Goal: Task Accomplishment & Management: Manage account settings

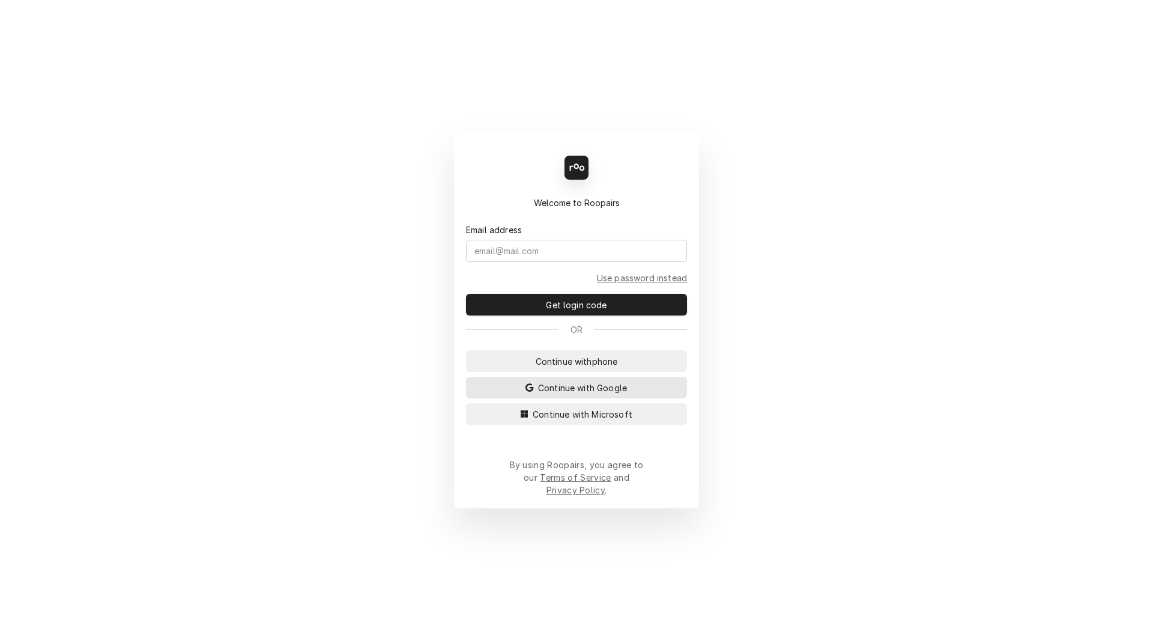
click at [545, 394] on span "Continue with Google" at bounding box center [583, 387] width 94 height 13
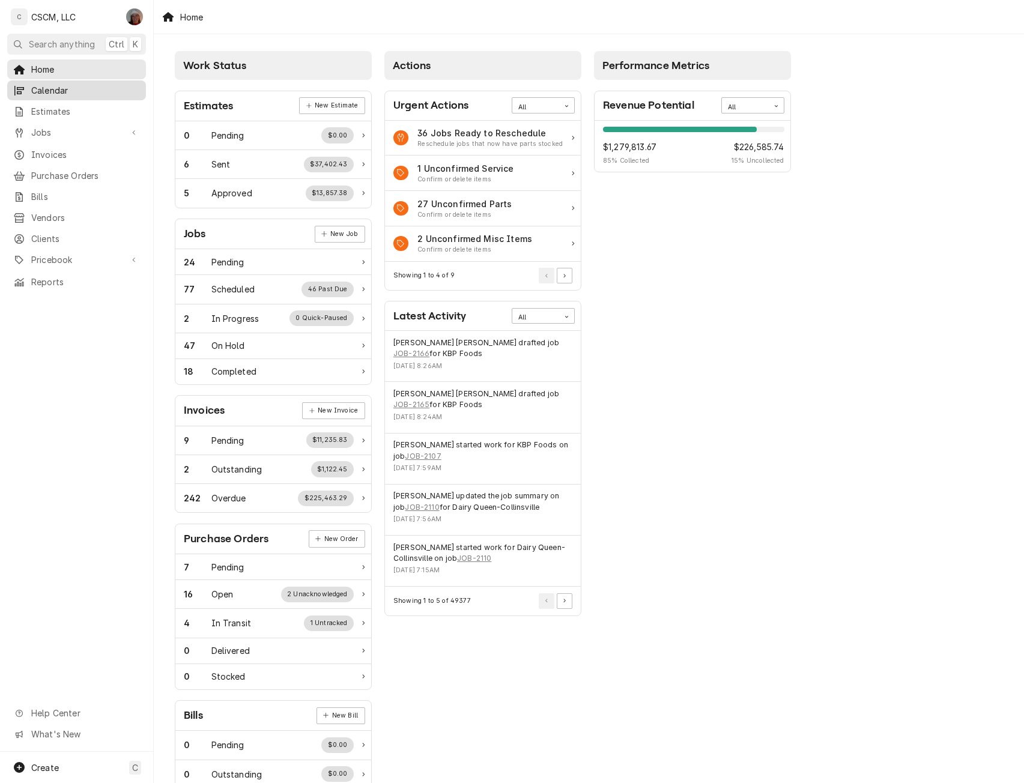
click at [59, 88] on span "Calendar" at bounding box center [85, 90] width 109 height 13
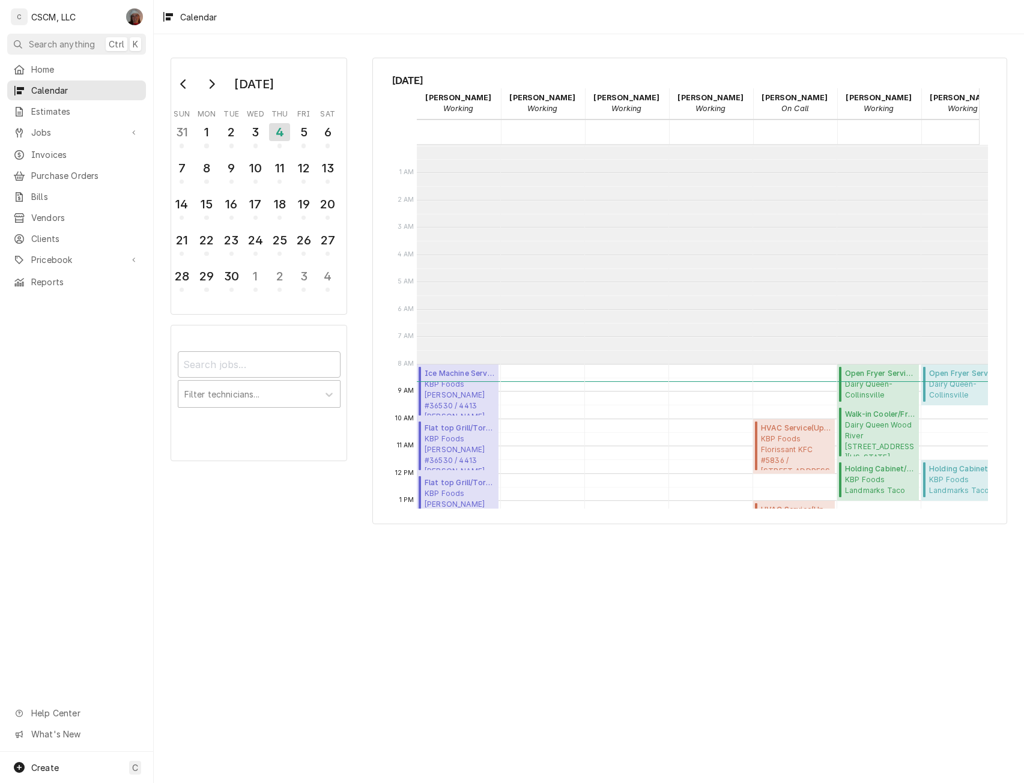
scroll to position [219, 0]
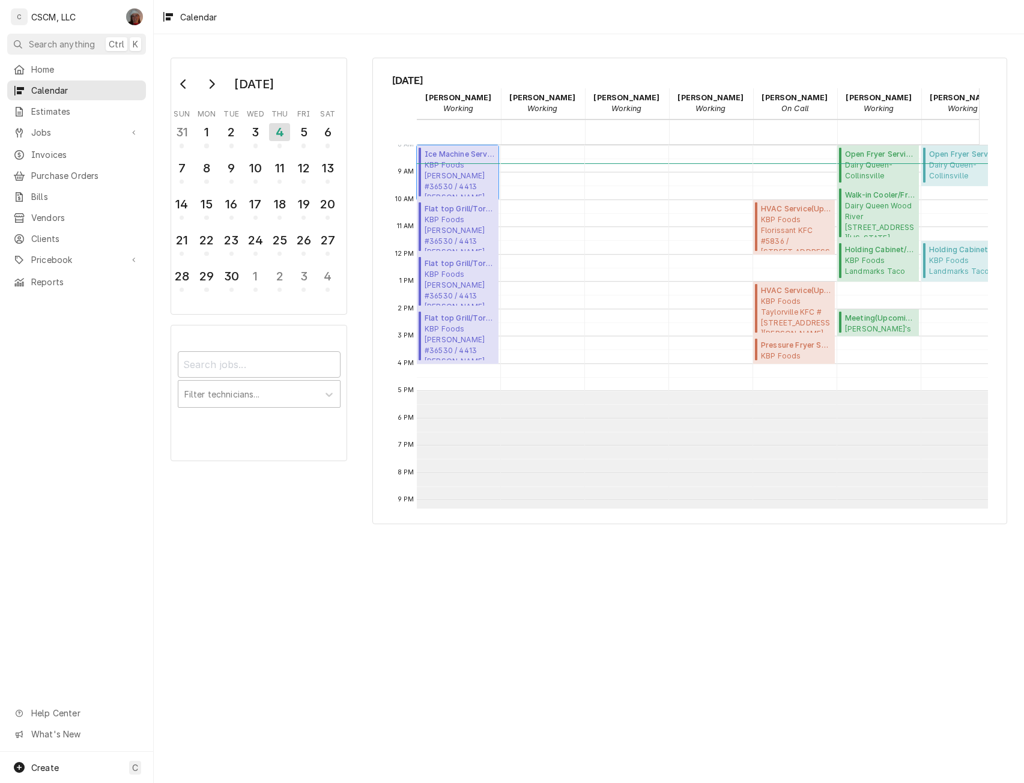
click at [458, 178] on span "KBP Foods Hannibal Taco Bell #36530 / 4413 McMasters, Hannibal, Missouri 63401" at bounding box center [460, 178] width 70 height 37
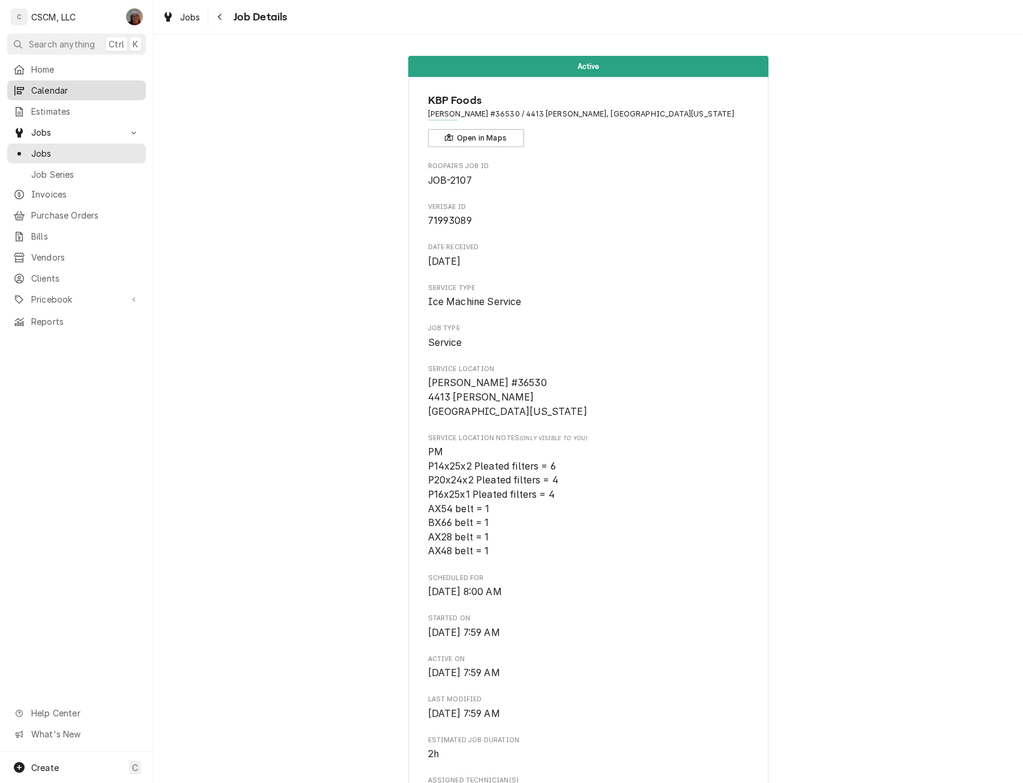
click at [54, 89] on span "Calendar" at bounding box center [85, 90] width 109 height 13
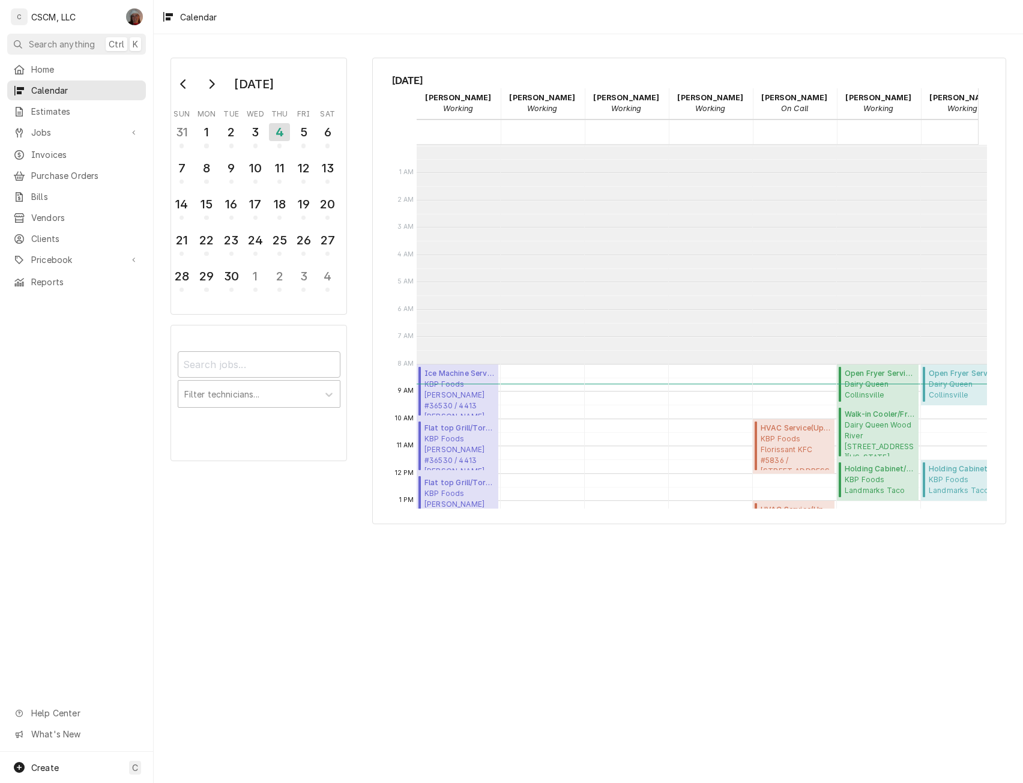
scroll to position [219, 0]
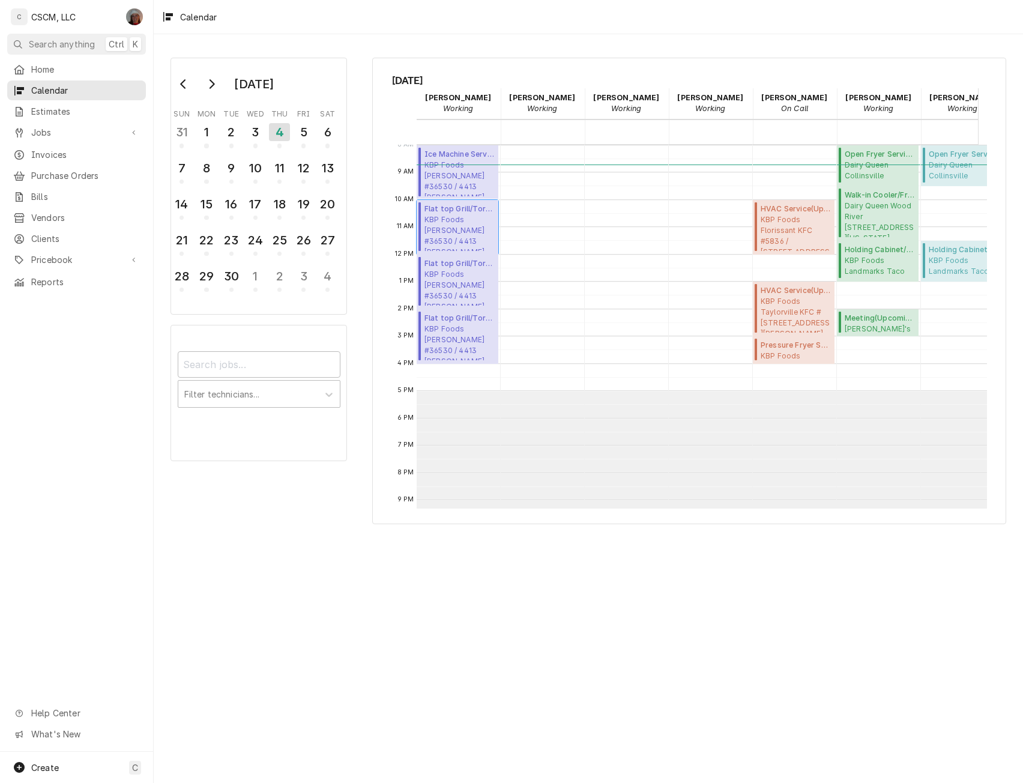
click at [449, 211] on span "Flat top Grill/Tortilla/ Panini ( Upcoming )" at bounding box center [460, 209] width 70 height 11
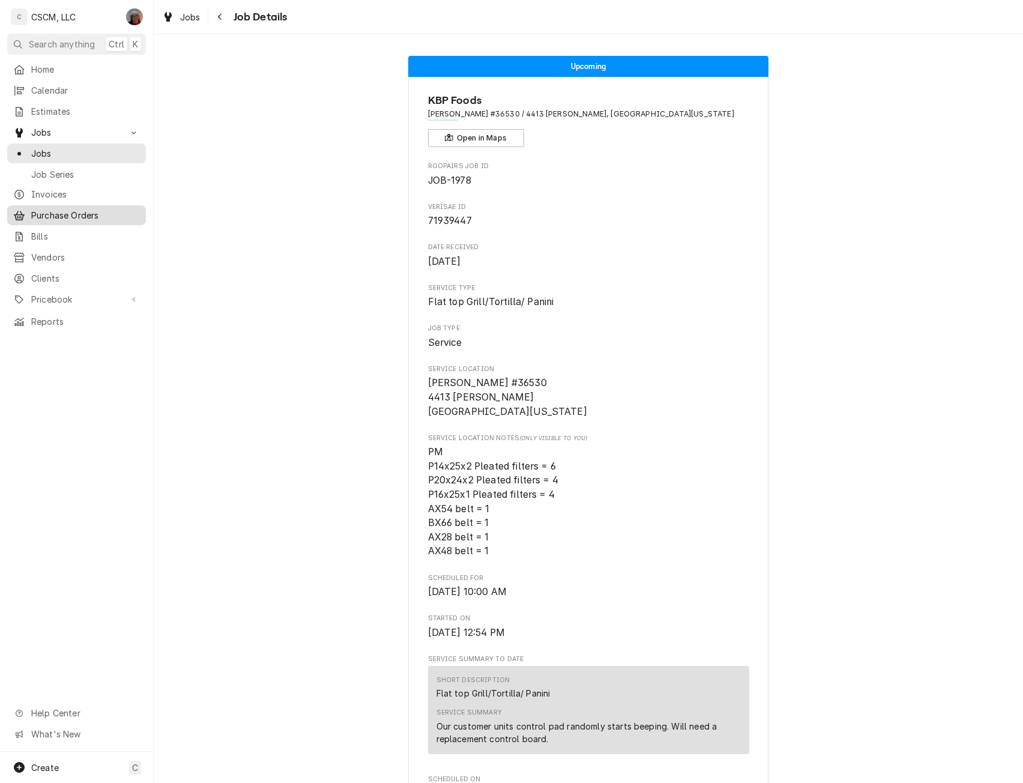
click at [95, 209] on span "Purchase Orders" at bounding box center [85, 215] width 109 height 13
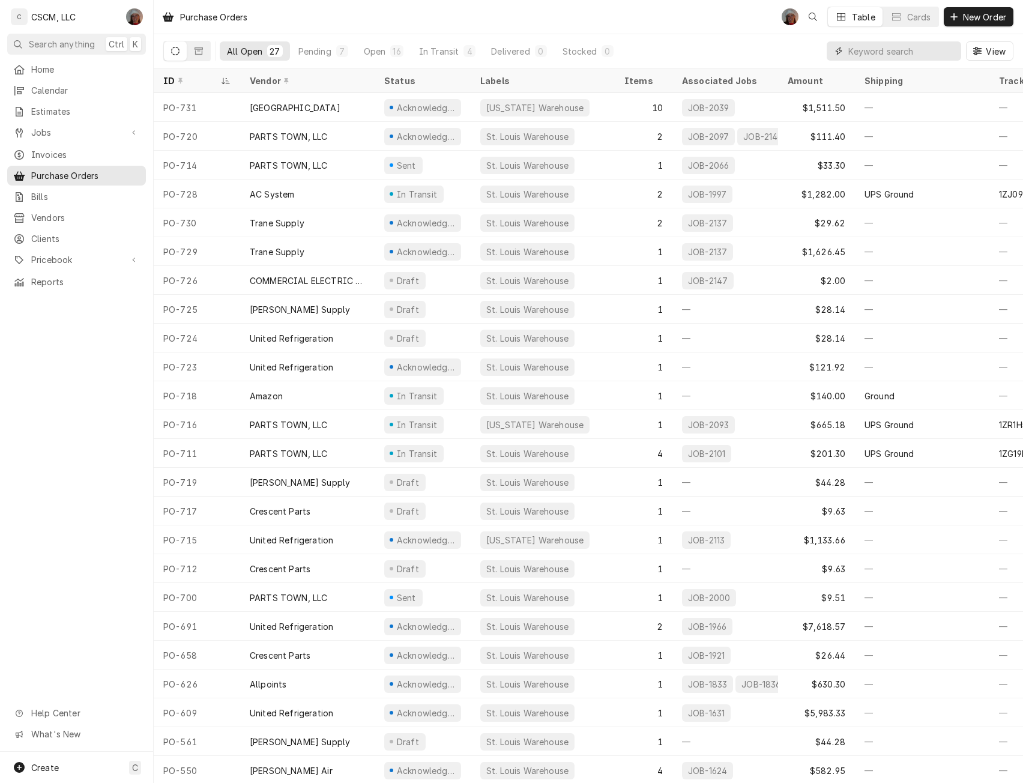
click at [861, 54] on input "Dynamic Content Wrapper" at bounding box center [902, 50] width 107 height 19
type input "-701"
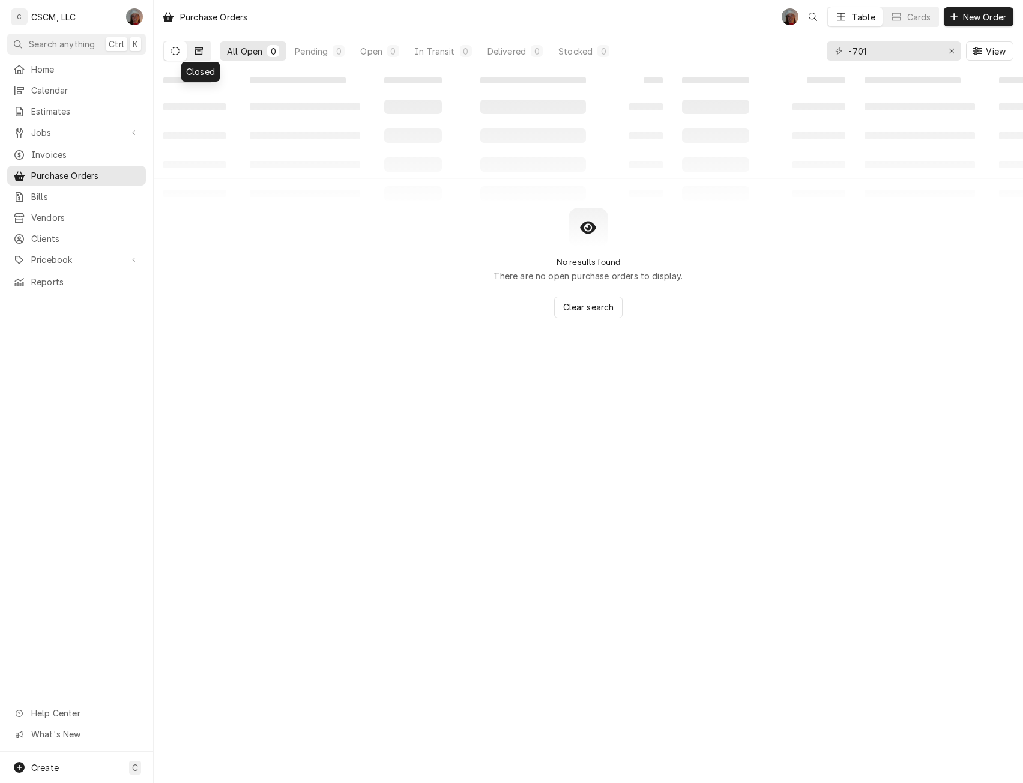
click at [198, 52] on icon "Dynamic Content Wrapper" at bounding box center [199, 51] width 8 height 8
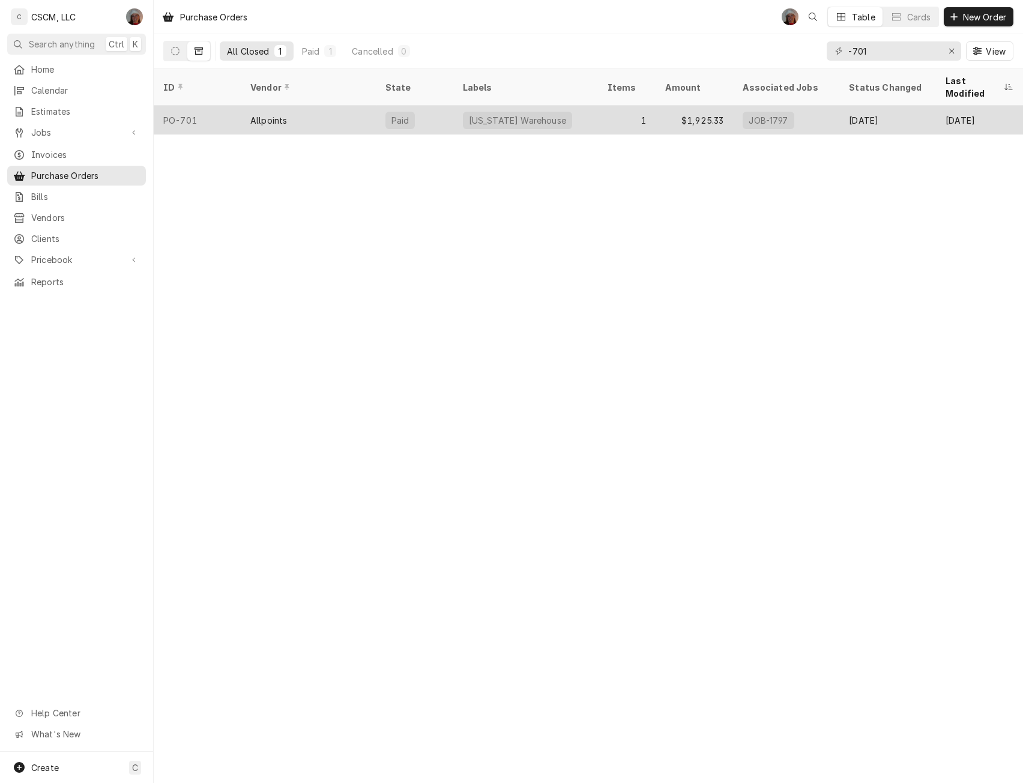
click at [232, 112] on div "PO-701" at bounding box center [197, 120] width 87 height 29
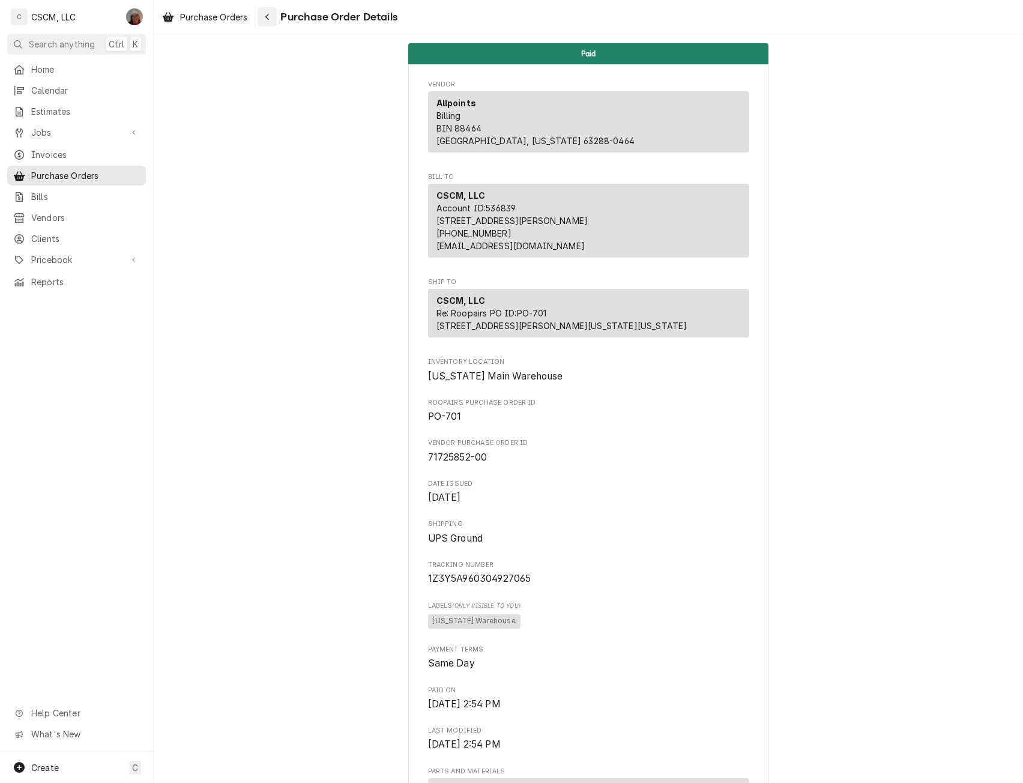
click at [270, 20] on icon "Navigate back" at bounding box center [267, 17] width 5 height 8
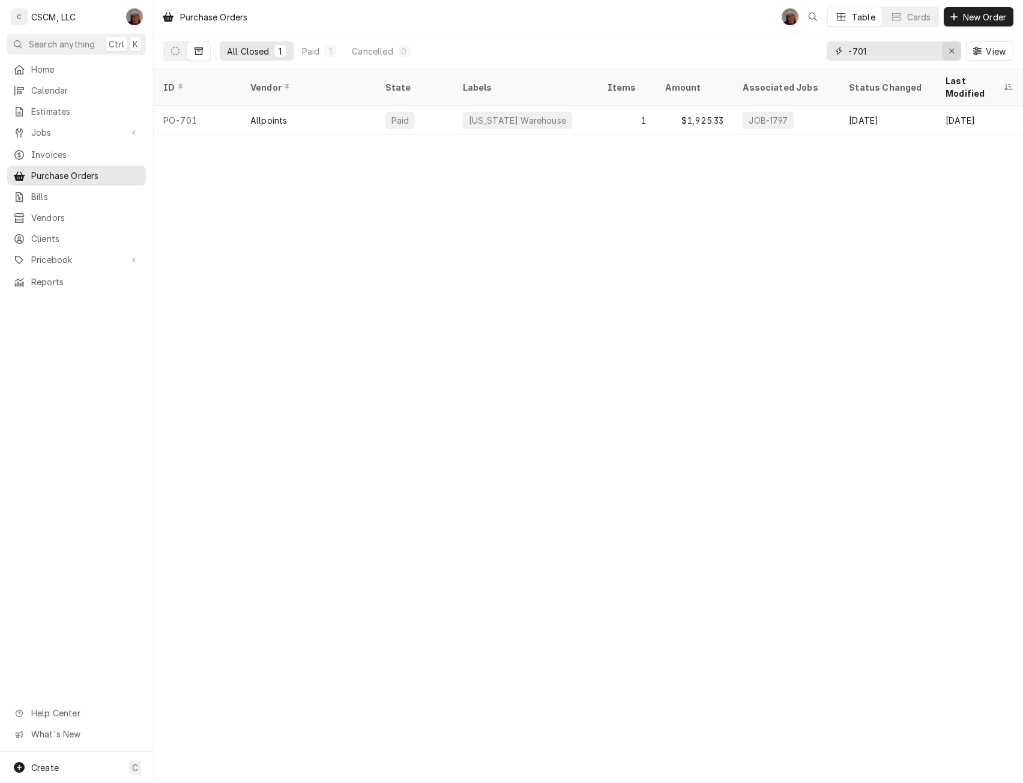
click at [951, 51] on icon "Erase input" at bounding box center [952, 51] width 5 height 5
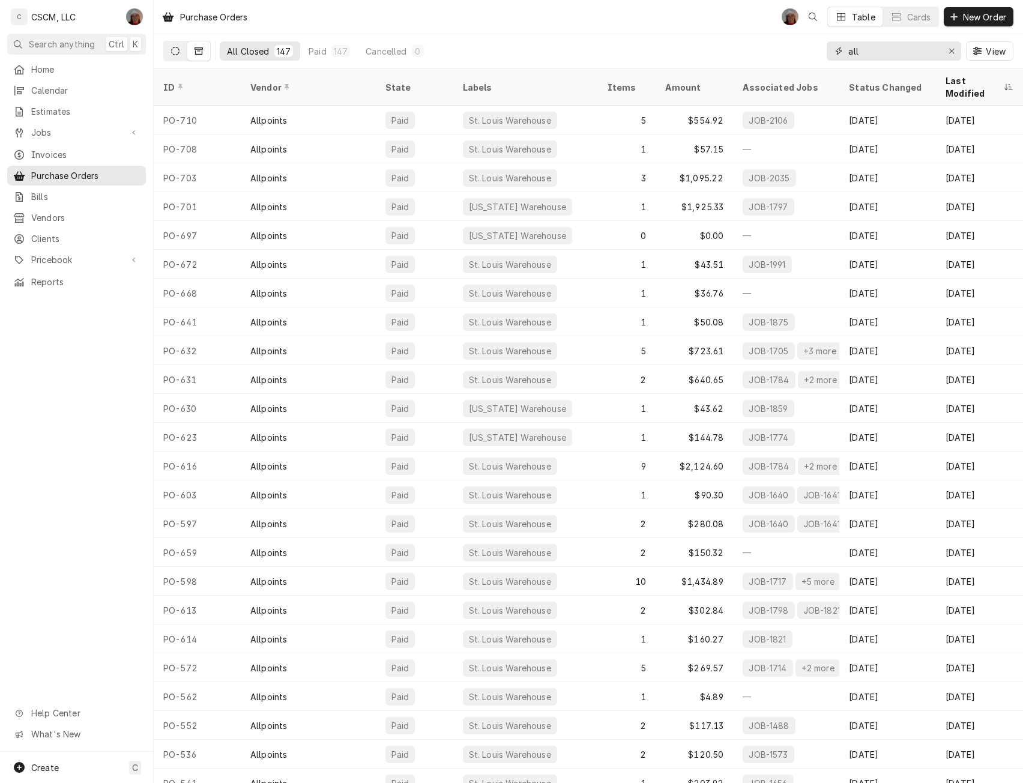
type input "all"
click at [177, 48] on icon "Dynamic Content Wrapper" at bounding box center [175, 51] width 8 height 8
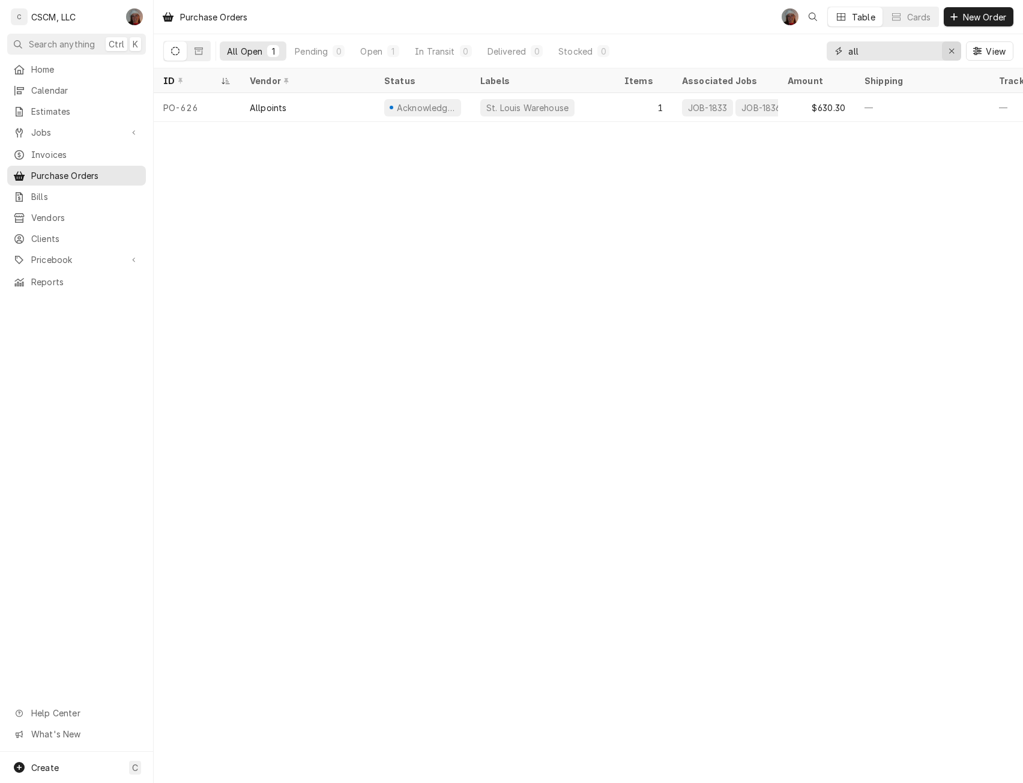
click at [956, 50] on div "Erase input" at bounding box center [952, 51] width 12 height 12
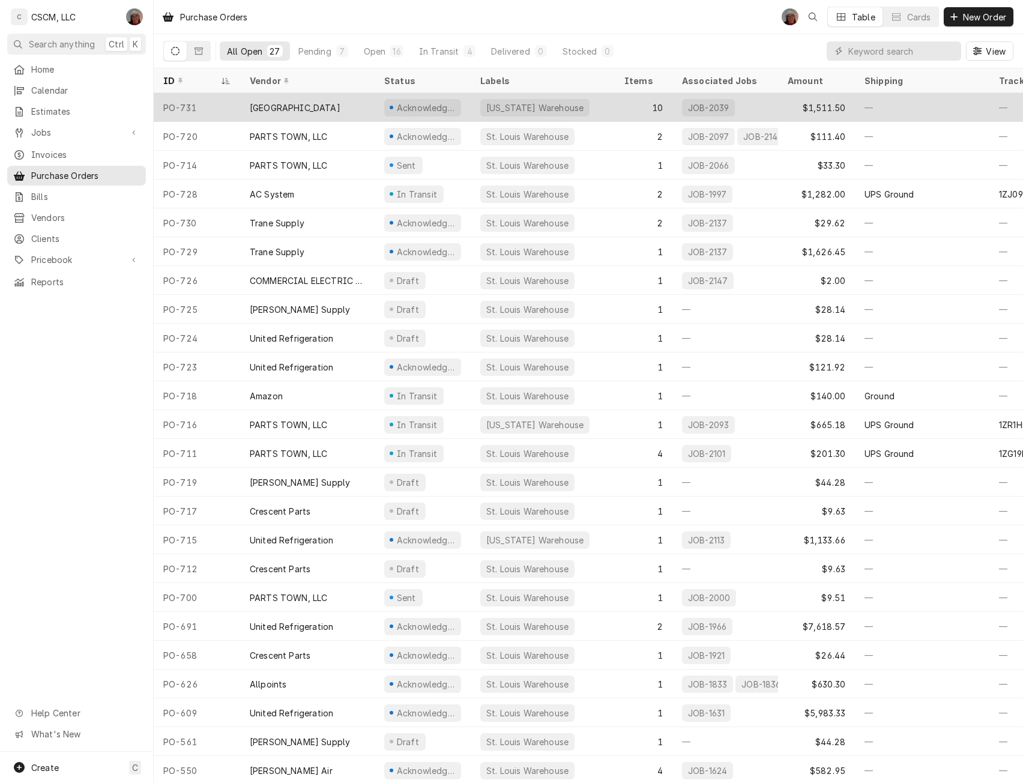
click at [513, 102] on div "Colorado Warehouse" at bounding box center [535, 108] width 100 height 13
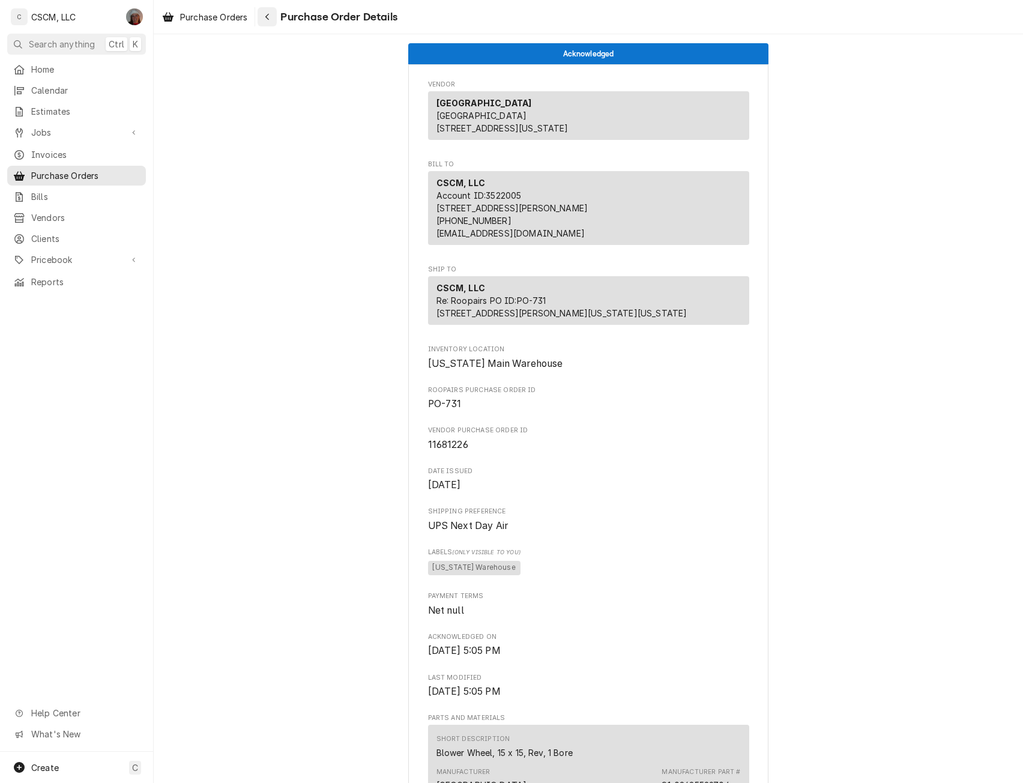
click at [273, 16] on div "Navigate back" at bounding box center [267, 17] width 12 height 12
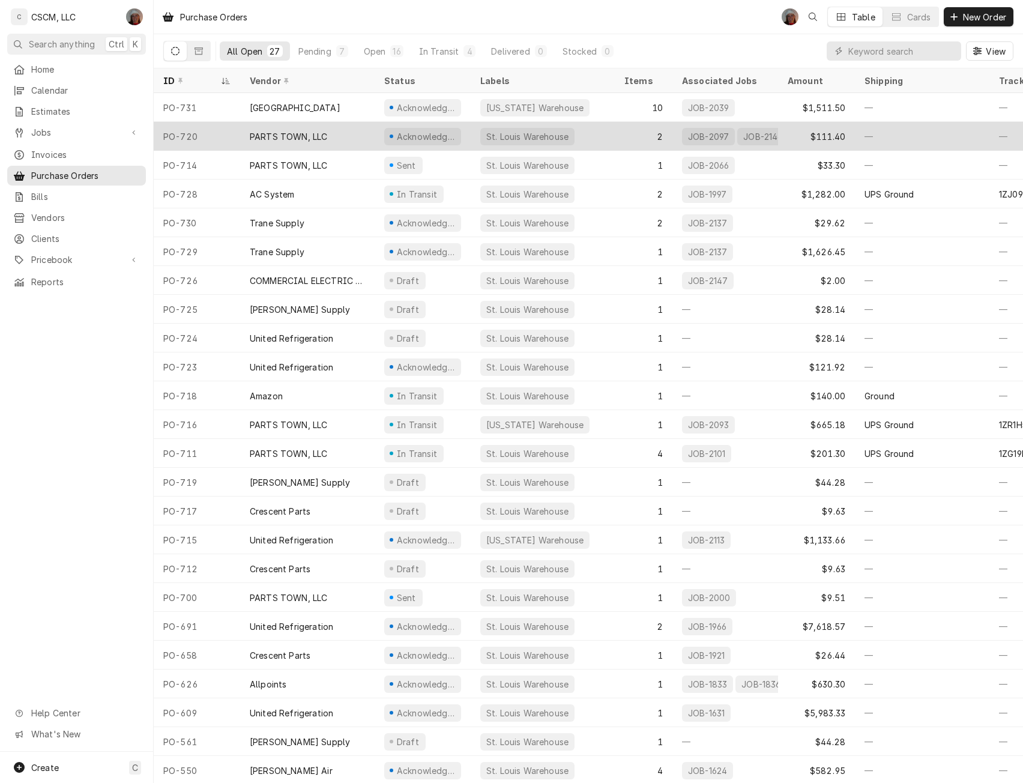
click at [269, 133] on div "PARTS TOWN, LLC" at bounding box center [288, 136] width 77 height 13
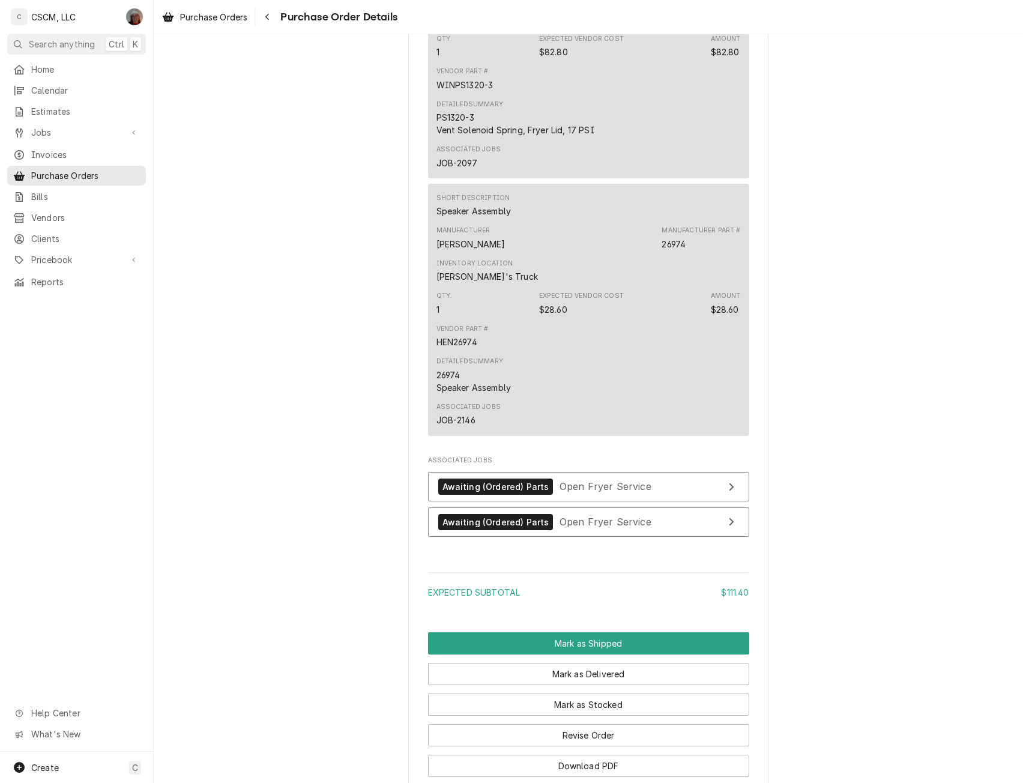
scroll to position [861, 0]
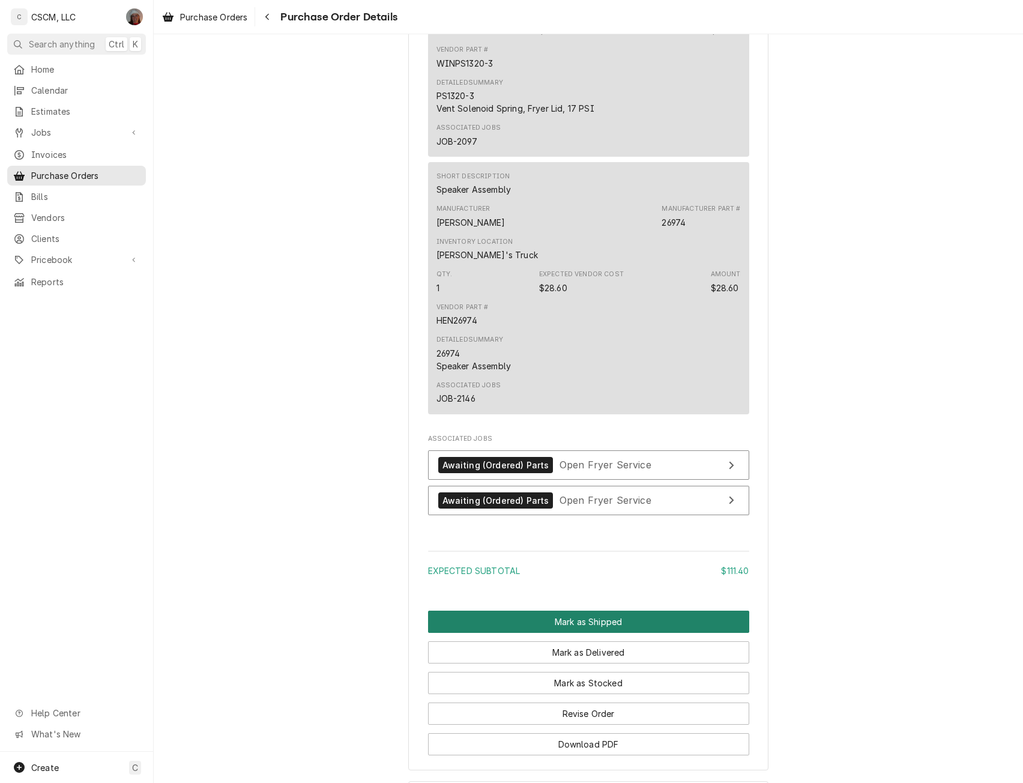
click at [569, 633] on button "Mark as Shipped" at bounding box center [588, 622] width 321 height 22
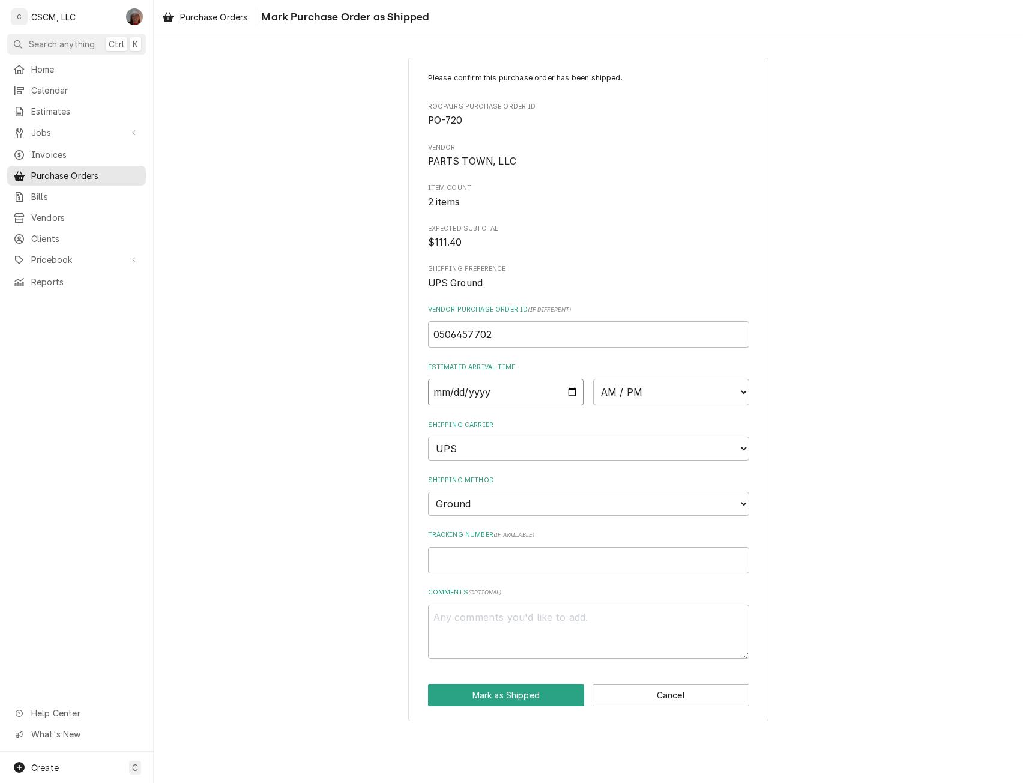
click at [569, 388] on input "Date" at bounding box center [506, 392] width 156 height 26
type input "2025-09-04"
type textarea "x"
click at [572, 391] on input "2025-09-04" at bounding box center [506, 392] width 156 height 26
type input "2025-09-05"
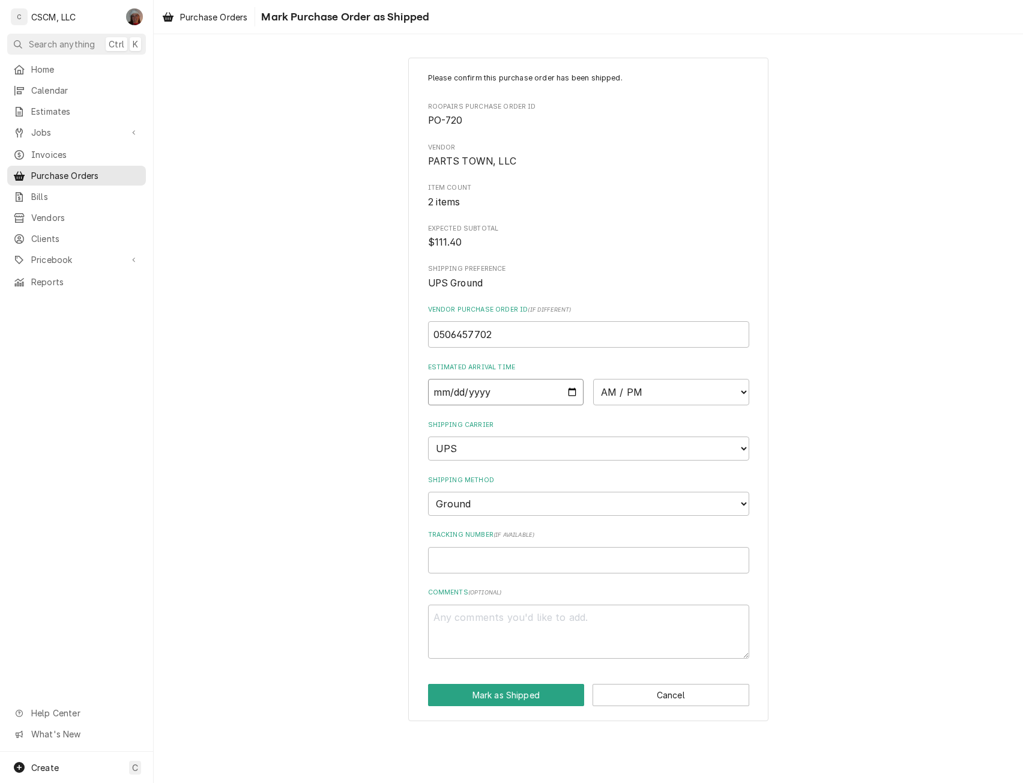
type textarea "x"
click at [743, 384] on select "AM / PM 6:00 AM 6:15 AM 6:30 AM 6:45 AM 7:00 AM 7:15 AM 7:30 AM 7:45 AM 8:00 AM…" at bounding box center [671, 392] width 156 height 26
select select "17:00:00"
click at [593, 379] on select "AM / PM 6:00 AM 6:15 AM 6:30 AM 6:45 AM 7:00 AM 7:15 AM 7:30 AM 7:45 AM 8:00 AM…" at bounding box center [671, 392] width 156 height 26
click at [452, 556] on input "Tracking Number ( if available )" at bounding box center [588, 560] width 321 height 26
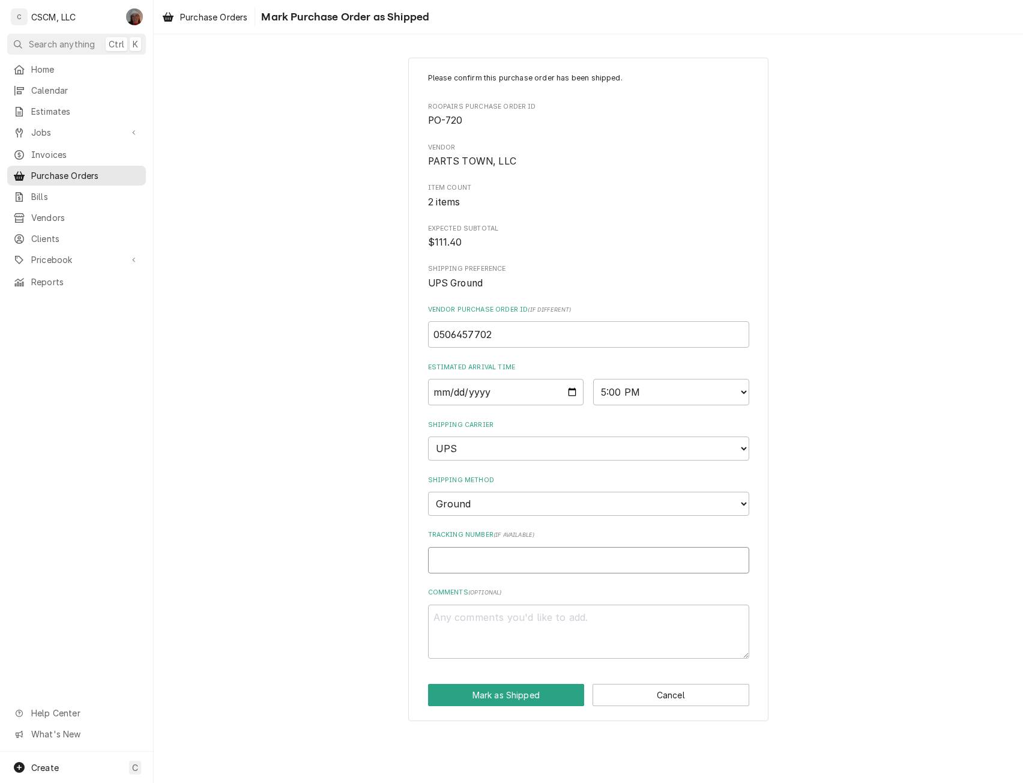
paste input "1Z6254550310048027"
type textarea "x"
type input "1Z6254550310048027"
click at [492, 693] on button "Mark as Shipped" at bounding box center [506, 695] width 157 height 22
type textarea "x"
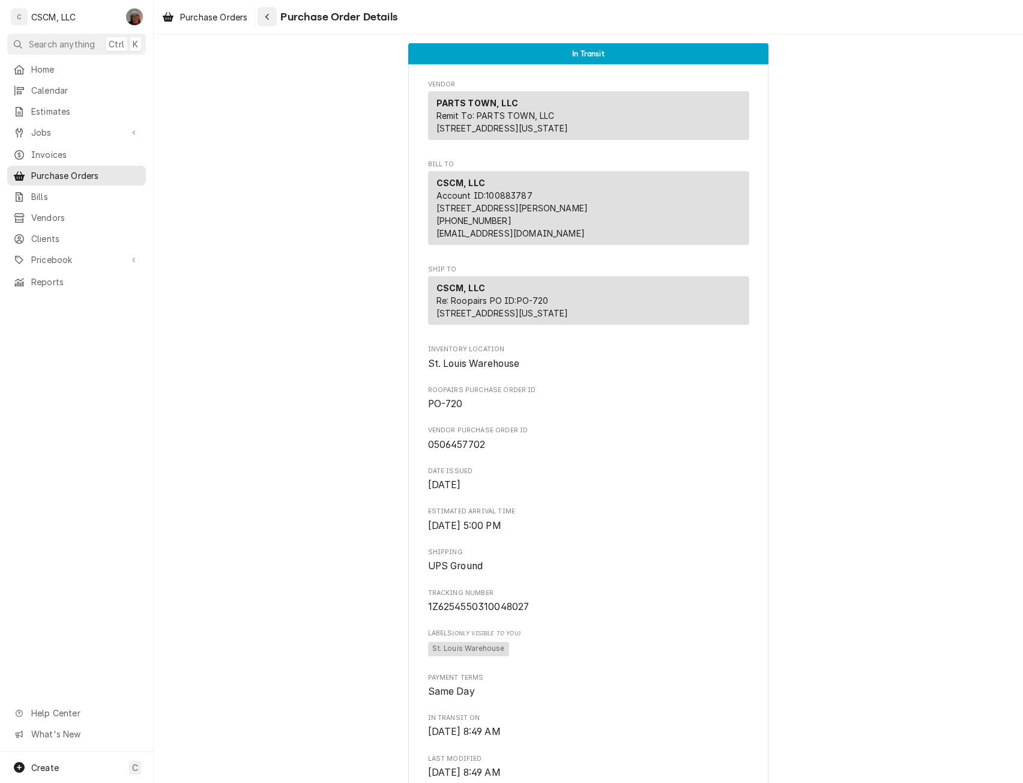
click at [273, 16] on div "Navigate back" at bounding box center [267, 17] width 12 height 12
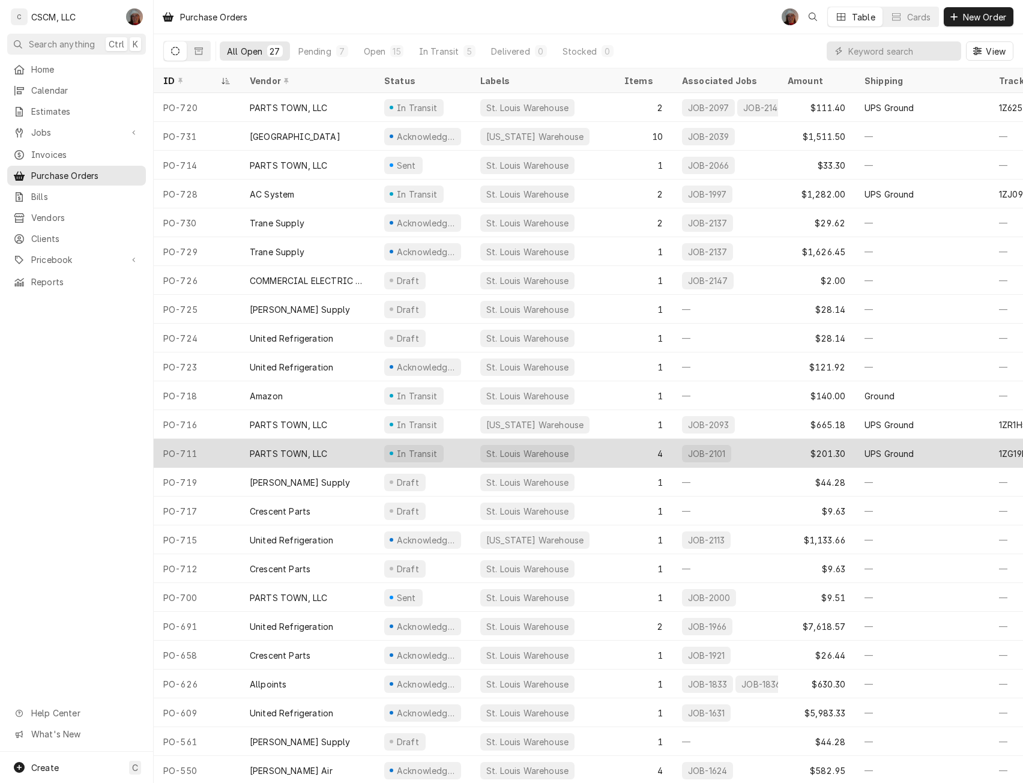
click at [214, 453] on div "PO-711" at bounding box center [197, 453] width 86 height 29
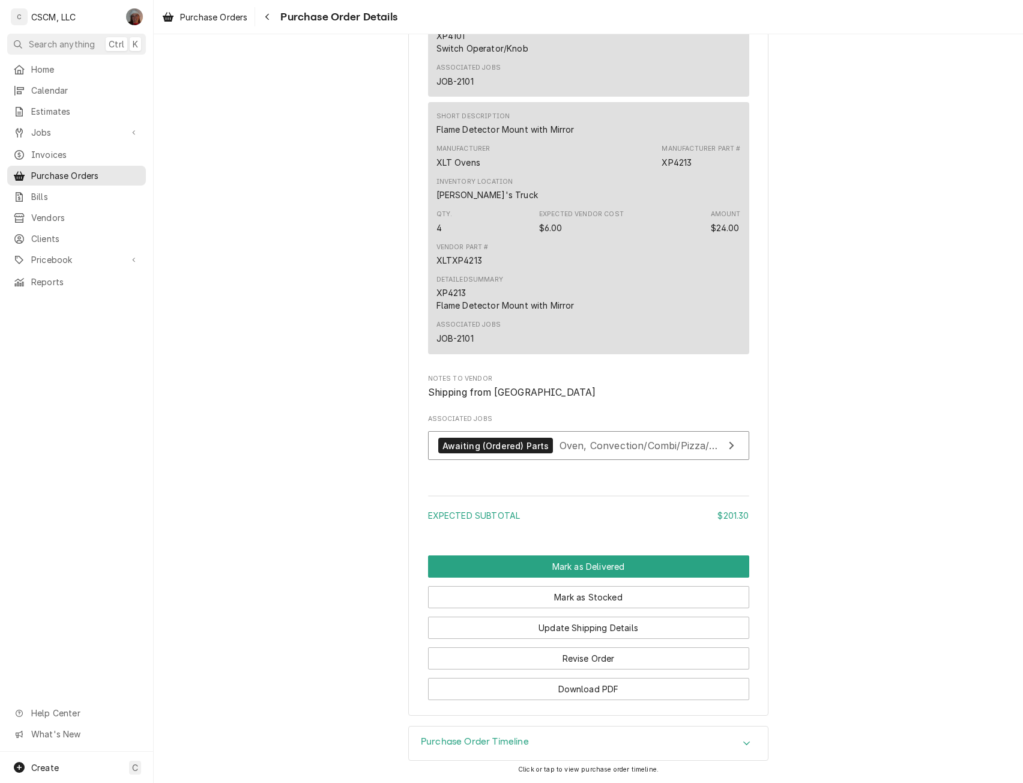
scroll to position [1514, 0]
click at [623, 560] on button "Mark as Delivered" at bounding box center [588, 567] width 321 height 22
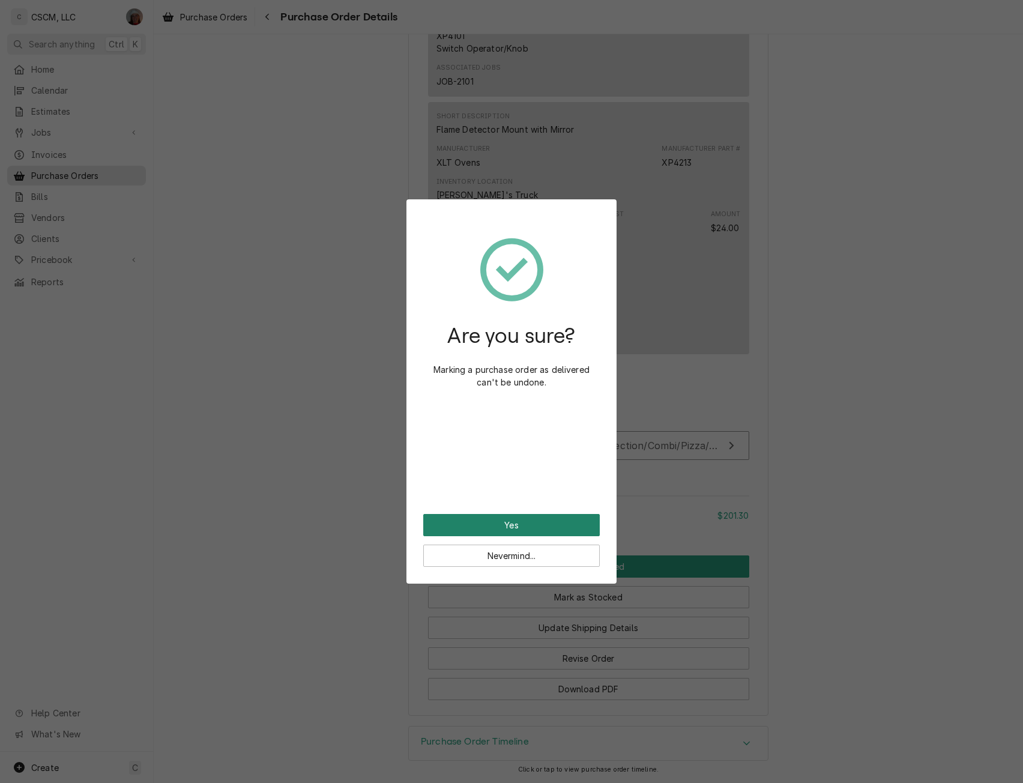
click at [506, 524] on button "Yes" at bounding box center [511, 525] width 177 height 22
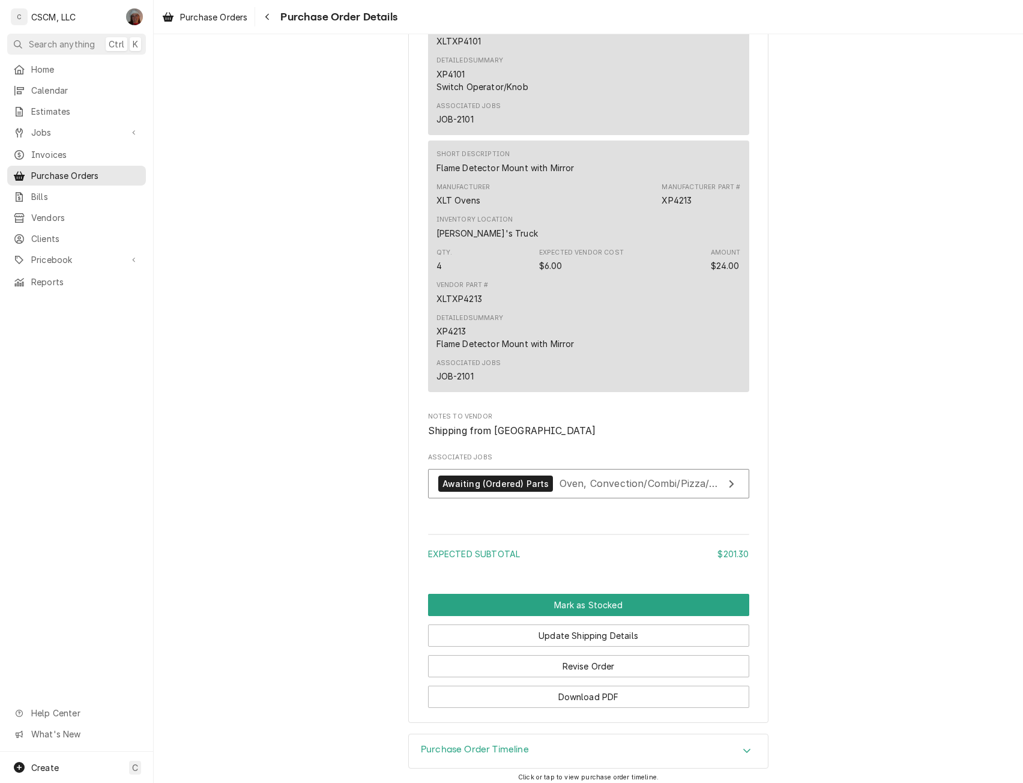
scroll to position [1442, 0]
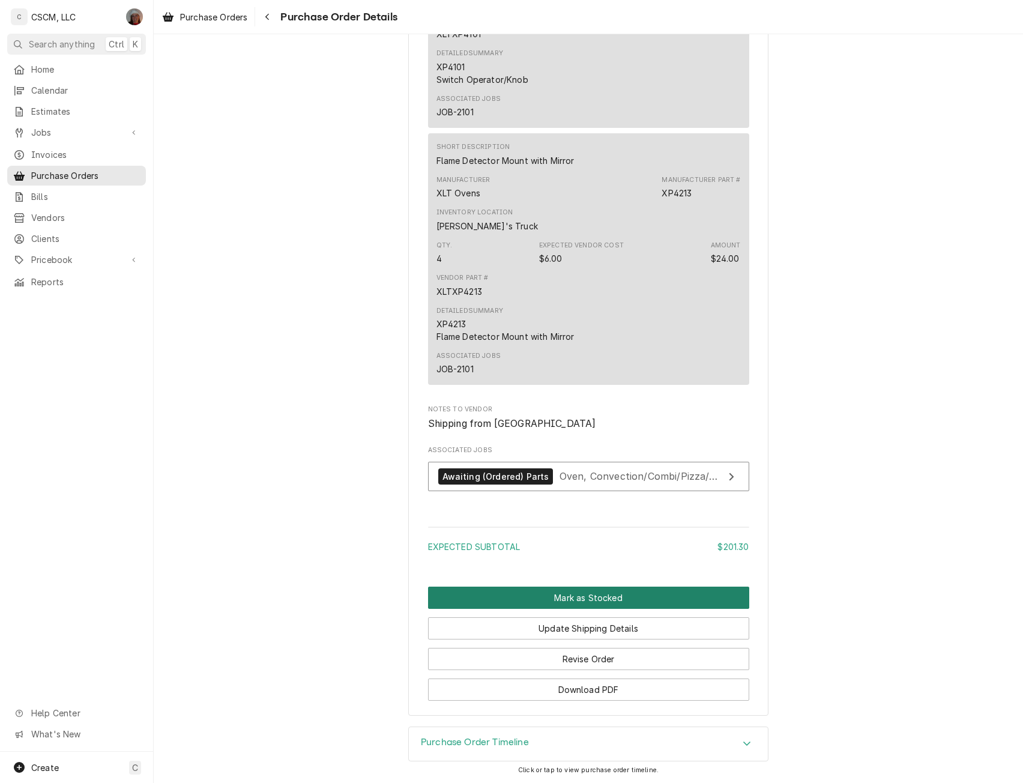
click at [588, 594] on button "Mark as Stocked" at bounding box center [588, 598] width 321 height 22
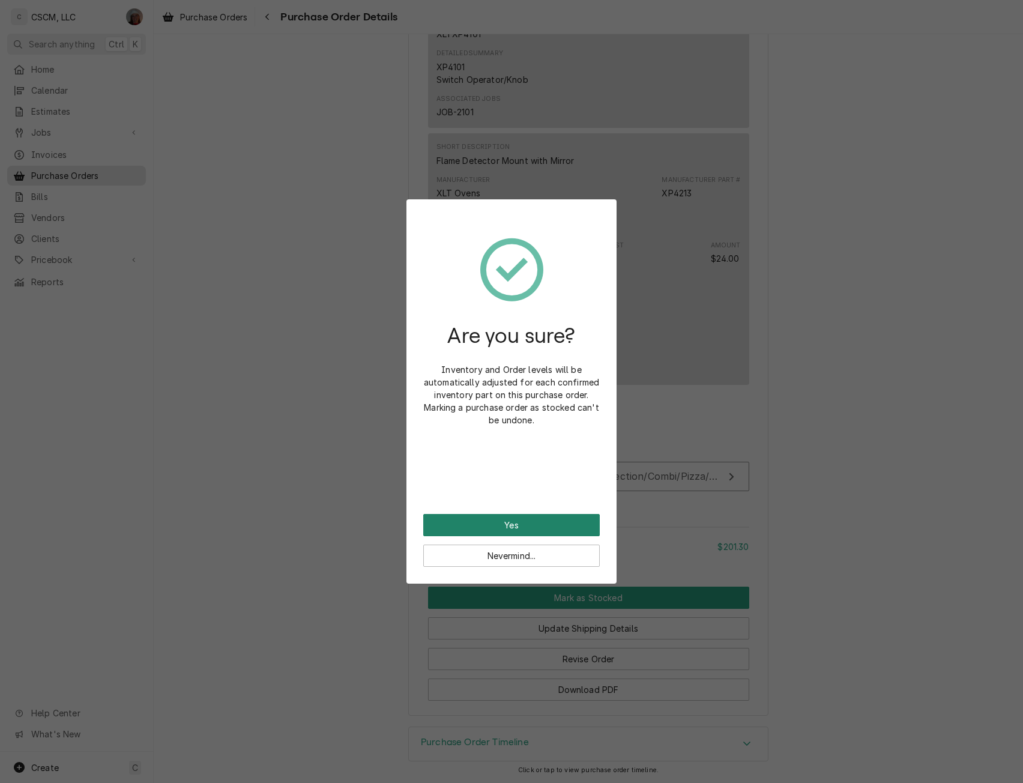
click at [502, 524] on button "Yes" at bounding box center [511, 525] width 177 height 22
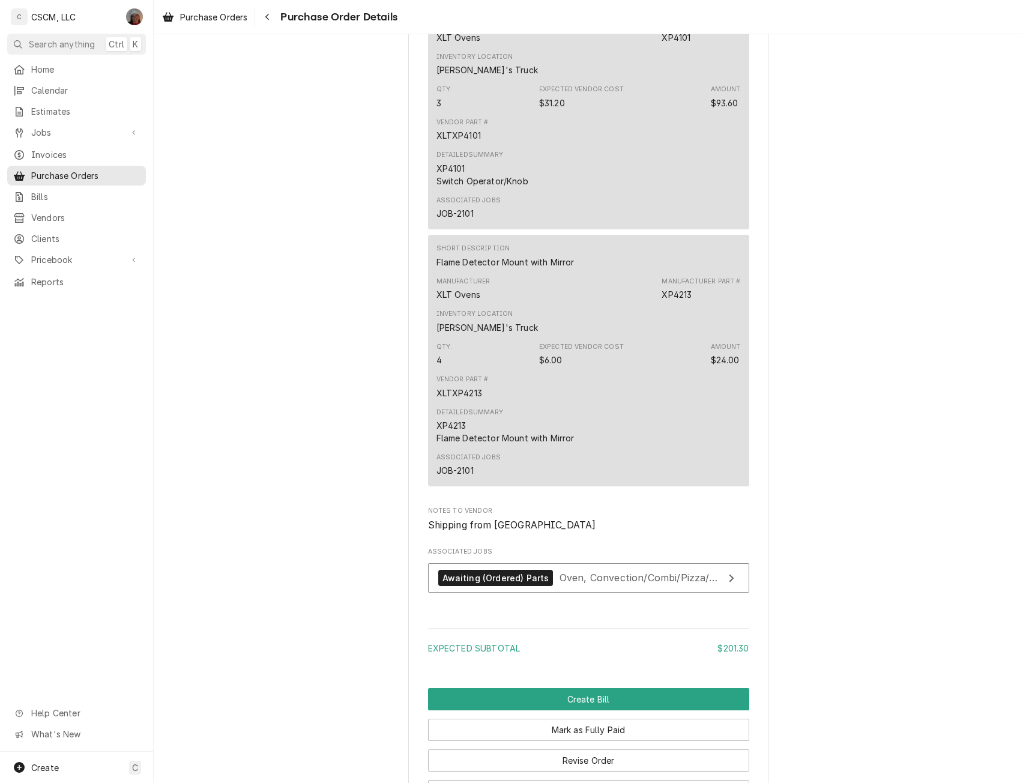
scroll to position [1442, 0]
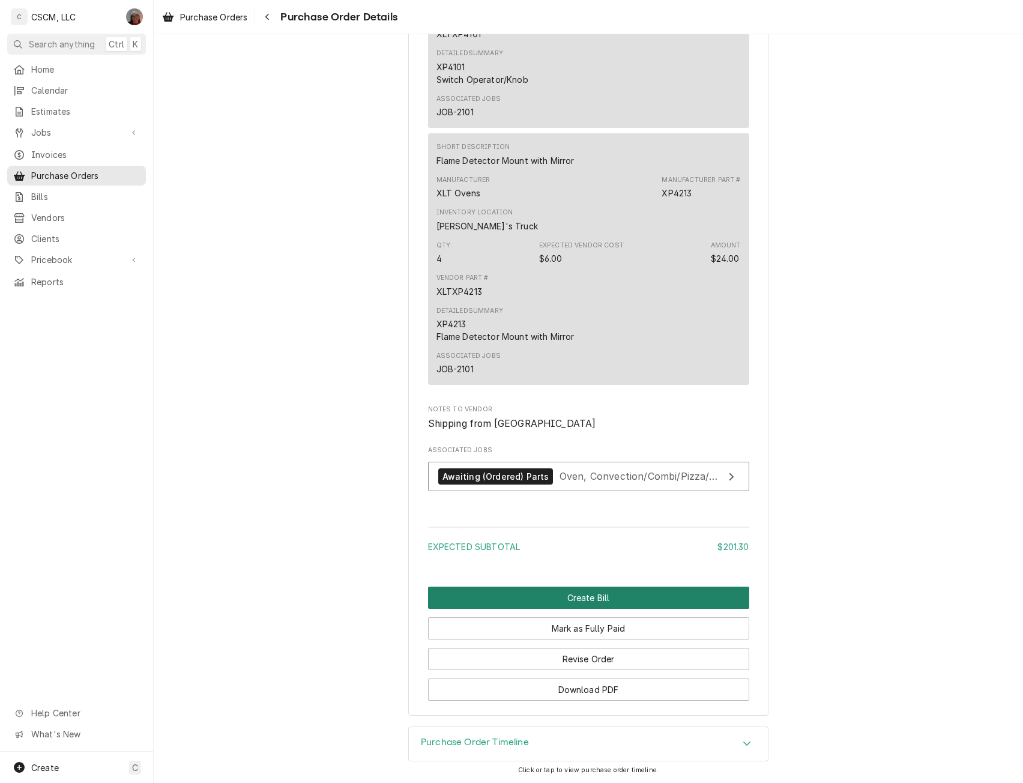
click at [601, 598] on button "Create Bill" at bounding box center [588, 598] width 321 height 22
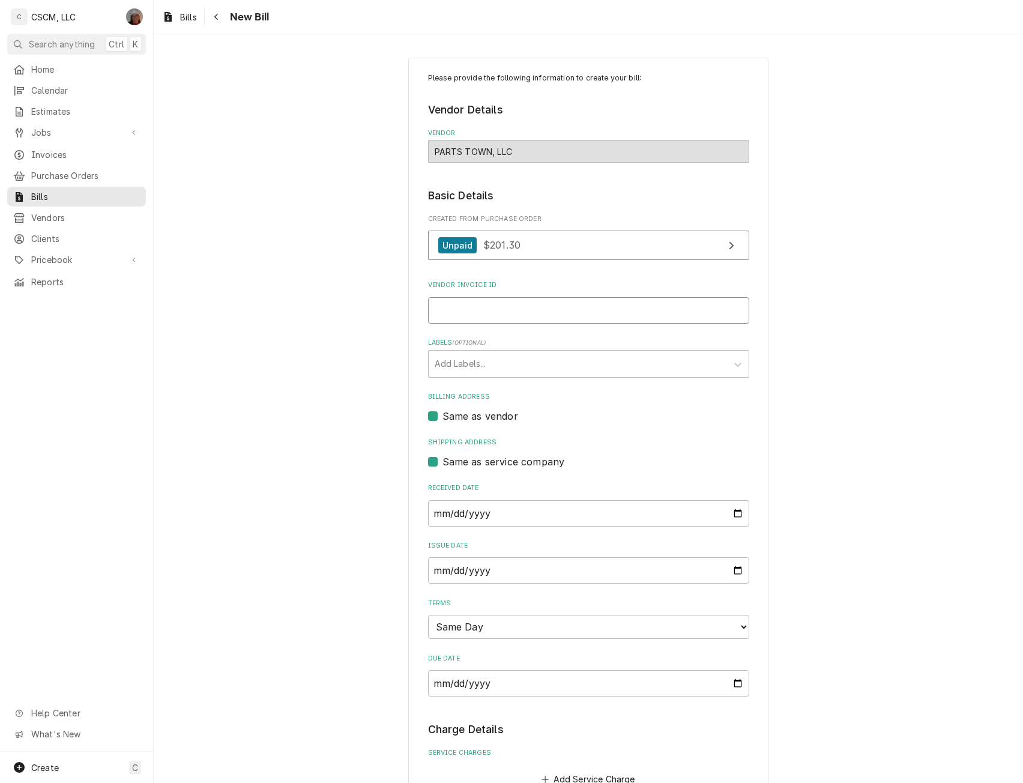
click at [449, 312] on input "Vendor Invoice ID" at bounding box center [588, 310] width 321 height 26
paste input "#2106755445"
click at [433, 309] on input "#2106755445" at bounding box center [588, 310] width 321 height 26
type input "2106755445"
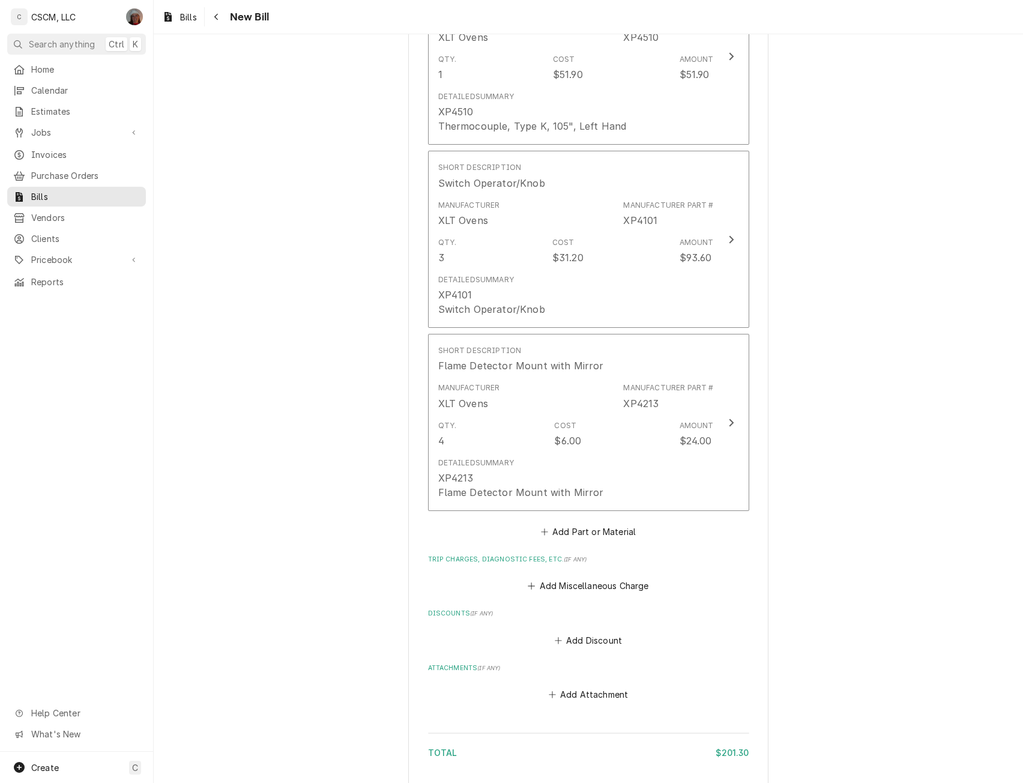
scroll to position [1123, 0]
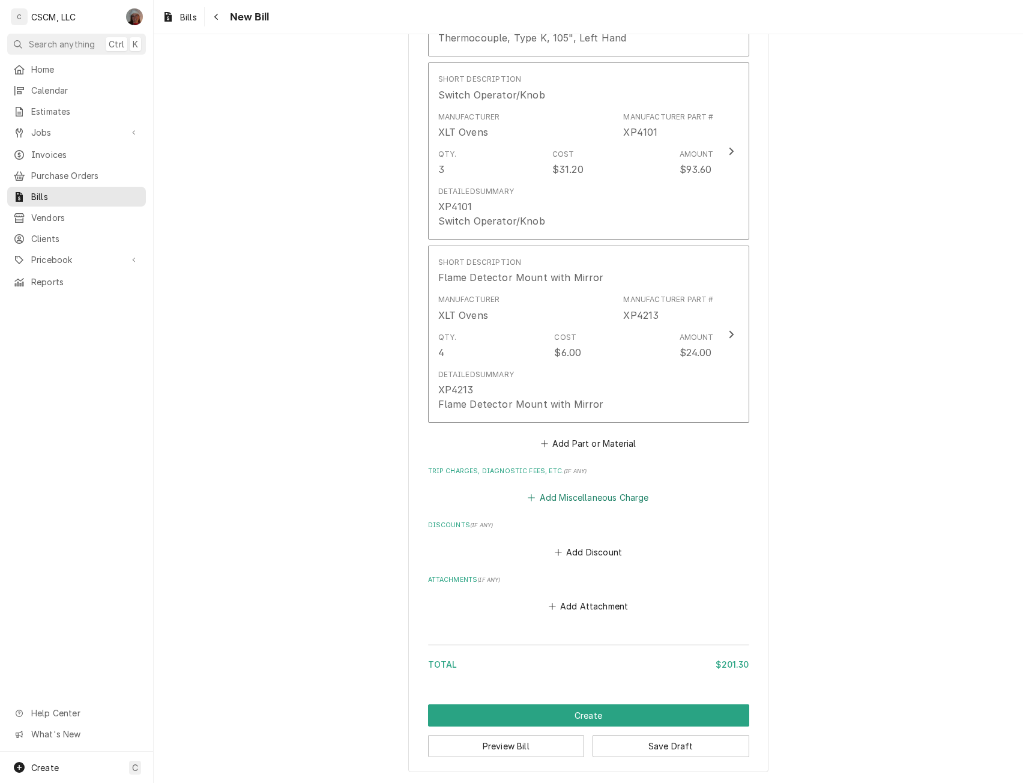
click at [564, 492] on button "Add Miscellaneous Charge" at bounding box center [588, 497] width 125 height 17
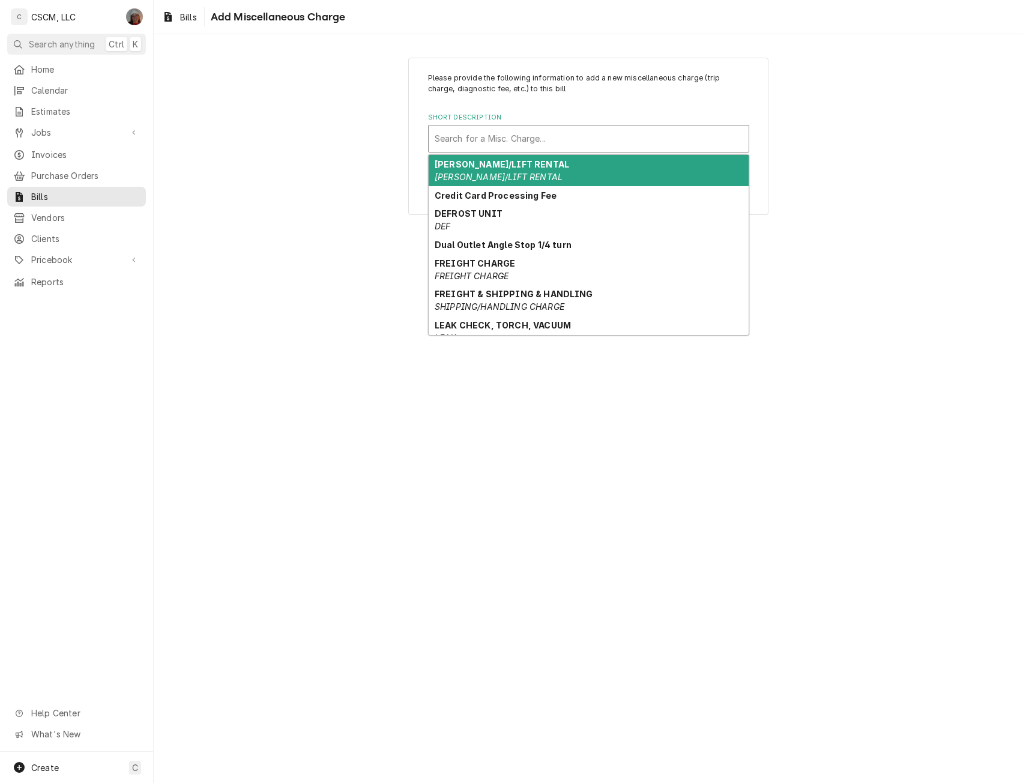
click at [485, 142] on div "Short Description" at bounding box center [589, 139] width 308 height 22
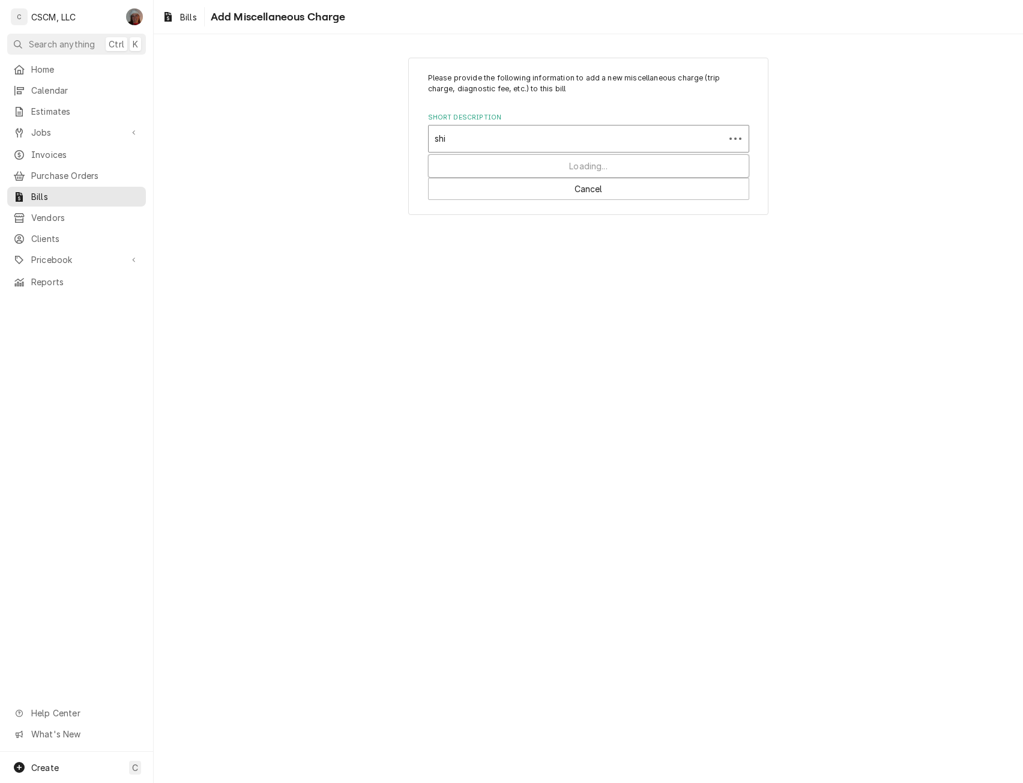
type input "ship"
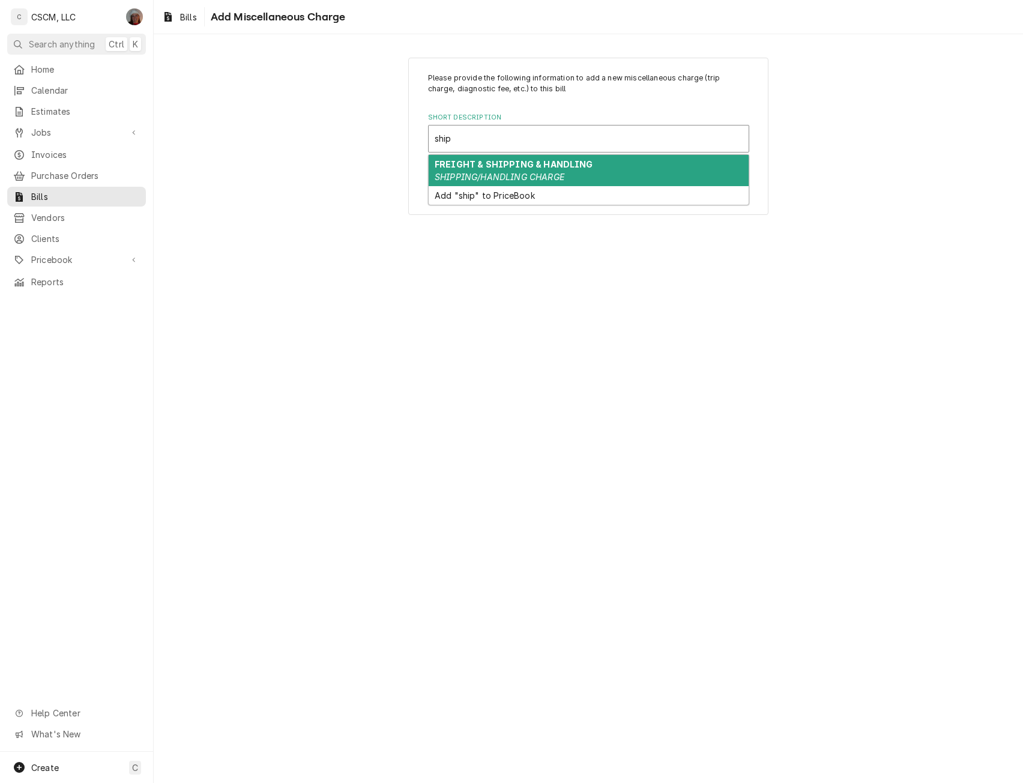
click at [485, 168] on strong "FREIGHT & SHIPPING & HANDLING" at bounding box center [514, 164] width 159 height 10
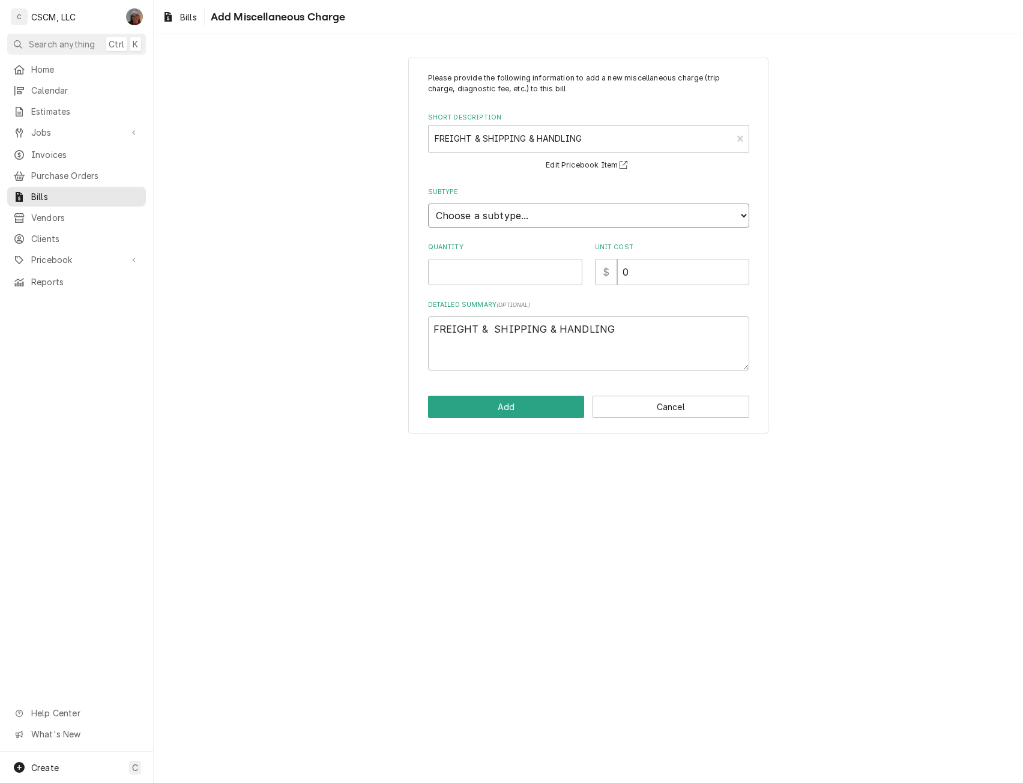
click at [467, 216] on select "Choose a subtype... [BILL] CC-FEES [BILL] FREIGHT [BILL] SALES-TAX" at bounding box center [588, 216] width 321 height 24
select select "136"
click at [428, 204] on select "Choose a subtype... [BILL] CC-FEES [BILL] FREIGHT [BILL] SALES-TAX" at bounding box center [588, 216] width 321 height 24
click at [477, 268] on input "Quantity" at bounding box center [505, 272] width 154 height 26
type textarea "x"
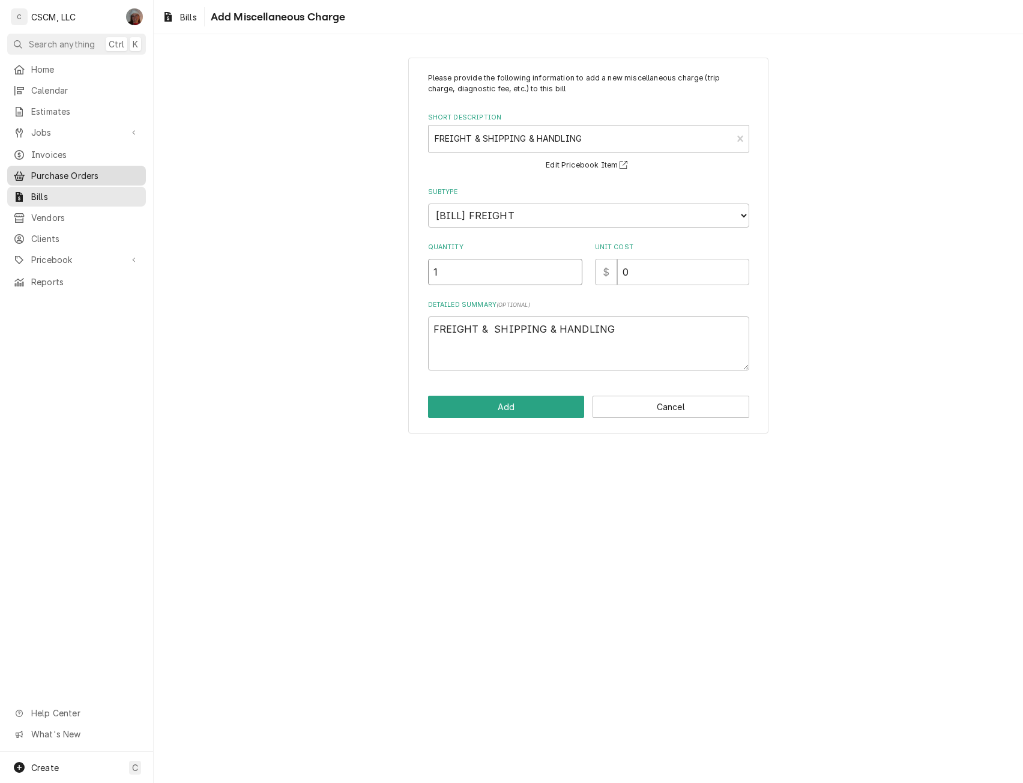
type input "1"
click at [634, 270] on input "0" at bounding box center [683, 272] width 132 height 26
type textarea "x"
type input "3"
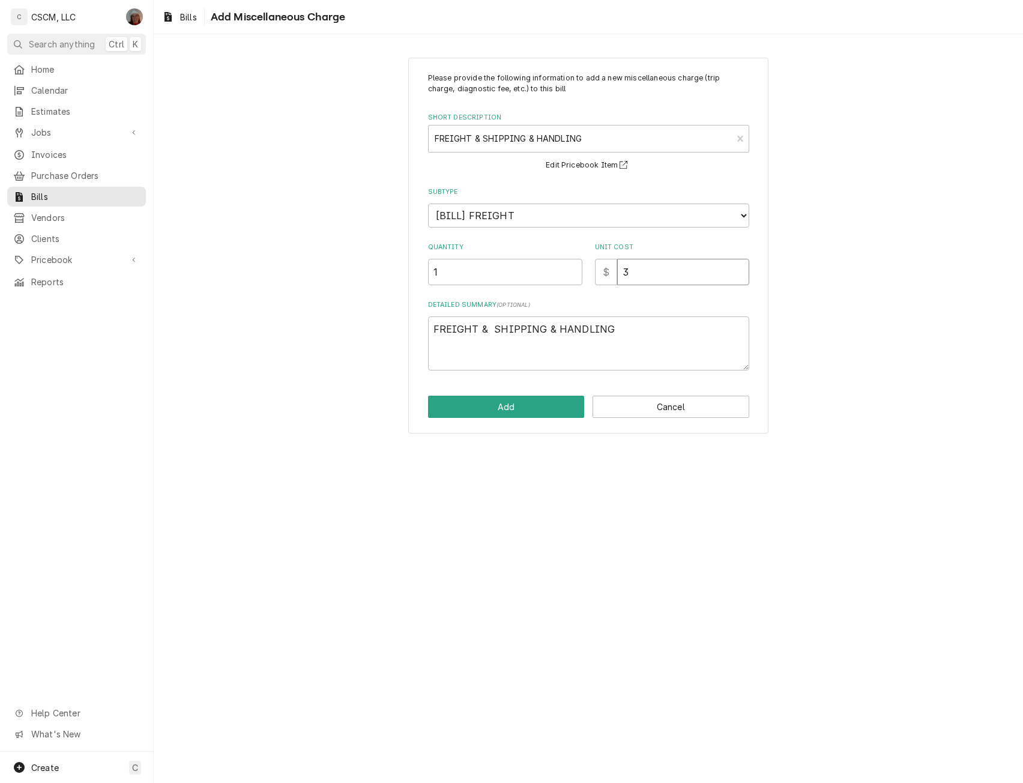
type textarea "x"
type input "36"
type textarea "x"
type input "36.2"
type textarea "x"
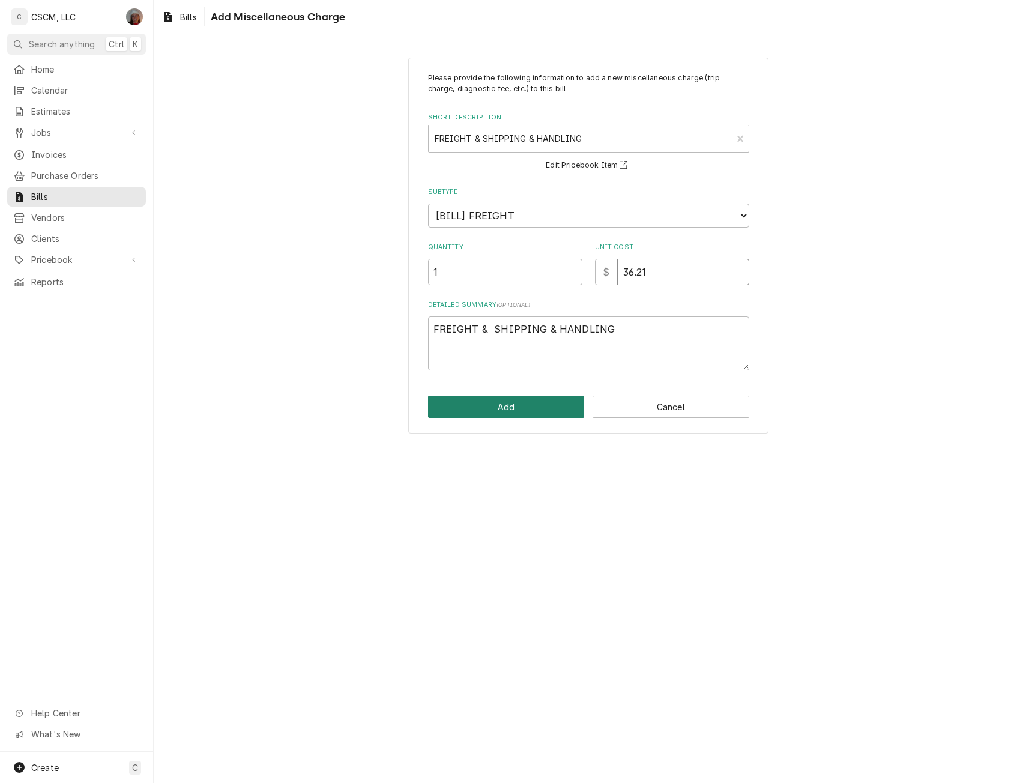
type input "36.21"
click at [497, 401] on button "Add" at bounding box center [506, 407] width 157 height 22
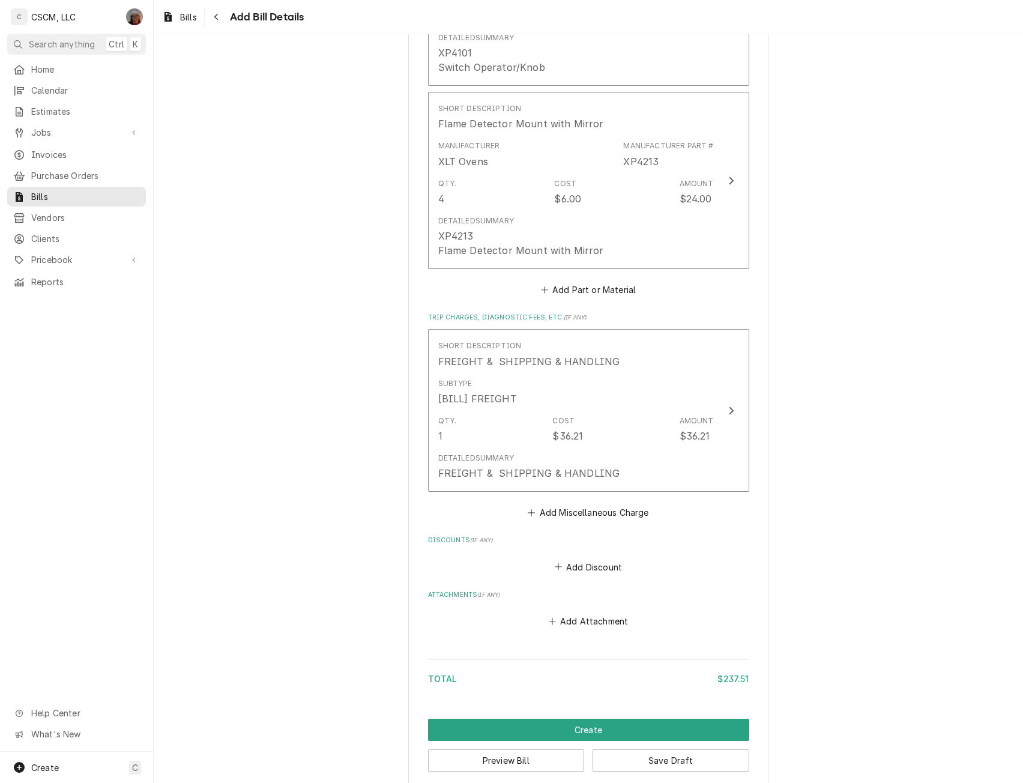
scroll to position [1291, 0]
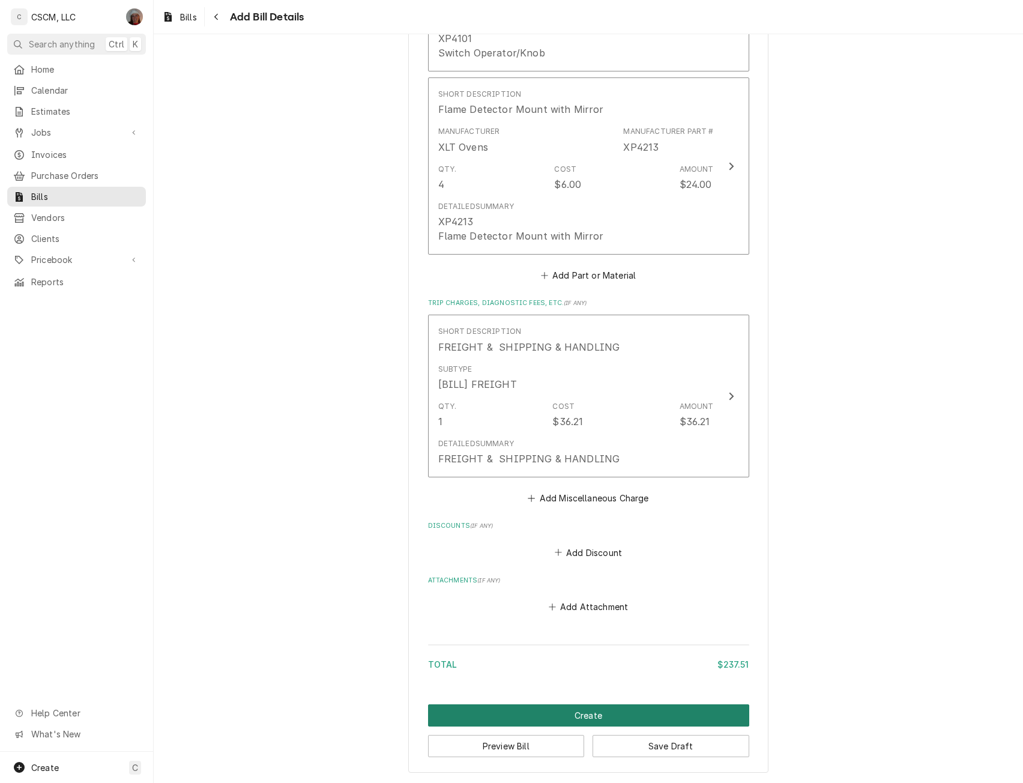
click at [600, 711] on button "Create" at bounding box center [588, 716] width 321 height 22
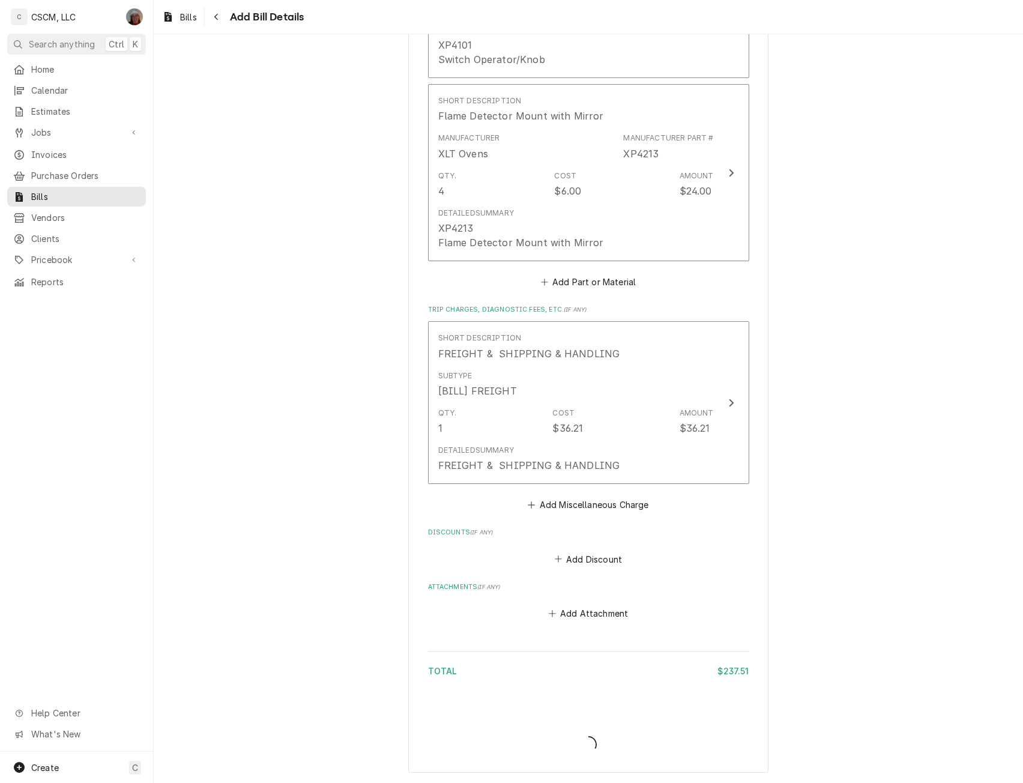
scroll to position [1284, 0]
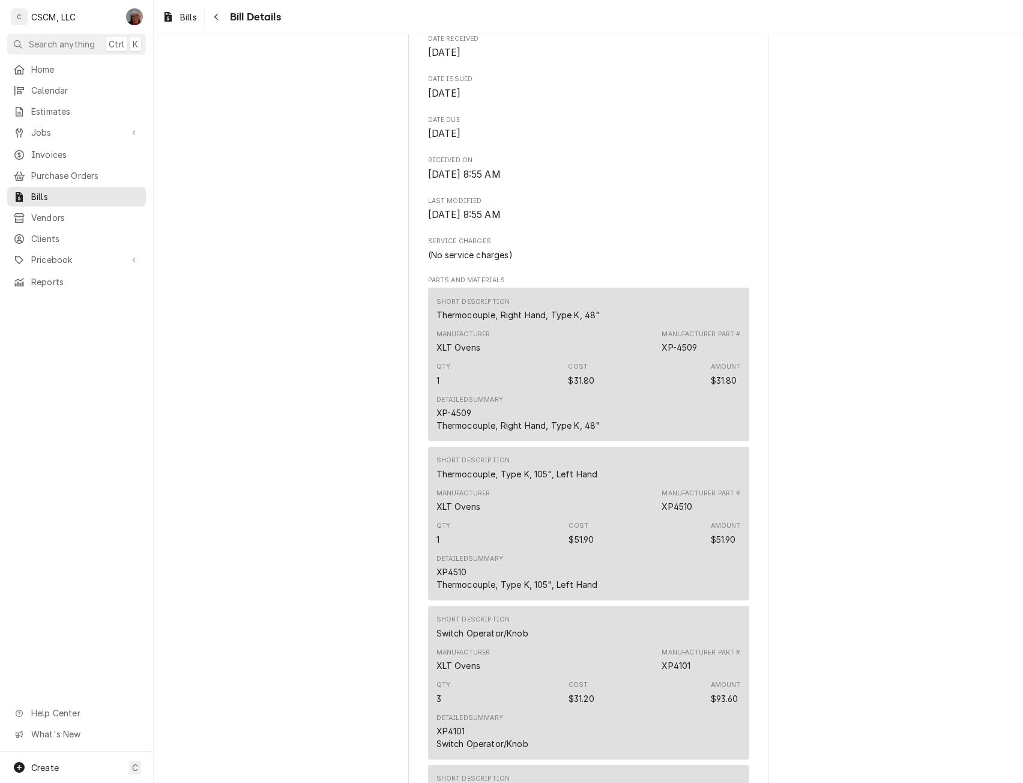
scroll to position [375, 0]
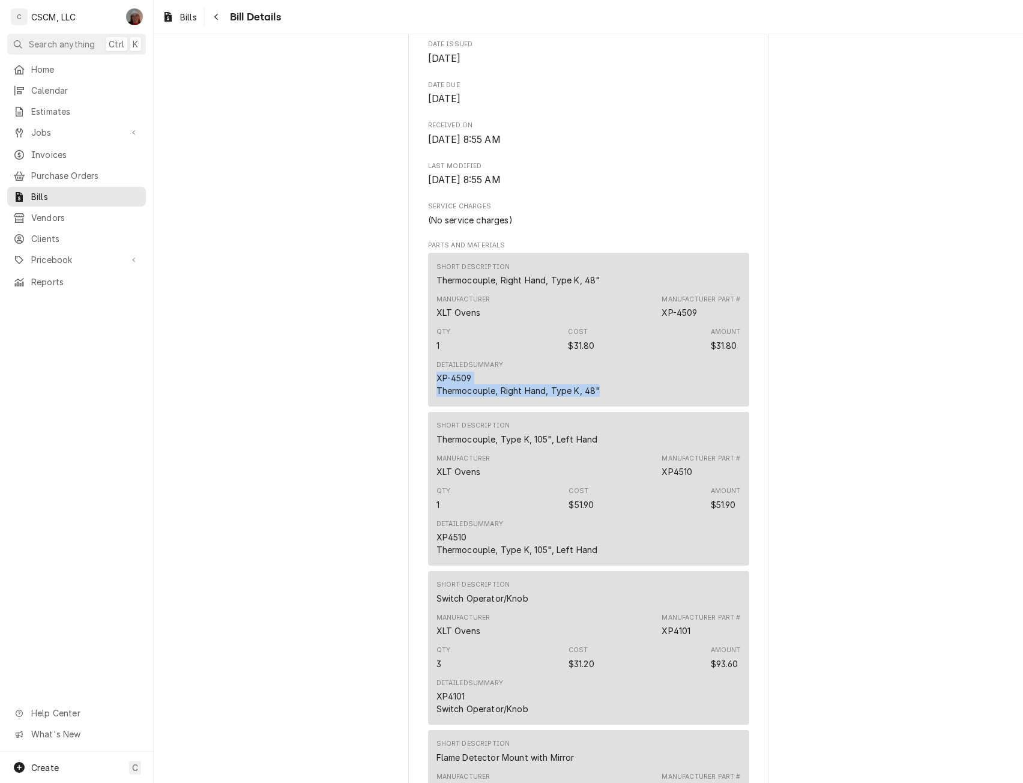
drag, startPoint x: 432, startPoint y: 401, endPoint x: 602, endPoint y: 413, distance: 170.4
click at [602, 401] on div "Detailed Summary XP-4509 Thermocouple, Right Hand, Type K, 48"" at bounding box center [589, 378] width 305 height 45
copy div "XP-4509 Thermocouple, Right Hand, Type K, 48""
drag, startPoint x: 431, startPoint y: 563, endPoint x: 615, endPoint y: 578, distance: 184.4
click at [615, 566] on div "Short Description Thermocouple, Type K, 105", Left Hand Manufacturer XLT Ovens …" at bounding box center [588, 489] width 321 height 154
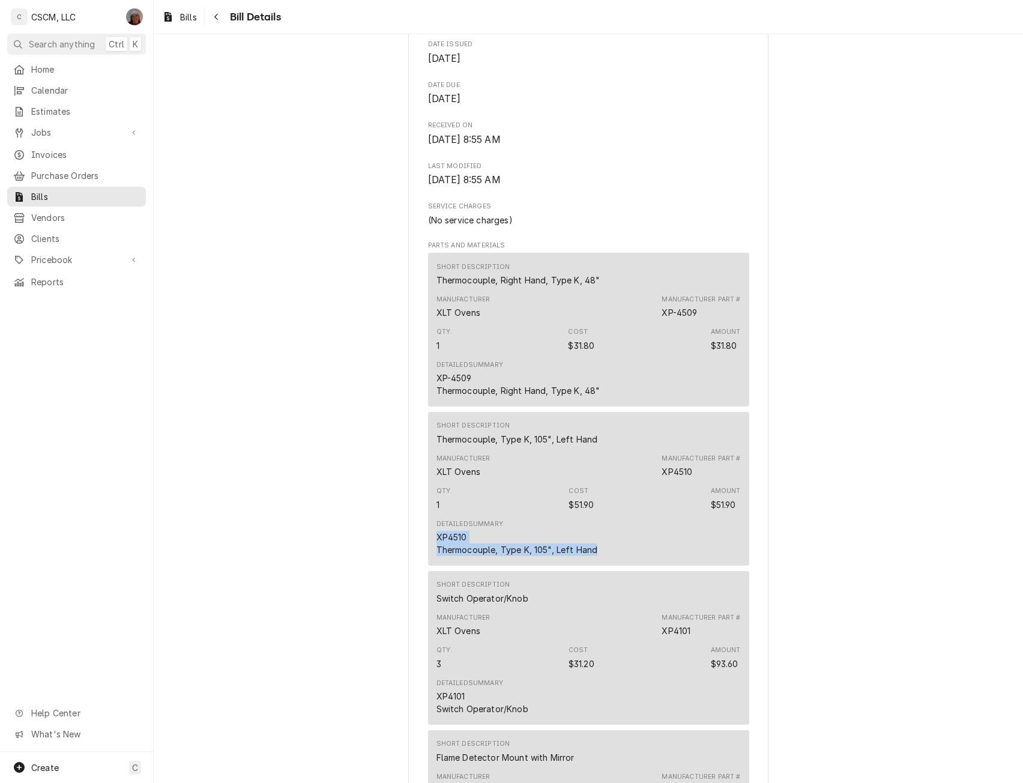
copy div "XP4510 Thermocouple, Type K, 105", Left Hand"
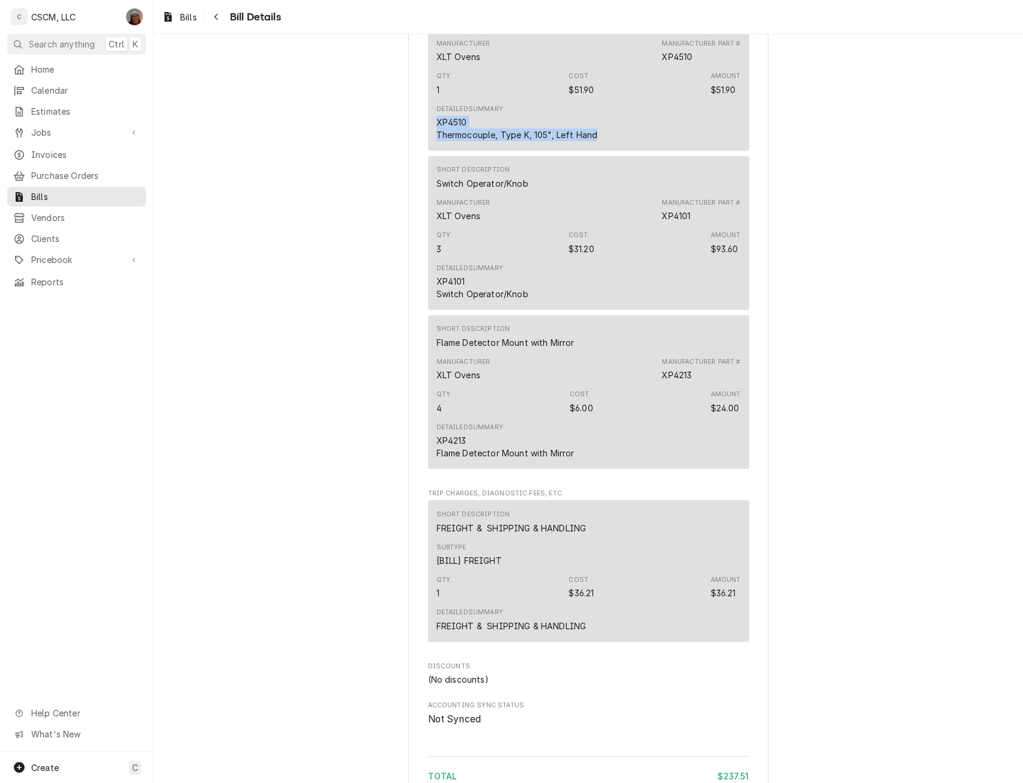
scroll to position [829, 0]
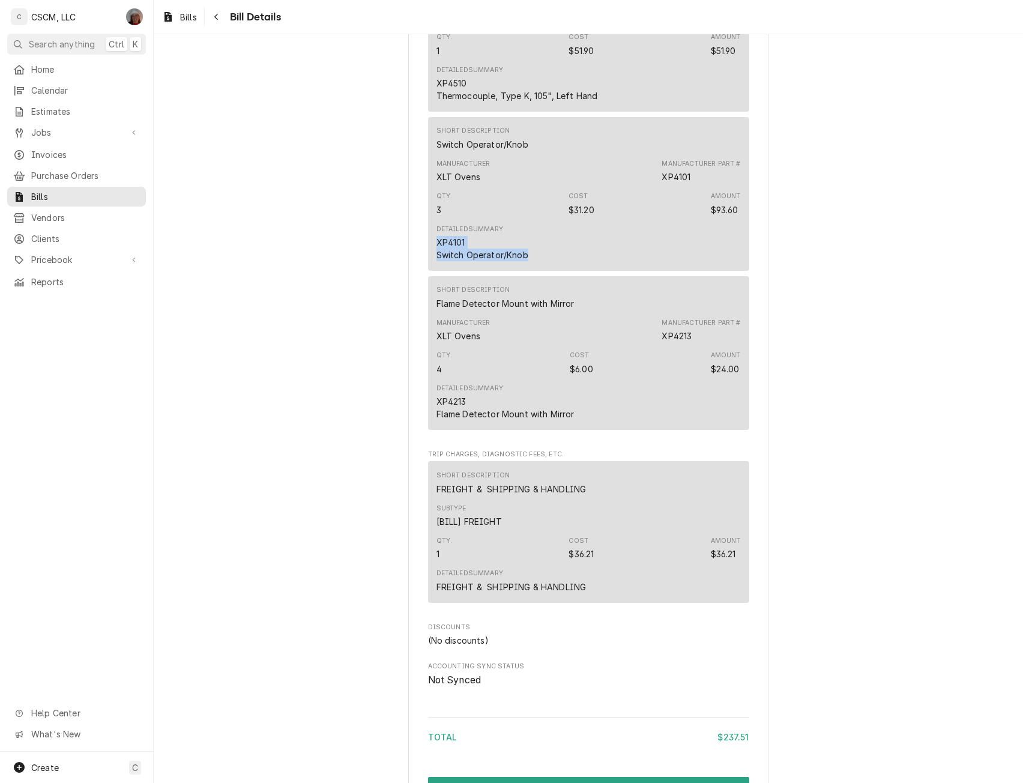
drag, startPoint x: 430, startPoint y: 266, endPoint x: 533, endPoint y: 285, distance: 105.0
click at [533, 271] on div "Short Description Switch Operator/Knob Manufacturer XLT Ovens Manufacturer Part…" at bounding box center [588, 194] width 321 height 154
copy div "XP4101 Switch Operator/Knob"
drag, startPoint x: 431, startPoint y: 426, endPoint x: 581, endPoint y: 446, distance: 150.8
click at [581, 430] on div "Short Description Flame Detector Mount with Mirror Manufacturer XLT Ovens Manuf…" at bounding box center [588, 353] width 321 height 154
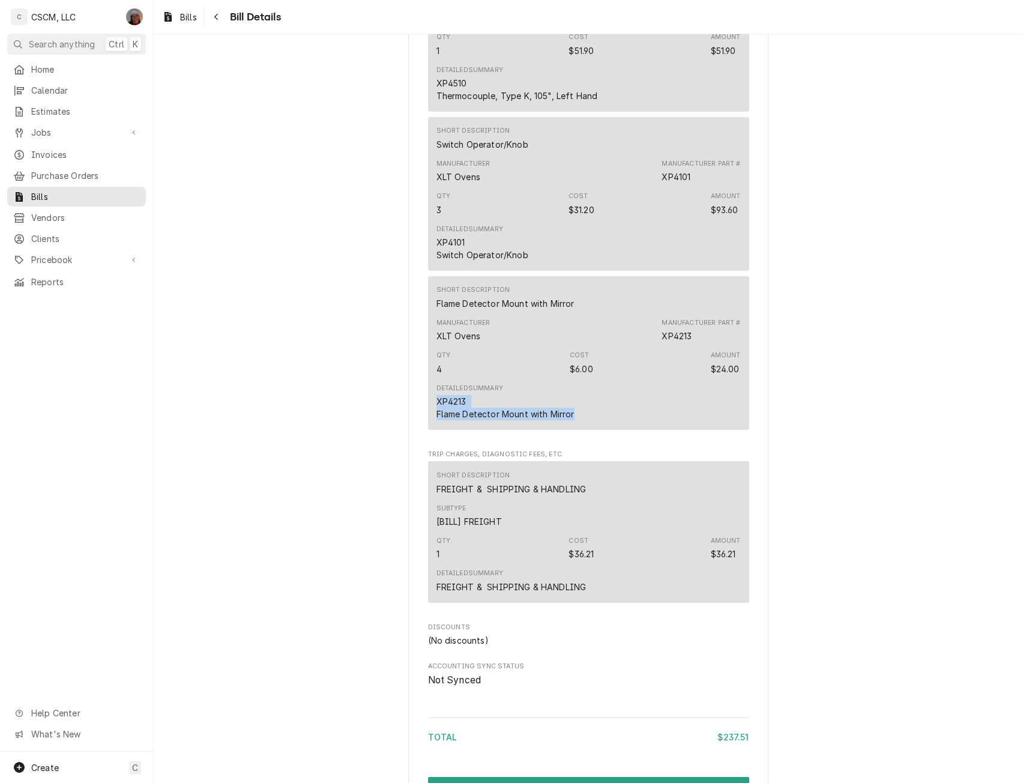
copy div "XP4213 Flame Detector Mount with Mirror"
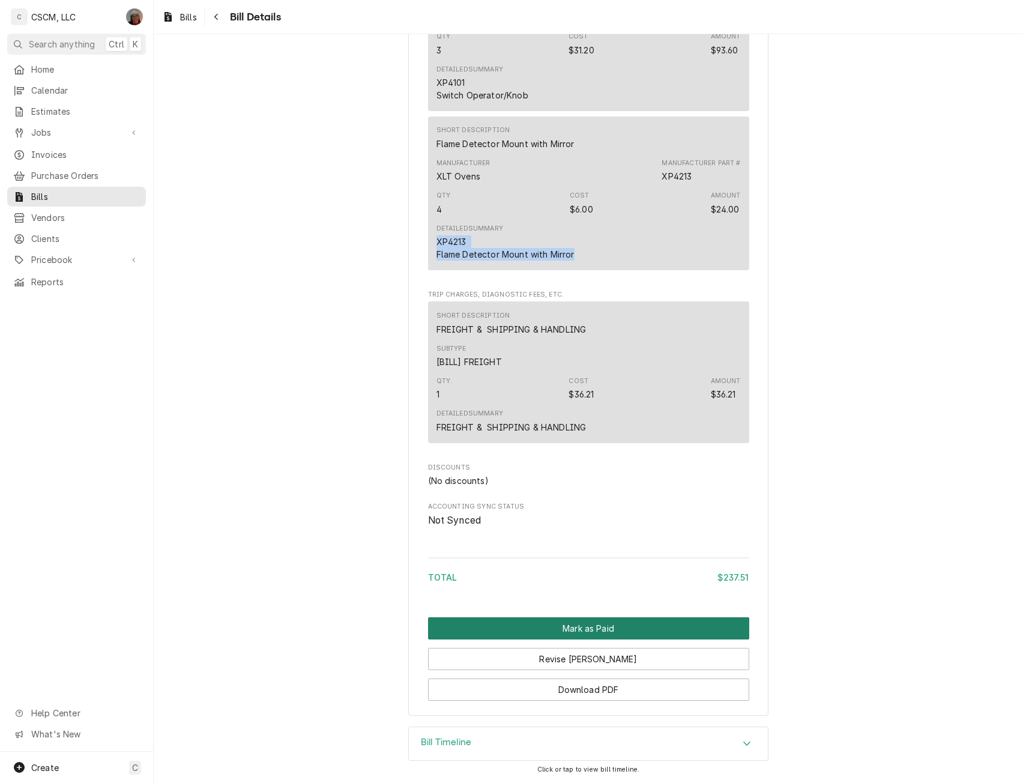
click at [573, 627] on button "Mark as Paid" at bounding box center [588, 628] width 321 height 22
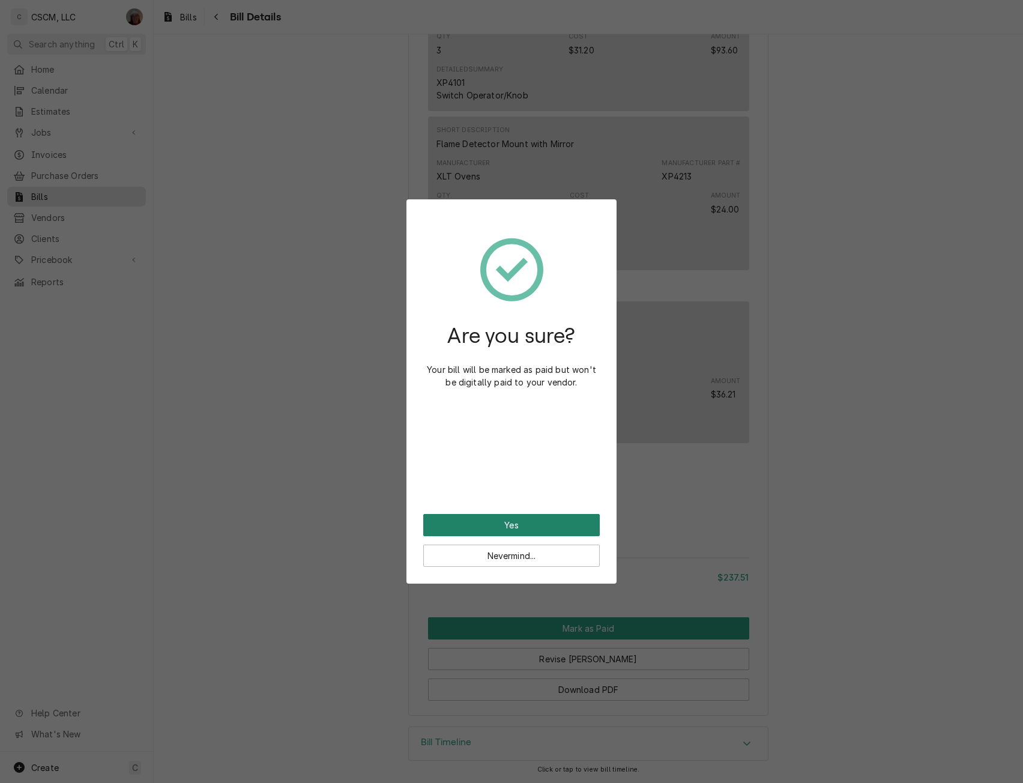
click at [506, 526] on button "Yes" at bounding box center [511, 525] width 177 height 22
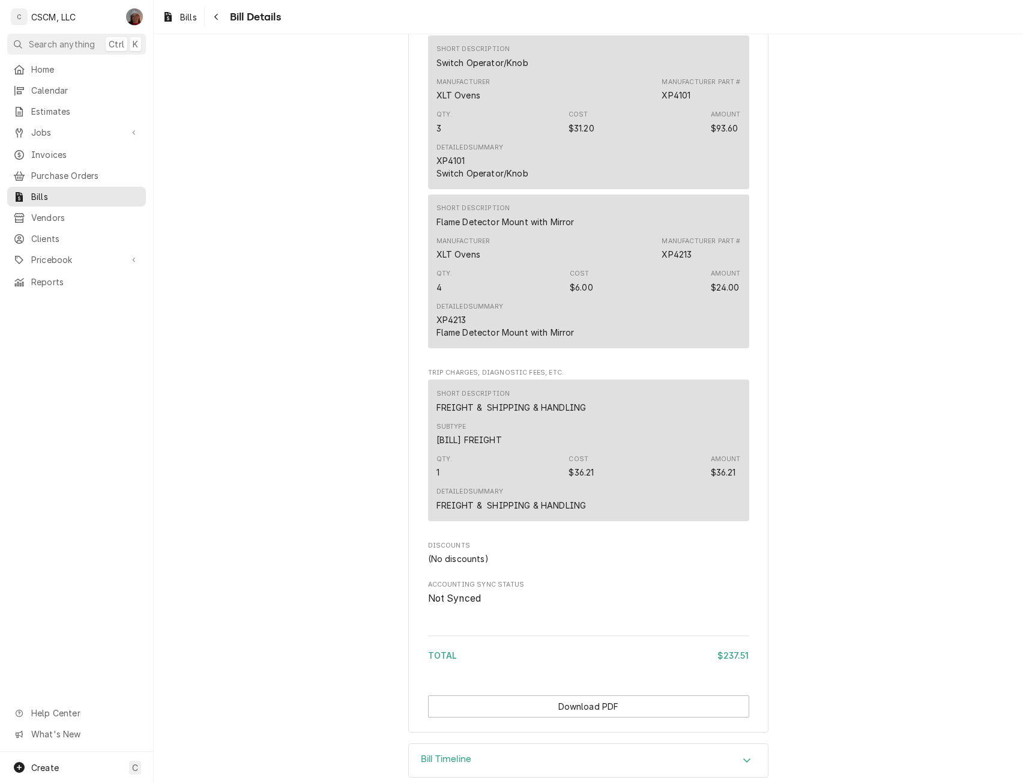
scroll to position [953, 0]
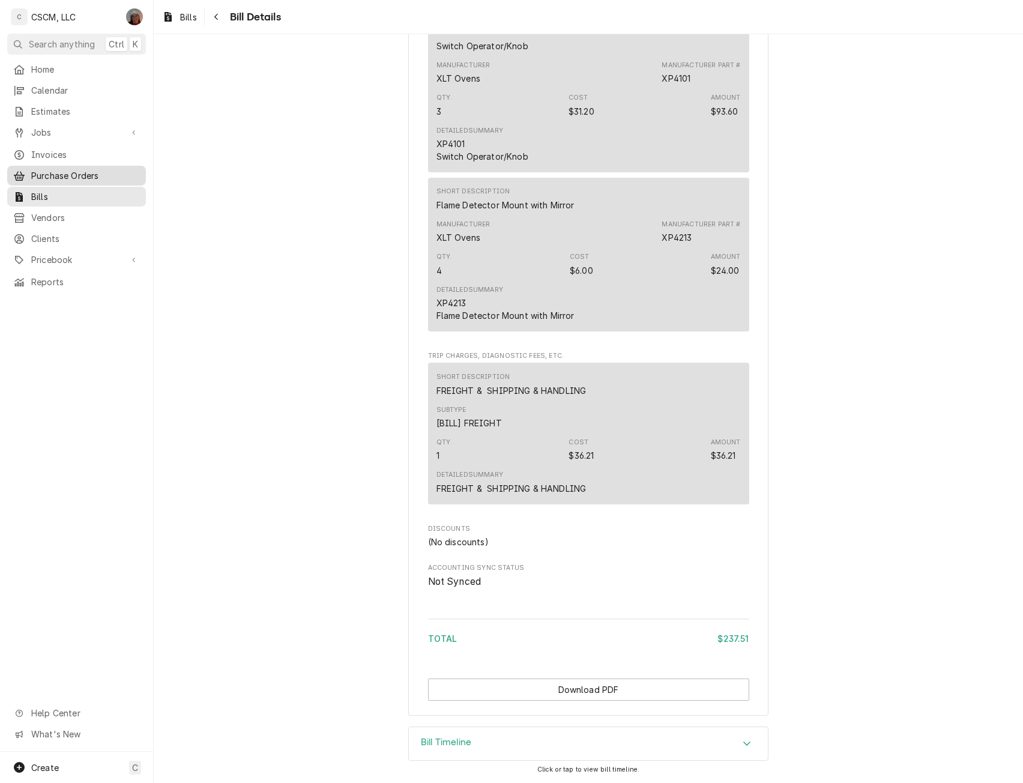
click at [67, 173] on span "Purchase Orders" at bounding box center [85, 175] width 109 height 13
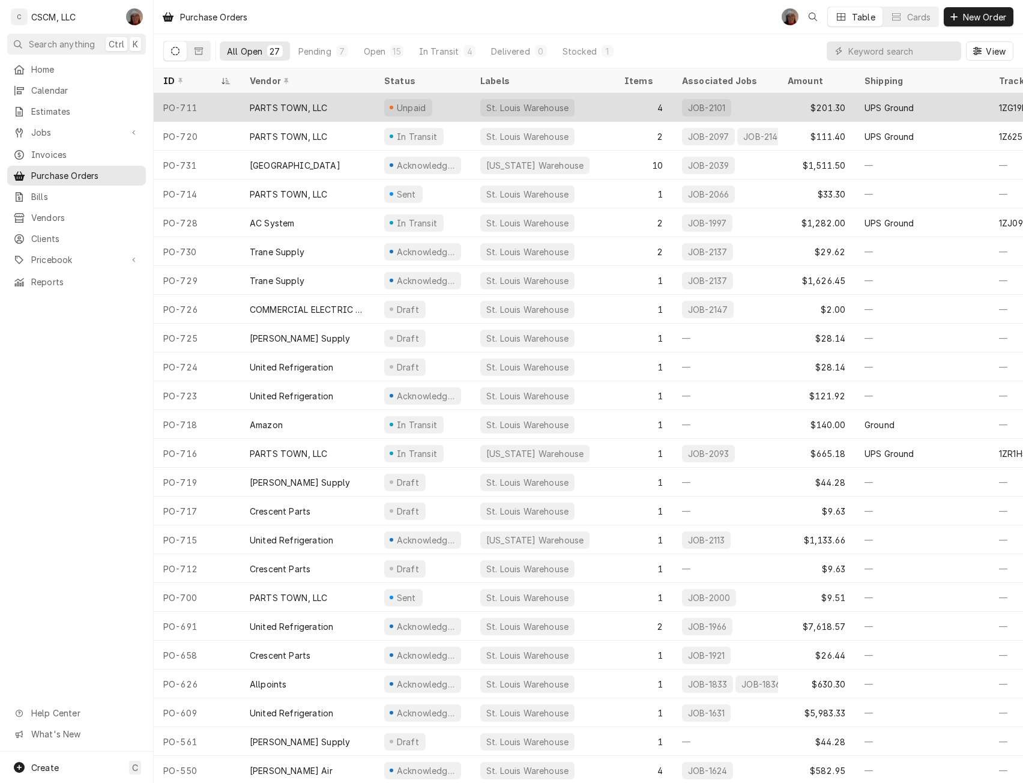
click at [447, 98] on div "Unpaid" at bounding box center [423, 107] width 96 height 29
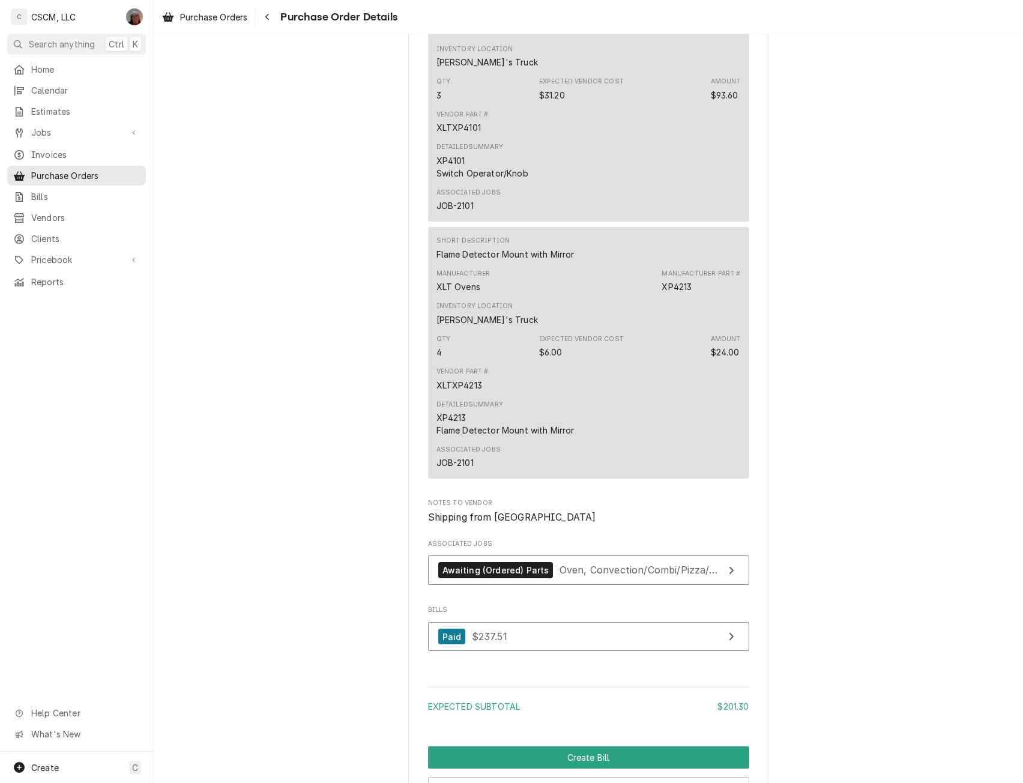
scroll to position [1509, 0]
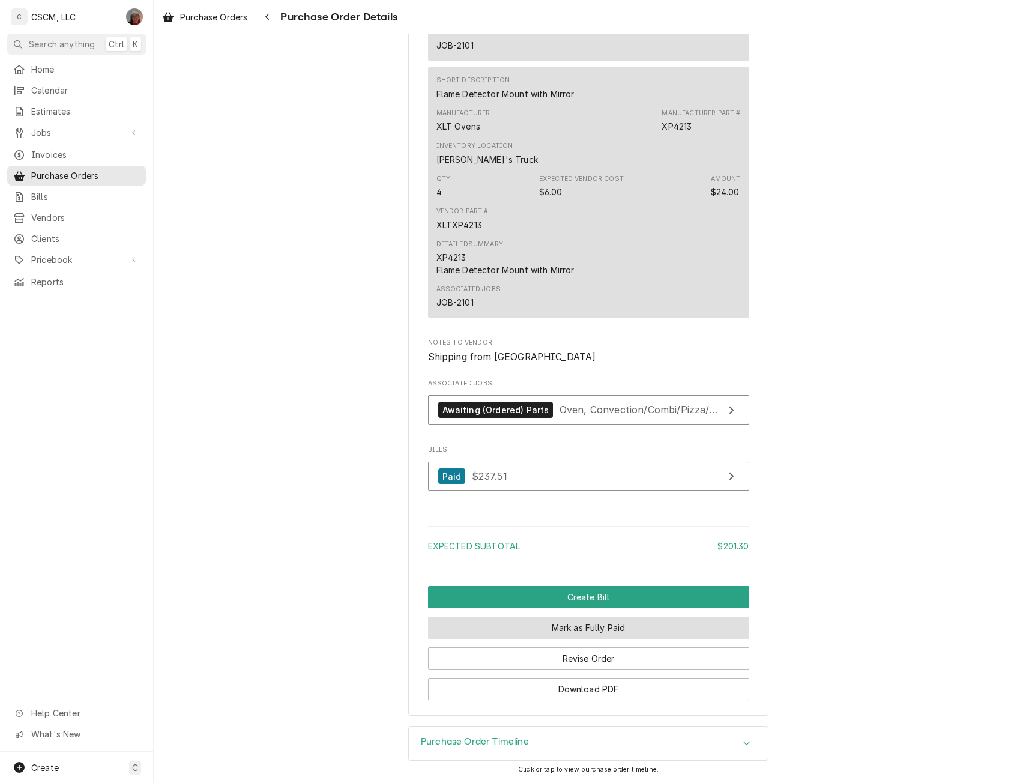
click at [577, 627] on button "Mark as Fully Paid" at bounding box center [588, 628] width 321 height 22
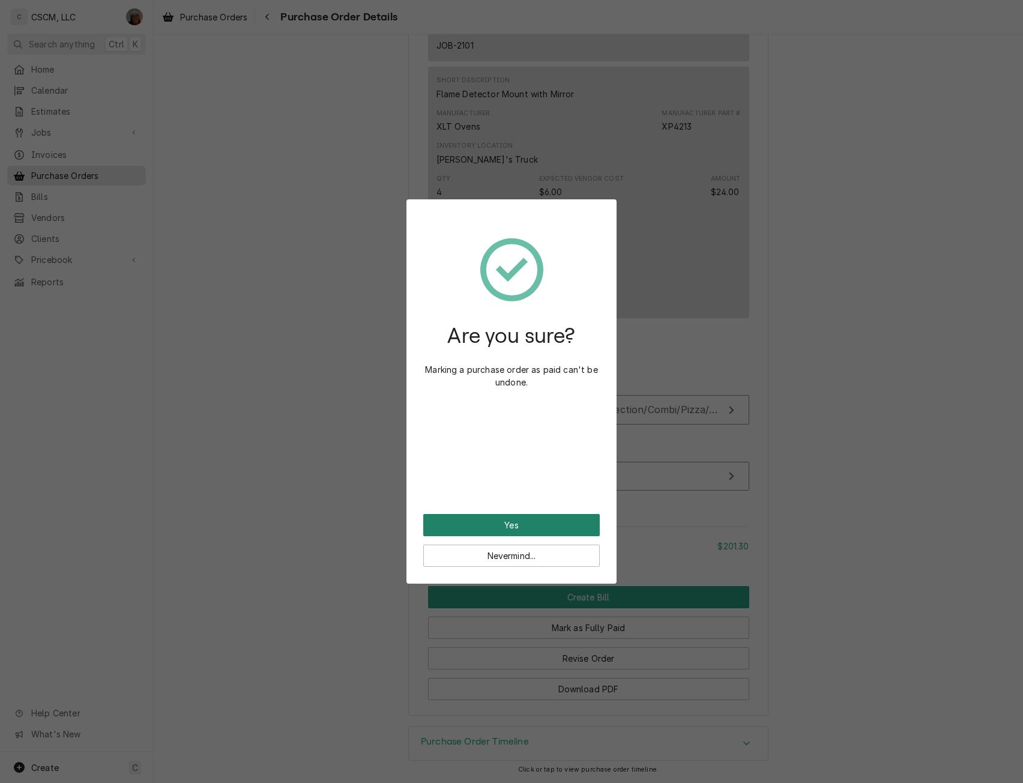
click at [506, 522] on button "Yes" at bounding box center [511, 525] width 177 height 22
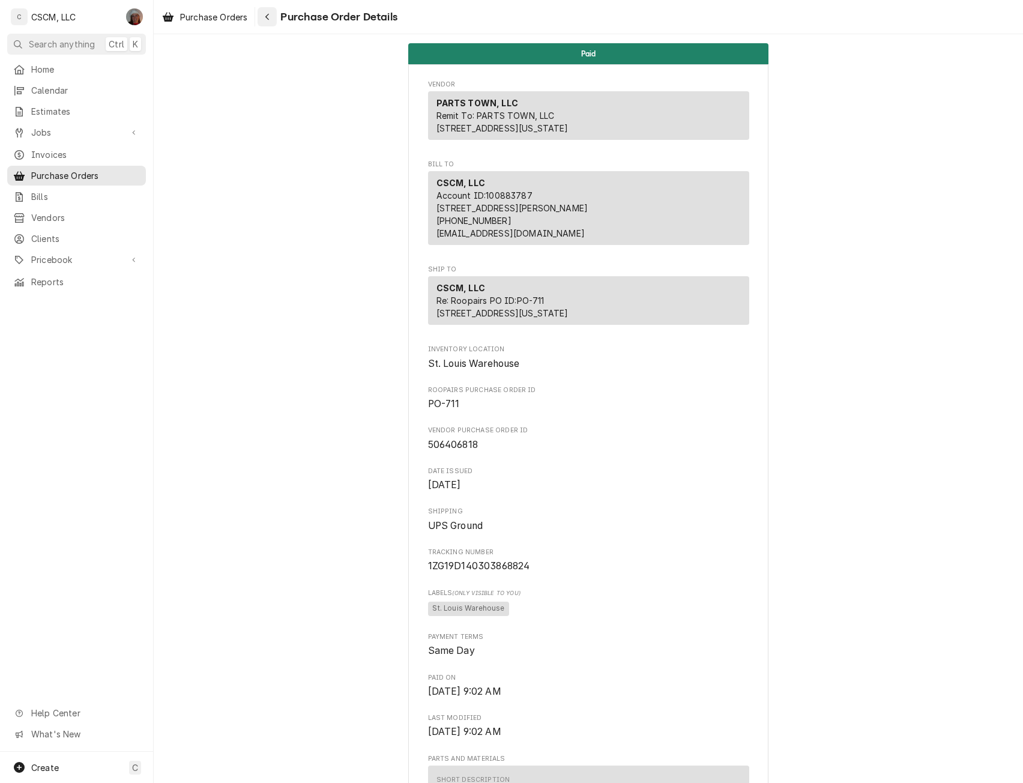
click at [264, 17] on div "Navigate back" at bounding box center [267, 17] width 12 height 12
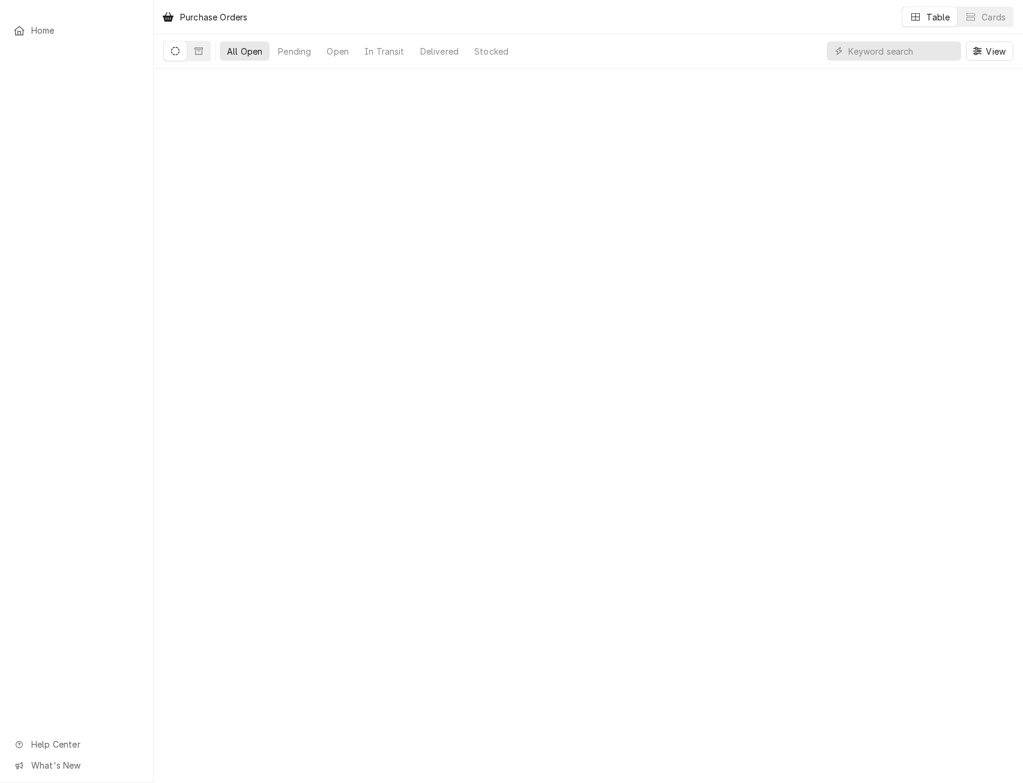
click at [50, 124] on div "Home Help Center What's New Purchase Orders Table Cards All Open Pending Open I…" at bounding box center [511, 391] width 1023 height 783
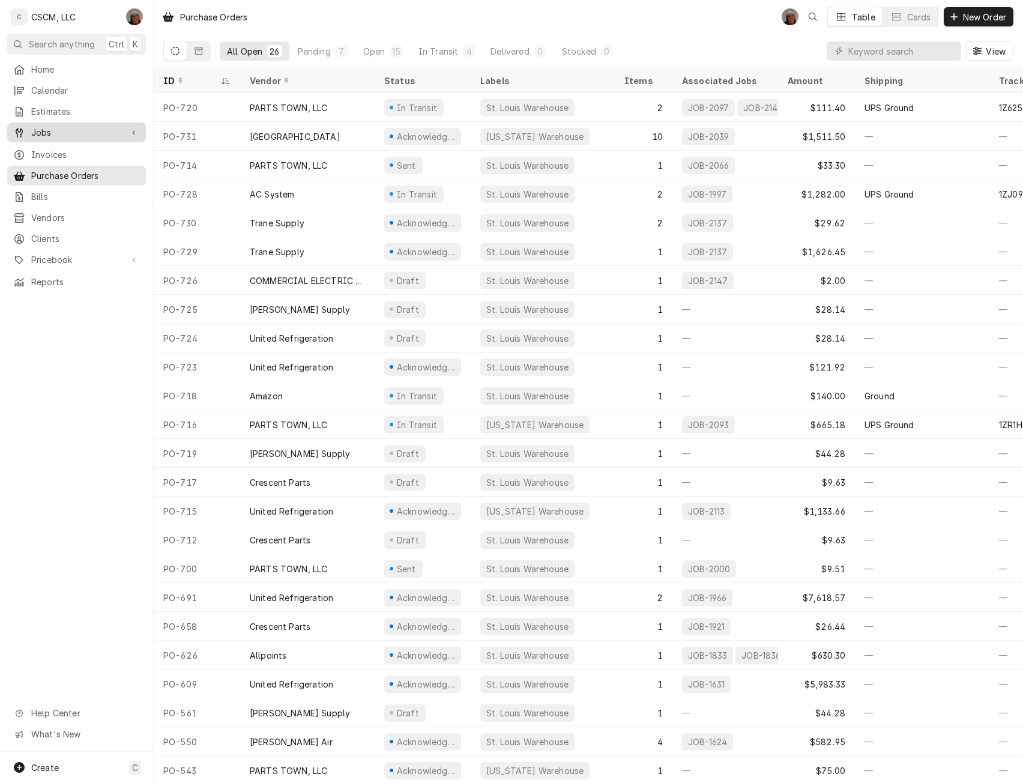
click at [52, 129] on span "Jobs" at bounding box center [76, 132] width 91 height 13
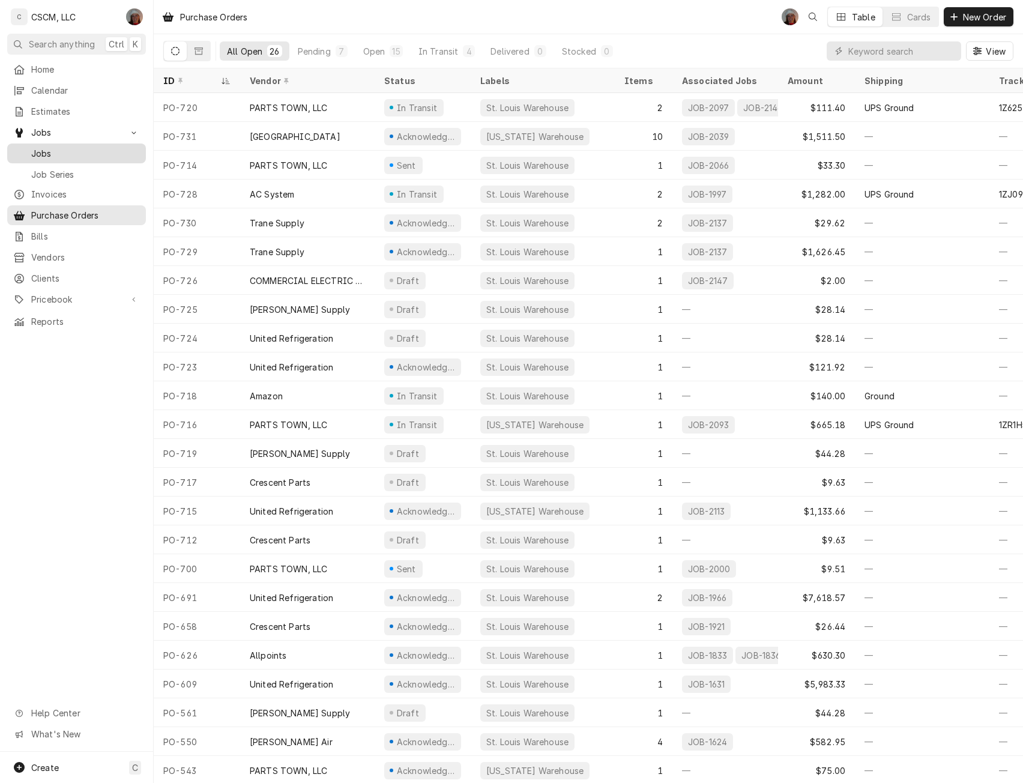
click at [50, 149] on span "Jobs" at bounding box center [85, 153] width 109 height 13
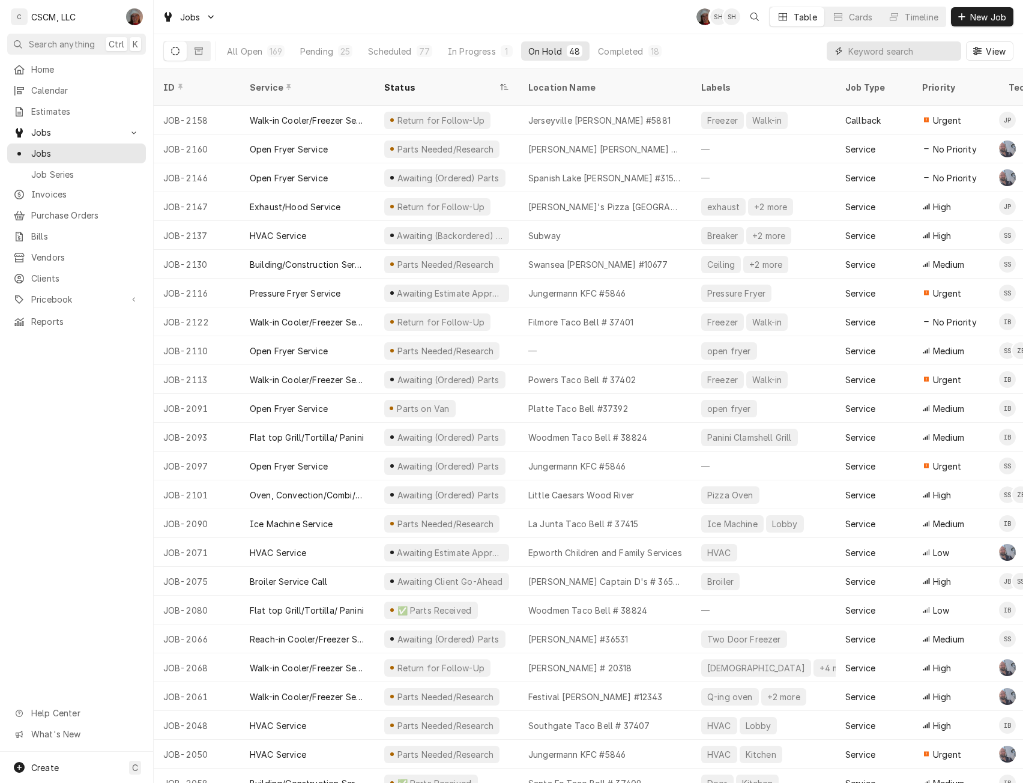
click at [867, 52] on input "Dynamic Content Wrapper" at bounding box center [902, 50] width 107 height 19
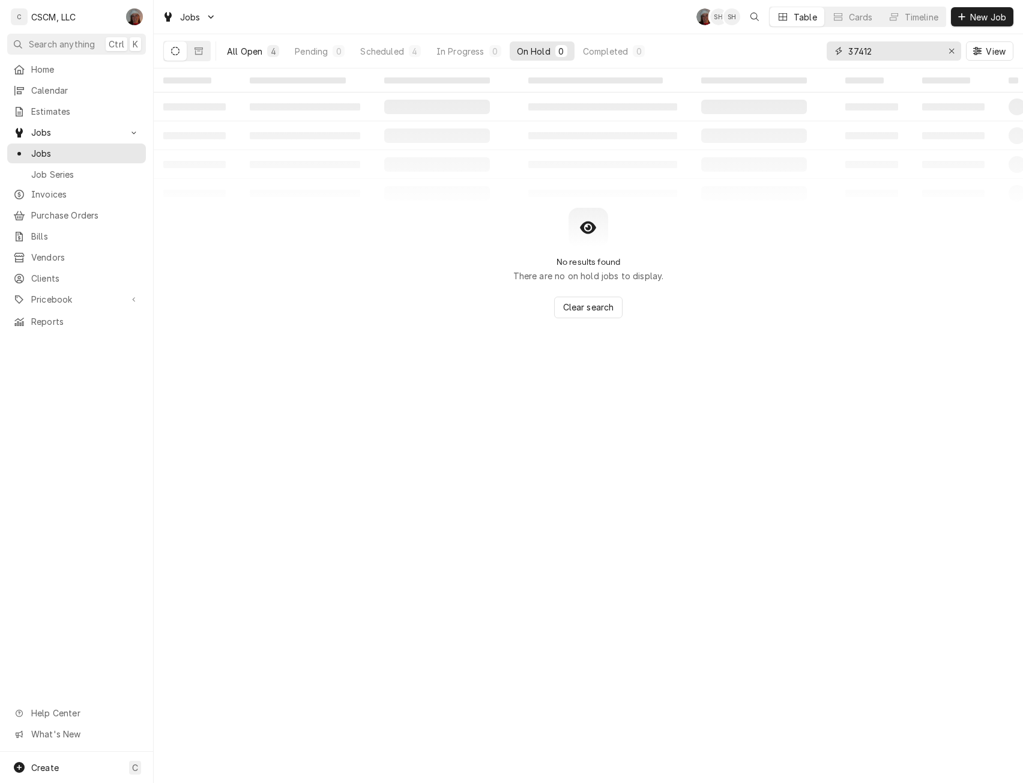
type input "37412"
click at [243, 52] on div "All Open" at bounding box center [244, 51] width 35 height 13
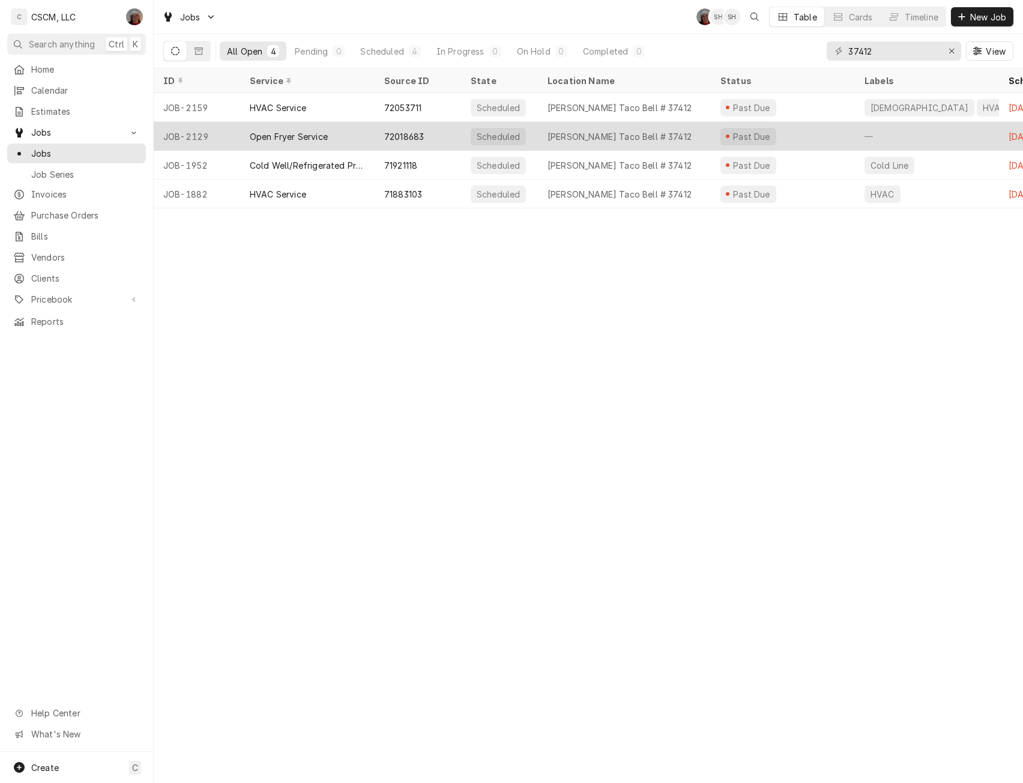
click at [276, 133] on div "Open Fryer Service" at bounding box center [289, 136] width 78 height 13
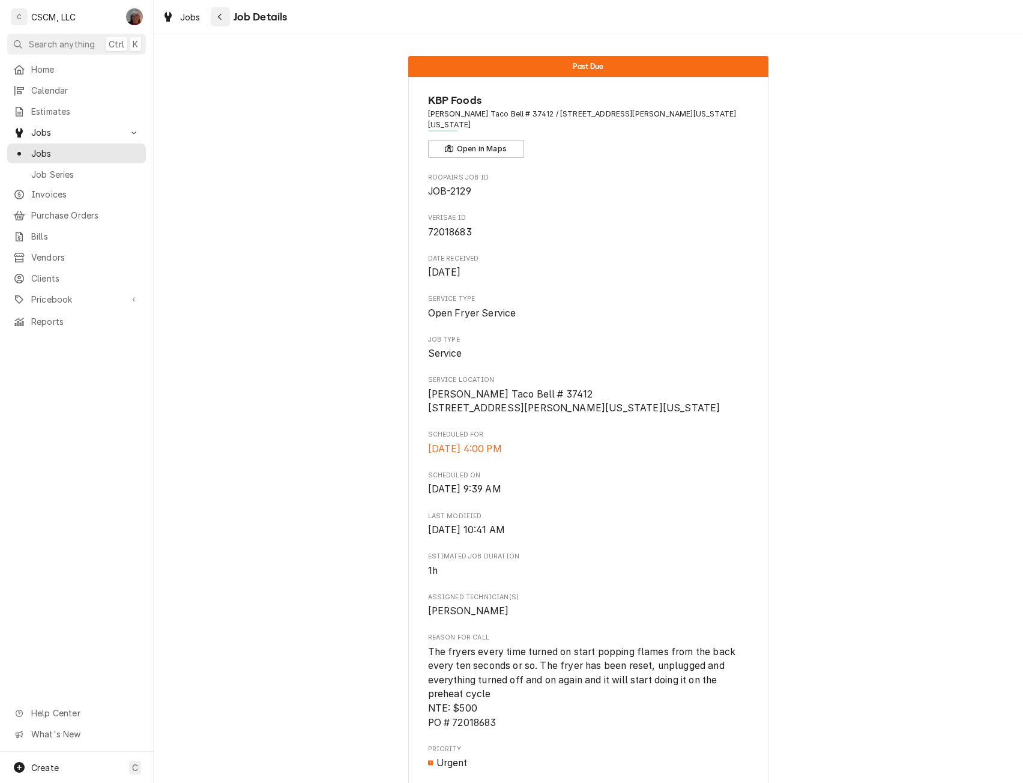
click at [222, 16] on icon "Navigate back" at bounding box center [219, 17] width 5 height 8
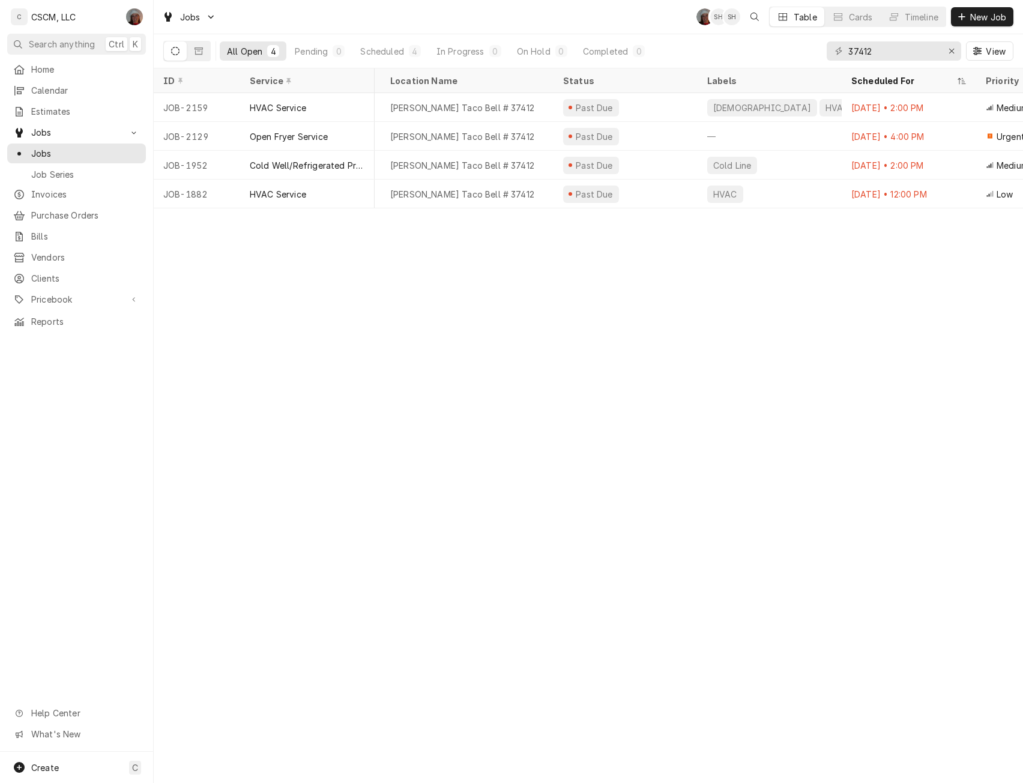
scroll to position [0, 188]
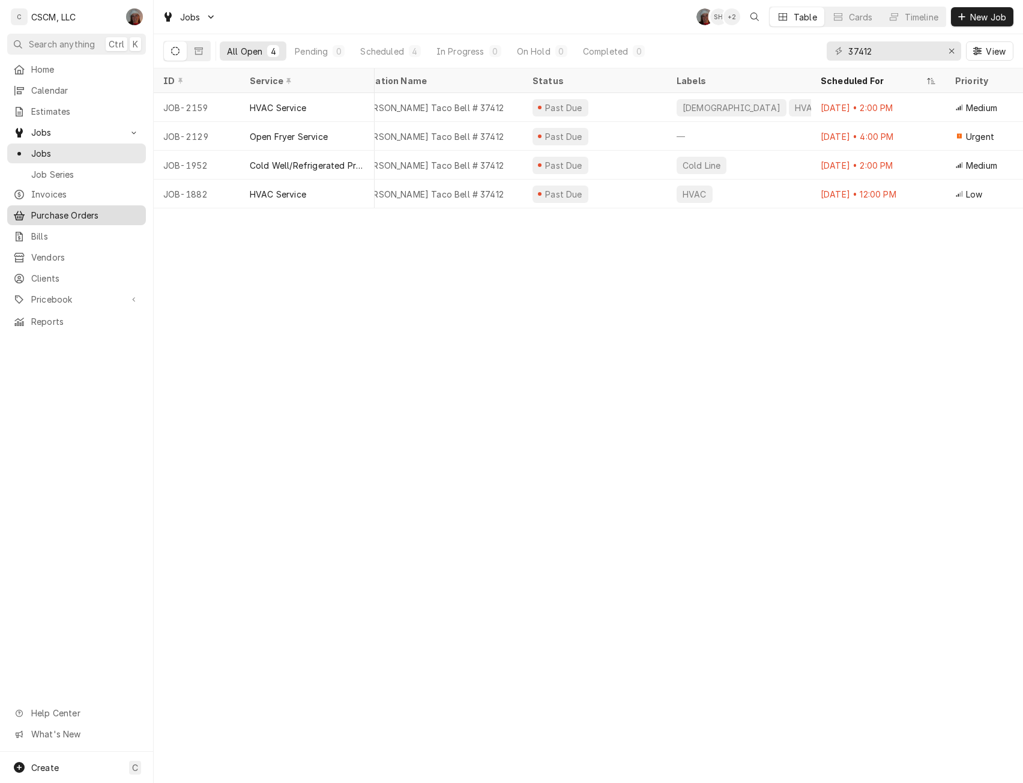
click at [70, 213] on span "Purchase Orders" at bounding box center [85, 215] width 109 height 13
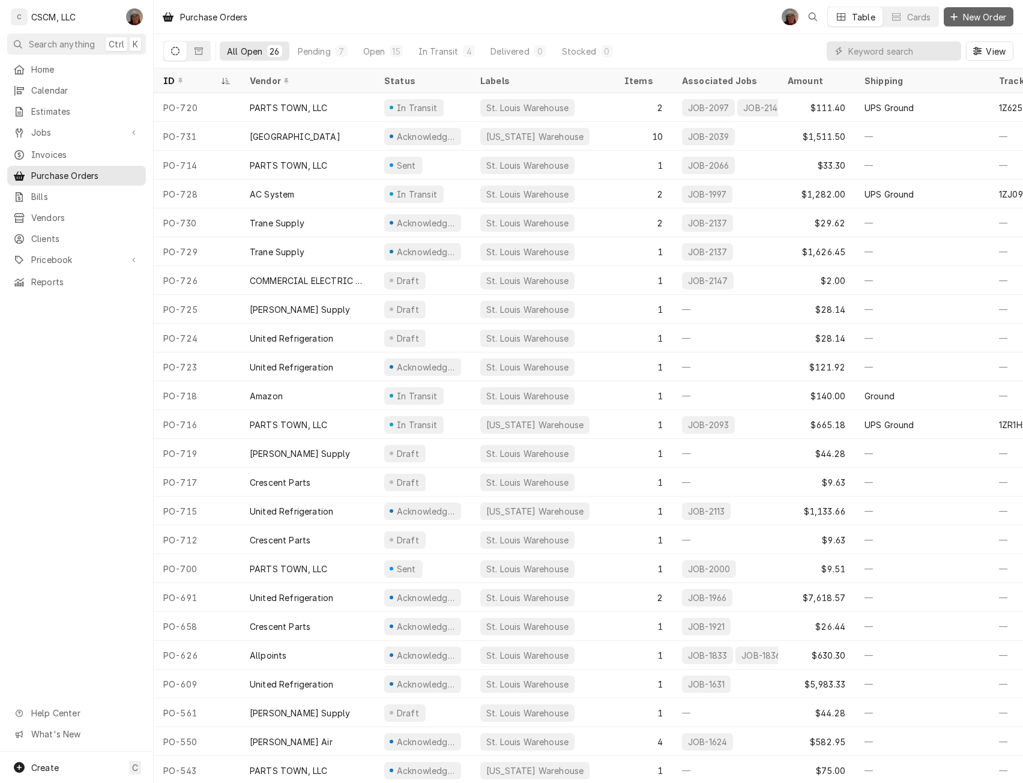
click at [963, 11] on span "New Order" at bounding box center [985, 17] width 48 height 13
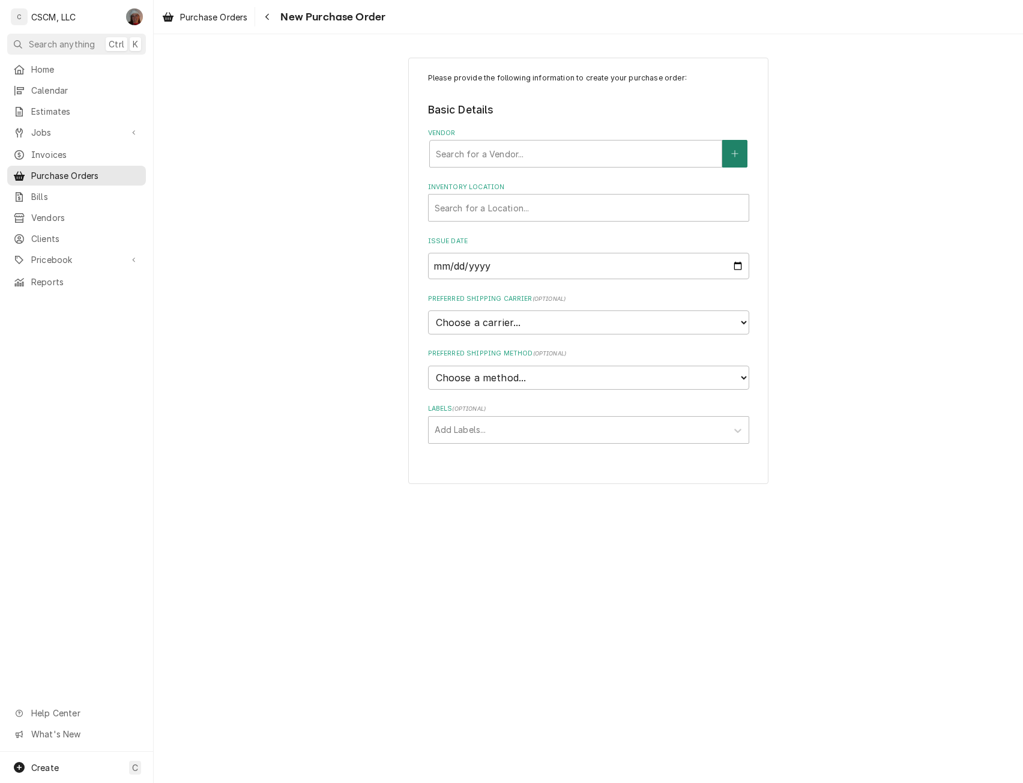
click at [730, 156] on button "Vendor" at bounding box center [735, 154] width 25 height 28
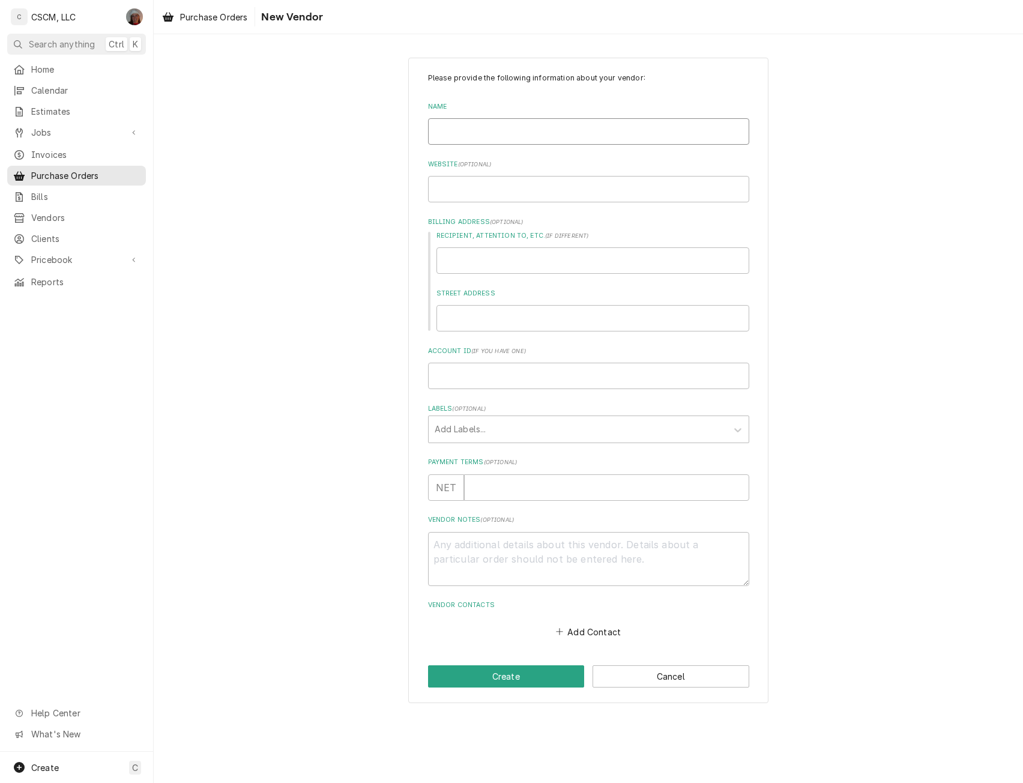
click at [494, 127] on input "Name" at bounding box center [588, 131] width 321 height 26
click at [666, 673] on button "Cancel" at bounding box center [671, 676] width 157 height 22
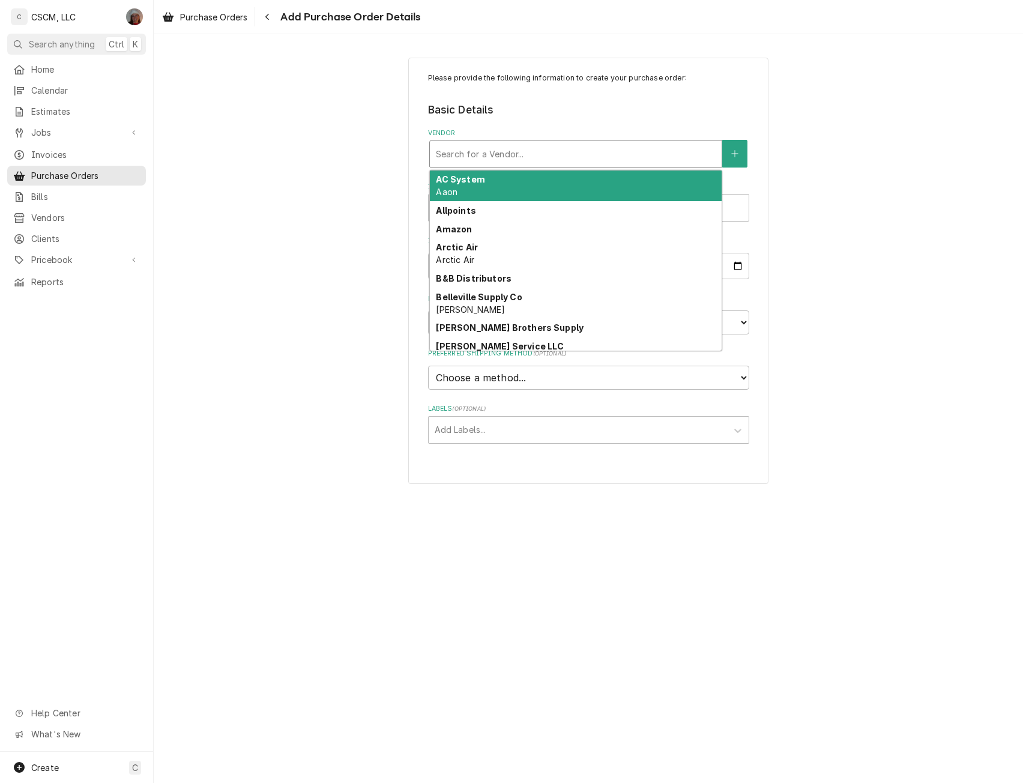
click at [465, 154] on div "Vendor" at bounding box center [576, 154] width 280 height 22
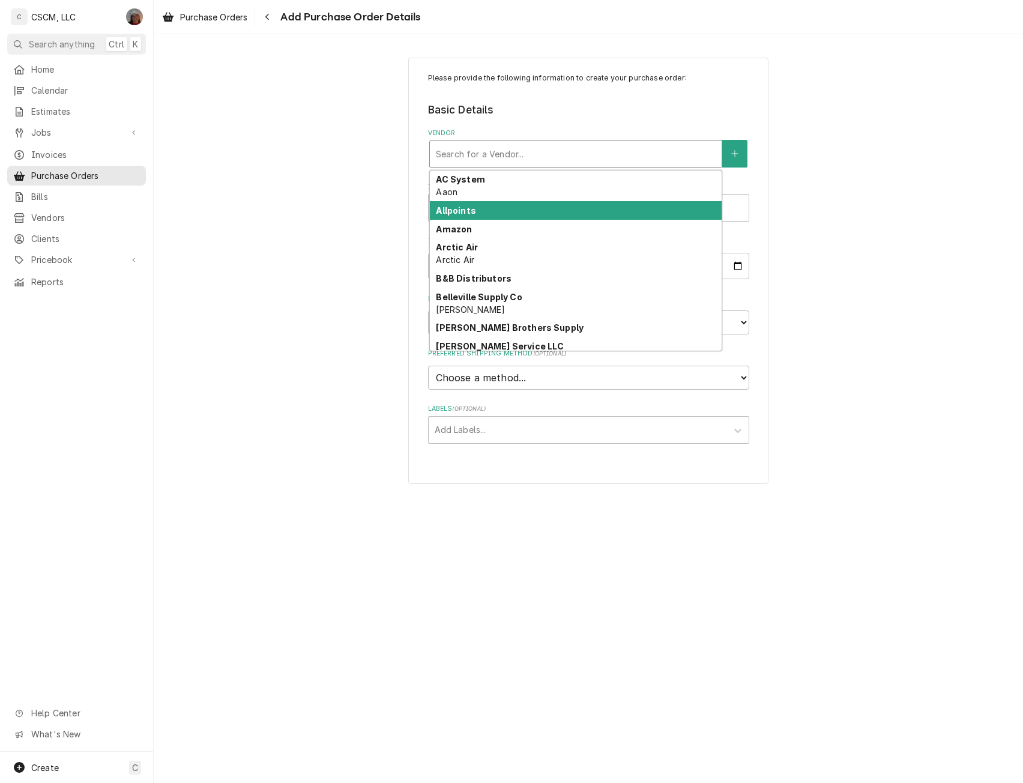
click at [464, 209] on strong "Allpoints" at bounding box center [456, 210] width 40 height 10
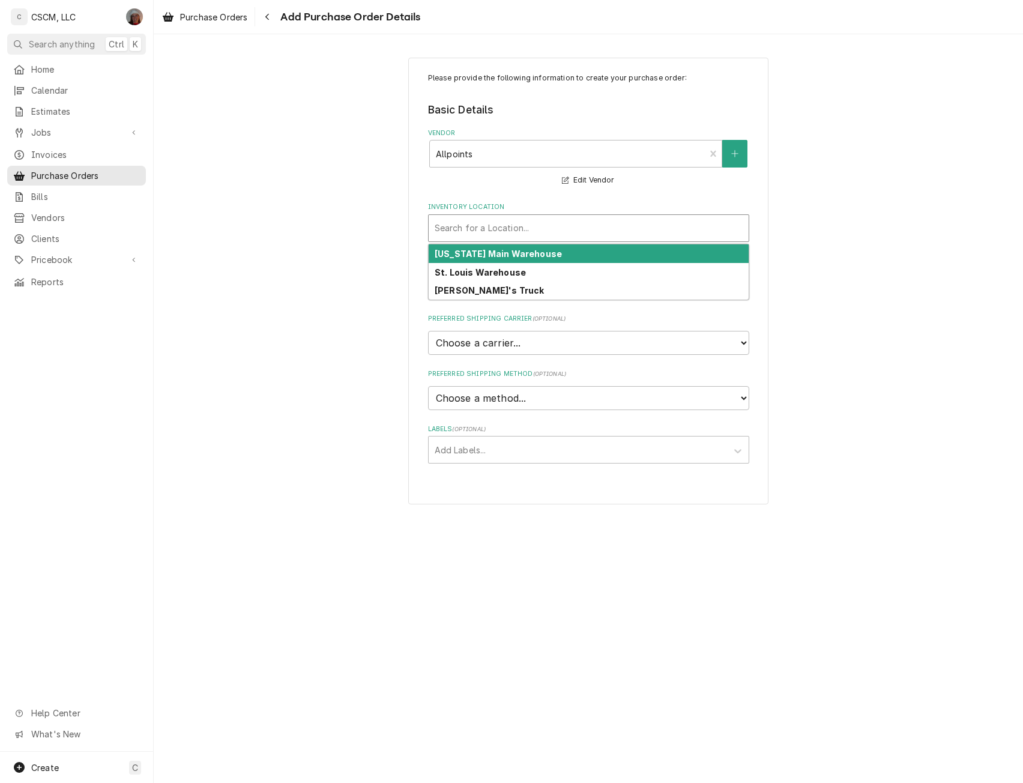
click at [552, 220] on div "Inventory Location" at bounding box center [589, 228] width 308 height 22
click at [560, 220] on div "Inventory Location" at bounding box center [589, 228] width 308 height 22
click at [683, 225] on div "Inventory Location" at bounding box center [589, 228] width 308 height 22
click at [631, 232] on div "Inventory Location" at bounding box center [589, 228] width 308 height 22
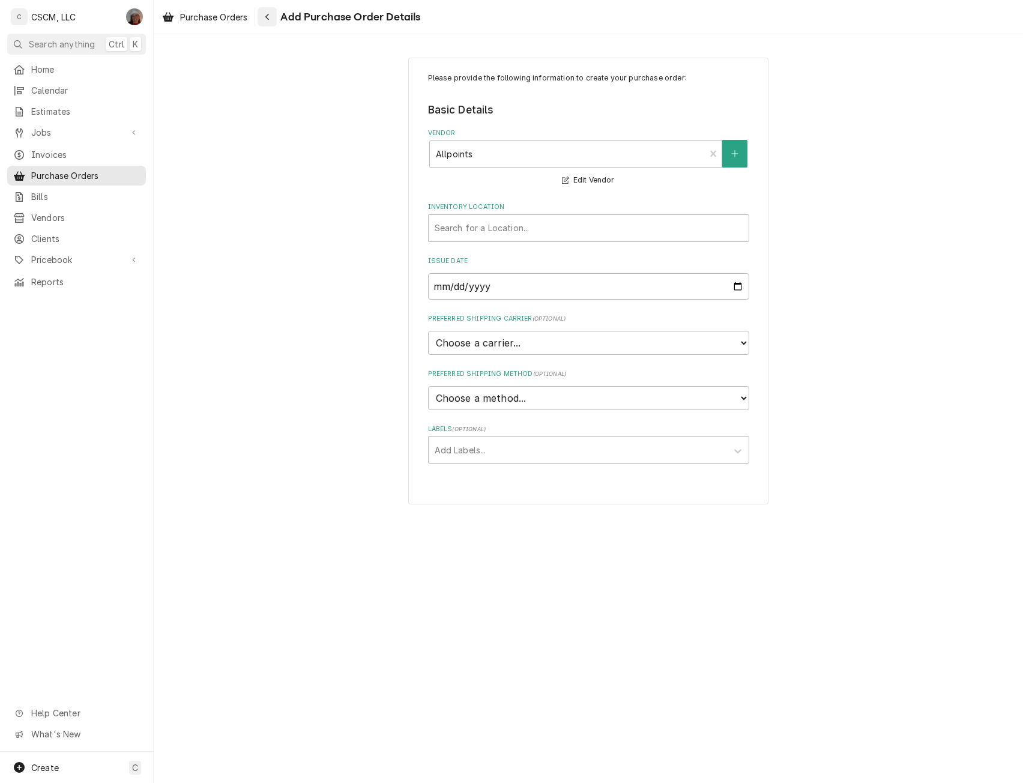
click at [270, 17] on icon "Navigate back" at bounding box center [267, 17] width 5 height 8
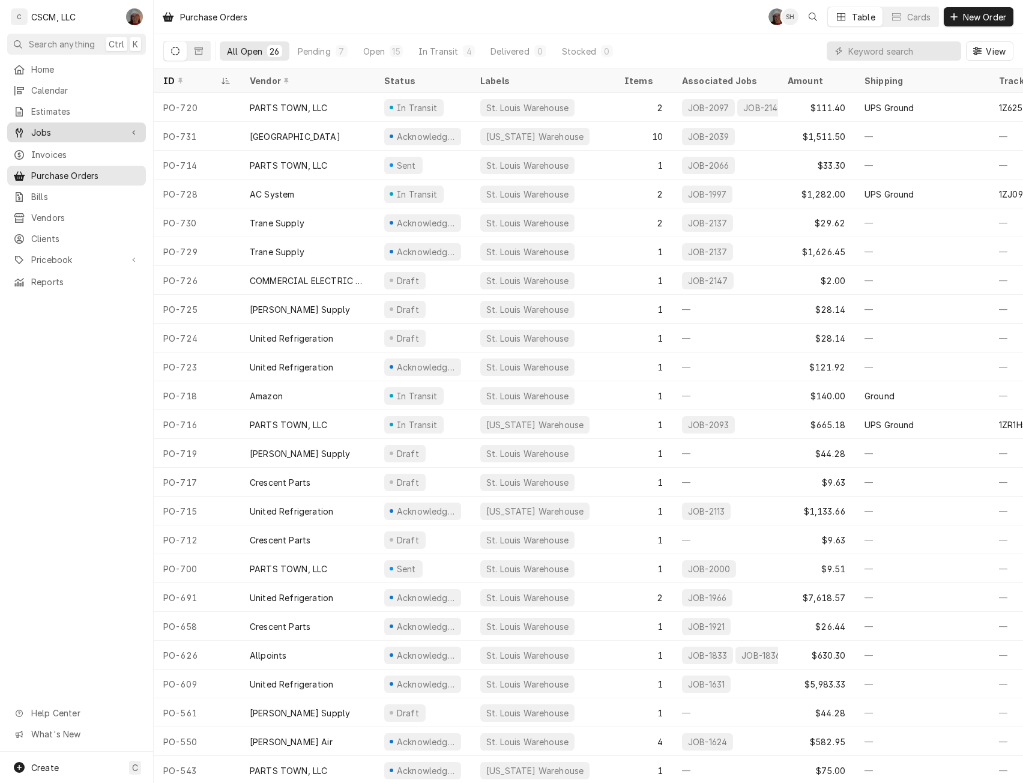
click at [62, 130] on span "Jobs" at bounding box center [76, 132] width 91 height 13
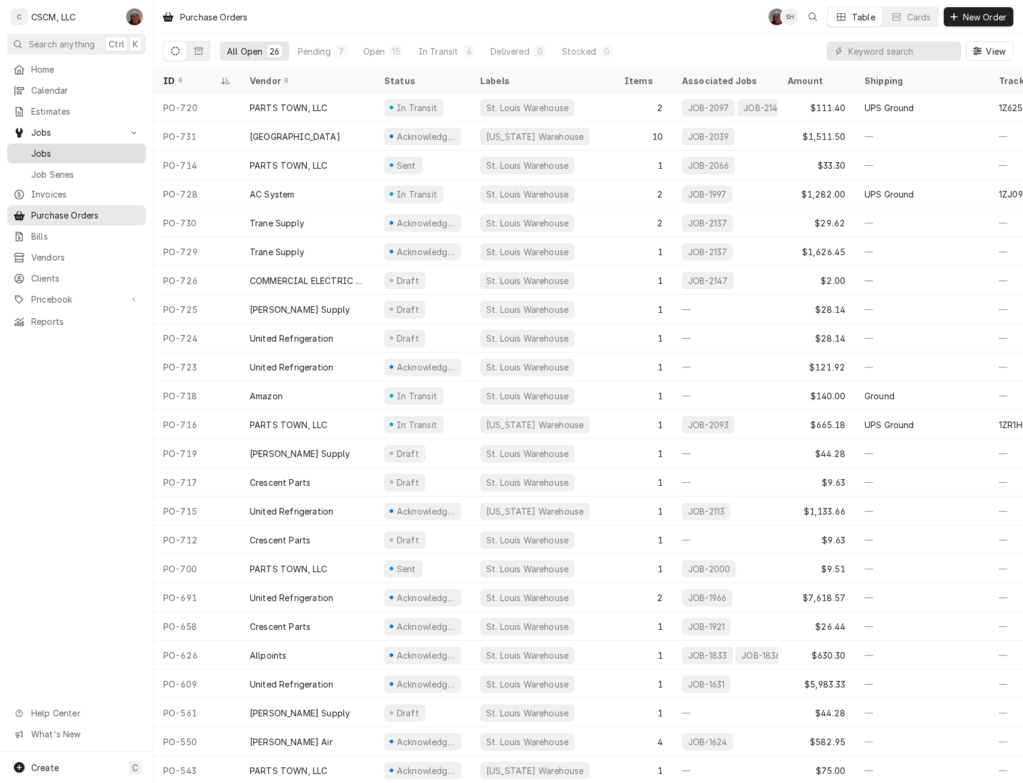
click at [55, 147] on span "Jobs" at bounding box center [85, 153] width 109 height 13
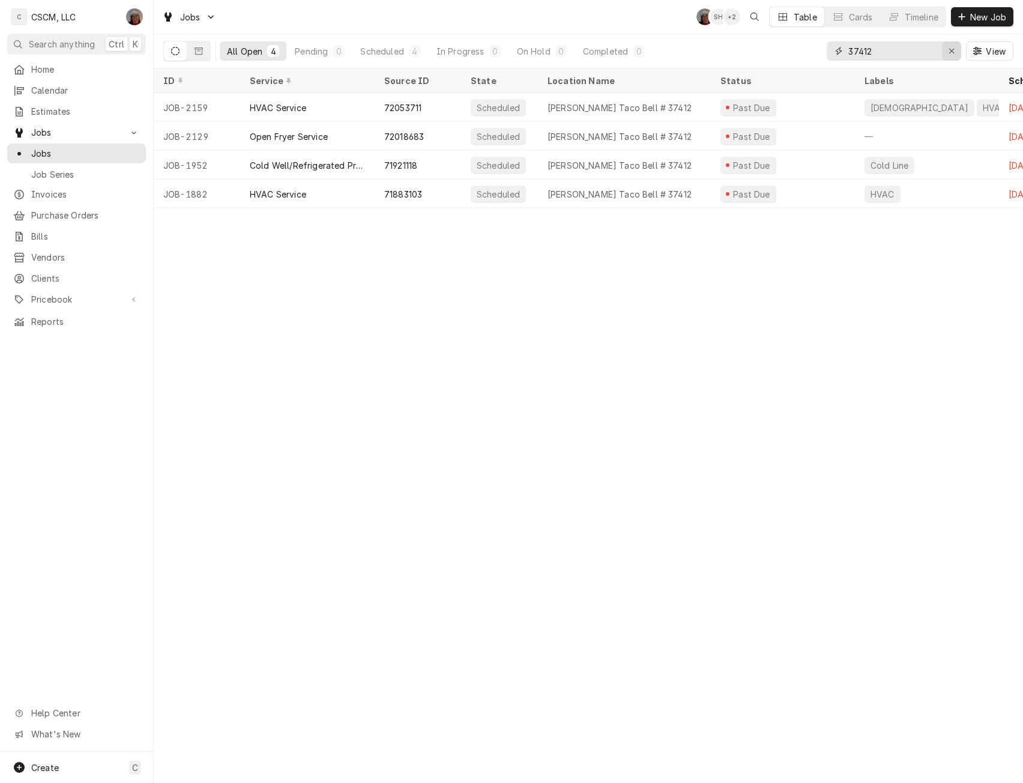
click at [951, 50] on icon "Erase input" at bounding box center [952, 51] width 5 height 5
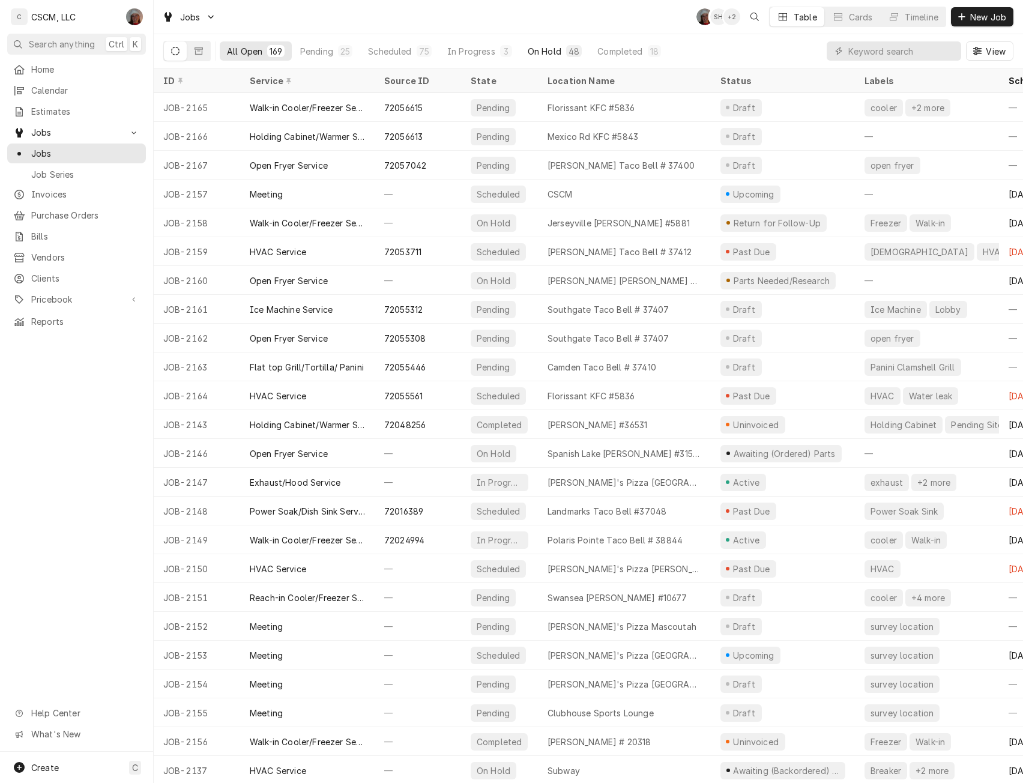
click at [540, 45] on div "On Hold" at bounding box center [545, 51] width 34 height 13
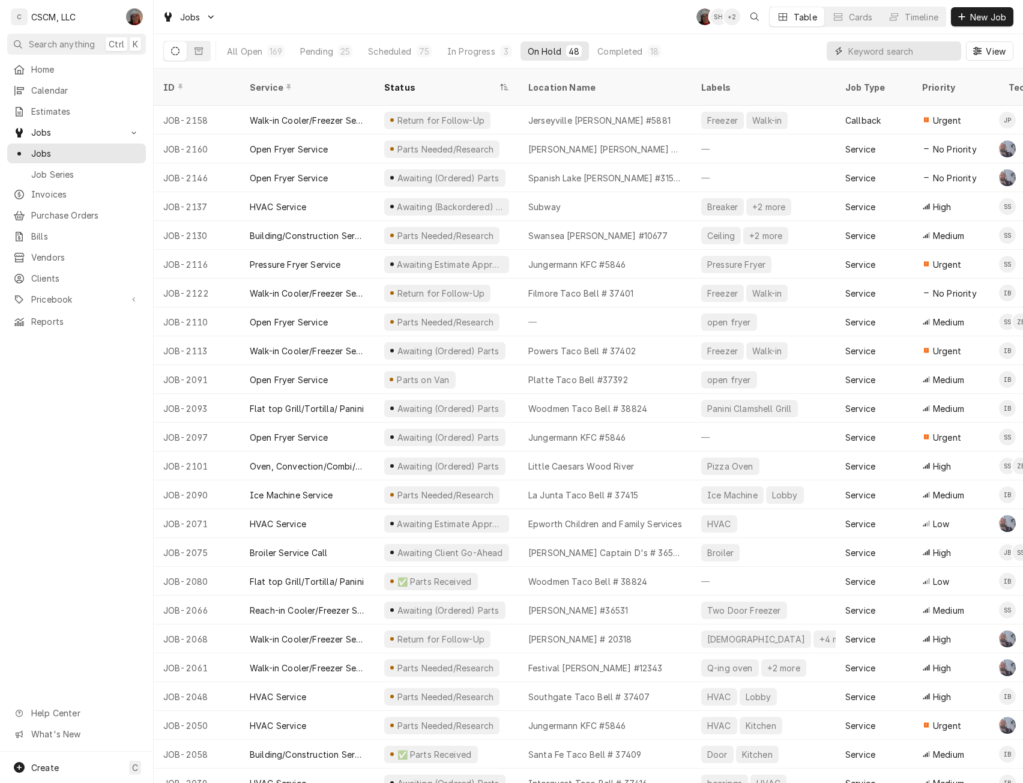
click at [874, 48] on input "Dynamic Content Wrapper" at bounding box center [902, 50] width 107 height 19
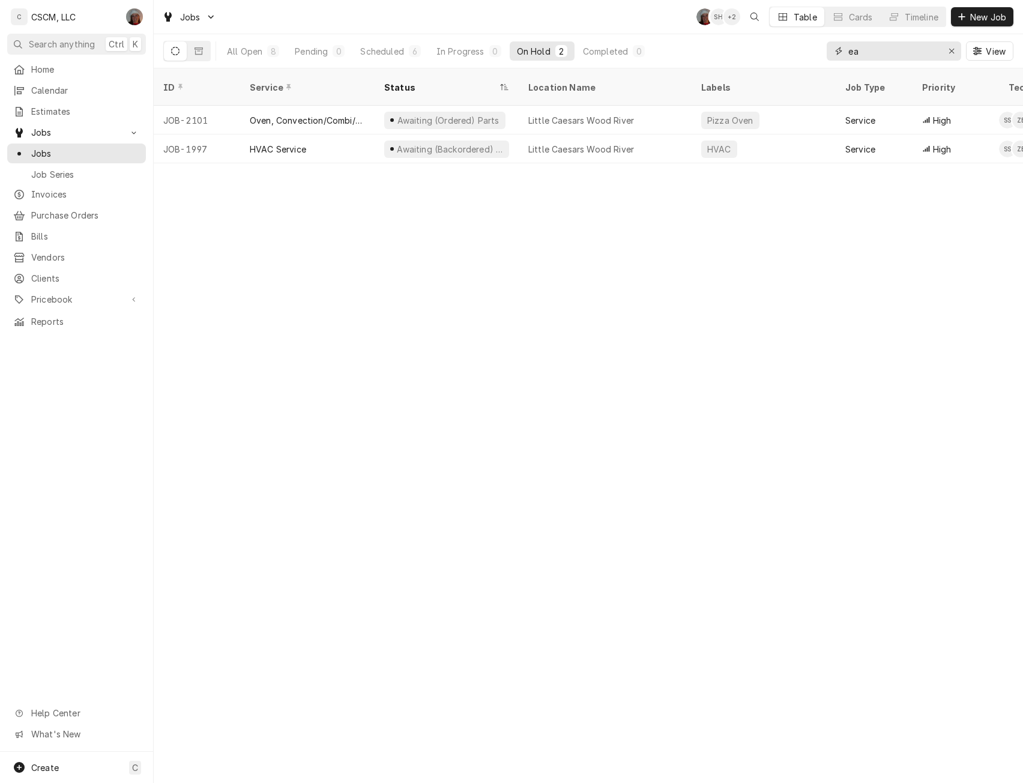
type input "e"
type input "r"
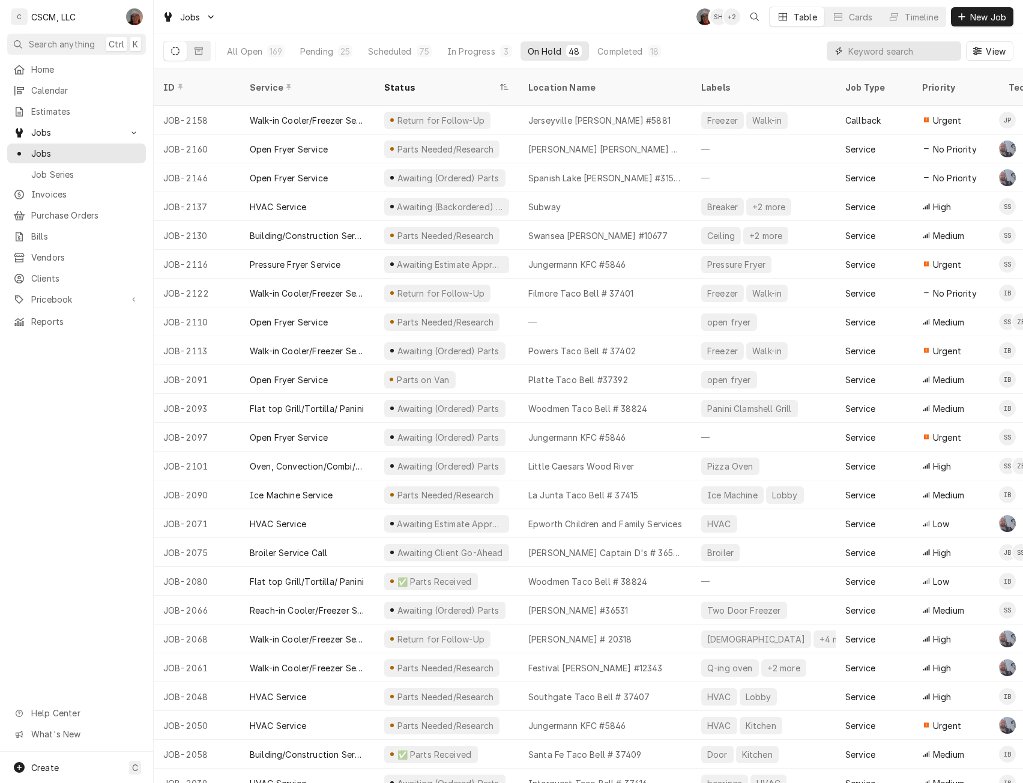
type input "e"
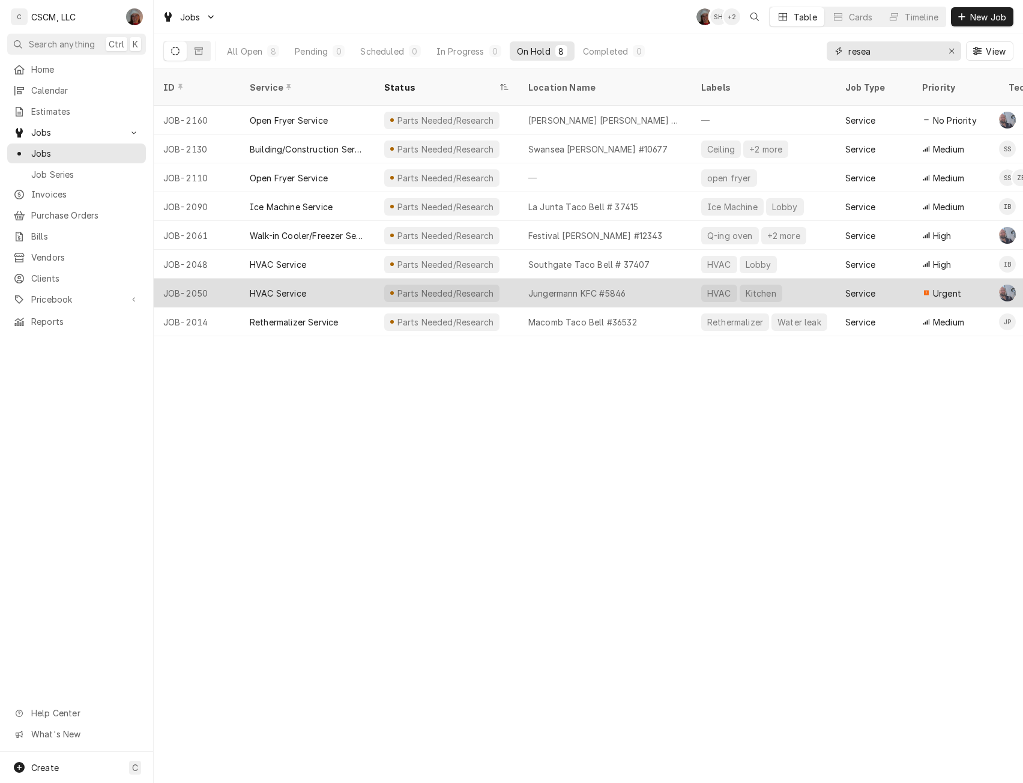
type input "resea"
click at [498, 279] on div "Parts Needed/Research" at bounding box center [447, 293] width 144 height 29
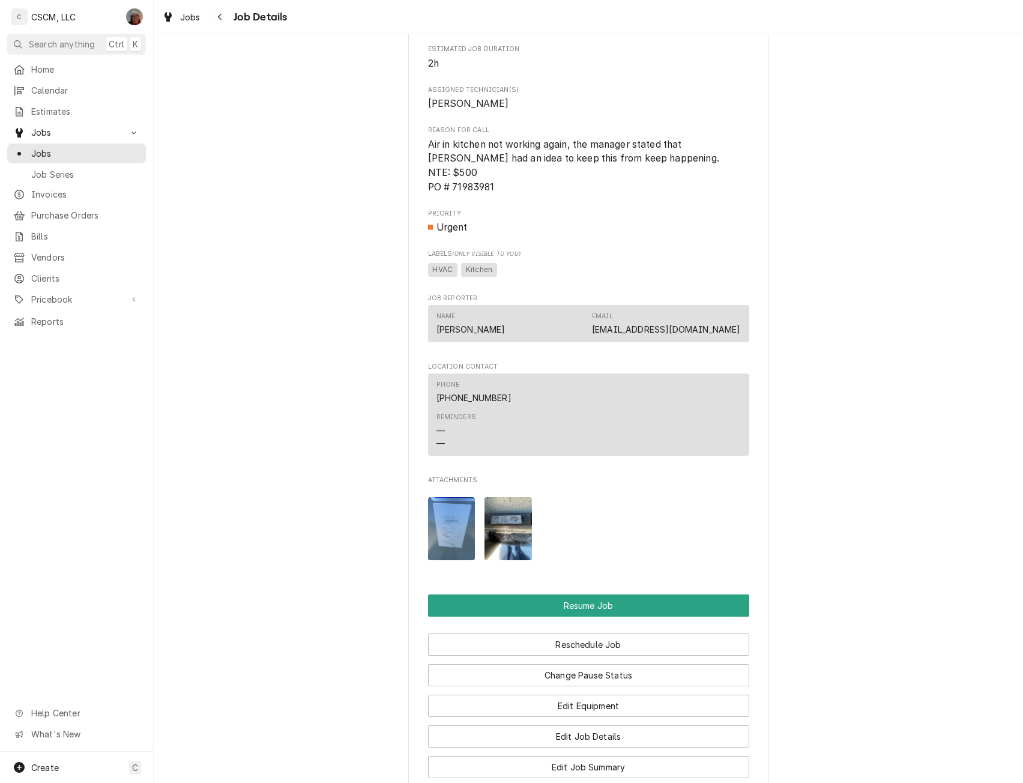
scroll to position [910, 0]
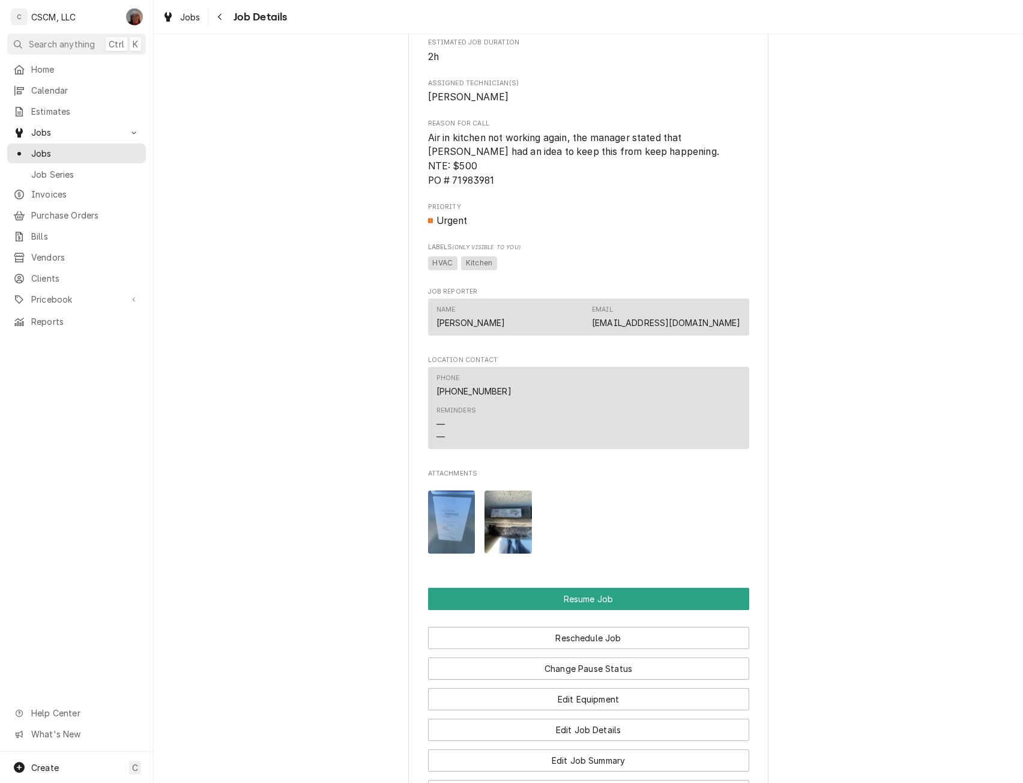
click at [506, 554] on img "Attachments" at bounding box center [508, 522] width 47 height 63
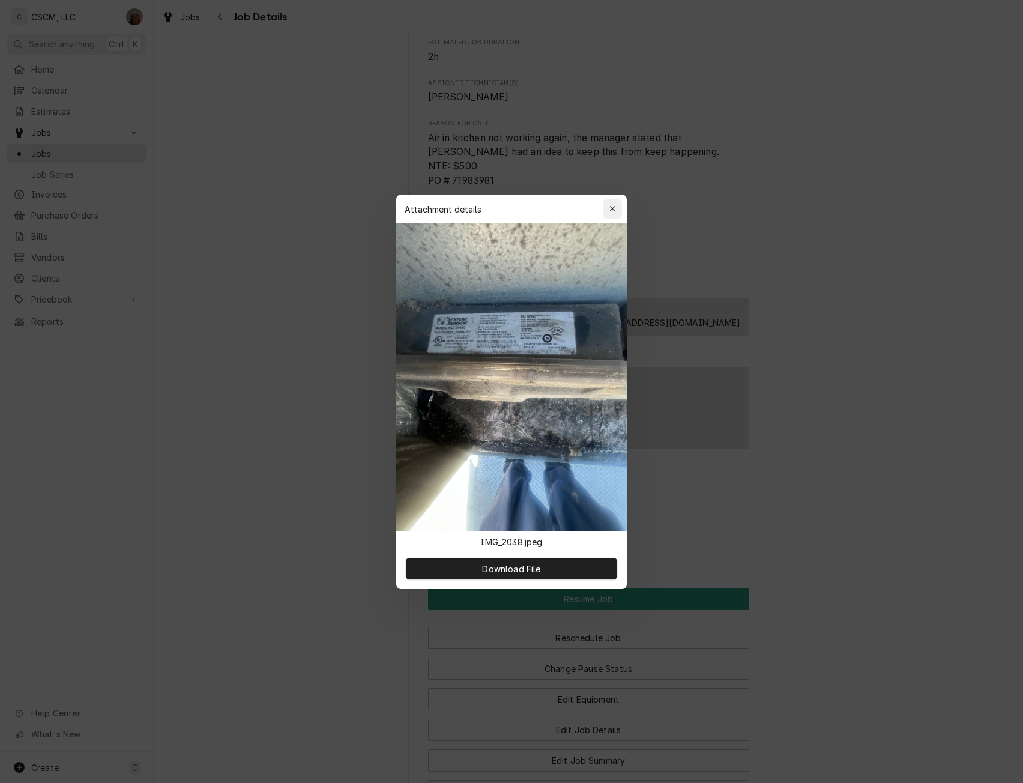
click at [614, 208] on icon "button" at bounding box center [613, 209] width 7 height 8
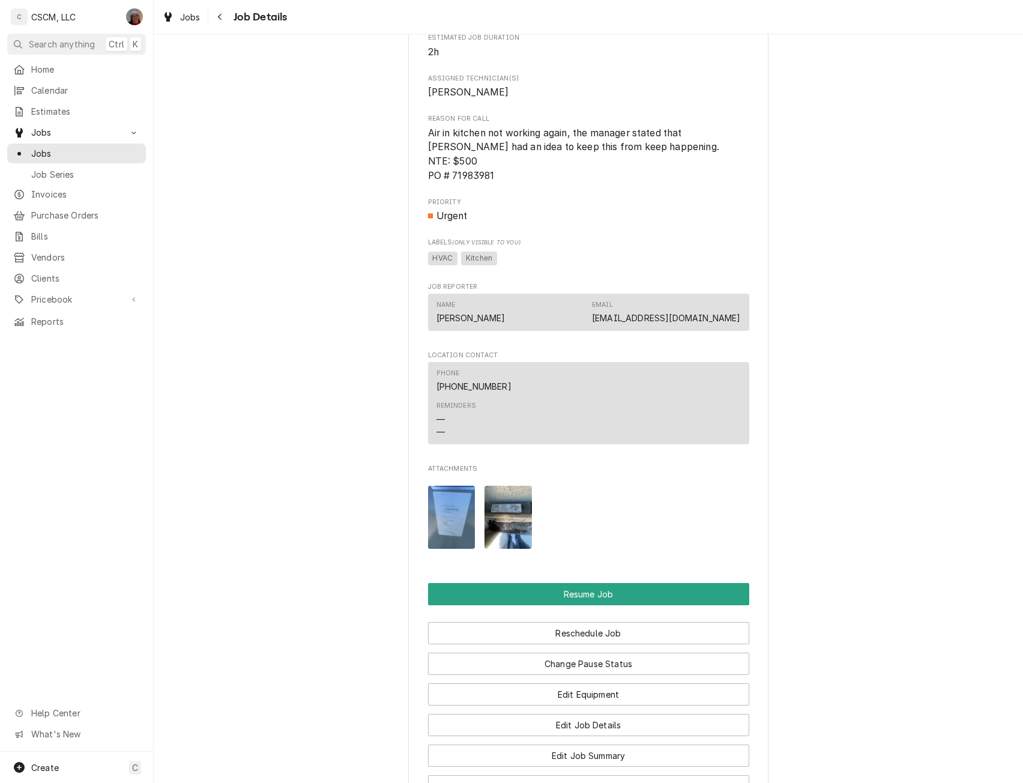
scroll to position [964, 0]
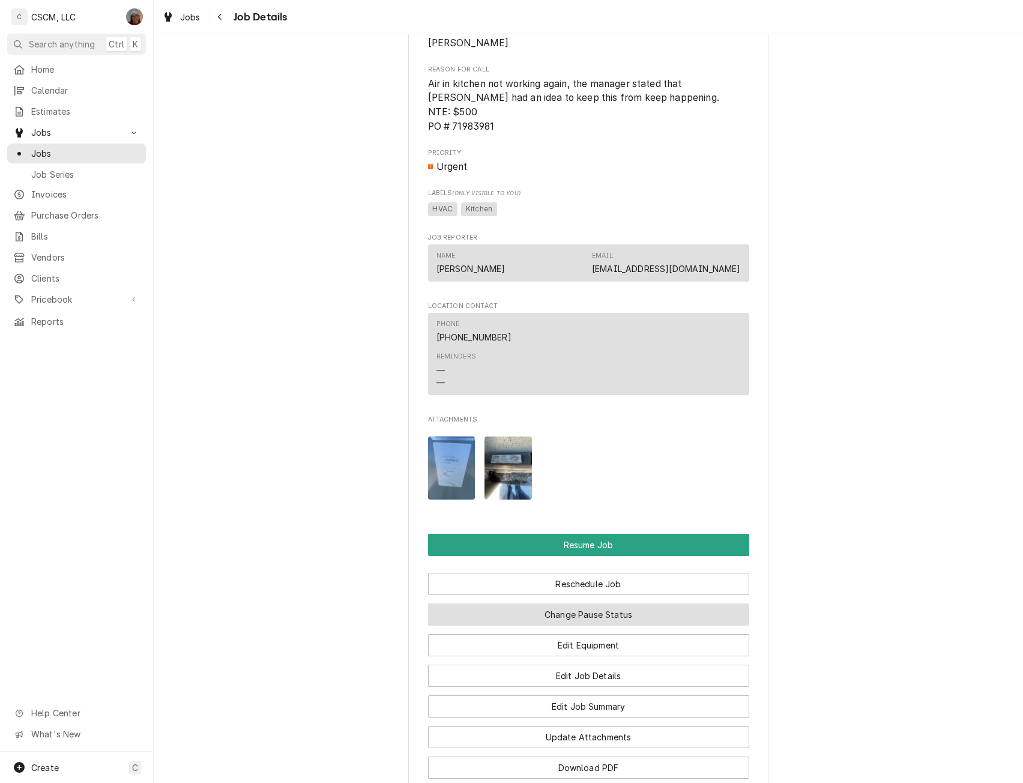
click at [647, 626] on button "Change Pause Status" at bounding box center [588, 615] width 321 height 22
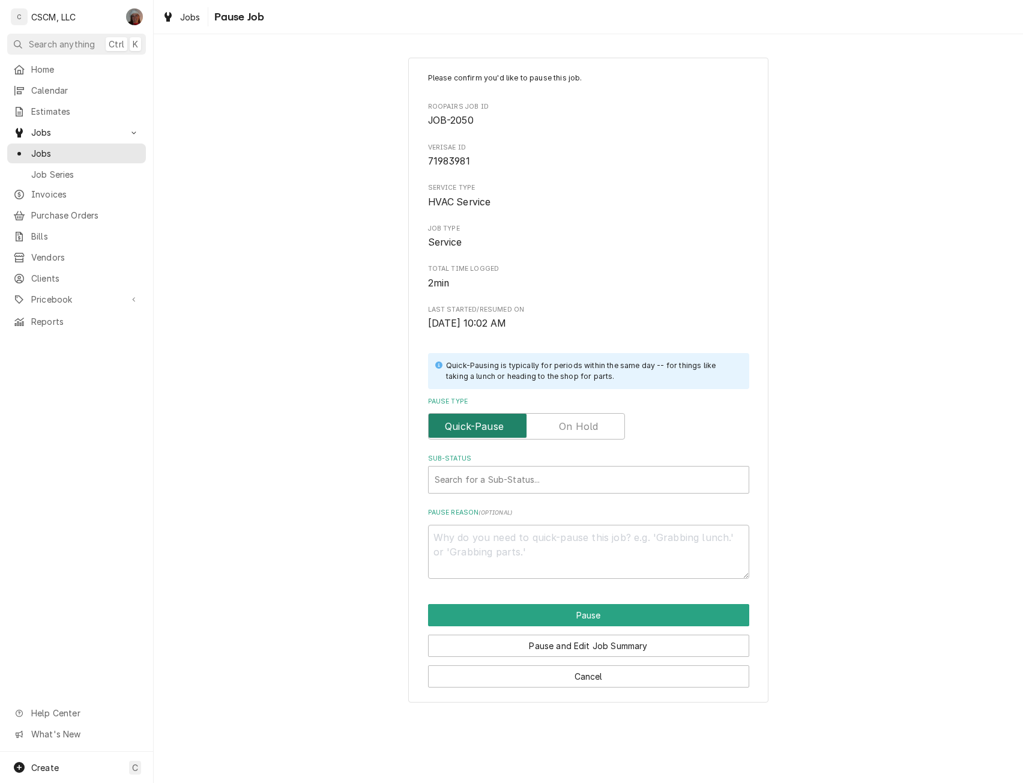
click at [585, 416] on input "Pause Type" at bounding box center [527, 426] width 186 height 26
checkbox input "true"
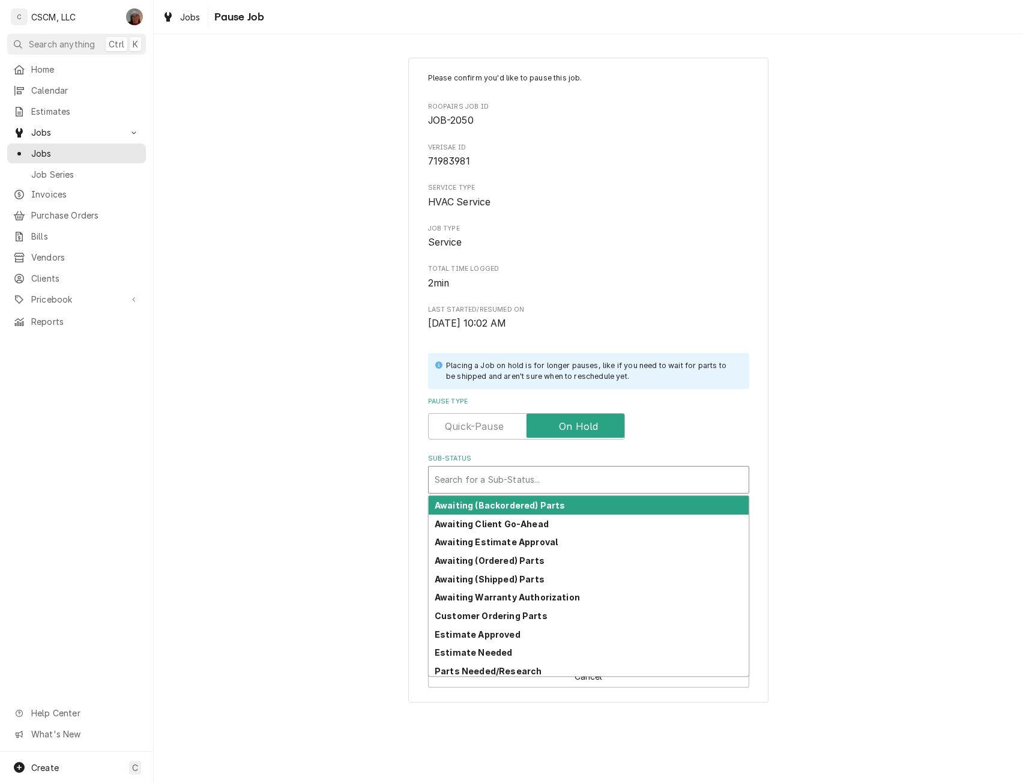
type textarea "x"
click at [492, 478] on div "Sub-Status" at bounding box center [589, 480] width 308 height 22
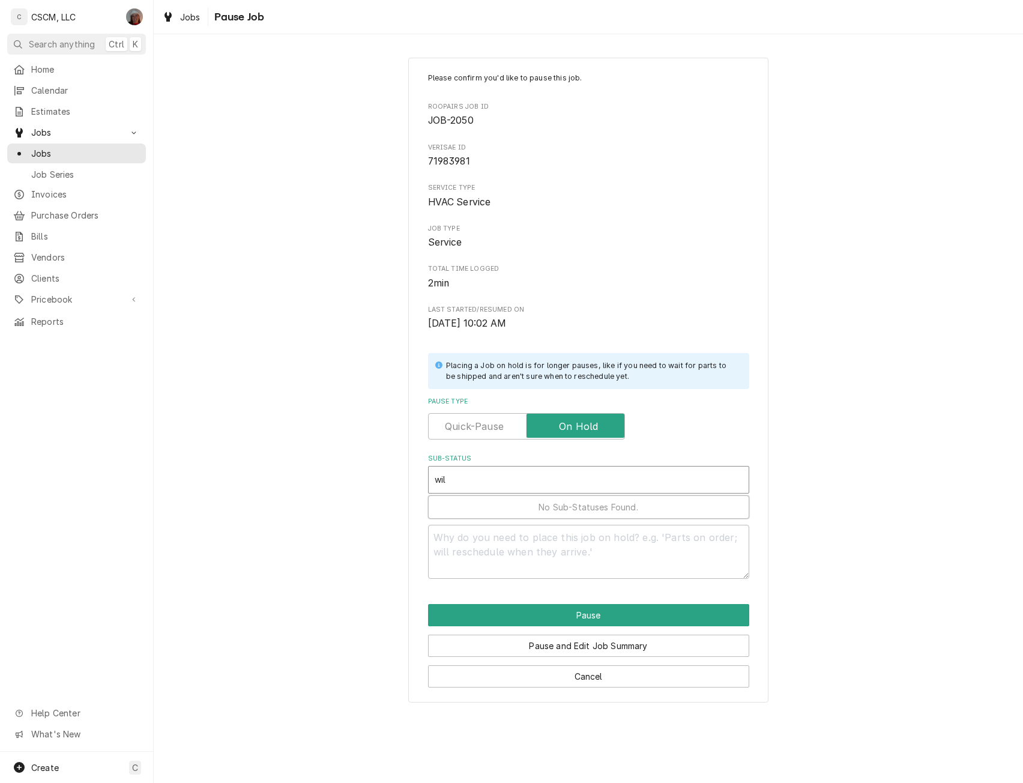
type input "will"
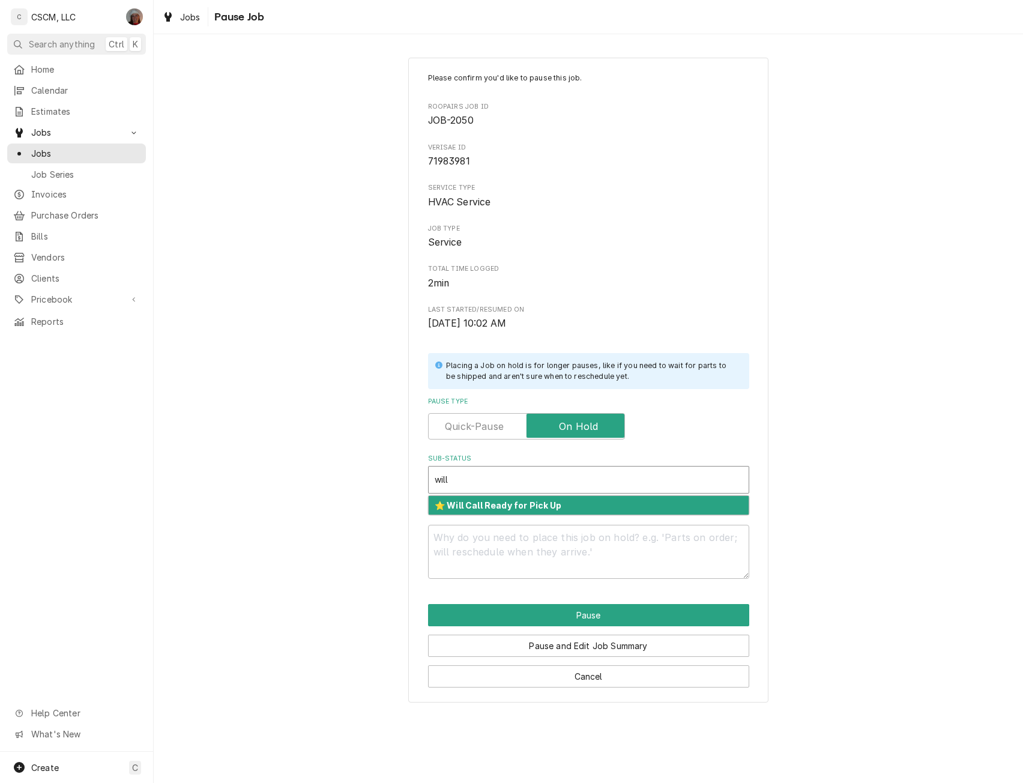
click at [483, 500] on strong "⭐️ Will Call Ready for Pick Up" at bounding box center [498, 505] width 127 height 10
type textarea "x"
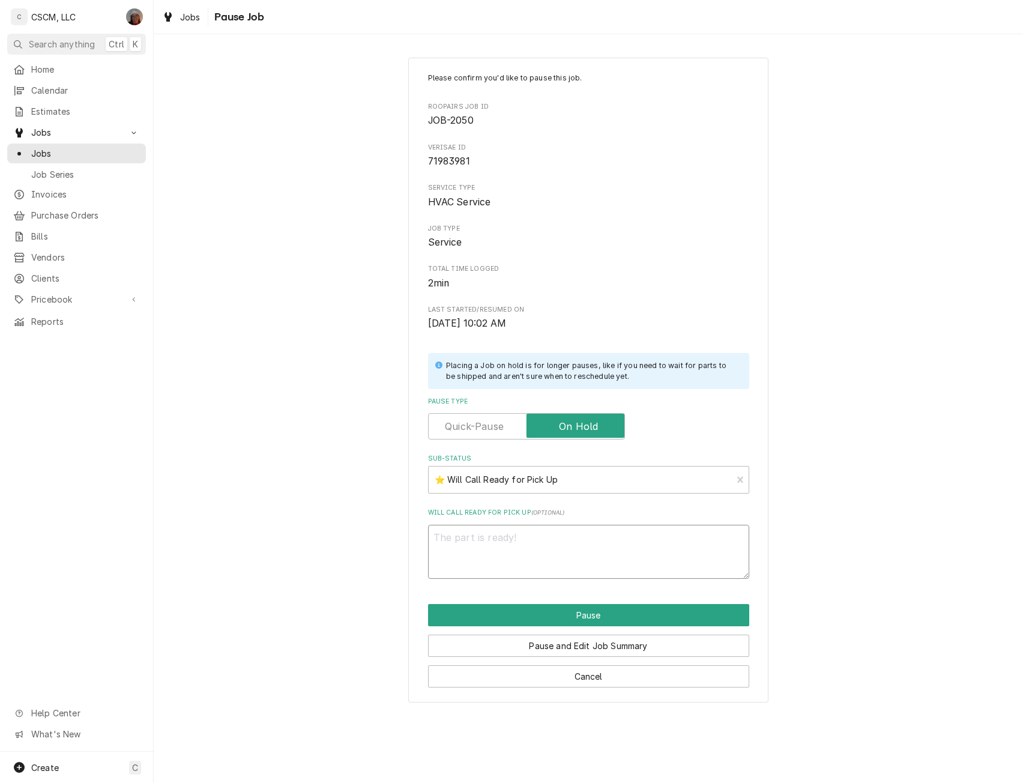
click at [453, 553] on textarea "Will Call Ready for Pick Up ( optional )" at bounding box center [588, 552] width 321 height 54
type textarea "9"
type textarea "x"
type textarea "9/"
type textarea "x"
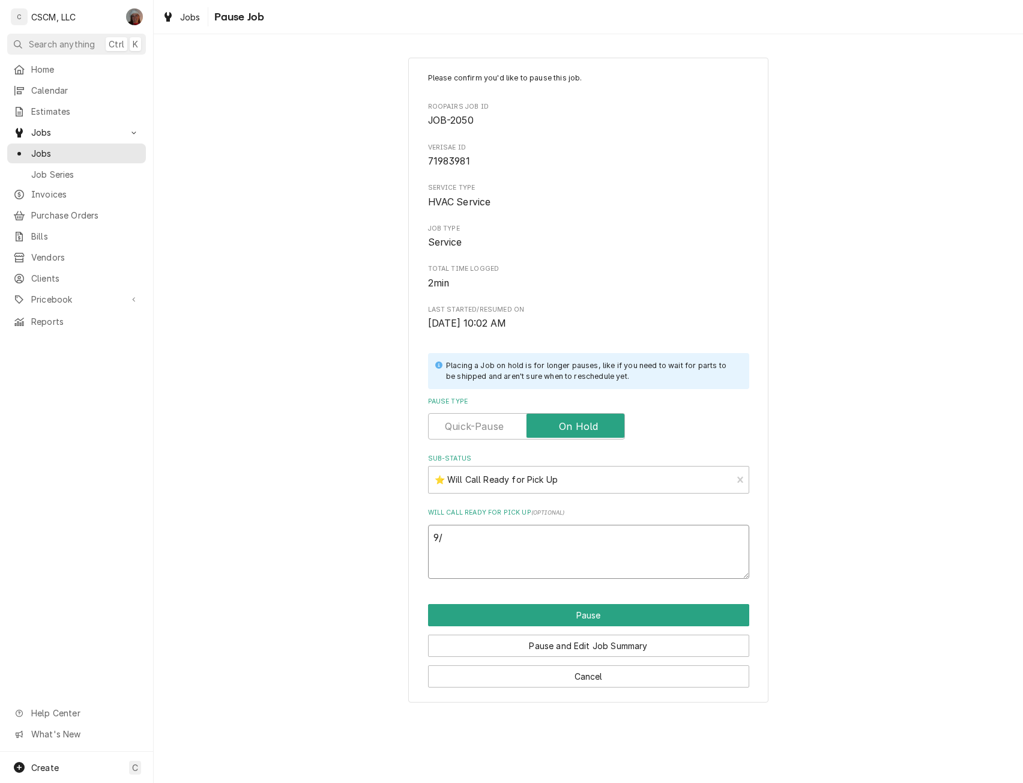
type textarea "9/4"
type textarea "x"
type textarea "9/4"
paste textarea "York S1-D4120 Smoke Detector, Duct, Photoelect"
type textarea "x"
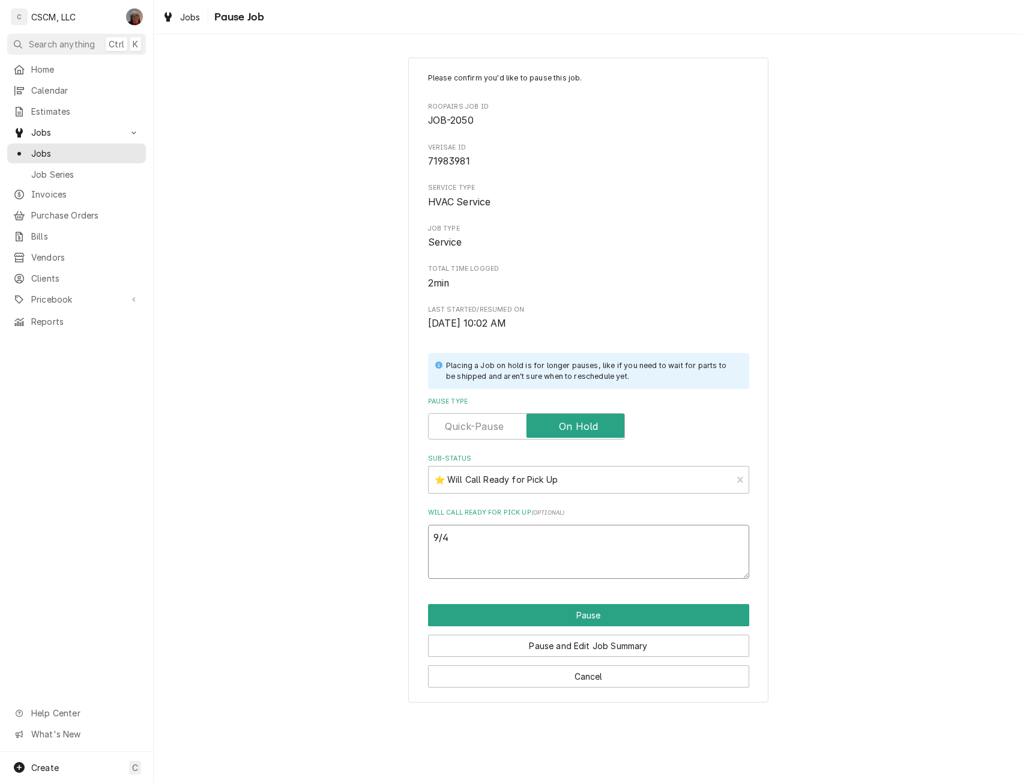
type textarea "9/4 York S1-D4120 Smoke Detector, Duct, Photoelect"
type textarea "x"
type textarea "9/4 York S1-D4120 Smoke Detector, Duct, Photoelect"
type textarea "x"
type textarea "9/4 York S1-D4120 Smoke Detector, Duct, Photoelect i"
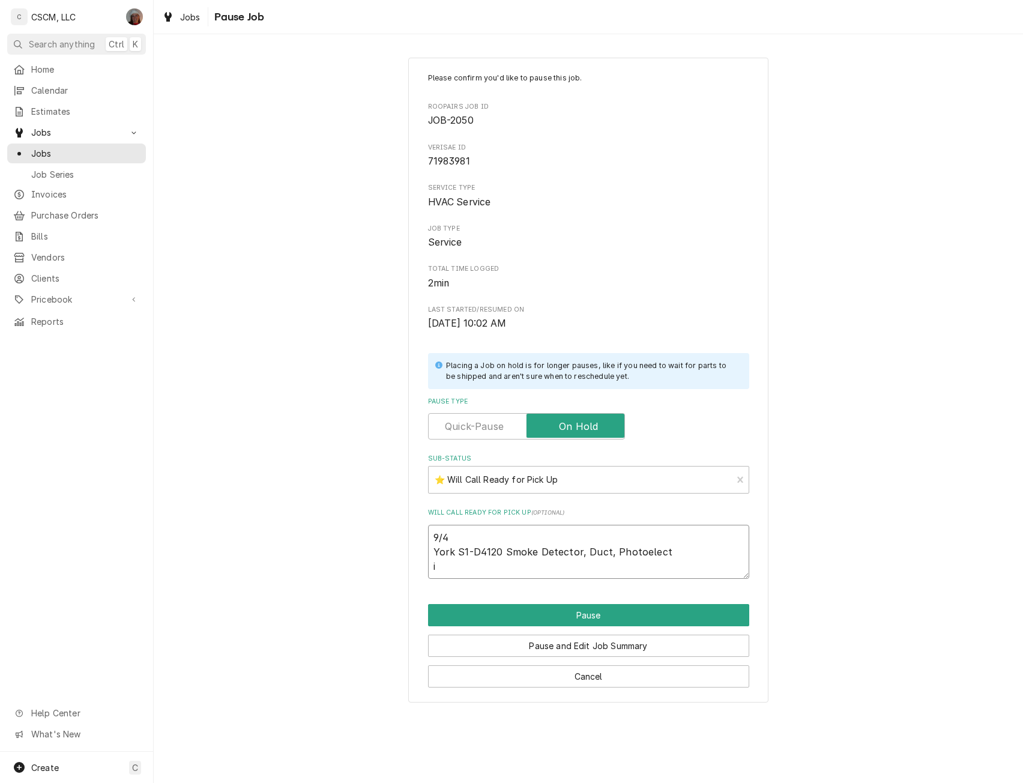
type textarea "x"
type textarea "9/4 York S1-D4120 Smoke Detector, Duct, Photoelect in"
type textarea "x"
type textarea "9/4 York S1-D4120 Smoke Detector, Duct, Photoelect in"
type textarea "x"
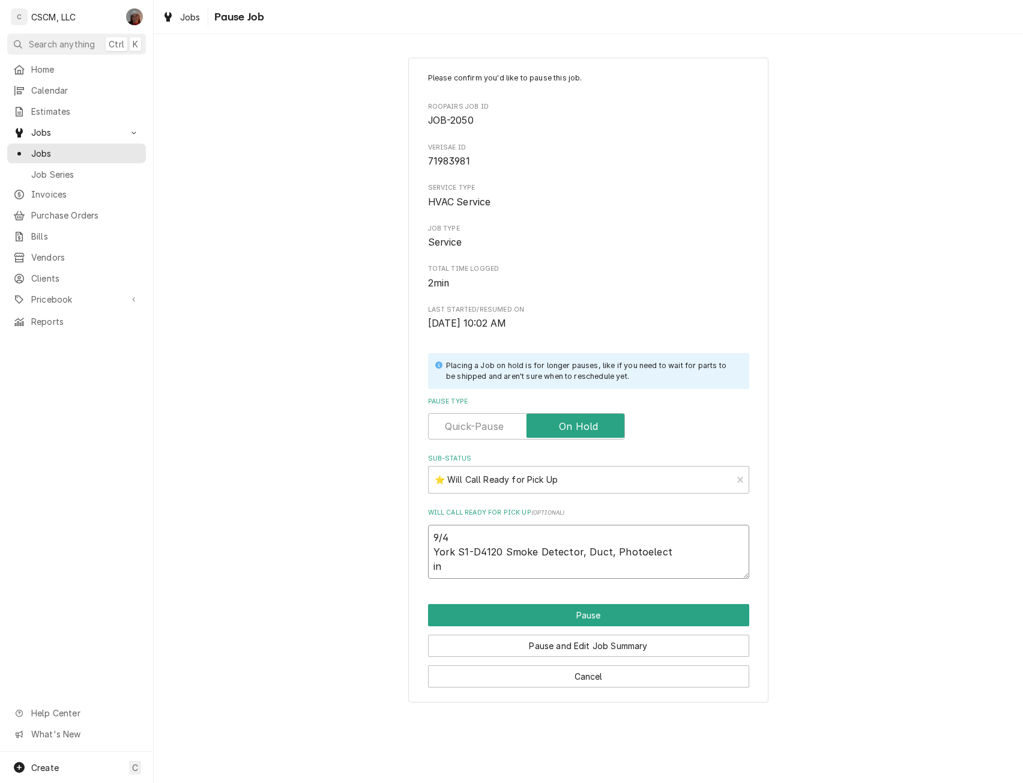
type textarea "9/4 York S1-D4120 Smoke Detector, Duct, Photoelect in w"
type textarea "x"
type textarea "9/4 York S1-D4120 Smoke Detector, Duct, Photoelect in wi"
type textarea "x"
type textarea "9/4 York S1-D4120 Smoke Detector, Duct, Photoelect in wil"
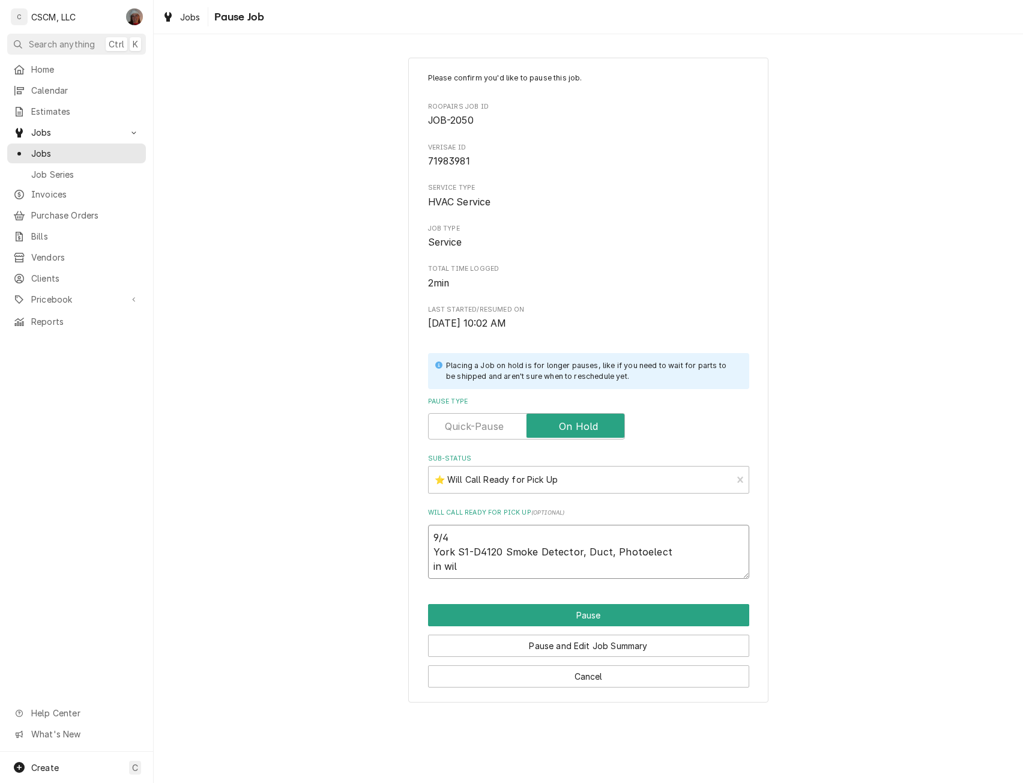
type textarea "x"
type textarea "9/4 York S1-D4120 Smoke Detector, Duct, Photoelect in will"
type textarea "x"
type textarea "9/4 York S1-D4120 Smoke Detector, Duct, Photoelect in will"
type textarea "x"
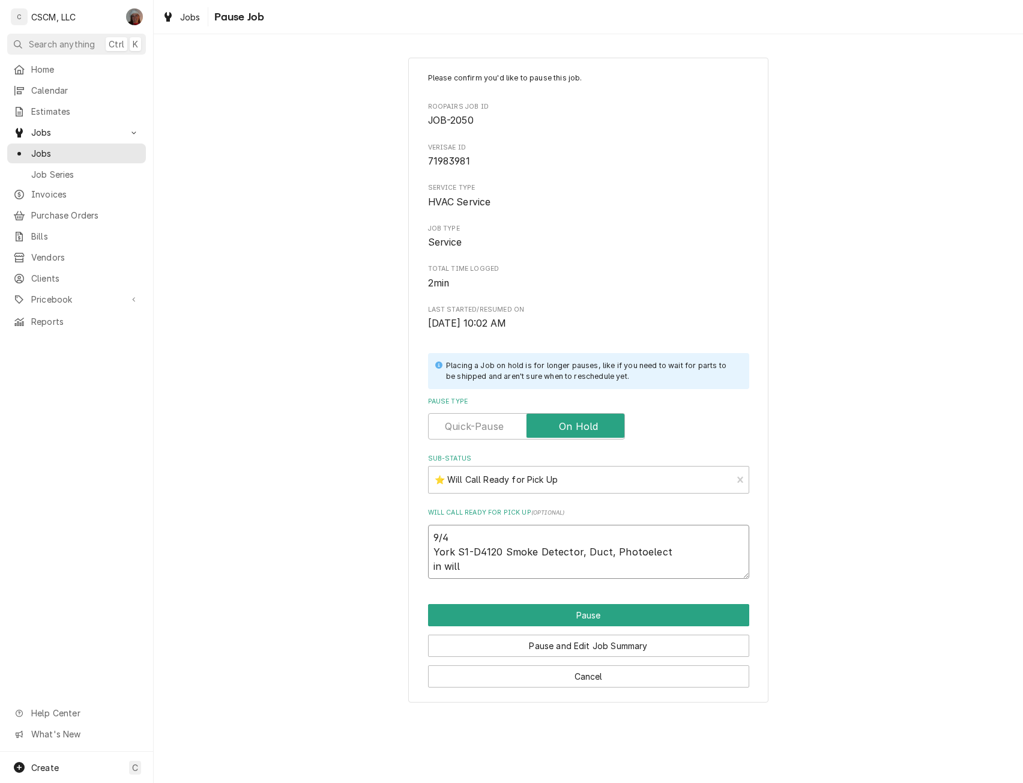
type textarea "9/4 York S1-D4120 Smoke Detector, Duct, Photoelect in will c"
type textarea "x"
type textarea "9/4 York S1-D4120 Smoke Detector, Duct, Photoelect in will ca"
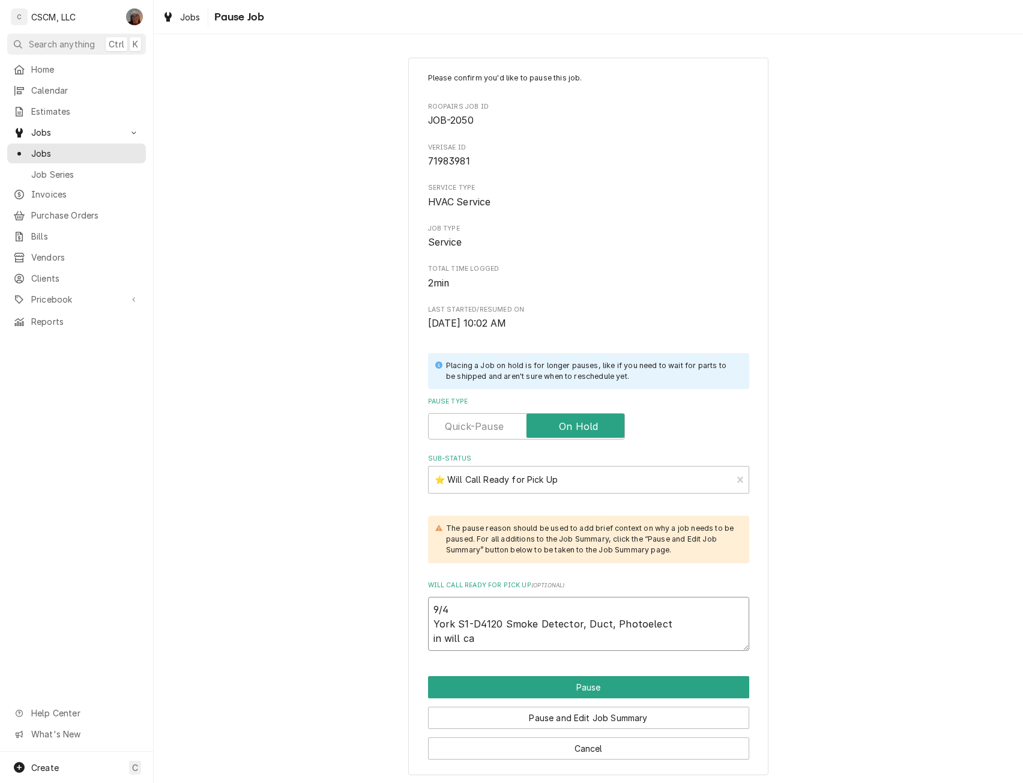
type textarea "x"
type textarea "9/4 York S1-D4120 Smoke Detector, Duct, Photoelect in will cal"
type textarea "x"
type textarea "9/4 York S1-D4120 Smoke Detector, Duct, Photoelect in will call"
type textarea "x"
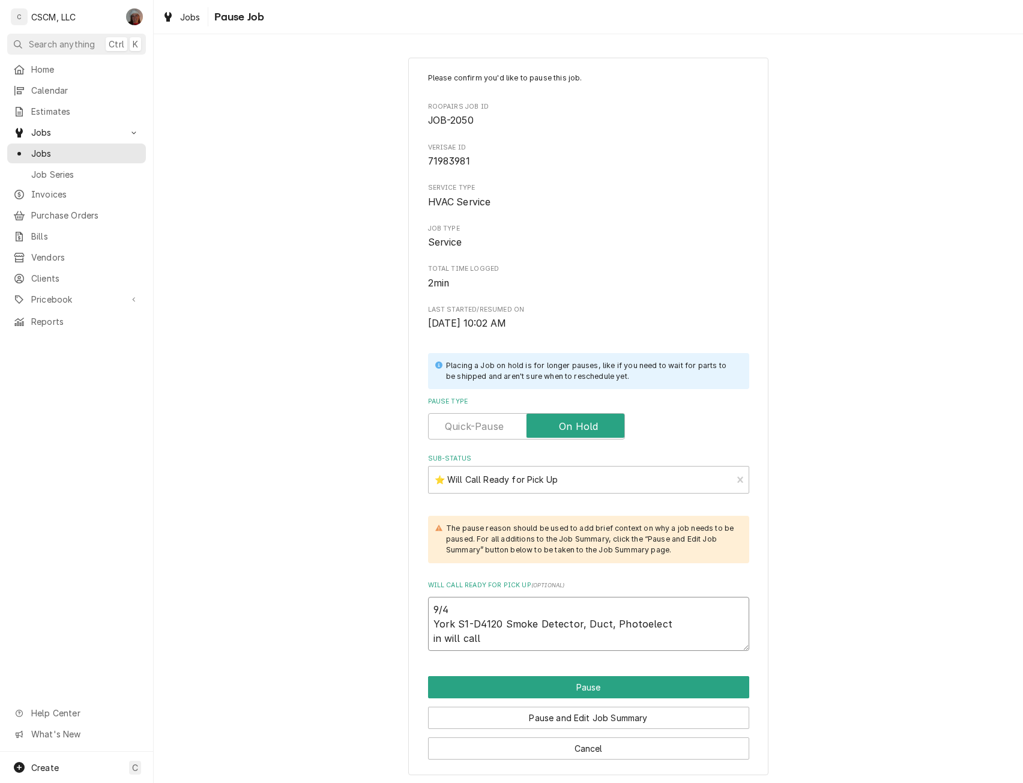
type textarea "9/4 York S1-D4120 Smoke Detector, Duct, Photoelect in will call"
type textarea "x"
type textarea "9/4 York S1-D4120 Smoke Detector, Duct, Photoelect in will call E"
type textarea "x"
type textarea "9/4 York S1-D4120 Smoke Detector, Duct, Photoelect in will call Ea"
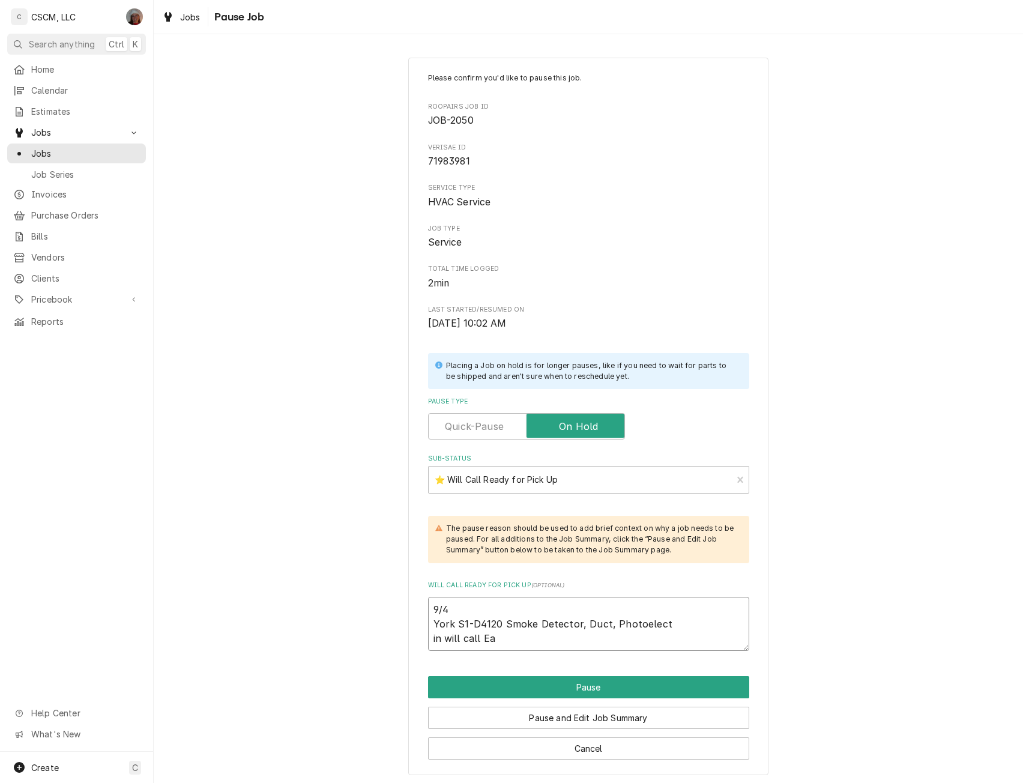
type textarea "x"
type textarea "9/4 York S1-D4120 Smoke Detector, Duct, Photoelect in will call Ear"
type textarea "x"
type textarea "9/4 York S1-D4120 Smoke Detector, Duct, Photoelect in will call Eart"
type textarea "x"
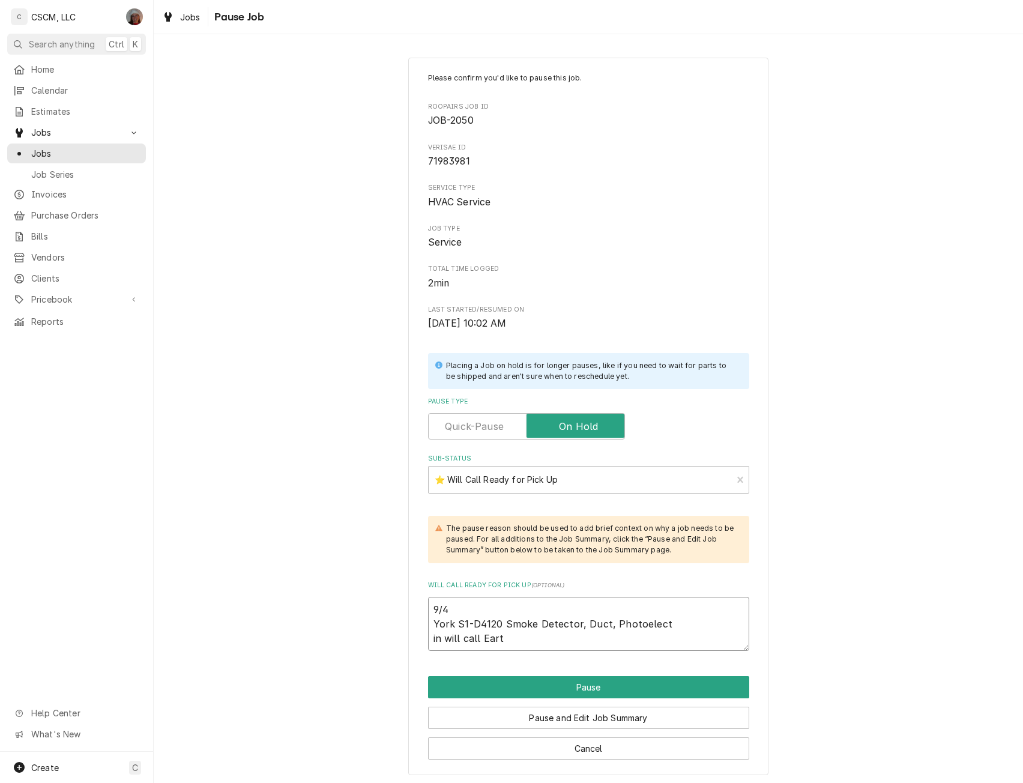
type textarea "9/4 York S1-D4120 Smoke Detector, Duct, Photoelect in will call Earth"
type textarea "x"
type textarea "9/4 York S1-D4120 Smoke Detector, Duct, Photoelect in will call Earth"
type textarea "x"
type textarea "9/4 York S1-D4120 Smoke Detector, Duct, Photoelect in will call Earth C"
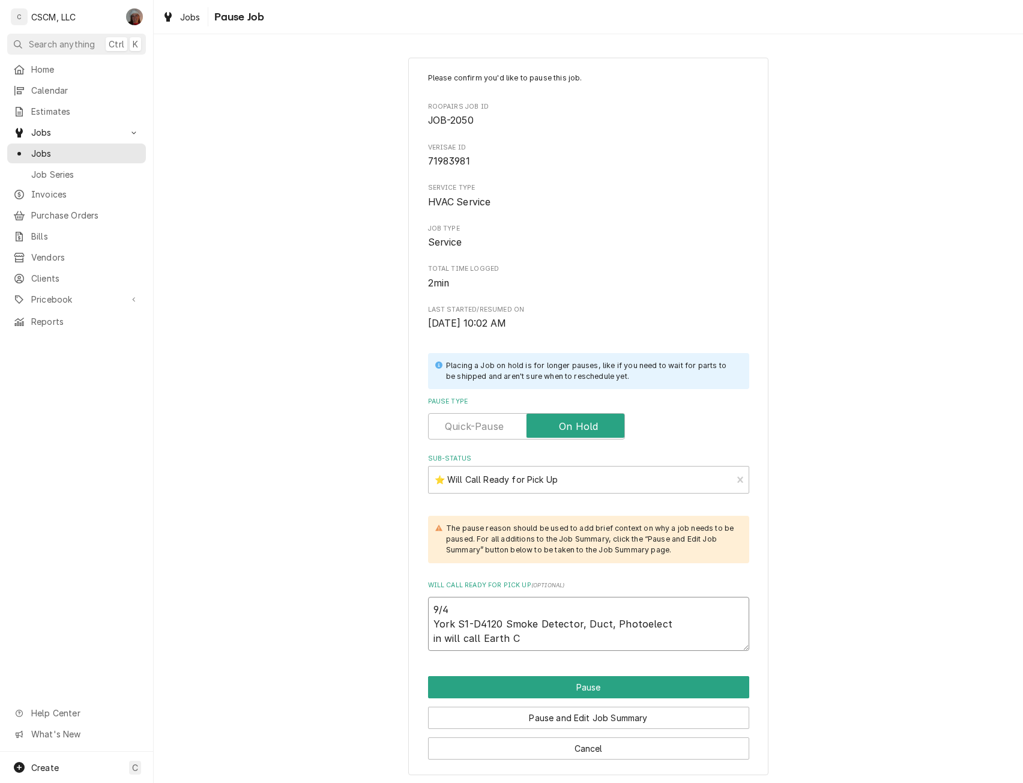
type textarea "x"
type textarea "9/4 York S1-D4120 Smoke Detector, Duct, Photoelect in will call Earth Ci"
type textarea "x"
type textarea "9/4 York S1-D4120 Smoke Detector, Duct, Photoelect in will call Earth Cit"
type textarea "x"
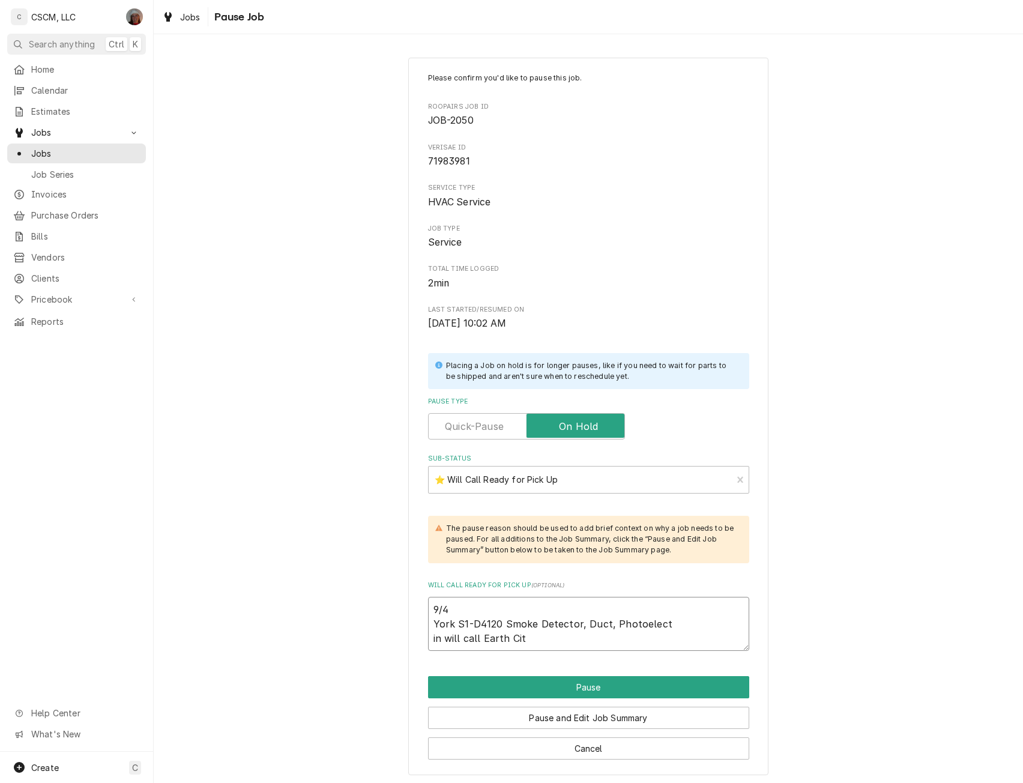
type textarea "9/4 York S1-D4120 Smoke Detector, Duct, Photoelect in will call Earth City"
type textarea "x"
type textarea "9/4 York S1-D4120 Smoke Detector, Duct, Photoelect in will call Earth City"
type textarea "x"
type textarea "9/4 York S1-D4120 Smoke Detector, Duct, Photoelect in will call Earth City Y"
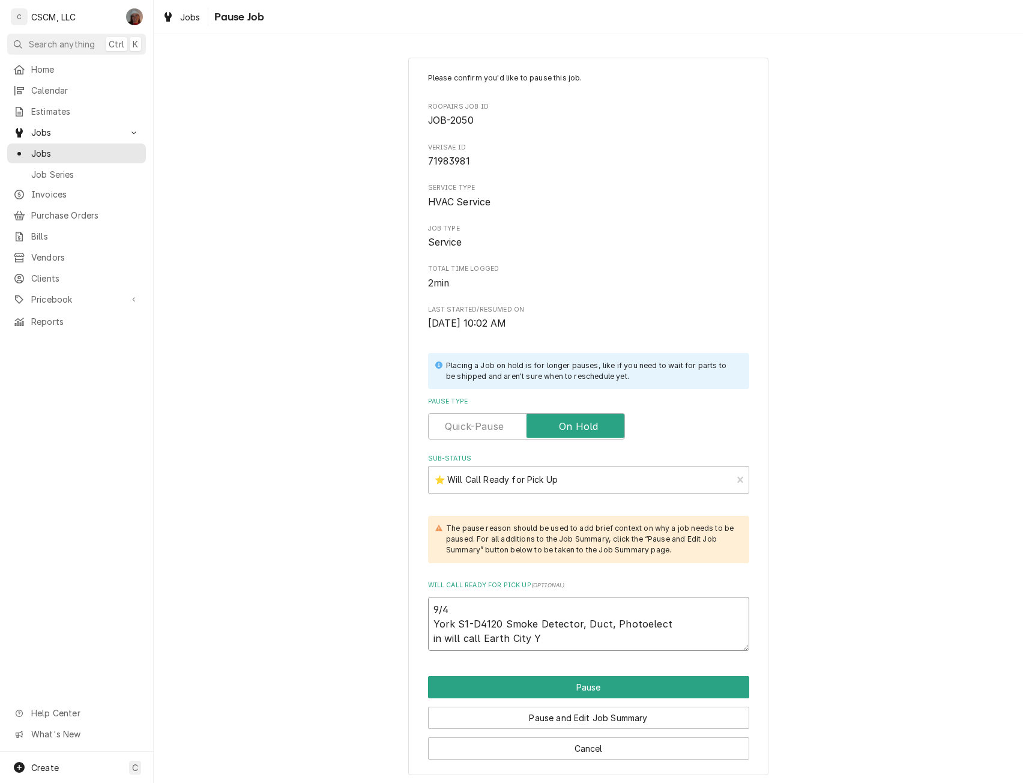
type textarea "x"
type textarea "9/4 York S1-D4120 Smoke Detector, Duct, Photoelect in will call Earth City Yo"
type textarea "x"
type textarea "9/4 York S1-D4120 Smoke Detector, Duct, Photoelect in will call Earth City Yor"
type textarea "x"
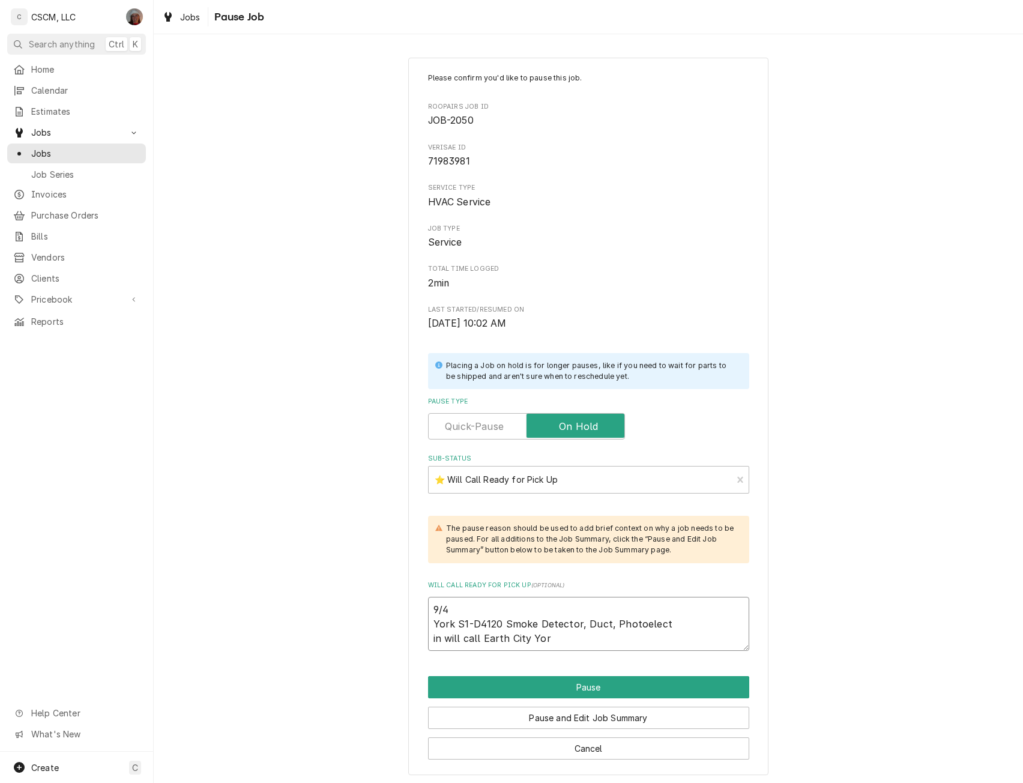
type textarea "9/4 York S1-D4120 Smoke Detector, Duct, Photoelect in will call Earth City York"
type textarea "x"
type textarea "9/4 York S1-D4120 Smoke Detector, Duct, Photoelect in will call Earth City York"
type textarea "x"
type textarea "9/4 York S1-D4120 Smoke Detector, Duct, Photoelect in will call Earth City York…"
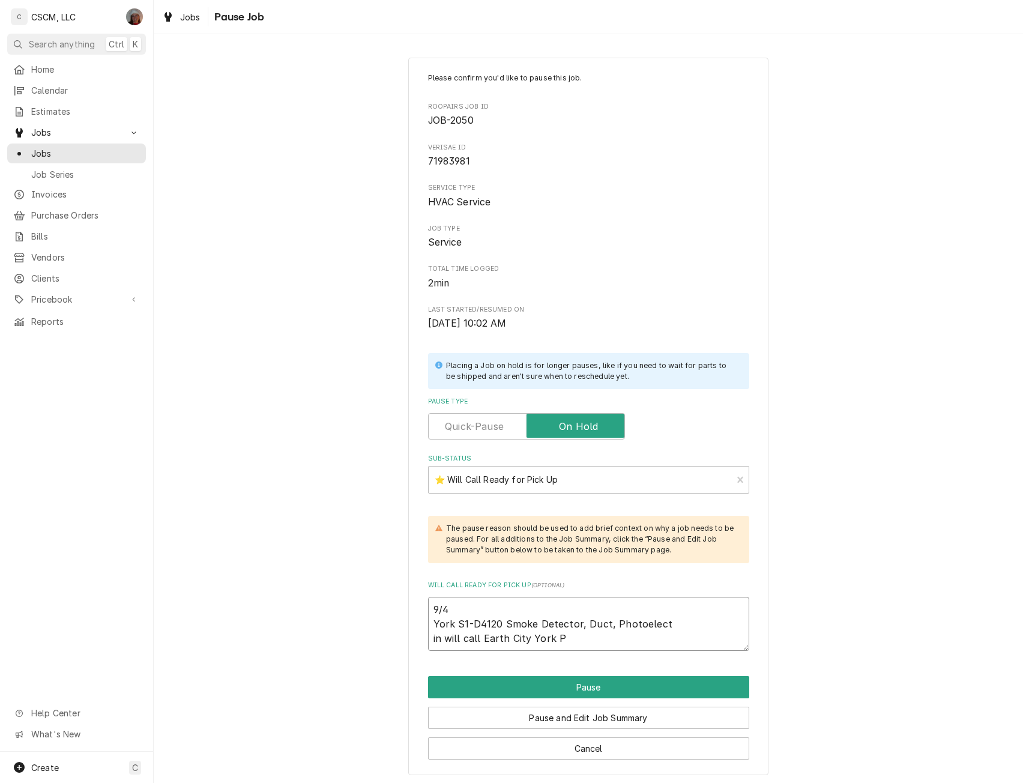
type textarea "x"
type textarea "9/4 York S1-D4120 Smoke Detector, Duct, Photoelect in will call Earth City York…"
type textarea "x"
type textarea "9/4 York S1-D4120 Smoke Detector, Duct, Photoelect in will call Earth City York…"
type textarea "x"
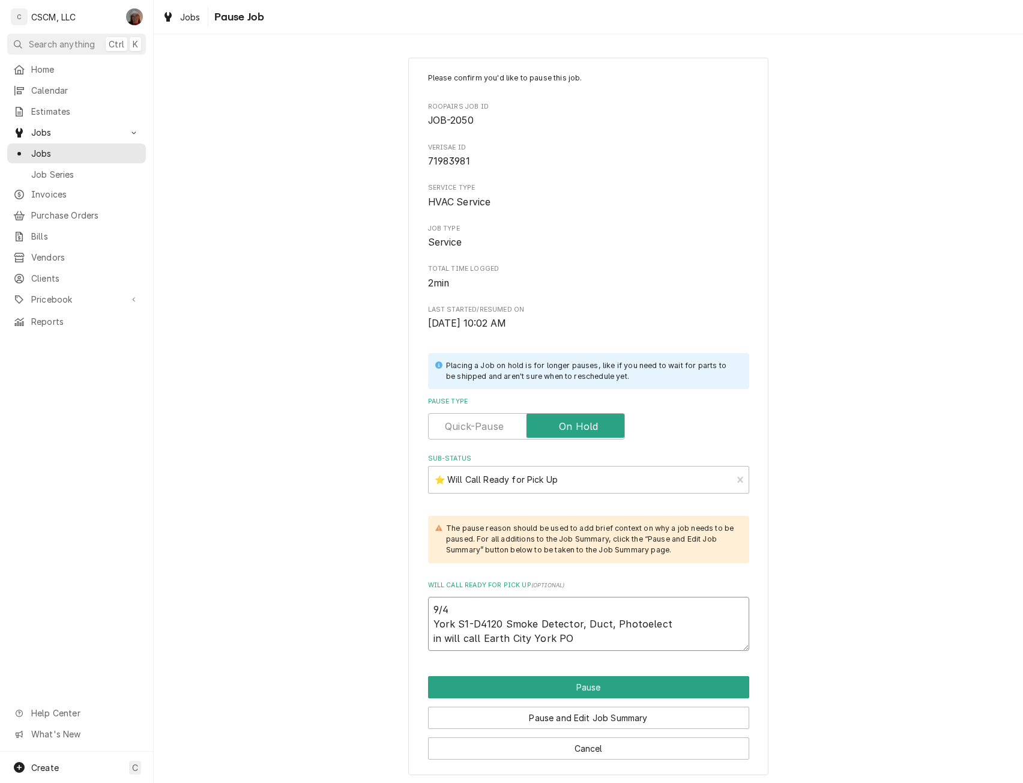
type textarea "9/4 York S1-D4120 Smoke Detector, Duct, Photoelect in will call Earth City York…"
type textarea "x"
type textarea "9/4 York S1-D4120 Smoke Detector, Duct, Photoelect in will call Earth City York…"
type textarea "x"
type textarea "9/4 York S1-D4120 Smoke Detector, Duct, Photoelect in will call Earth City York…"
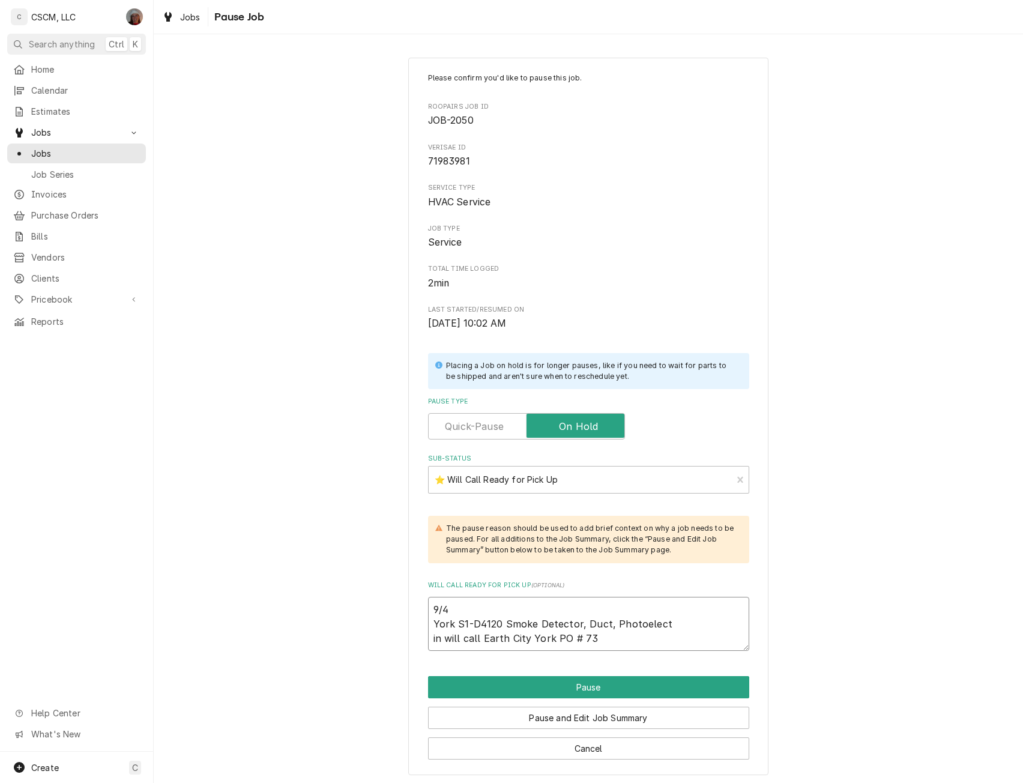
type textarea "x"
type textarea "9/4 York S1-D4120 Smoke Detector, Duct, Photoelect in will call Earth City York…"
type textarea "x"
type textarea "9/4 York S1-D4120 Smoke Detector, Duct, Photoelect in will call Earth City York…"
type textarea "x"
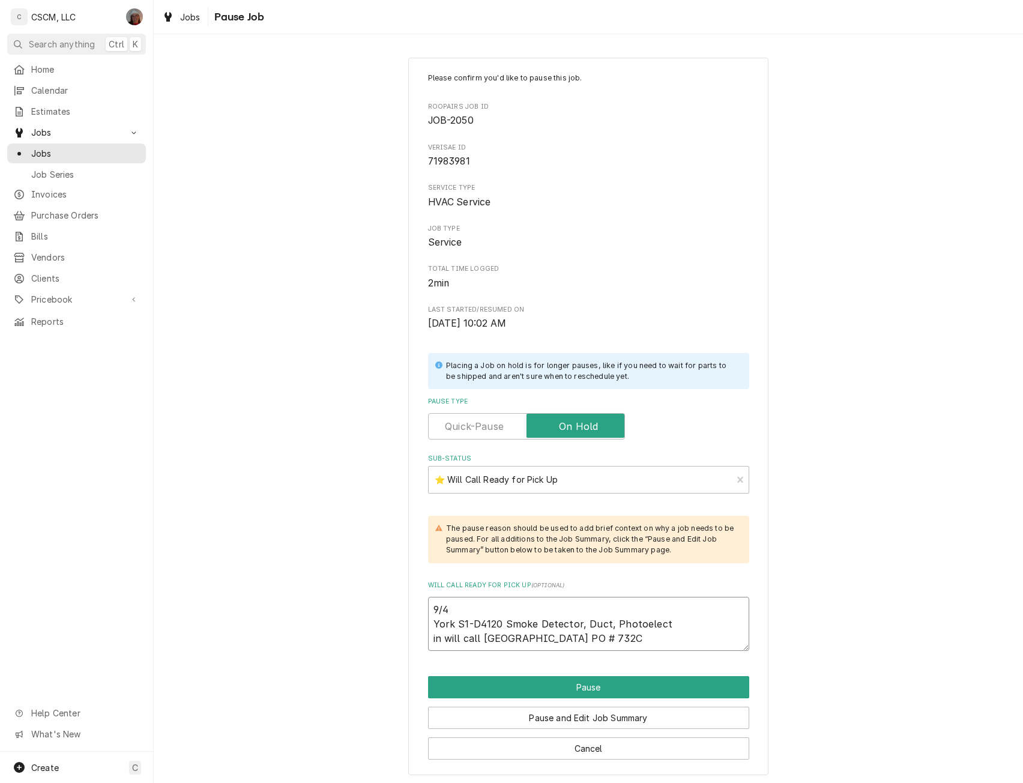
type textarea "9/4 York S1-D4120 Smoke Detector, Duct, Photoelect in will call Earth City York…"
type textarea "x"
type textarea "9/4 York S1-D4120 Smoke Detector, Duct, Photoelect in will call Earth City York…"
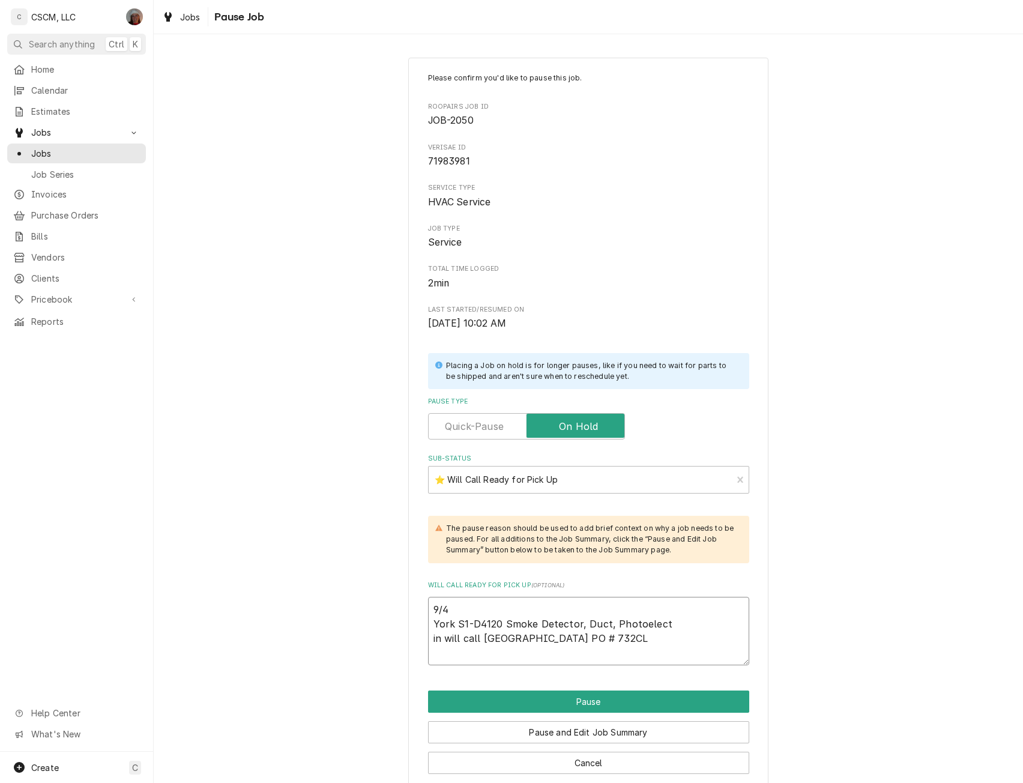
type textarea "x"
type textarea "9/4 York S1-D4120 Smoke Detector, Duct, Photoelect in will call Earth City York…"
type textarea "x"
type textarea "9/4 York S1-D4120 Smoke Detector, Duct, Photoelect in will call Earth City York…"
type textarea "x"
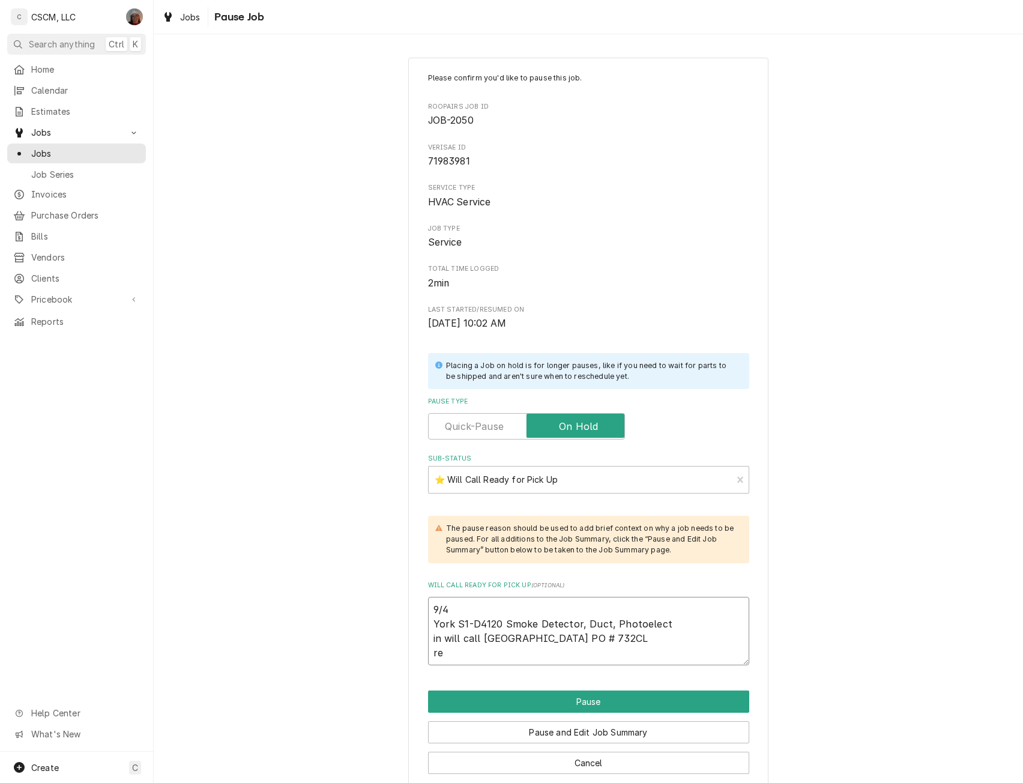
type textarea "9/4 York S1-D4120 Smoke Detector, Duct, Photoelect in will call Earth City York…"
type textarea "x"
type textarea "9/4 York S1-D4120 Smoke Detector, Duct, Photoelect in will call Earth City York…"
type textarea "x"
type textarea "9/4 York S1-D4120 Smoke Detector, Duct, Photoelect in will call Earth City York…"
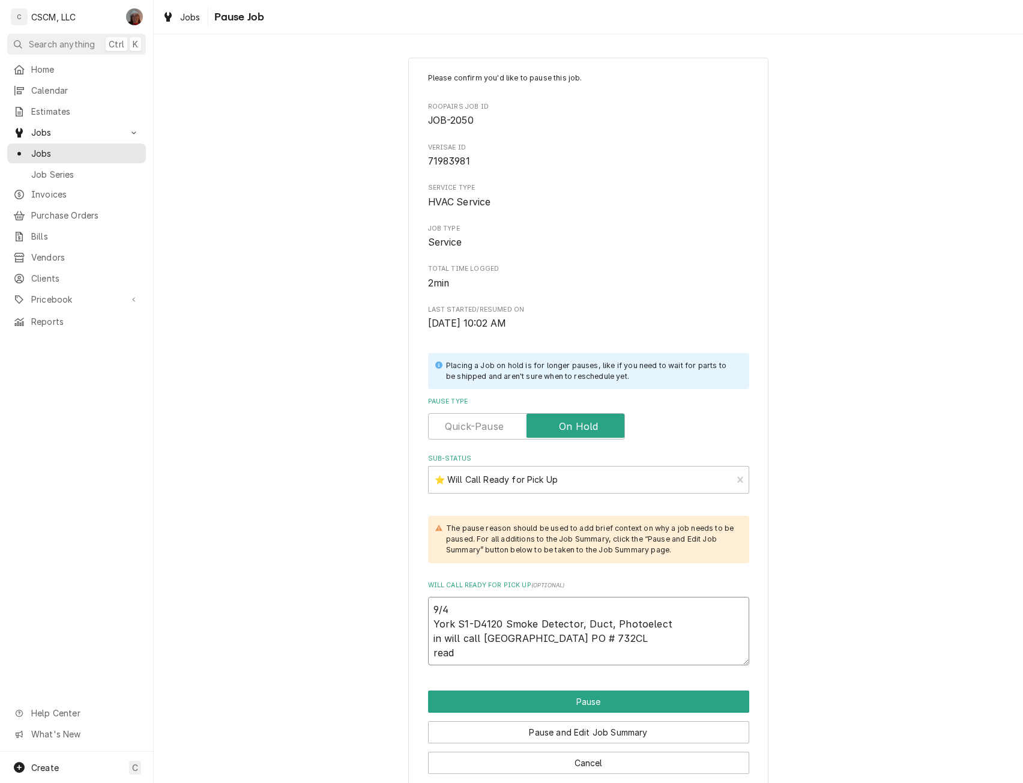
type textarea "x"
type textarea "9/4 York S1-D4120 Smoke Detector, Duct, Photoelect in will call Earth City York…"
type textarea "x"
type textarea "9/4 York S1-D4120 Smoke Detector, Duct, Photoelect in will call Earth City York…"
type textarea "x"
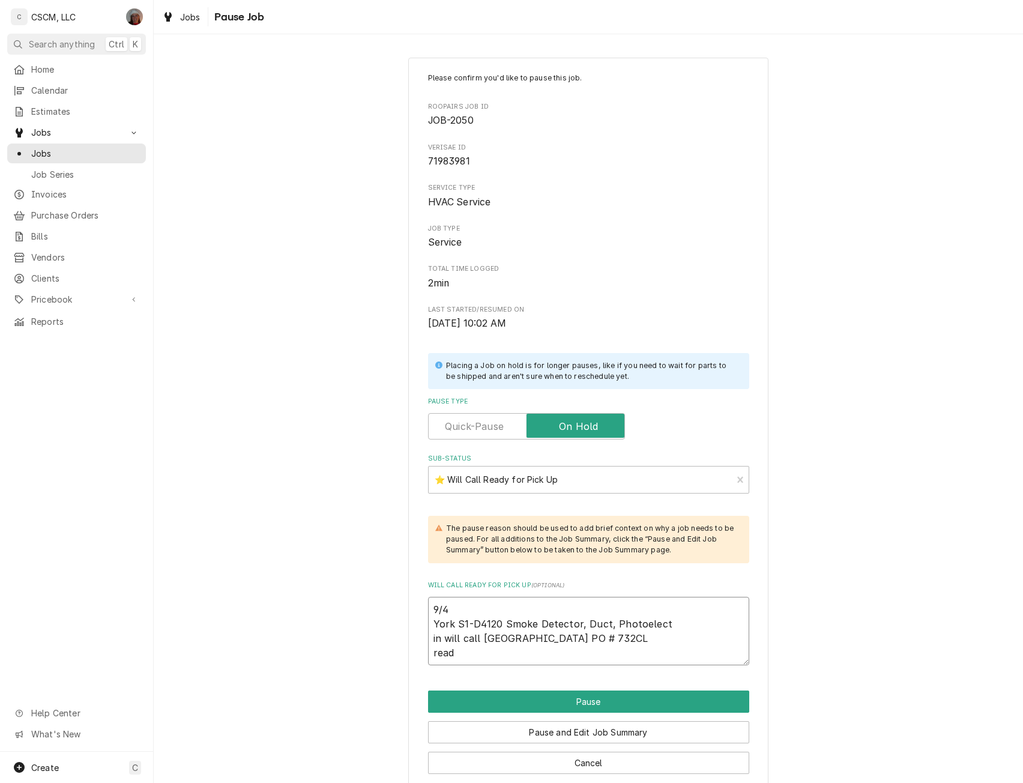
type textarea "9/4 York S1-D4120 Smoke Detector, Duct, Photoelect in will call Earth City York…"
type textarea "x"
type textarea "9/4 York S1-D4120 Smoke Detector, Duct, Photoelect in will call Earth City York…"
type textarea "x"
type textarea "9/4 York S1-D4120 Smoke Detector, Duct, Photoelect in will call Earth City York…"
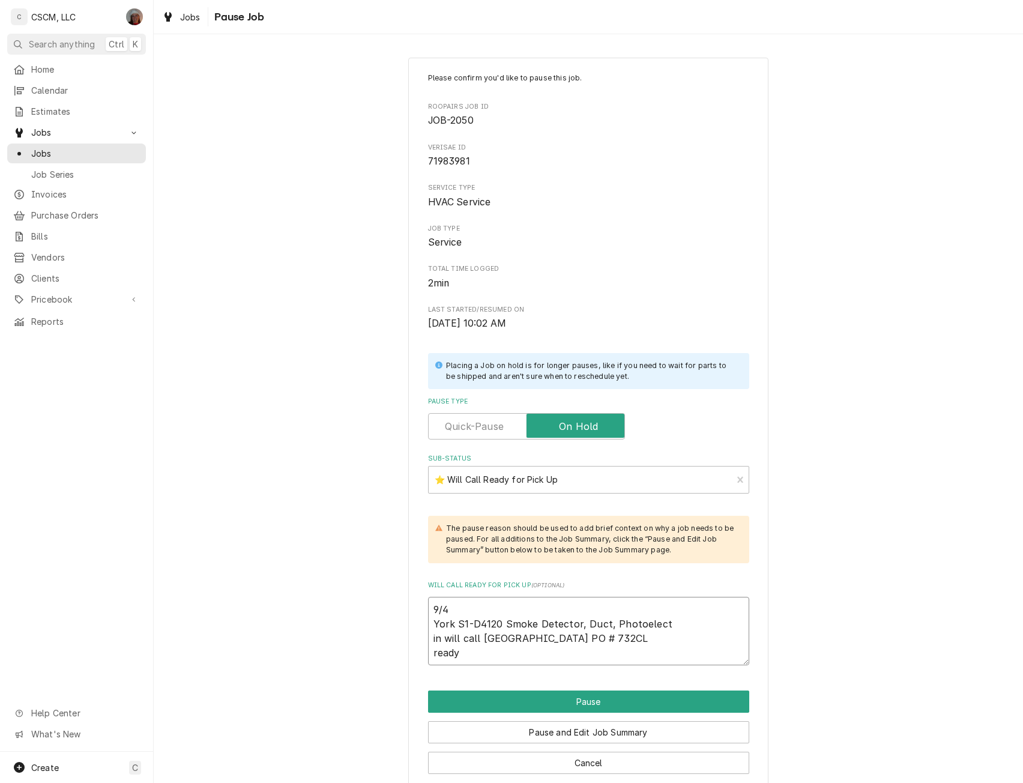
type textarea "x"
type textarea "9/4 York S1-D4120 Smoke Detector, Duct, Photoelect in will call Earth City York…"
type textarea "x"
type textarea "9/4 York S1-D4120 Smoke Detector, Duct, Photoelect in will call Earth City York…"
type textarea "x"
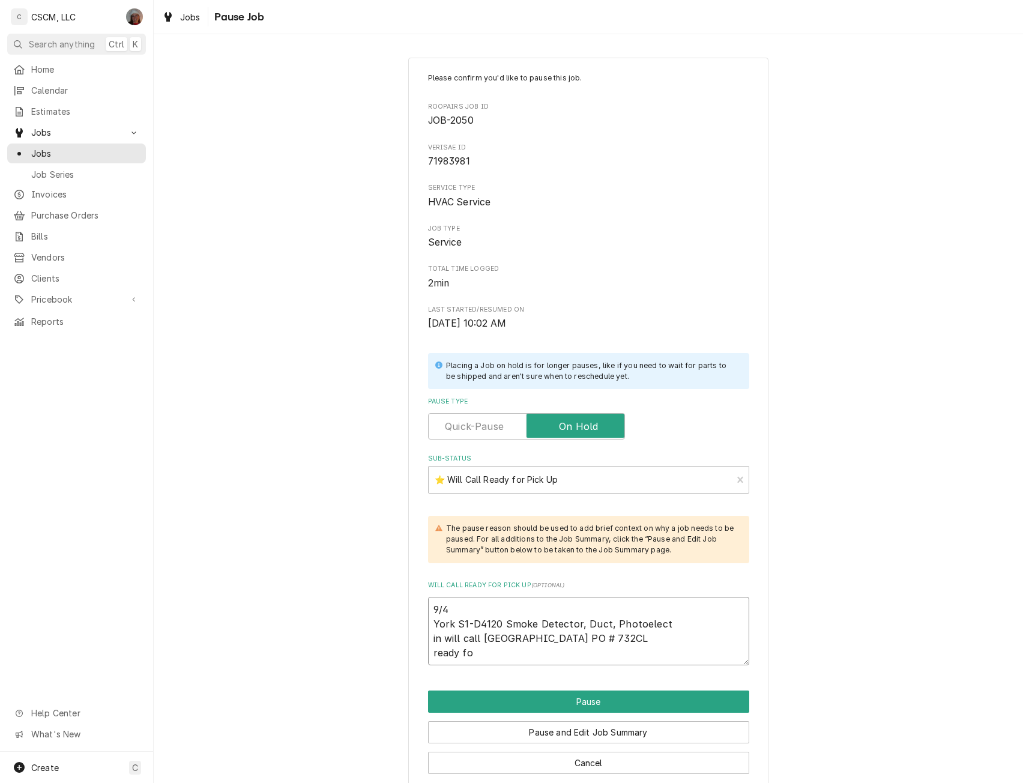
type textarea "9/4 York S1-D4120 Smoke Detector, Duct, Photoelect in will call Earth City York…"
type textarea "x"
type textarea "9/4 York S1-D4120 Smoke Detector, Duct, Photoelect in will call Earth City York…"
type textarea "x"
type textarea "9/4 York S1-D4120 Smoke Detector, Duct, Photoelect in will call Earth City York…"
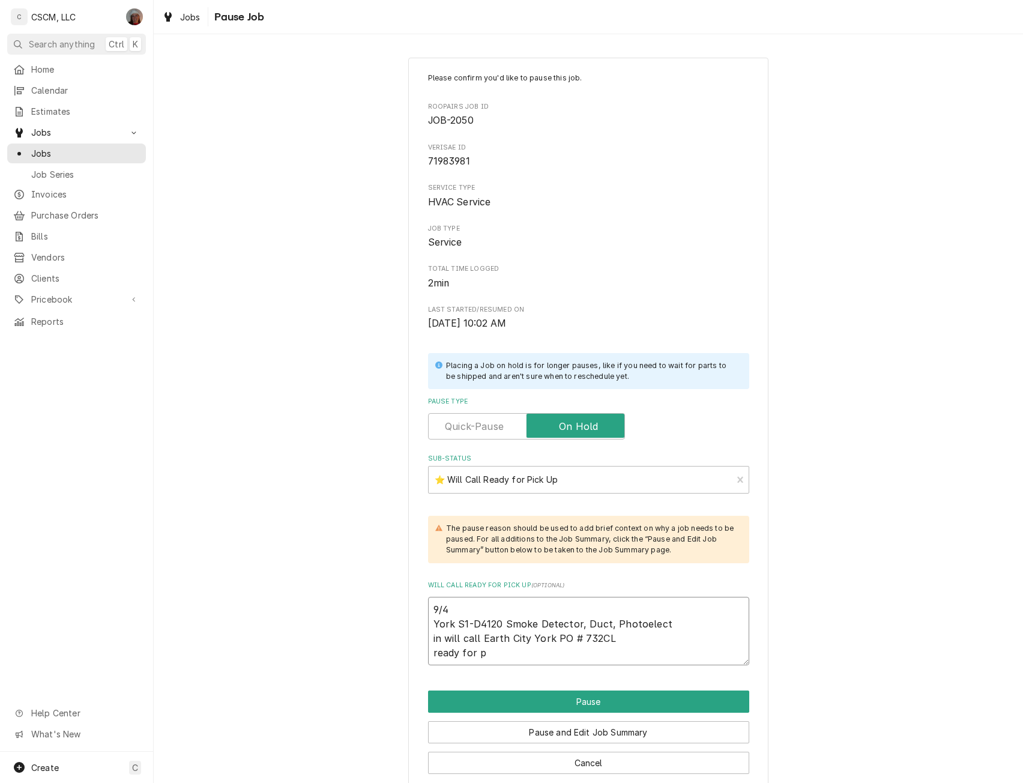
type textarea "x"
type textarea "9/4 York S1-D4120 Smoke Detector, Duct, Photoelect in will call Earth City York…"
type textarea "x"
type textarea "9/4 York S1-D4120 Smoke Detector, Duct, Photoelect in will call Earth City York…"
type textarea "x"
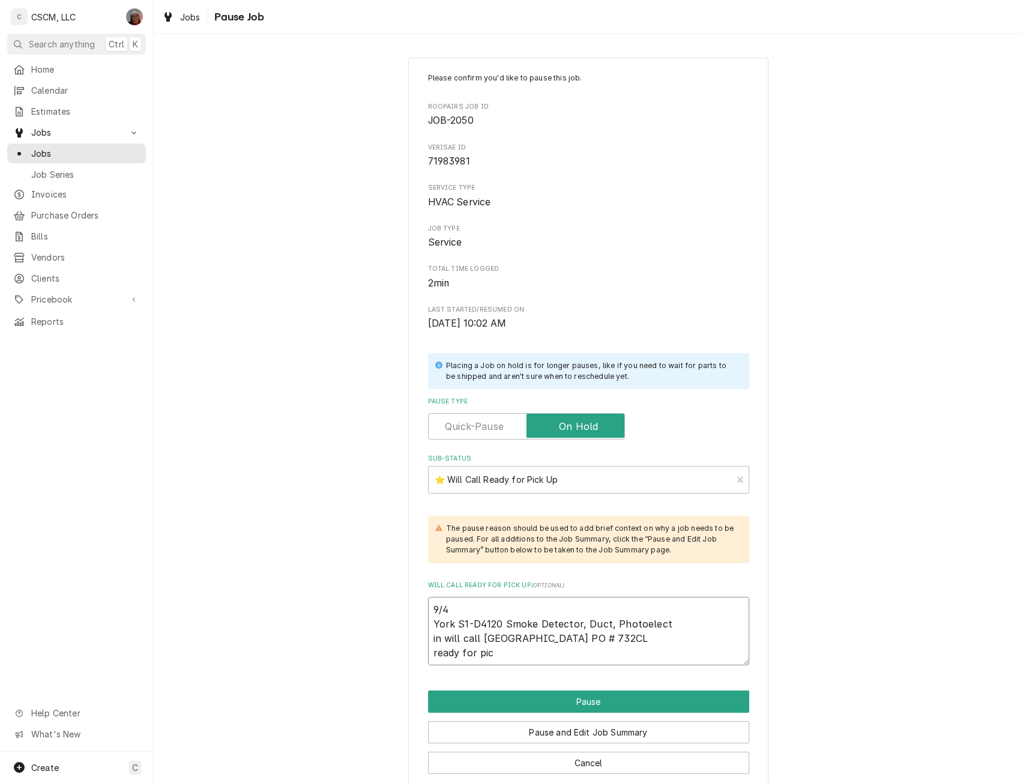
type textarea "9/4 York S1-D4120 Smoke Detector, Duct, Photoelect in will call Earth City York…"
type textarea "x"
type textarea "9/4 York S1-D4120 Smoke Detector, Duct, Photoelect in will call Earth City York…"
type textarea "x"
type textarea "9/4 York S1-D4120 Smoke Detector, Duct, Photoelect in will call Earth City York…"
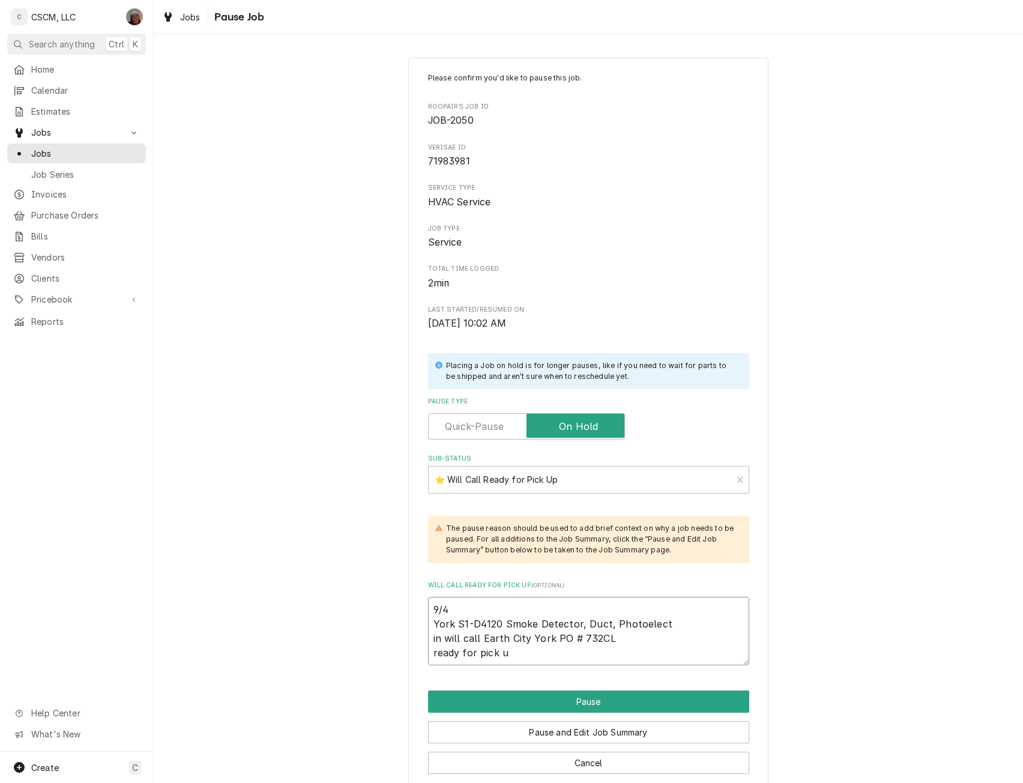
type textarea "x"
type textarea "9/4 York S1-D4120 Smoke Detector, Duct, Photoelect in will call Earth City York…"
click at [568, 696] on button "Pause" at bounding box center [588, 702] width 321 height 22
type textarea "x"
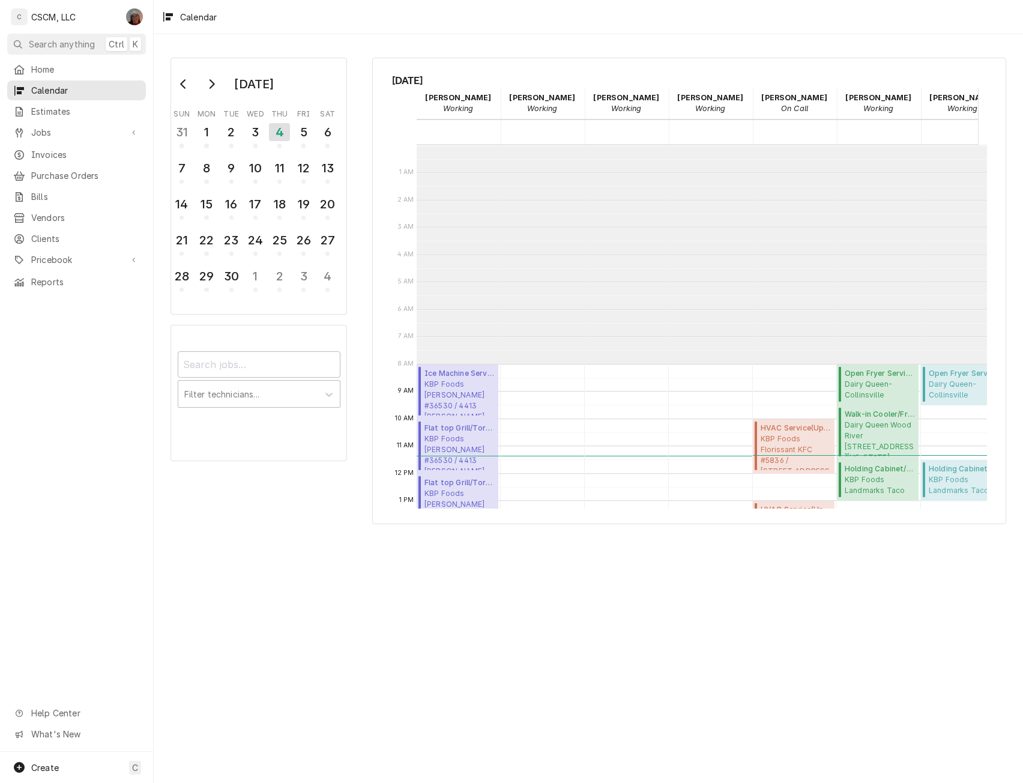
scroll to position [219, 0]
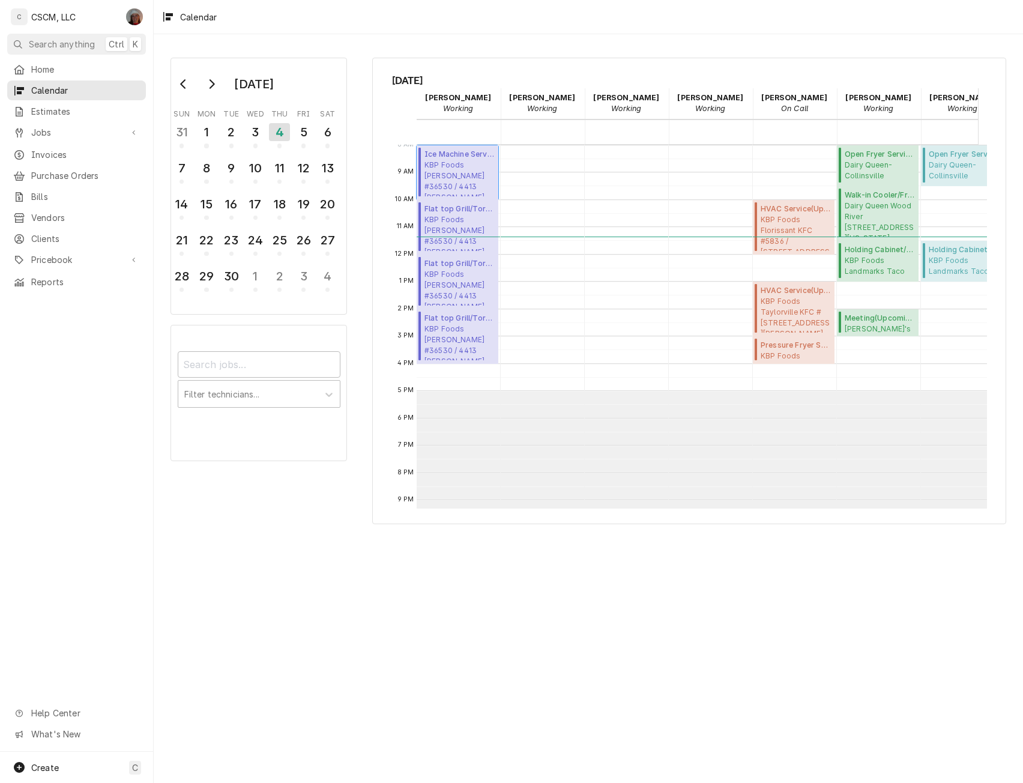
click at [446, 170] on span "KBP Foods Hannibal Taco Bell #36530 / 4413 McMasters, Hannibal, Missouri 63401" at bounding box center [460, 178] width 70 height 37
click at [458, 184] on span "KBP Foods Hannibal Taco Bell #36530 / 4413 McMasters, Hannibal, Missouri 63401" at bounding box center [460, 178] width 70 height 37
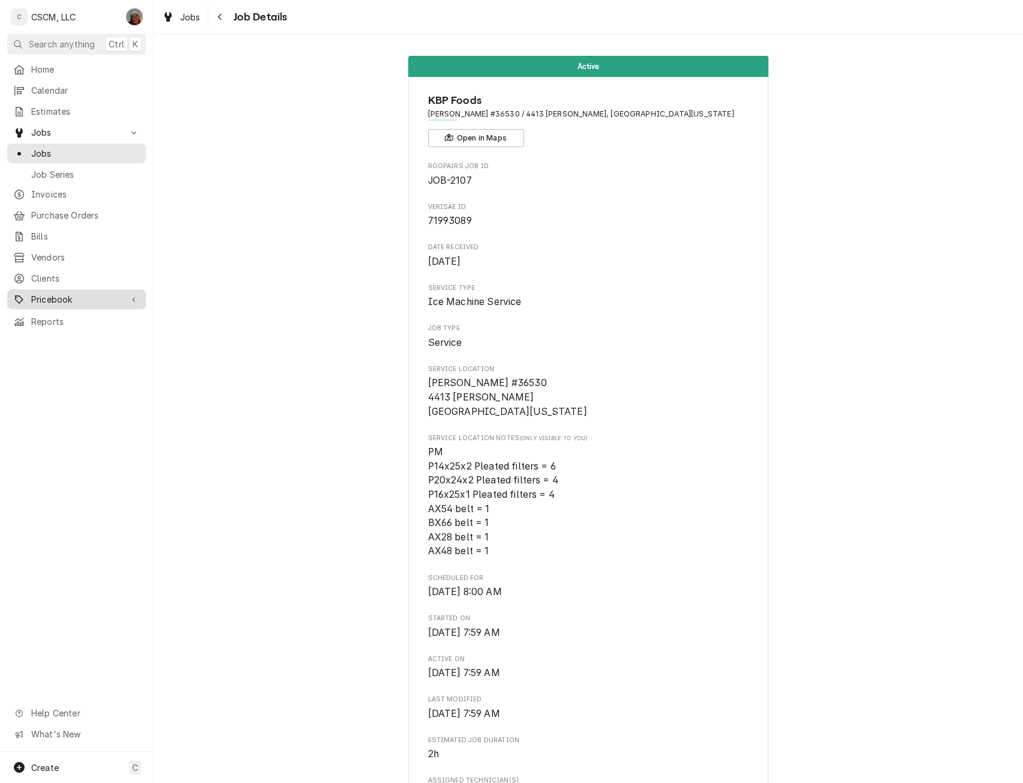
click at [84, 294] on span "Pricebook" at bounding box center [76, 299] width 91 height 13
click at [79, 332] on link "Parts & Materials" at bounding box center [76, 342] width 139 height 20
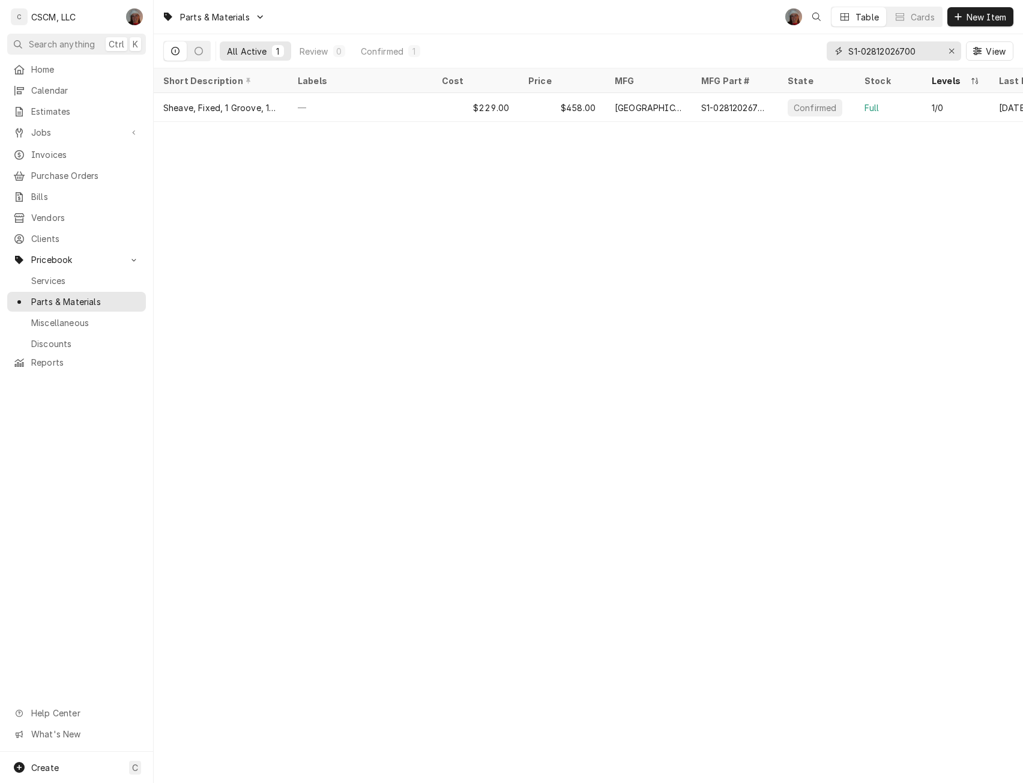
drag, startPoint x: 930, startPoint y: 44, endPoint x: 793, endPoint y: 45, distance: 136.9
click at [793, 45] on div "All Active 1 Review 0 Confirmed 1 S1-02812026700 View" at bounding box center [588, 51] width 850 height 34
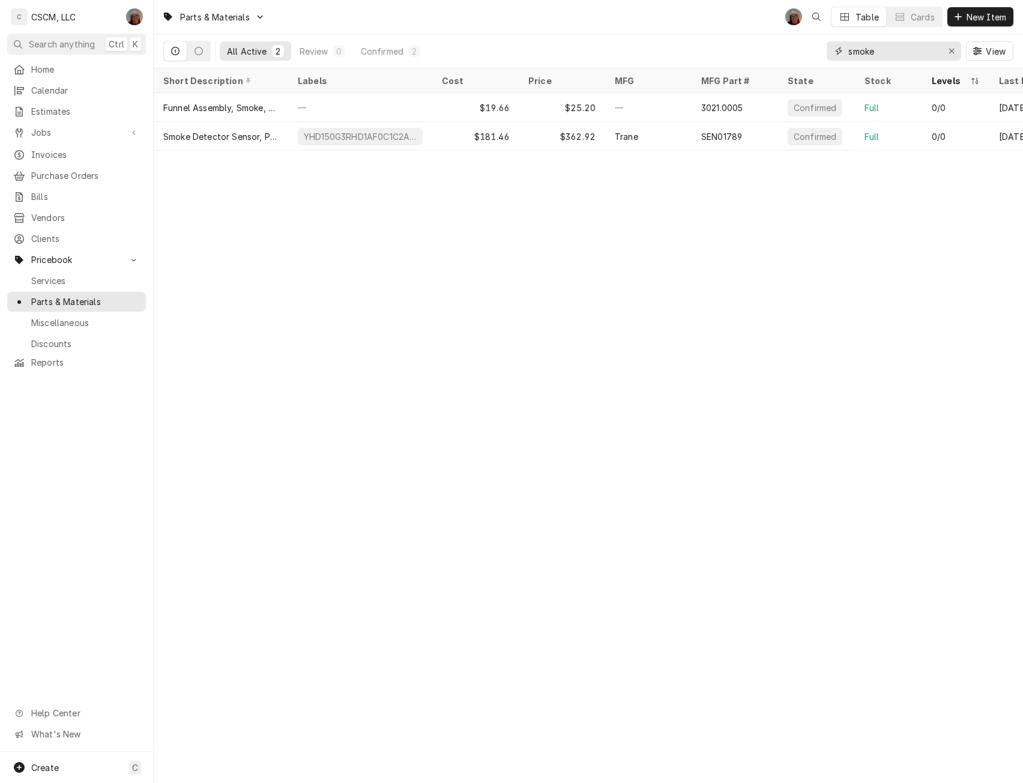
drag, startPoint x: 883, startPoint y: 52, endPoint x: 683, endPoint y: 66, distance: 201.1
click at [683, 66] on div "All Active 2 Review 0 Confirmed 2 smoke View" at bounding box center [588, 51] width 850 height 34
type input "s"
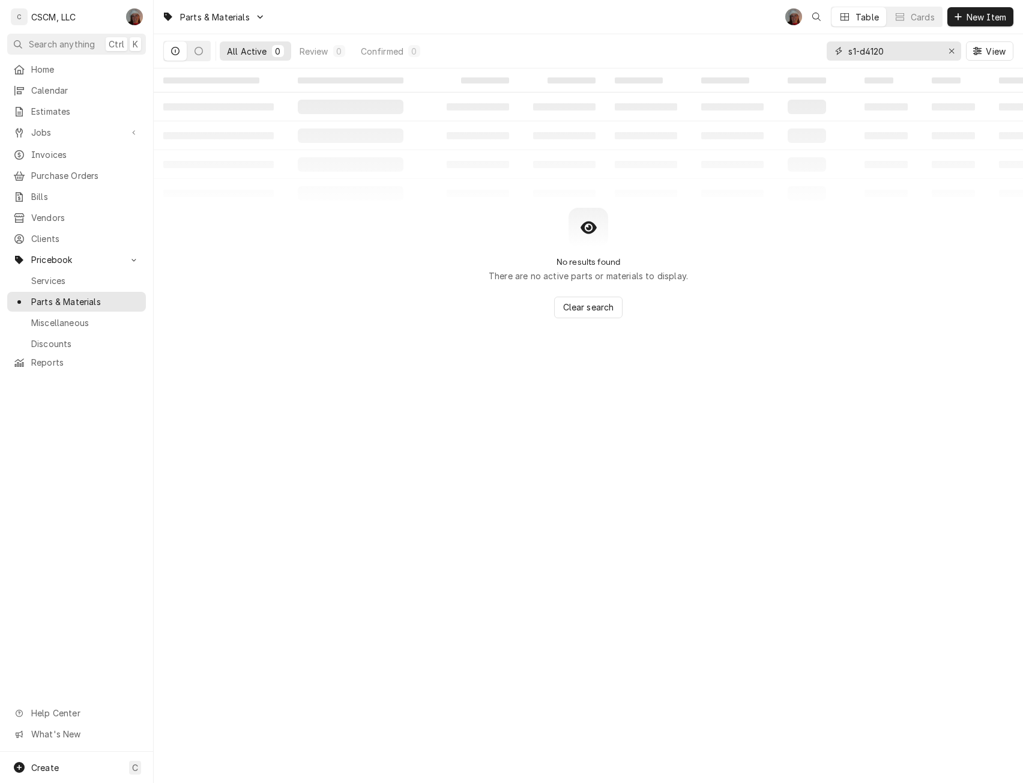
drag, startPoint x: 890, startPoint y: 50, endPoint x: 807, endPoint y: 51, distance: 82.9
click at [807, 51] on div "All Active 0 Review 0 Confirmed 0 s1-d4120 View" at bounding box center [588, 51] width 850 height 34
paste input "S1-D"
type input "S1-D4120"
click at [981, 14] on span "New Item" at bounding box center [987, 17] width 44 height 13
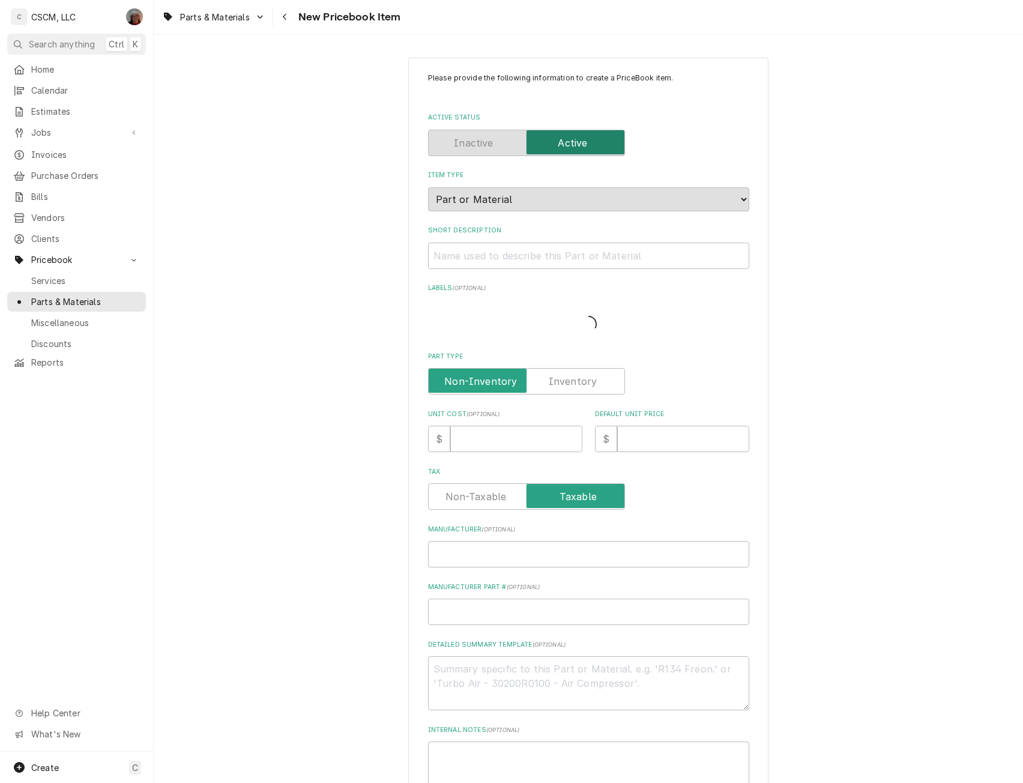
type textarea "x"
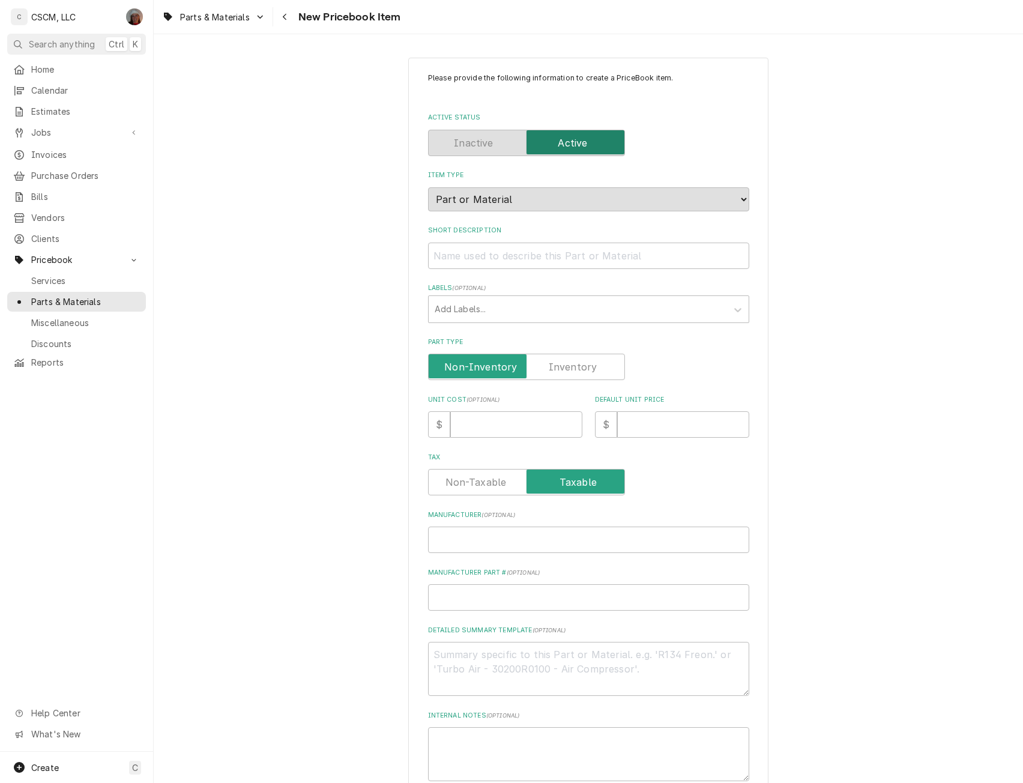
click at [578, 364] on label "Part Type" at bounding box center [526, 367] width 197 height 26
click at [578, 364] on input "Part Type" at bounding box center [527, 367] width 186 height 26
checkbox input "true"
click at [473, 542] on input "Manufacturer ( optional )" at bounding box center [588, 540] width 321 height 26
type textarea "x"
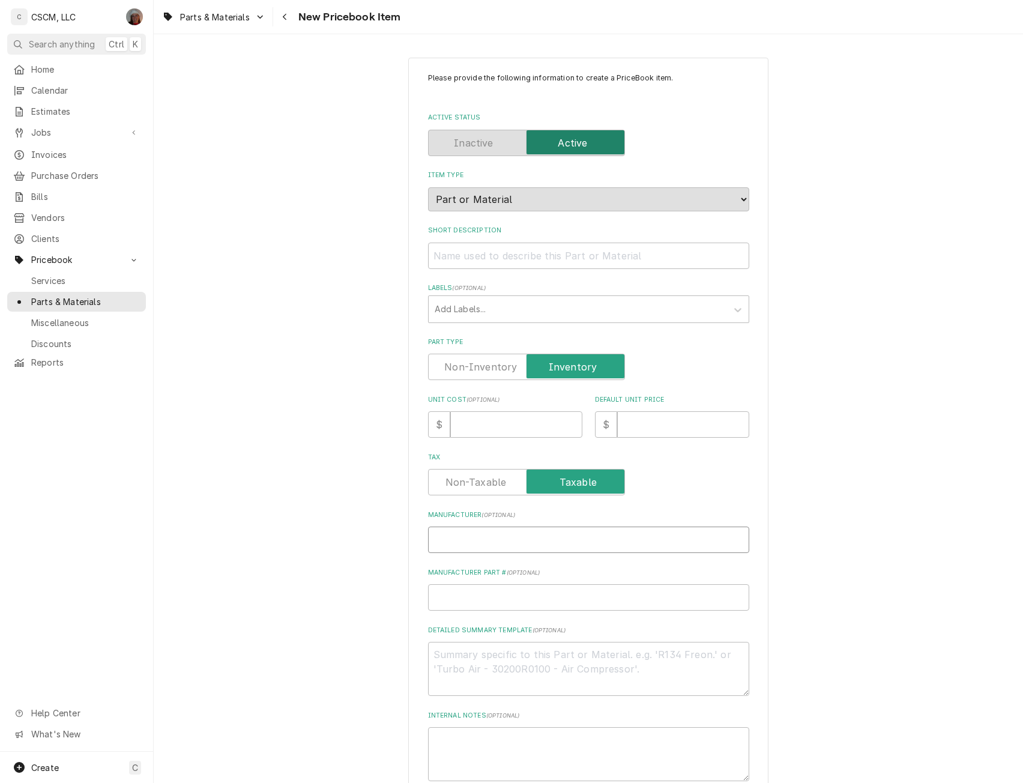
type input "Y"
type textarea "x"
type input "Yo"
type textarea "x"
type input "Yor"
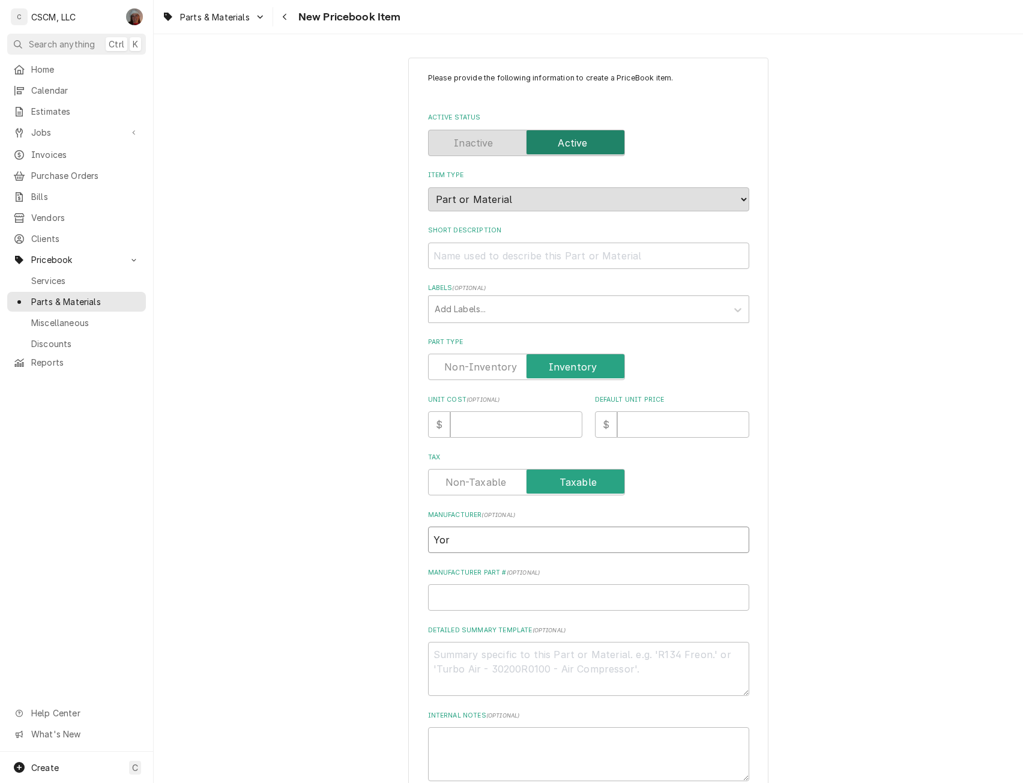
type textarea "x"
type input "[GEOGRAPHIC_DATA]"
click at [450, 603] on input "Manufacturer Part # ( optional )" at bounding box center [588, 597] width 321 height 26
paste input "S1-D4120"
type textarea "x"
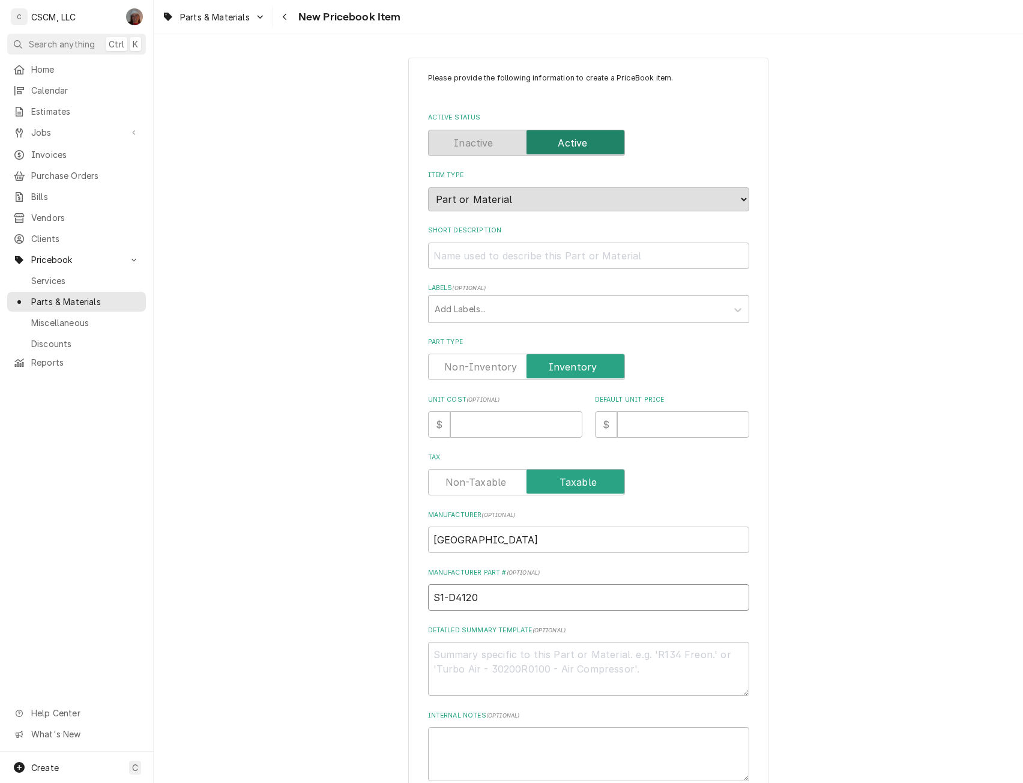
type input "S1-D4120"
click at [446, 676] on textarea "Detailed Summary Template ( optional )" at bounding box center [588, 669] width 321 height 54
paste textarea "S1-D4120"
type textarea "x"
type textarea "S1-D4120"
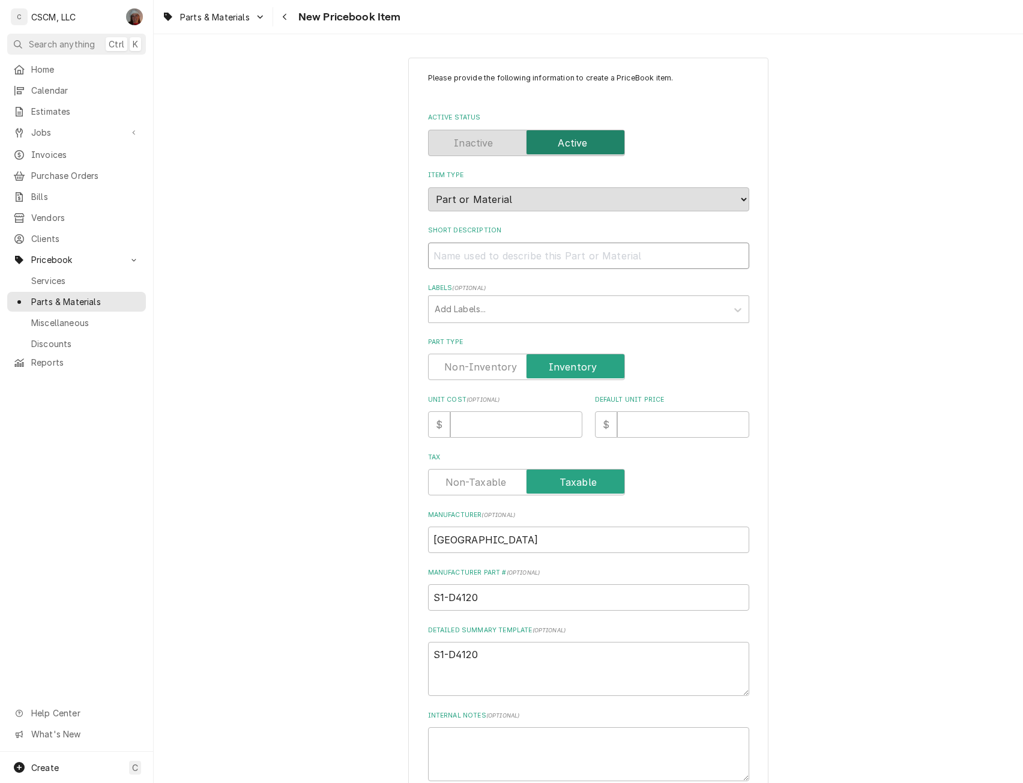
click at [488, 259] on input "Short Description" at bounding box center [588, 256] width 321 height 26
paste input "Smoke Detector, Duct, Photoelect"
type textarea "x"
type input "Smoke Detector, Duct, Photoelect"
click at [480, 665] on textarea "S1-D4120" at bounding box center [588, 669] width 321 height 54
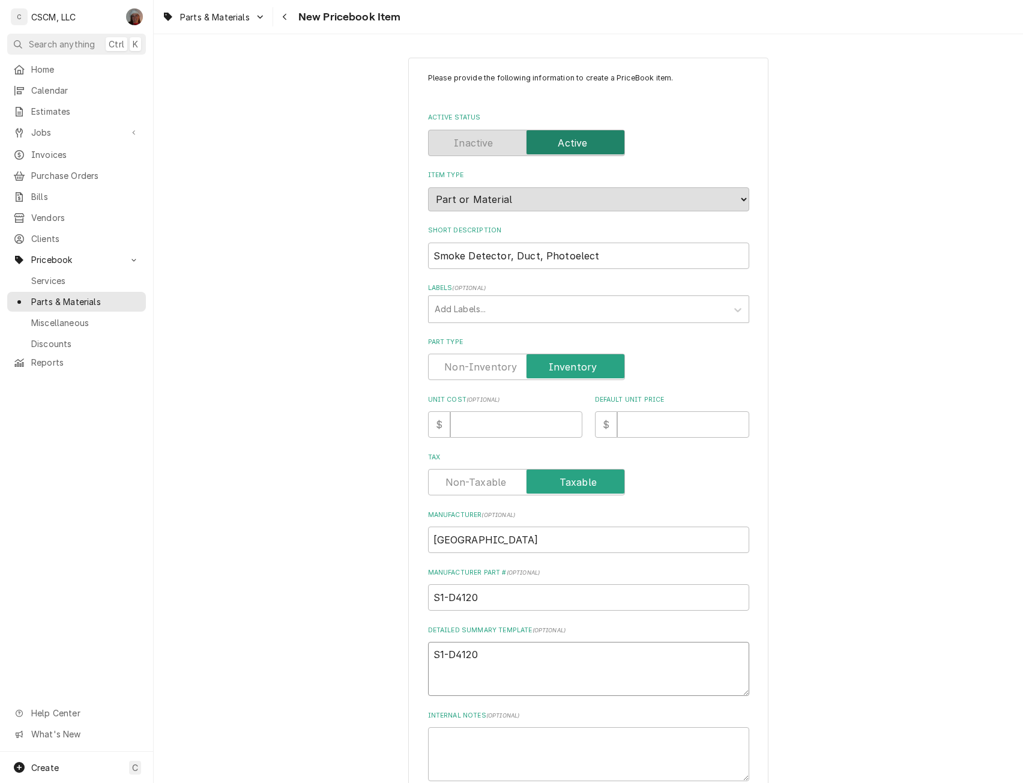
type textarea "x"
type textarea "S1-D4120"
paste textarea "Smoke Detector, Duct, Photoelect"
type textarea "x"
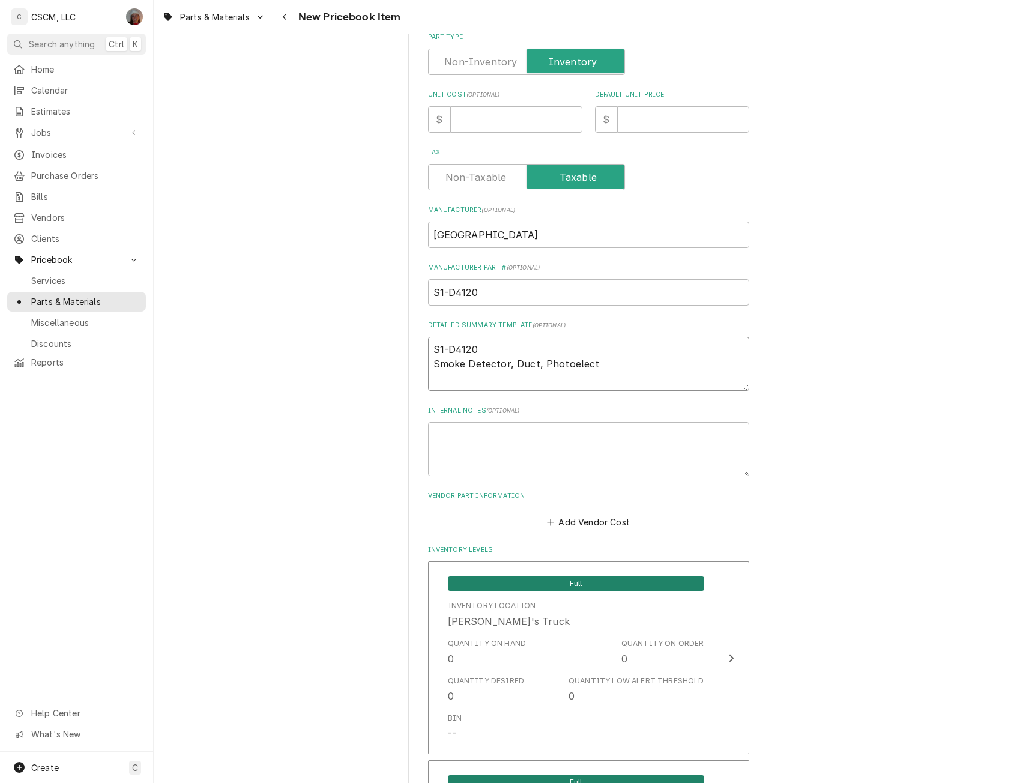
scroll to position [328, 0]
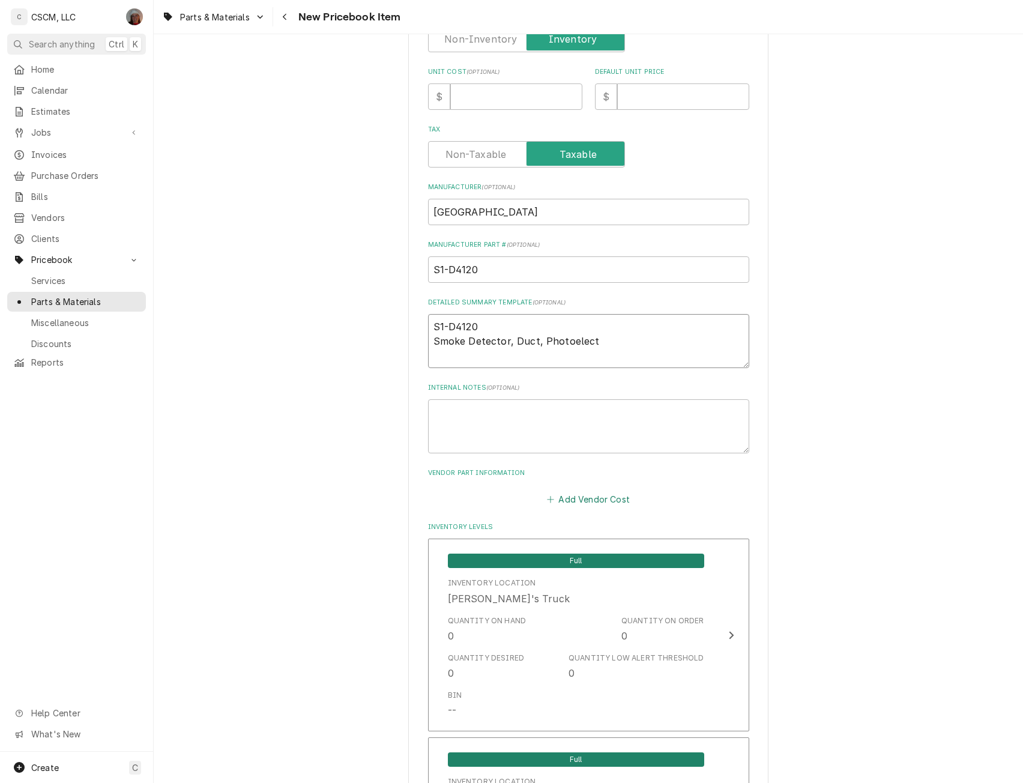
type textarea "S1-D4120 Smoke Detector, Duct, Photoelect"
click at [579, 500] on button "Add Vendor Cost" at bounding box center [588, 499] width 87 height 17
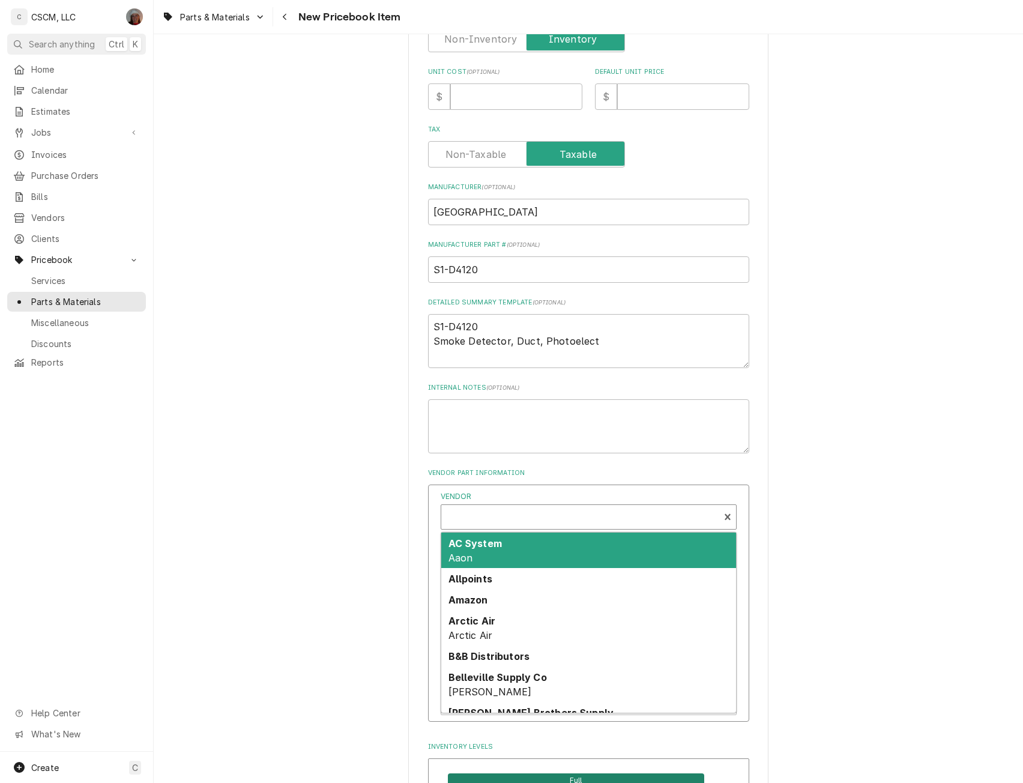
type textarea "x"
click at [483, 513] on div "Vendor" at bounding box center [580, 518] width 266 height 29
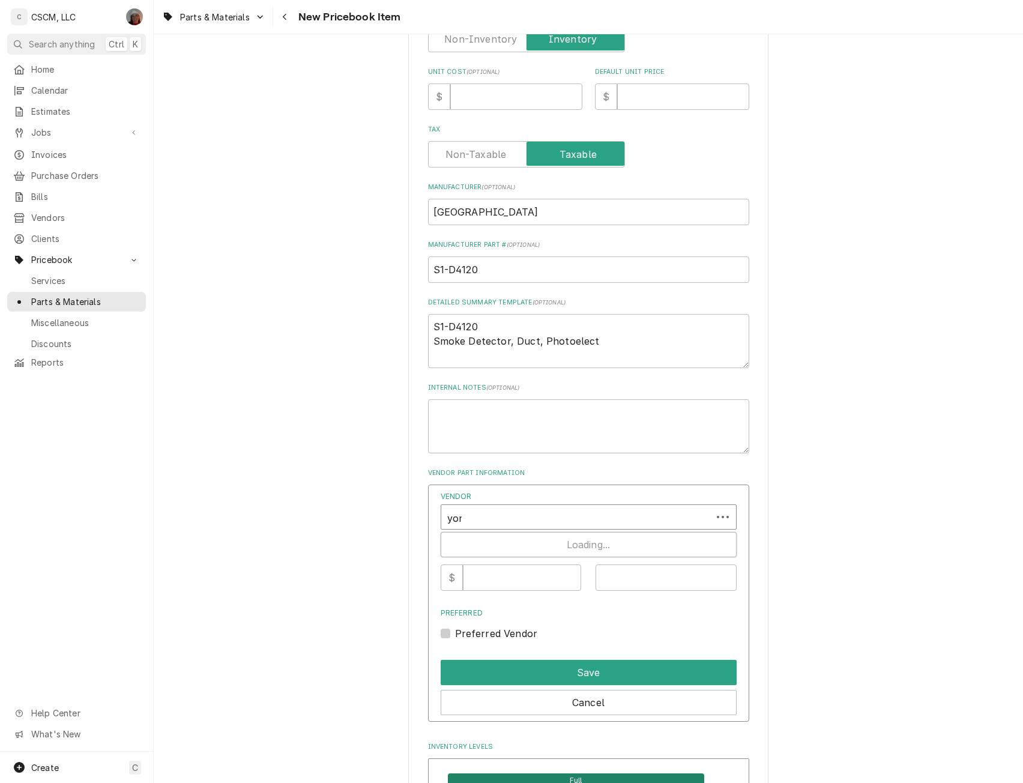
type input "york"
click at [462, 540] on strong "York" at bounding box center [503, 544] width 108 height 12
click at [499, 578] on input "Vendor Cost" at bounding box center [522, 578] width 118 height 26
type input "4"
type input "100"
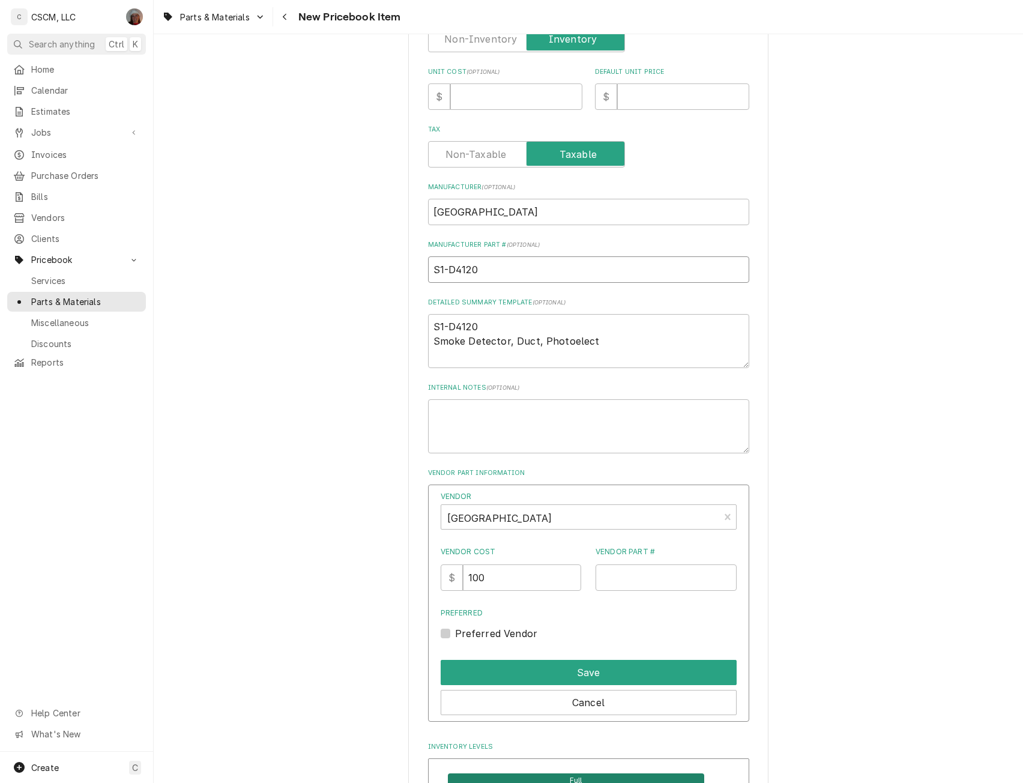
drag, startPoint x: 480, startPoint y: 271, endPoint x: 399, endPoint y: 272, distance: 80.5
click at [615, 575] on input "Vendor Part #" at bounding box center [666, 578] width 141 height 26
paste input "S1-D4120"
type input "S1-D4120"
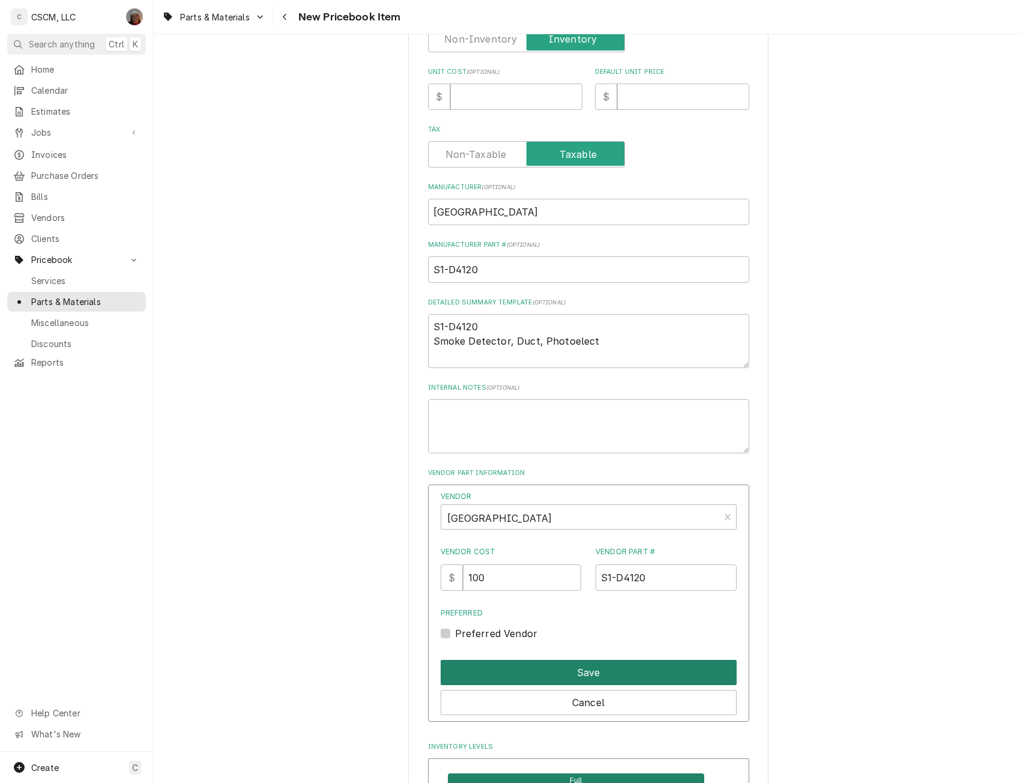
click at [571, 671] on button "Save" at bounding box center [589, 672] width 296 height 25
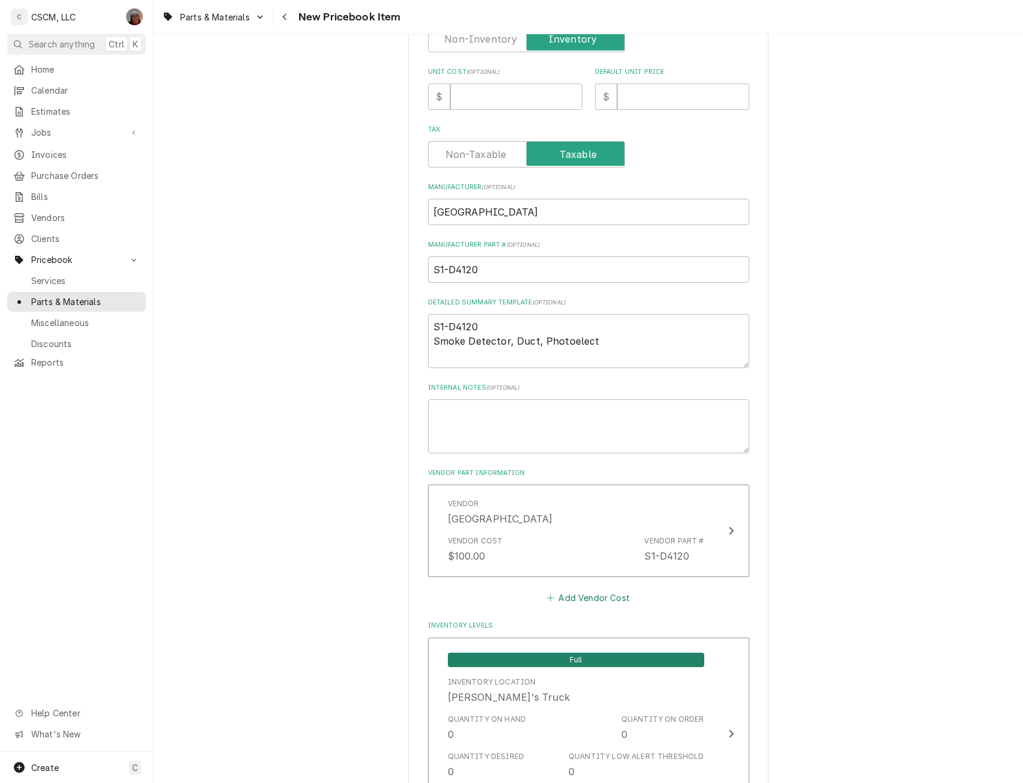
click at [572, 601] on button "Add Vendor Cost" at bounding box center [588, 598] width 87 height 17
type textarea "x"
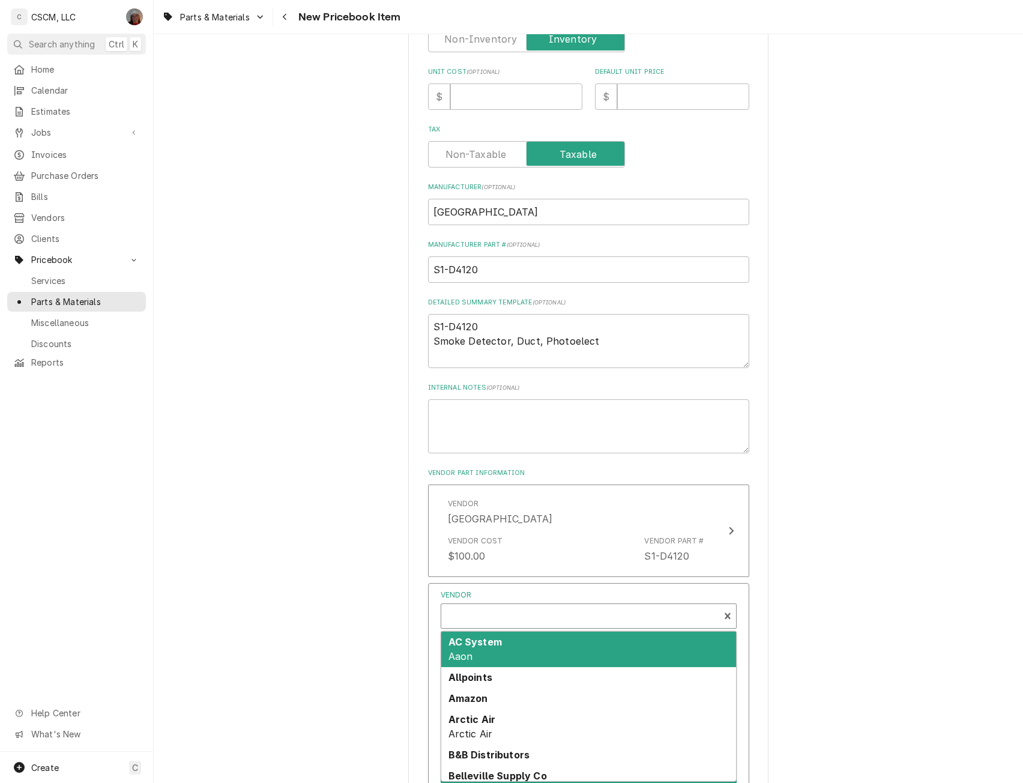
click at [479, 609] on div "Vendor" at bounding box center [580, 617] width 266 height 29
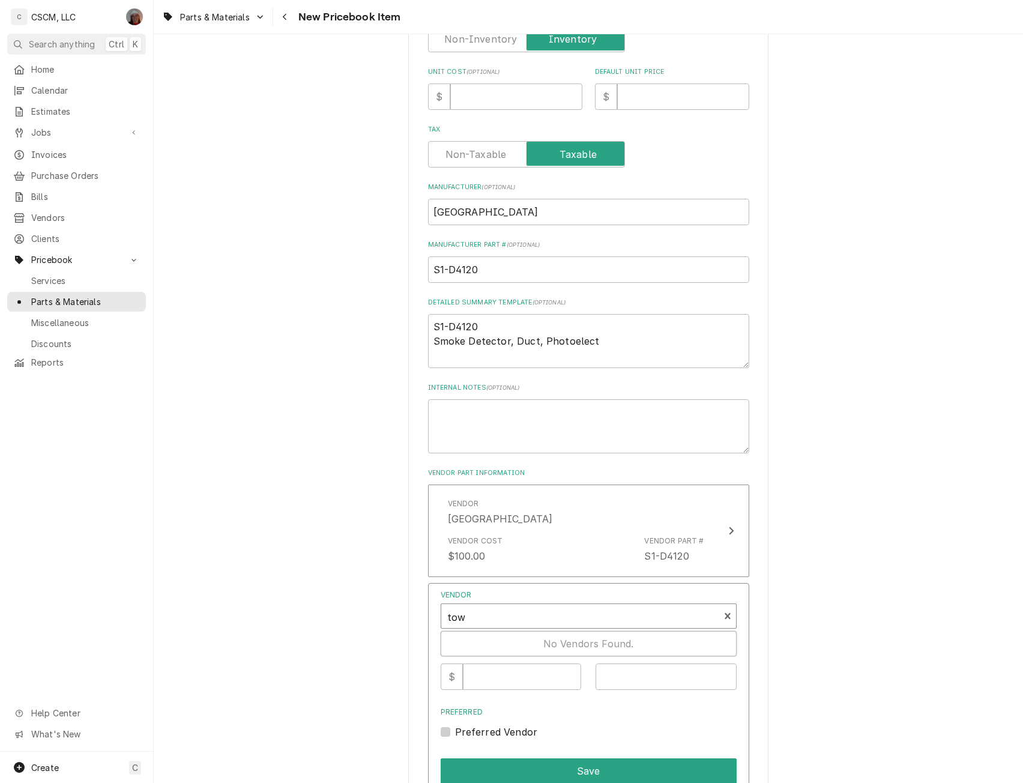
type input "town"
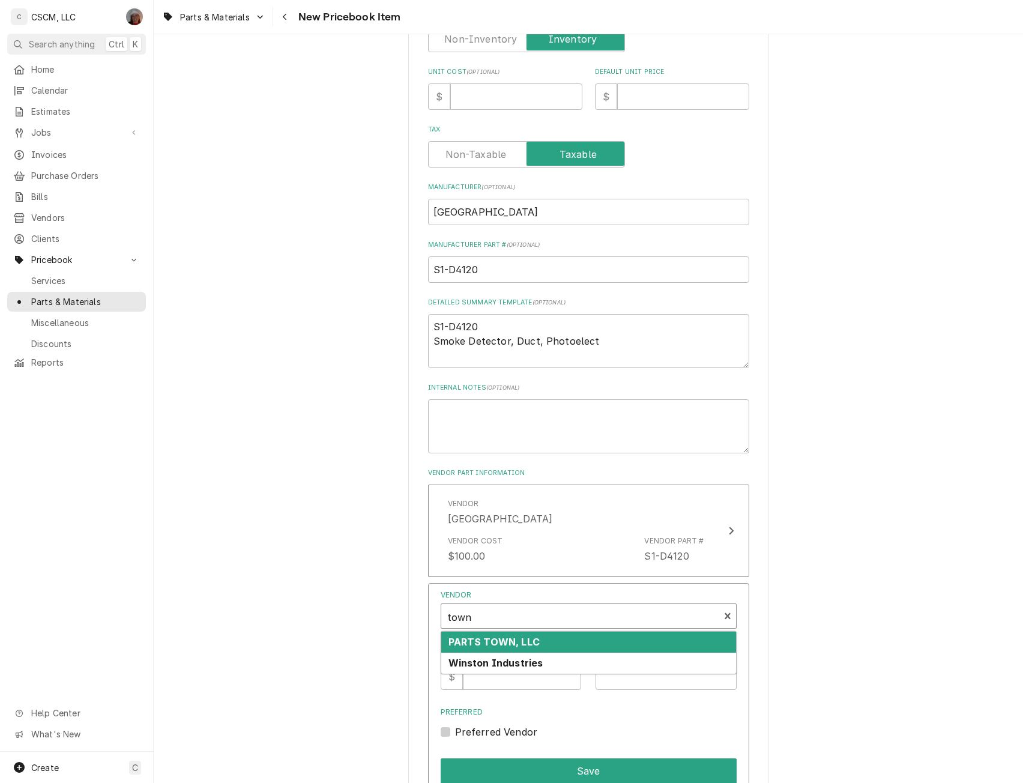
click at [476, 646] on strong "PARTS TOWN, LLC" at bounding box center [494, 642] width 91 height 12
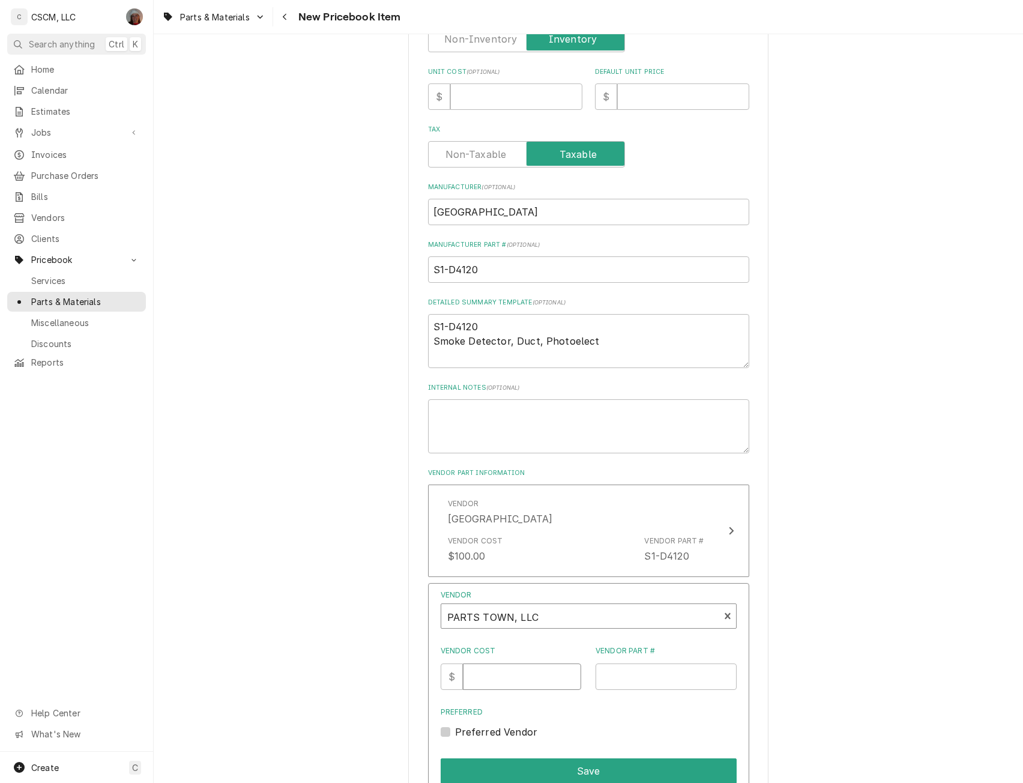
click at [483, 672] on input "Vendor Cost" at bounding box center [522, 677] width 118 height 26
type input "359.45"
click at [602, 670] on input "Vendor Part #" at bounding box center [666, 677] width 141 height 26
paste input "YORKS1-D4120"
type input "YORKS1-D4120"
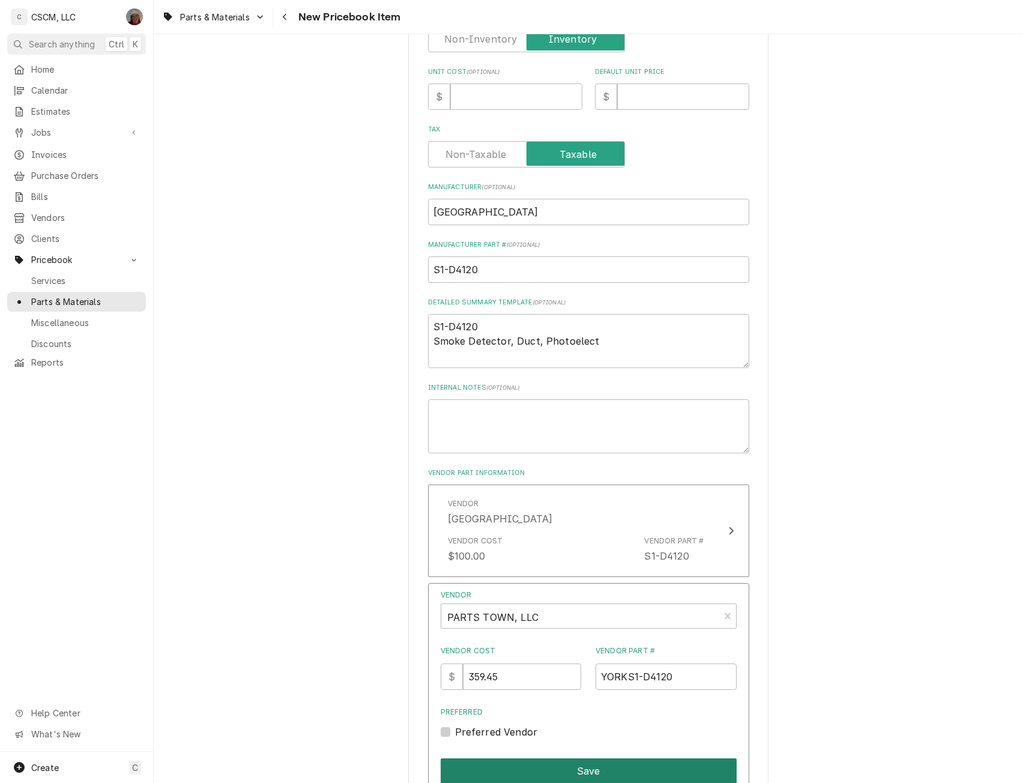
click at [580, 760] on button "Save" at bounding box center [589, 771] width 296 height 25
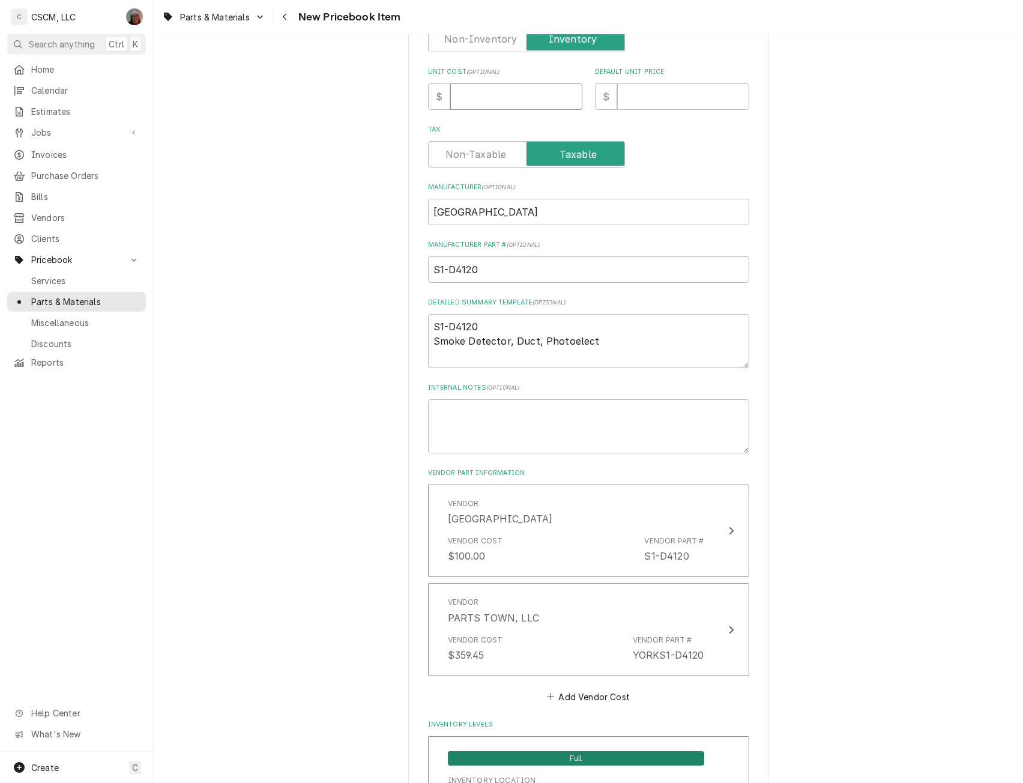
click at [489, 101] on input "Unit Cost ( optional )" at bounding box center [516, 96] width 132 height 26
type textarea "x"
type input "1"
type textarea "x"
type input "10"
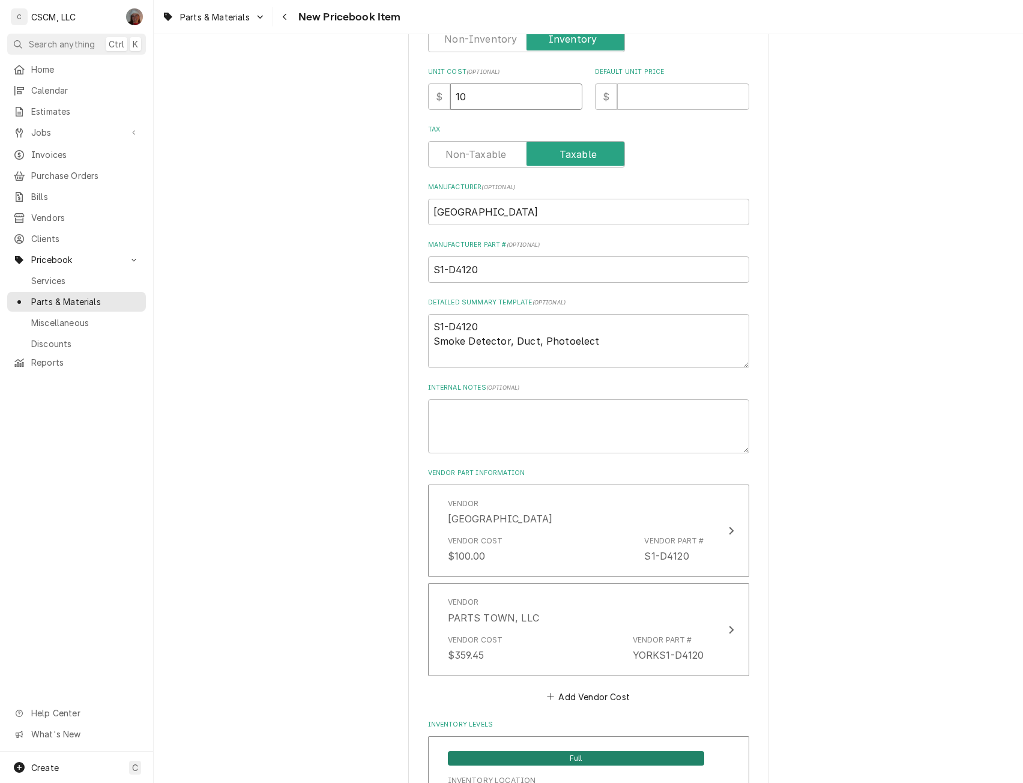
type textarea "x"
type input "100"
type textarea "x"
type input "3"
type textarea "x"
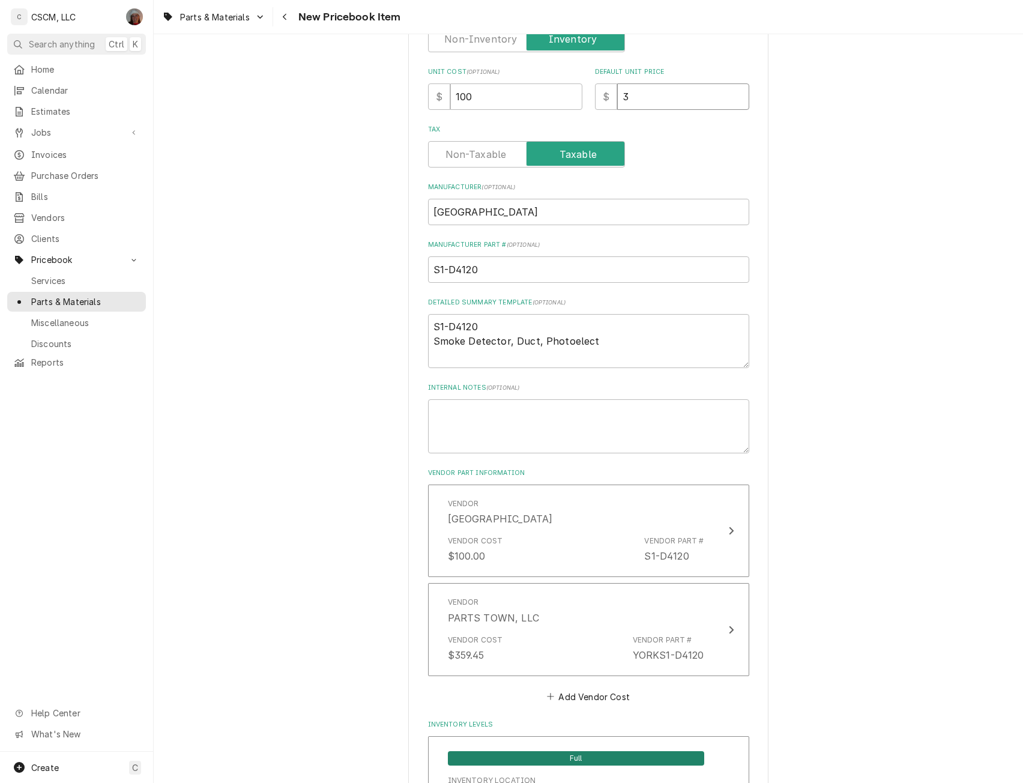
type input "35"
type textarea "x"
type input "359"
type textarea "x"
type input "359.4"
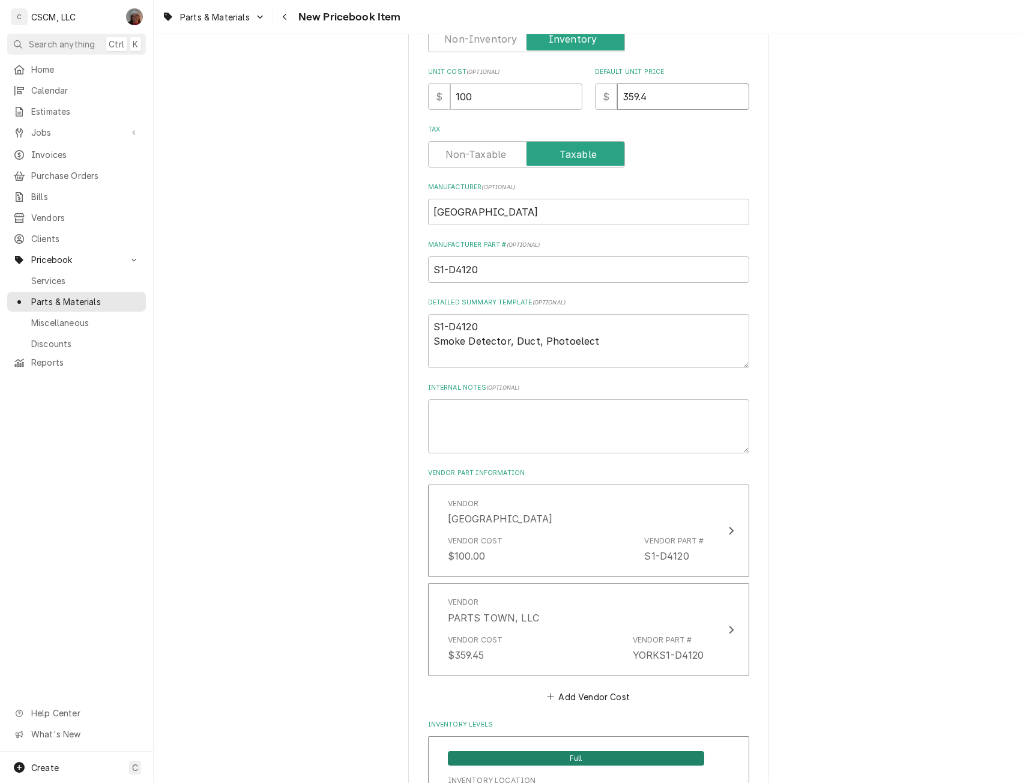
type textarea "x"
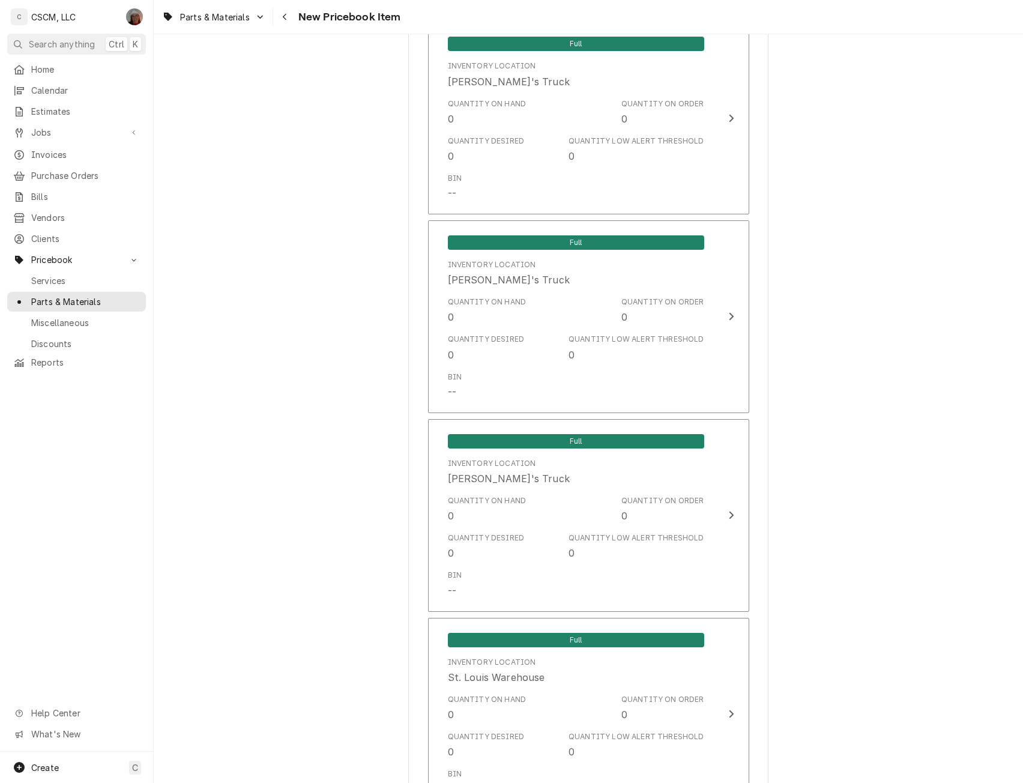
scroll to position [1944, 0]
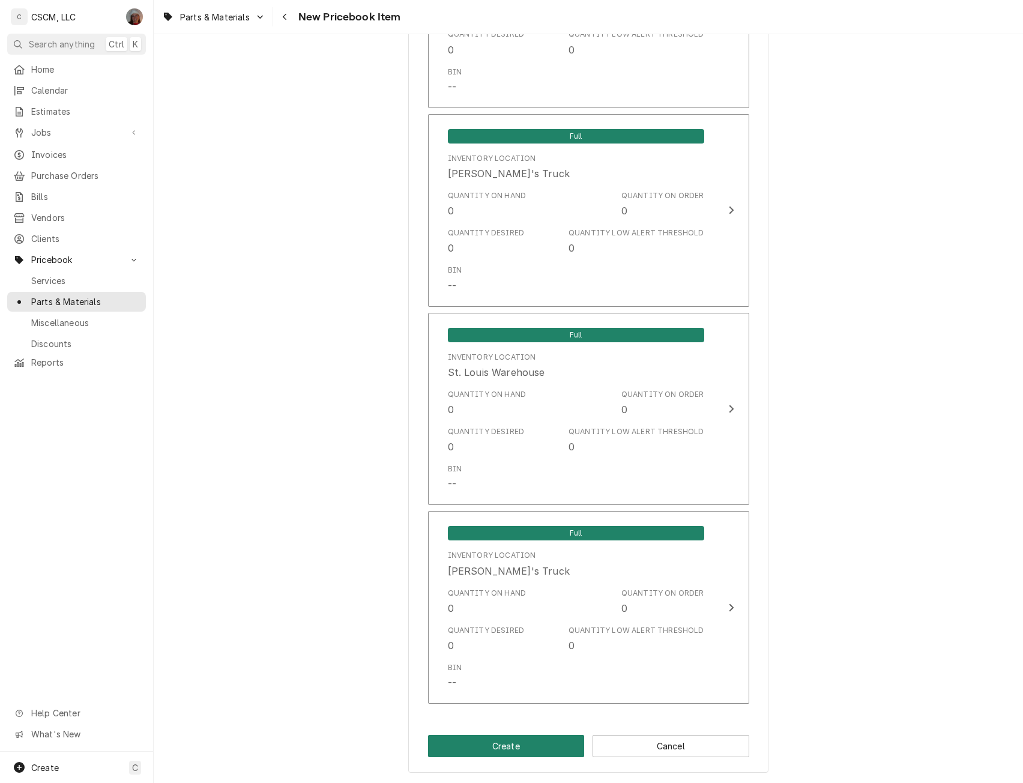
type input "359.45"
click at [485, 747] on button "Create" at bounding box center [506, 746] width 157 height 22
type textarea "x"
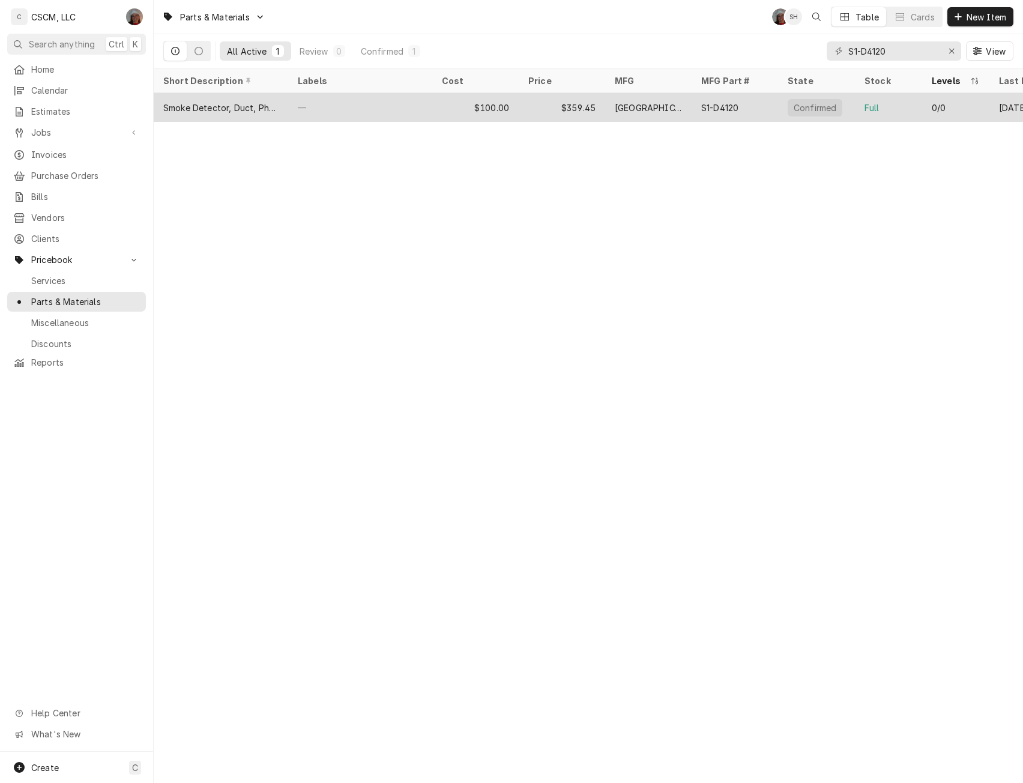
click at [390, 106] on div "—" at bounding box center [360, 107] width 144 height 29
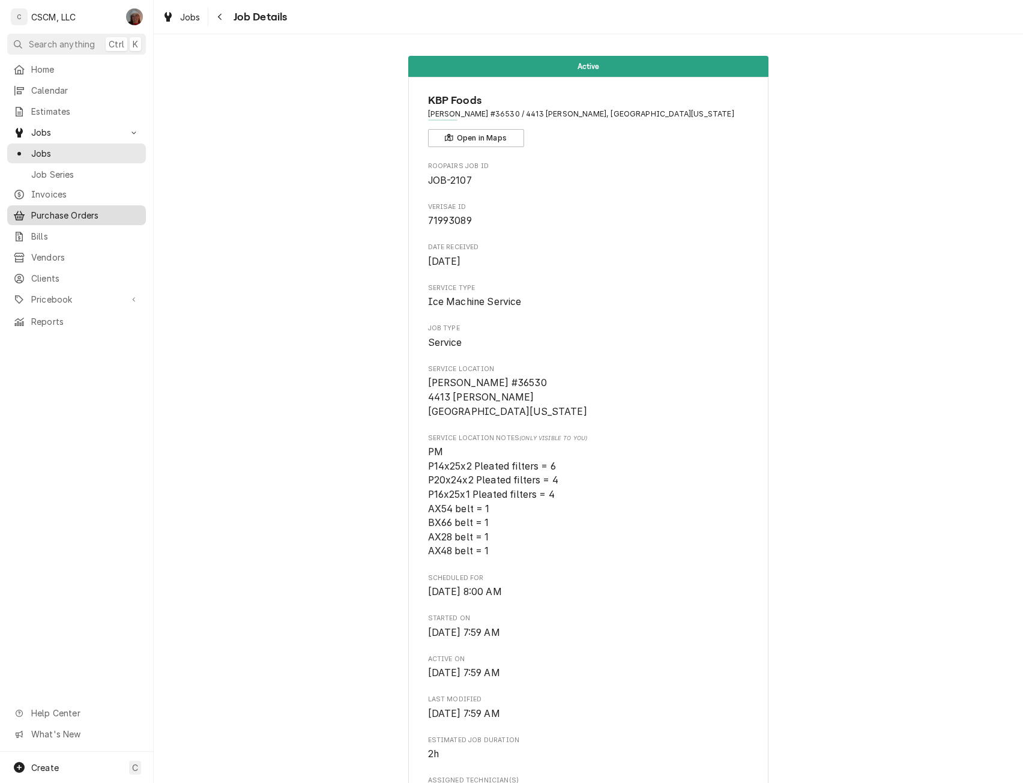
click at [65, 210] on span "Purchase Orders" at bounding box center [85, 215] width 109 height 13
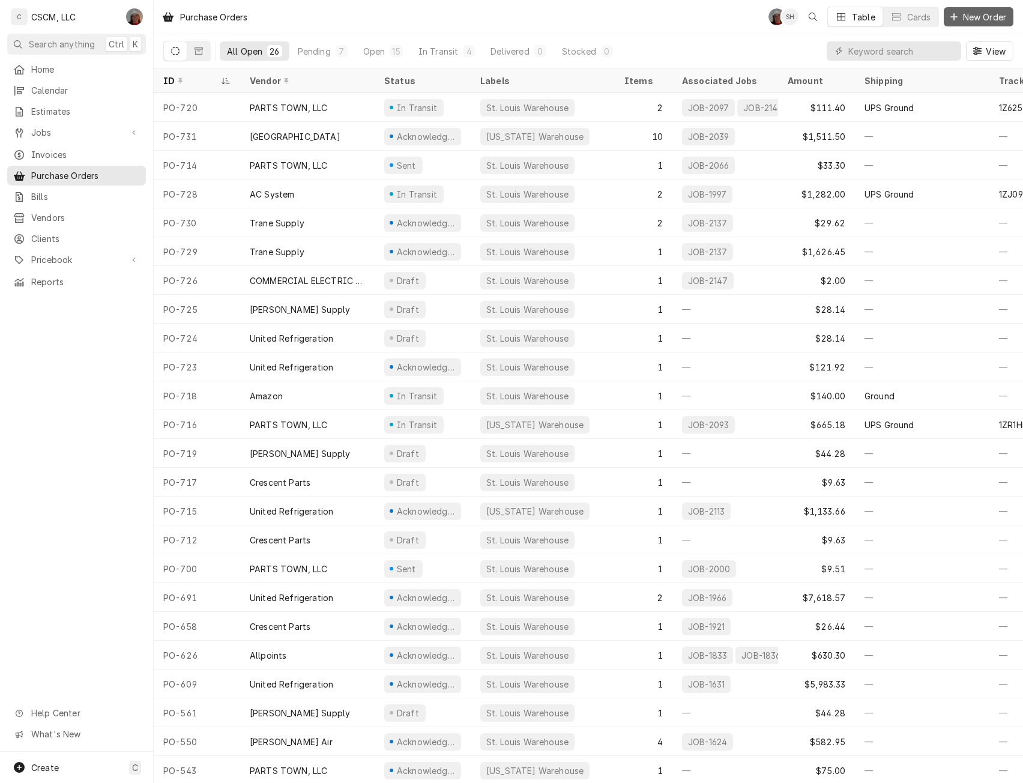
click at [972, 16] on span "New Order" at bounding box center [985, 17] width 48 height 13
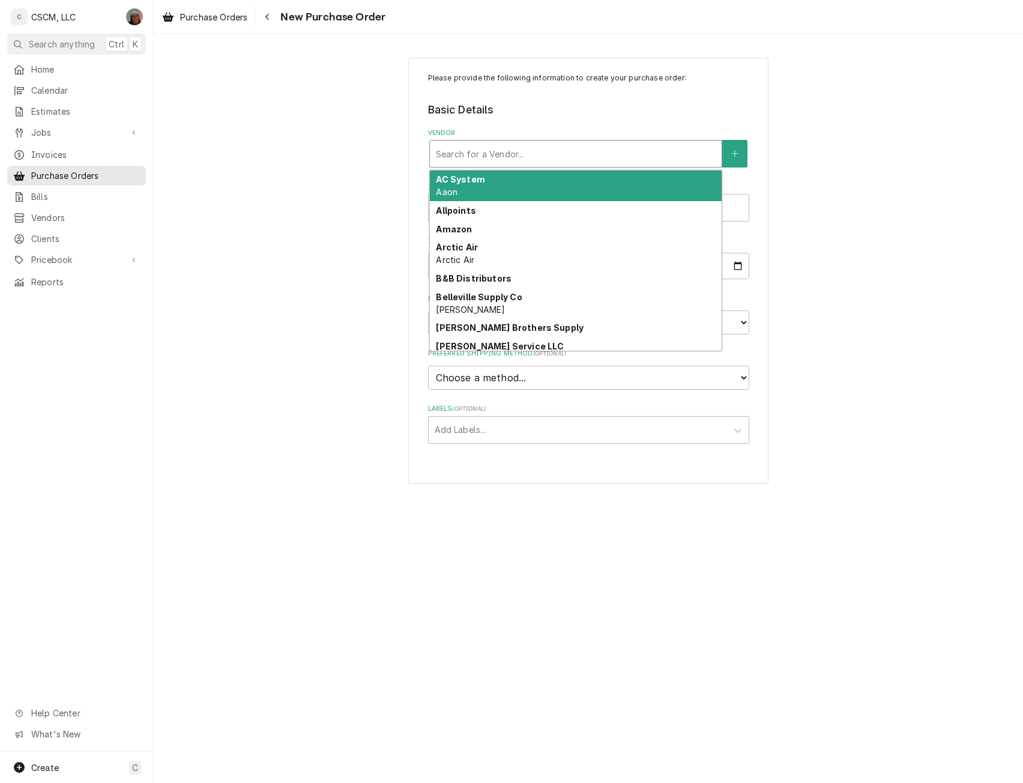
click at [485, 145] on div "Vendor" at bounding box center [576, 154] width 280 height 22
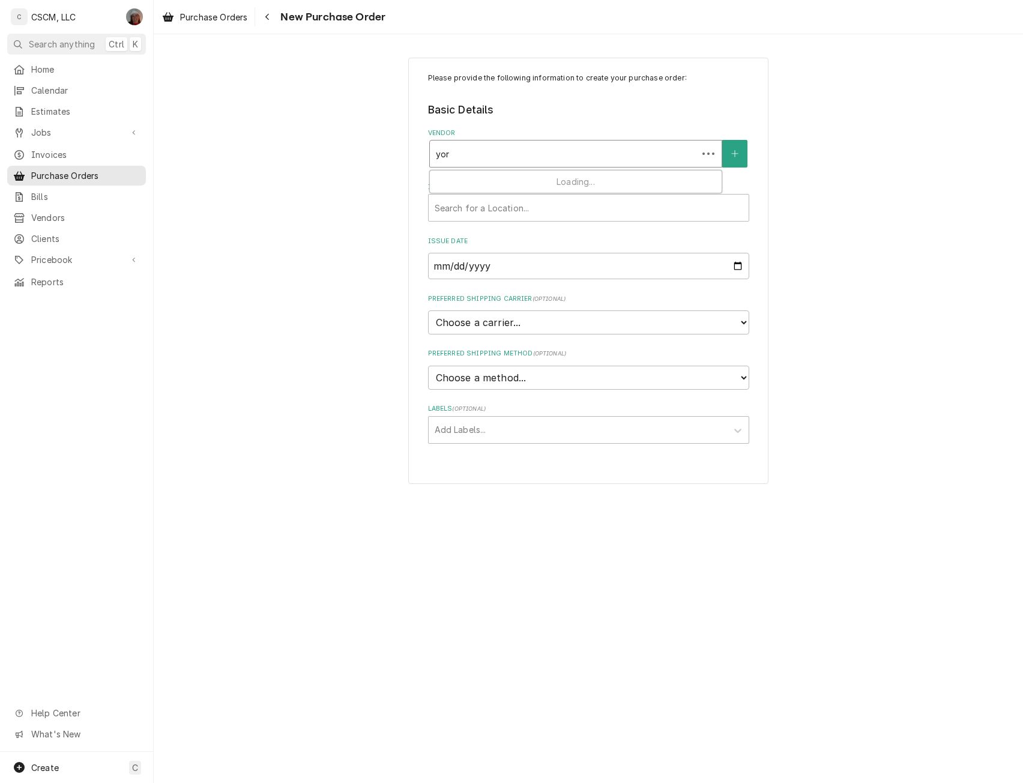
type input "york"
click at [443, 179] on strong "[GEOGRAPHIC_DATA]" at bounding box center [483, 179] width 95 height 10
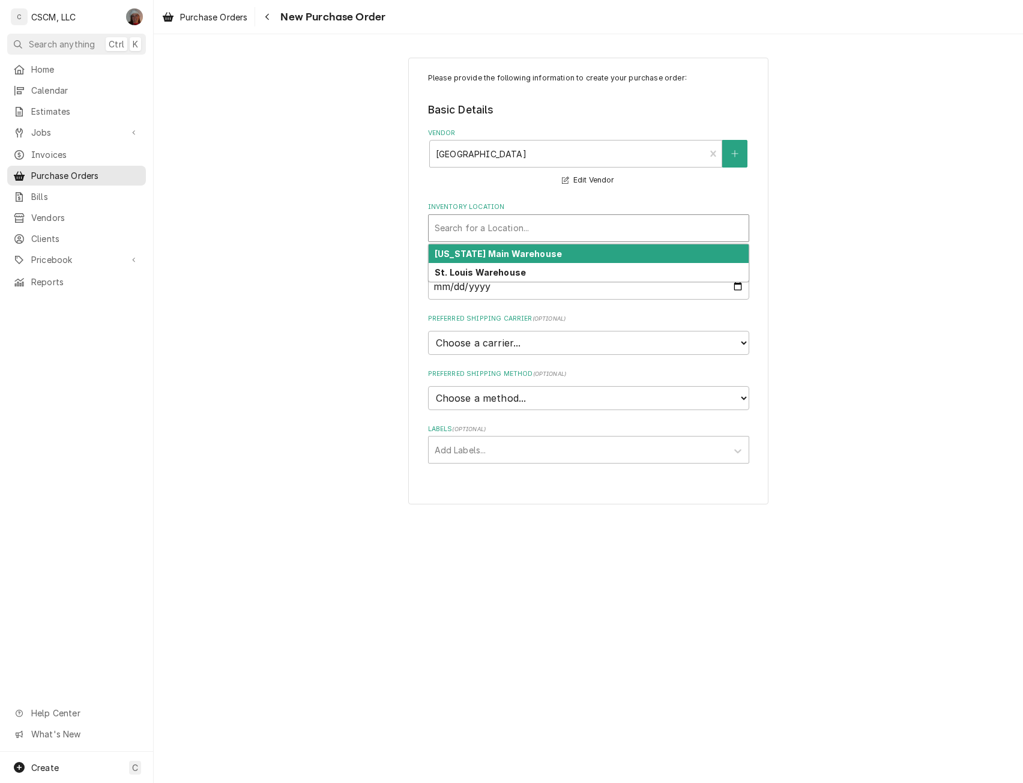
click at [461, 228] on div "Inventory Location" at bounding box center [589, 228] width 308 height 22
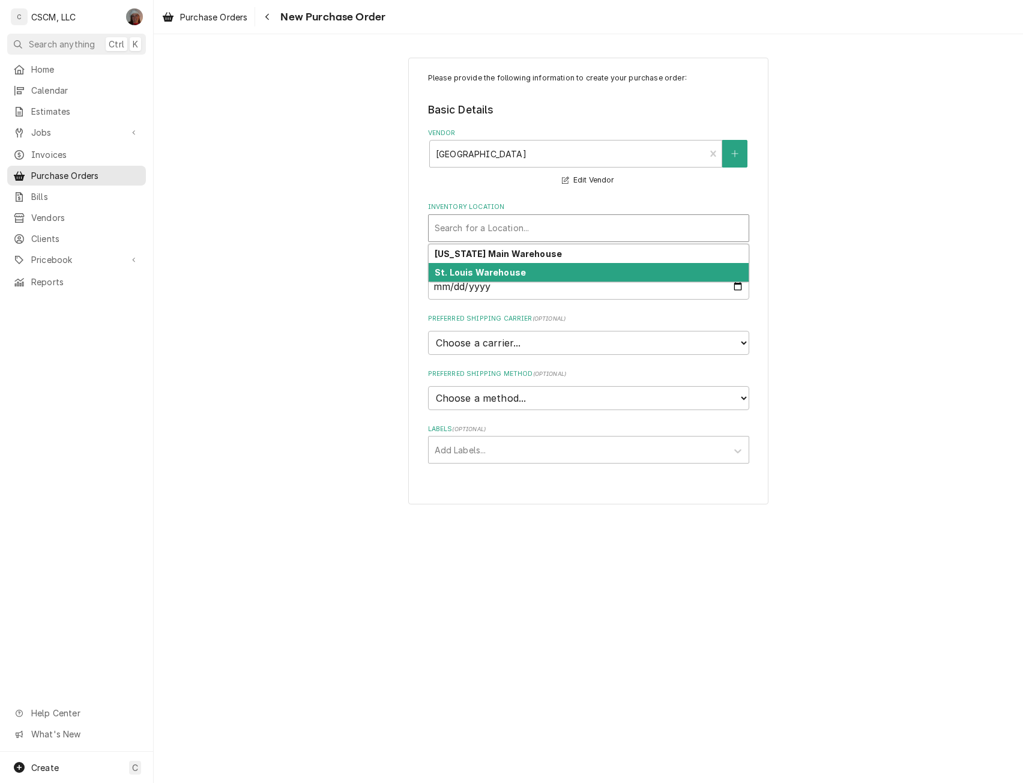
click at [462, 267] on strong "St. Louis Warehouse" at bounding box center [480, 272] width 91 height 10
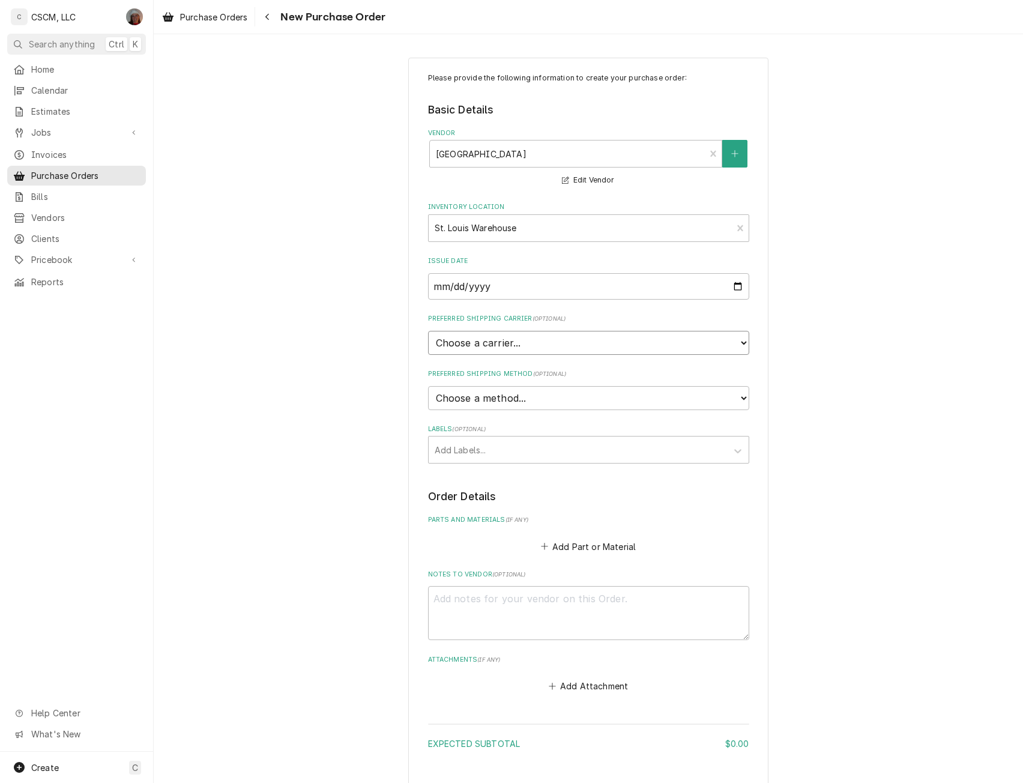
click at [518, 338] on select "Choose a carrier... U.S. Postal Service [DOMAIN_NAME] FedEx UPS DHL Express DHL…" at bounding box center [588, 343] width 321 height 24
click at [498, 395] on select "Choose a method... Ground Next Day Early AM Next Day Air 2 Day Air Other" at bounding box center [588, 398] width 321 height 24
select select "0"
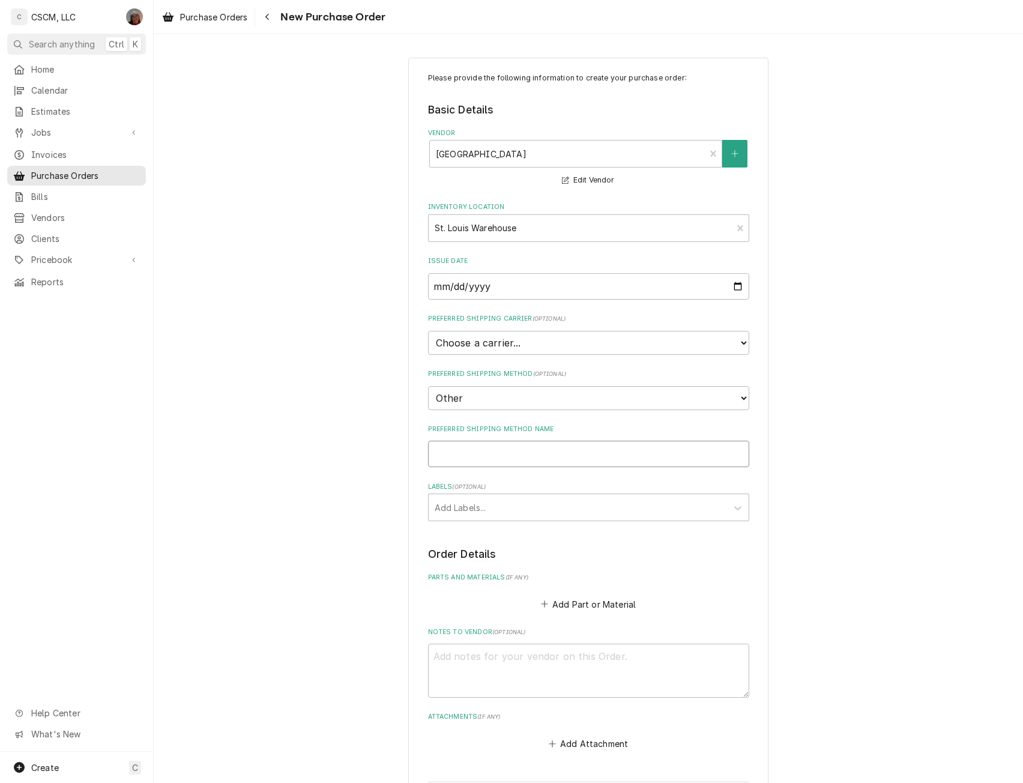
click at [468, 460] on input "Preferred Shipping Method Name" at bounding box center [588, 454] width 321 height 26
type textarea "x"
type input "W"
type textarea "x"
type input "Wi"
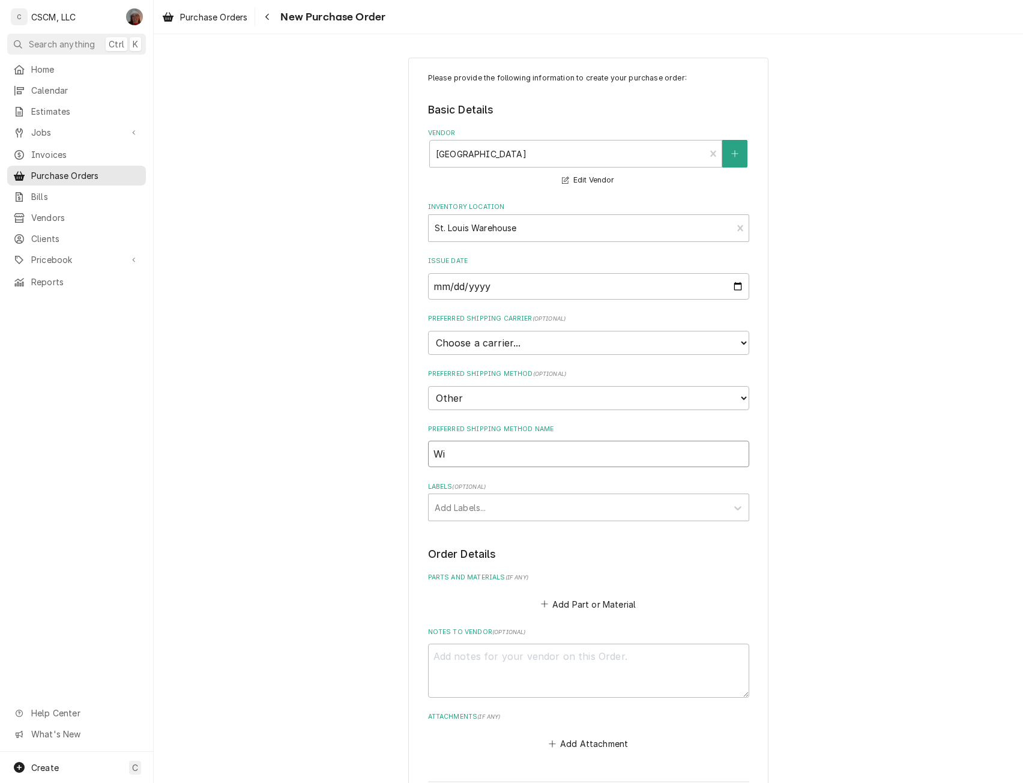
type textarea "x"
type input "Wil"
type textarea "x"
type input "Will"
type textarea "x"
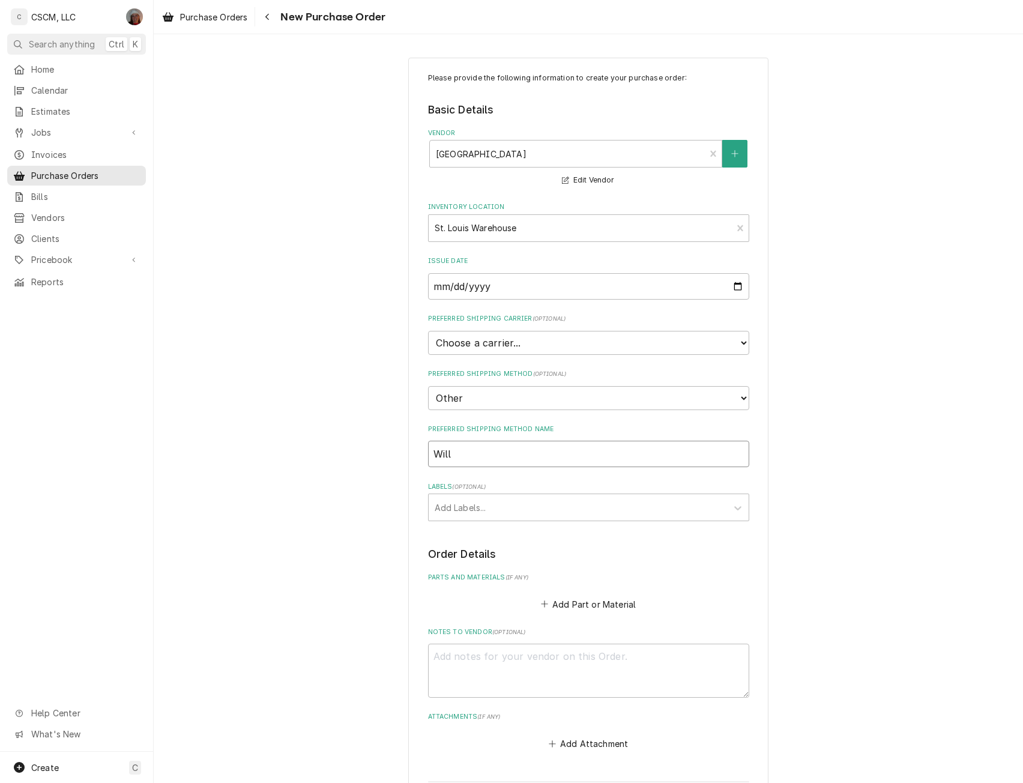
type input "Will"
type textarea "x"
type input "Will C"
type textarea "x"
type input "Will Ca"
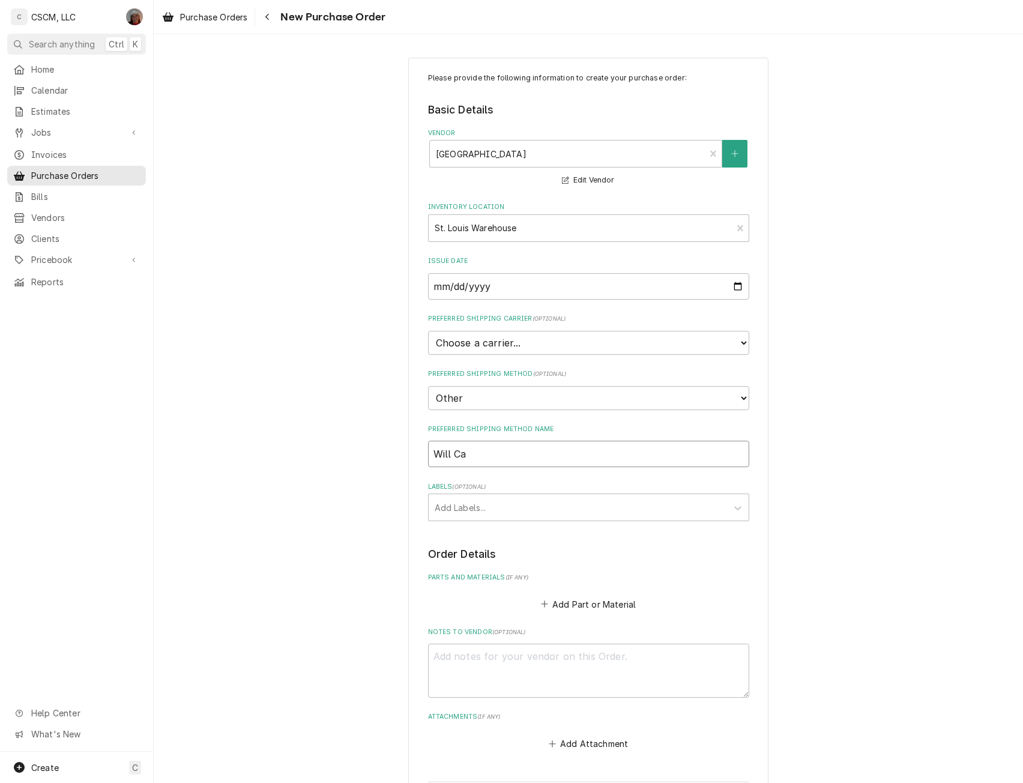
type textarea "x"
type input "Will Cal"
type textarea "x"
type input "Will Call"
click at [452, 505] on div "Labels" at bounding box center [578, 508] width 286 height 22
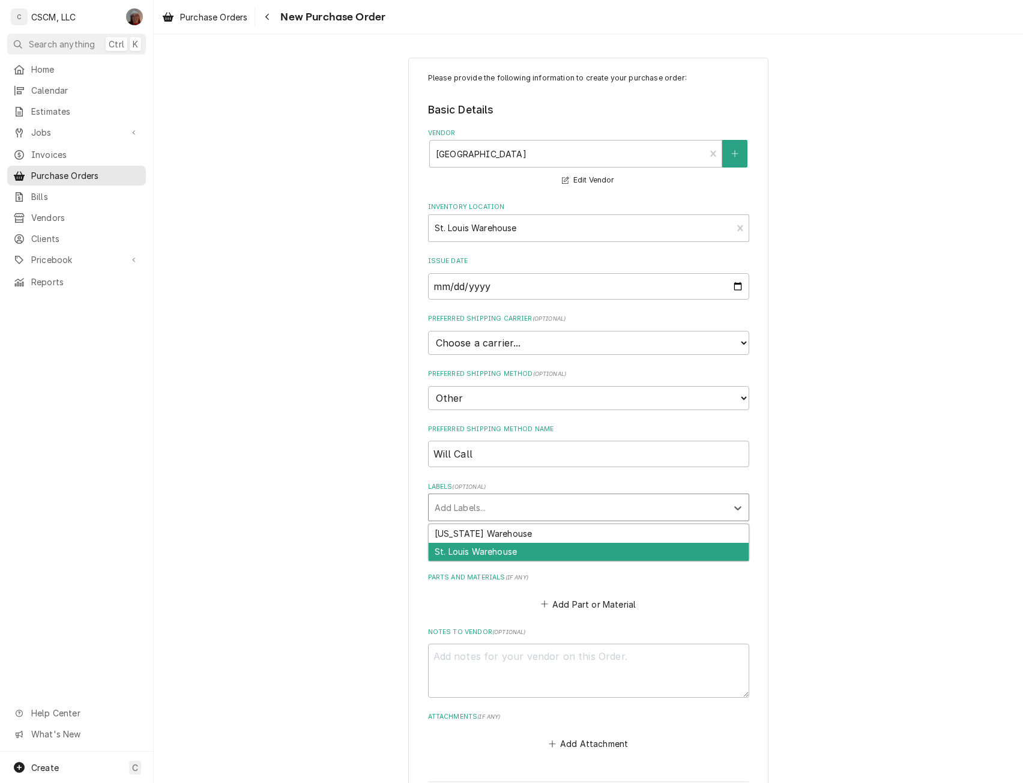
click at [456, 547] on div "St. Louis Warehouse" at bounding box center [589, 552] width 320 height 19
type textarea "x"
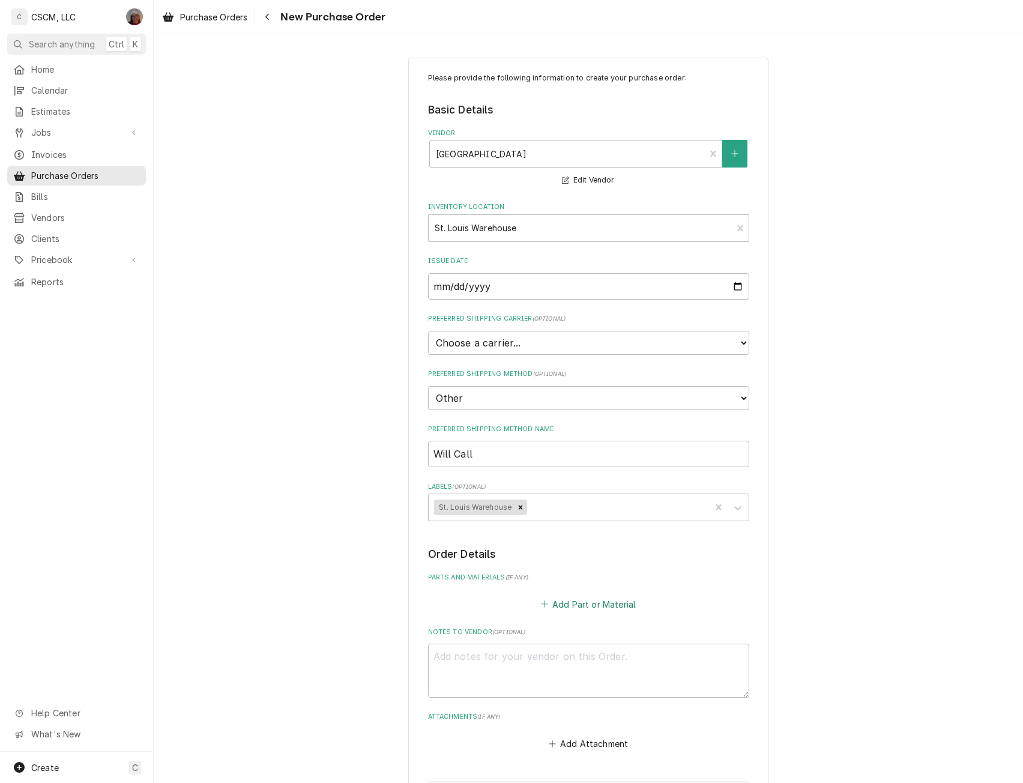
click at [560, 607] on button "Add Part or Material" at bounding box center [588, 604] width 99 height 17
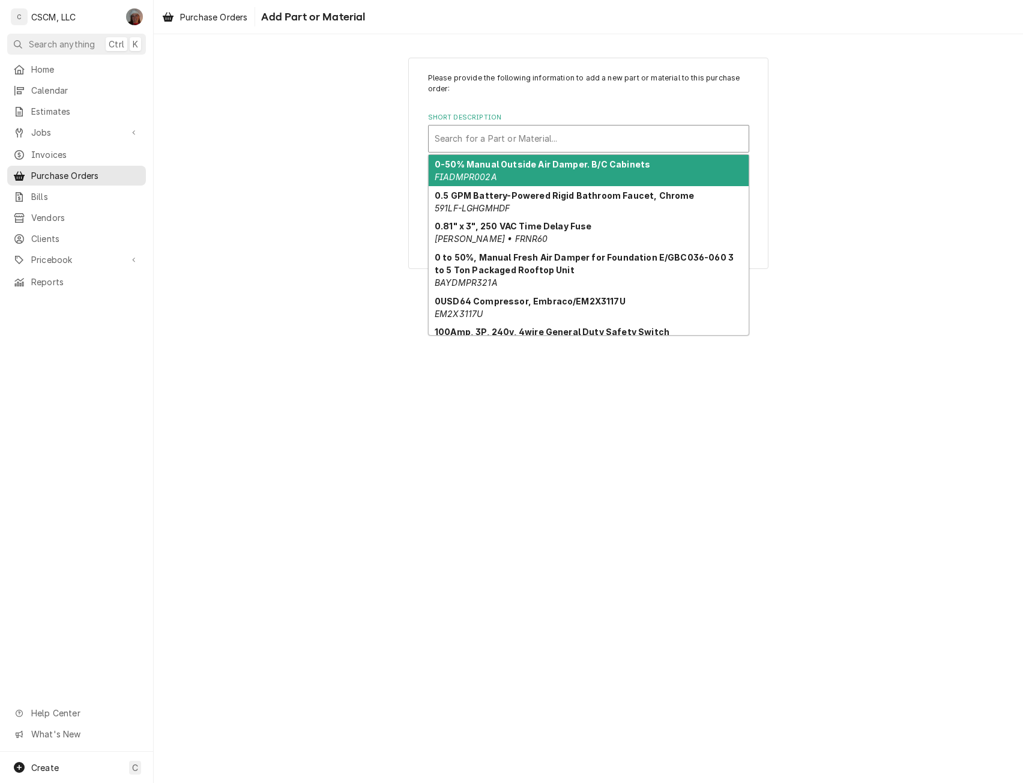
click at [499, 140] on div "Short Description" at bounding box center [589, 139] width 308 height 22
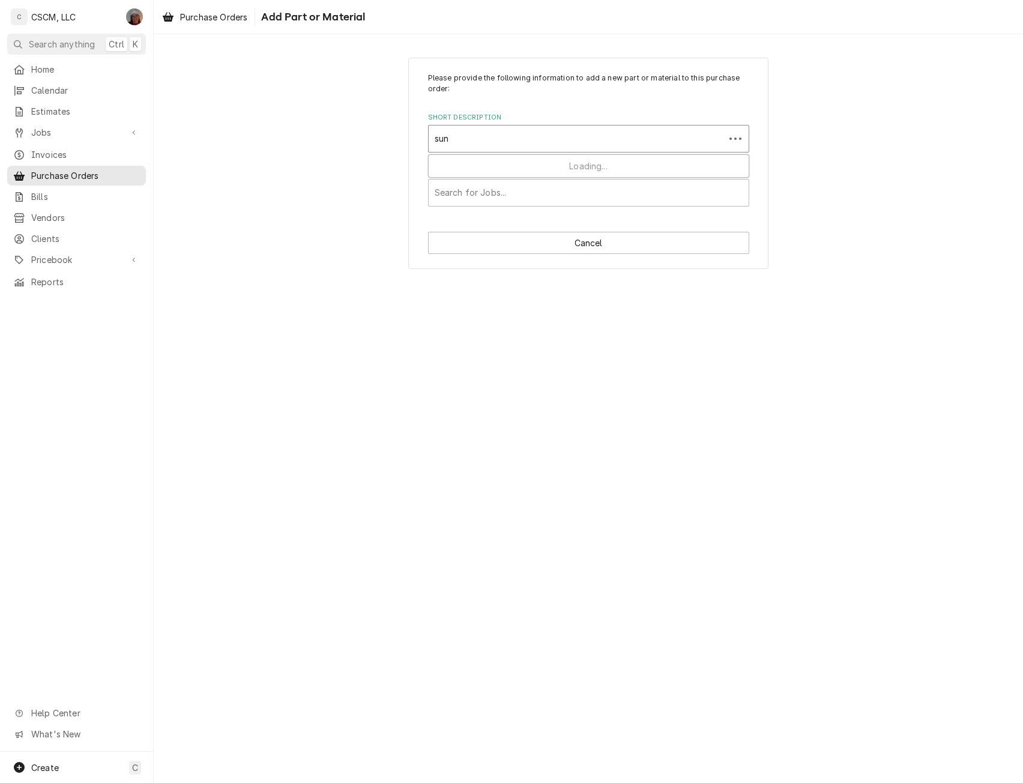
type input "sund"
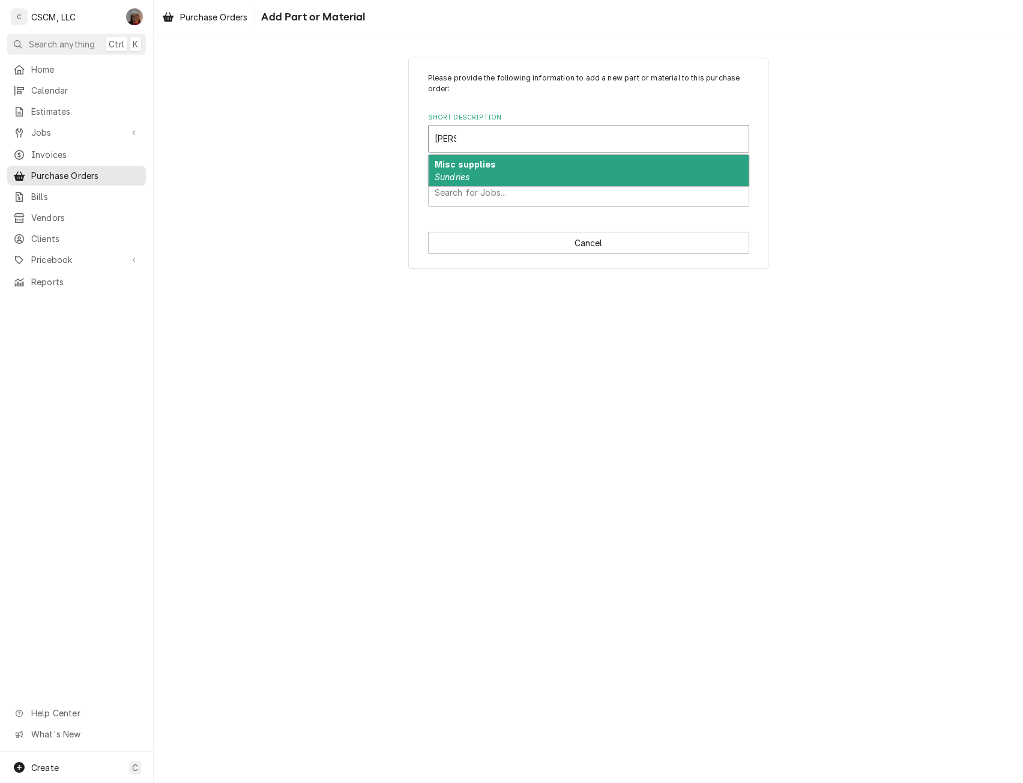
click at [474, 170] on div "Misc supplies Sundries" at bounding box center [589, 170] width 320 height 31
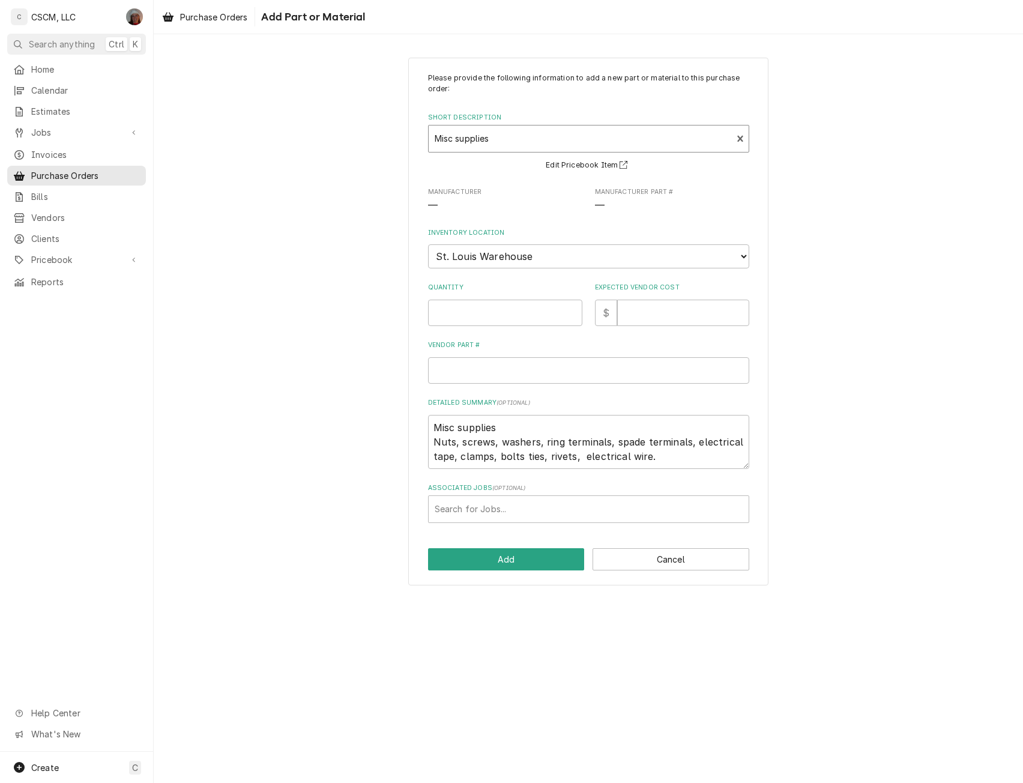
type textarea "x"
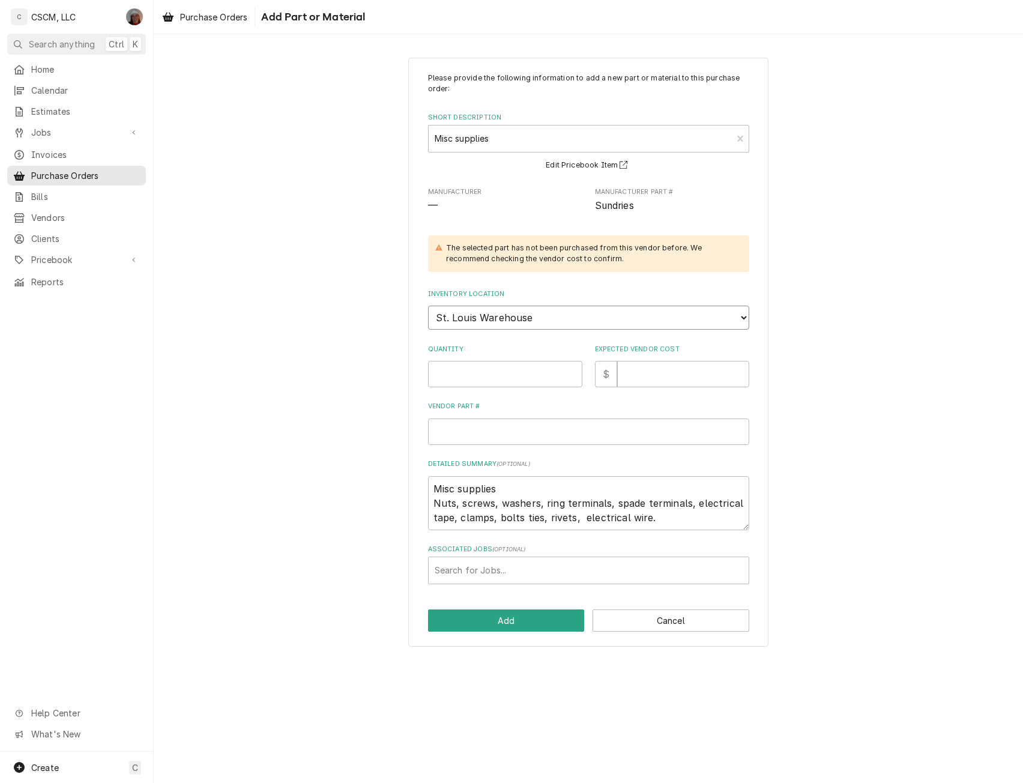
click at [464, 312] on select "Choose a location... Chris's Truck Colorado Main Warehouse Izaia's truck Jimmy'…" at bounding box center [588, 318] width 321 height 24
select select "424"
click at [428, 306] on select "Choose a location... Chris's Truck Colorado Main Warehouse Izaia's truck Jimmy'…" at bounding box center [588, 318] width 321 height 24
click at [462, 371] on input "Quantity" at bounding box center [505, 374] width 154 height 26
type textarea "x"
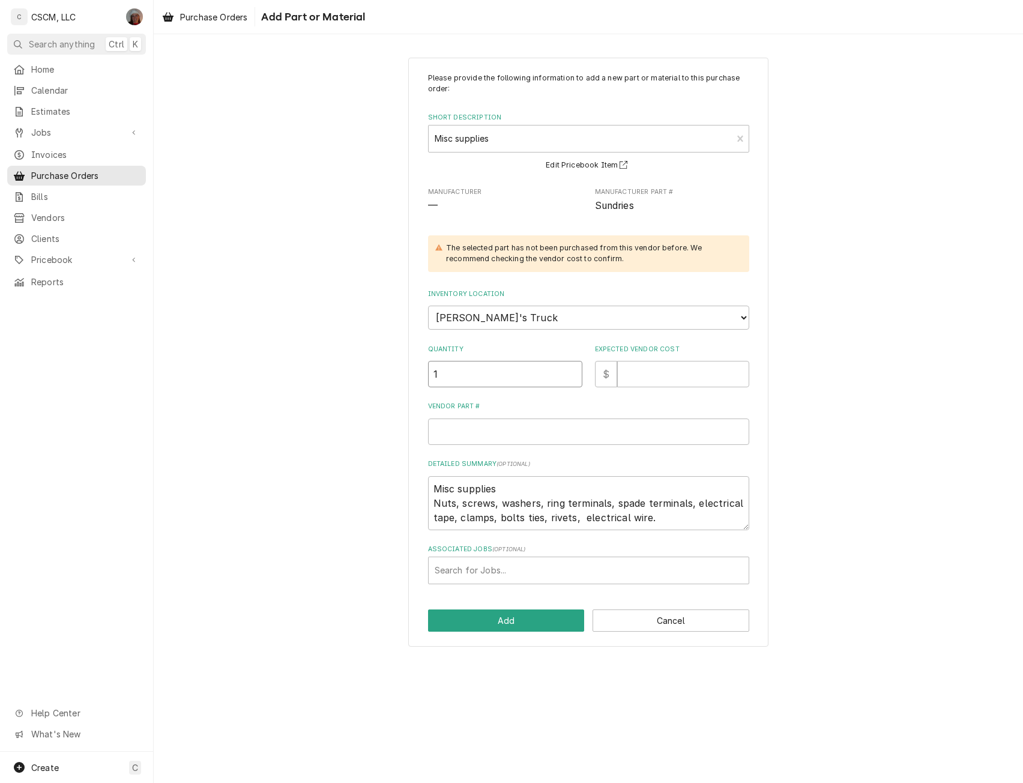
type input "1"
type textarea "x"
type input "1"
type textarea "x"
type input "10"
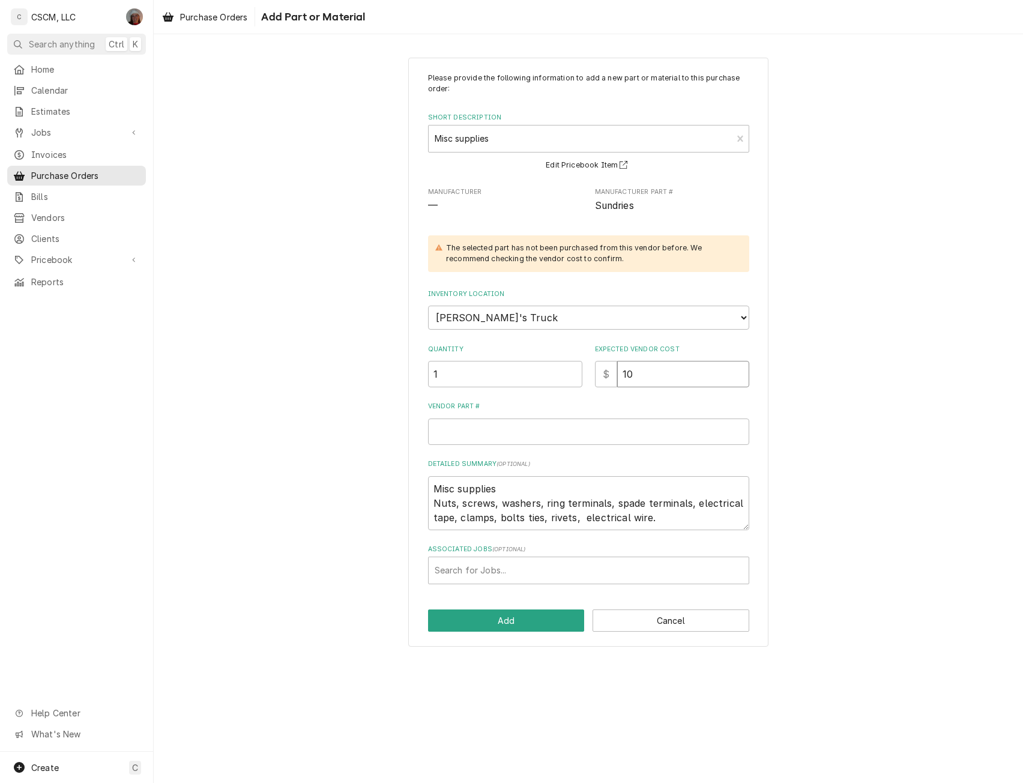
type textarea "x"
type input "100"
type textarea "x"
type input "S"
type textarea "x"
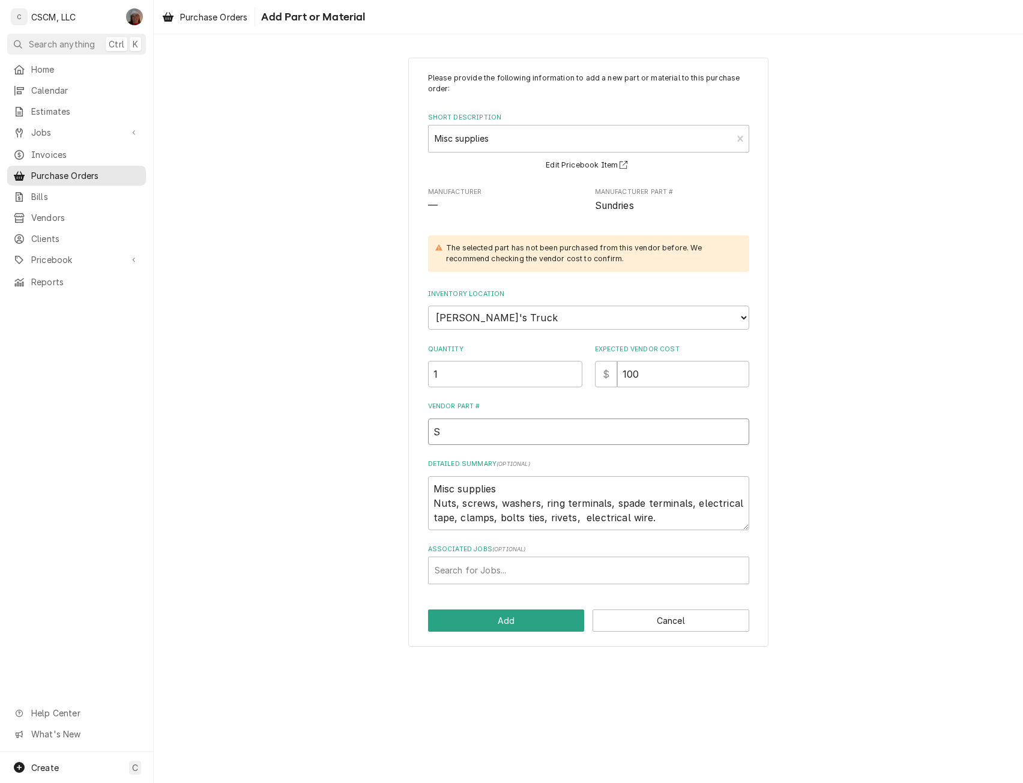
type input "Su"
type textarea "x"
type input "Sun"
type textarea "x"
type input "Sund"
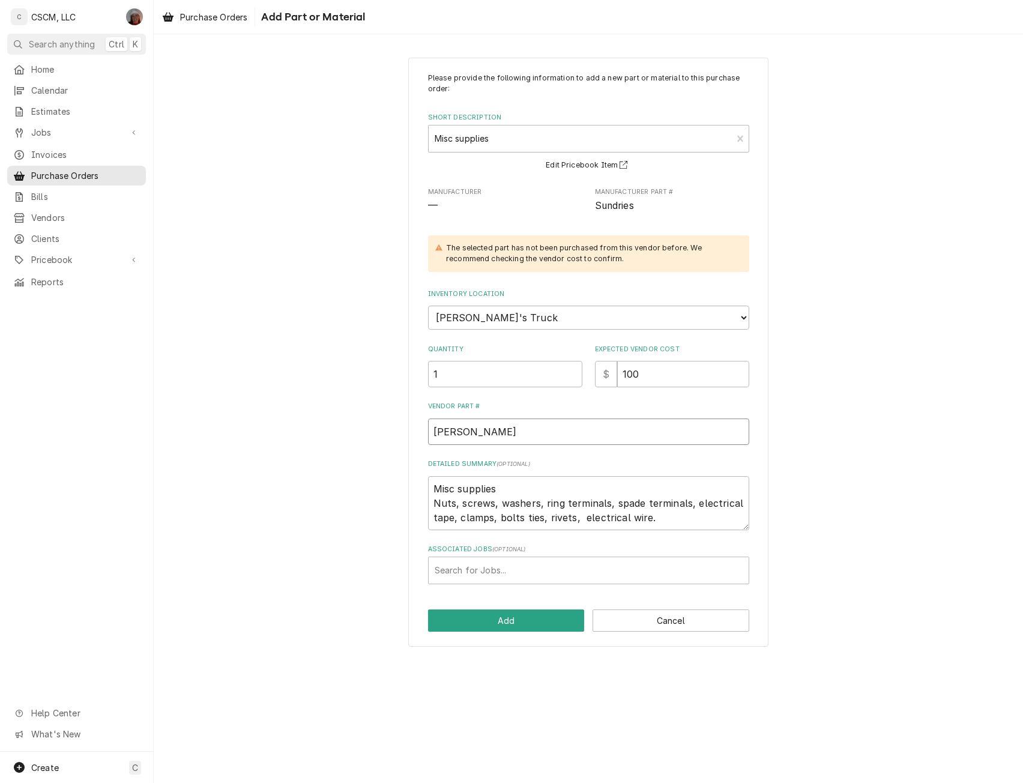
type textarea "x"
type input "Sundr"
type textarea "x"
type input "Sundri"
type textarea "x"
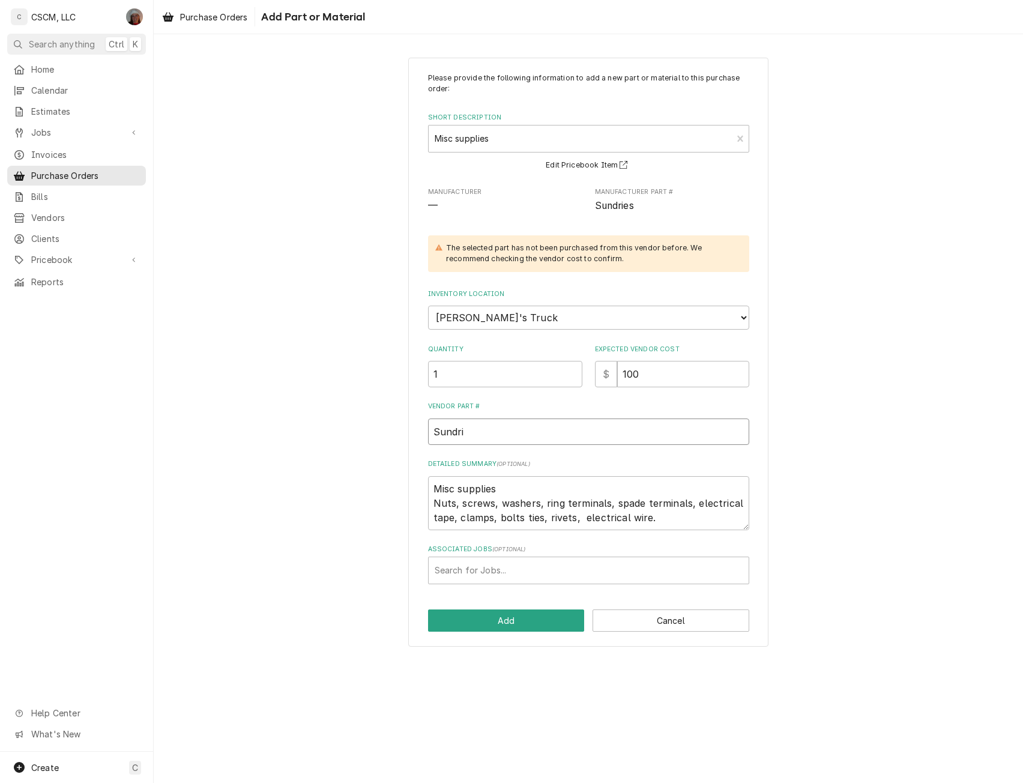
type input "Sundrie"
type textarea "x"
type input "Sundries"
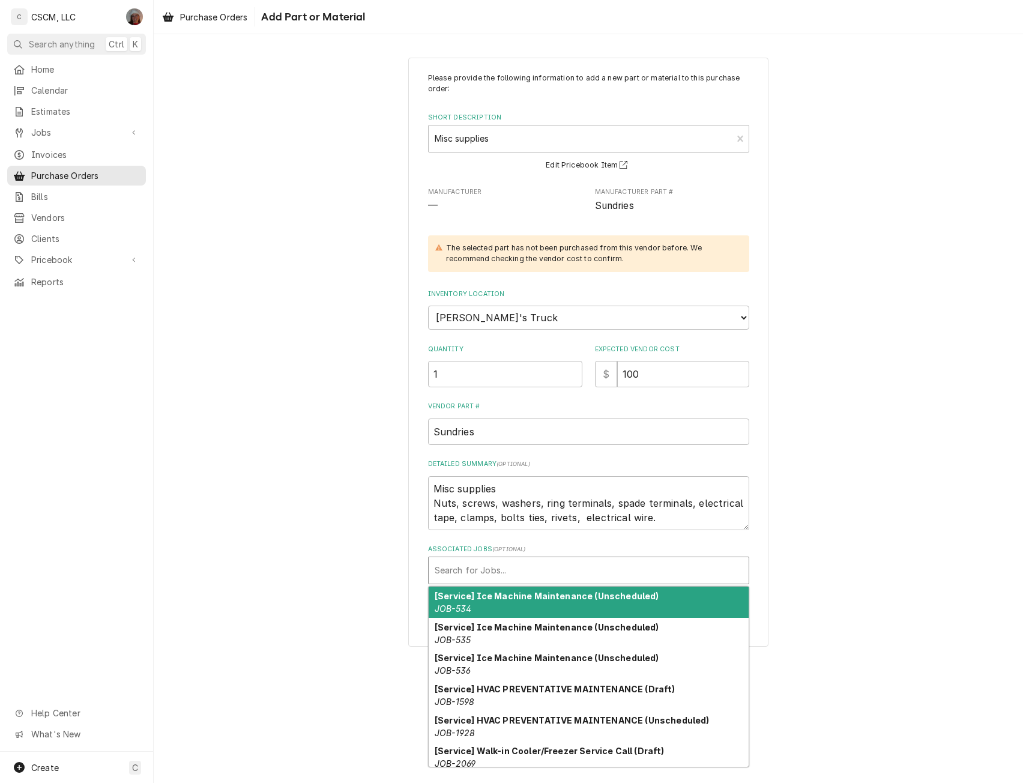
click at [553, 581] on div "Associated Jobs" at bounding box center [589, 571] width 308 height 22
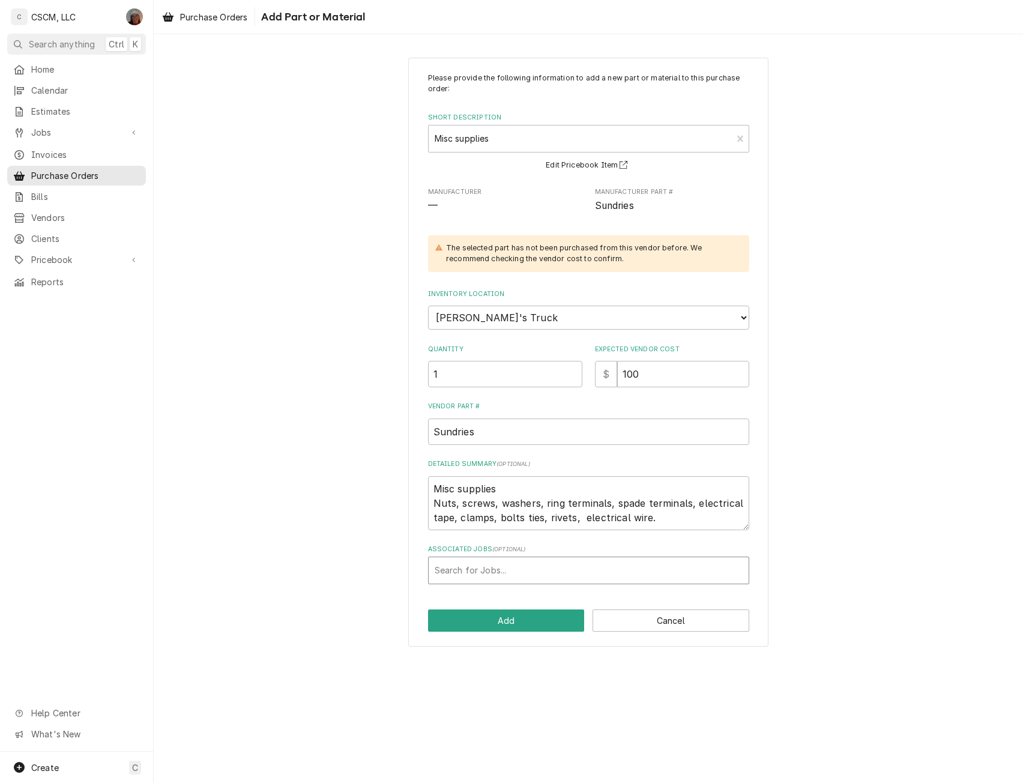
click at [553, 581] on div "Associated Jobs" at bounding box center [589, 571] width 308 height 22
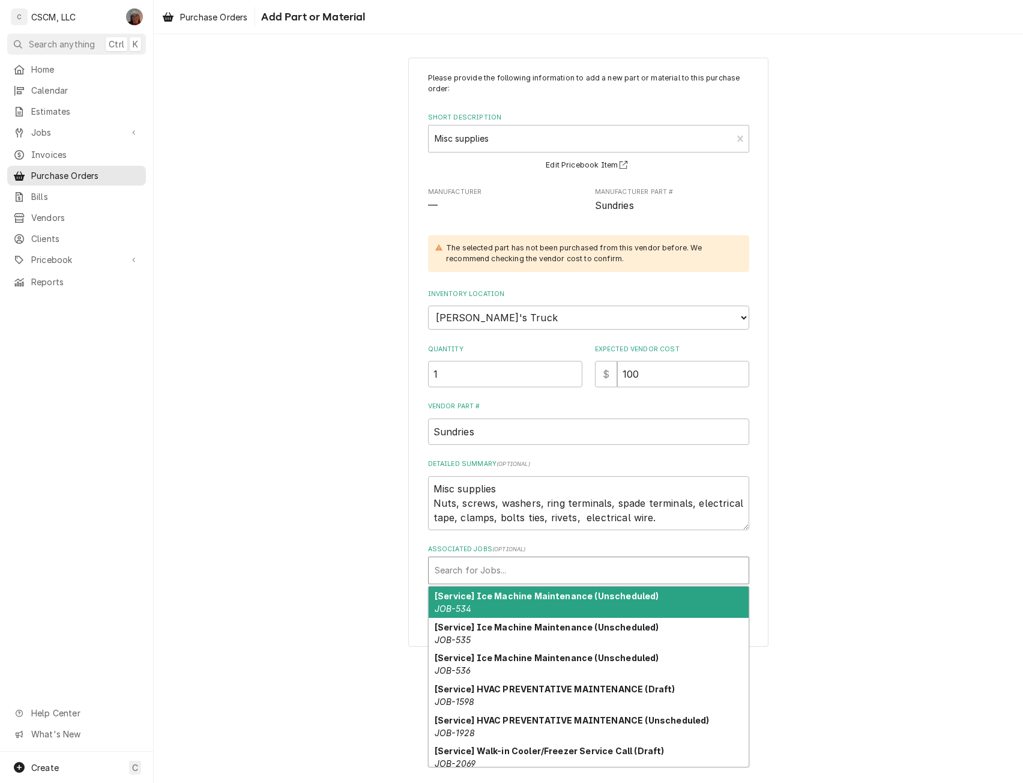
click at [541, 563] on div "Associated Jobs" at bounding box center [589, 571] width 308 height 22
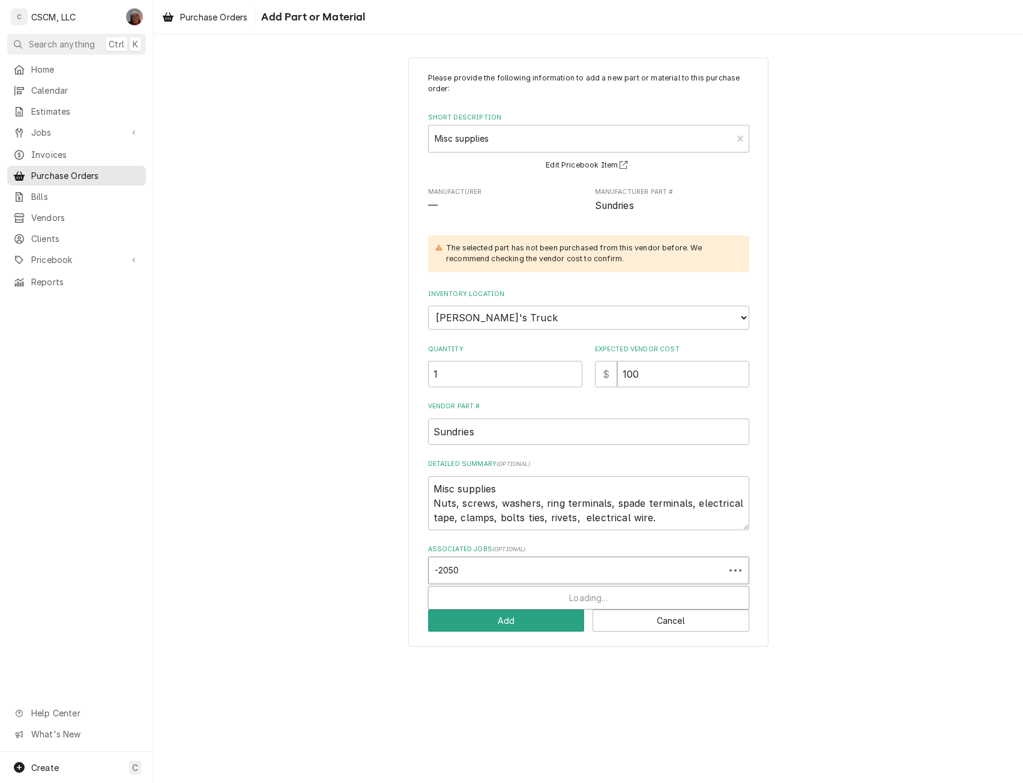
type input "-2050"
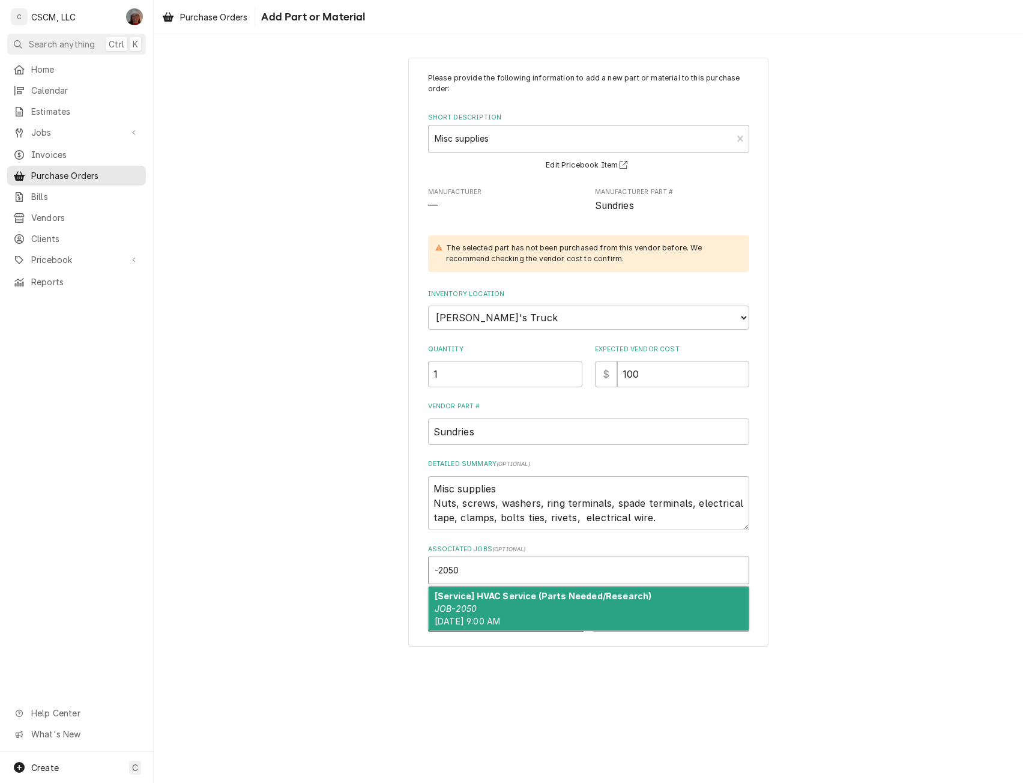
type textarea "x"
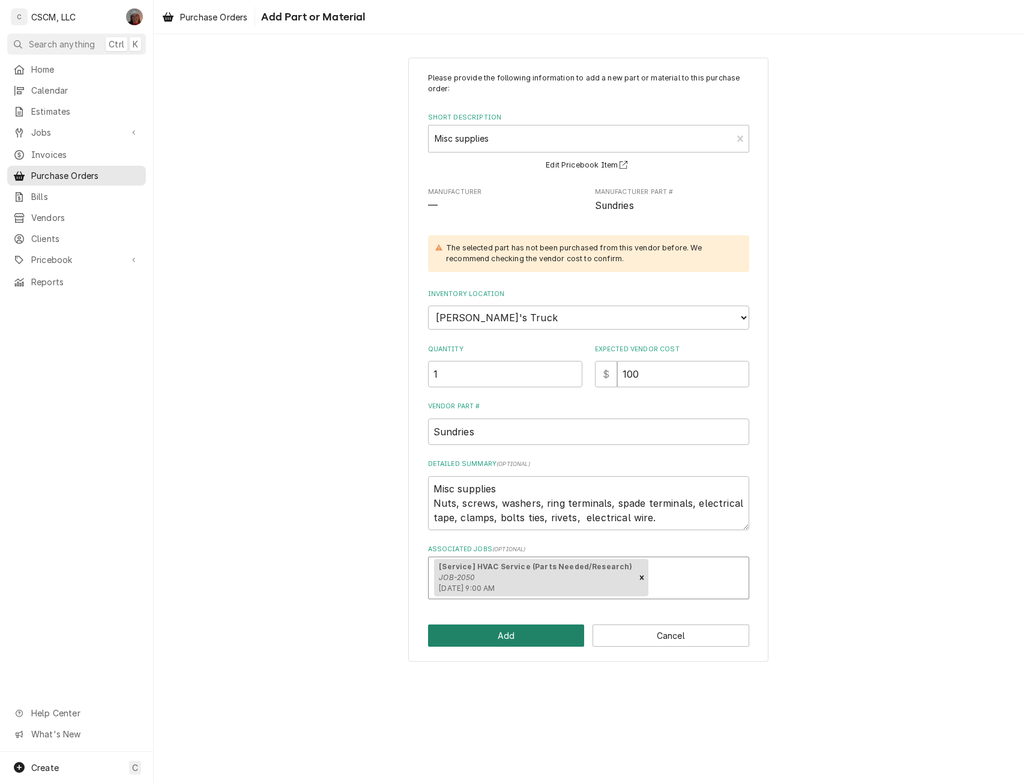
click at [504, 637] on button "Add" at bounding box center [506, 636] width 157 height 22
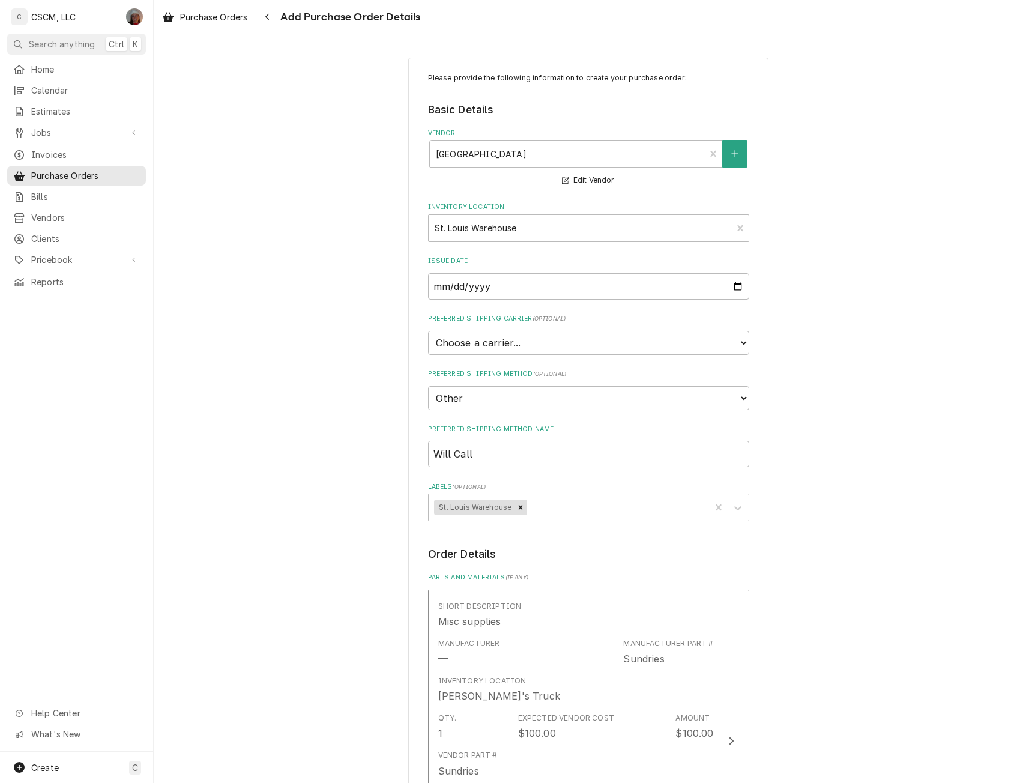
scroll to position [447, 0]
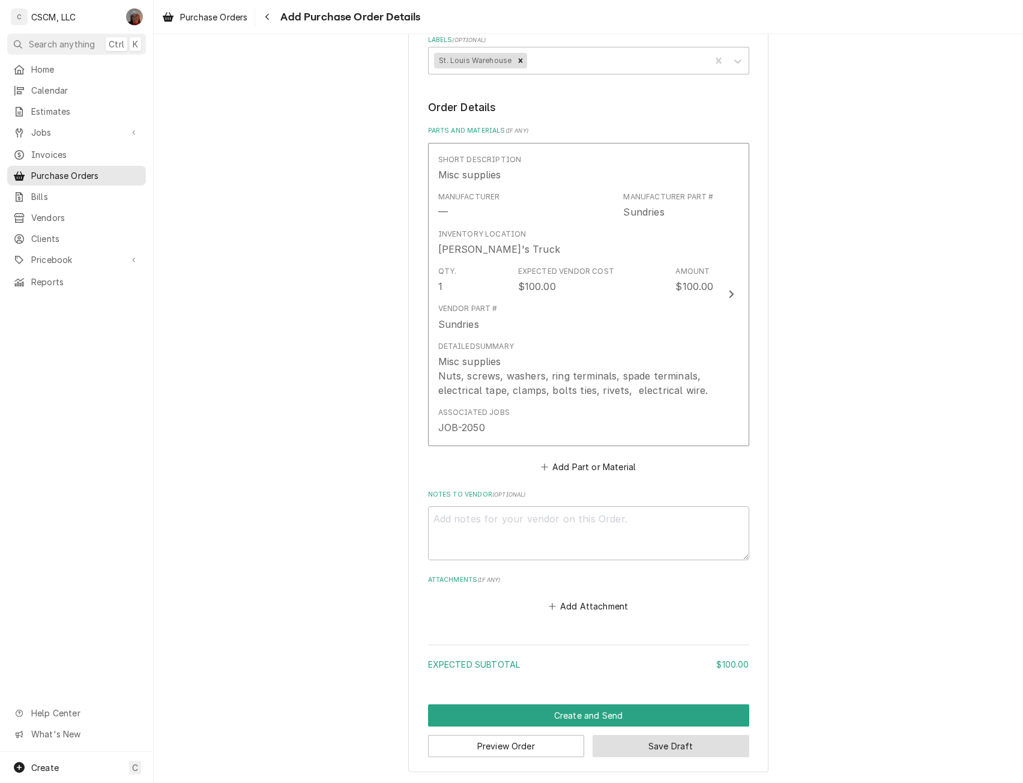
click at [679, 744] on button "Save Draft" at bounding box center [671, 746] width 157 height 22
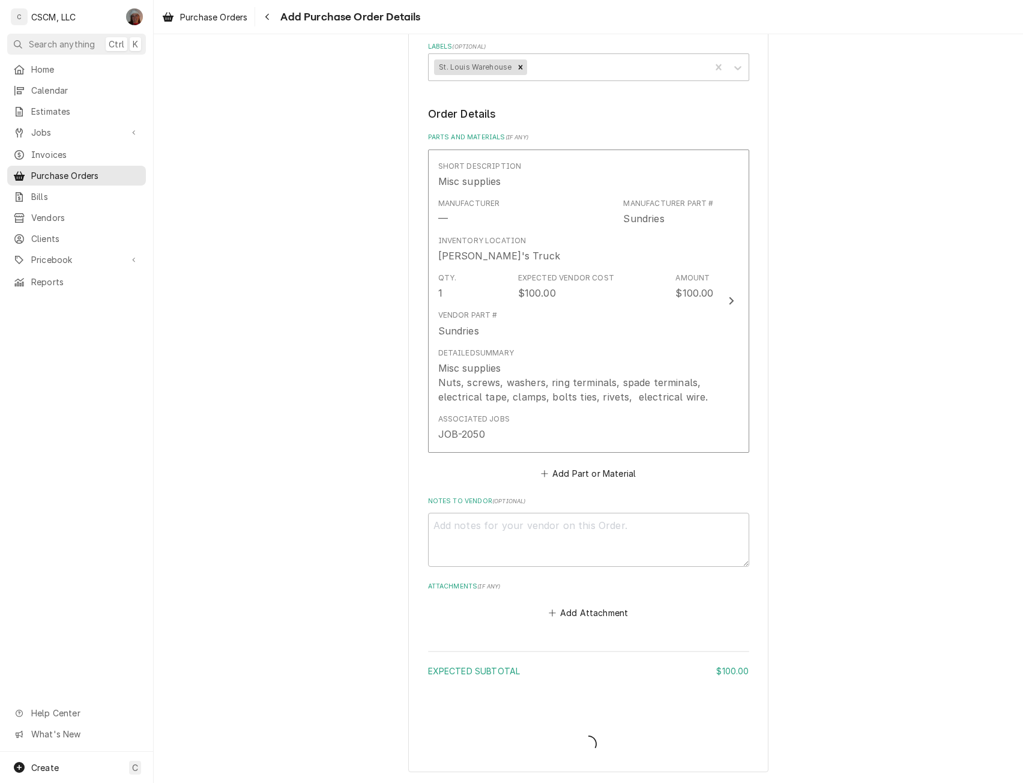
scroll to position [440, 0]
type textarea "x"
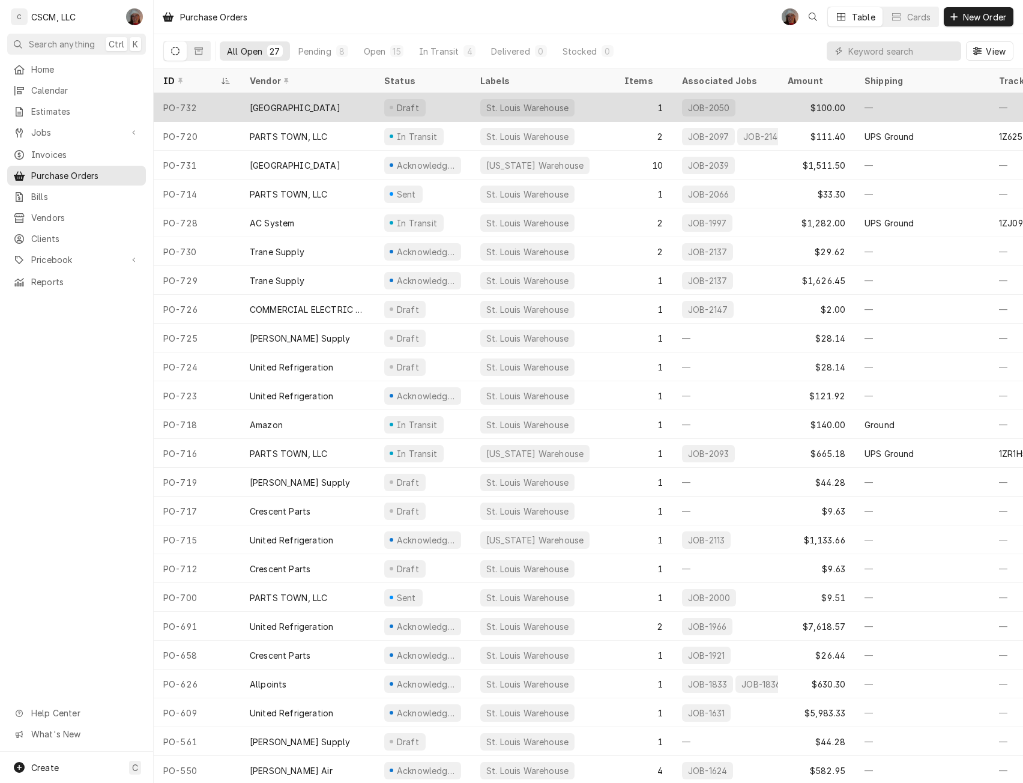
click at [389, 95] on div "Draft" at bounding box center [423, 107] width 96 height 29
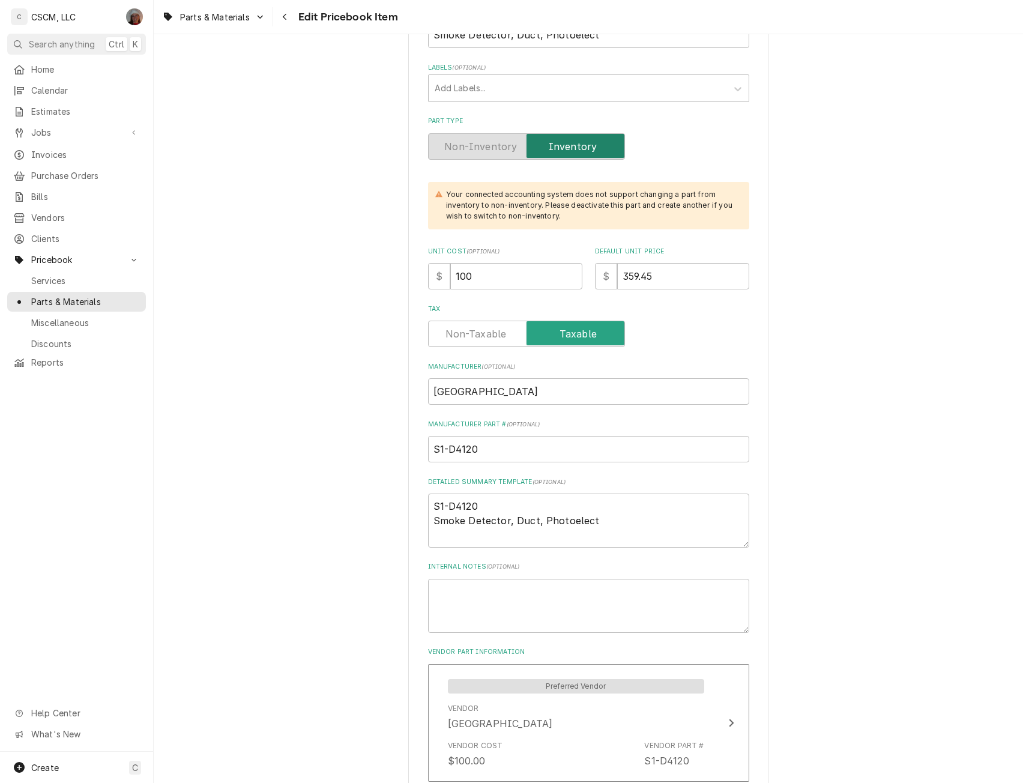
scroll to position [240, 0]
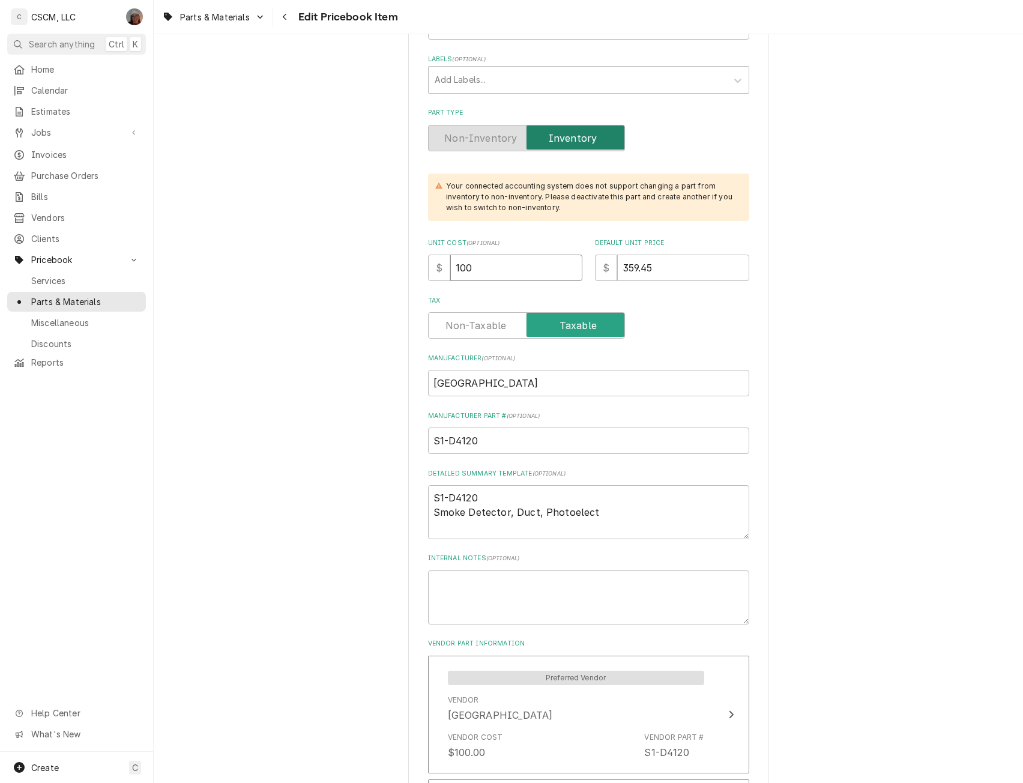
click at [480, 264] on input "100" at bounding box center [516, 268] width 132 height 26
type textarea "x"
type input "10"
type textarea "x"
type input "1"
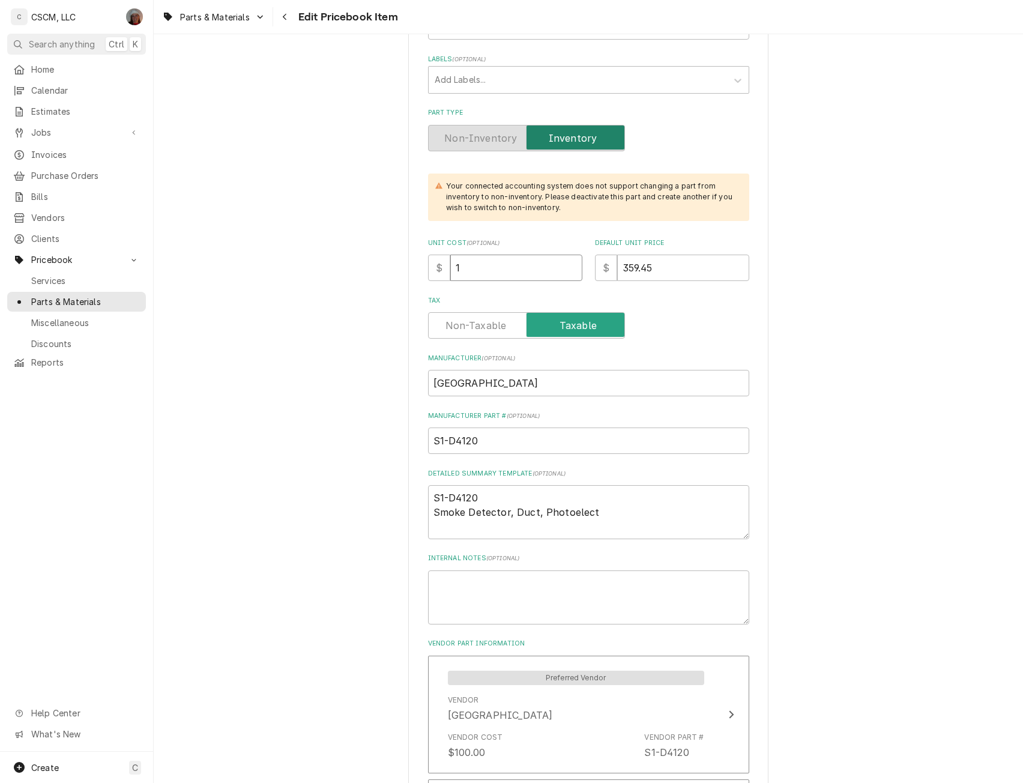
type textarea "x"
type input "18"
type textarea "x"
type input "185"
drag, startPoint x: 657, startPoint y: 267, endPoint x: 553, endPoint y: 270, distance: 104.5
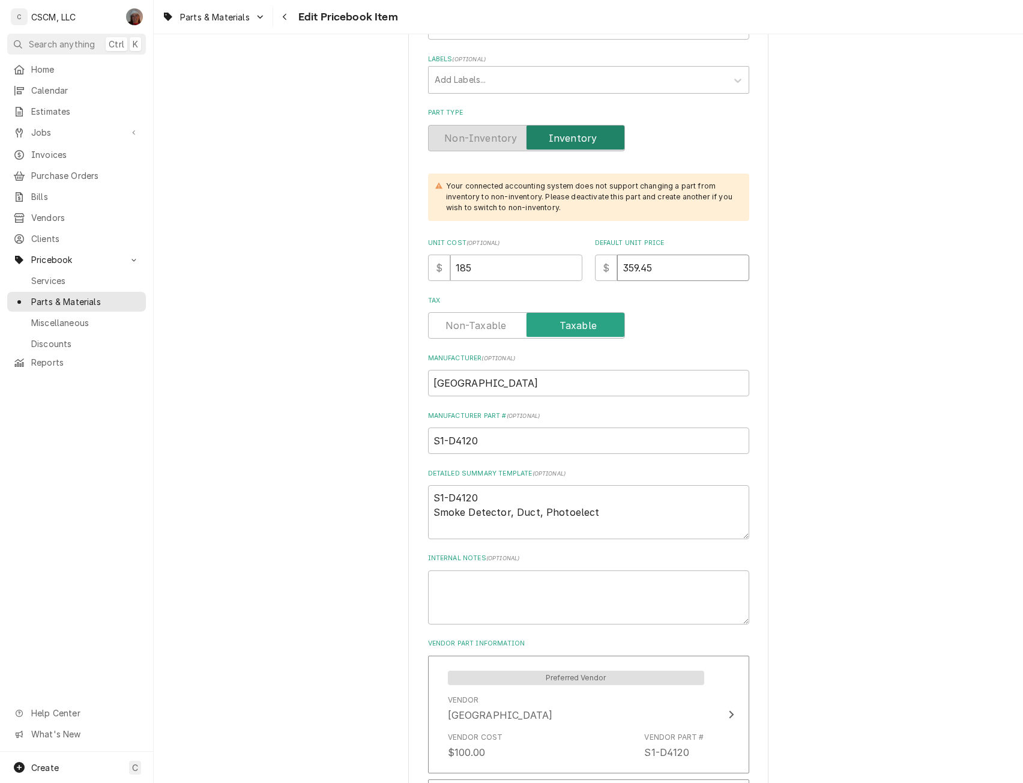
click at [553, 270] on div "Unit Cost ( optional ) $ 185 Default Unit Price $ 359.45" at bounding box center [588, 259] width 321 height 43
type textarea "x"
type input "3"
type textarea "x"
type input "37"
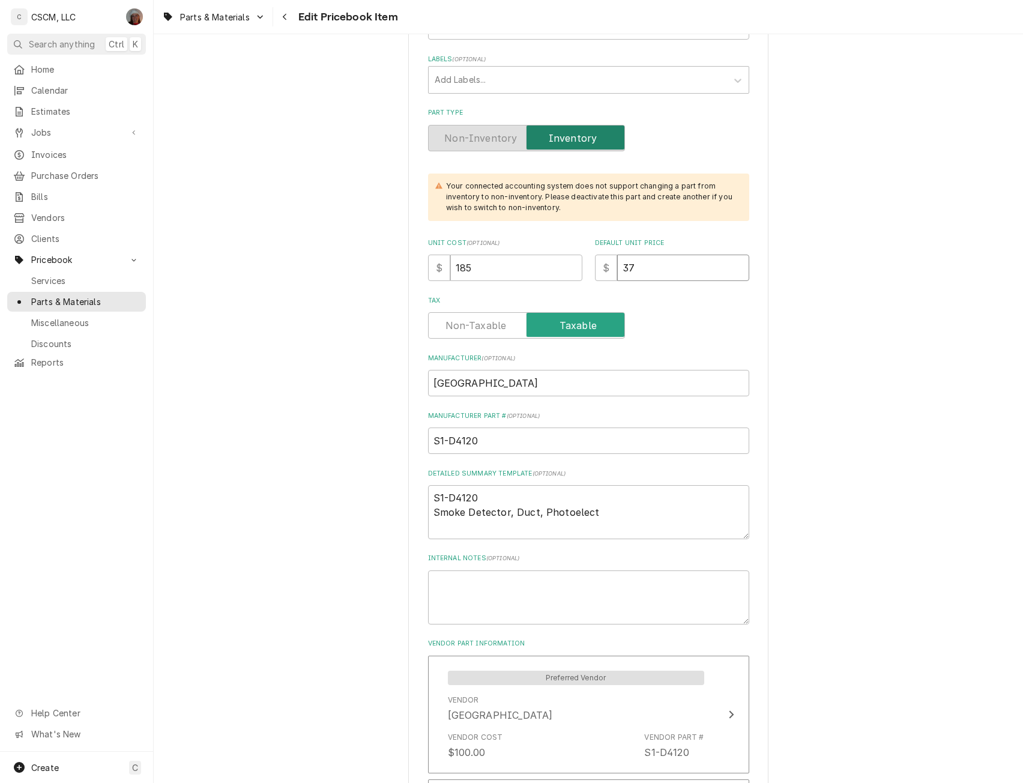
type textarea "x"
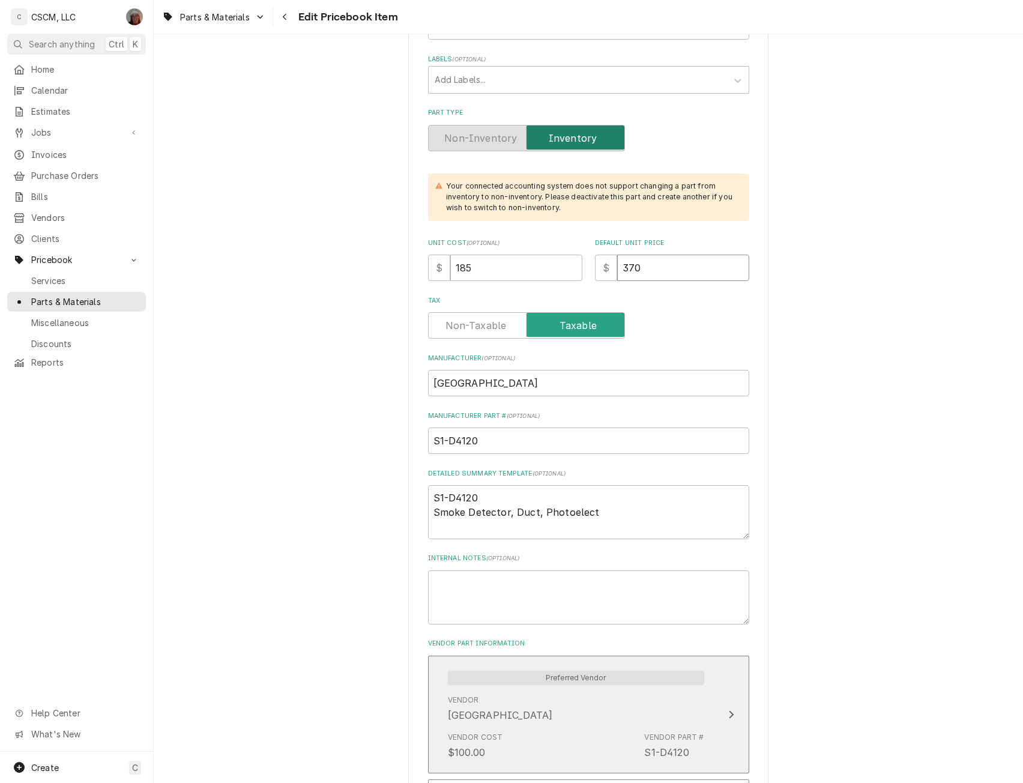
type input "370"
click at [735, 720] on button "Preferred Vendor Vendor York Vendor Cost $100.00 Vendor Part # S1-D4120" at bounding box center [588, 715] width 321 height 118
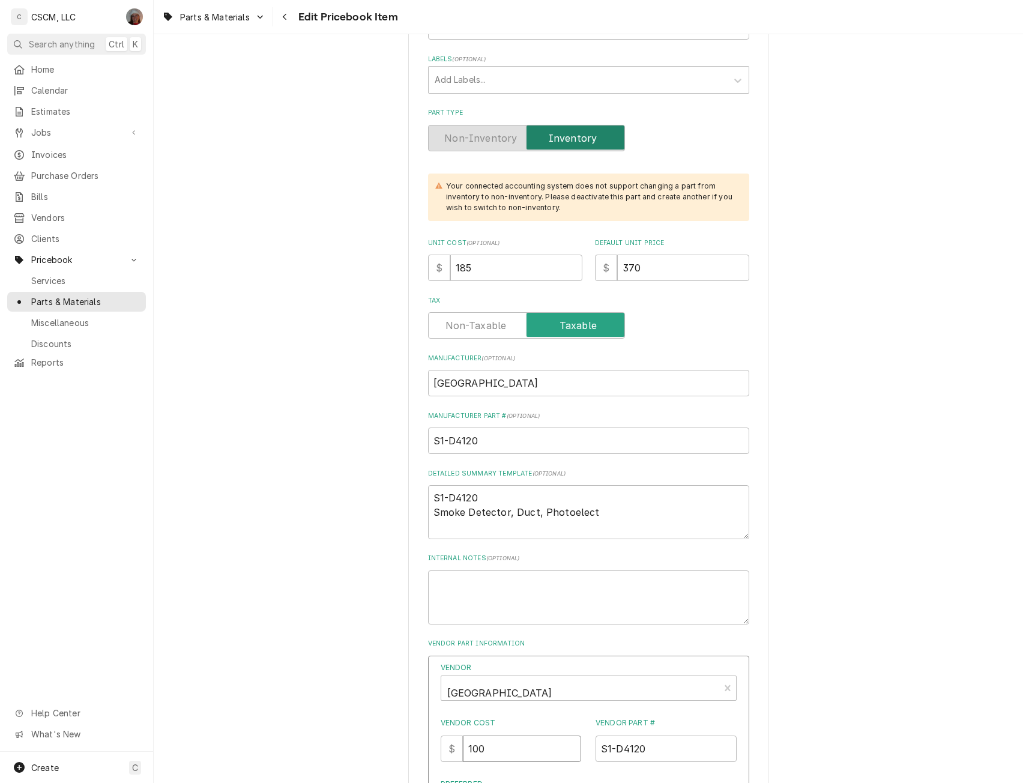
drag, startPoint x: 494, startPoint y: 743, endPoint x: 412, endPoint y: 752, distance: 82.8
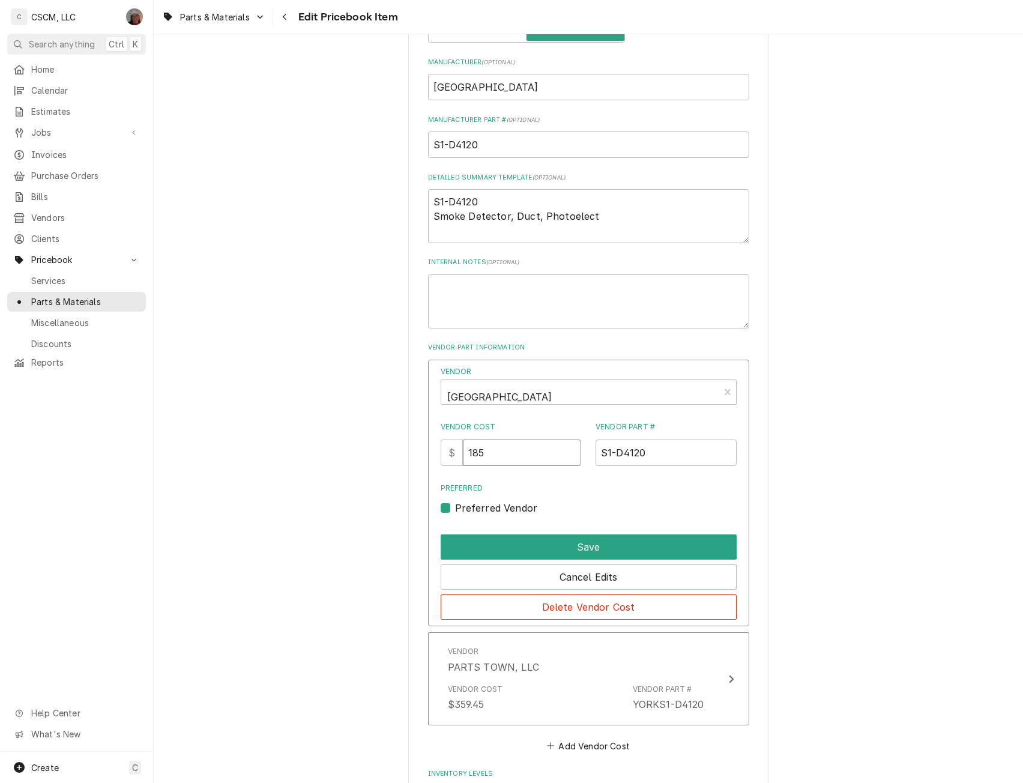
scroll to position [600, 0]
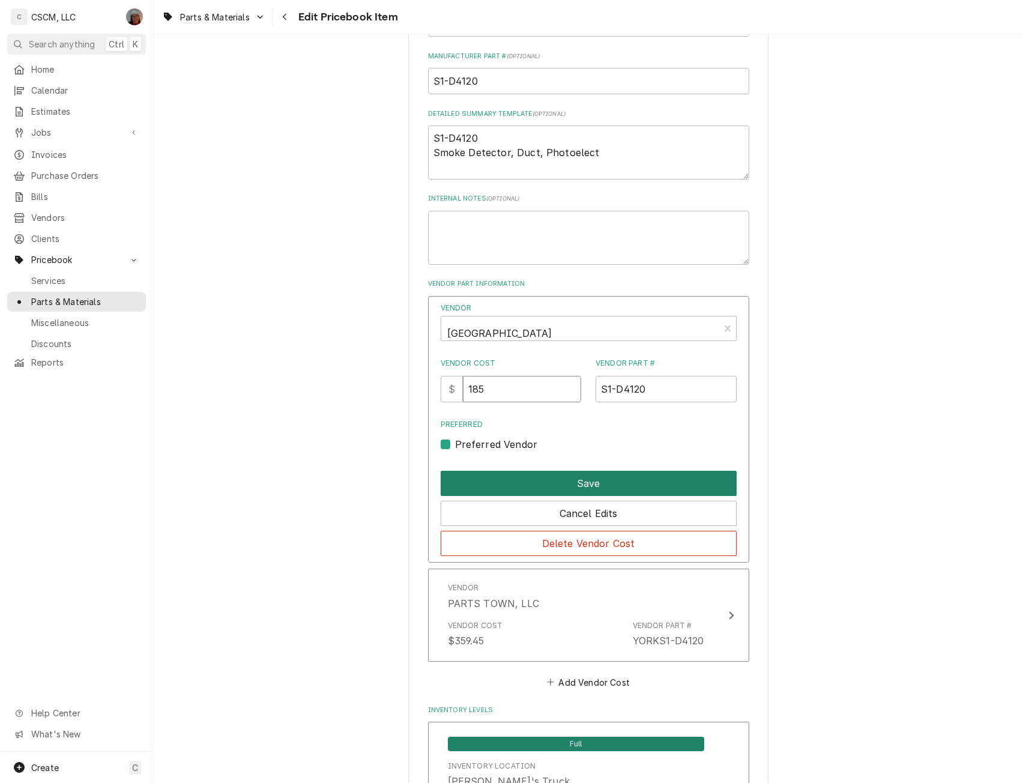
type input "185"
click at [619, 478] on button "Save" at bounding box center [589, 483] width 296 height 25
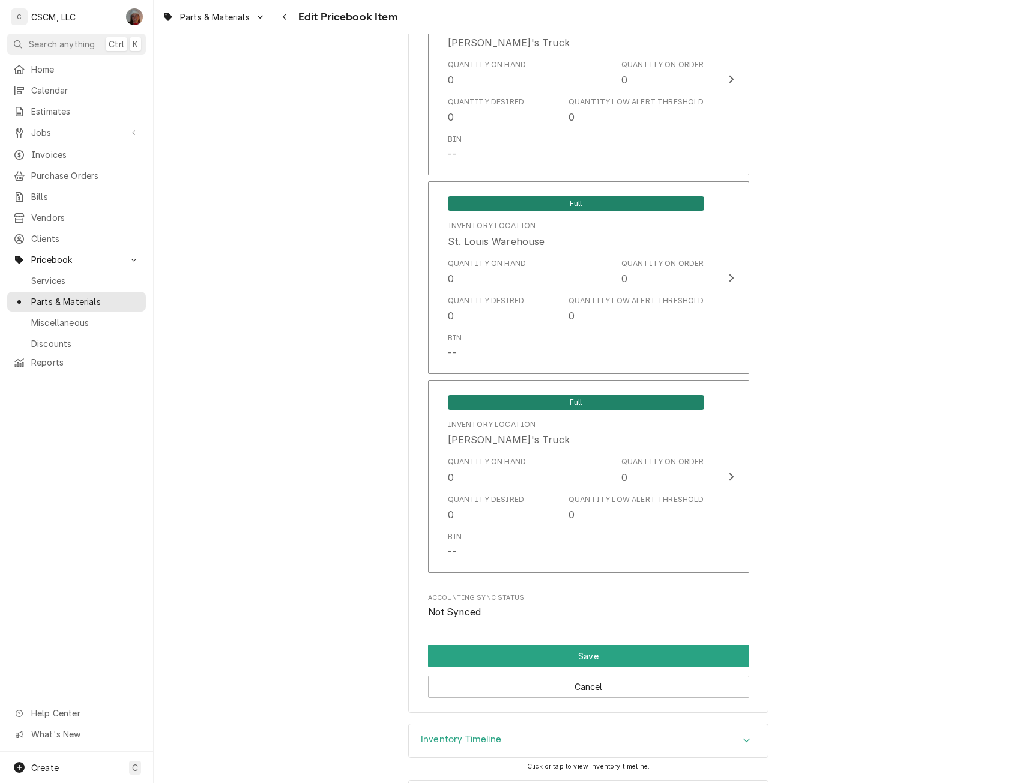
scroll to position [2237, 0]
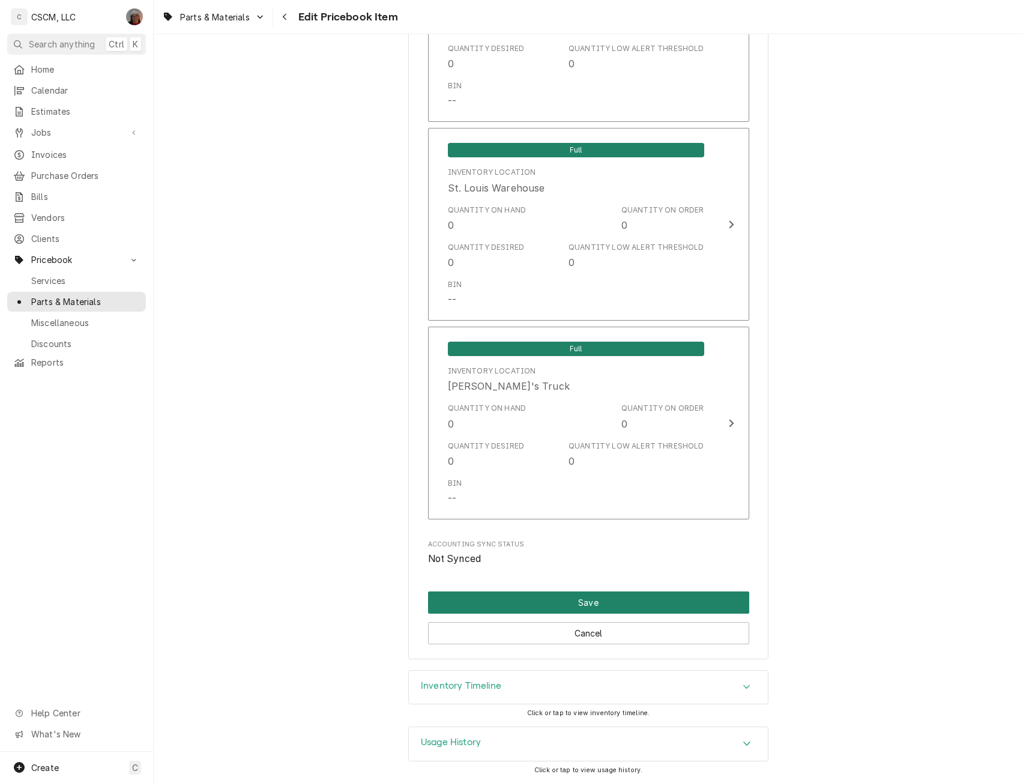
click at [530, 592] on button "Save" at bounding box center [588, 603] width 321 height 22
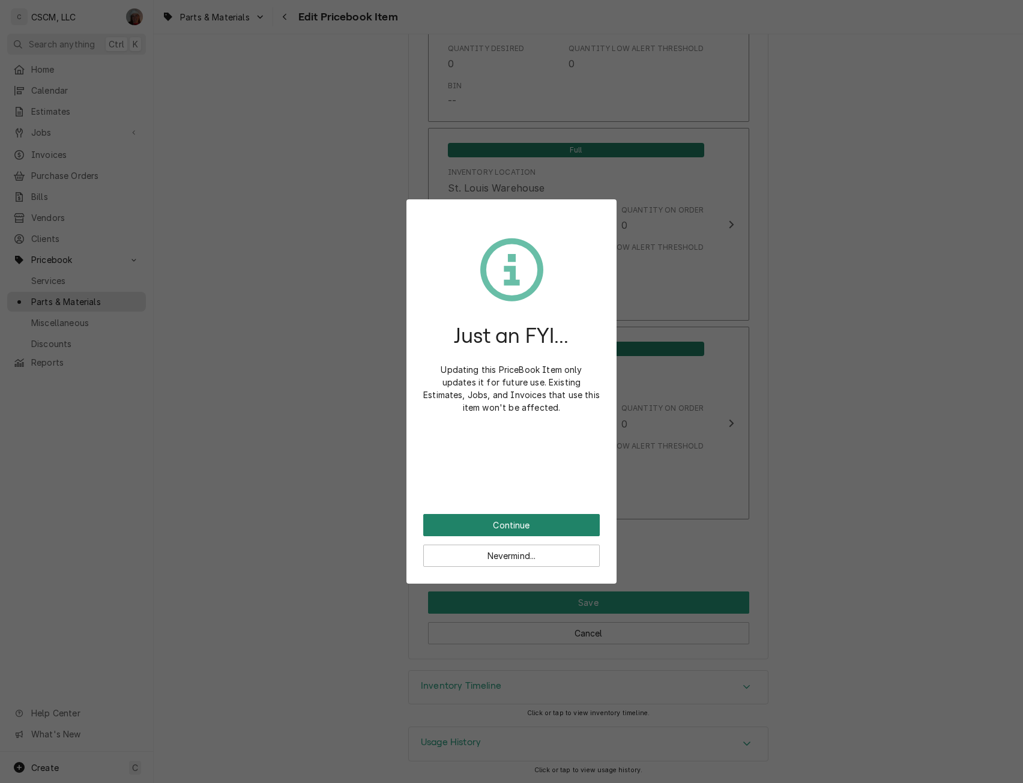
click at [460, 515] on button "Continue" at bounding box center [511, 525] width 177 height 22
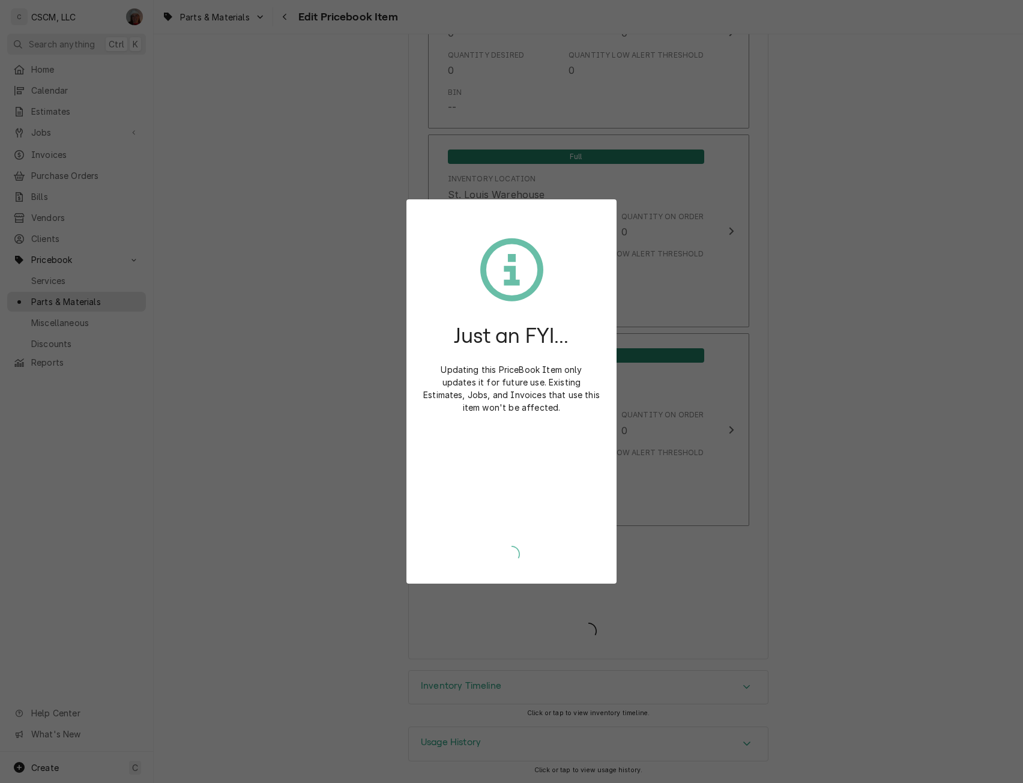
scroll to position [2230, 0]
type textarea "x"
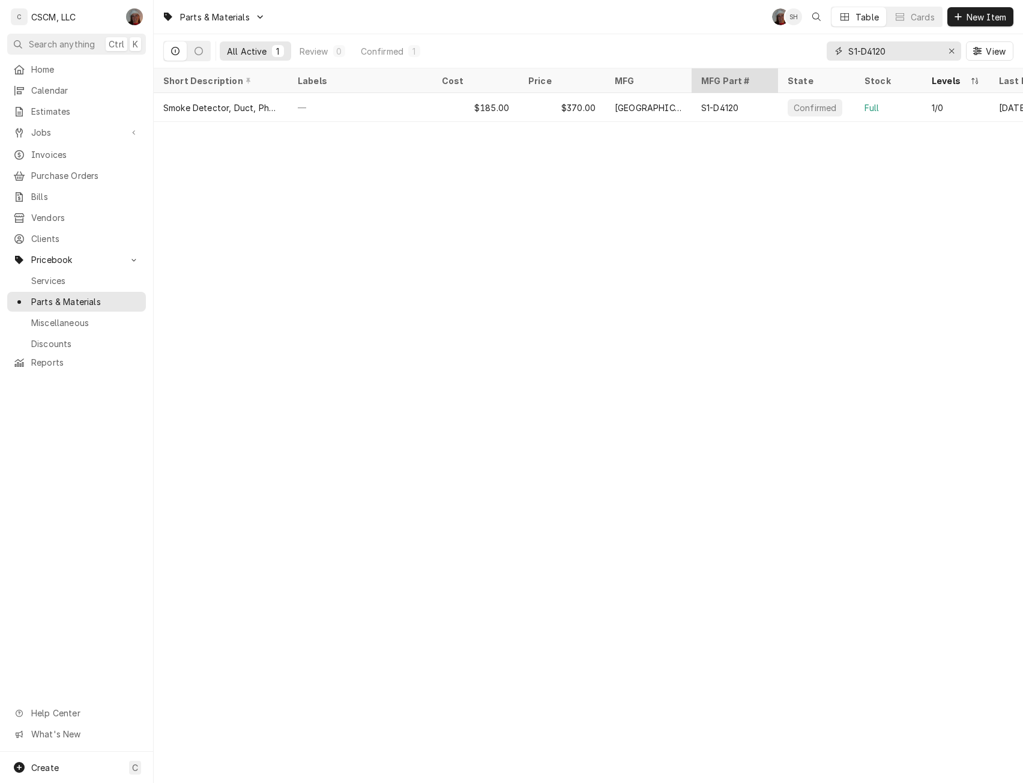
drag, startPoint x: 892, startPoint y: 55, endPoint x: 757, endPoint y: 68, distance: 135.8
click at [757, 68] on div "Parts & Materials DV SH Table Cards New Item All Active 1 Review 0 Confirmed 1 …" at bounding box center [589, 391] width 870 height 783
paste input "501-175D"
type input "501-175D"
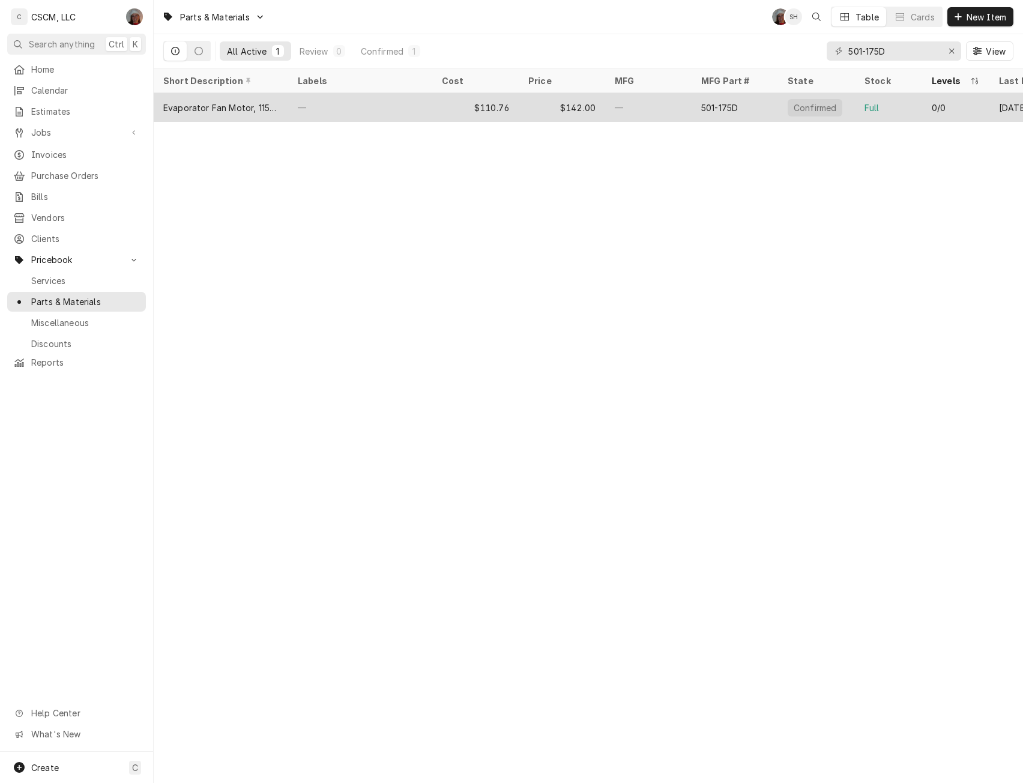
click at [352, 109] on div "—" at bounding box center [360, 107] width 144 height 29
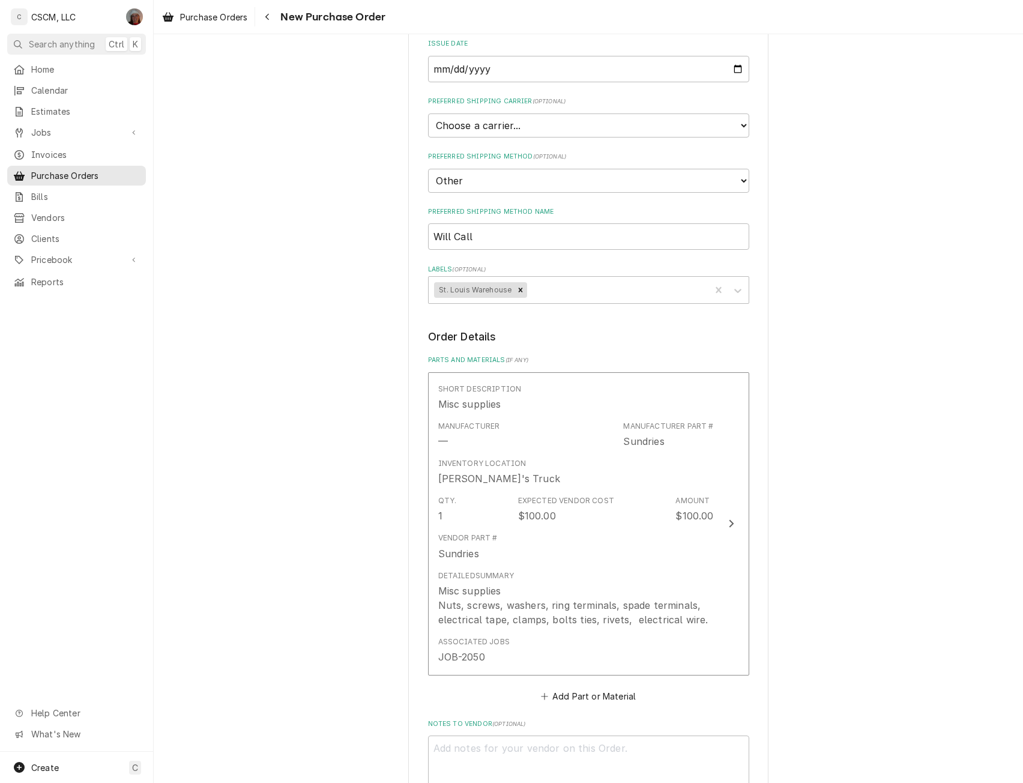
scroll to position [267, 0]
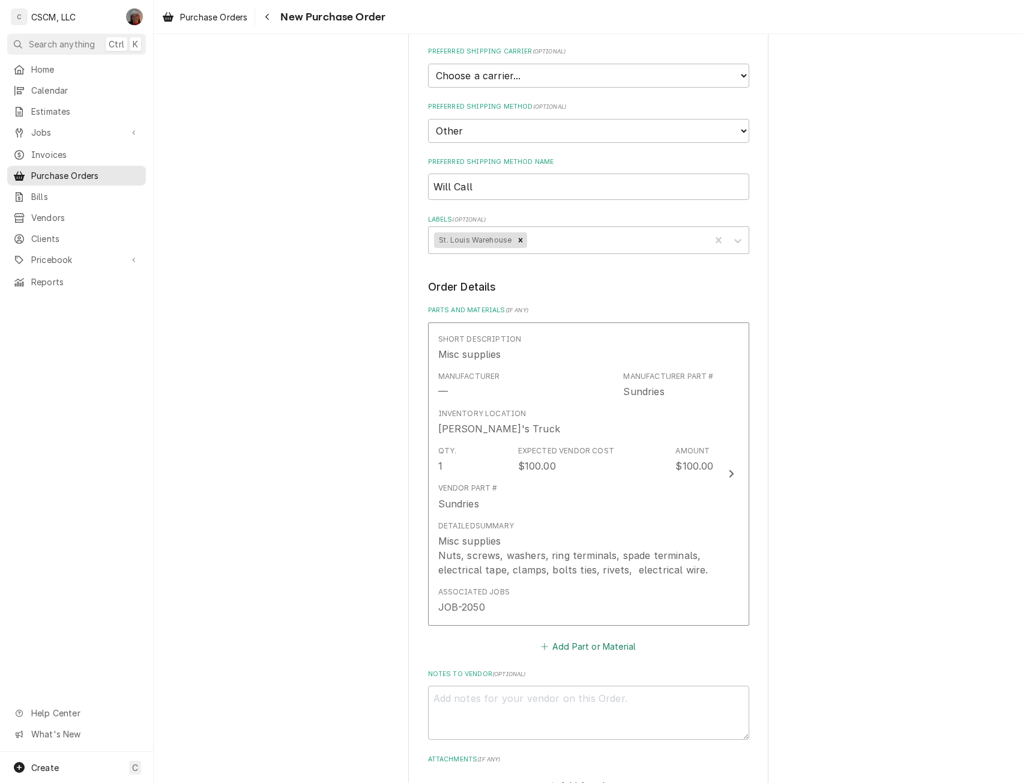
click at [593, 642] on button "Add Part or Material" at bounding box center [588, 646] width 99 height 17
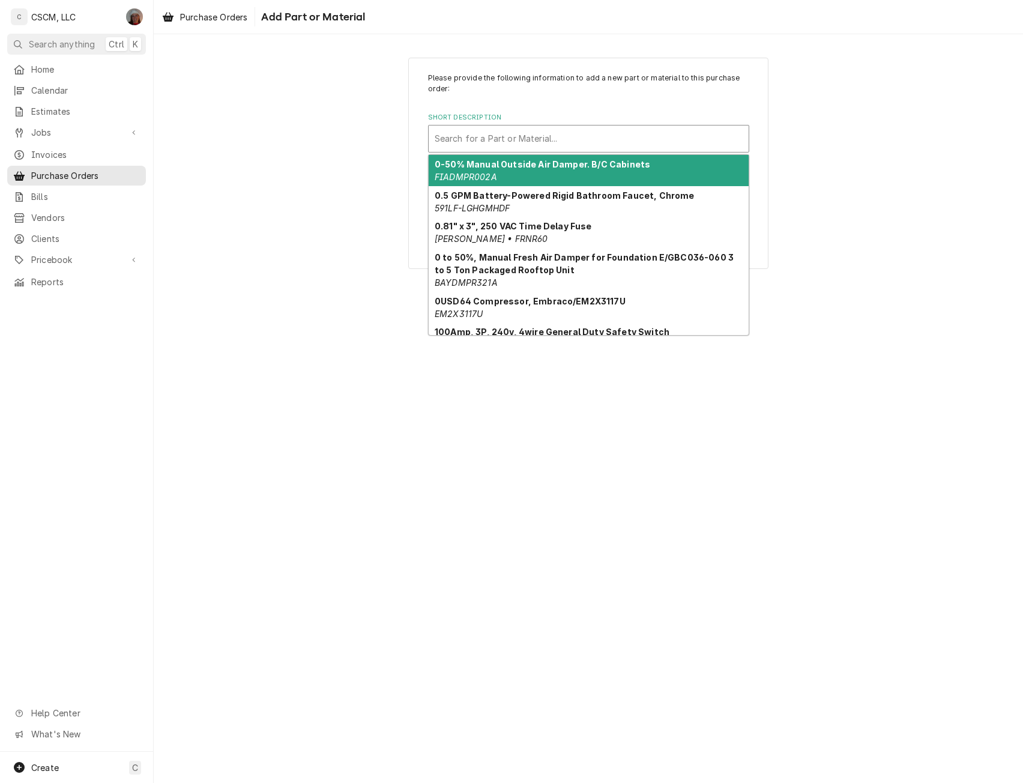
click at [495, 137] on div "Short Description" at bounding box center [589, 139] width 308 height 22
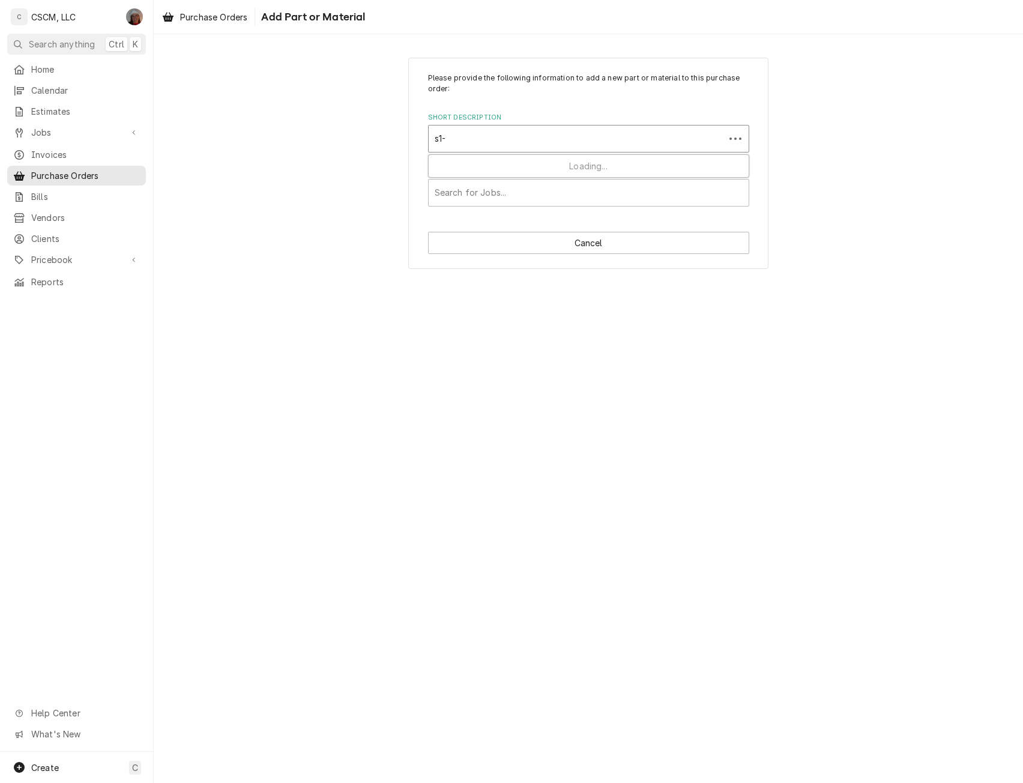
type input "s1-d"
type textarea "x"
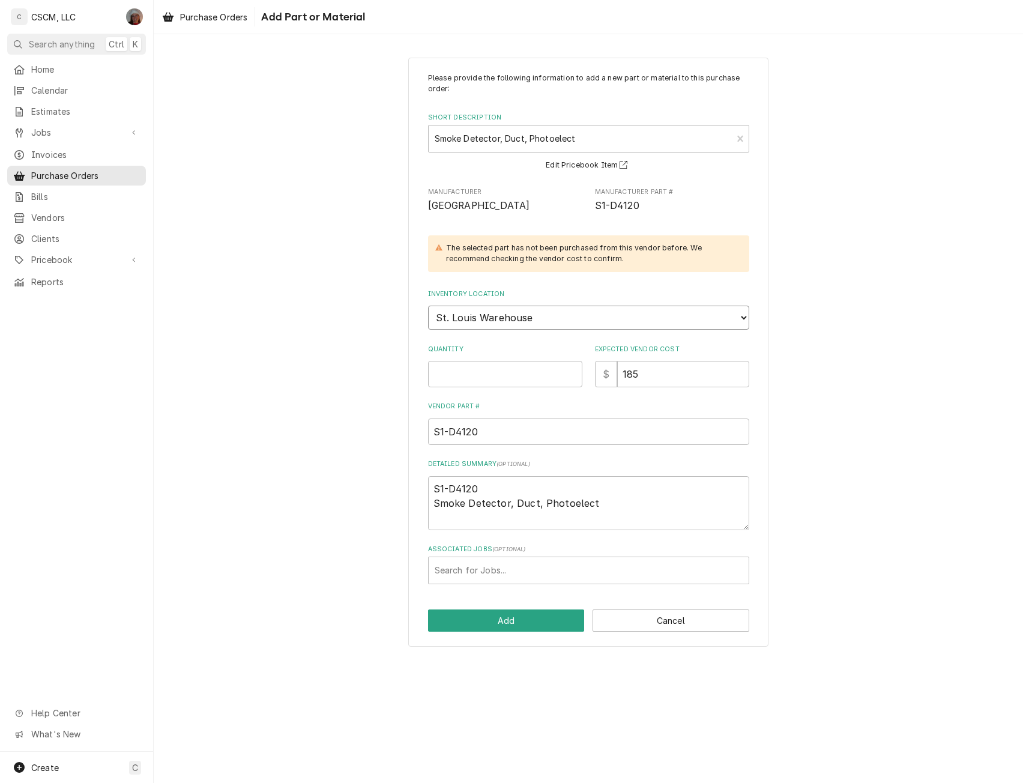
click at [544, 322] on select "Choose a location... Chris's Truck Colorado Main Warehouse Izaia's truck Jimmy'…" at bounding box center [588, 318] width 321 height 24
select select "424"
click at [428, 306] on select "Choose a location... Chris's Truck Colorado Main Warehouse Izaia's truck Jimmy'…" at bounding box center [588, 318] width 321 height 24
click at [474, 370] on input "Quantity" at bounding box center [505, 374] width 154 height 26
type textarea "x"
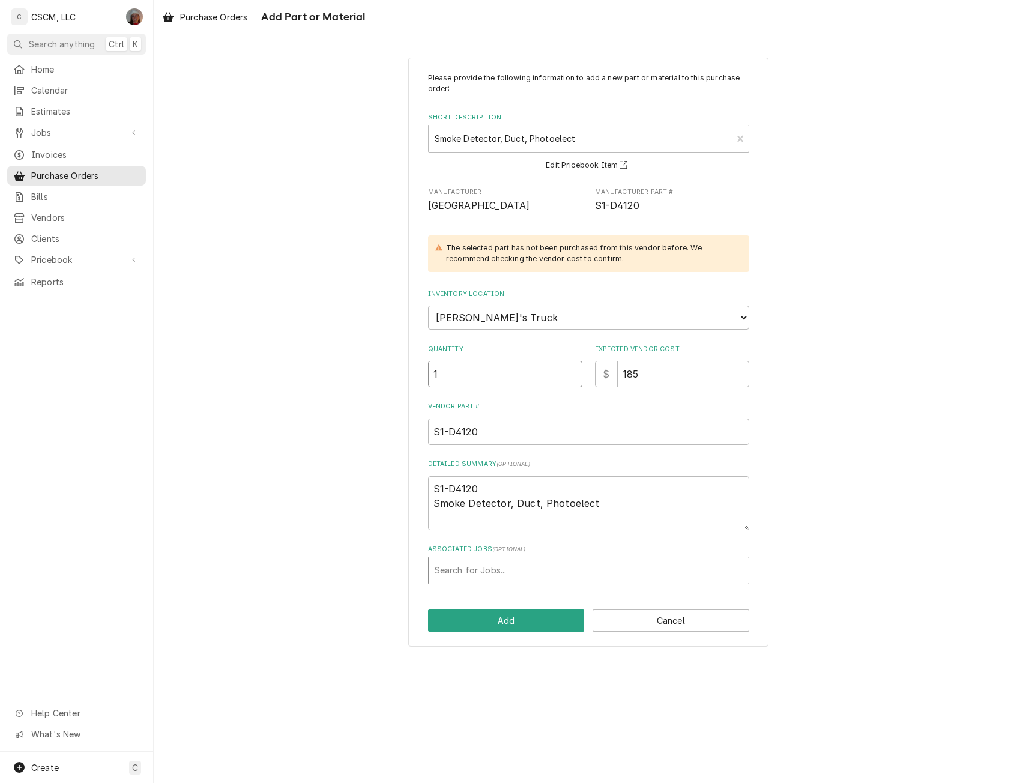
type input "1"
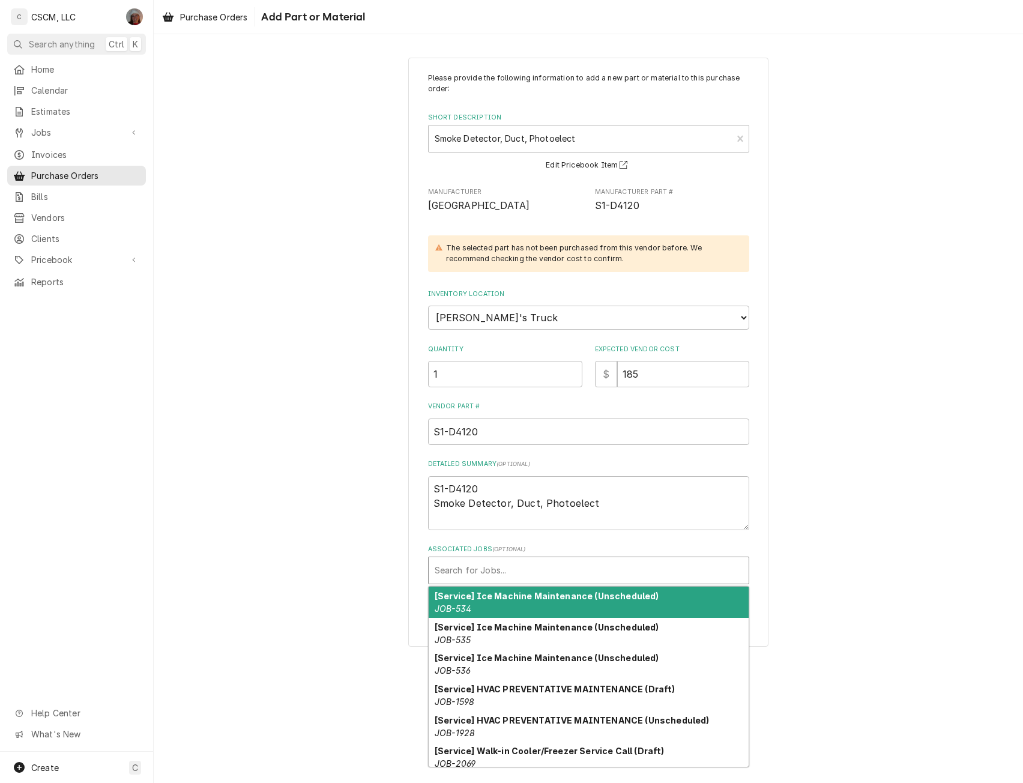
click at [473, 566] on div "Associated Jobs" at bounding box center [589, 571] width 308 height 22
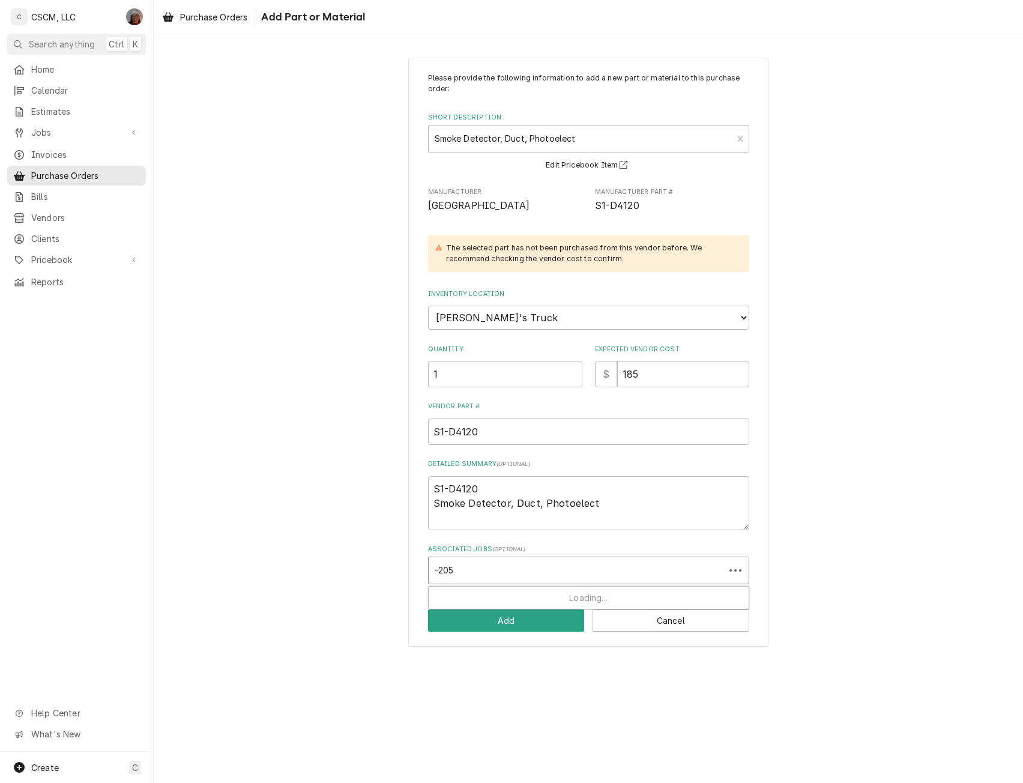
type input "-2050"
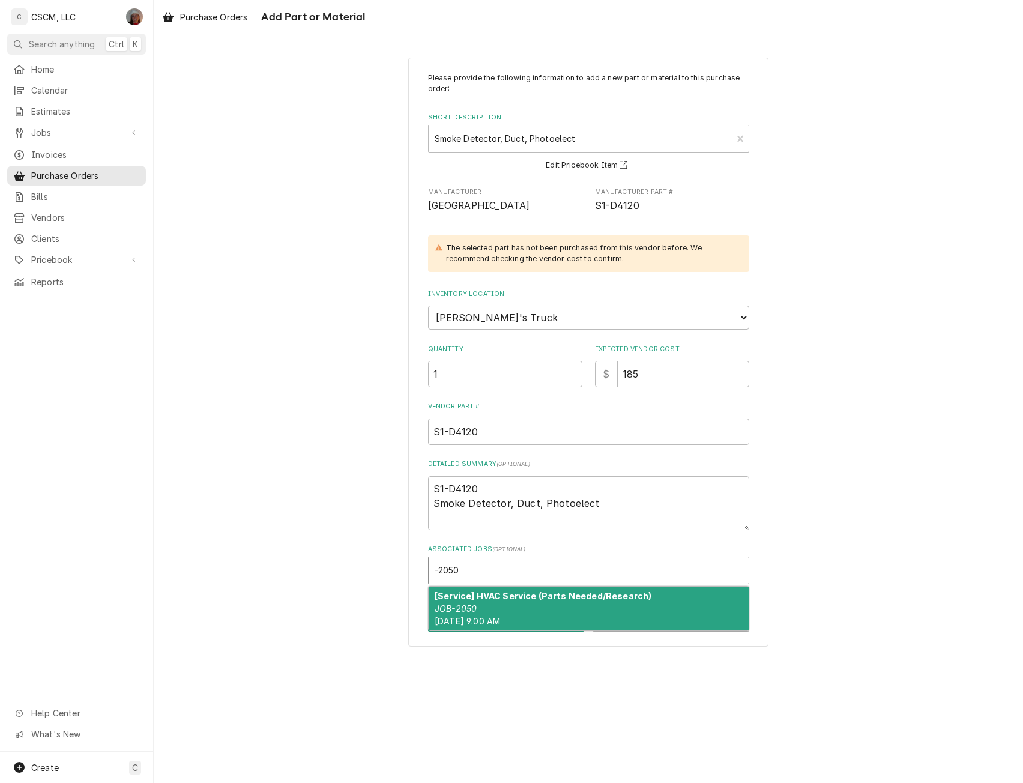
type textarea "x"
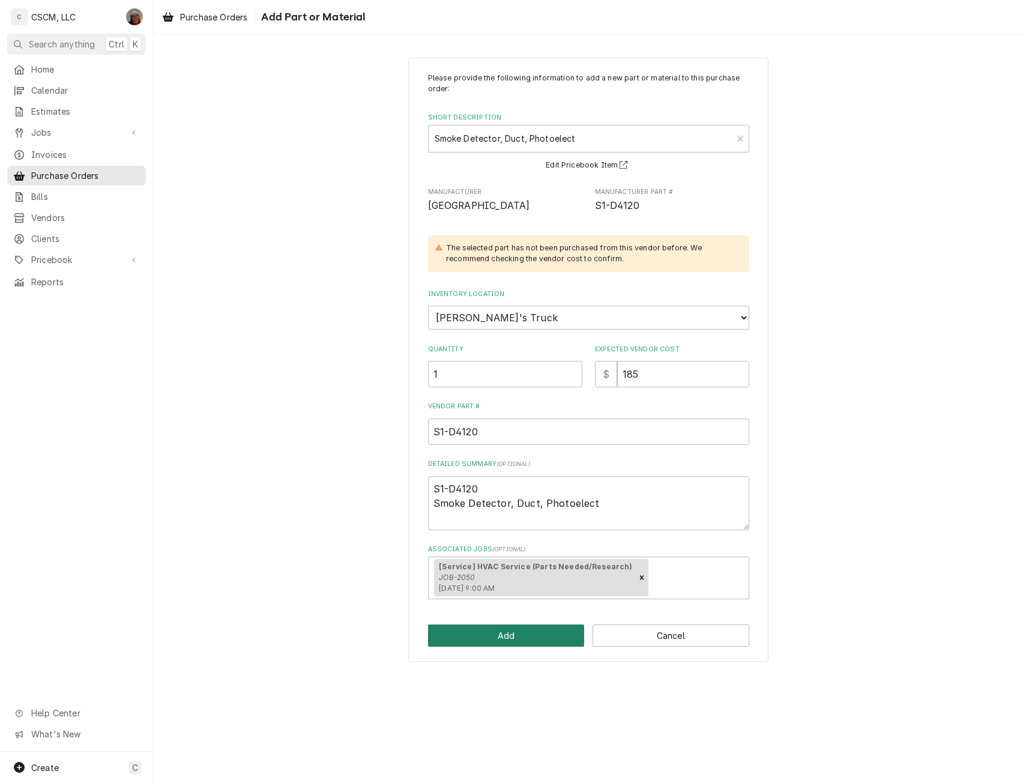
click at [485, 635] on button "Add" at bounding box center [506, 636] width 157 height 22
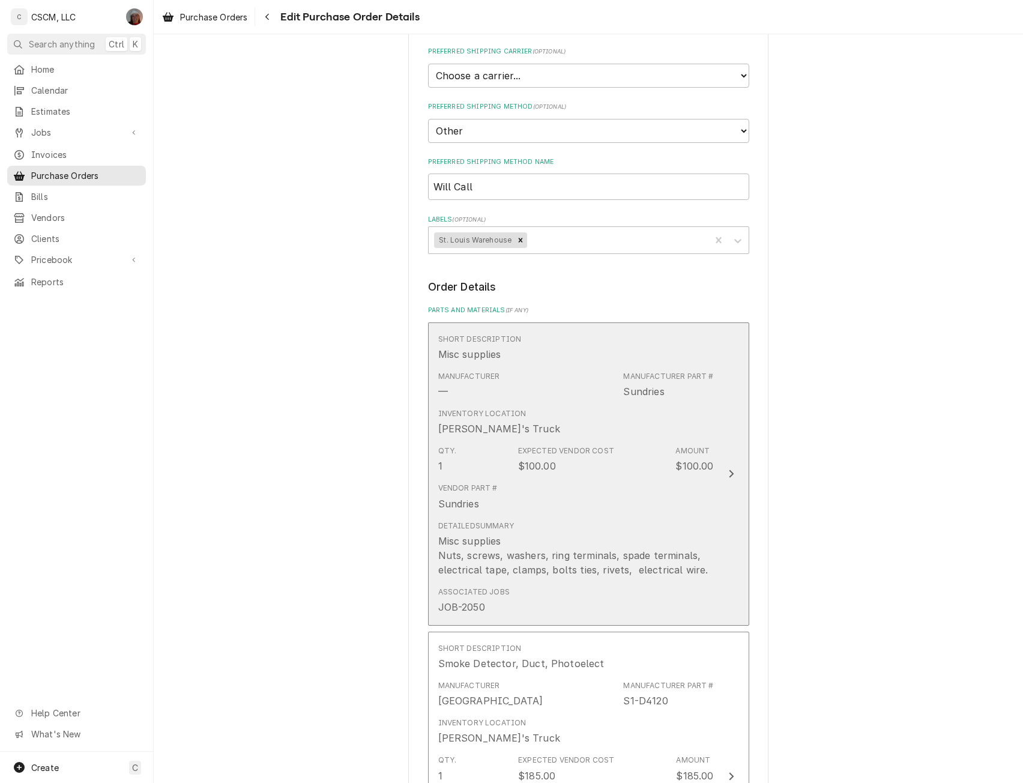
click at [706, 478] on div "Vendor Part # Sundries" at bounding box center [576, 496] width 276 height 37
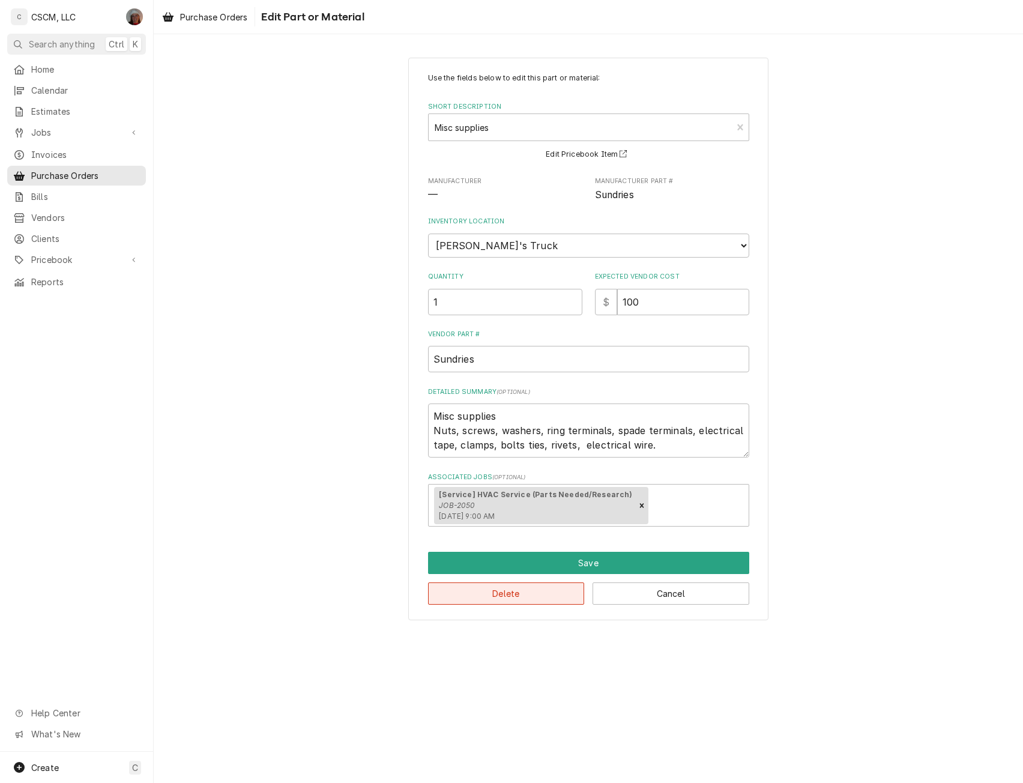
click at [528, 596] on button "Delete" at bounding box center [506, 594] width 157 height 22
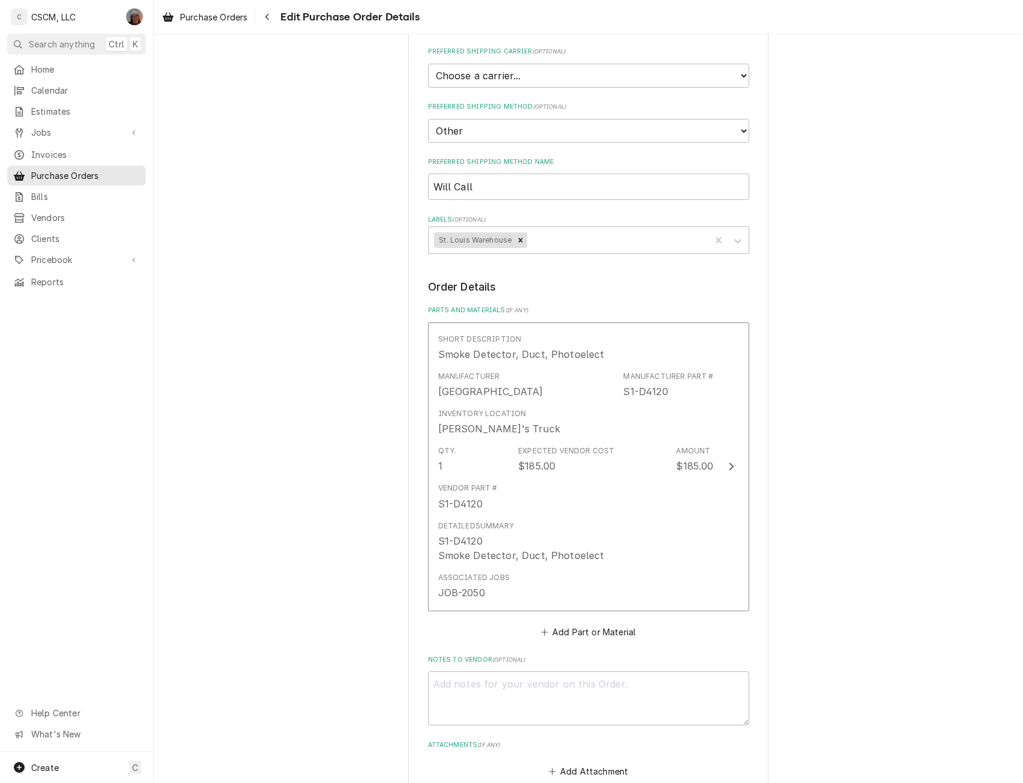
scroll to position [520, 0]
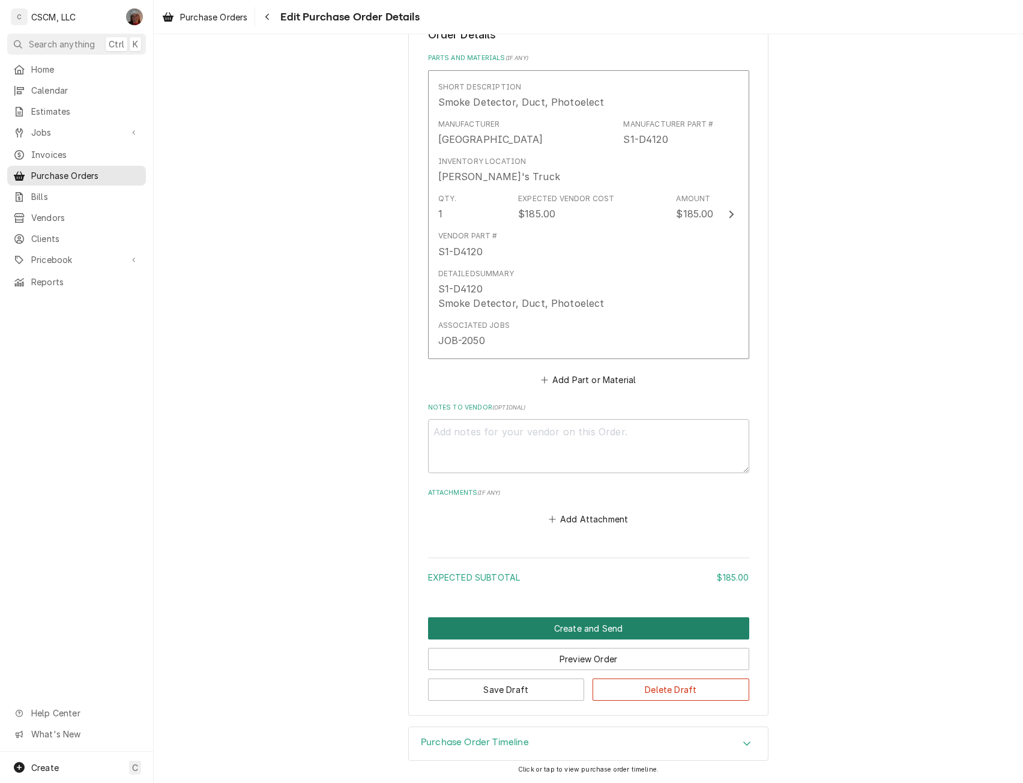
click at [571, 625] on button "Create and Send" at bounding box center [588, 628] width 321 height 22
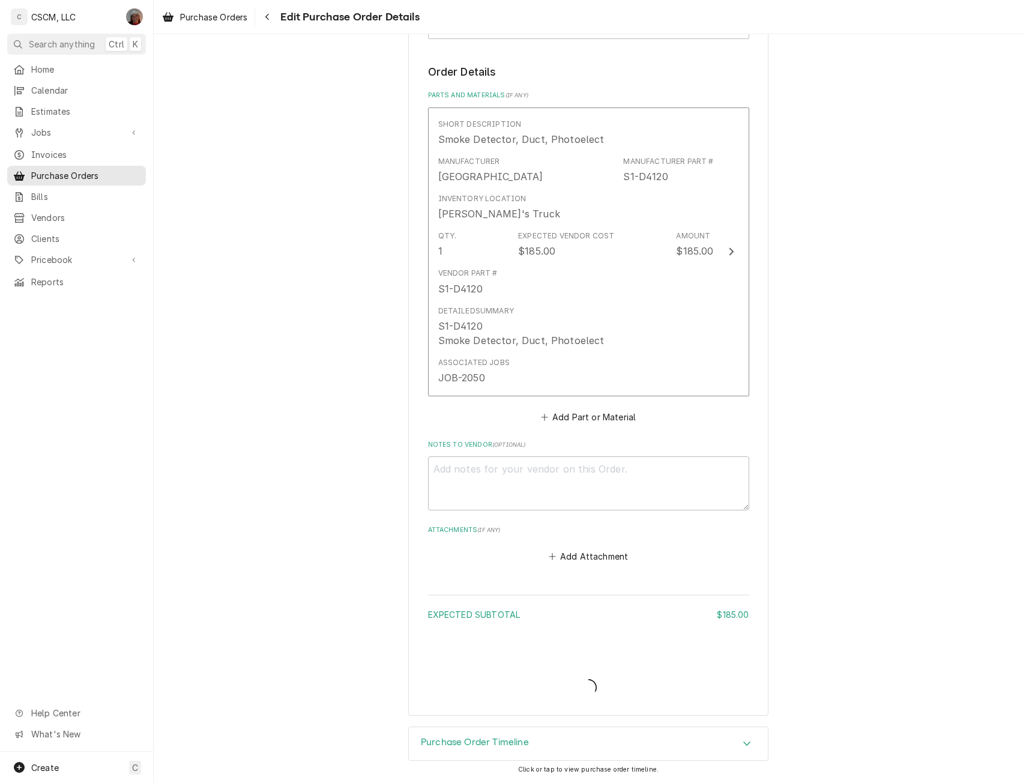
type textarea "x"
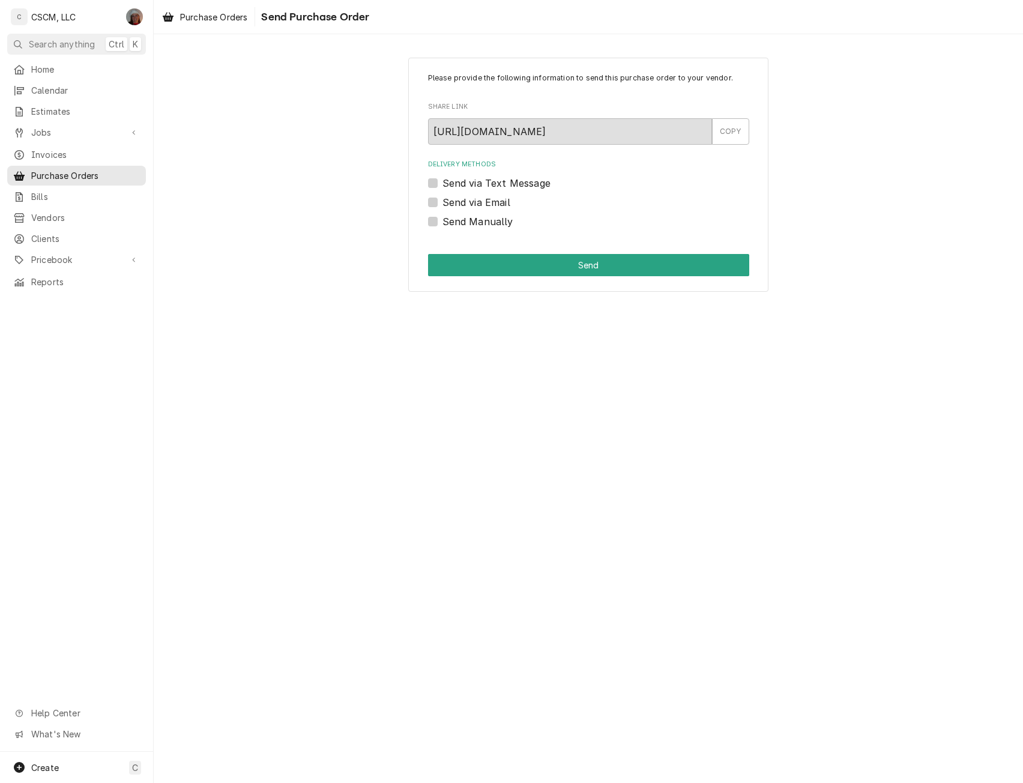
click at [443, 223] on label "Send Manually" at bounding box center [478, 221] width 71 height 14
click at [443, 223] on input "Send Manually" at bounding box center [603, 227] width 321 height 26
checkbox input "true"
click at [506, 267] on button "Send" at bounding box center [588, 265] width 321 height 22
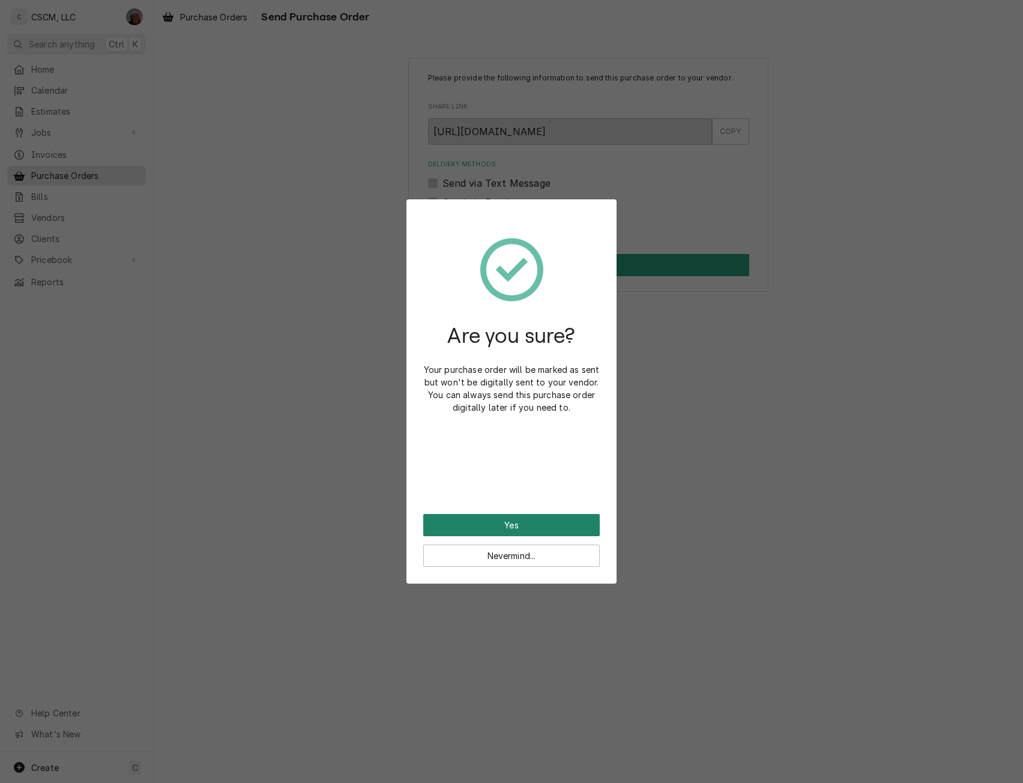
click at [474, 523] on button "Yes" at bounding box center [511, 525] width 177 height 22
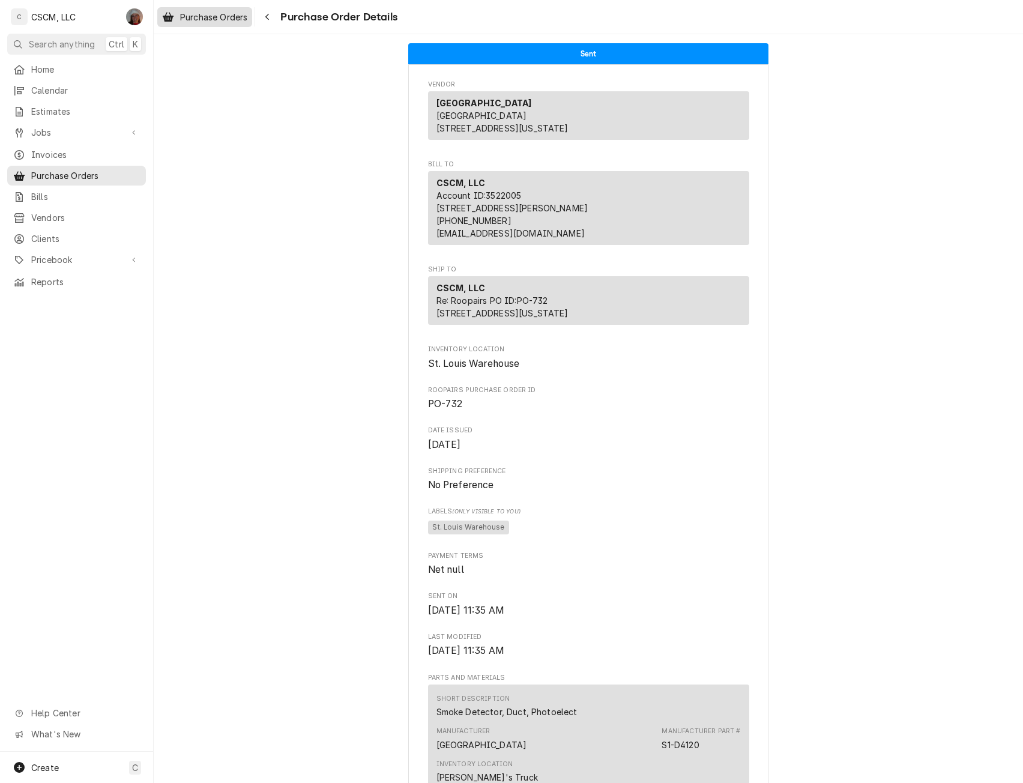
click at [217, 17] on span "Purchase Orders" at bounding box center [213, 17] width 67 height 13
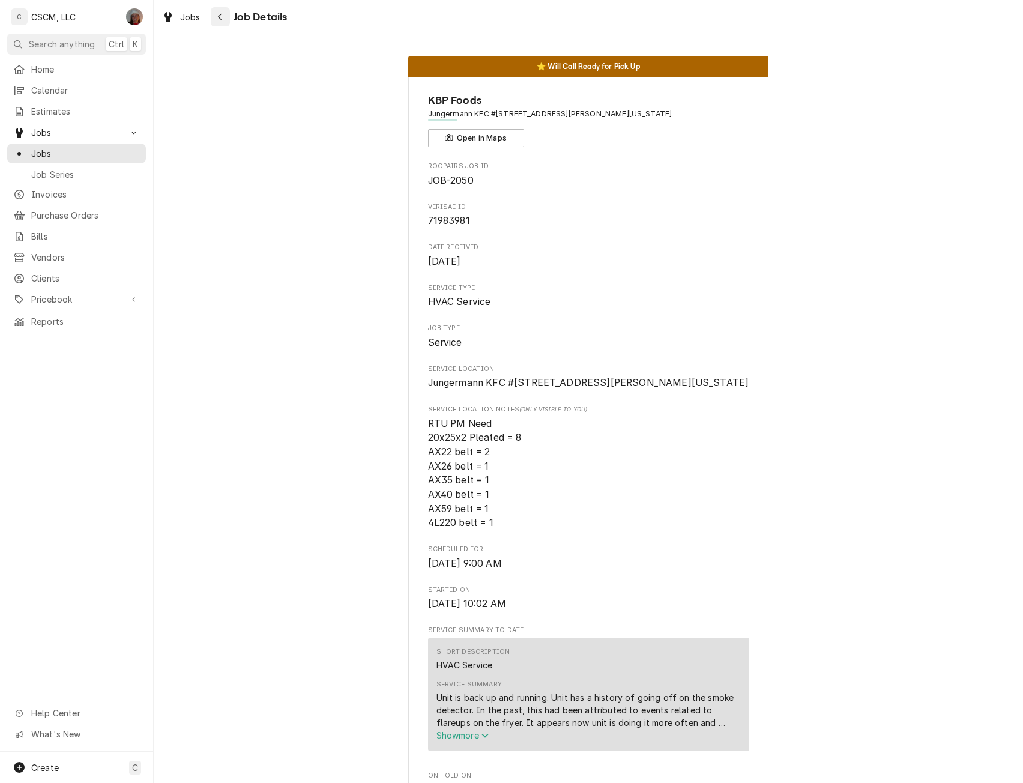
click at [219, 13] on icon "Navigate back" at bounding box center [219, 17] width 5 height 8
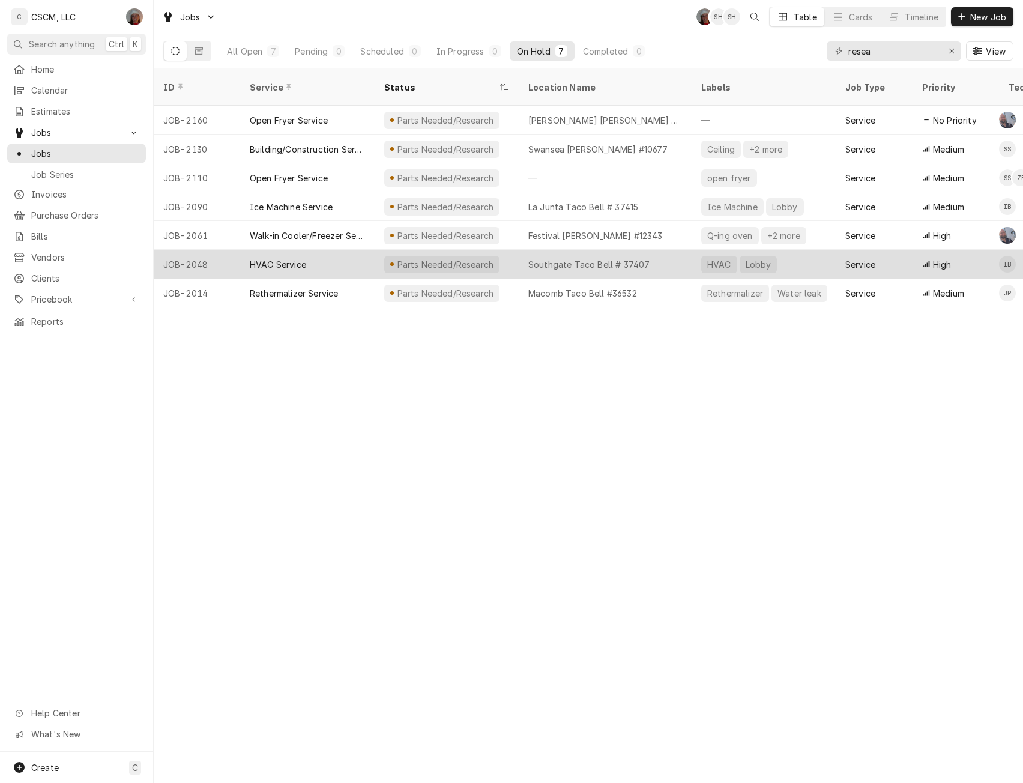
click at [335, 250] on div "HVAC Service" at bounding box center [307, 264] width 135 height 29
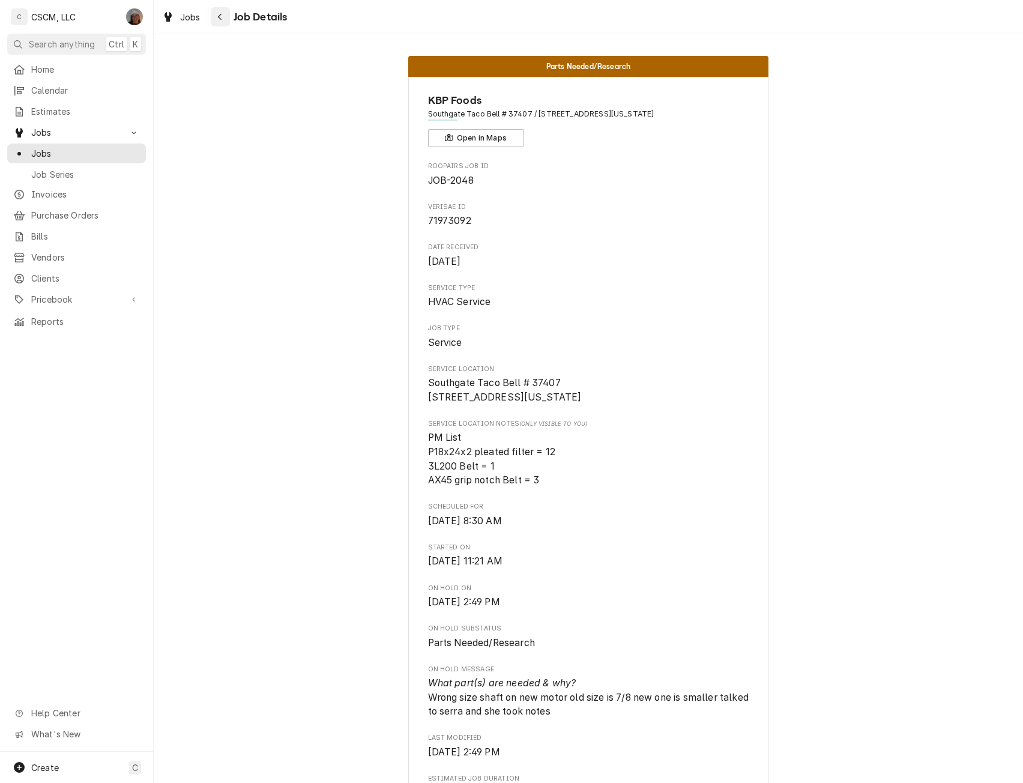
click at [217, 13] on icon "Navigate back" at bounding box center [219, 17] width 5 height 8
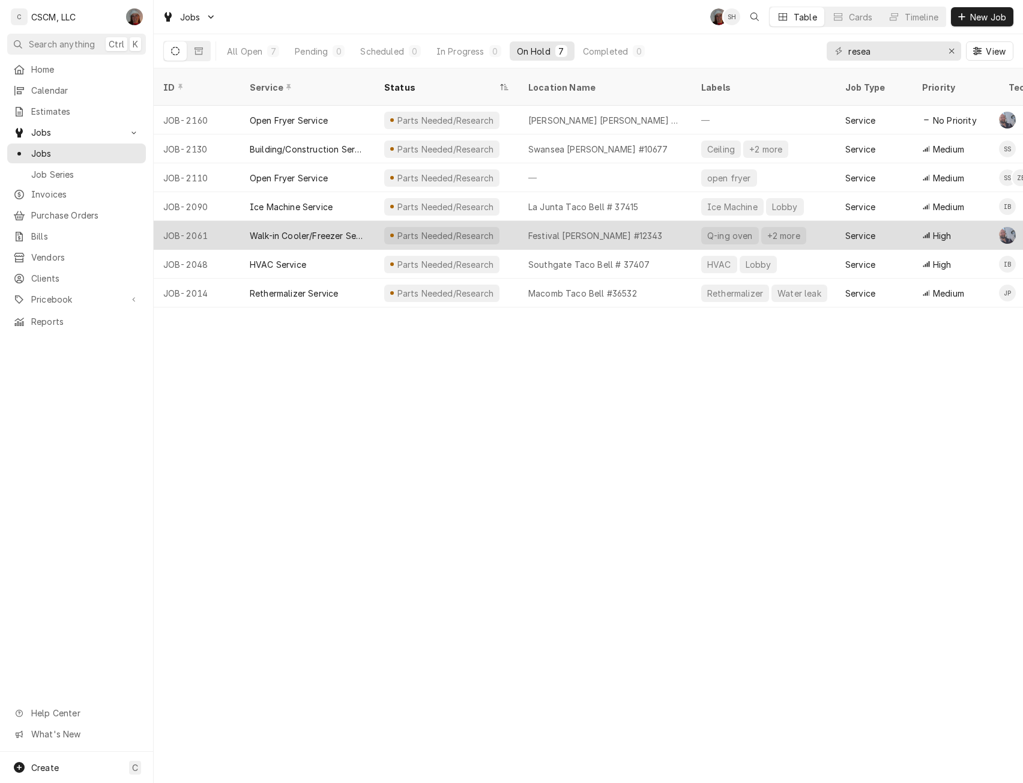
click at [302, 229] on div "Walk-in Cooler/Freezer Service Call" at bounding box center [307, 235] width 115 height 13
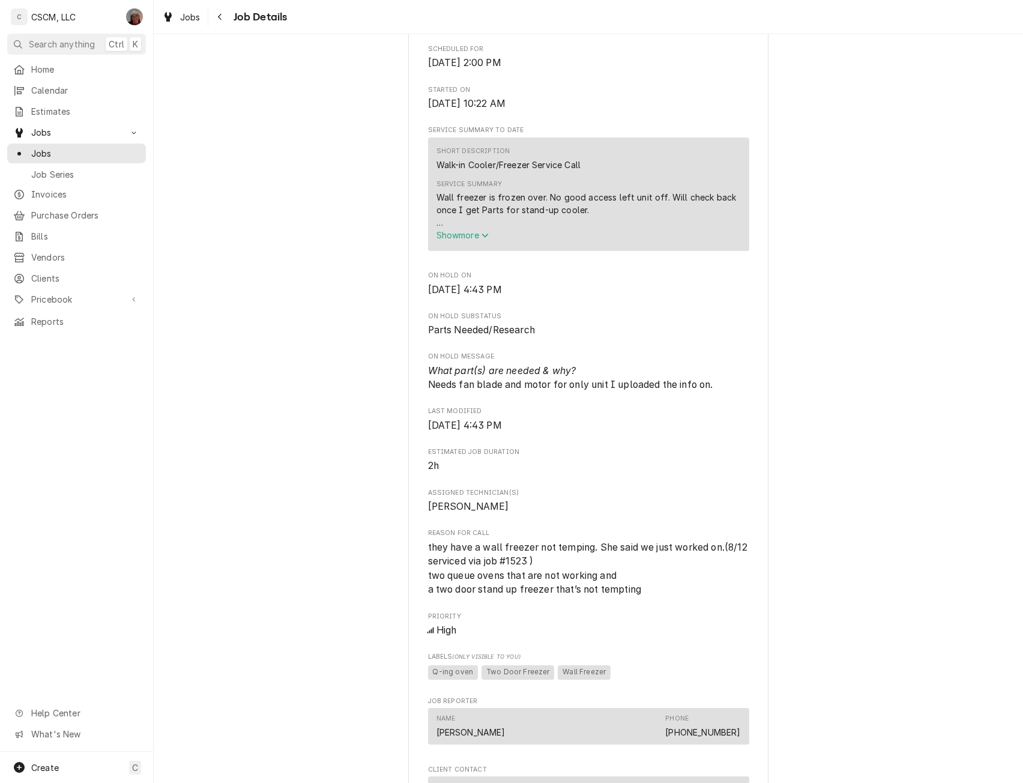
scroll to position [1017, 0]
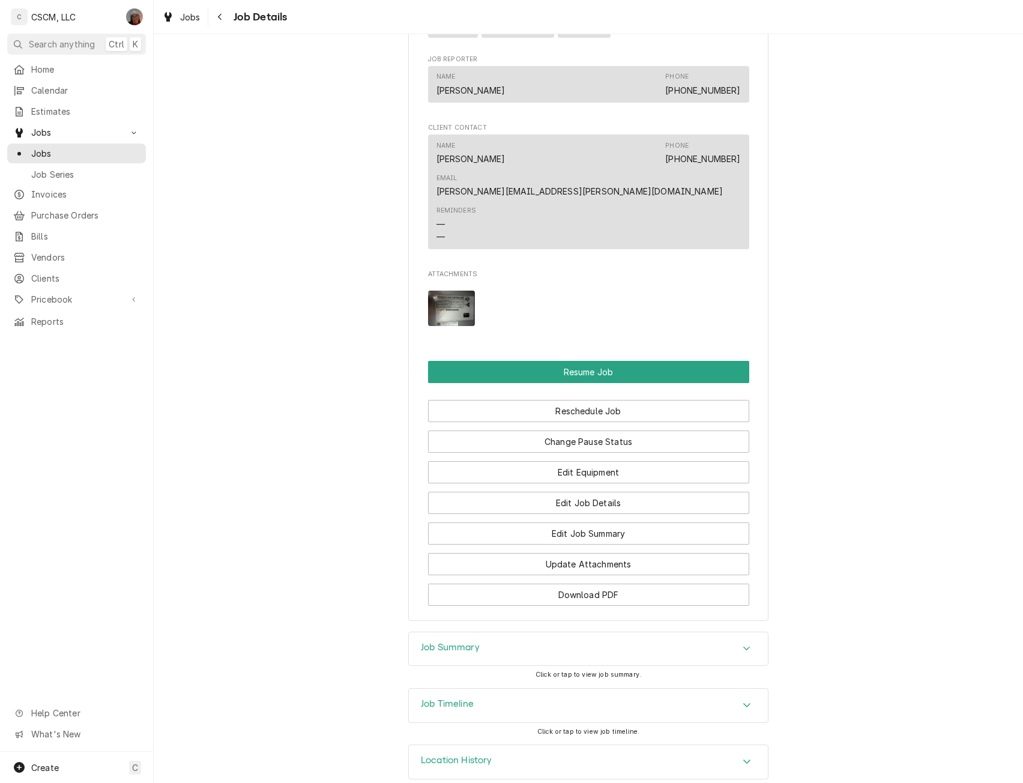
click at [467, 291] on img "Attachments" at bounding box center [451, 308] width 47 height 35
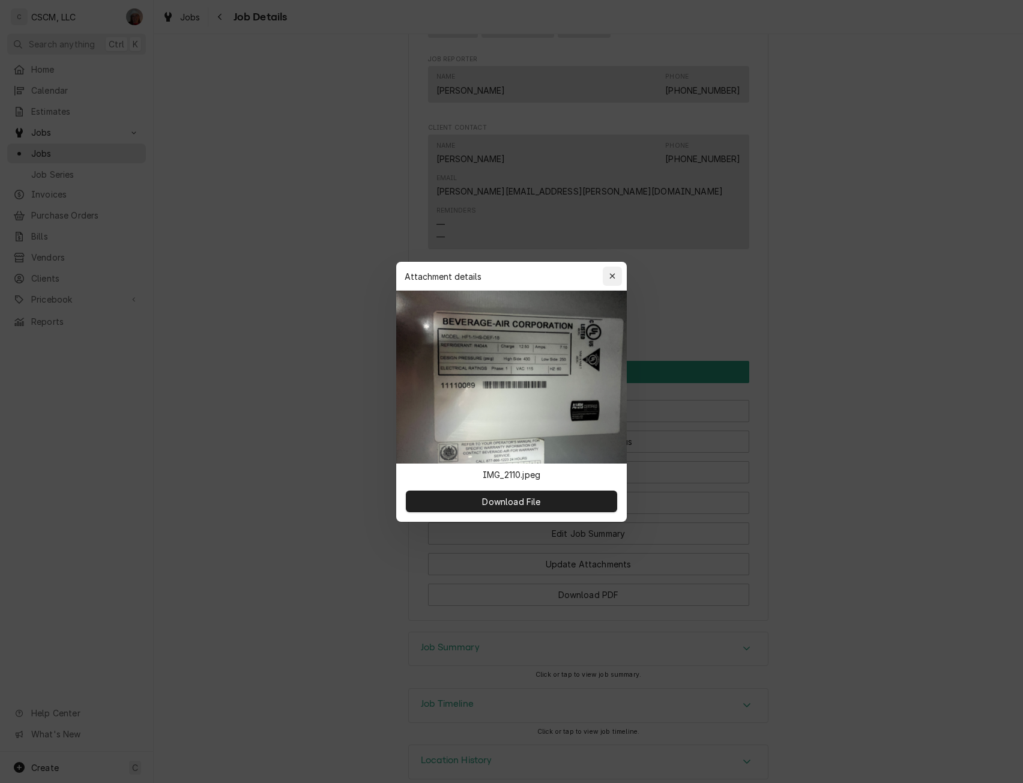
click at [617, 273] on div "button" at bounding box center [613, 276] width 12 height 12
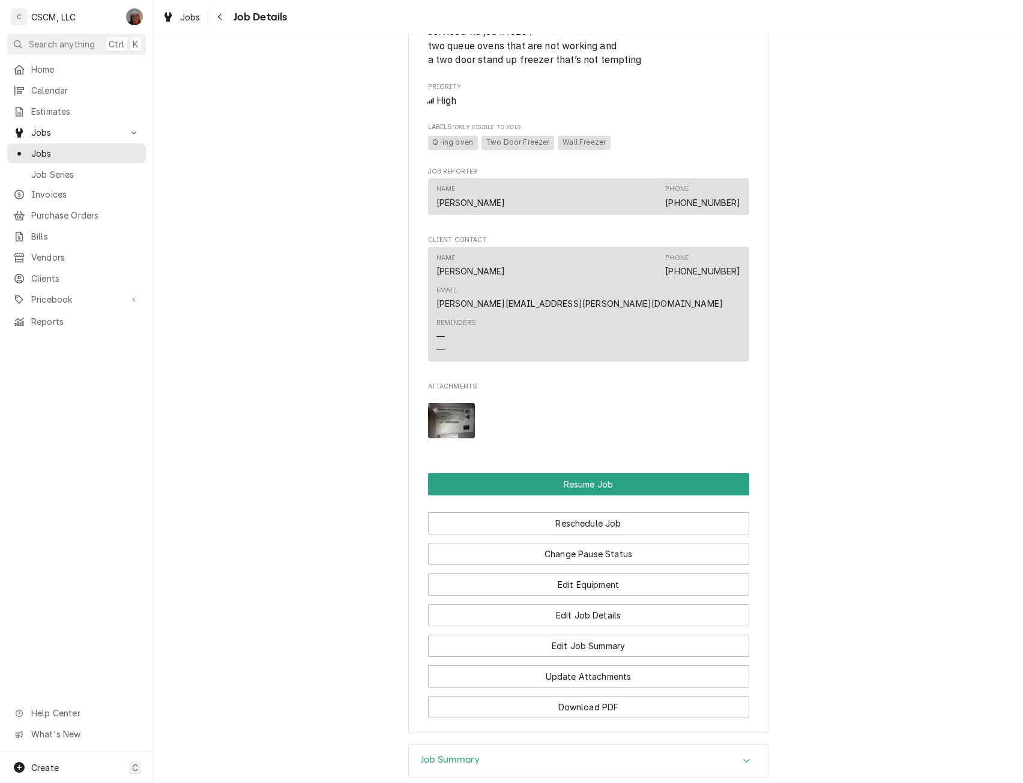
scroll to position [934, 0]
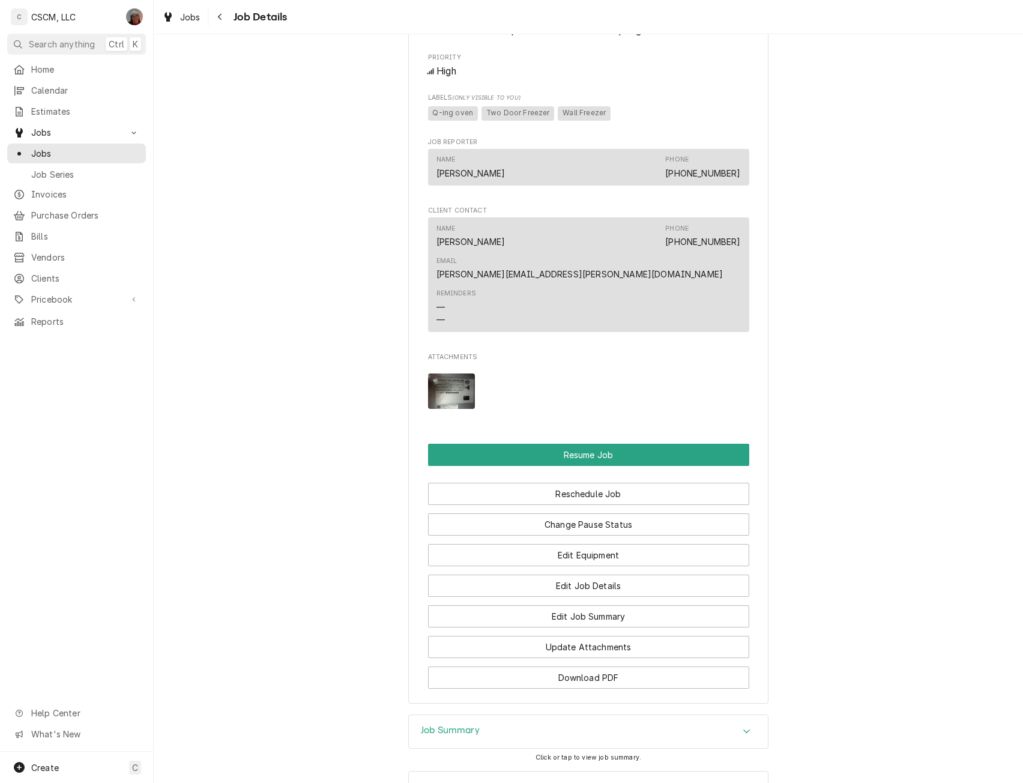
click at [743, 727] on icon "Accordion Header" at bounding box center [747, 732] width 8 height 10
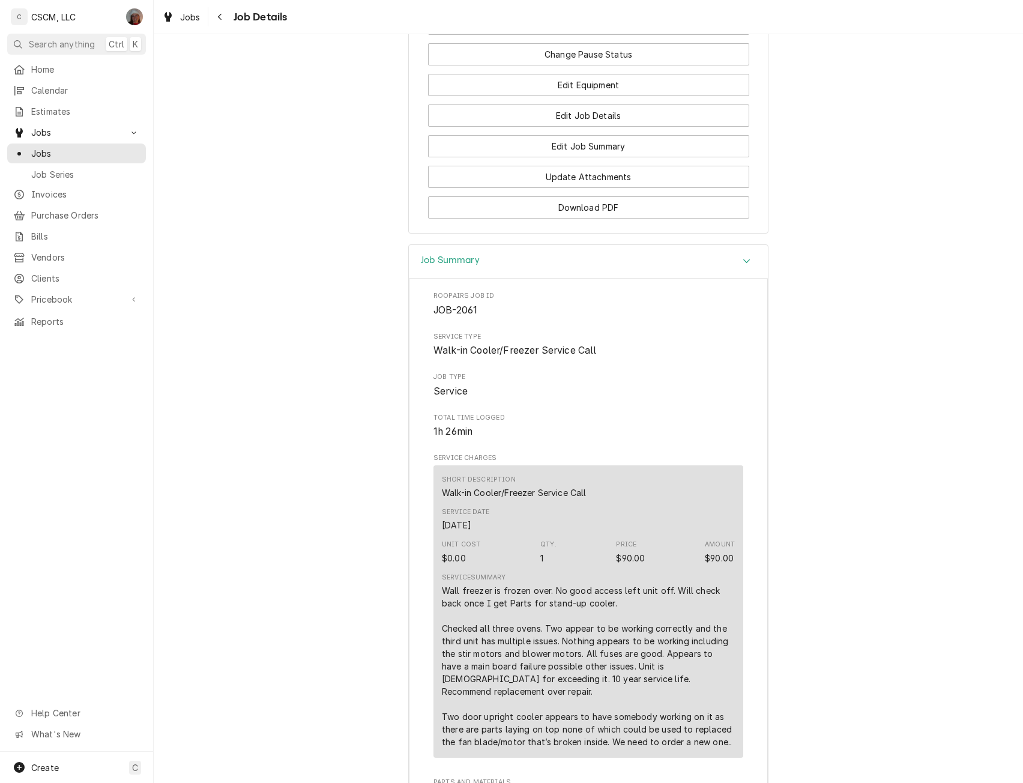
scroll to position [1360, 0]
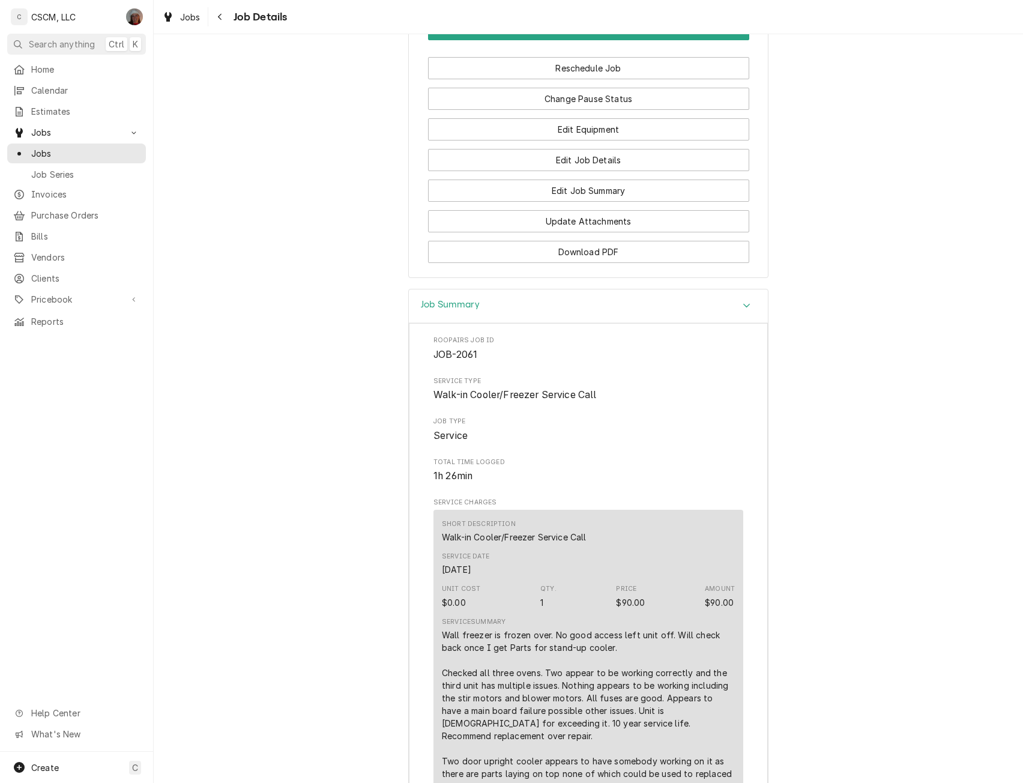
click at [743, 301] on icon "Accordion Header" at bounding box center [747, 306] width 8 height 10
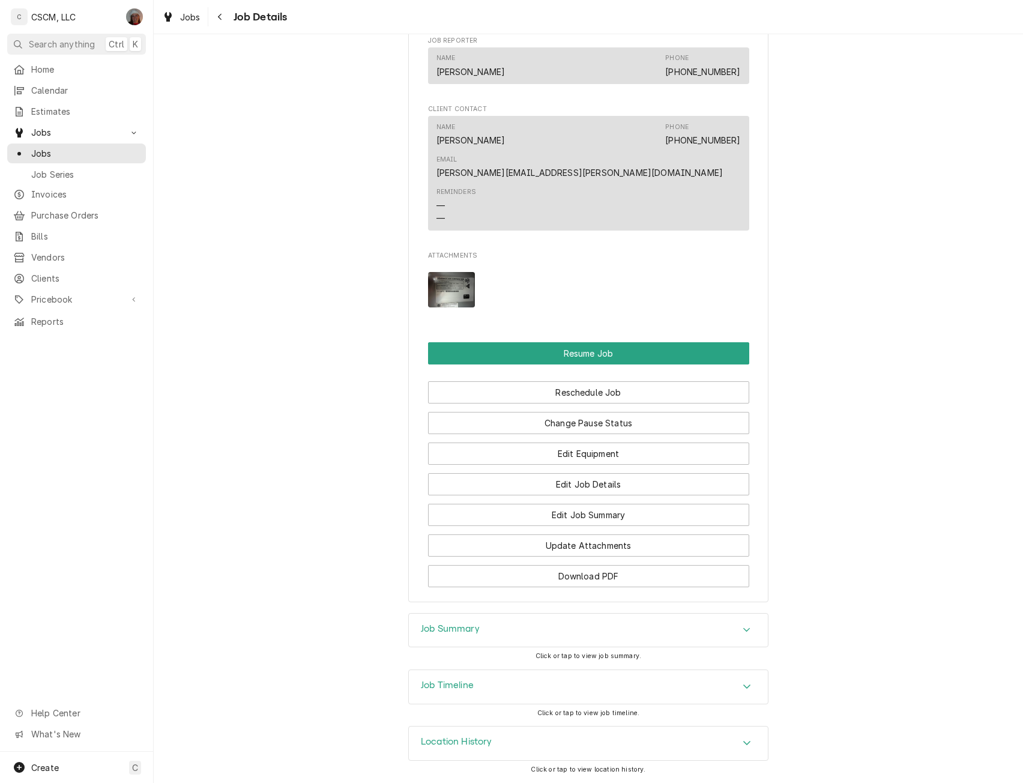
scroll to position [1017, 0]
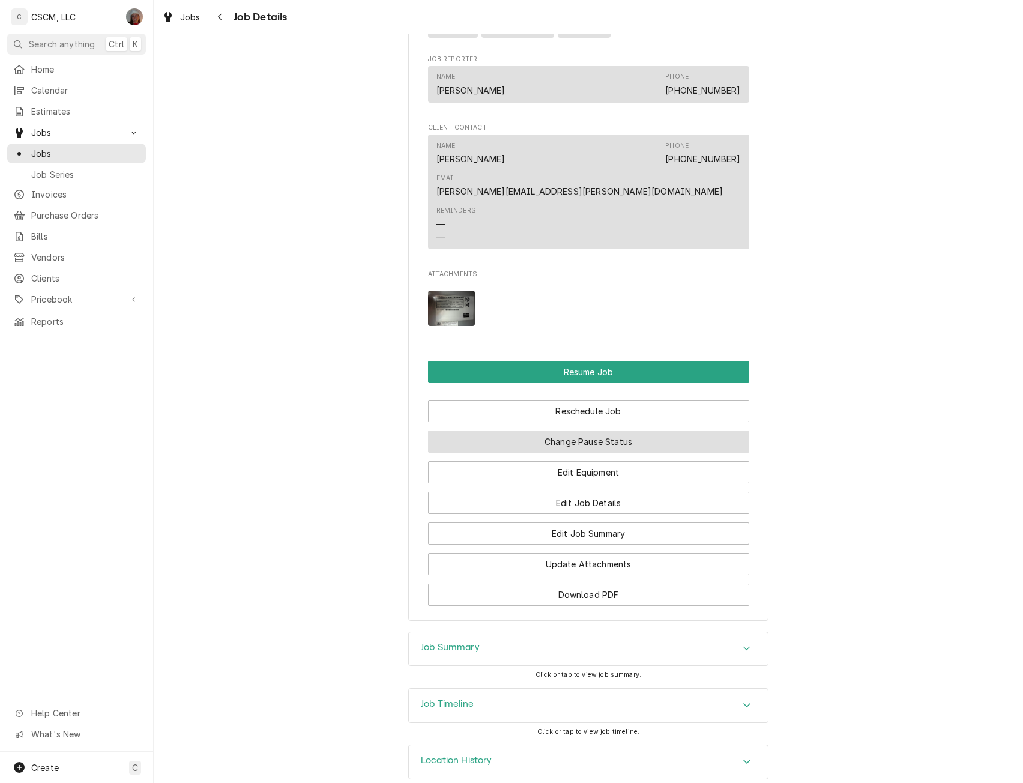
click at [636, 431] on button "Change Pause Status" at bounding box center [588, 442] width 321 height 22
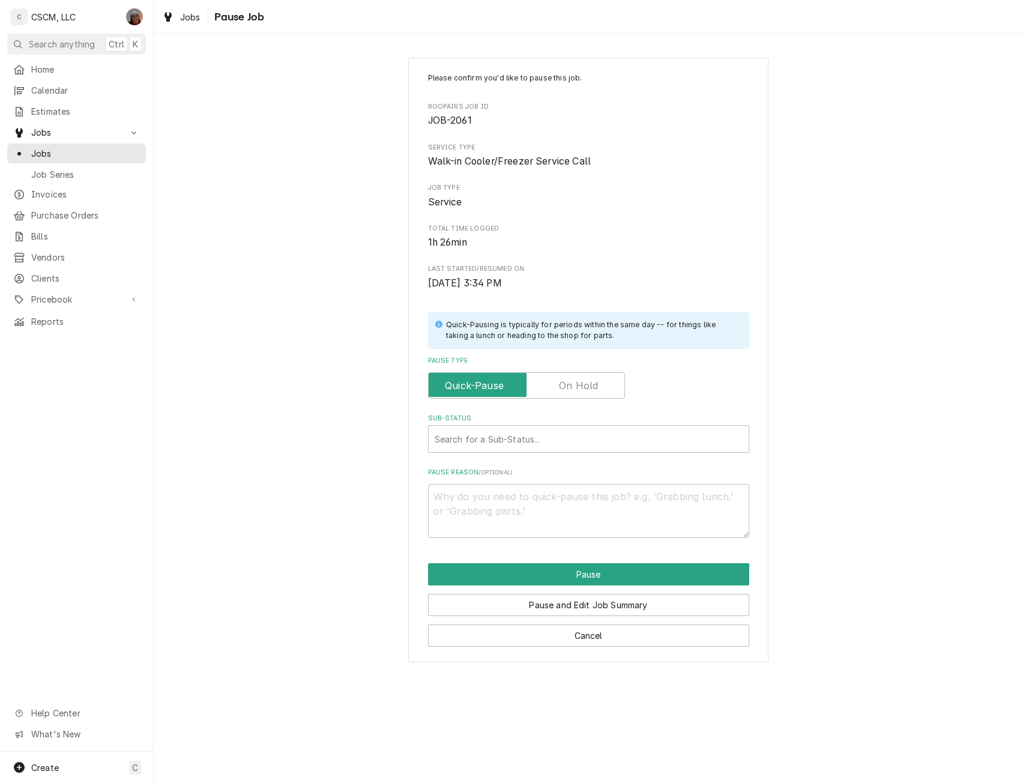
click at [569, 383] on label "Pause Type" at bounding box center [526, 385] width 197 height 26
click at [569, 383] on input "Pause Type" at bounding box center [527, 385] width 186 height 26
checkbox input "true"
click at [493, 445] on div "Sub-Status" at bounding box center [589, 439] width 308 height 22
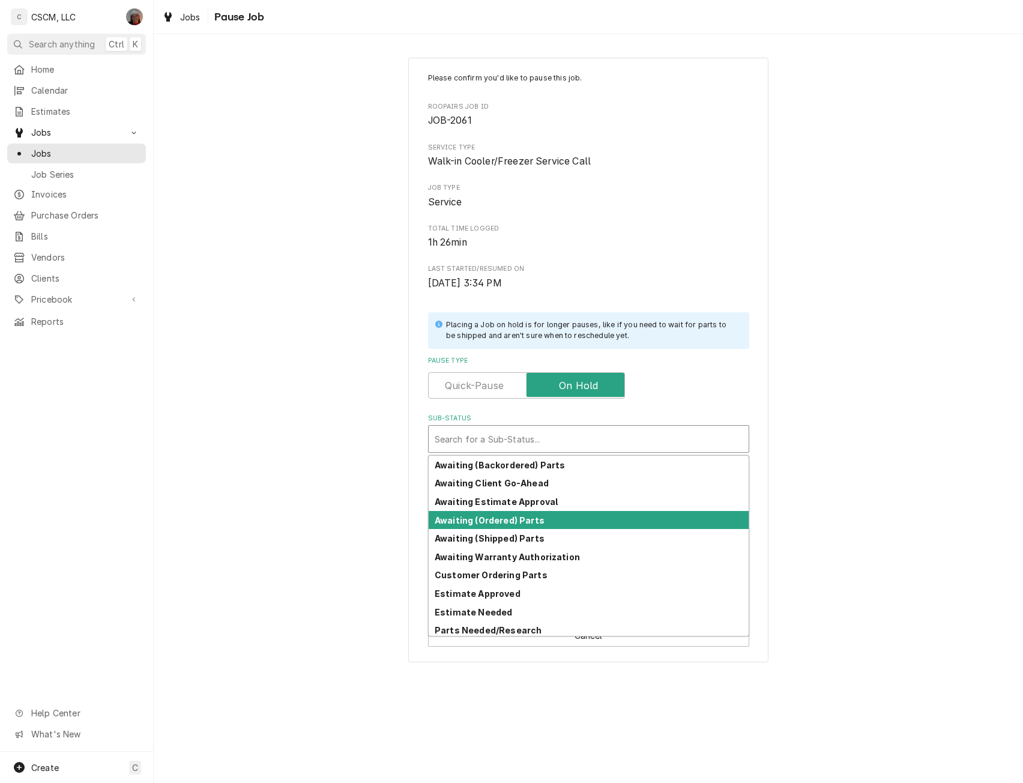
click at [486, 513] on div "Awaiting (Ordered) Parts" at bounding box center [589, 520] width 320 height 19
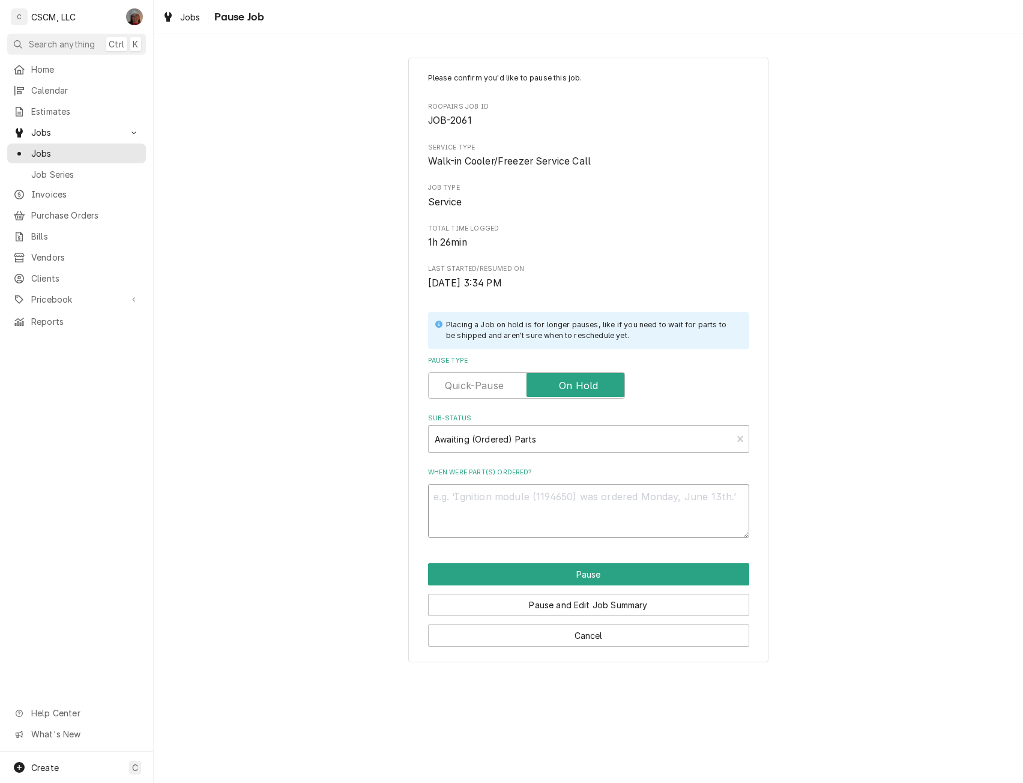
click at [475, 486] on textarea "When were part(s) ordered?" at bounding box center [588, 511] width 321 height 54
type textarea "x"
type textarea "9"
type textarea "x"
type textarea "9/"
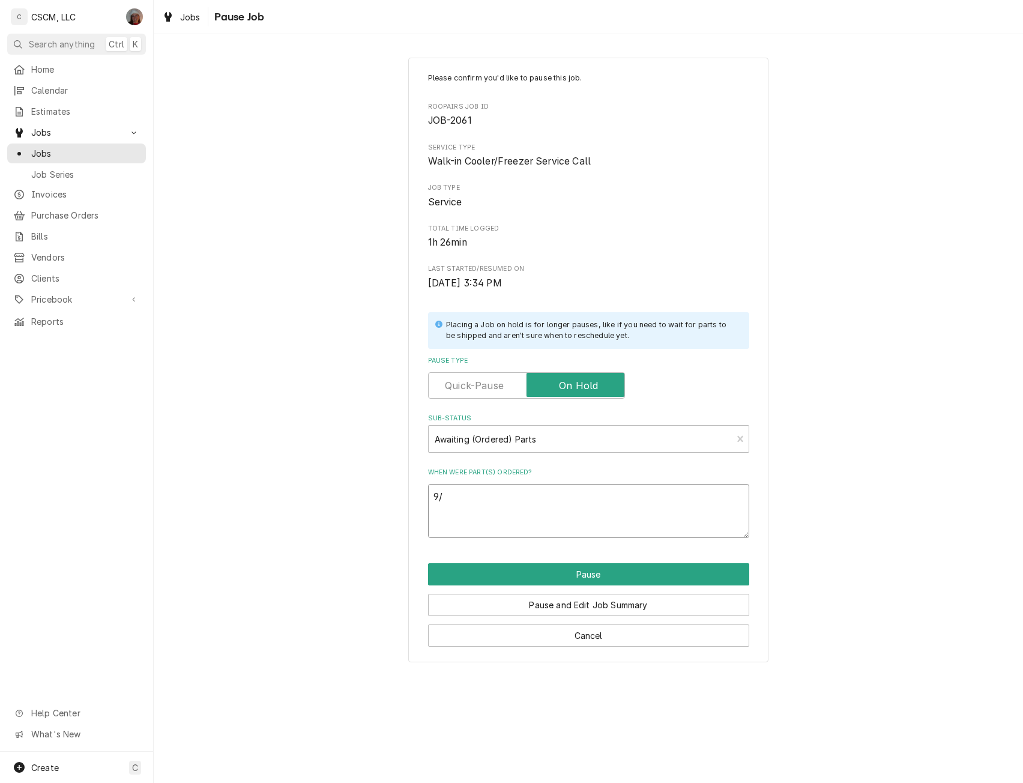
type textarea "x"
type textarea "9/4"
type textarea "x"
type textarea "9/4"
click at [453, 523] on textarea "9/4" at bounding box center [588, 511] width 321 height 54
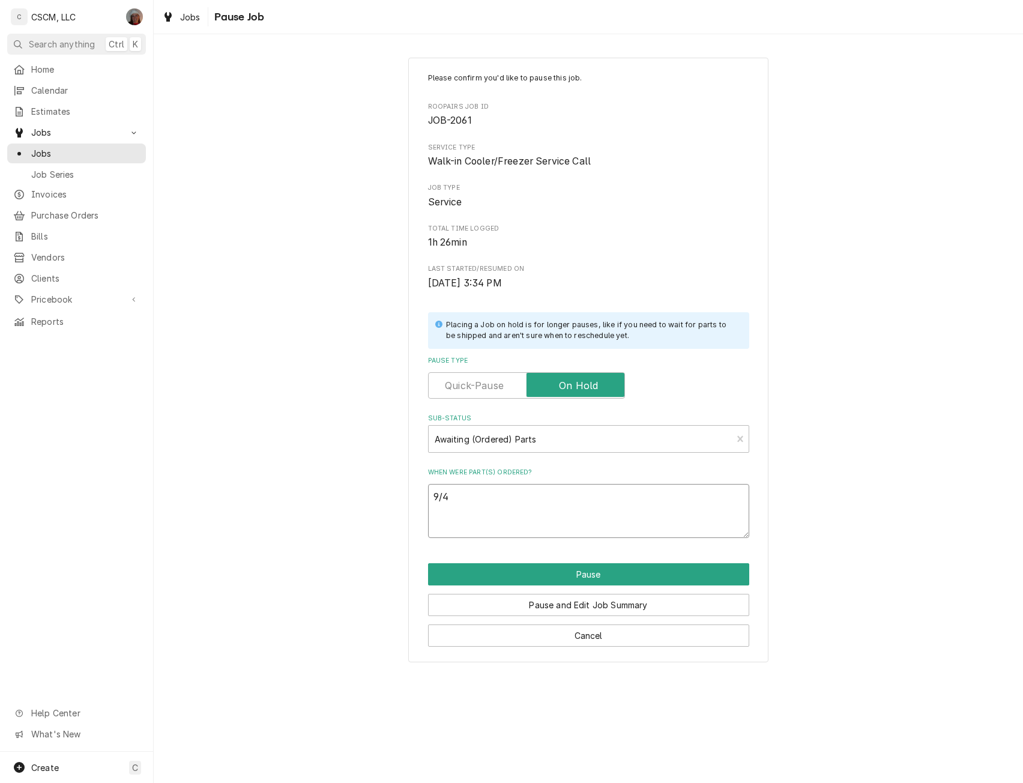
paste textarea "Beverage Air 501-175D Evaporator Fan Motor, 115V, 60Hz, 9W, 1550 RPM"
type textarea "x"
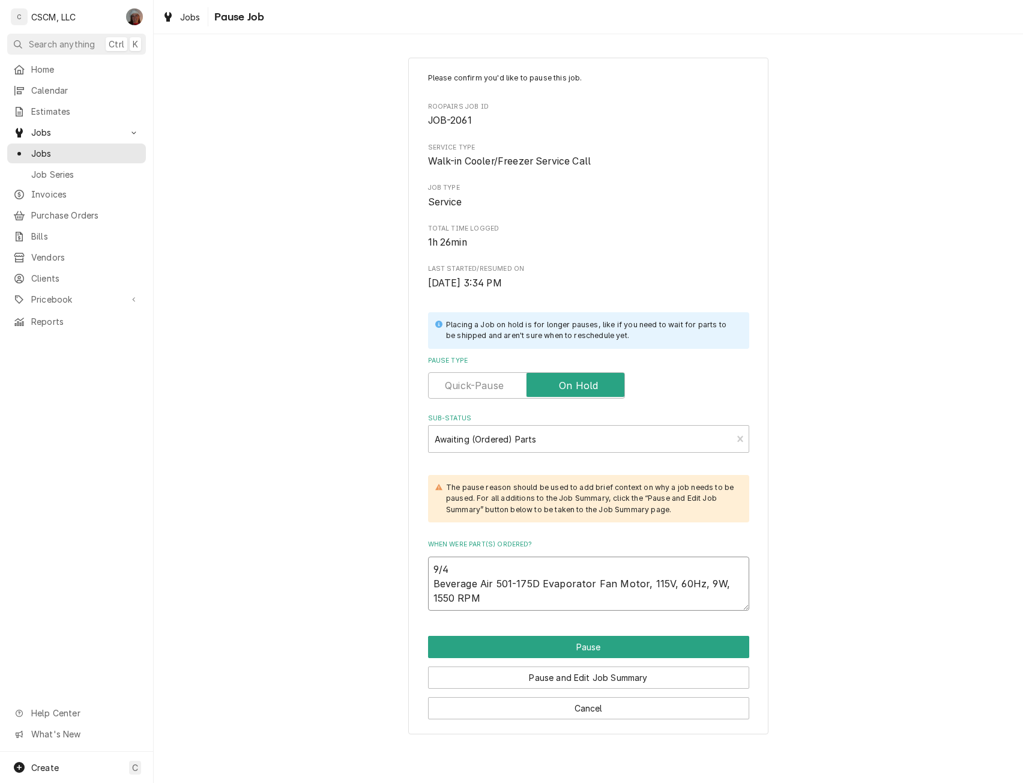
type textarea "9/4 Beverage Air 501-175D Evaporator Fan Motor, 115V, 60Hz, 9W, 1550 RPM"
click at [477, 599] on textarea "9/4 Beverage Air 501-175D Evaporator Fan Motor, 115V, 60Hz, 9W, 1550 RPM" at bounding box center [588, 584] width 321 height 54
type textarea "x"
type textarea "9/4 Beverage Air 501-175D Evaporator Fan Motor, 115V, 60Hz, 9W, 1550 RPM"
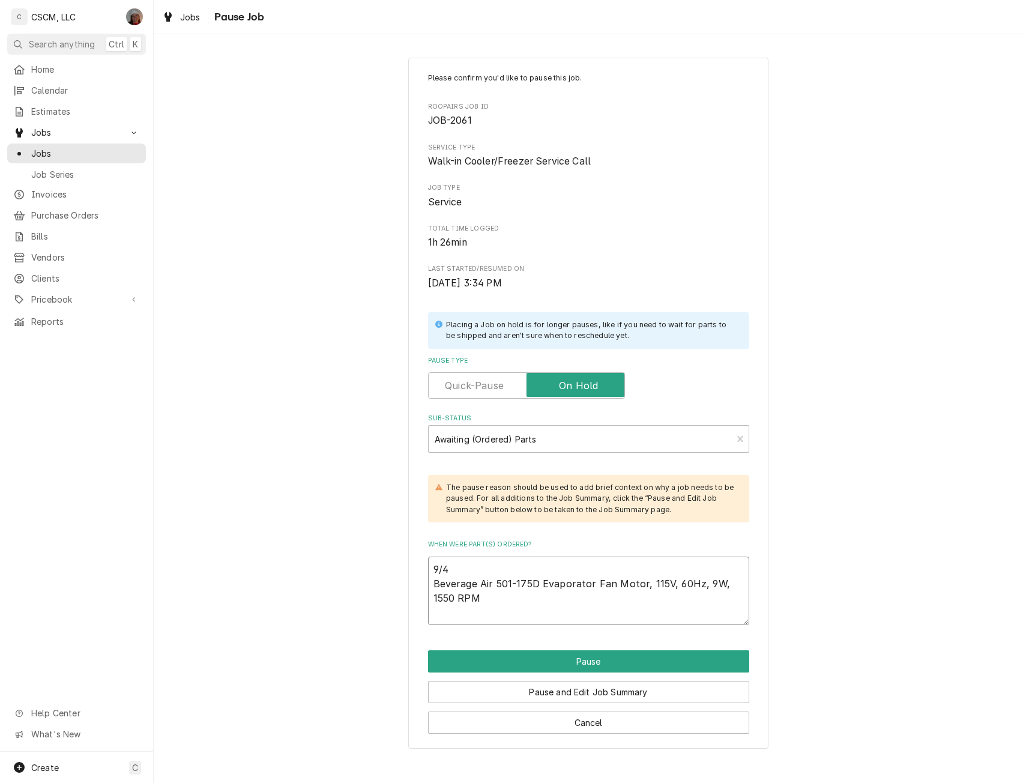
paste textarea "Beverage Air 405-033A Fan Blade, 8", 5 Fin"
type textarea "x"
type textarea "9/4 Beverage Air 501-175D Evaporator Fan Motor, 115V, 60Hz, 9W, 1550 RPM Bevera…"
type textarea "x"
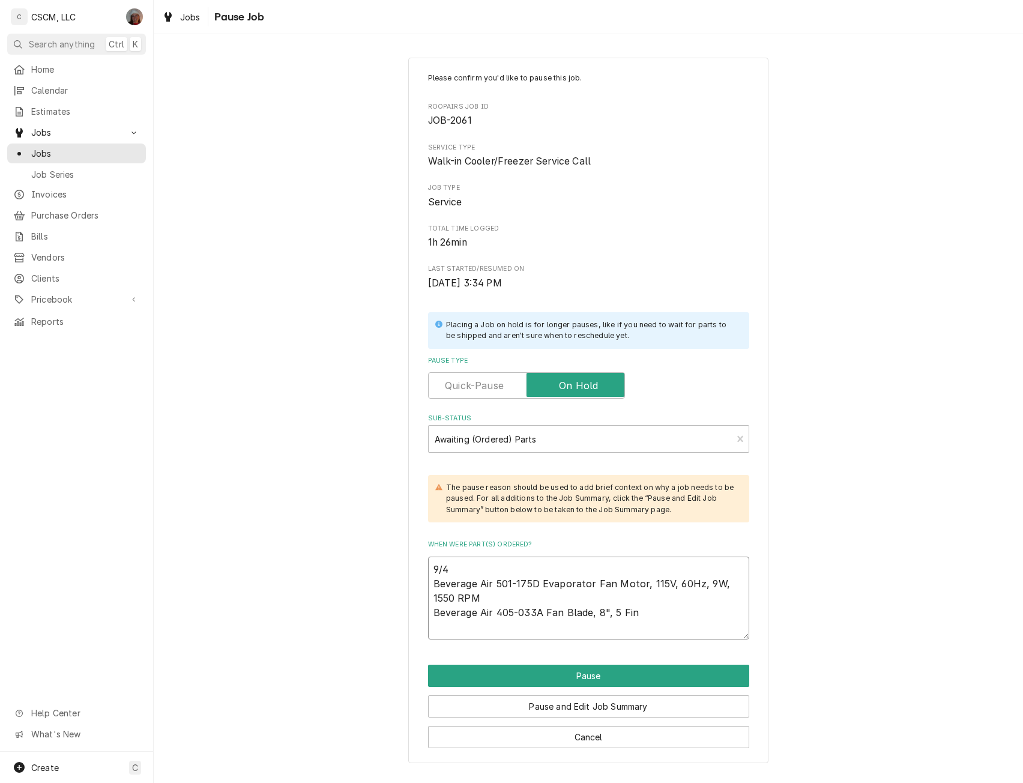
type textarea "9/4 Beverage Air 501-175D Evaporator Fan Motor, 115V, 60Hz, 9W, 1550 RPM Bevera…"
type textarea "x"
type textarea "9/4 Beverage Air 501-175D Evaporator Fan Motor, 115V, 60Hz, 9W, 1550 RPM Bevera…"
type textarea "x"
type textarea "9/4 Beverage Air 501-175D Evaporator Fan Motor, 115V, 60Hz, 9W, 1550 RPM Bevera…"
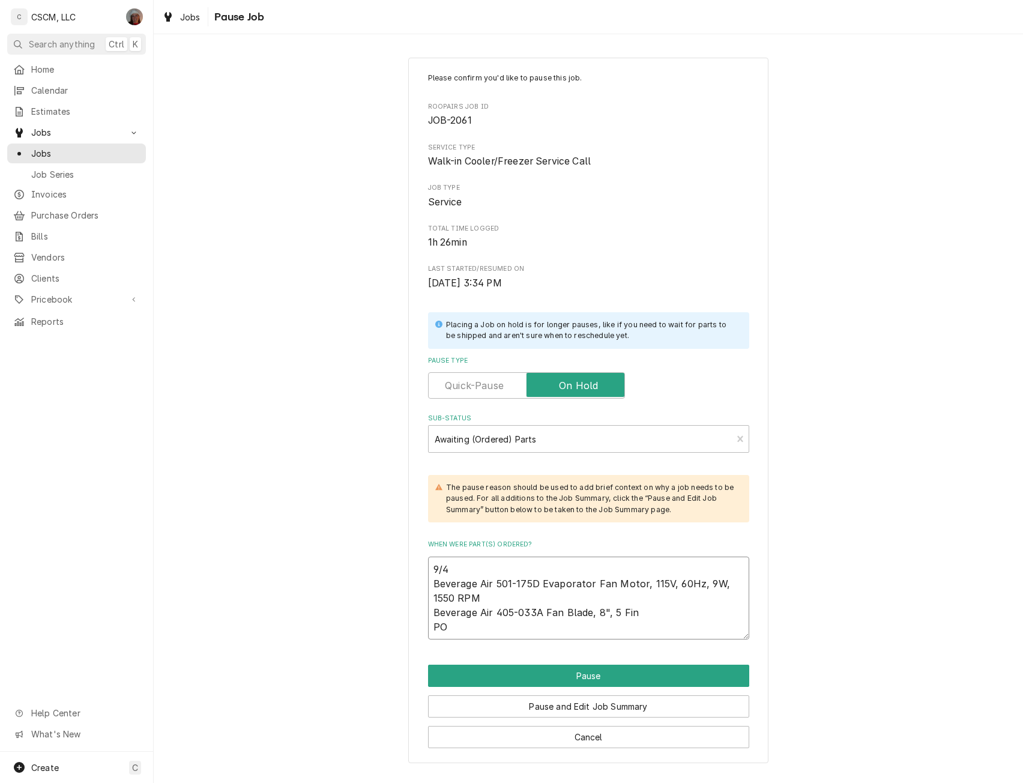
type textarea "x"
type textarea "9/4 Beverage Air 501-175D Evaporator Fan Motor, 115V, 60Hz, 9W, 1550 RPM Bevera…"
type textarea "x"
type textarea "9/4 Beverage Air 501-175D Evaporator Fan Motor, 115V, 60Hz, 9W, 1550 RPM Bevera…"
type textarea "x"
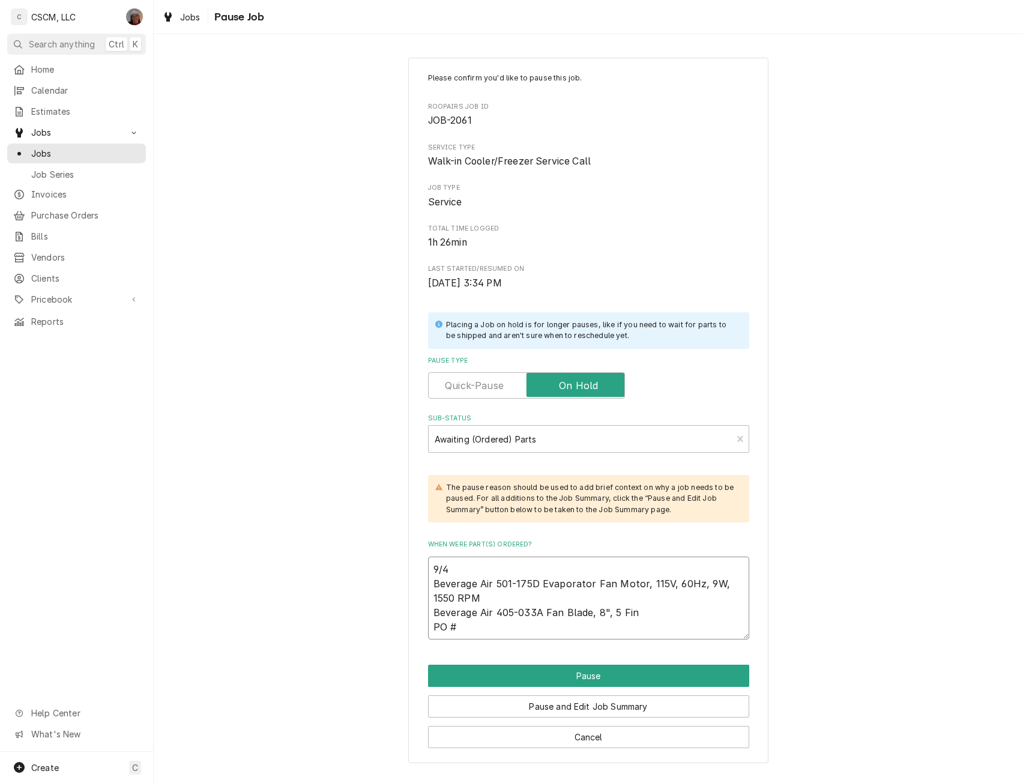
type textarea "9/4 Beverage Air 501-175D Evaporator Fan Motor, 115V, 60Hz, 9W, 1550 RPM Bevera…"
type textarea "x"
type textarea "9/4 Beverage Air 501-175D Evaporator Fan Motor, 115V, 60Hz, 9W, 1550 RPM Bevera…"
type textarea "x"
type textarea "9/4 Beverage Air 501-175D Evaporator Fan Motor, 115V, 60Hz, 9W, 1550 RPM Bevera…"
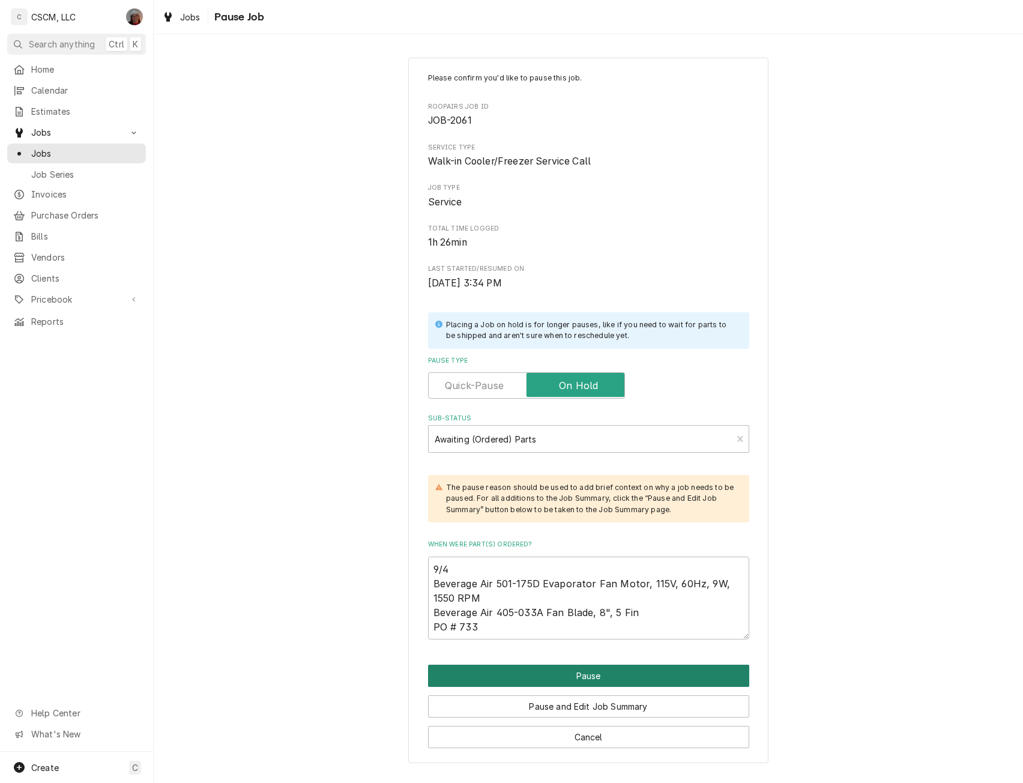
click at [596, 673] on button "Pause" at bounding box center [588, 676] width 321 height 22
type textarea "x"
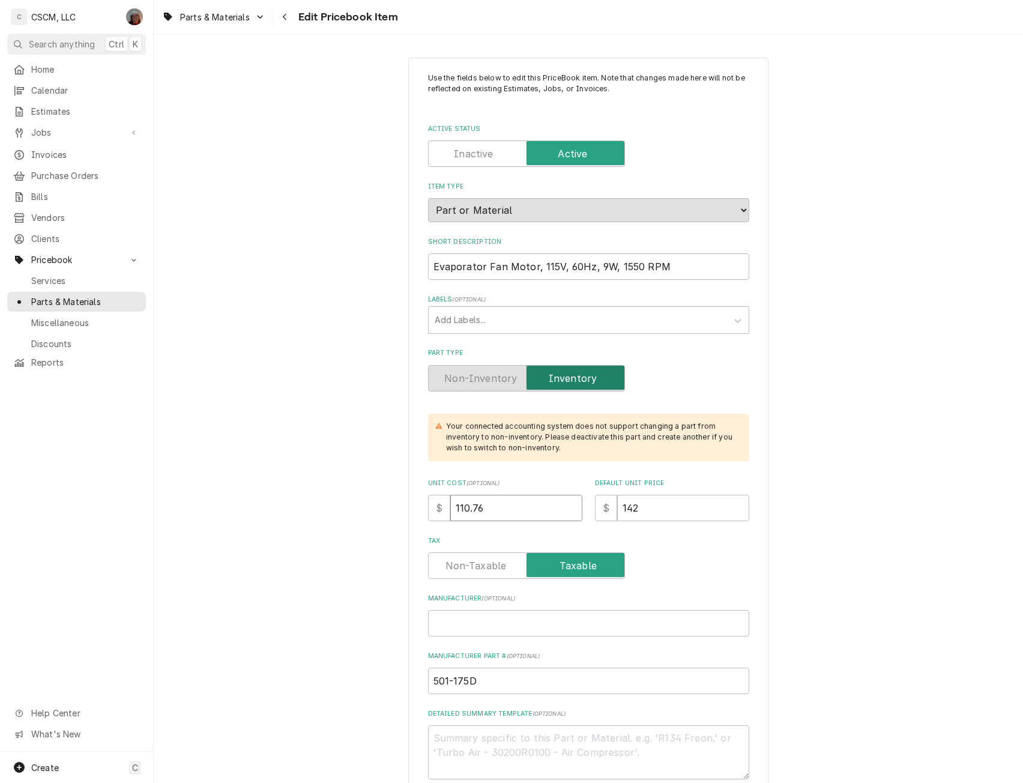
drag, startPoint x: 481, startPoint y: 506, endPoint x: 393, endPoint y: 507, distance: 88.3
type textarea "x"
type input "1"
type textarea "x"
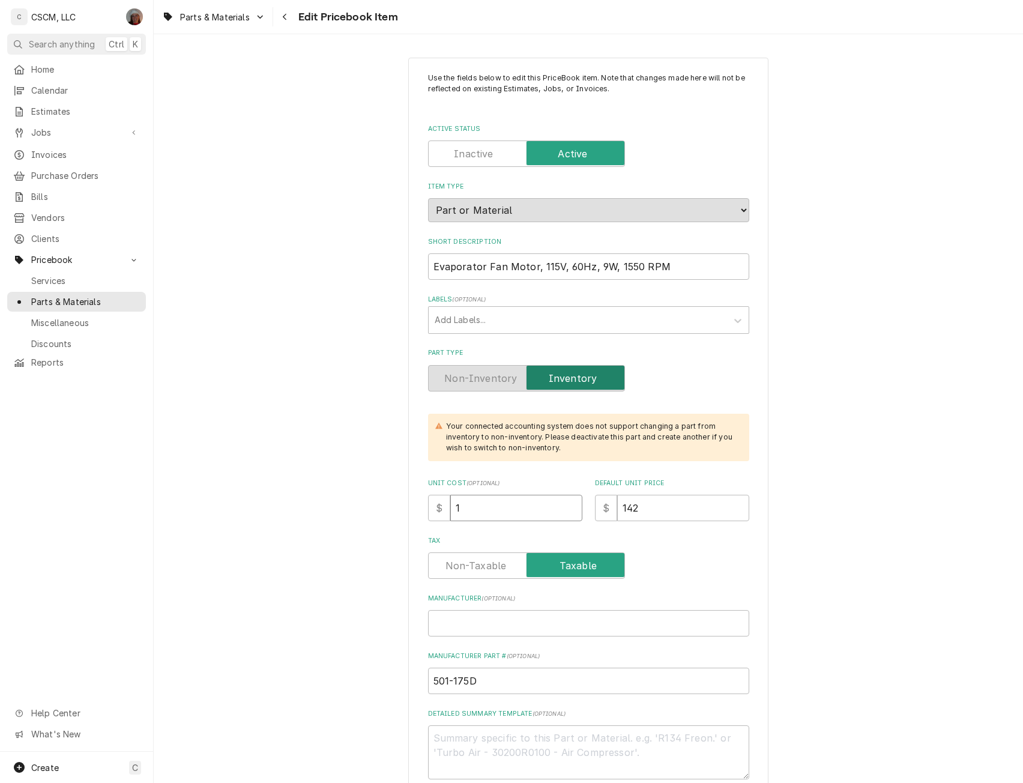
type input "14"
type textarea "x"
type input "141"
type textarea "x"
type input "141.8"
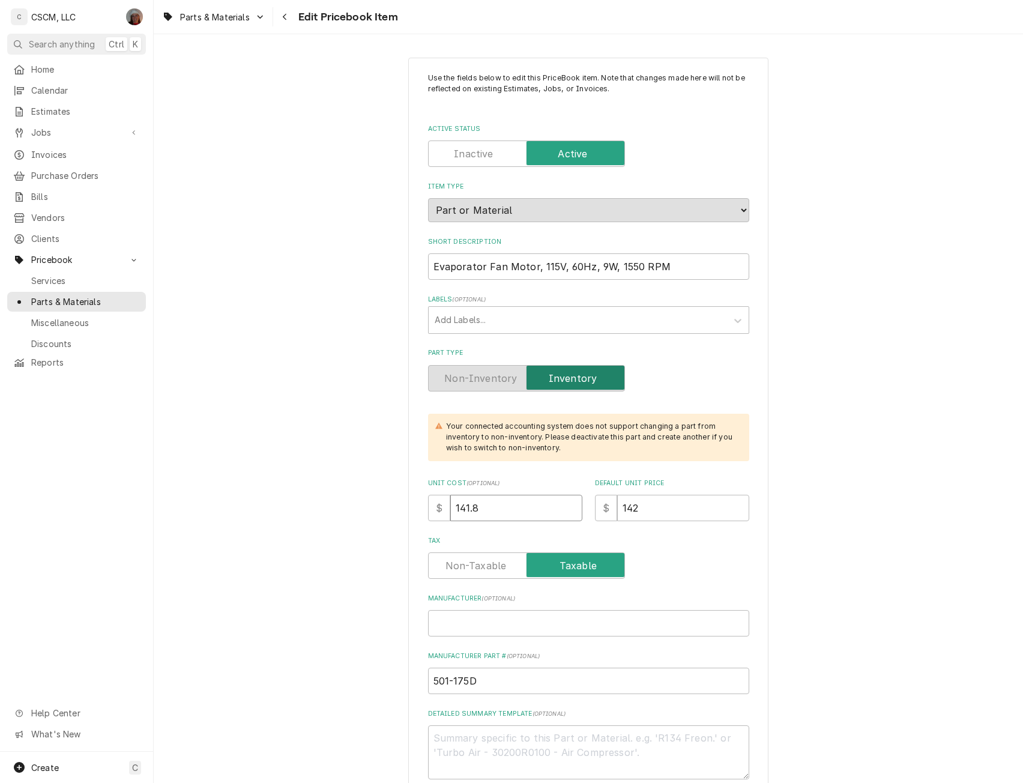
type textarea "x"
type input "141.84"
type textarea "x"
type input "1"
type textarea "x"
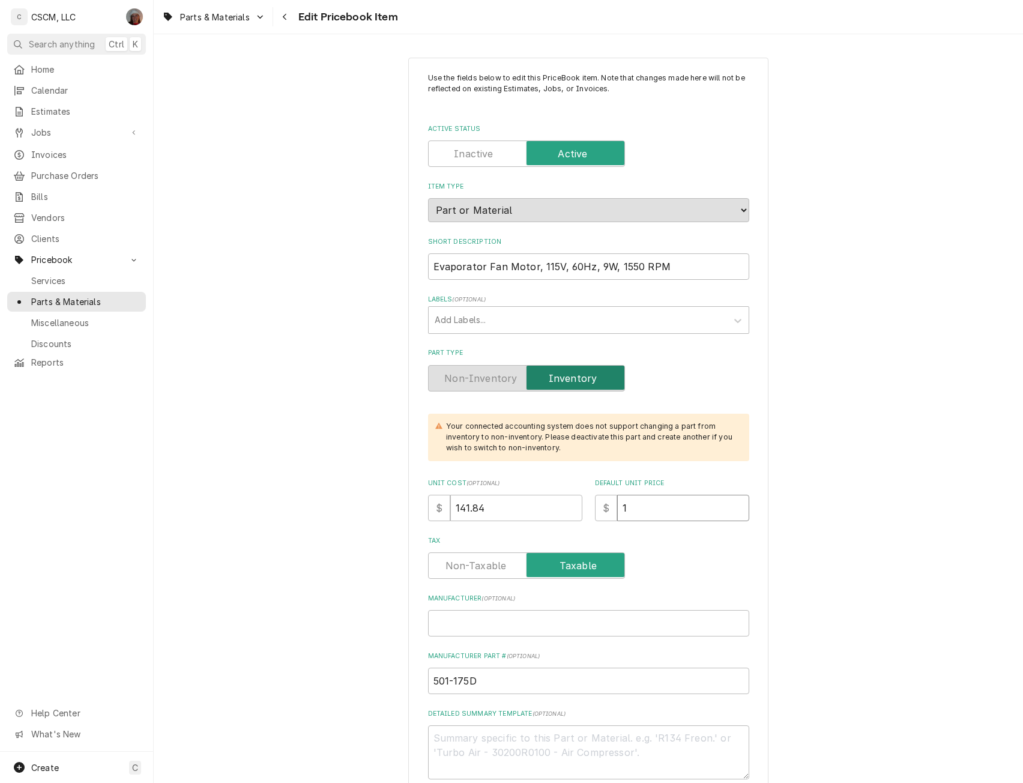
type input "19"
type textarea "x"
type input "197"
click at [445, 613] on input "Manufacturer ( optional )" at bounding box center [588, 623] width 321 height 26
paste input "Beverage Air"
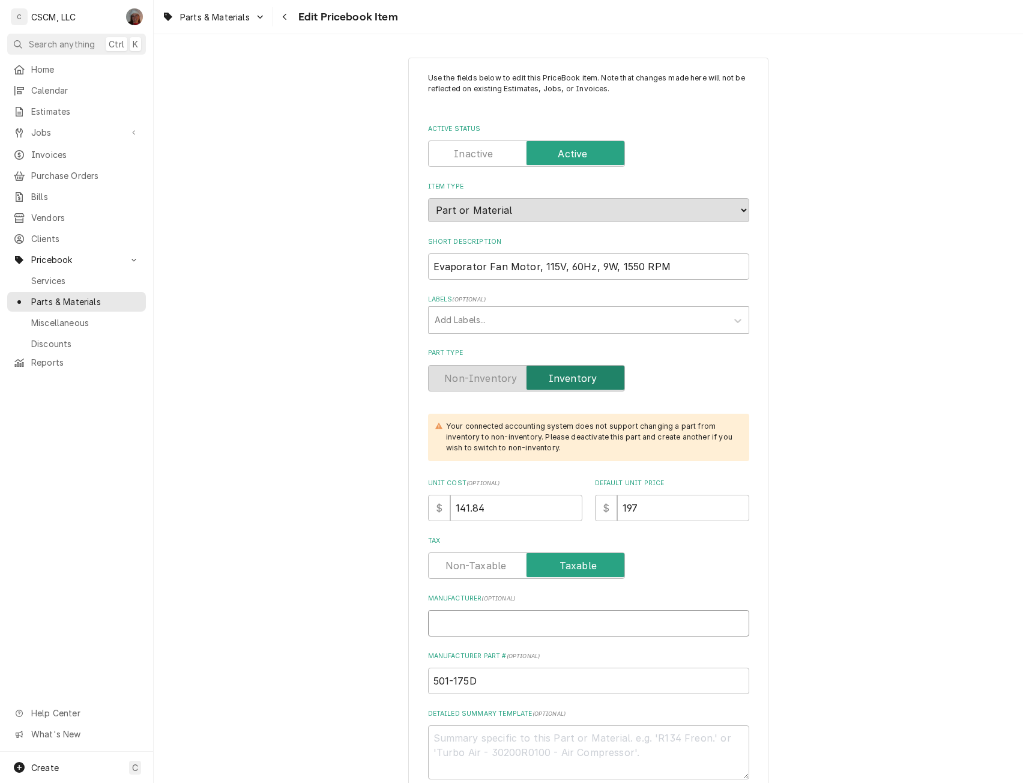
type textarea "x"
type input "Beverage Air"
click at [449, 729] on textarea "Detailed Summary Template ( optional )" at bounding box center [588, 753] width 321 height 54
paste textarea "501-175D Evaporator Fan Motor, 115V, 60Hz, 9W, 1550 RPM"
type textarea "x"
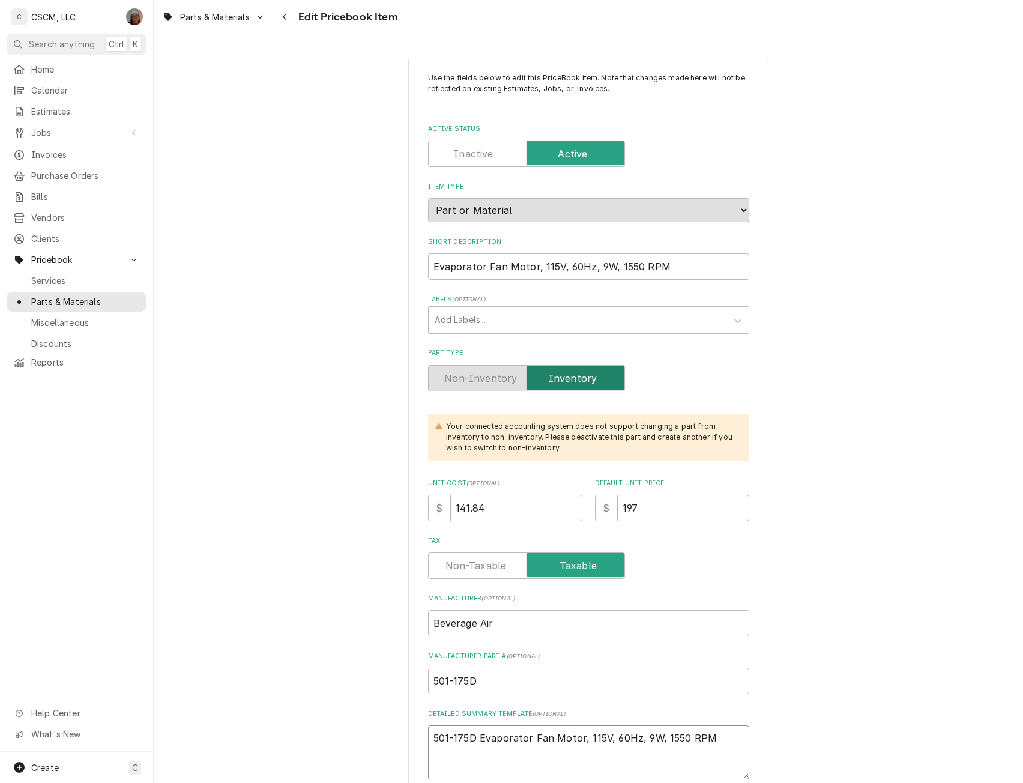
click at [475, 738] on textarea "501-175D Evaporator Fan Motor, 115V, 60Hz, 9W, 1550 RPM" at bounding box center [588, 753] width 321 height 54
type textarea "501-175D Evaporator Fan Motor, 115V, 60Hz, 9W, 1550 RPM"
type textarea "x"
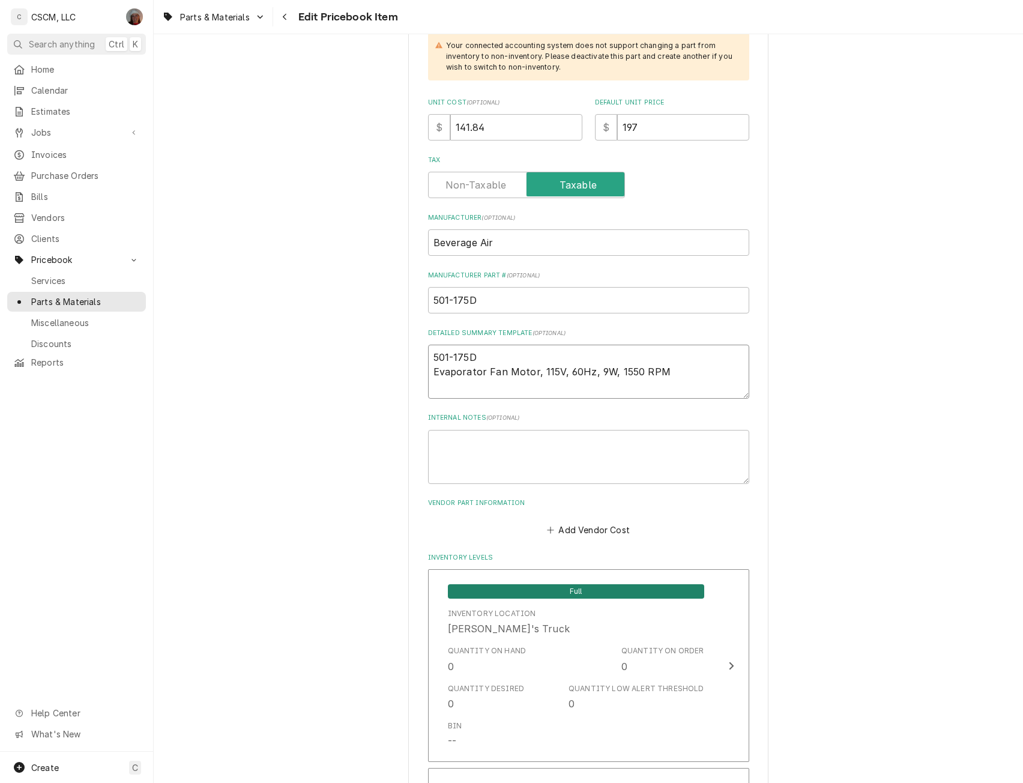
scroll to position [495, 0]
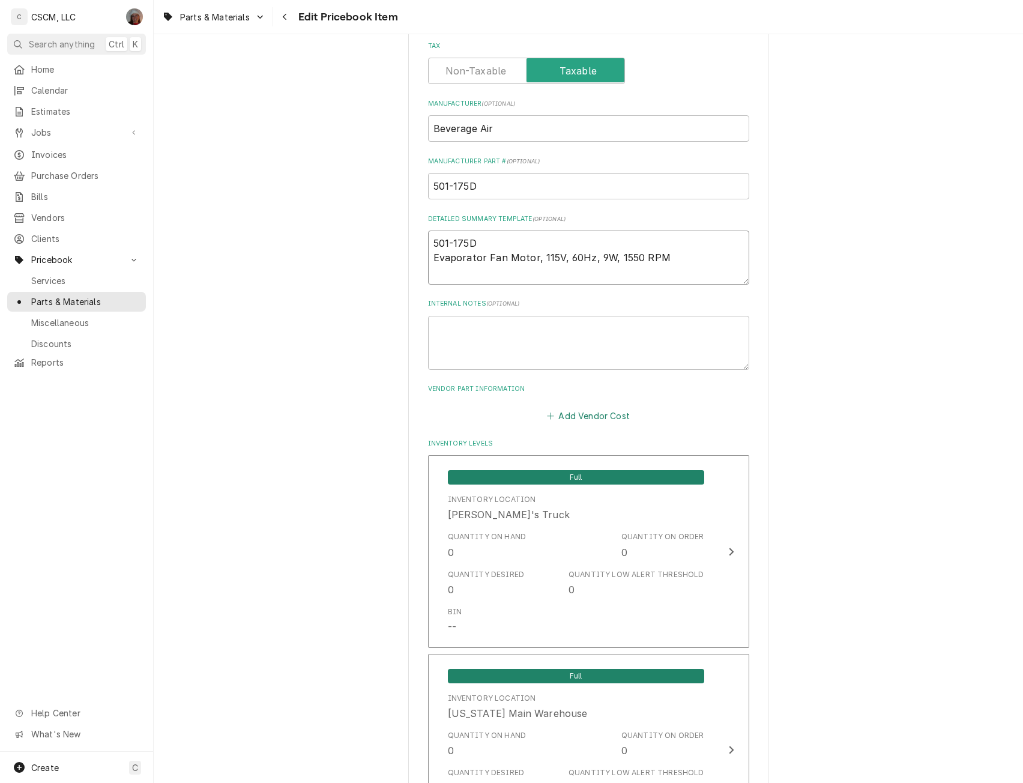
type textarea "501-175D Evaporator Fan Motor, 115V, 60Hz, 9W, 1550 RPM"
click at [576, 416] on button "Add Vendor Cost" at bounding box center [588, 415] width 87 height 17
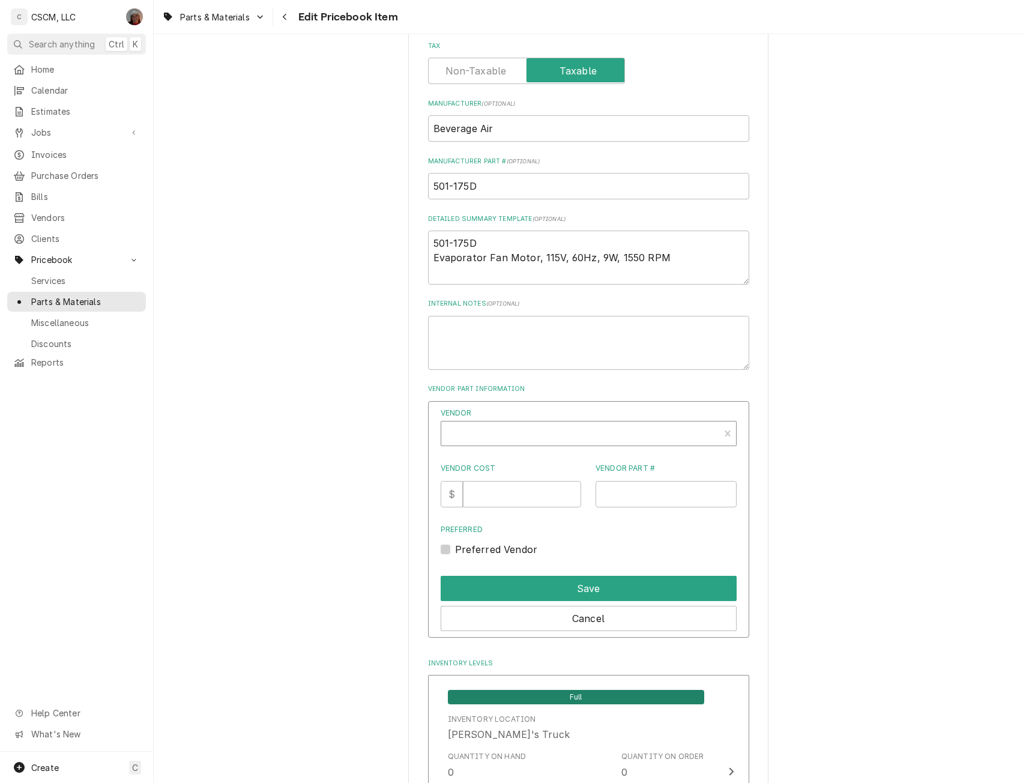
type textarea "x"
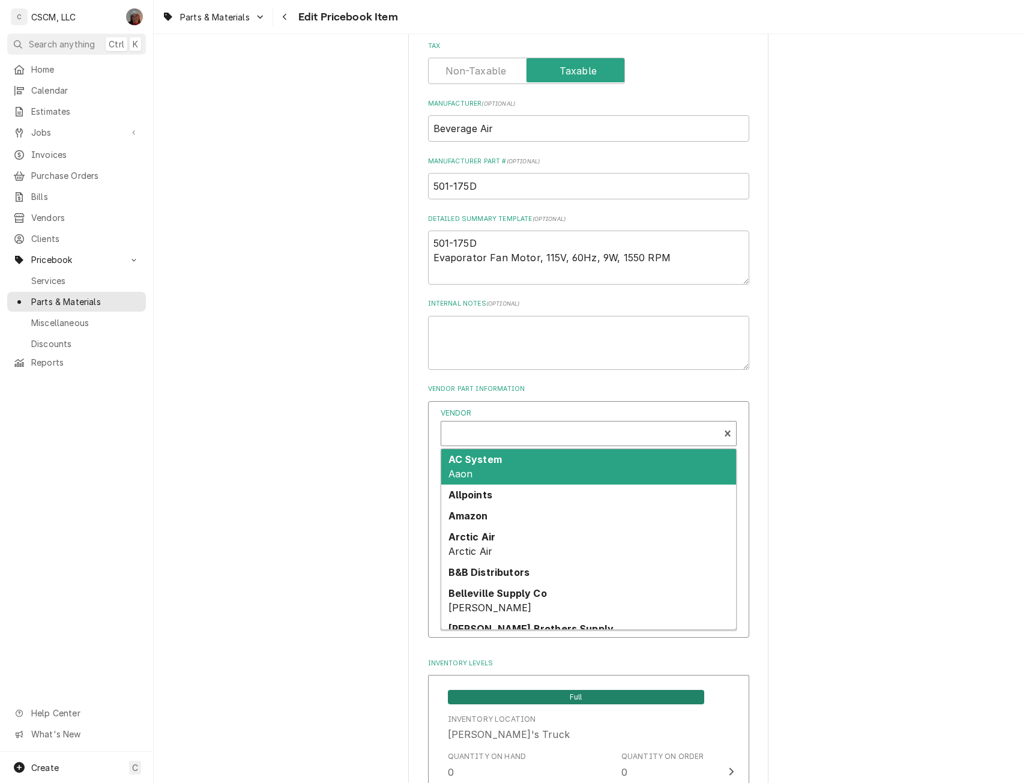
click at [569, 440] on div "Vendor" at bounding box center [580, 434] width 266 height 29
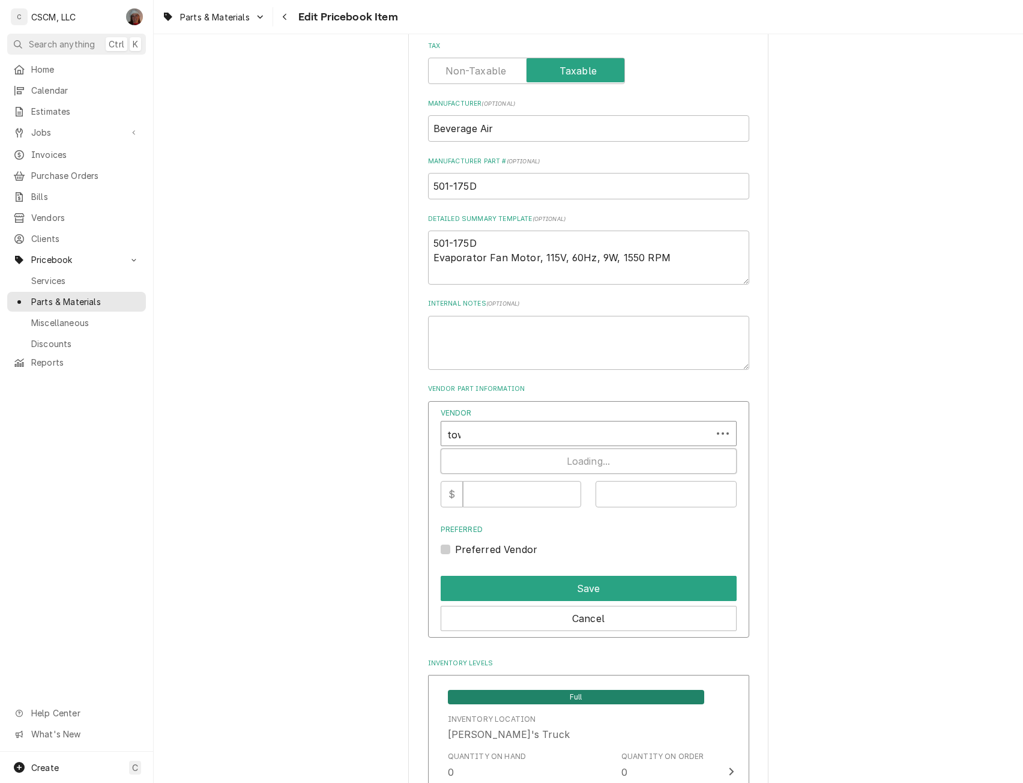
type input "town"
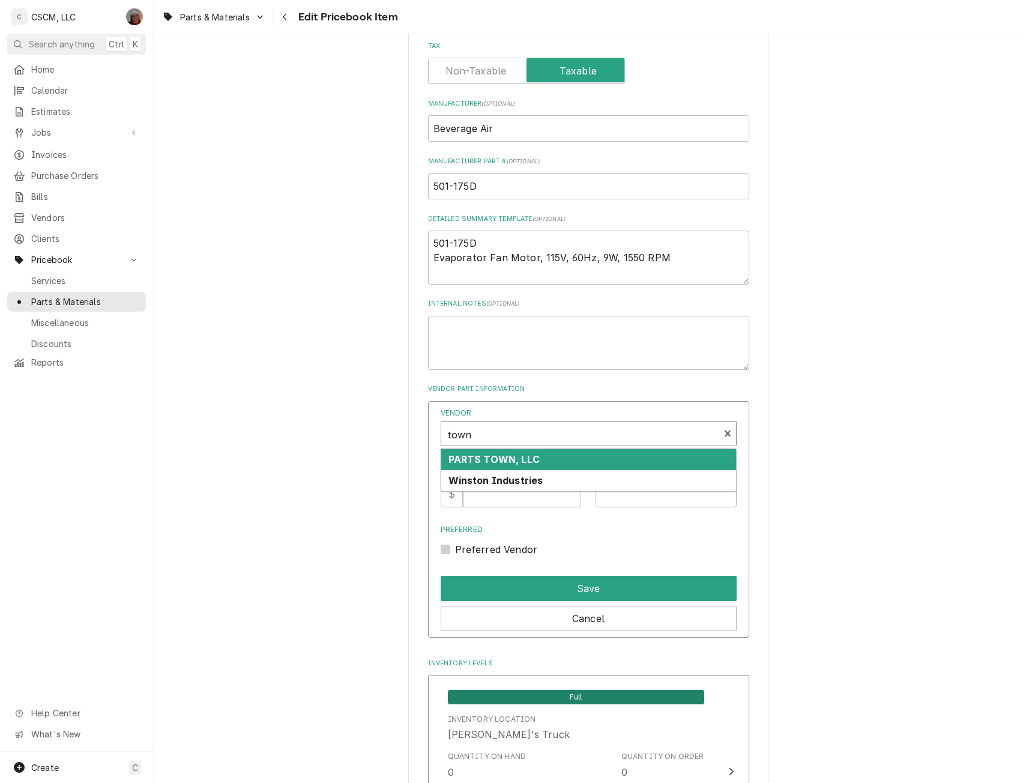
click at [504, 459] on strong "PARTS TOWN, LLC" at bounding box center [494, 459] width 91 height 12
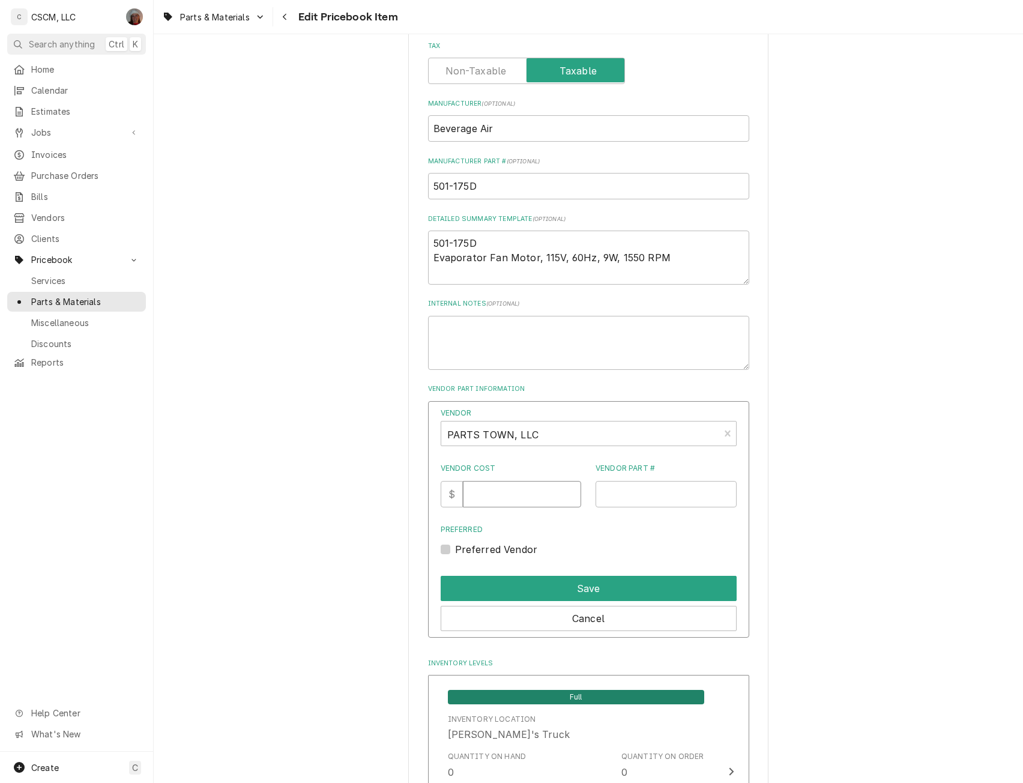
click at [499, 497] on input "Vendor Cost" at bounding box center [522, 494] width 118 height 26
type input "141.84"
click at [606, 496] on input "Vendor Part #" at bounding box center [666, 494] width 141 height 26
paste input "BEV501-175D"
type input "BEV501-175D"
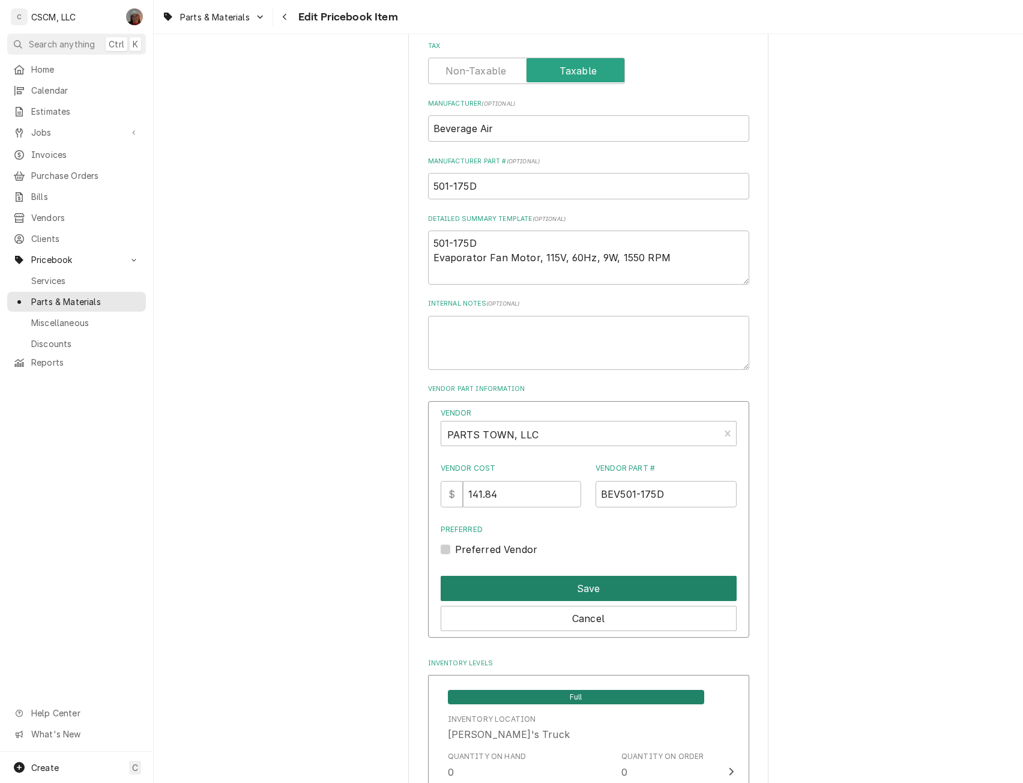
click at [580, 580] on button "Save" at bounding box center [589, 588] width 296 height 25
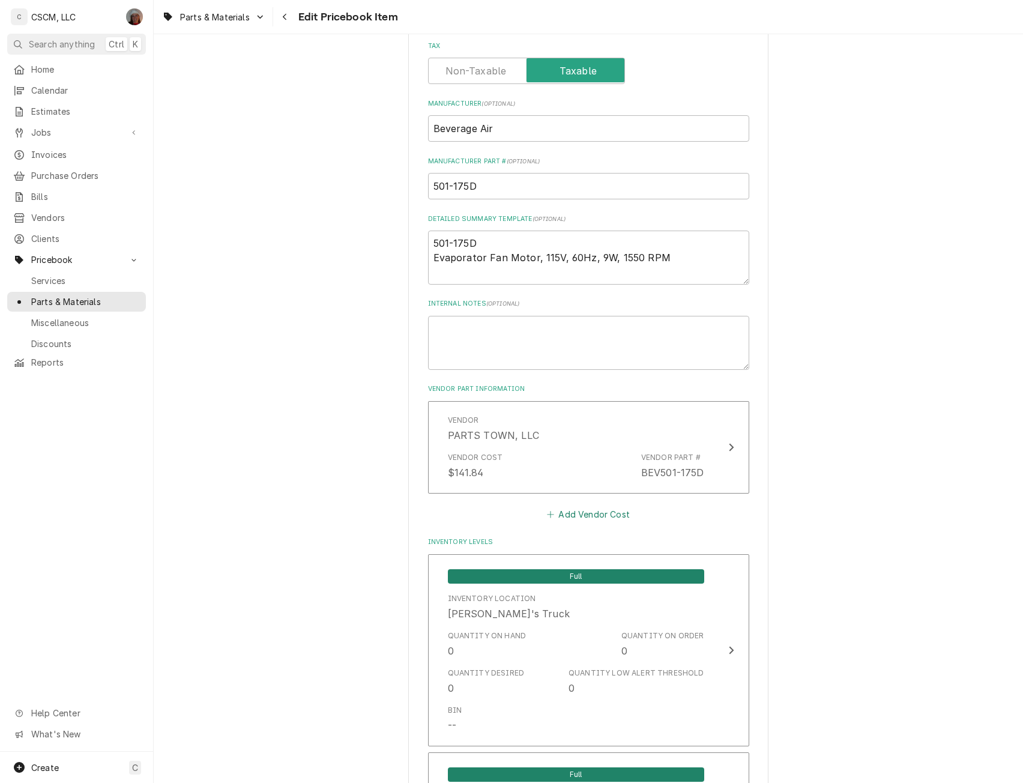
click at [610, 515] on button "Add Vendor Cost" at bounding box center [588, 514] width 87 height 17
type textarea "x"
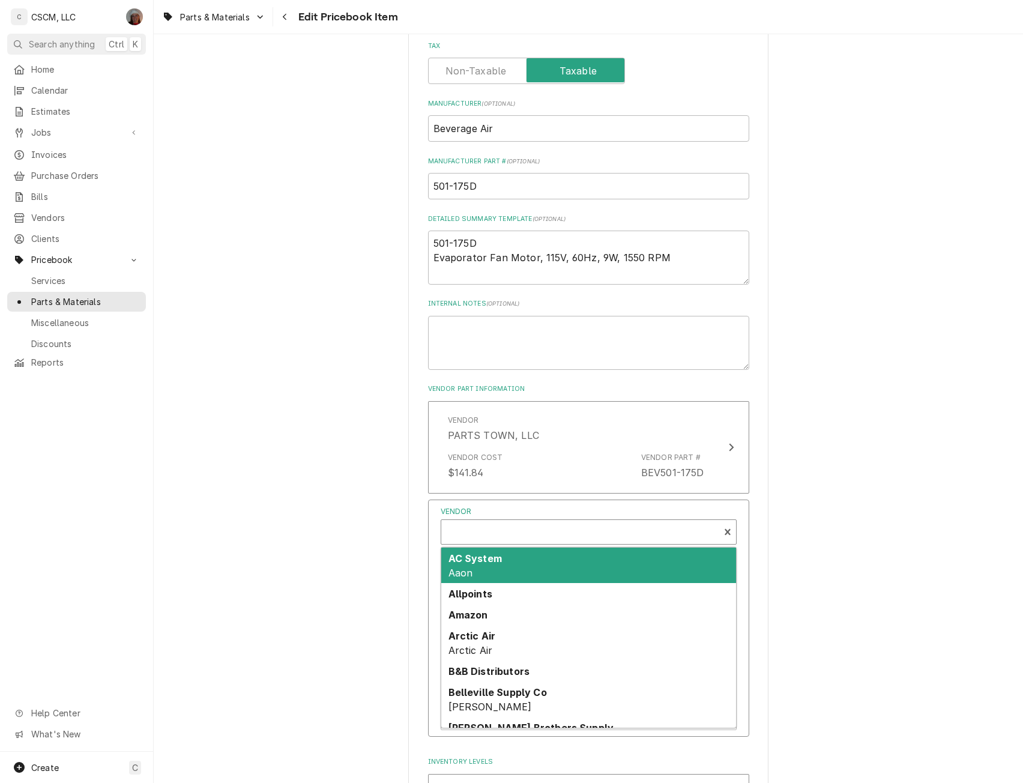
click at [505, 530] on div "Vendor" at bounding box center [580, 533] width 266 height 29
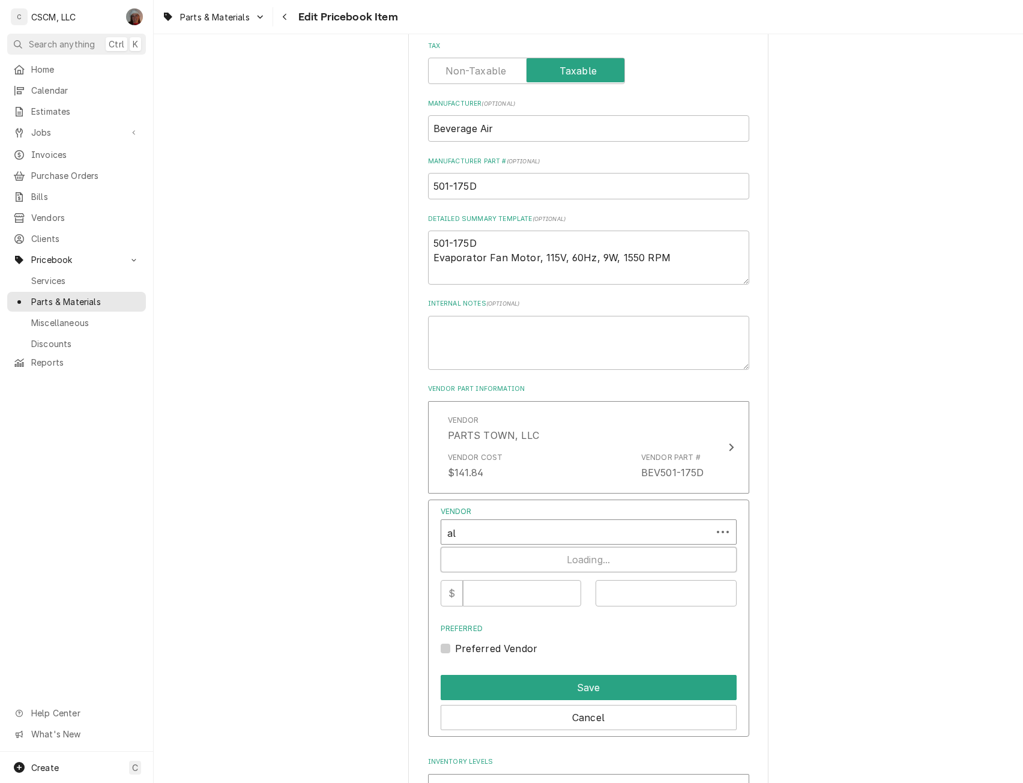
type input "all"
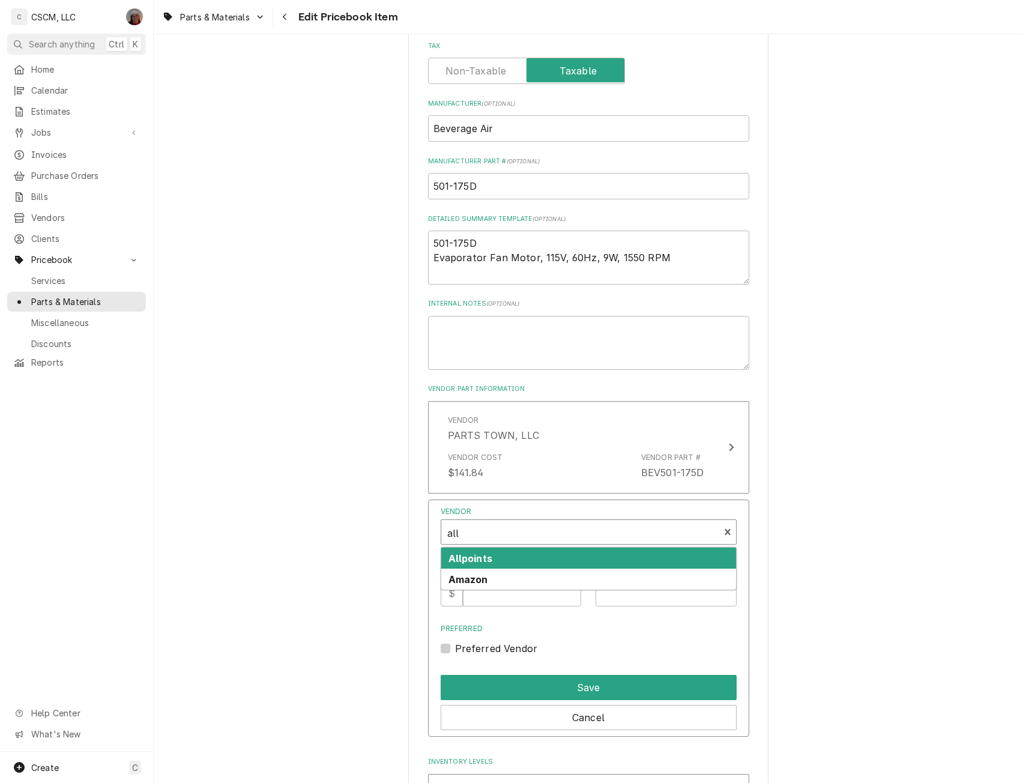
click at [477, 556] on strong "Allpoints" at bounding box center [471, 559] width 44 height 12
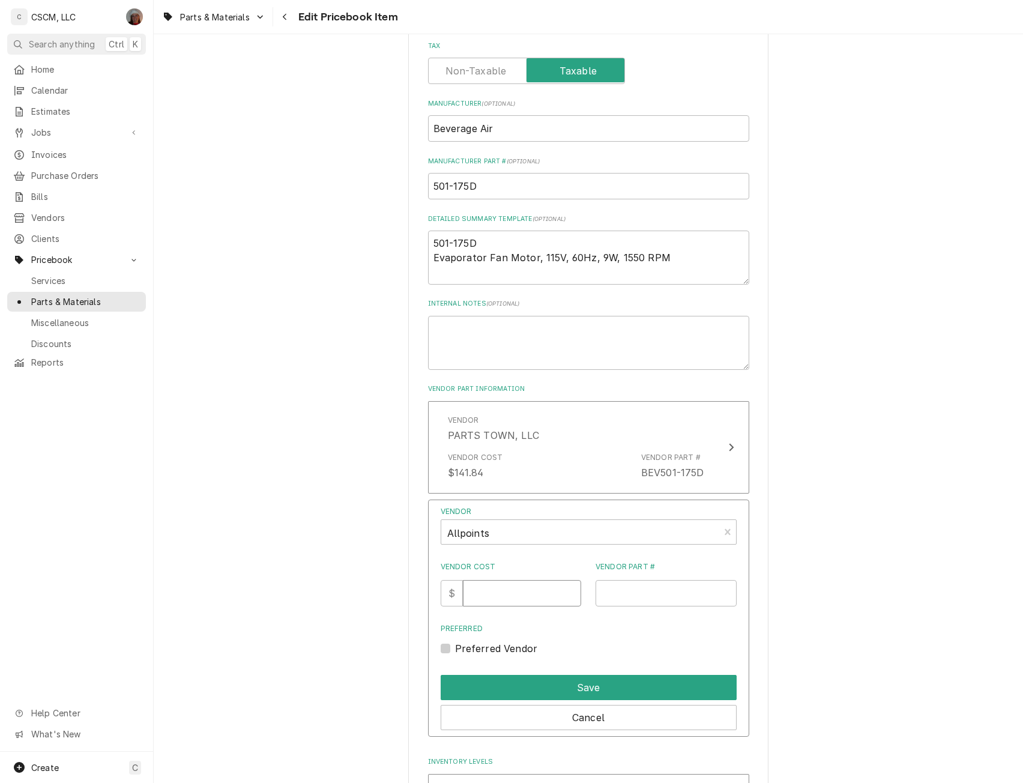
click at [491, 592] on input "Vendor Cost" at bounding box center [522, 593] width 118 height 26
type input "153.13"
type input "8020671"
click at [568, 686] on button "Save" at bounding box center [589, 687] width 296 height 25
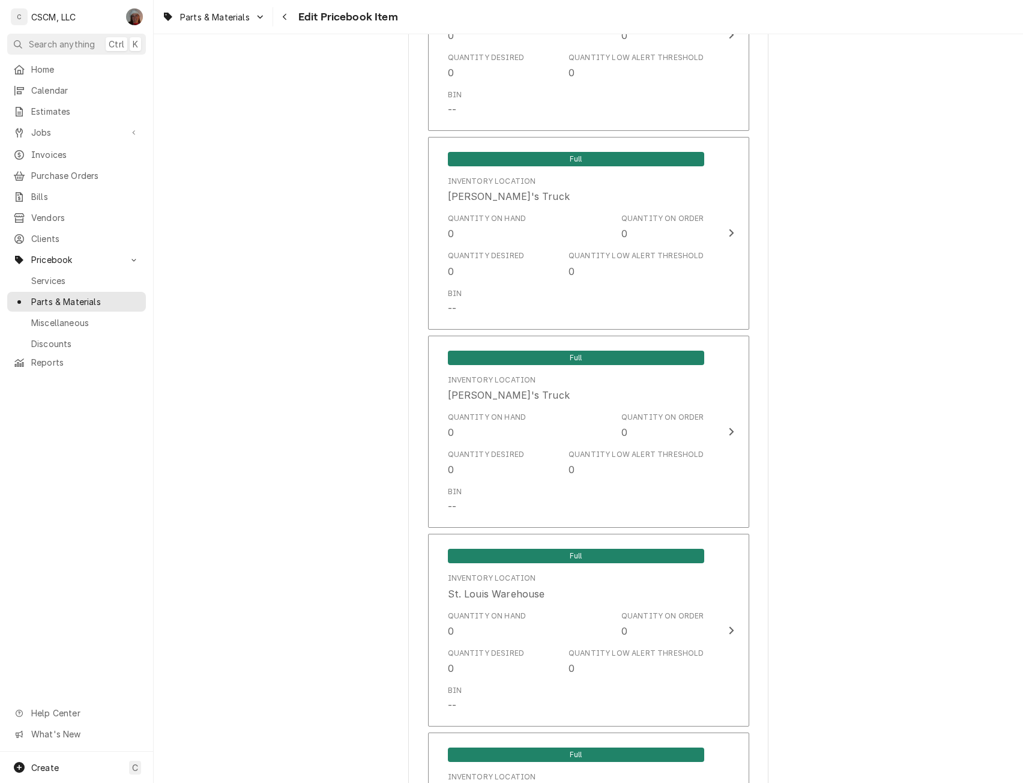
scroll to position [2211, 0]
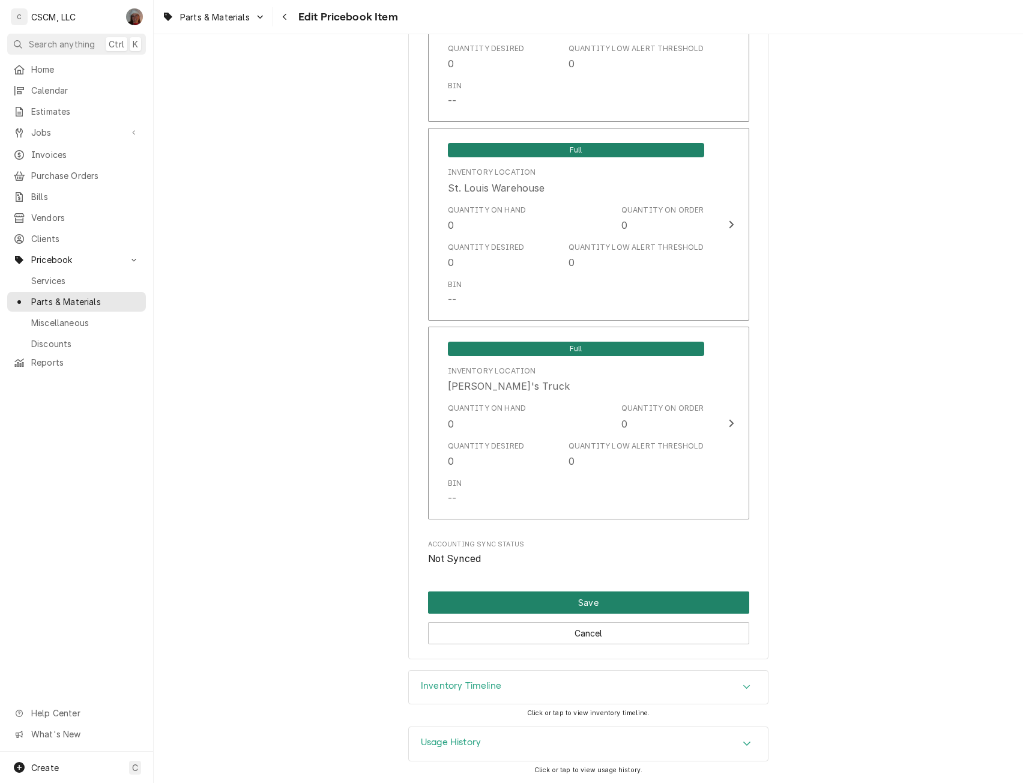
click at [607, 608] on button "Save" at bounding box center [588, 603] width 321 height 22
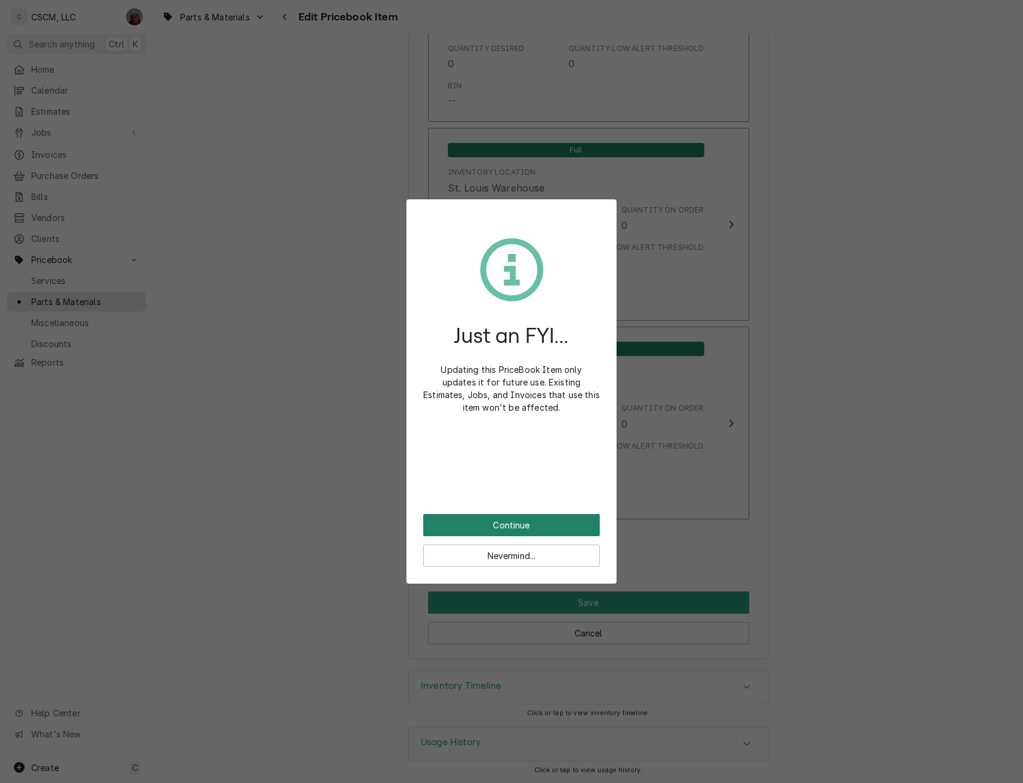
click at [474, 523] on button "Continue" at bounding box center [511, 525] width 177 height 22
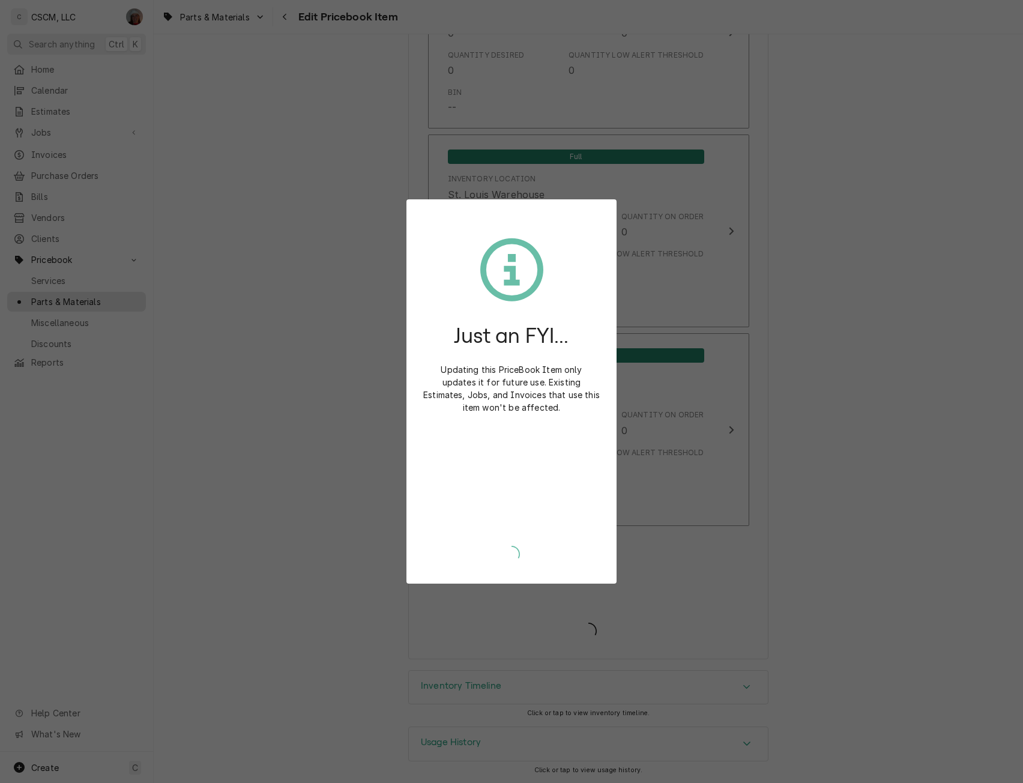
scroll to position [2205, 0]
type textarea "x"
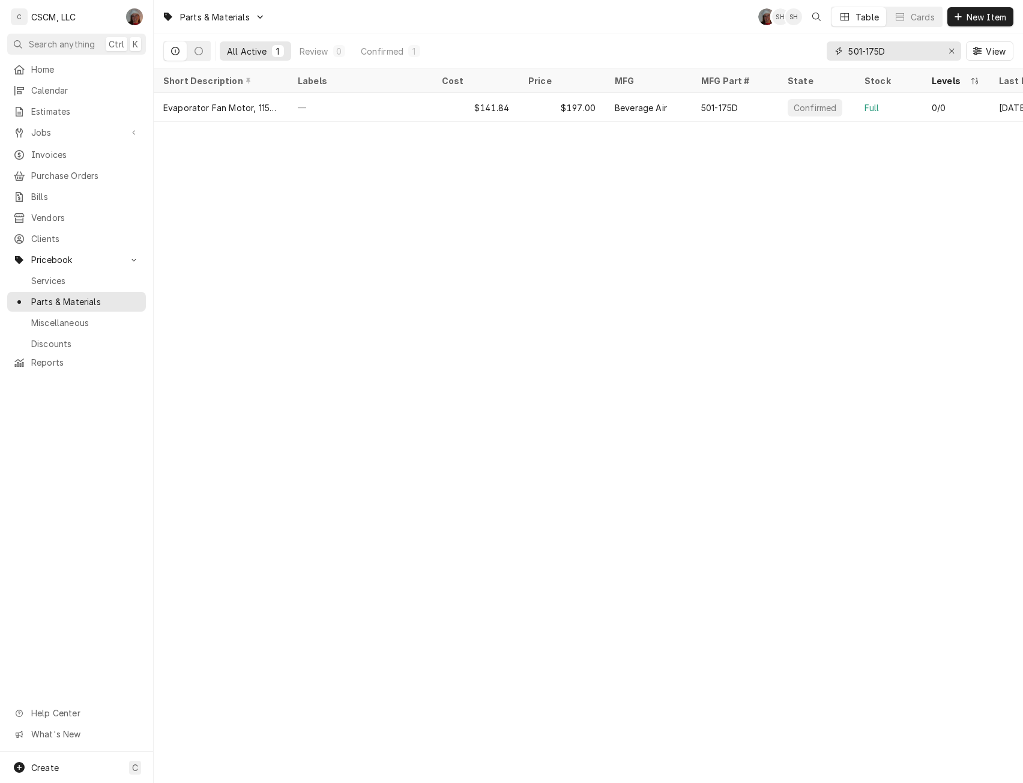
drag, startPoint x: 902, startPoint y: 54, endPoint x: 684, endPoint y: 52, distance: 218.0
click at [684, 52] on div "All Active 1 Review 0 Confirmed 1 501-175D View" at bounding box center [588, 51] width 850 height 34
paste input "405-033A"
type input "405-033A"
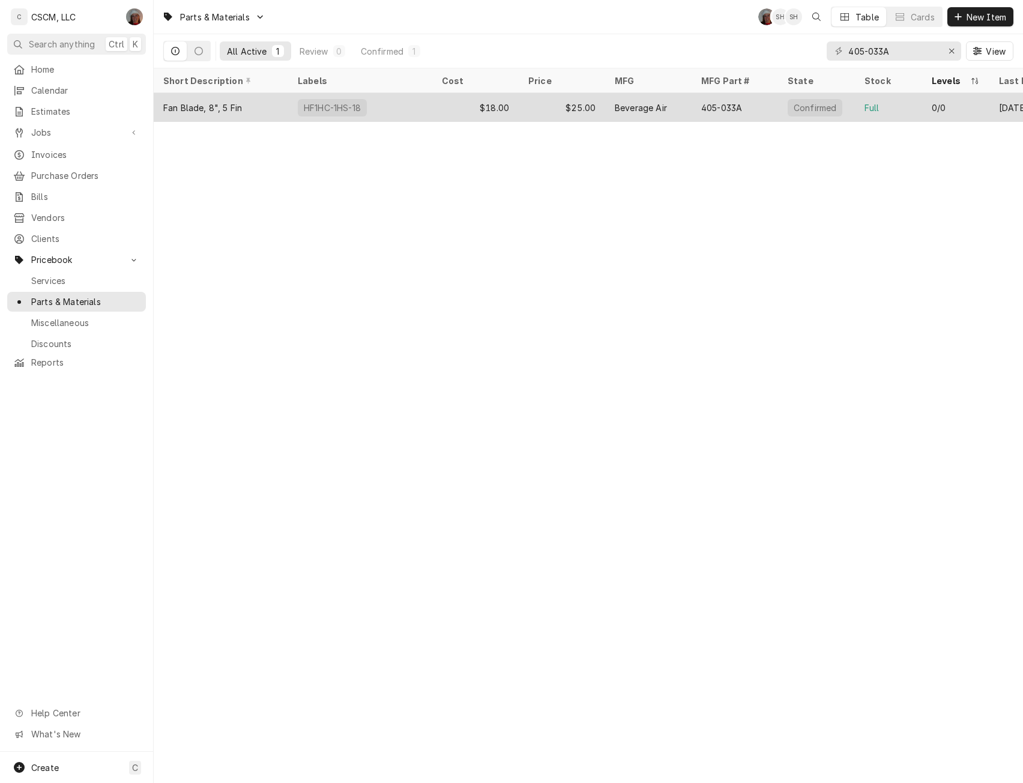
click at [364, 110] on div "HF1HC-1HS-18" at bounding box center [360, 107] width 144 height 29
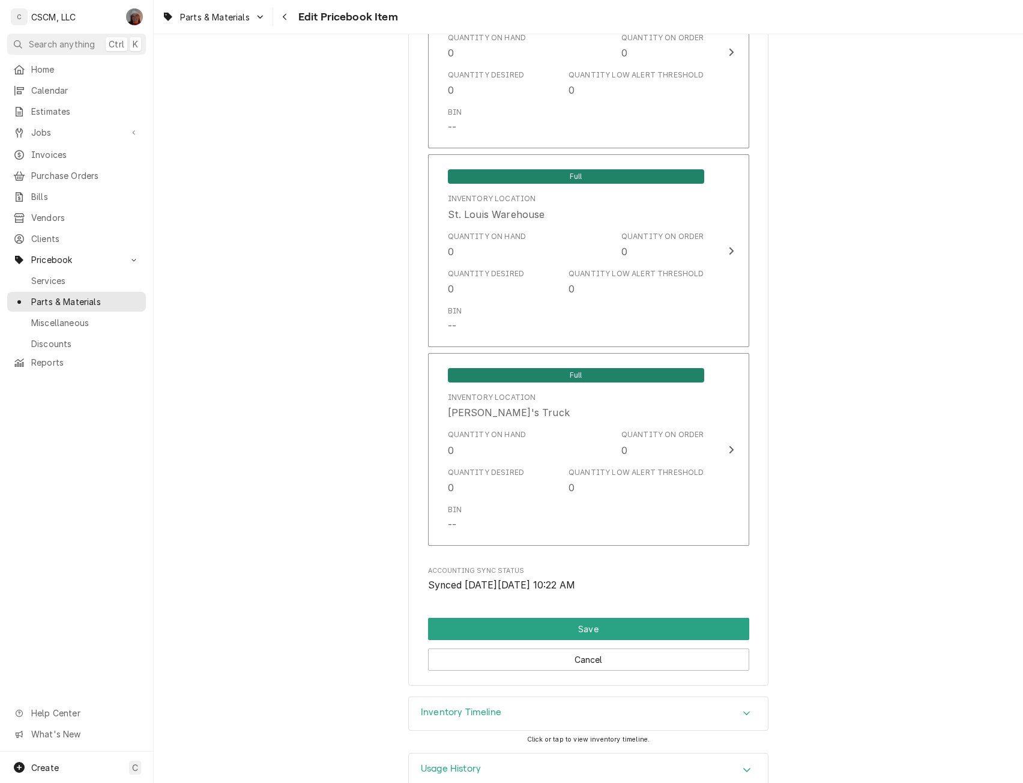
scroll to position [2237, 0]
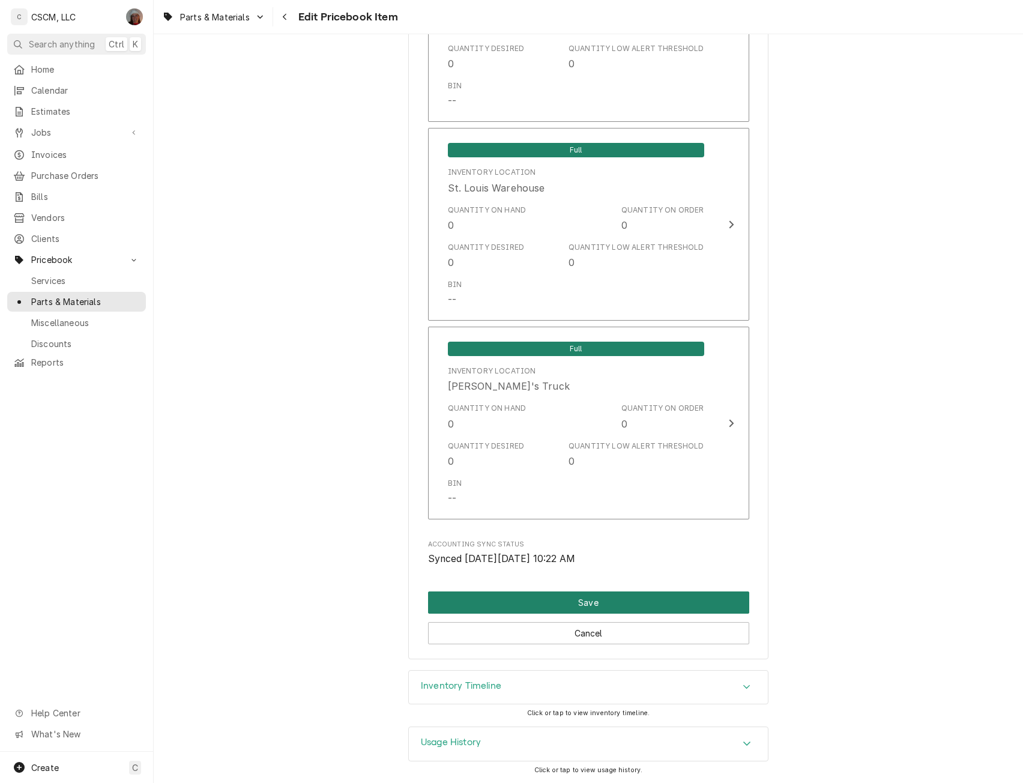
click at [666, 596] on button "Save" at bounding box center [588, 603] width 321 height 22
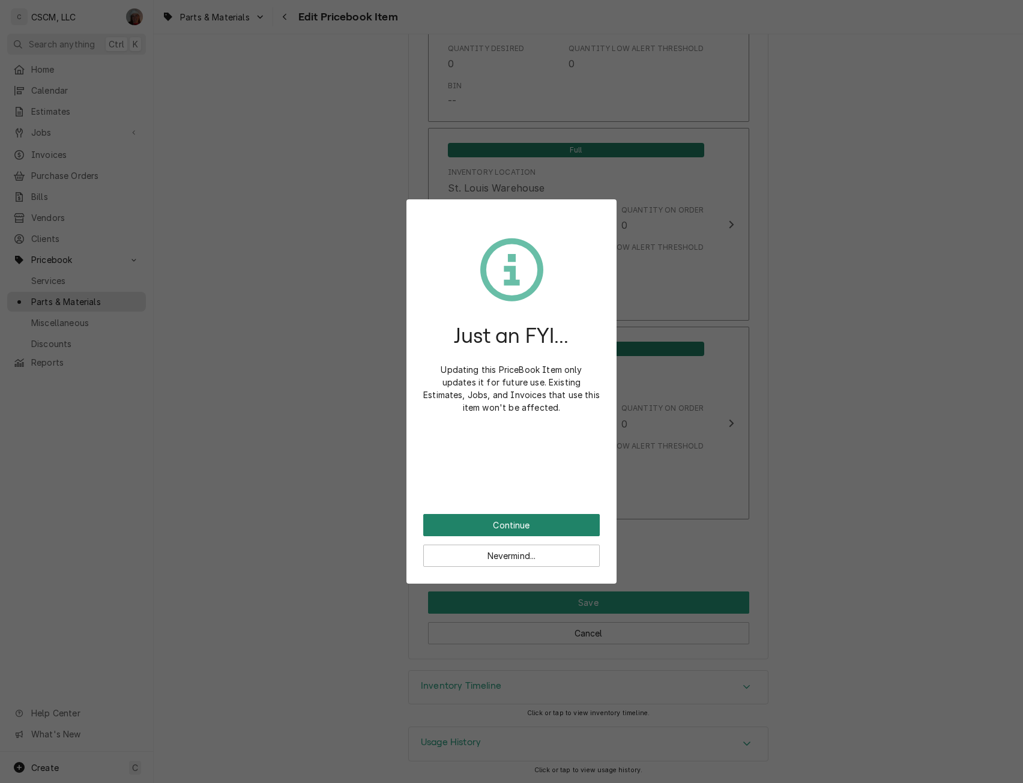
click at [512, 529] on button "Continue" at bounding box center [511, 525] width 177 height 22
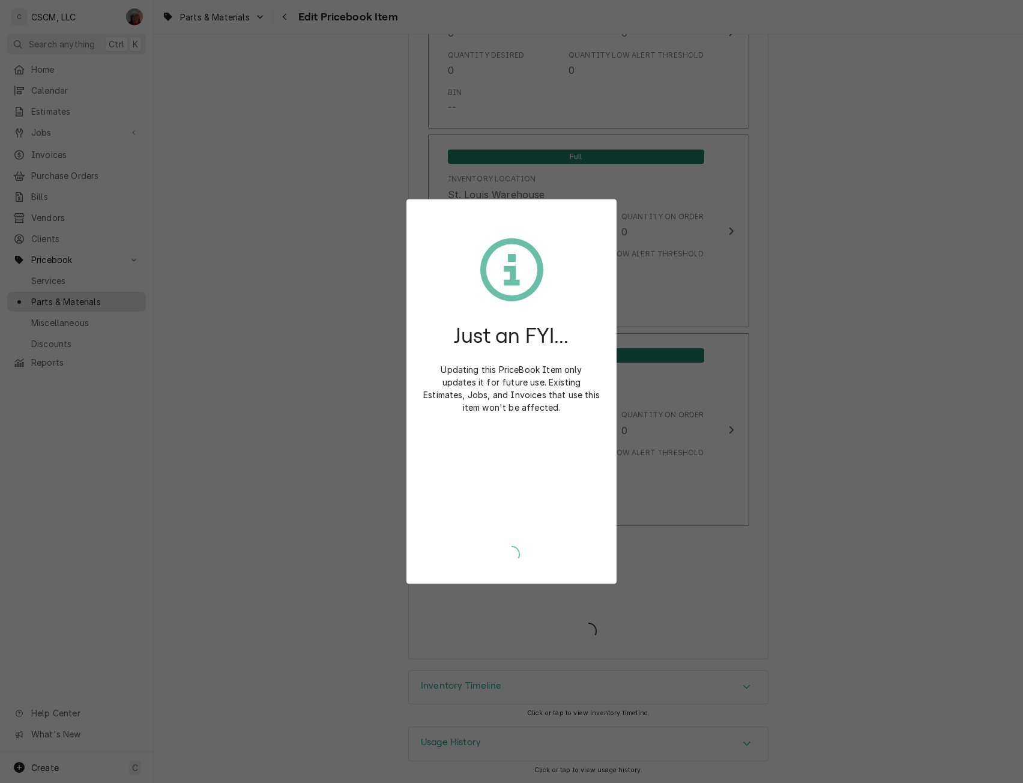
scroll to position [2230, 0]
type textarea "x"
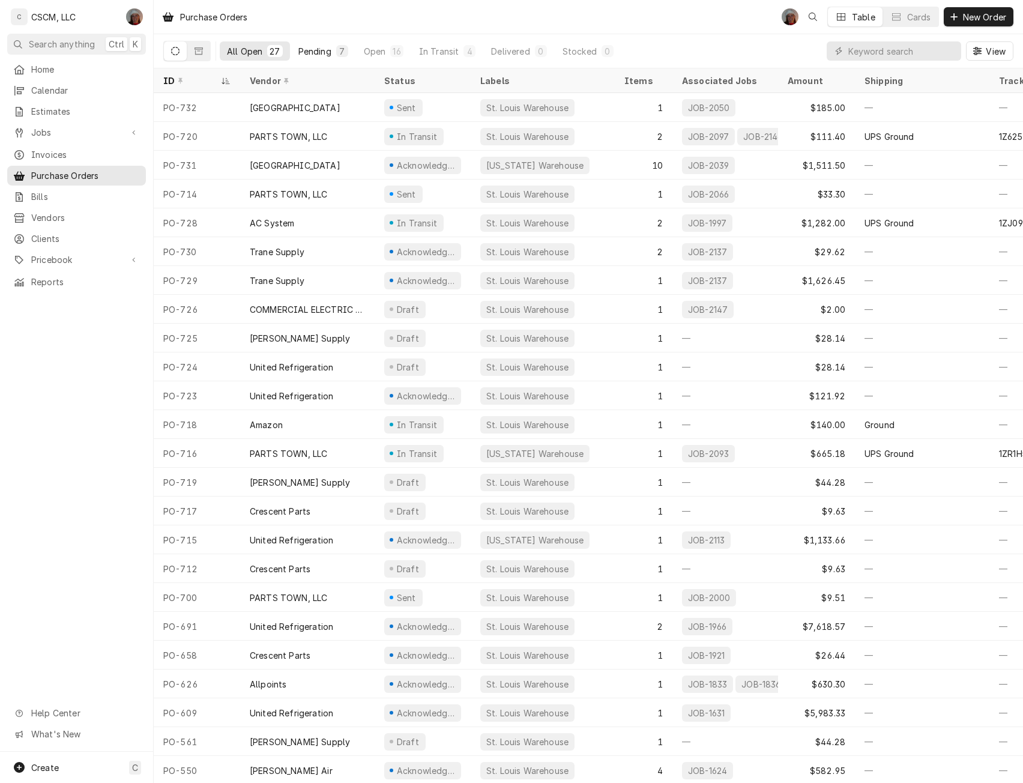
click at [314, 59] on button "Pending 7" at bounding box center [323, 50] width 64 height 19
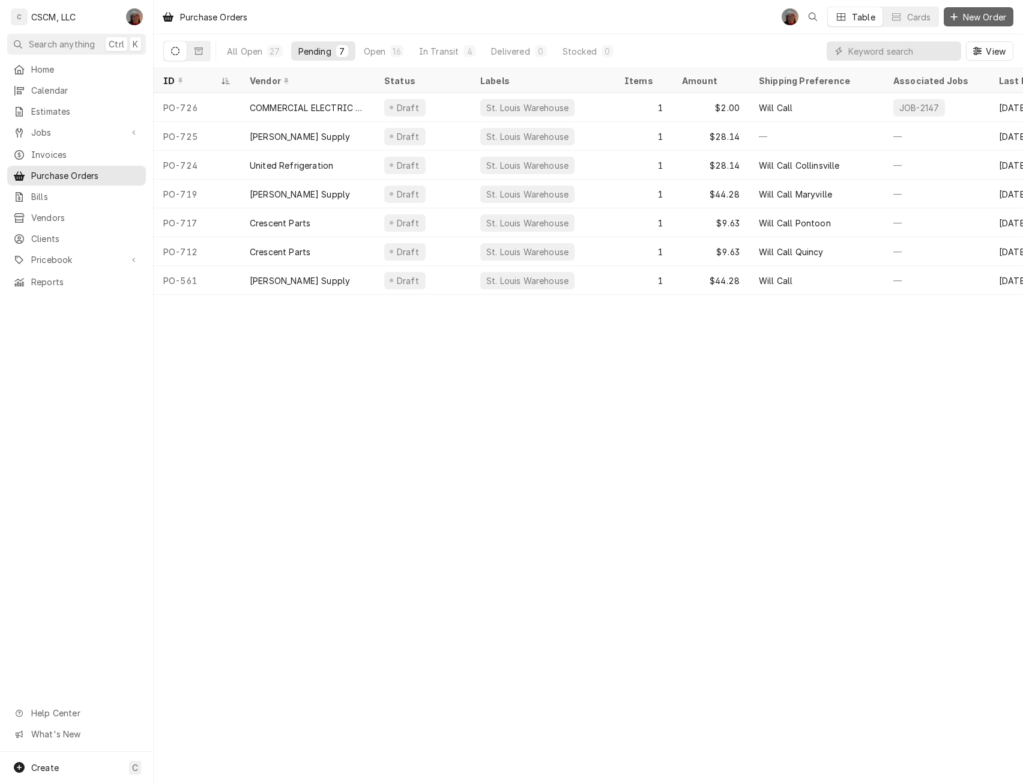
click at [974, 15] on span "New Order" at bounding box center [985, 17] width 48 height 13
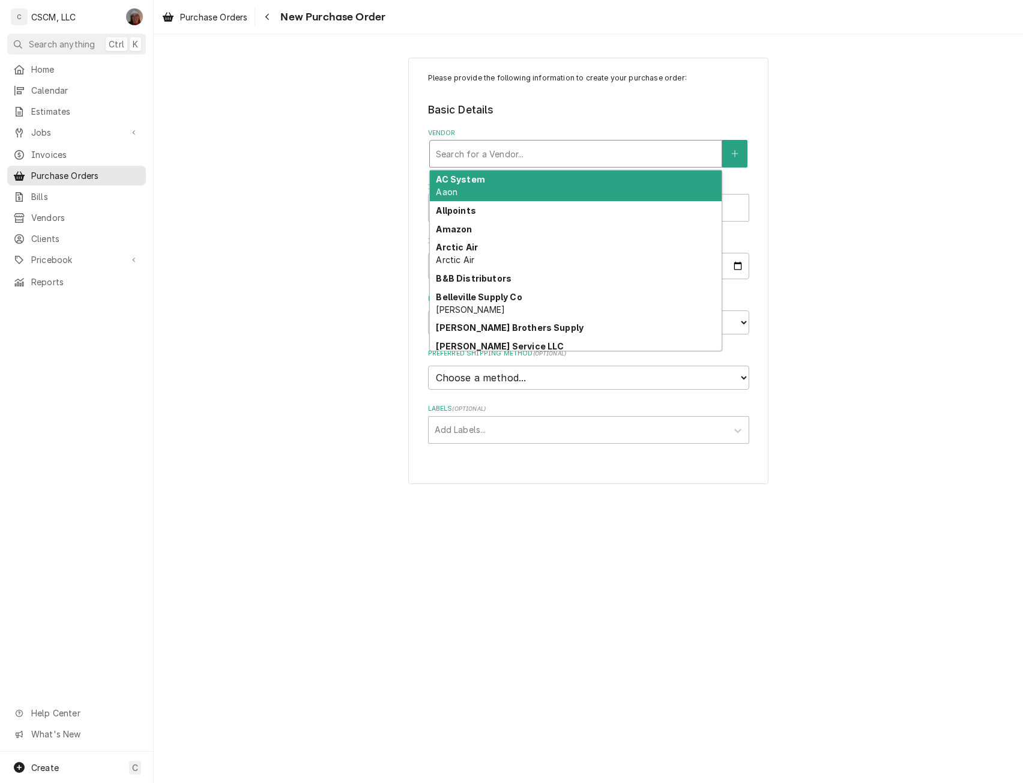
click at [518, 160] on div "Vendor" at bounding box center [576, 154] width 280 height 22
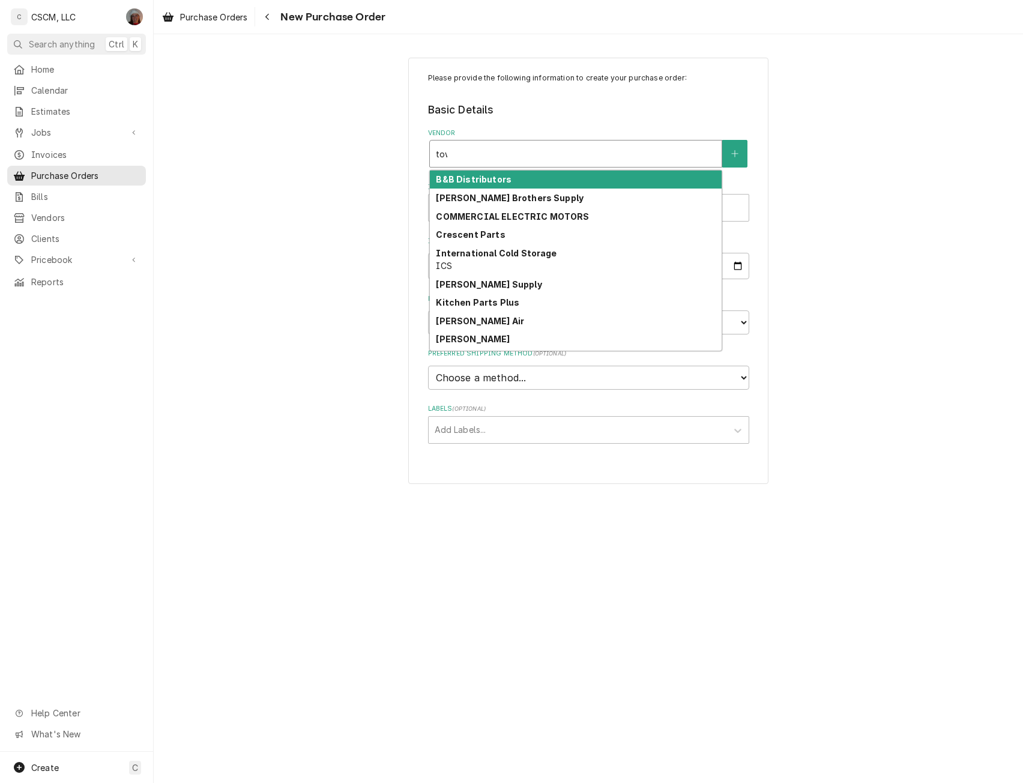
type input "town"
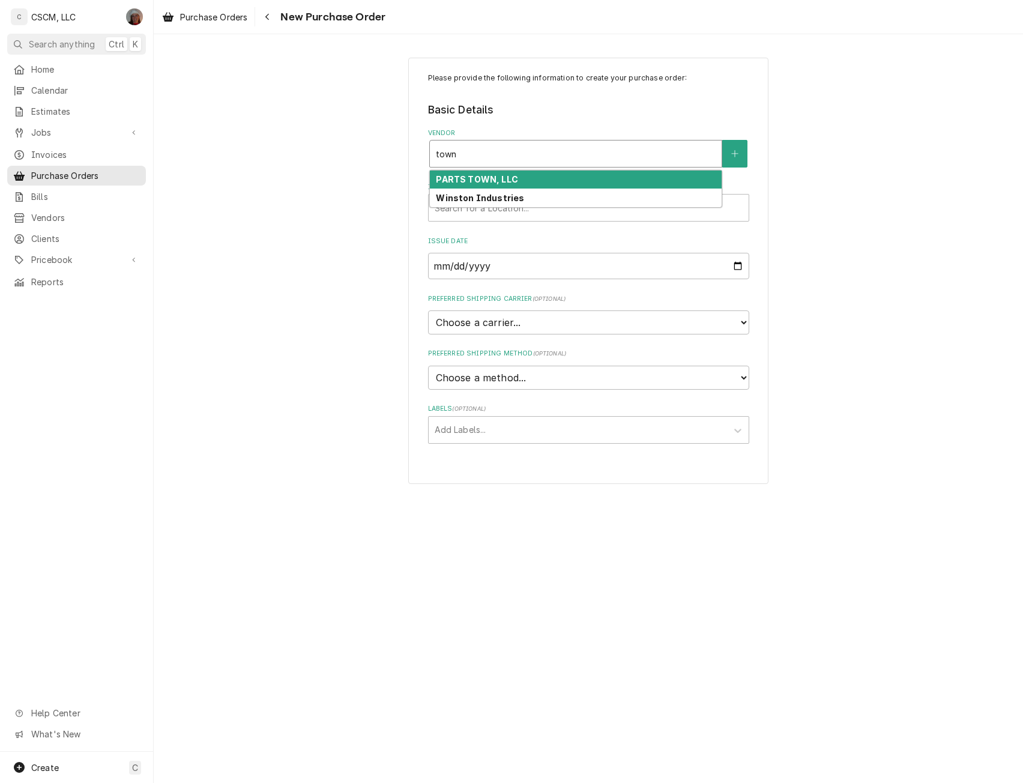
click at [502, 177] on strong "PARTS TOWN, LLC" at bounding box center [477, 179] width 82 height 10
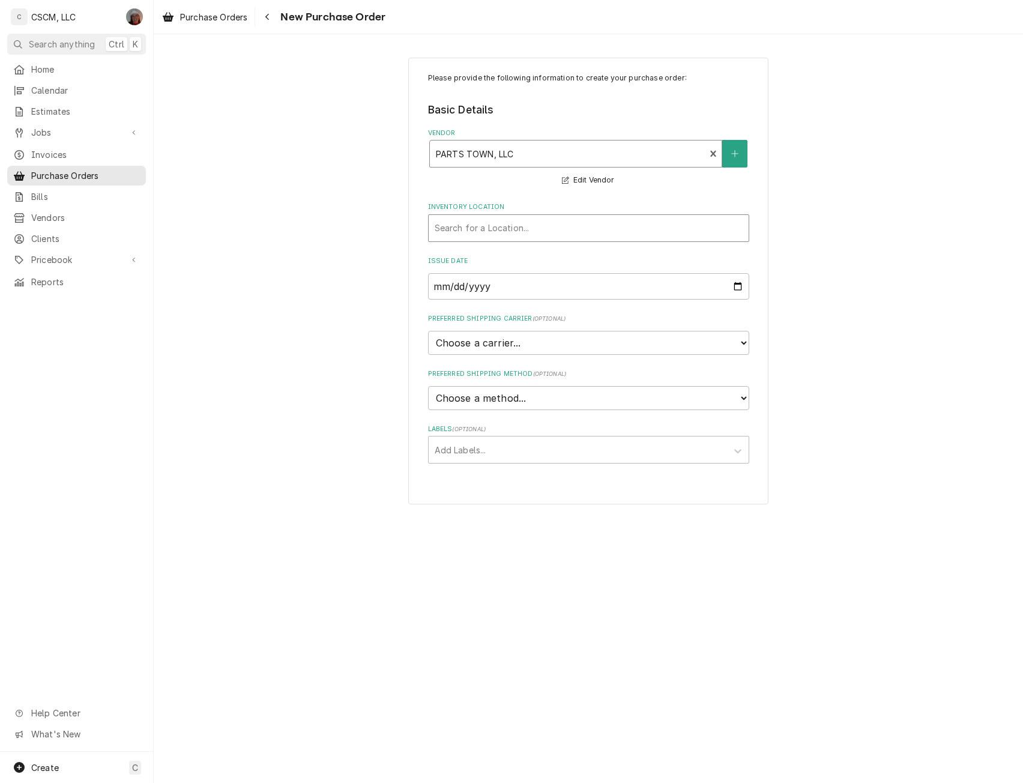
click at [467, 226] on div "Inventory Location" at bounding box center [589, 228] width 308 height 22
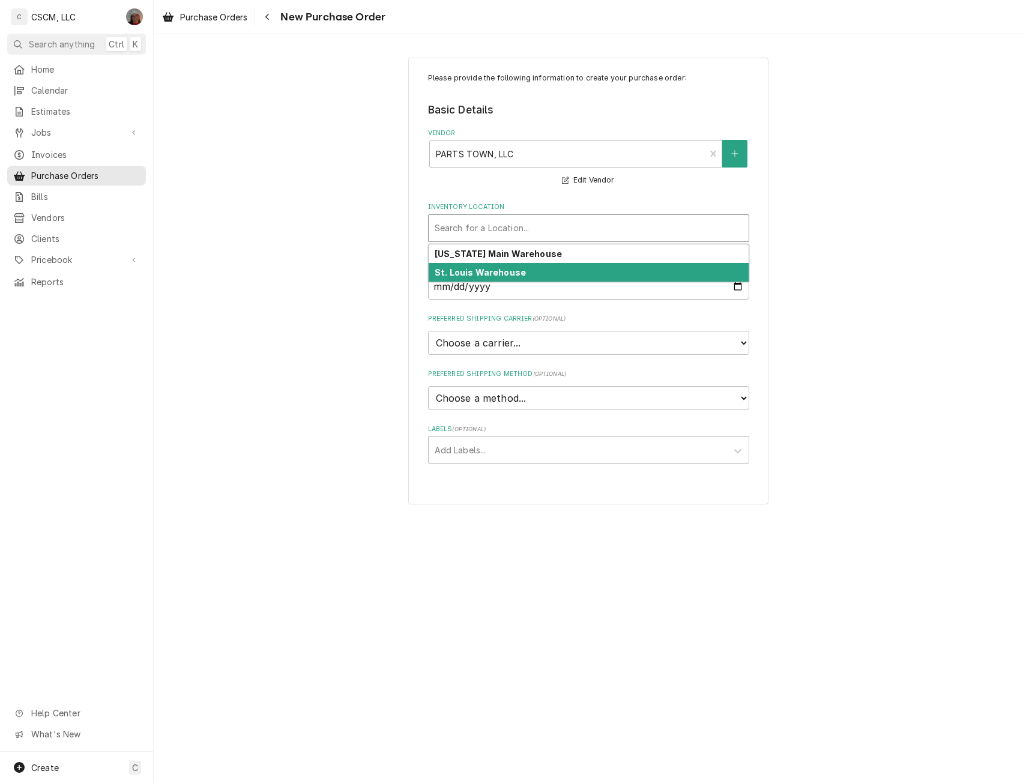
click at [468, 268] on strong "St. Louis Warehouse" at bounding box center [480, 272] width 91 height 10
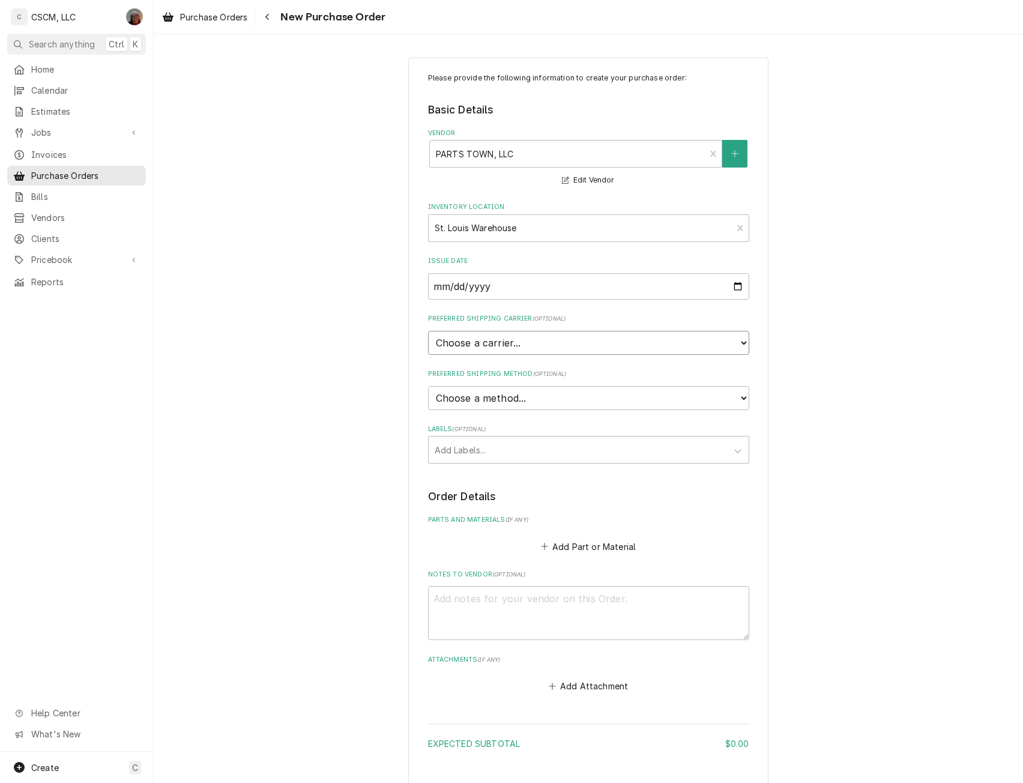
click at [504, 338] on select "Choose a carrier... U.S. Postal Service Stamps.com FedEx UPS DHL Express DHL EC…" at bounding box center [588, 343] width 321 height 24
select select "4"
click at [428, 331] on select "Choose a carrier... U.S. Postal Service Stamps.com FedEx UPS DHL Express DHL EC…" at bounding box center [588, 343] width 321 height 24
type textarea "x"
click at [464, 397] on select "Choose a method... Ground Next Day Early AM Next Day Air 2 Day Air Other" at bounding box center [588, 398] width 321 height 24
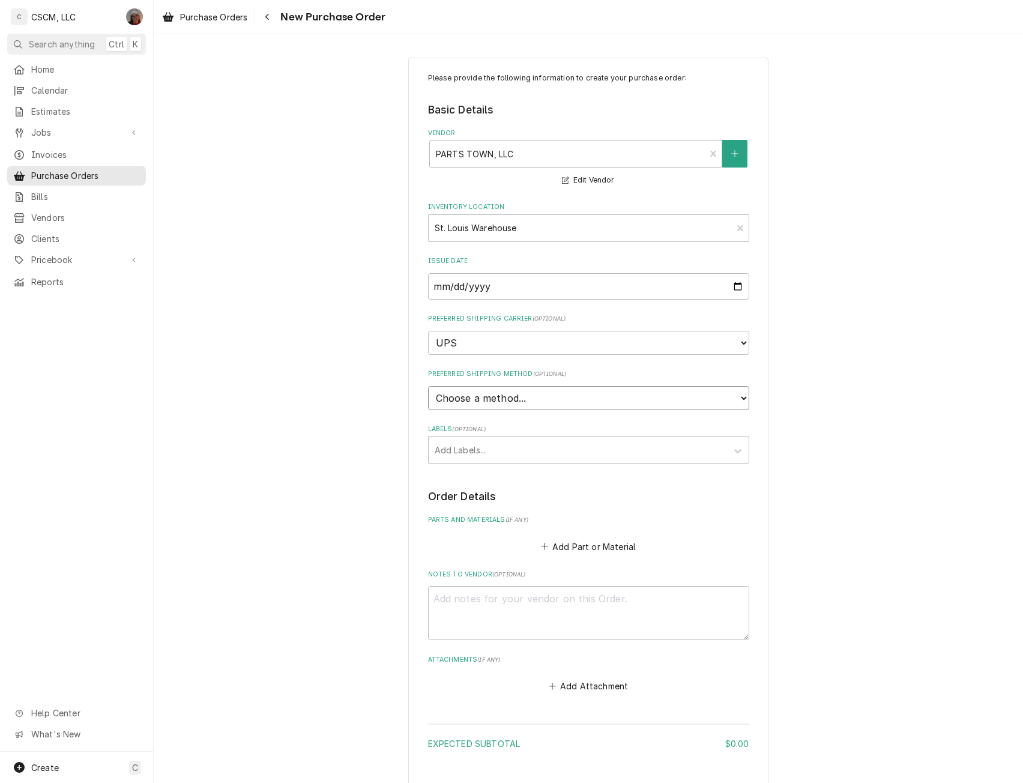
select select "1"
click at [428, 386] on select "Choose a method... Ground Next Day Early AM Next Day Air 2 Day Air Other" at bounding box center [588, 398] width 321 height 24
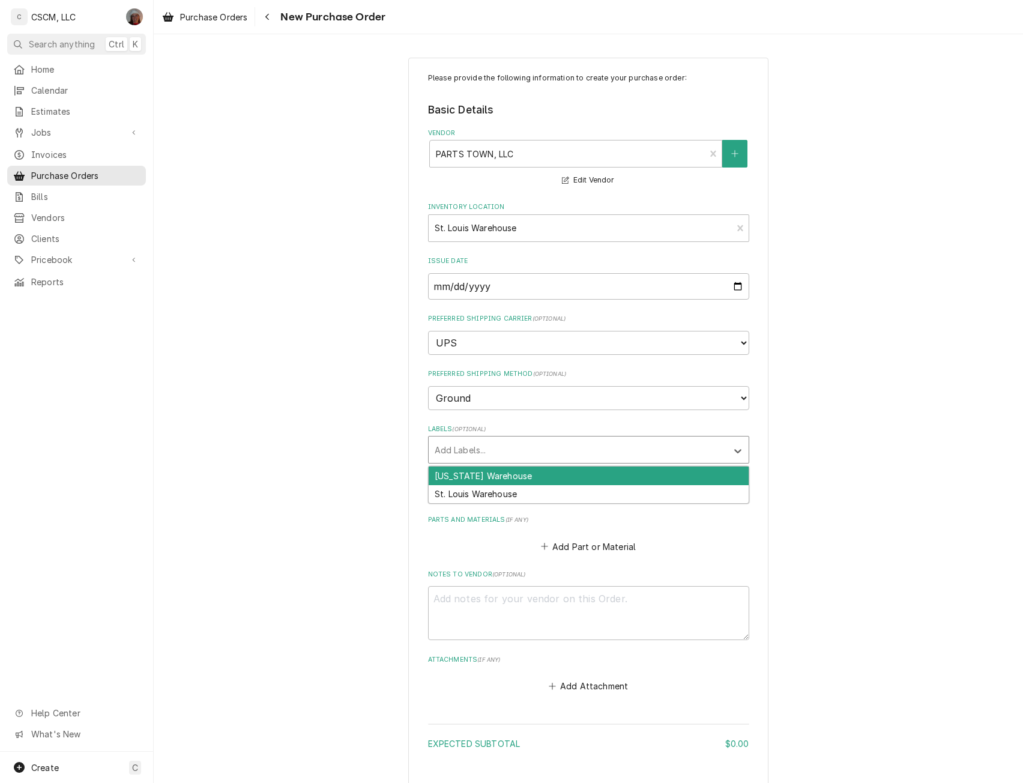
click at [451, 449] on div "Labels" at bounding box center [578, 450] width 286 height 22
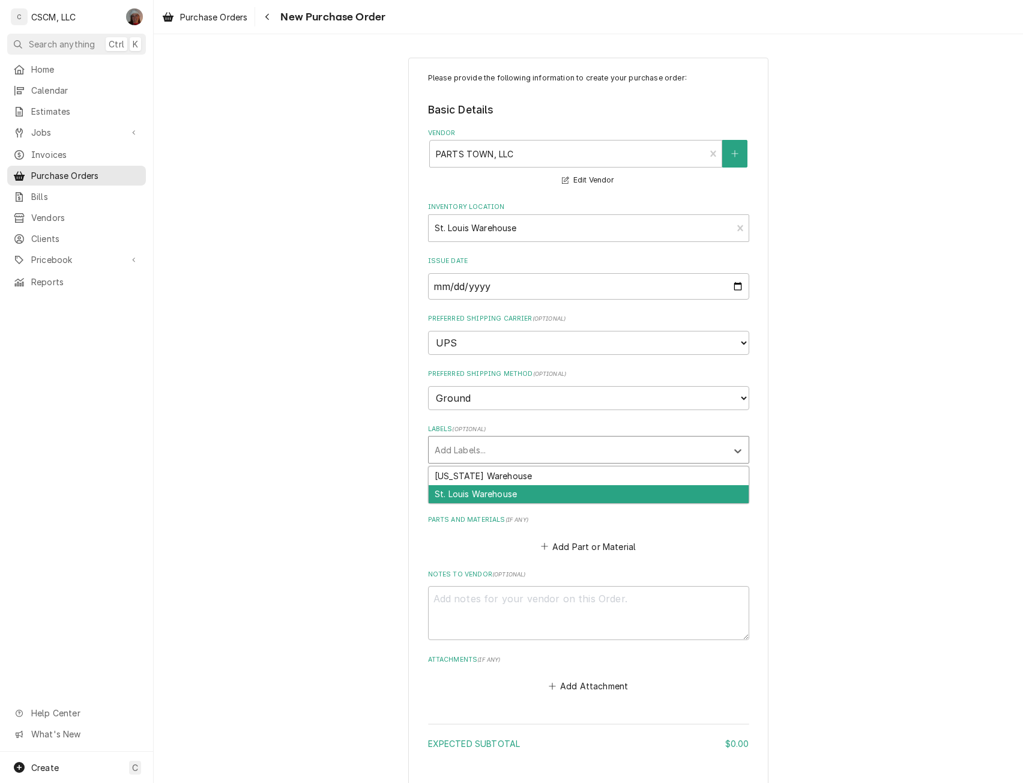
click at [458, 488] on div "St. Louis Warehouse" at bounding box center [589, 494] width 320 height 19
type textarea "x"
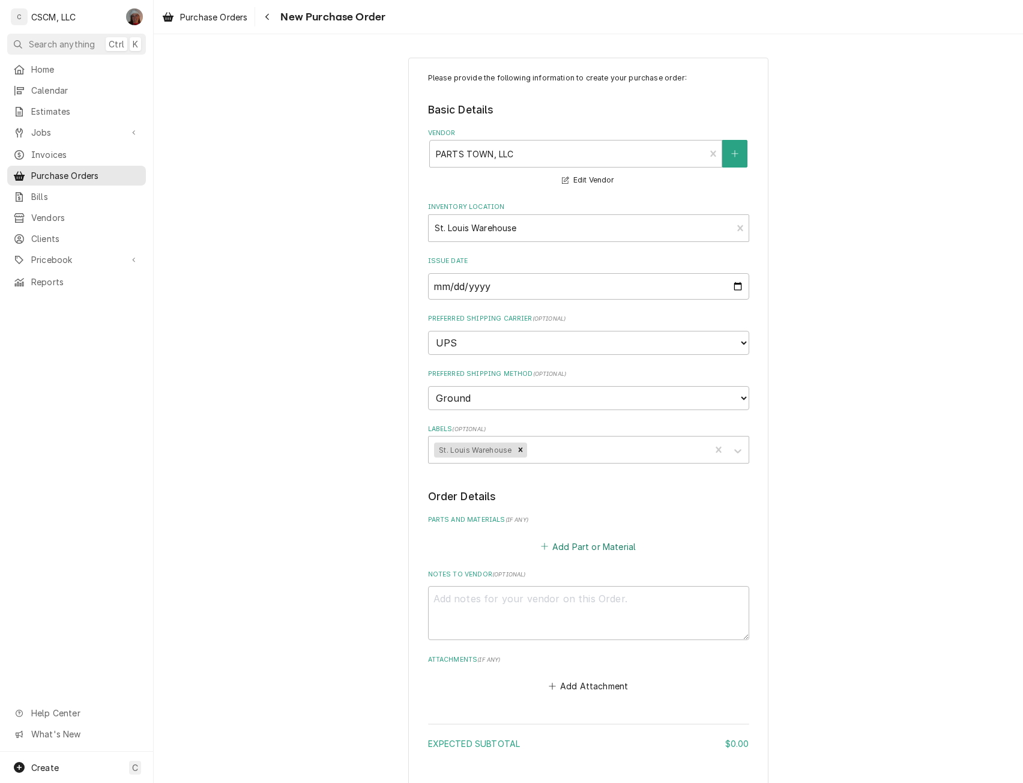
click at [548, 545] on button "Add Part or Material" at bounding box center [588, 546] width 99 height 17
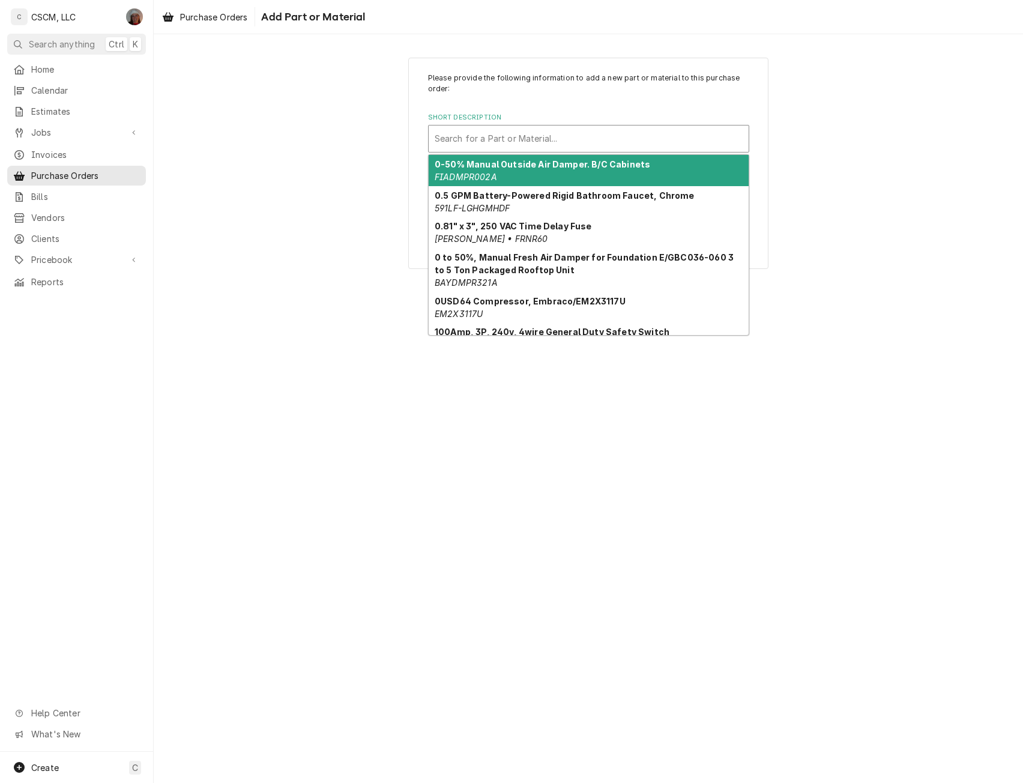
click at [502, 126] on div "Search for a Part or Material..." at bounding box center [589, 139] width 320 height 26
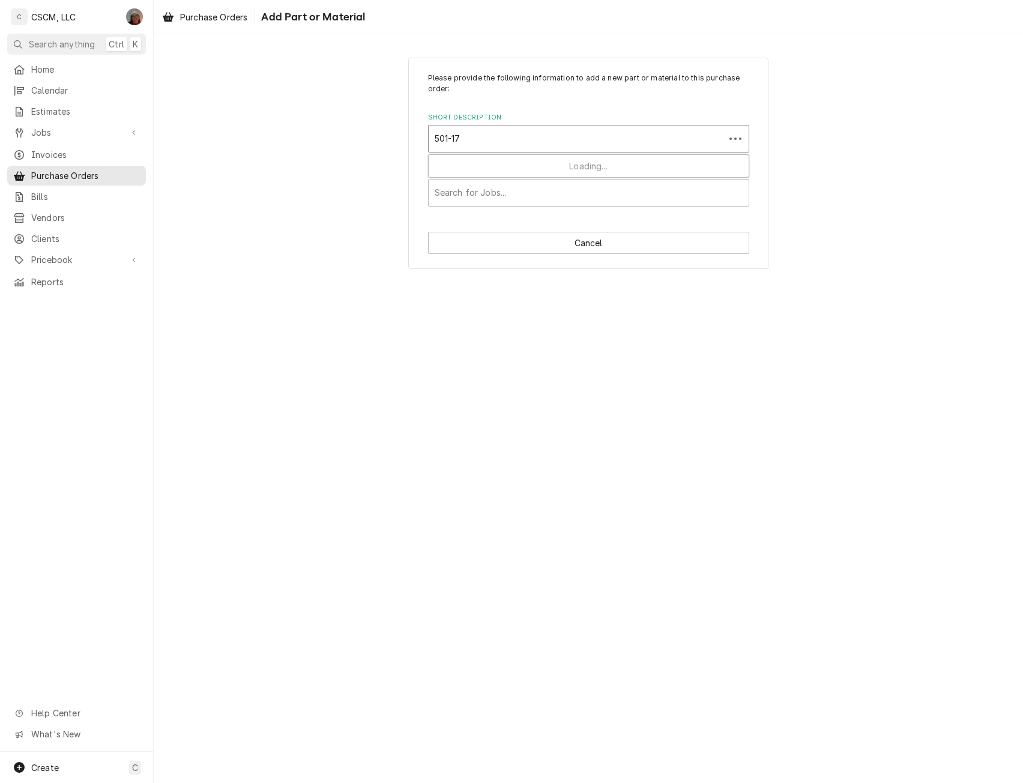
type input "501-175"
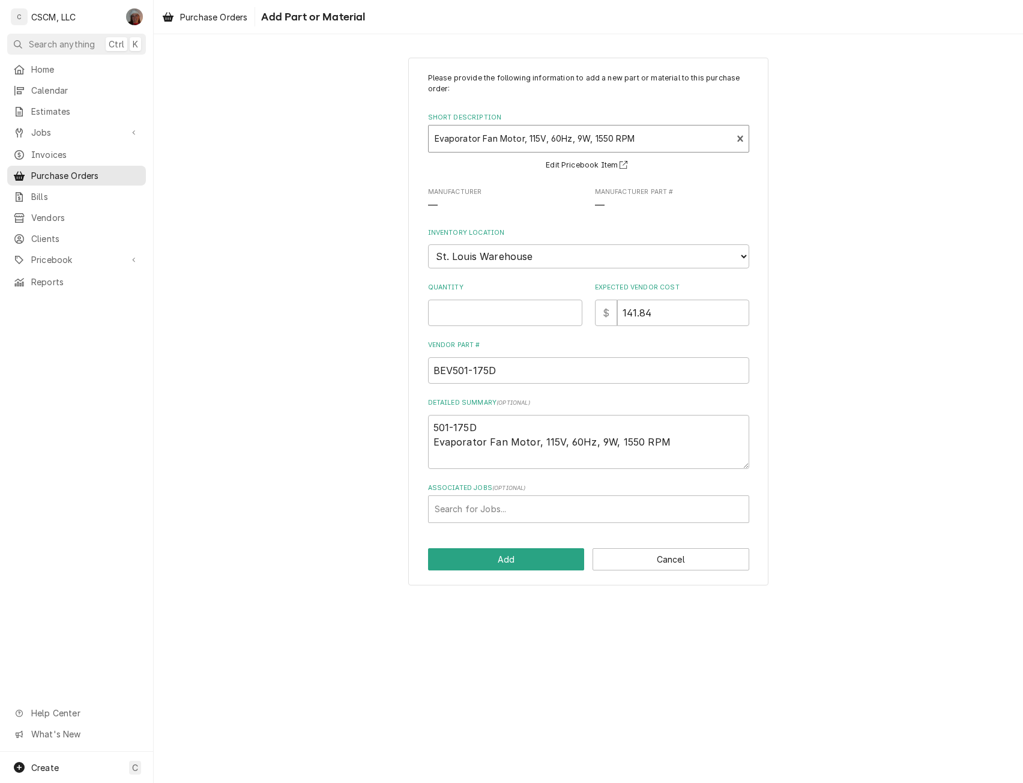
type textarea "x"
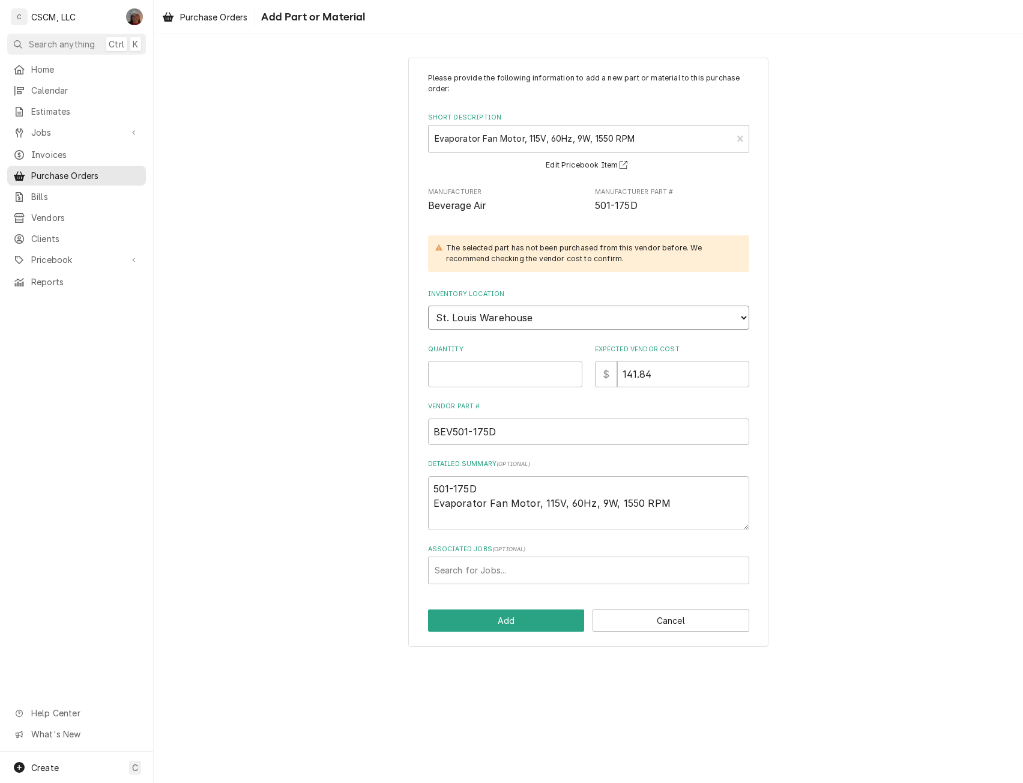
click at [539, 317] on select "Choose a location... Chris's Truck Colorado Main Warehouse Izaia's truck Jimmy'…" at bounding box center [588, 318] width 321 height 24
select select "424"
click at [428, 306] on select "Choose a location... Chris's Truck Colorado Main Warehouse Izaia's truck Jimmy'…" at bounding box center [588, 318] width 321 height 24
type textarea "x"
click at [479, 371] on input "Quantity" at bounding box center [505, 374] width 154 height 26
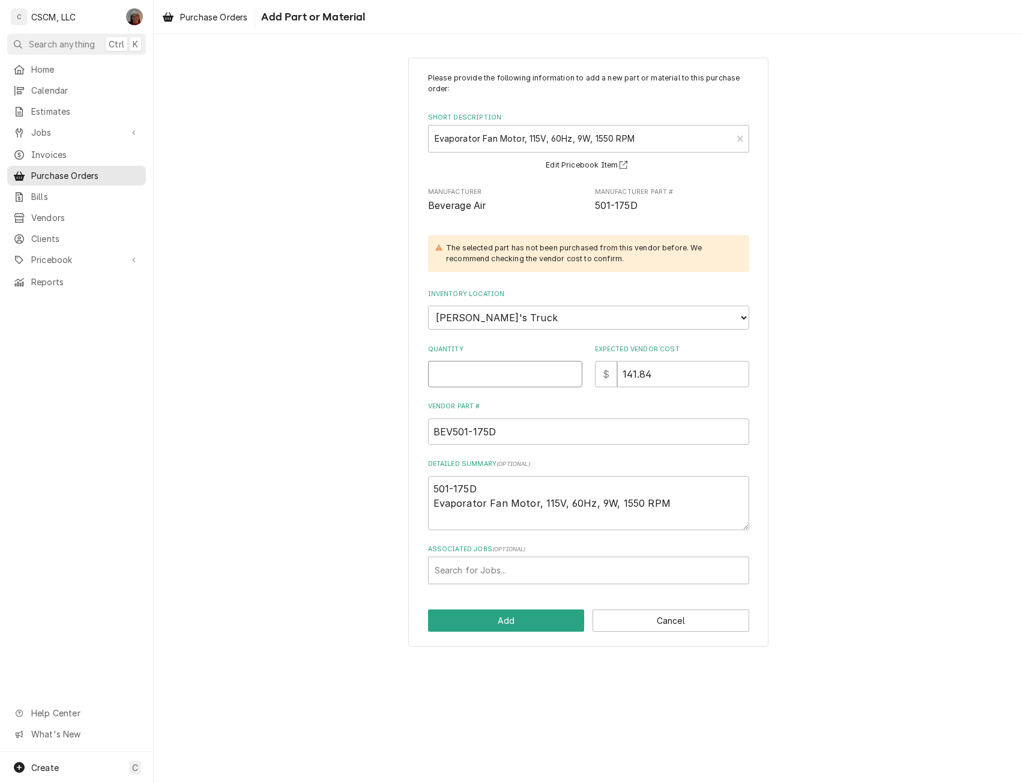
type input "1"
type textarea "x"
type input "1"
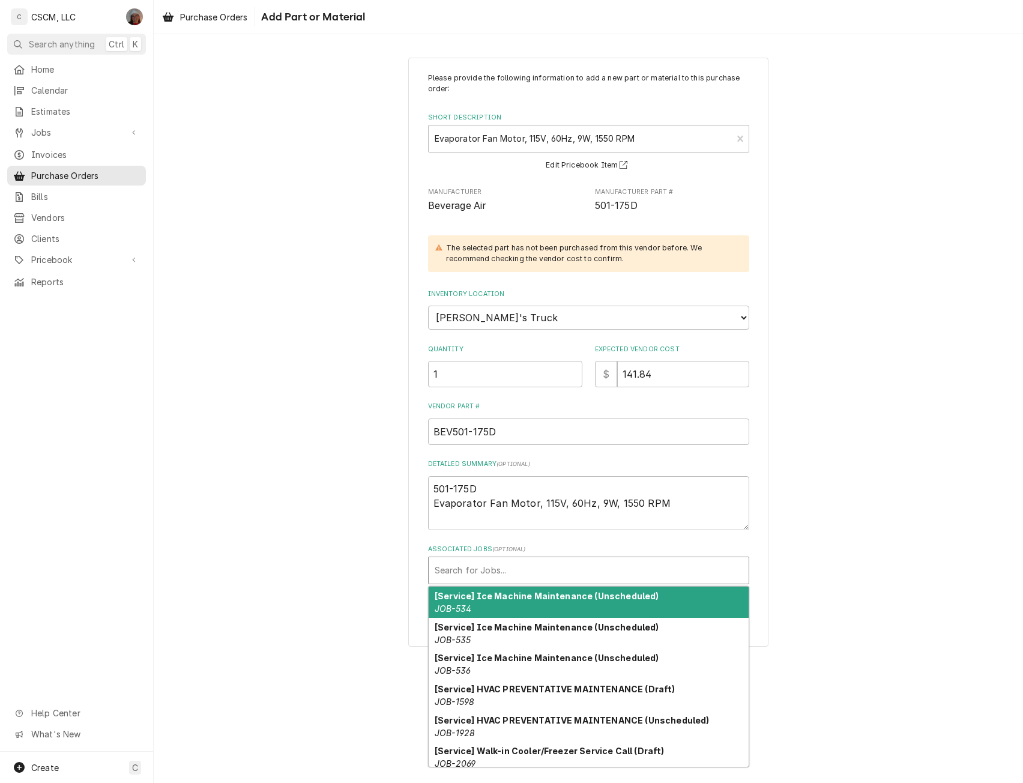
click at [463, 572] on div "Associated Jobs" at bounding box center [589, 571] width 308 height 22
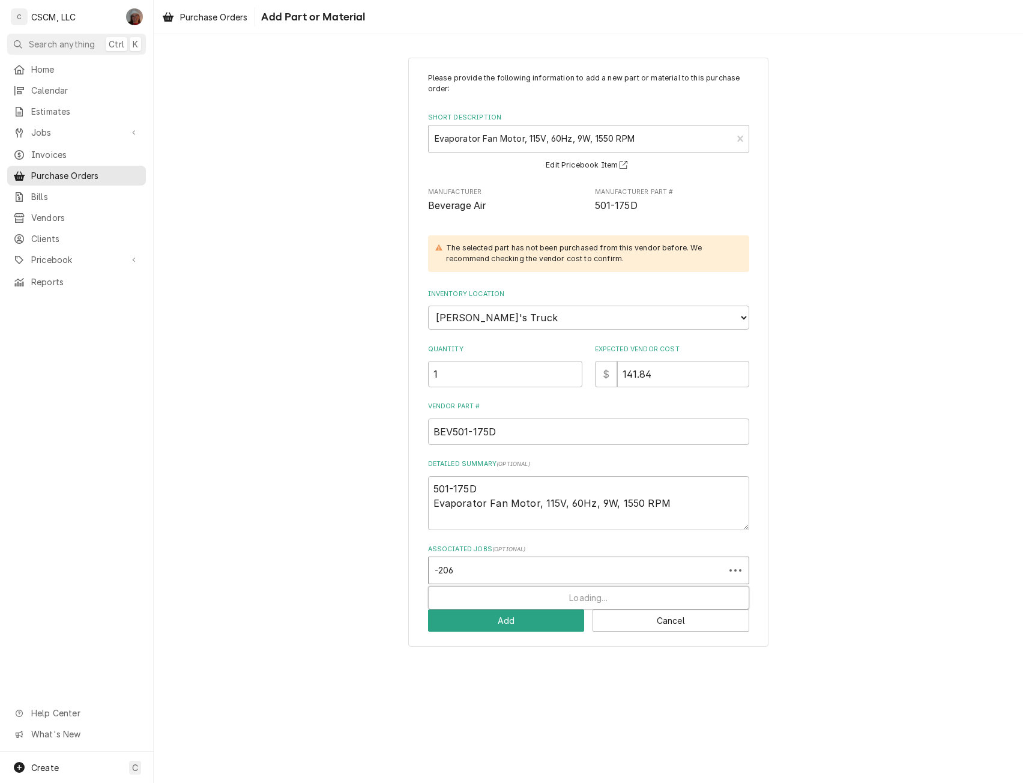
type input "-2061"
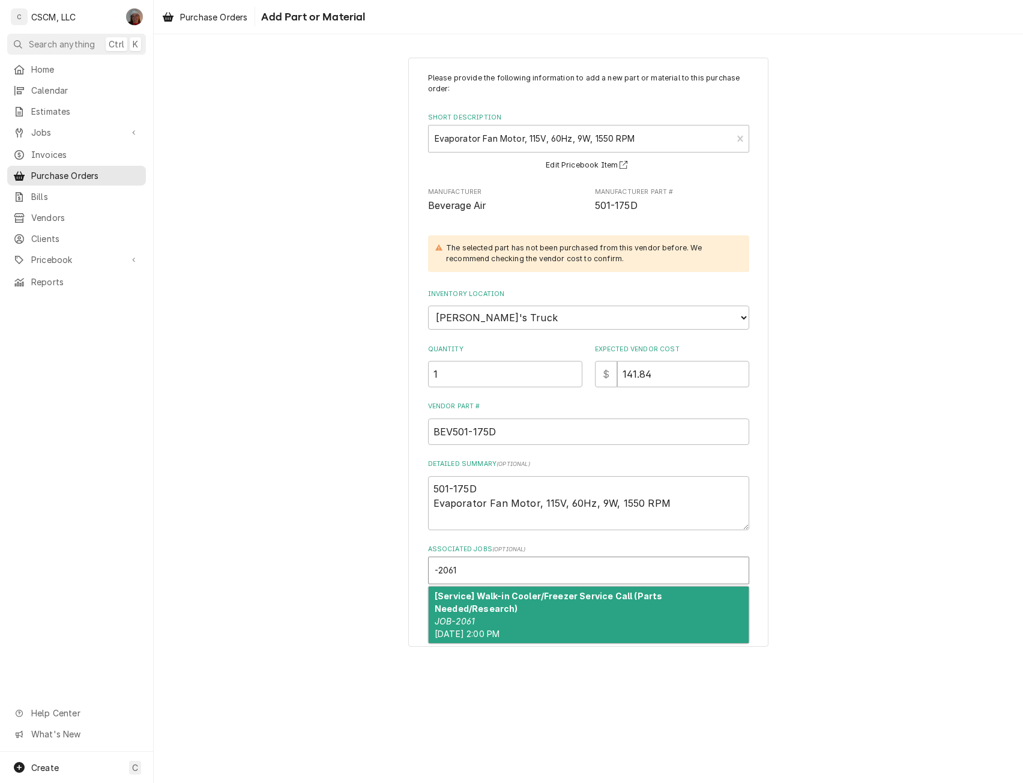
type textarea "x"
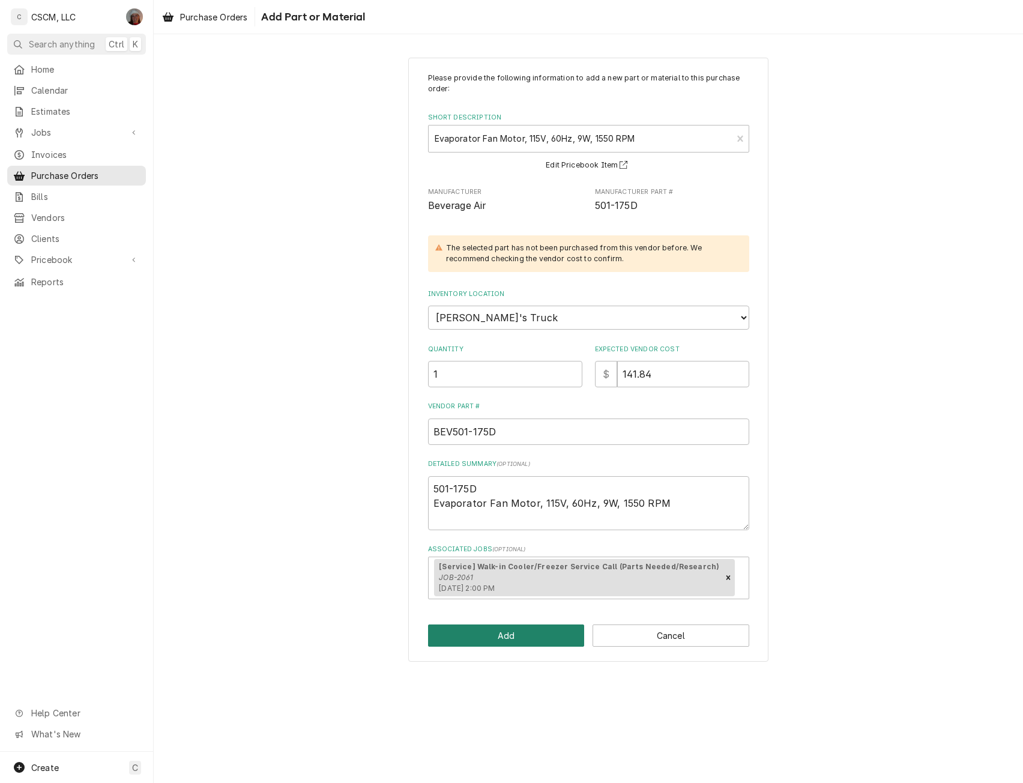
click at [480, 629] on button "Add" at bounding box center [506, 636] width 157 height 22
type textarea "x"
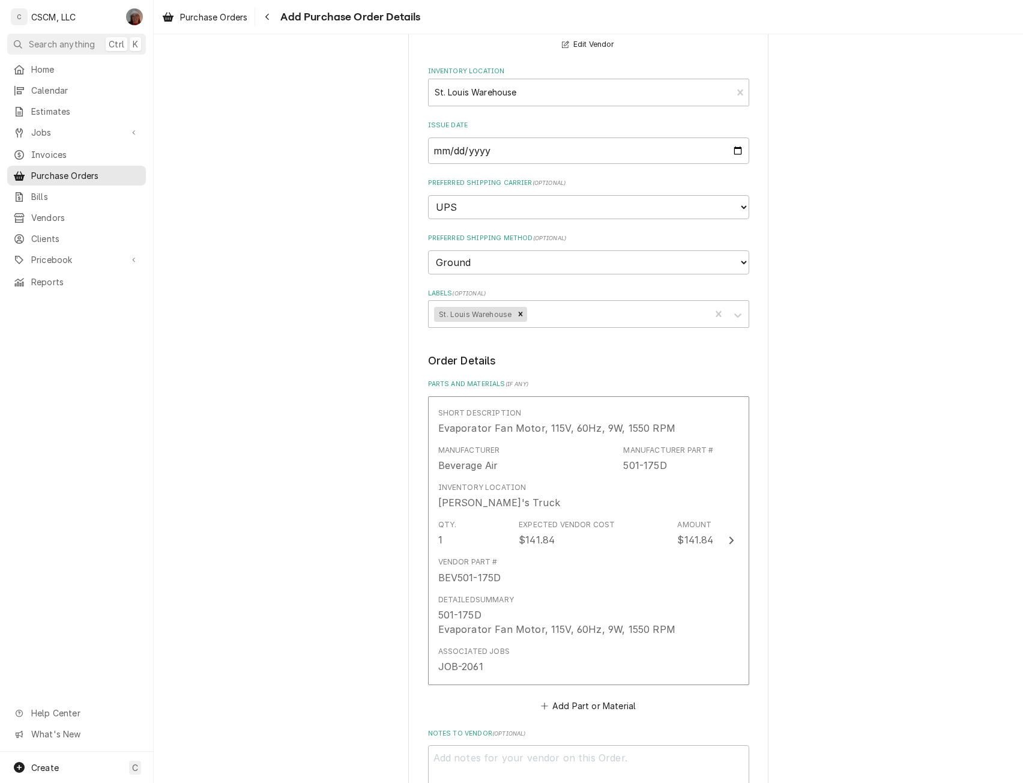
scroll to position [262, 0]
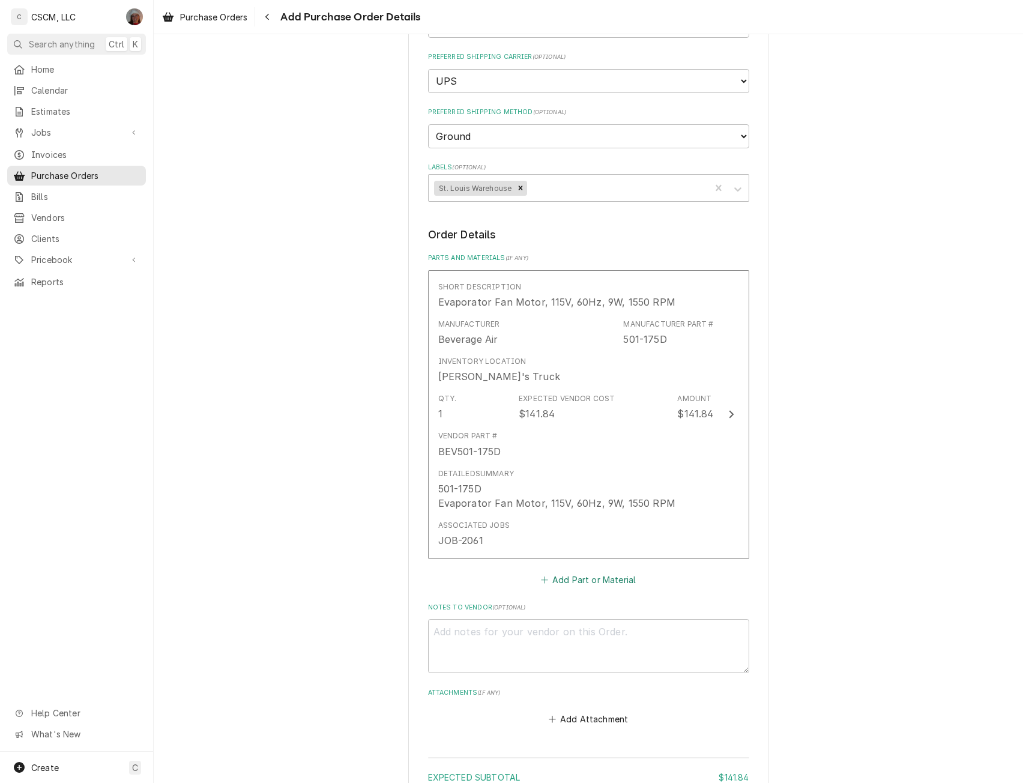
click at [556, 579] on button "Add Part or Material" at bounding box center [588, 579] width 99 height 17
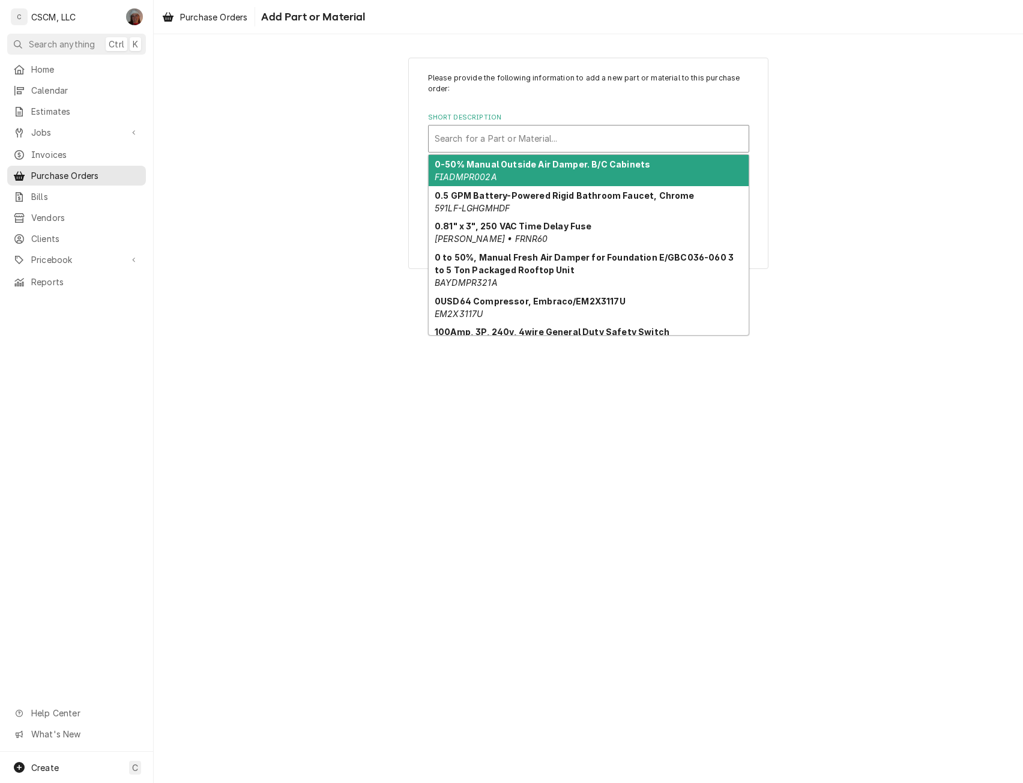
click at [478, 135] on div "Short Description" at bounding box center [589, 139] width 308 height 22
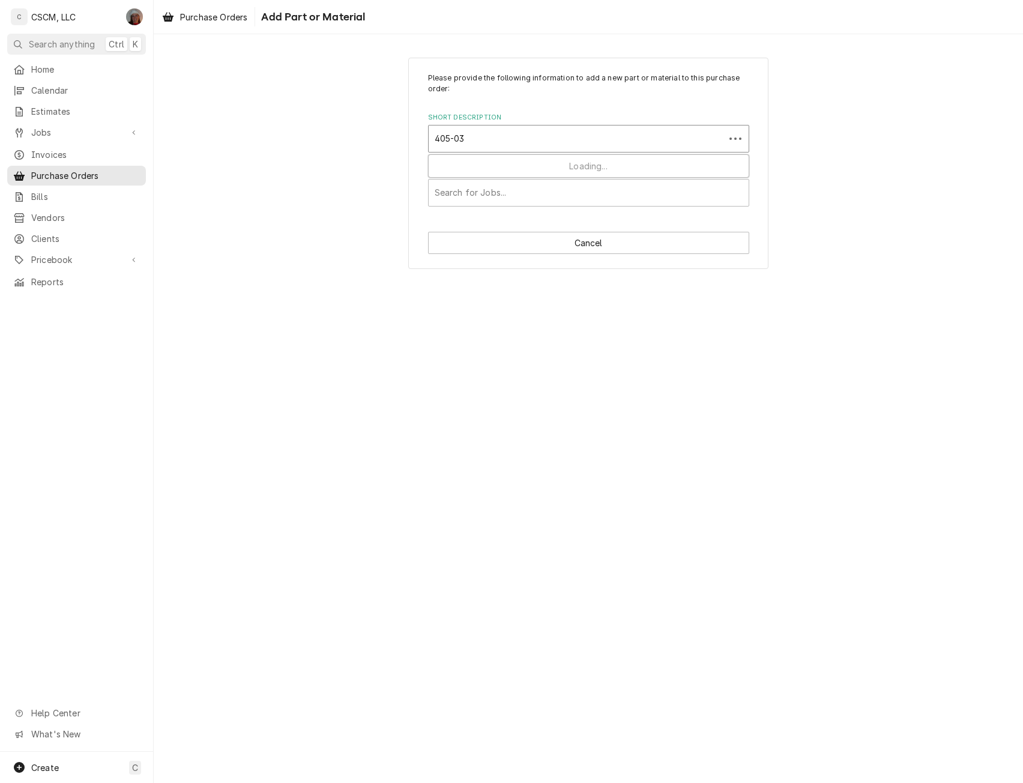
type input "405-033"
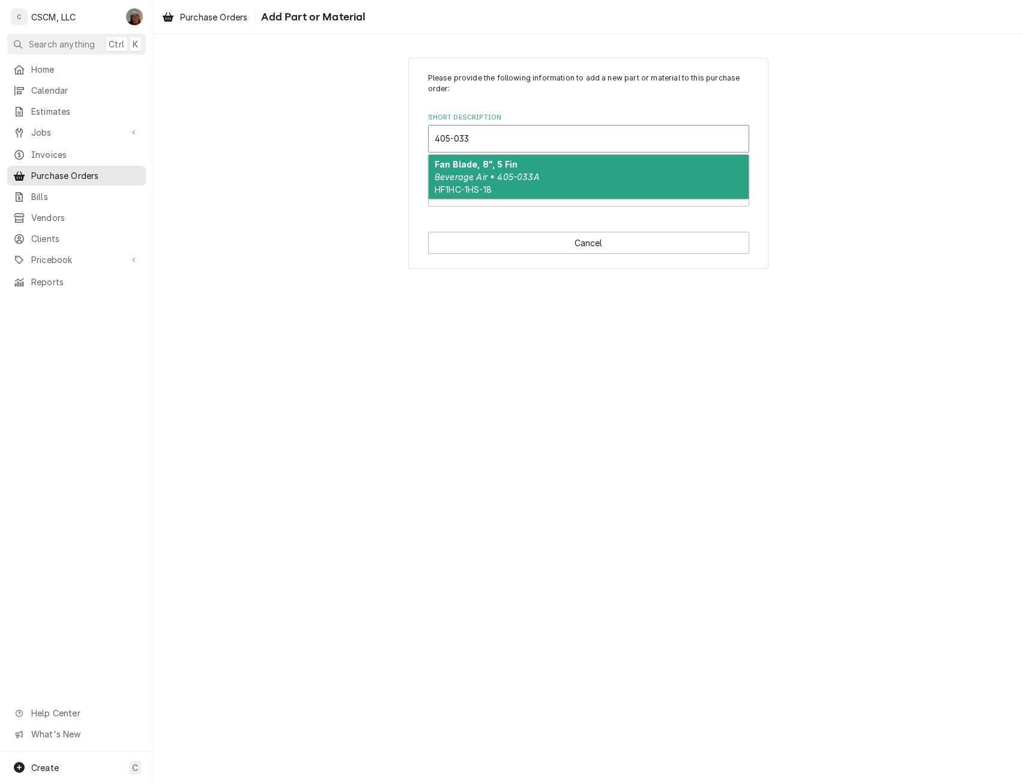
click at [460, 189] on span "HF1HC-1HS-18" at bounding box center [463, 189] width 57 height 10
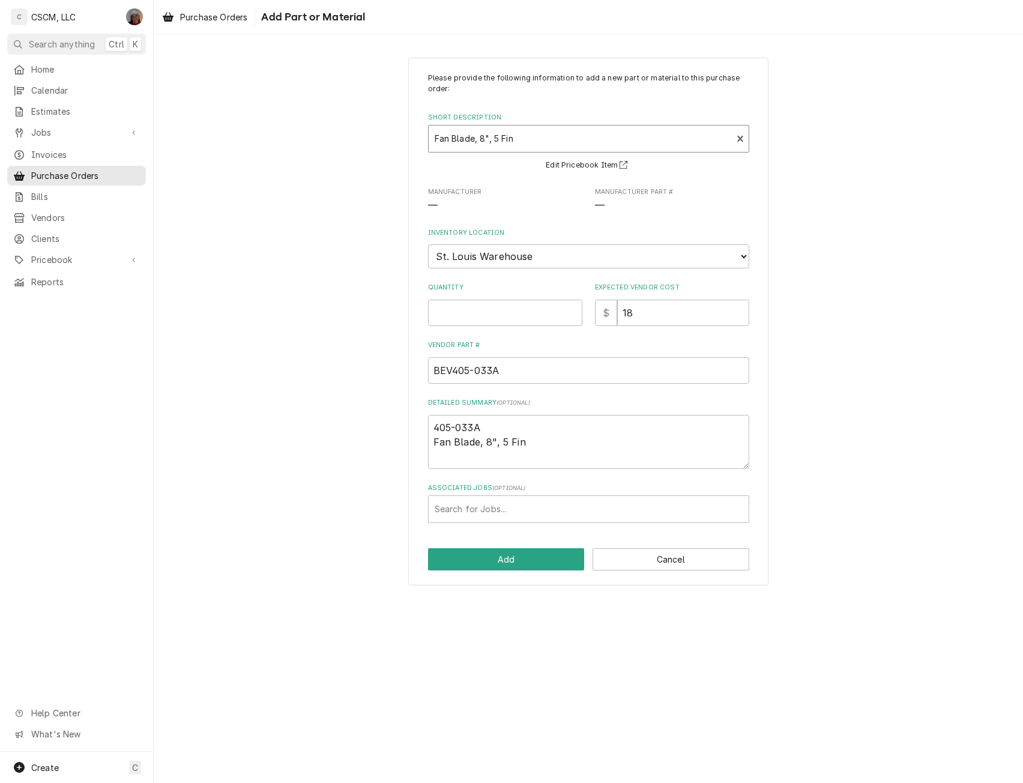
type textarea "x"
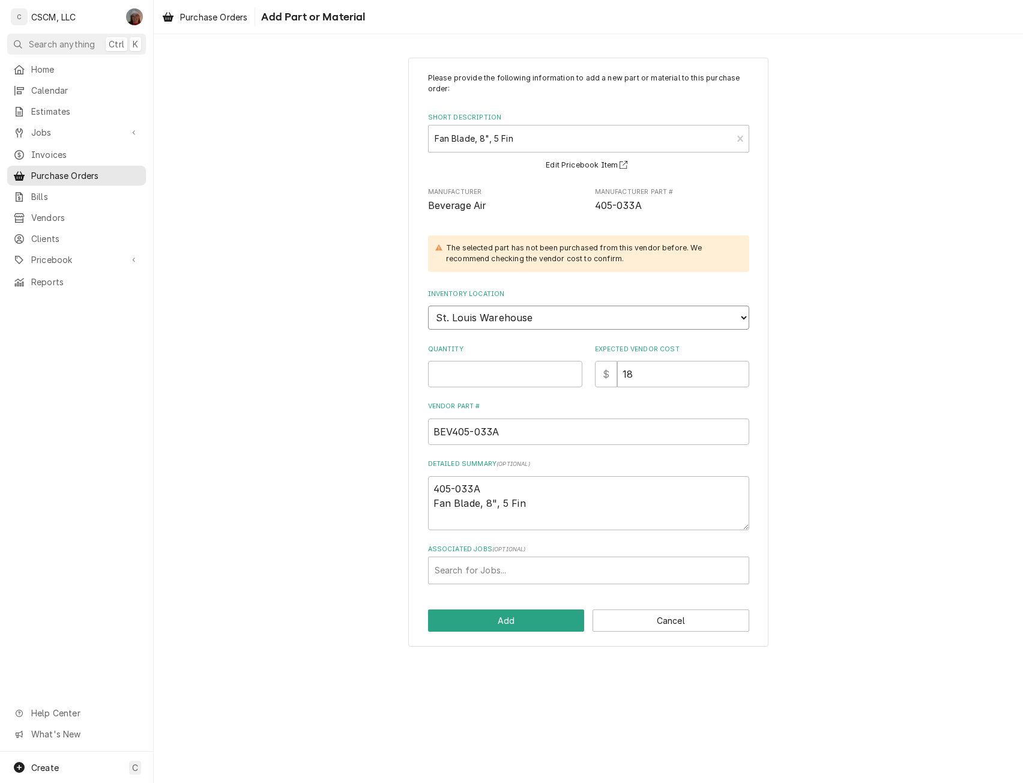
click at [523, 318] on select "Choose a location... Chris's Truck Colorado Main Warehouse Izaia's truck Jimmy'…" at bounding box center [588, 318] width 321 height 24
select select "424"
click at [428, 306] on select "Choose a location... Chris's Truck Colorado Main Warehouse Izaia's truck Jimmy'…" at bounding box center [588, 318] width 321 height 24
type textarea "x"
click at [484, 379] on input "Quantity" at bounding box center [505, 374] width 154 height 26
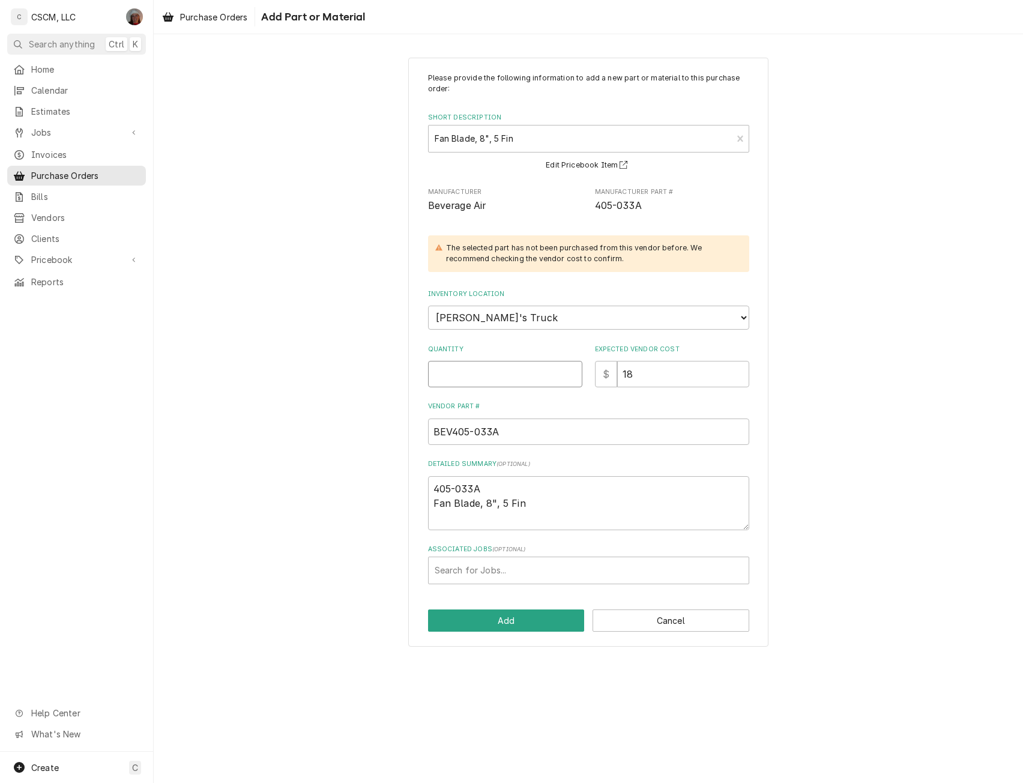
type input "1"
type textarea "x"
type input "1"
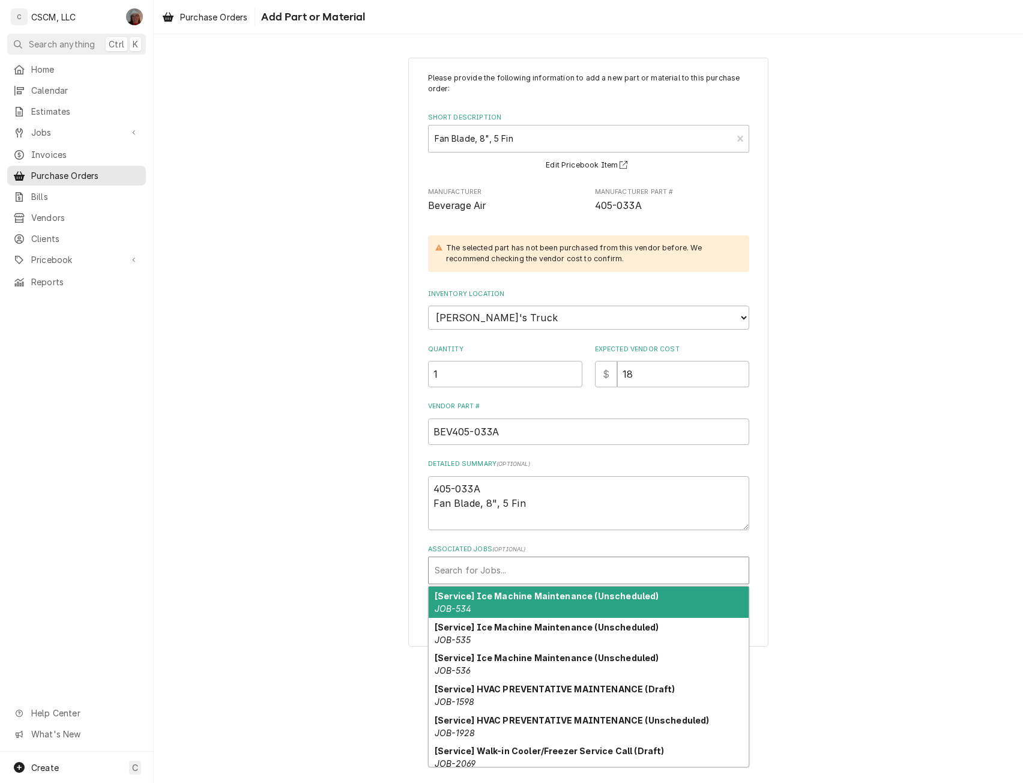
click at [479, 567] on div "Associated Jobs" at bounding box center [589, 571] width 308 height 22
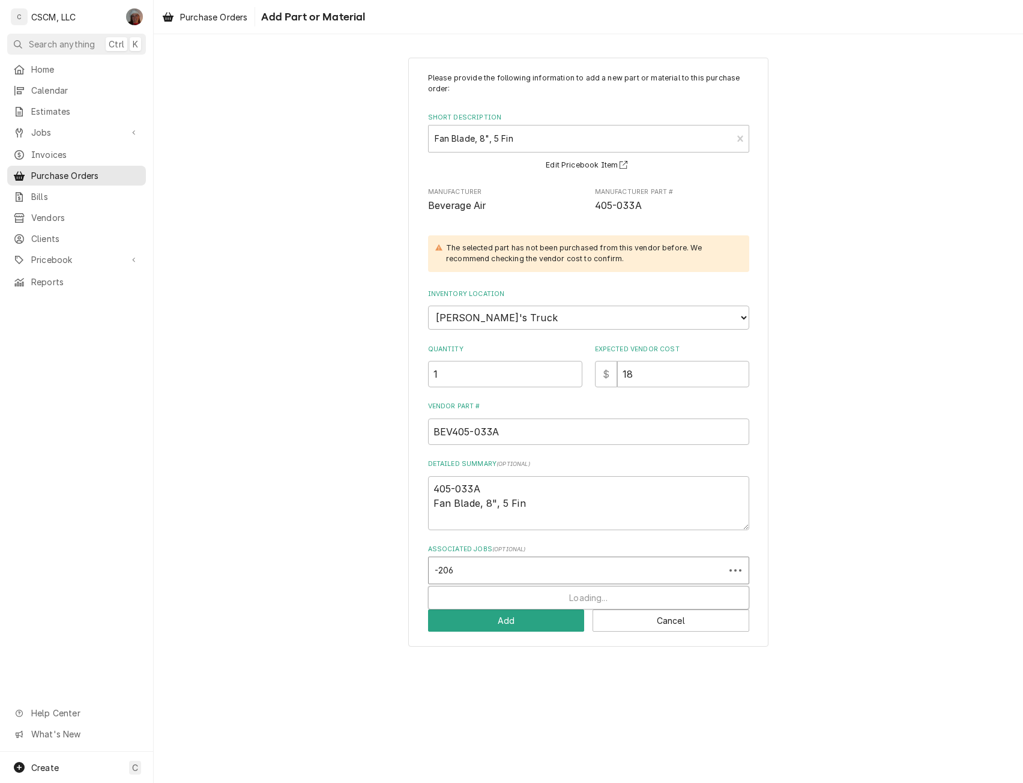
type input "-2061"
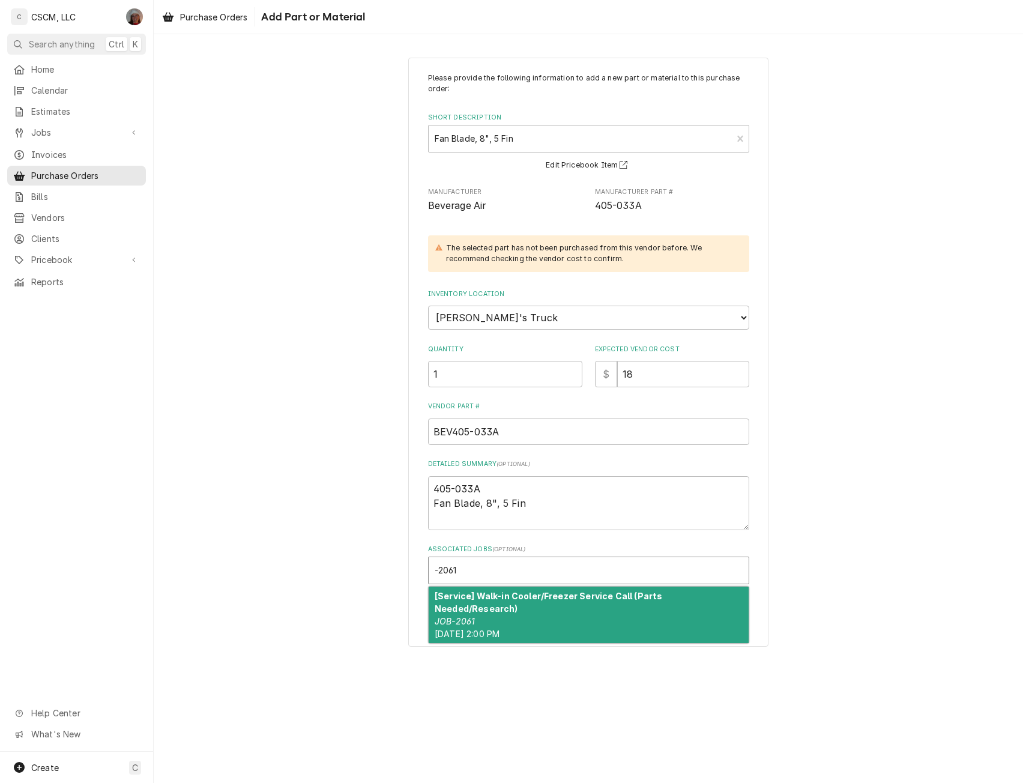
click at [458, 616] on em "JOB-2061" at bounding box center [455, 621] width 40 height 10
type textarea "x"
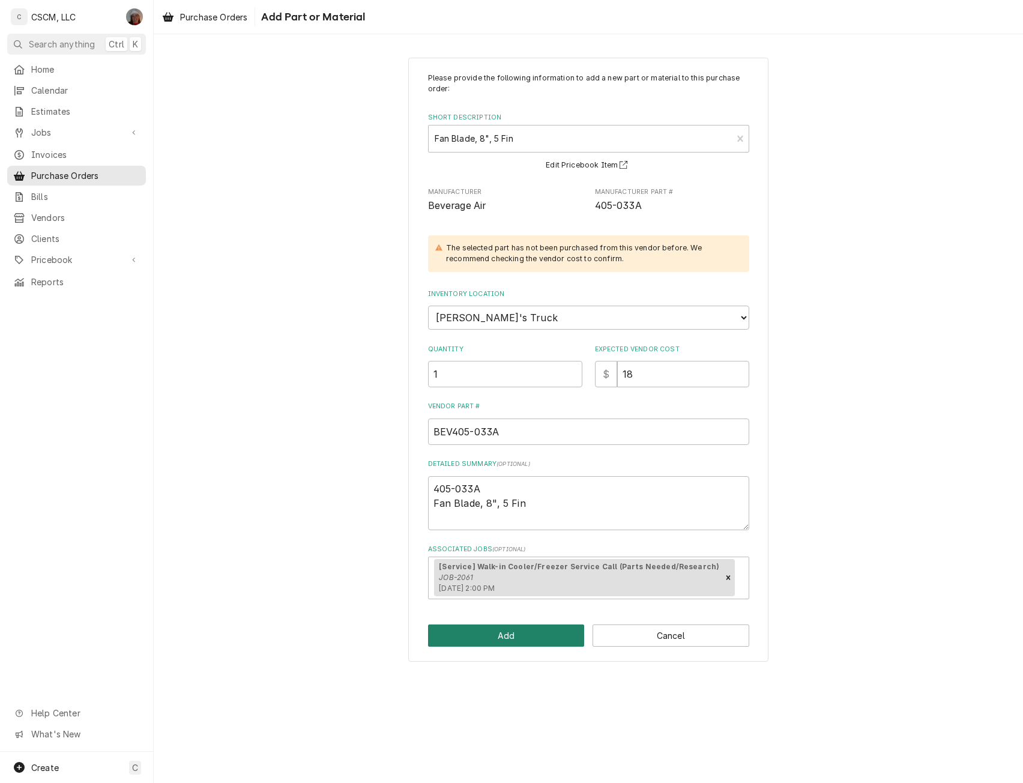
click at [476, 634] on button "Add" at bounding box center [506, 636] width 157 height 22
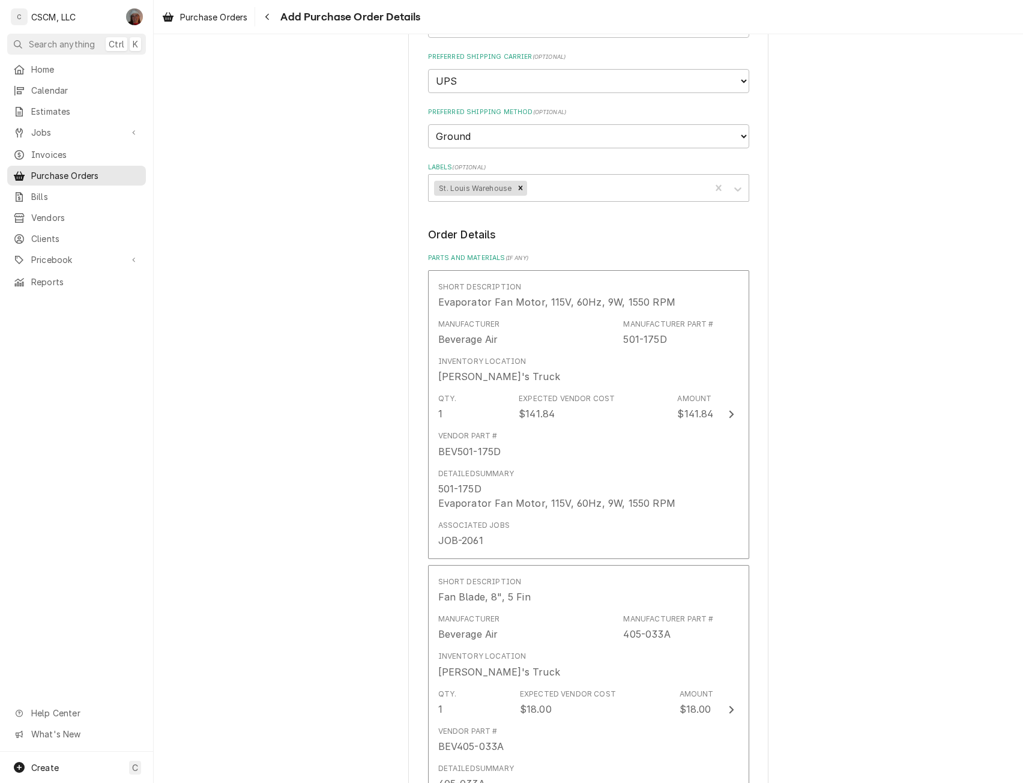
scroll to position [670, 0]
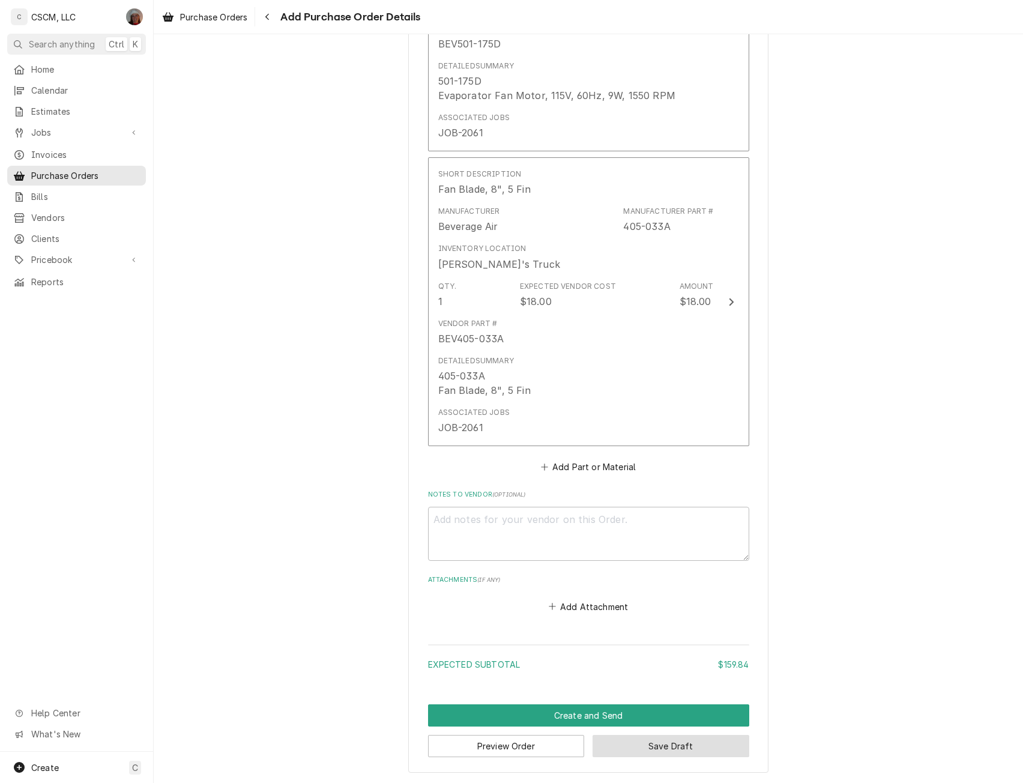
click at [679, 744] on button "Save Draft" at bounding box center [671, 746] width 157 height 22
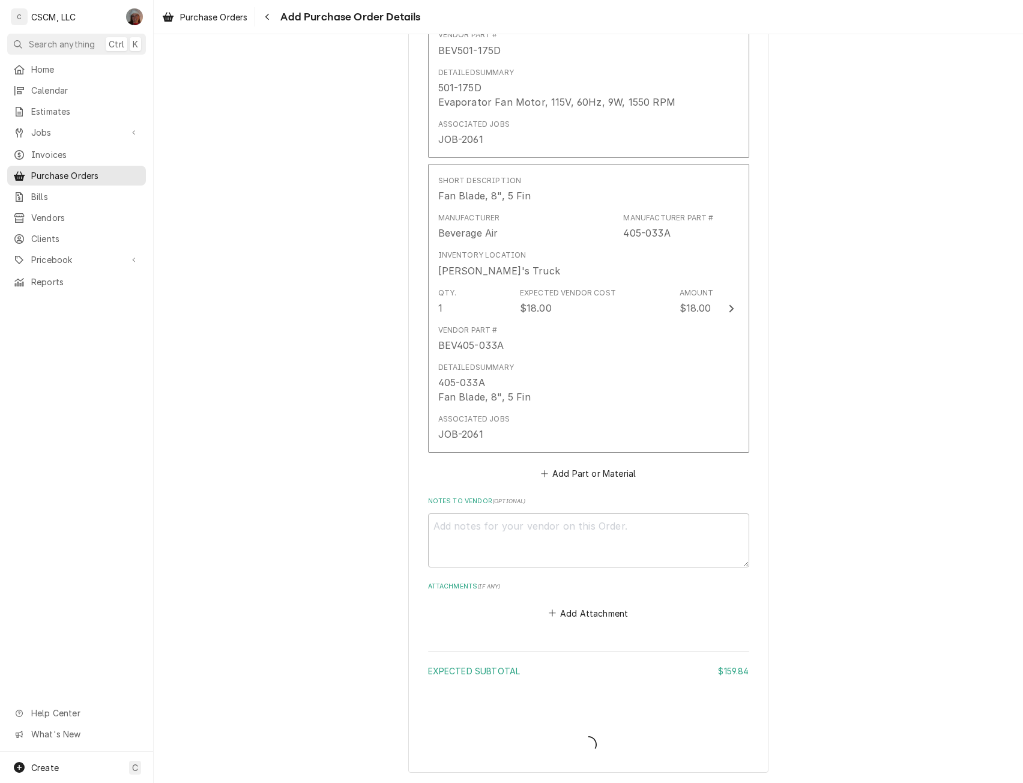
type textarea "x"
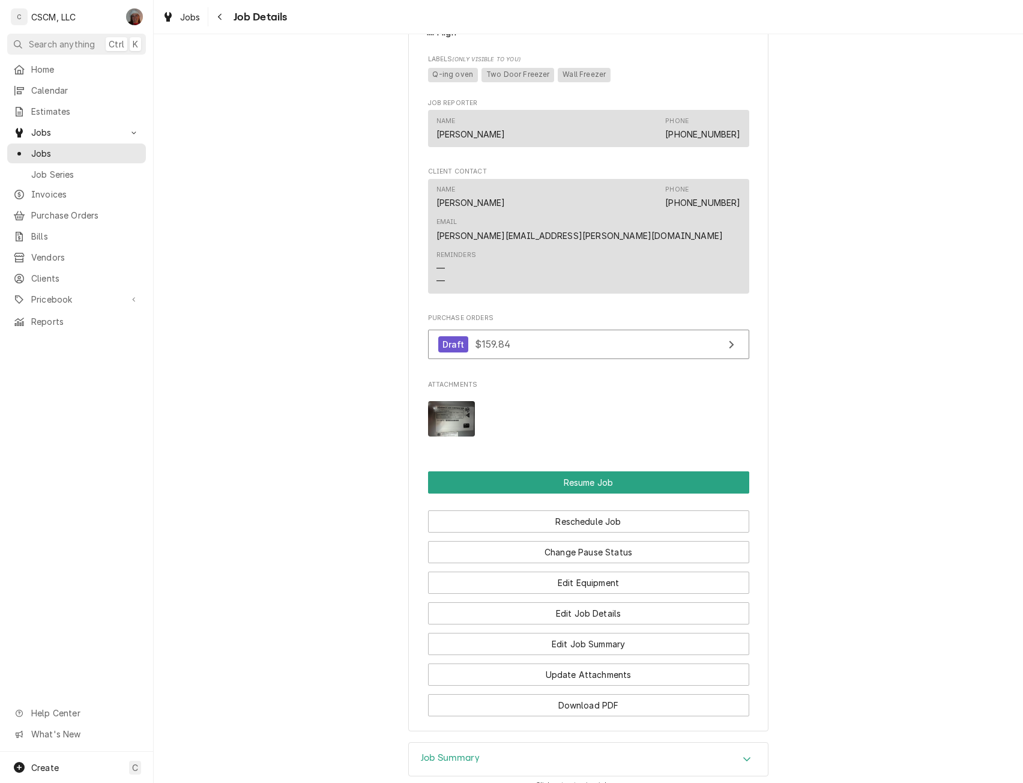
scroll to position [1140, 0]
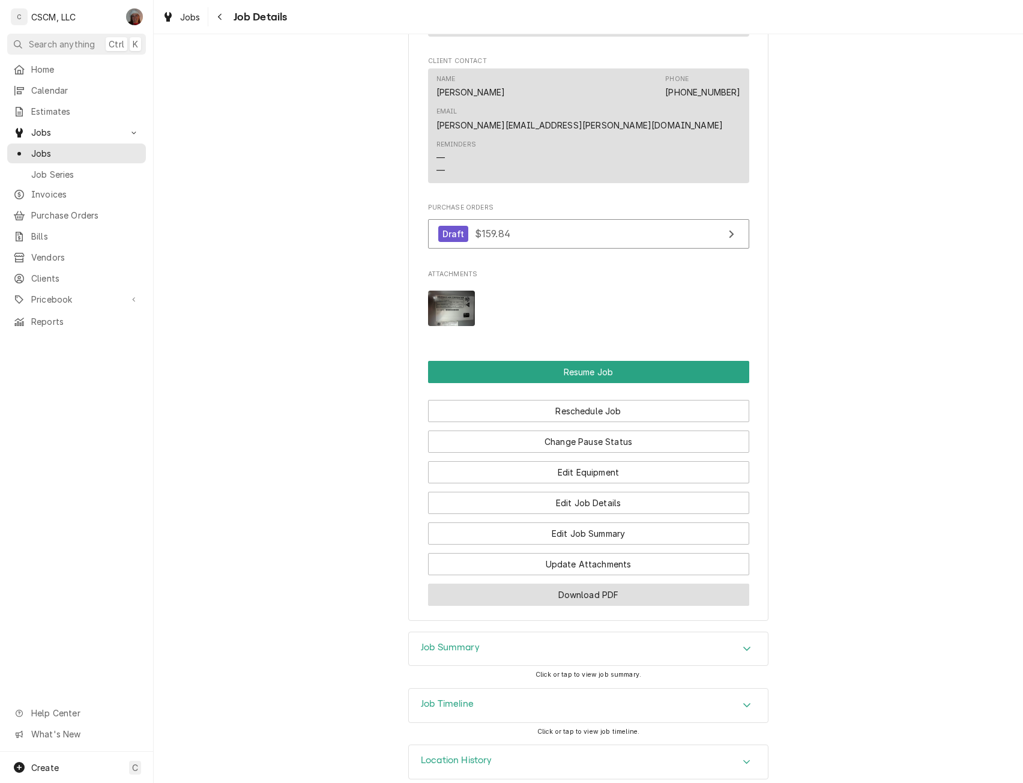
click at [604, 584] on button "Download PDF" at bounding box center [588, 595] width 321 height 22
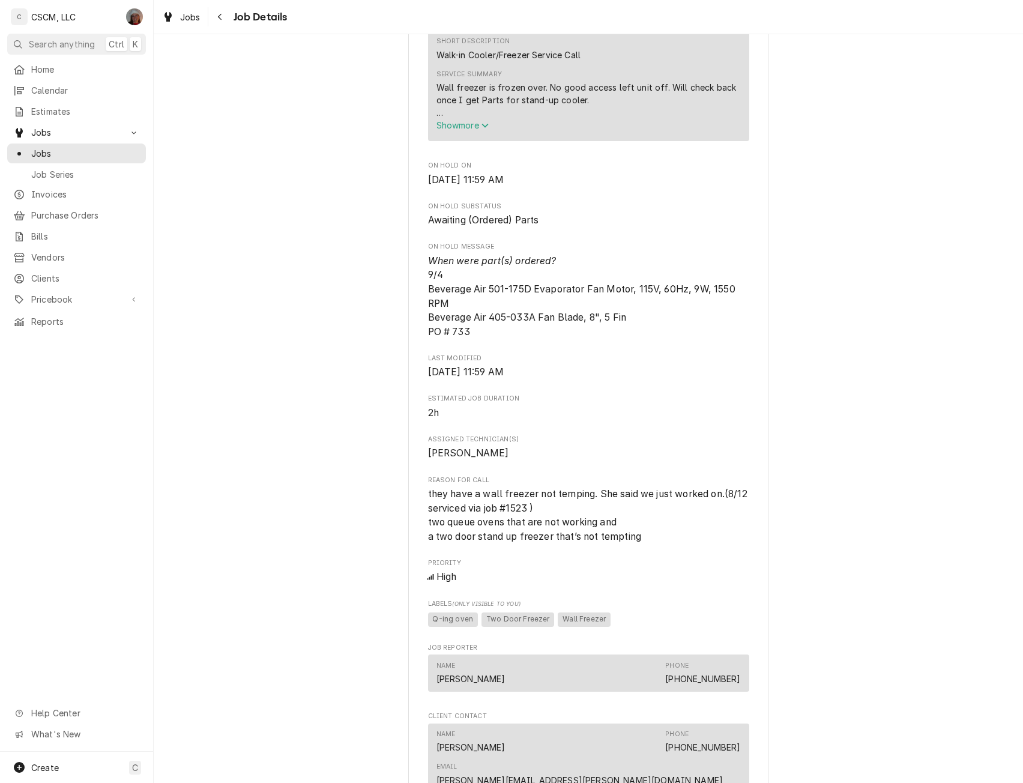
scroll to position [0, 0]
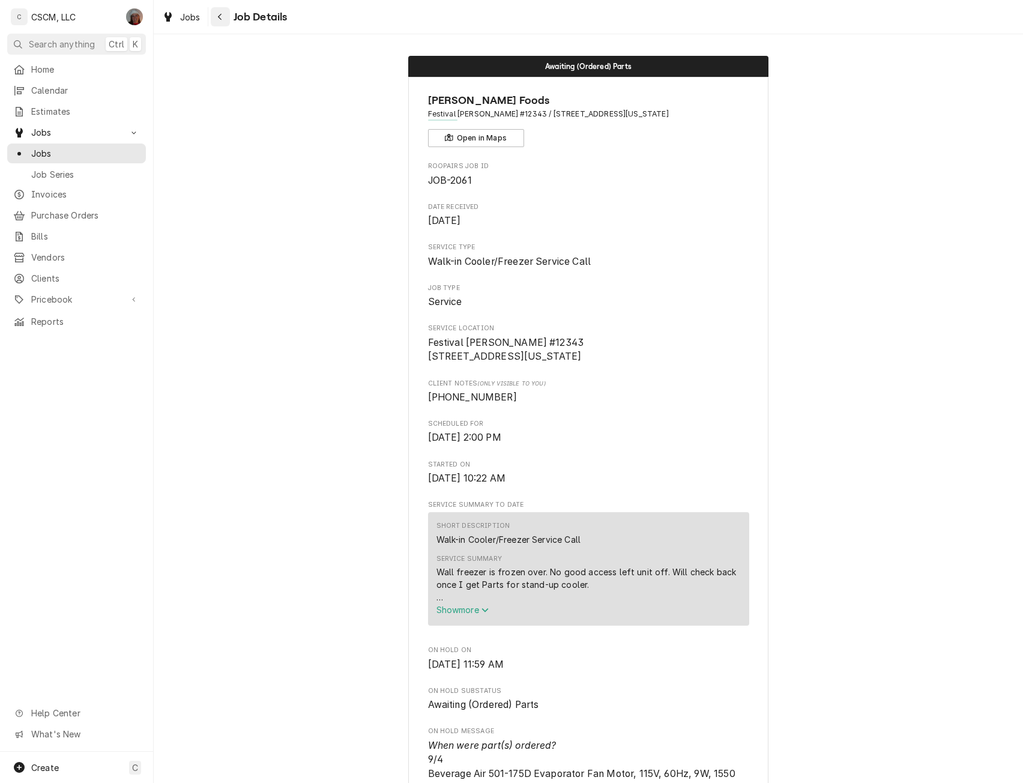
click at [217, 17] on icon "Navigate back" at bounding box center [219, 17] width 5 height 8
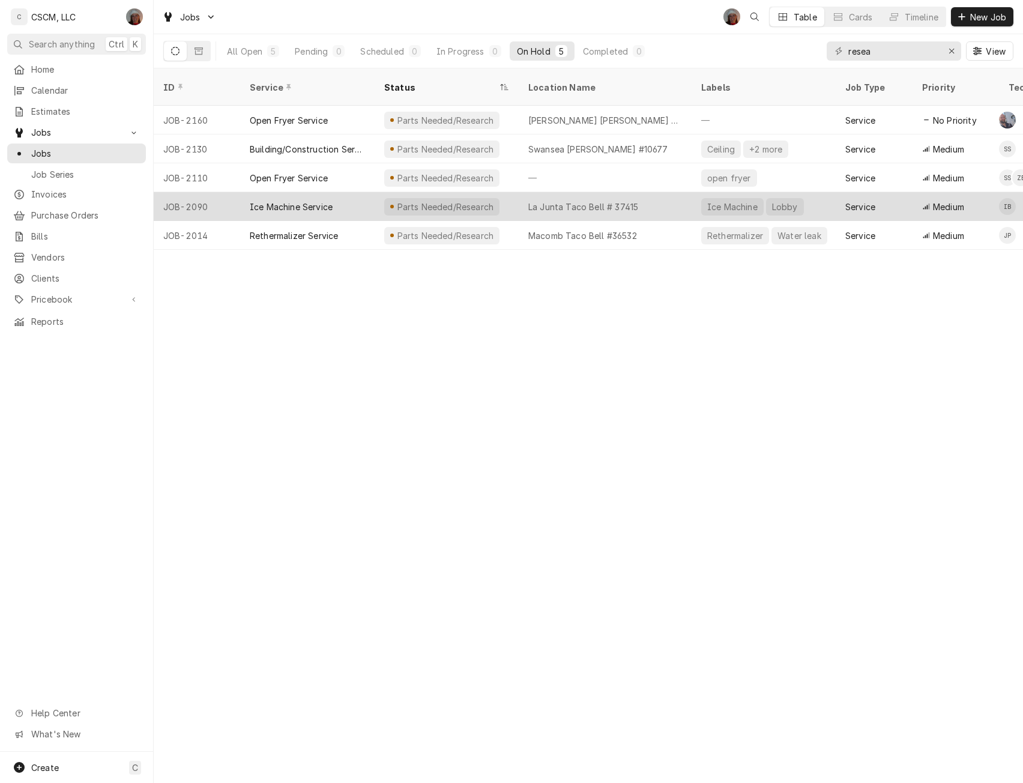
click at [334, 192] on div "Ice Machine Service" at bounding box center [307, 206] width 135 height 29
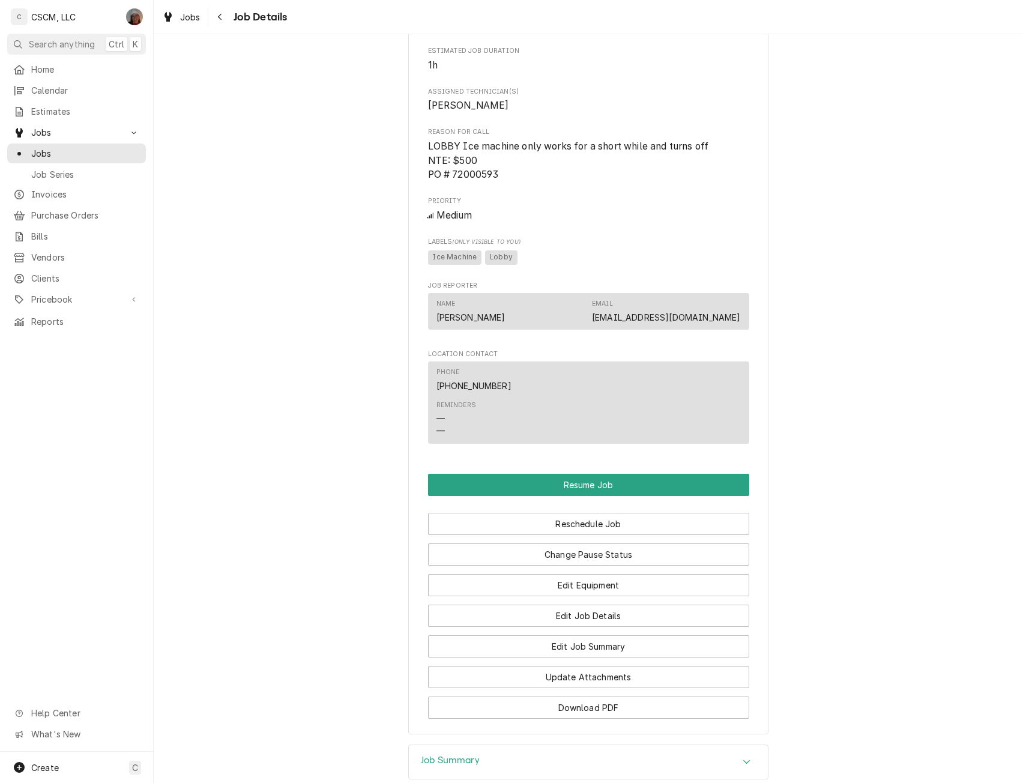
scroll to position [742, 0]
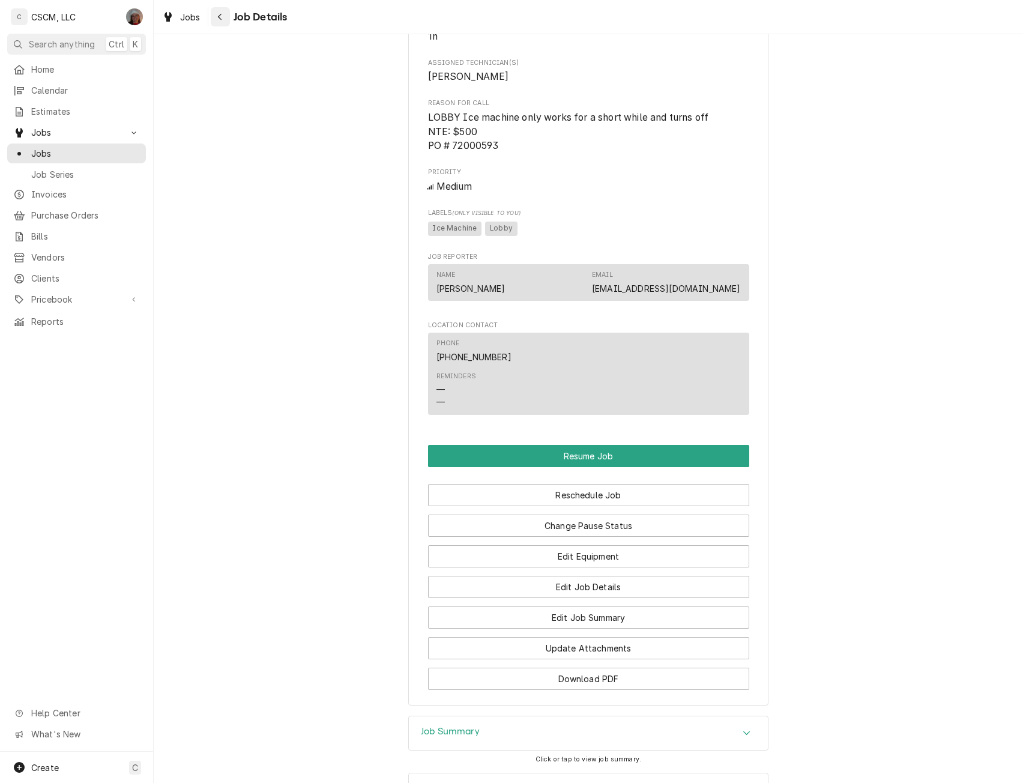
click at [220, 17] on icon "Navigate back" at bounding box center [219, 17] width 5 height 8
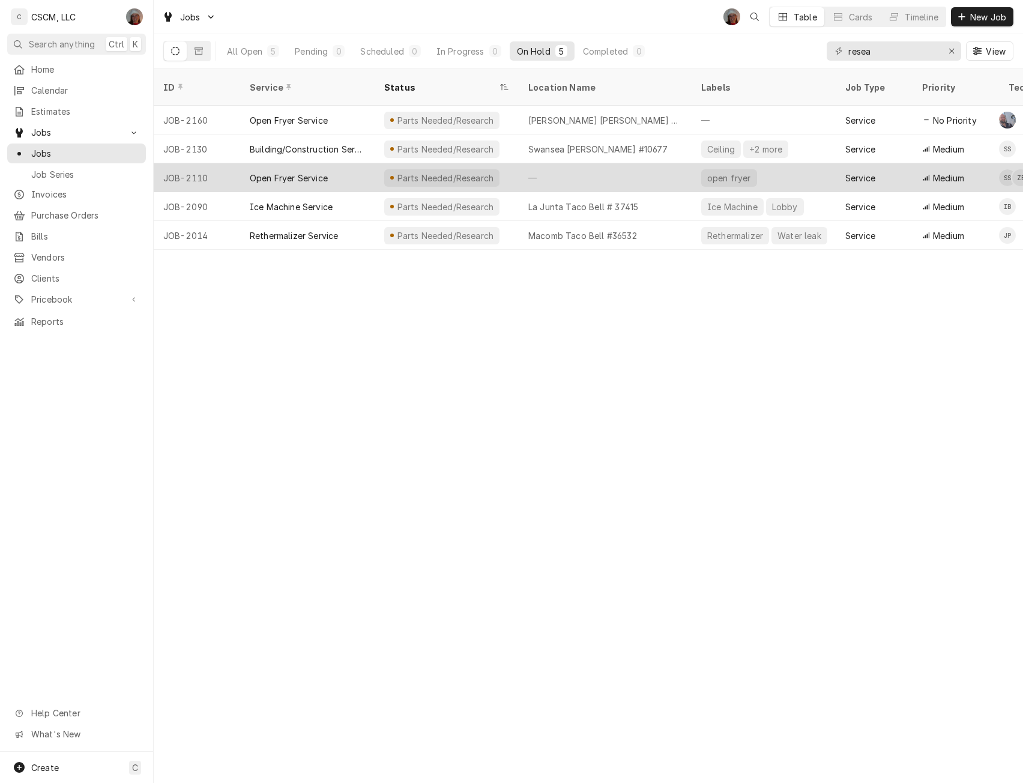
click at [331, 163] on div "Open Fryer Service" at bounding box center [307, 177] width 135 height 29
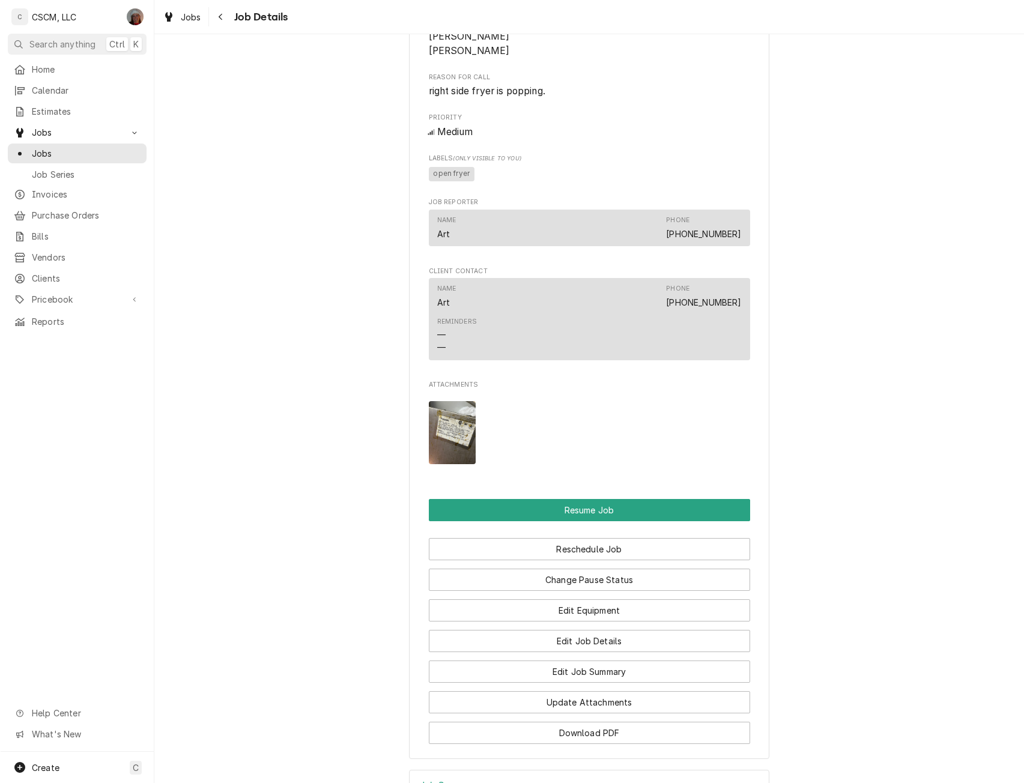
scroll to position [927, 0]
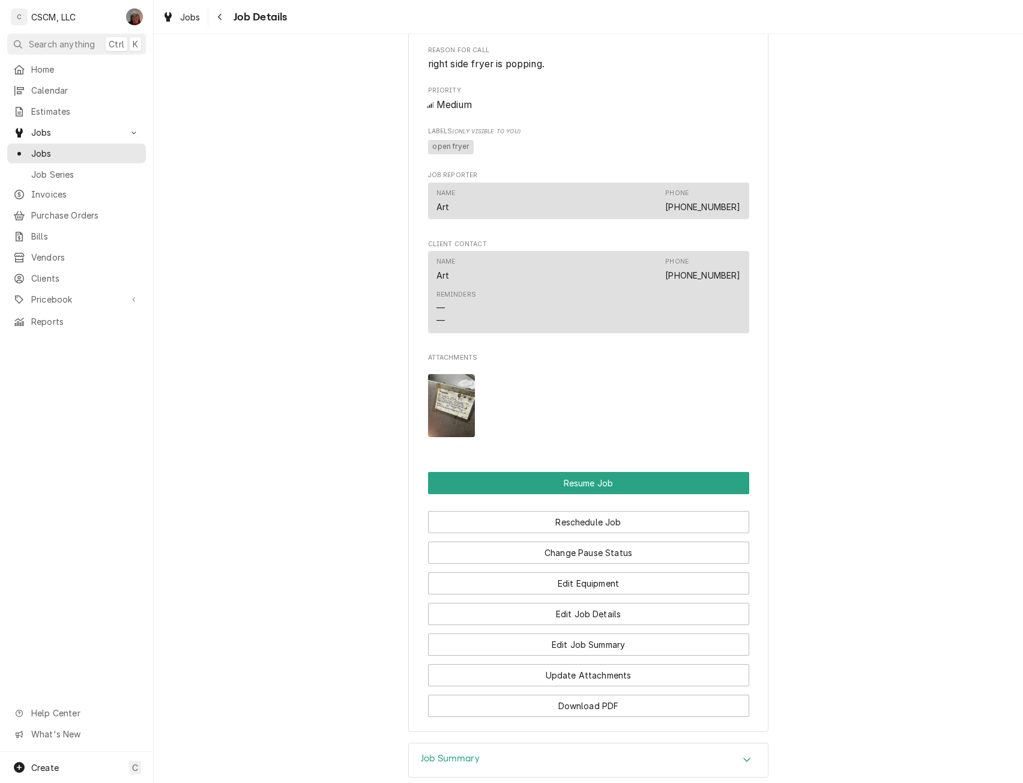
click at [450, 413] on img "Attachments" at bounding box center [451, 405] width 47 height 63
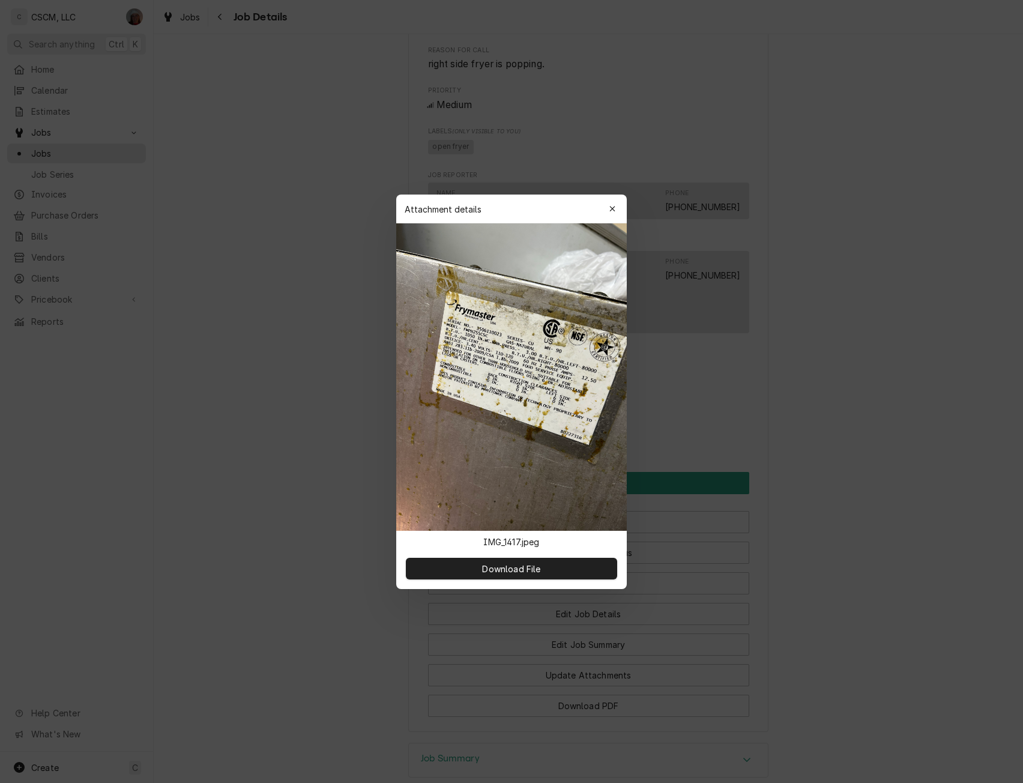
drag, startPoint x: 507, startPoint y: 204, endPoint x: 659, endPoint y: 727, distance: 545.3
click at [659, 727] on body "C CSCM, LLC DV Search anything Ctrl K Home Calendar Estimates Jobs Jobs Job Ser…" at bounding box center [511, 391] width 1023 height 783
drag, startPoint x: 530, startPoint y: 207, endPoint x: 589, endPoint y: 432, distance: 232.9
click at [589, 432] on div "Attachment details Close IMG_1417.jpeg Download File" at bounding box center [511, 392] width 231 height 395
click at [534, 207] on div "Attachment details Close" at bounding box center [511, 209] width 231 height 29
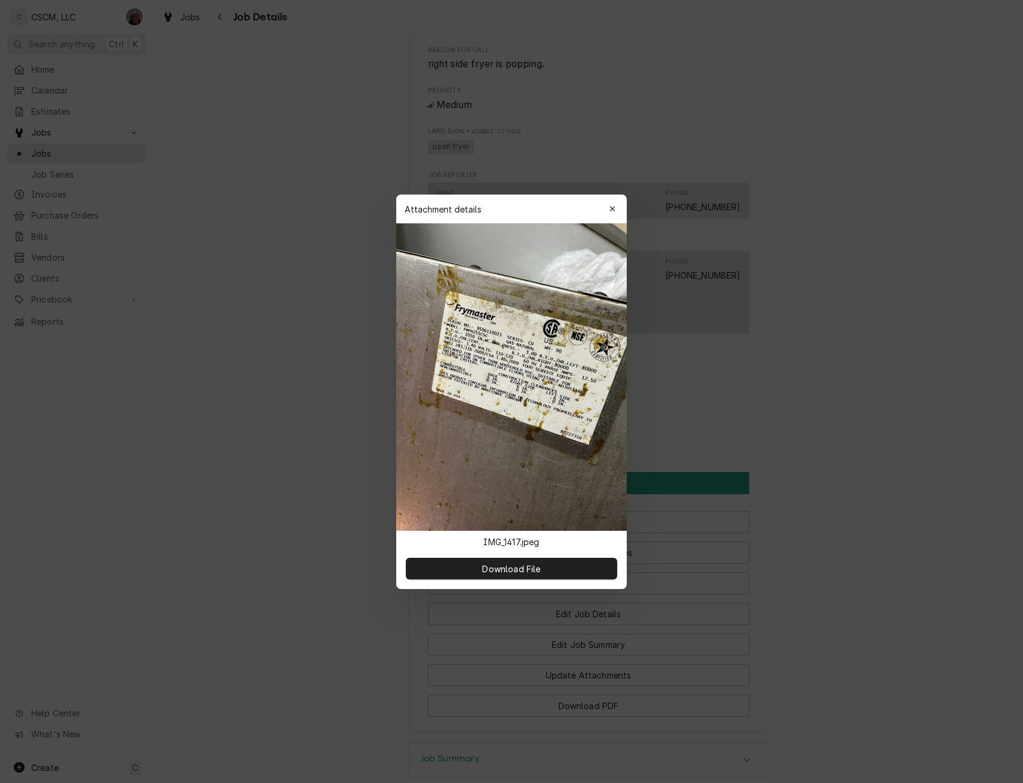
drag, startPoint x: 532, startPoint y: 206, endPoint x: 530, endPoint y: 256, distance: 50.5
click at [530, 256] on div "Attachment details Close IMG_1417.jpeg Download File" at bounding box center [511, 392] width 231 height 395
click at [614, 208] on icon "button" at bounding box center [613, 209] width 7 height 8
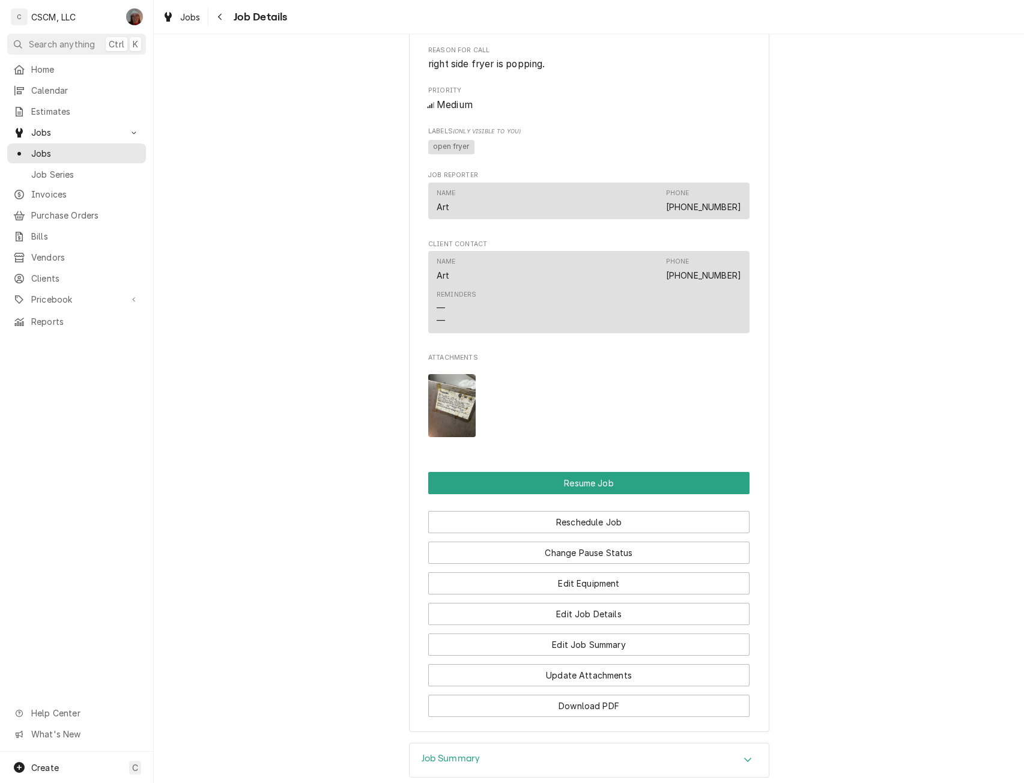
click at [455, 422] on img "Attachments" at bounding box center [451, 405] width 47 height 63
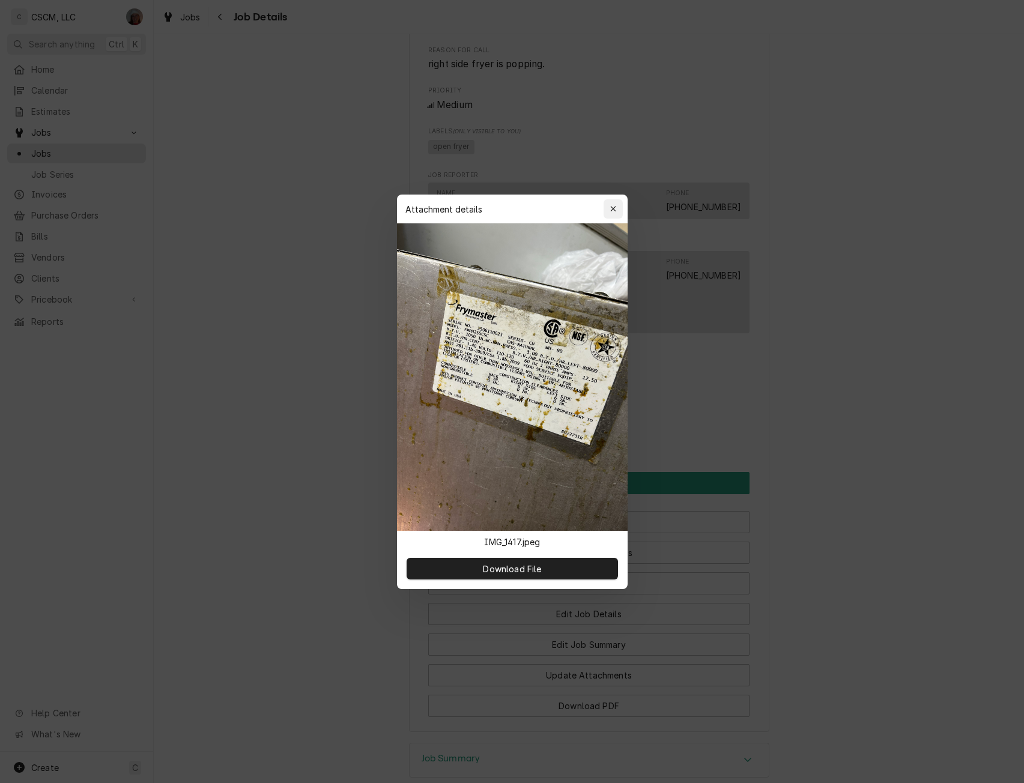
click at [614, 208] on icon "button" at bounding box center [613, 209] width 7 height 8
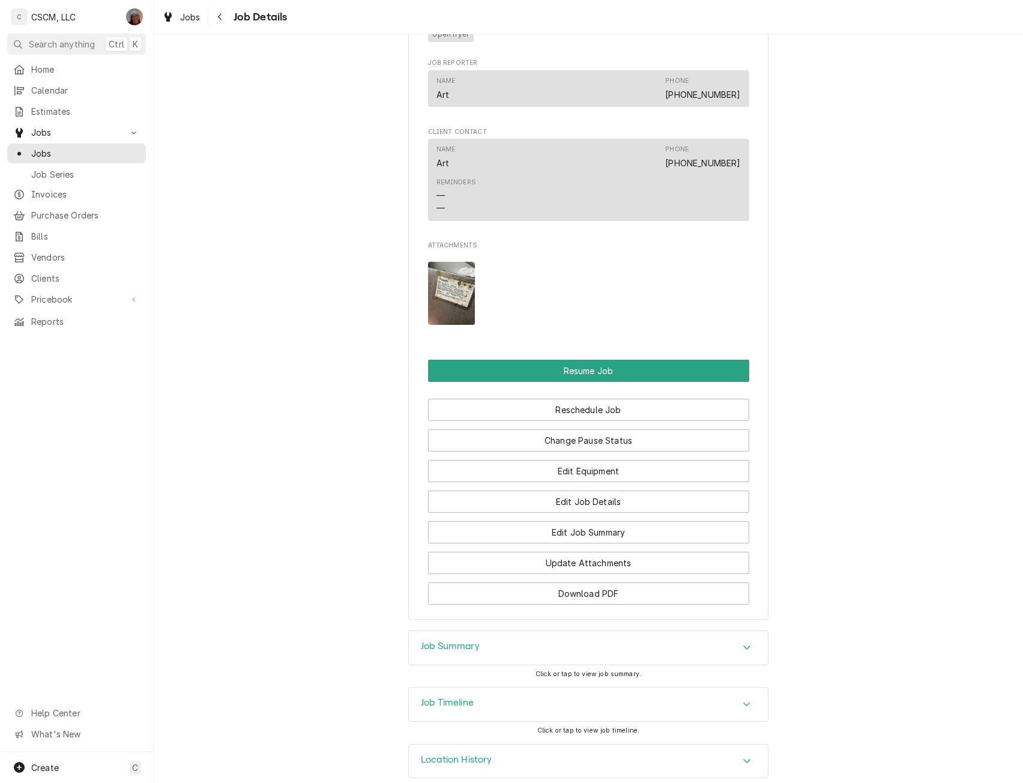
scroll to position [1045, 0]
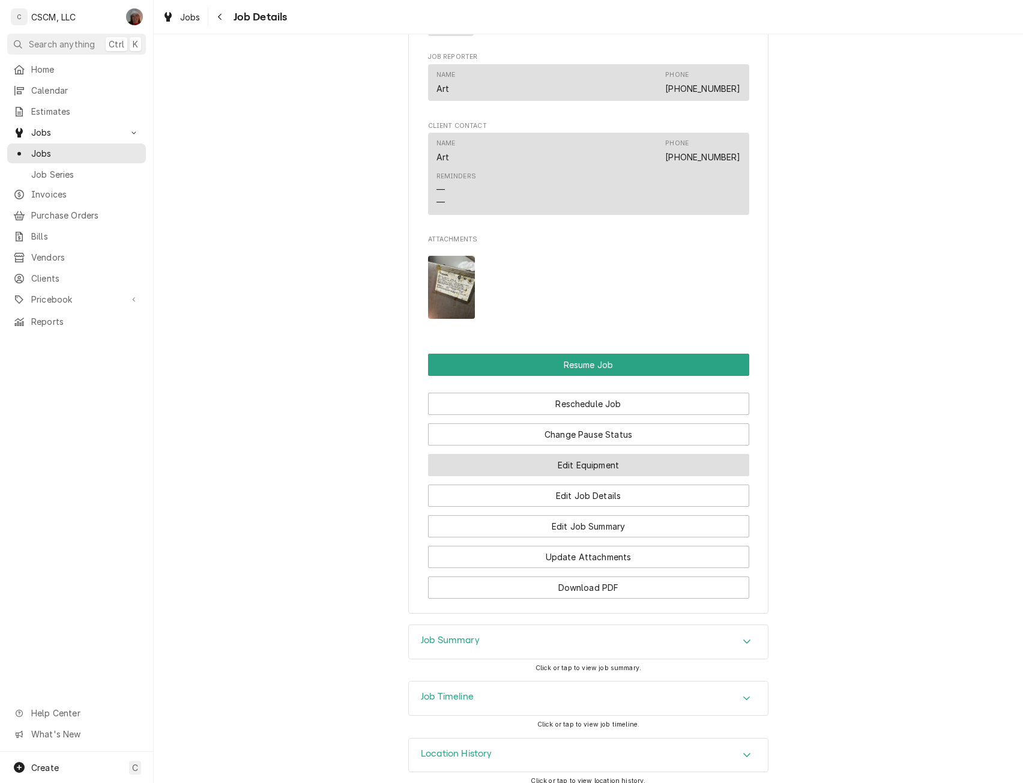
click at [614, 475] on button "Edit Equipment" at bounding box center [588, 465] width 321 height 22
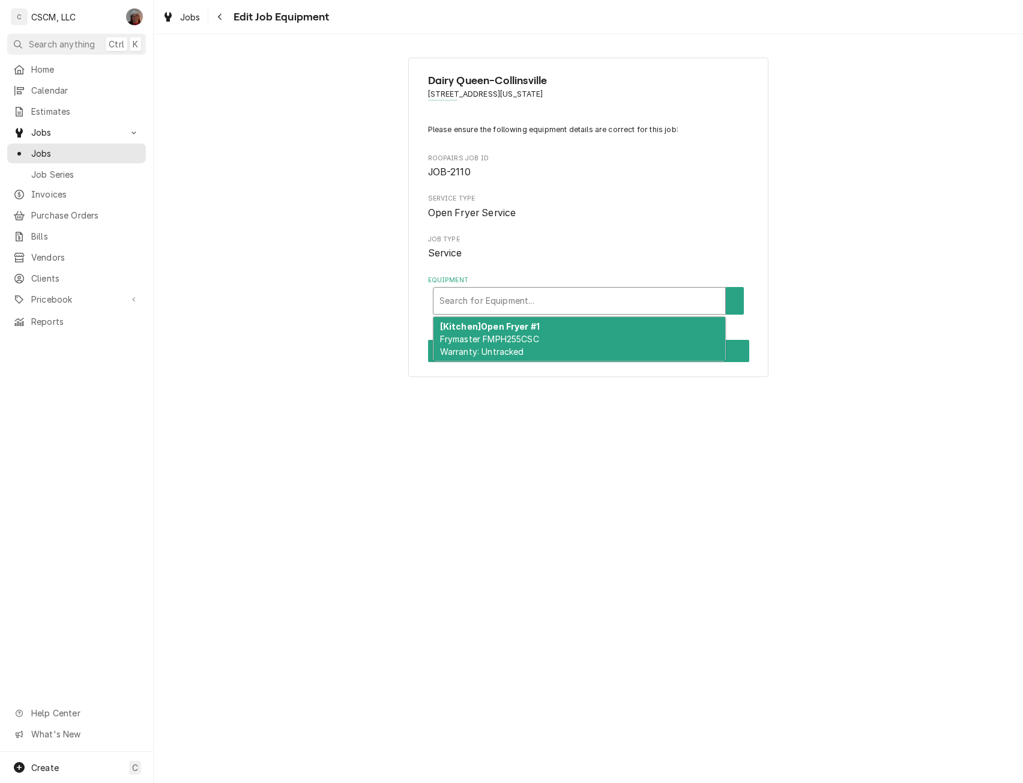
click at [478, 299] on div "Equipment" at bounding box center [580, 301] width 280 height 22
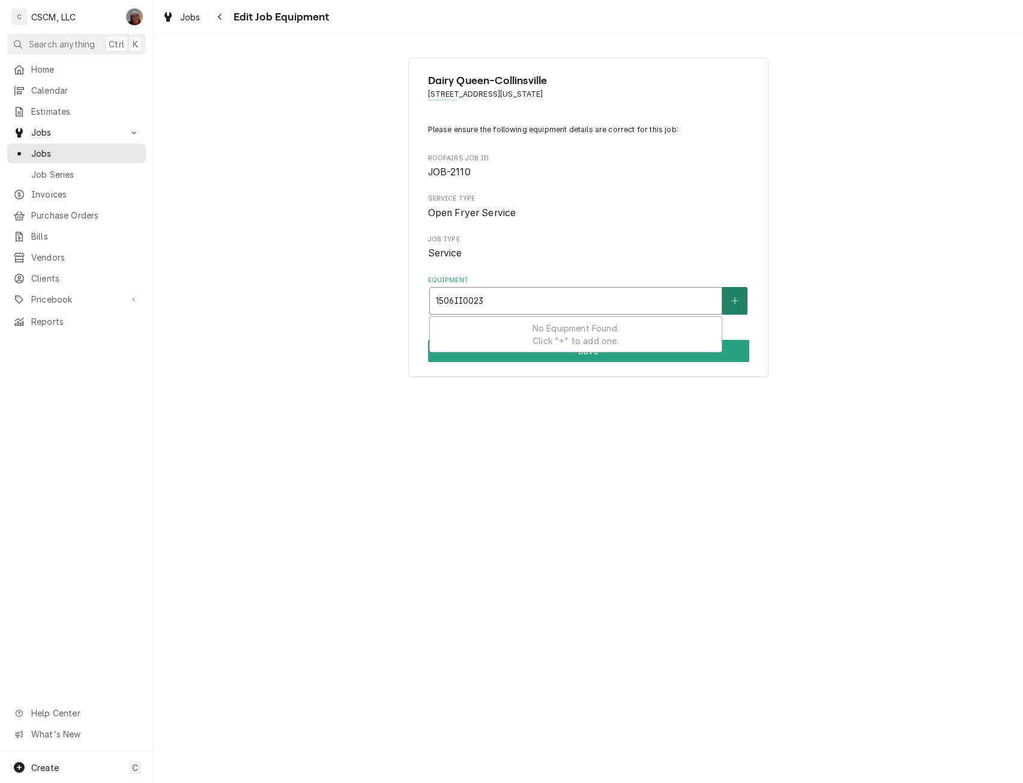
type input "1506II0023"
click at [736, 303] on icon "Create New Equipment" at bounding box center [735, 301] width 7 height 8
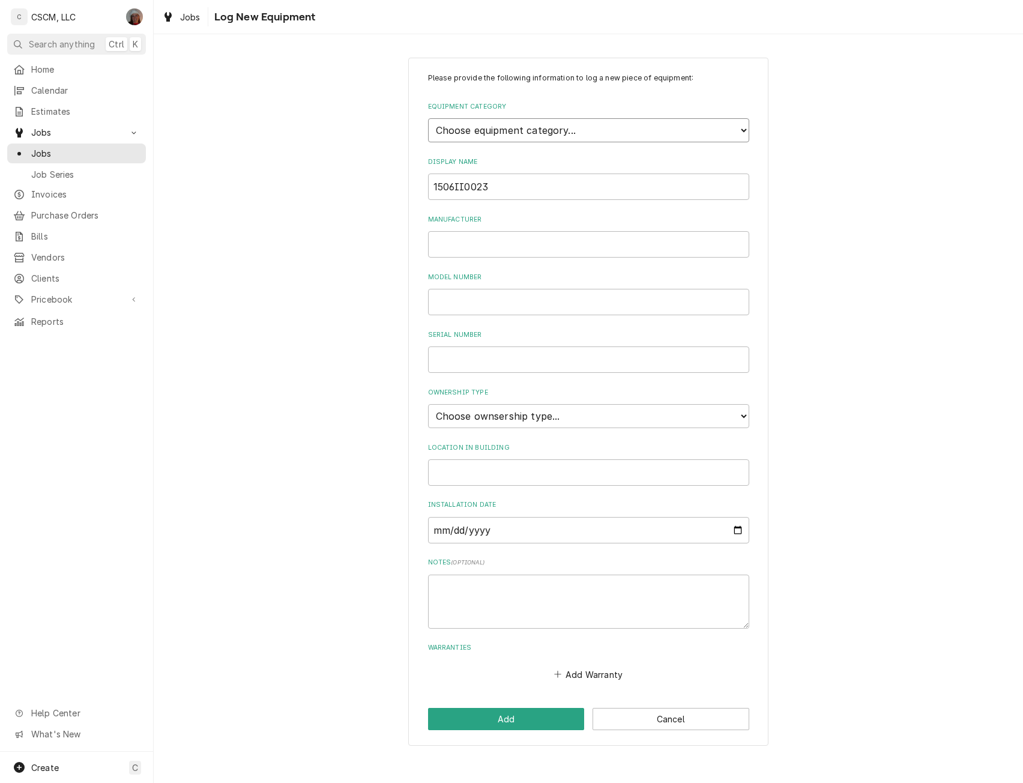
click at [590, 133] on select "Choose equipment category... Cooking Equipment Fryers Ice Machines Ovens and Ra…" at bounding box center [588, 130] width 321 height 24
select select "2"
click at [428, 118] on select "Choose equipment category... Cooking Equipment Fryers Ice Machines Ovens and Ra…" at bounding box center [588, 130] width 321 height 24
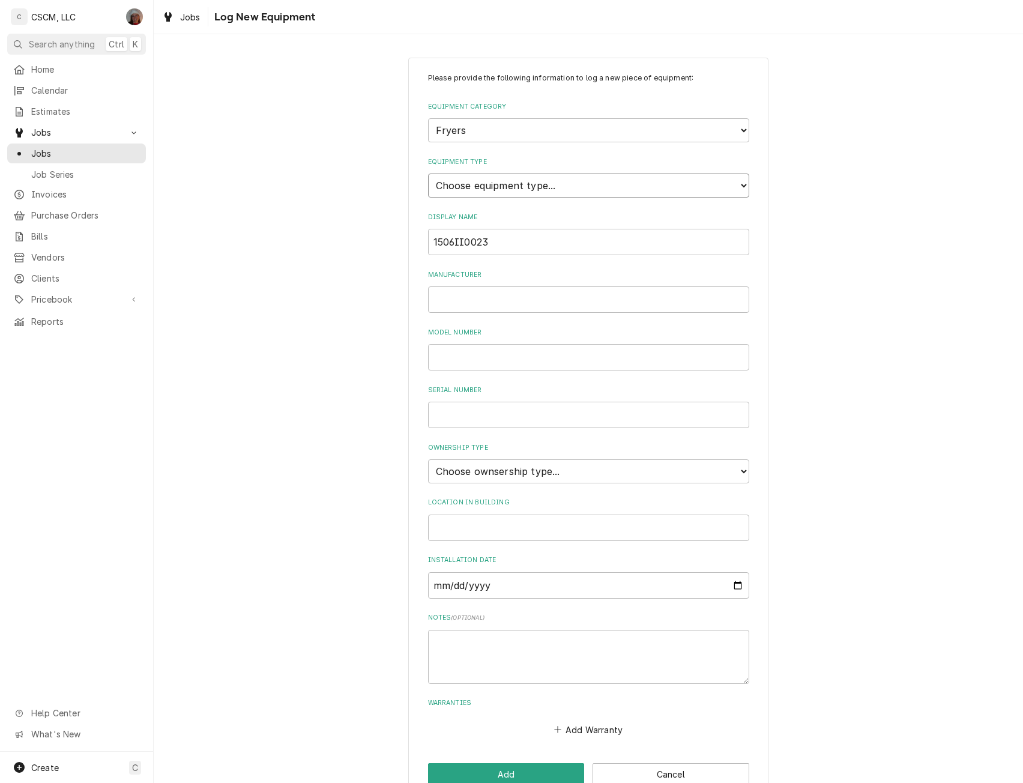
click at [501, 188] on select "Choose equipment type... Electric Fryer Fryer Filtration Equipment Gas Fryer" at bounding box center [588, 186] width 321 height 24
select select "15"
click at [428, 174] on select "Choose equipment type... Electric Fryer Fryer Filtration Equipment Gas Fryer" at bounding box center [588, 186] width 321 height 24
drag, startPoint x: 495, startPoint y: 241, endPoint x: 392, endPoint y: 243, distance: 103.3
click at [392, 243] on div "Please provide the following information to log a new piece of equipment: Equip…" at bounding box center [589, 429] width 870 height 765
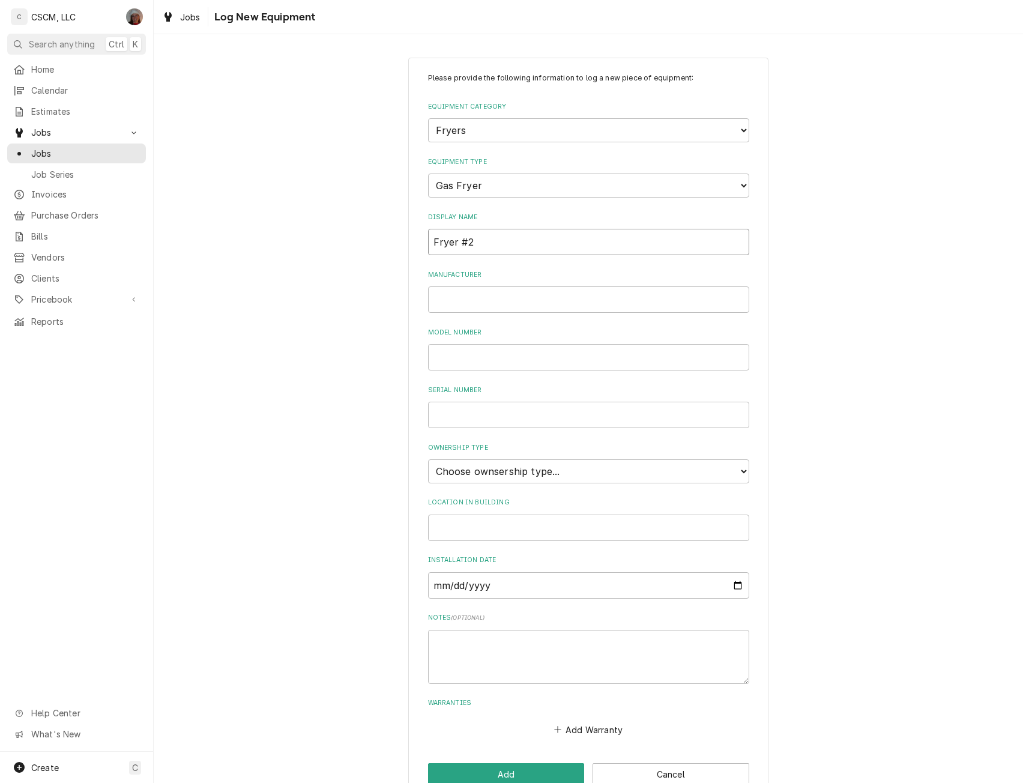
type input "Fryer #2"
click at [447, 299] on input "Manufacturer" at bounding box center [588, 299] width 321 height 26
type input "Frymaster"
click at [452, 360] on input "Model Number" at bounding box center [588, 357] width 321 height 26
type input "FMPH255SCS"
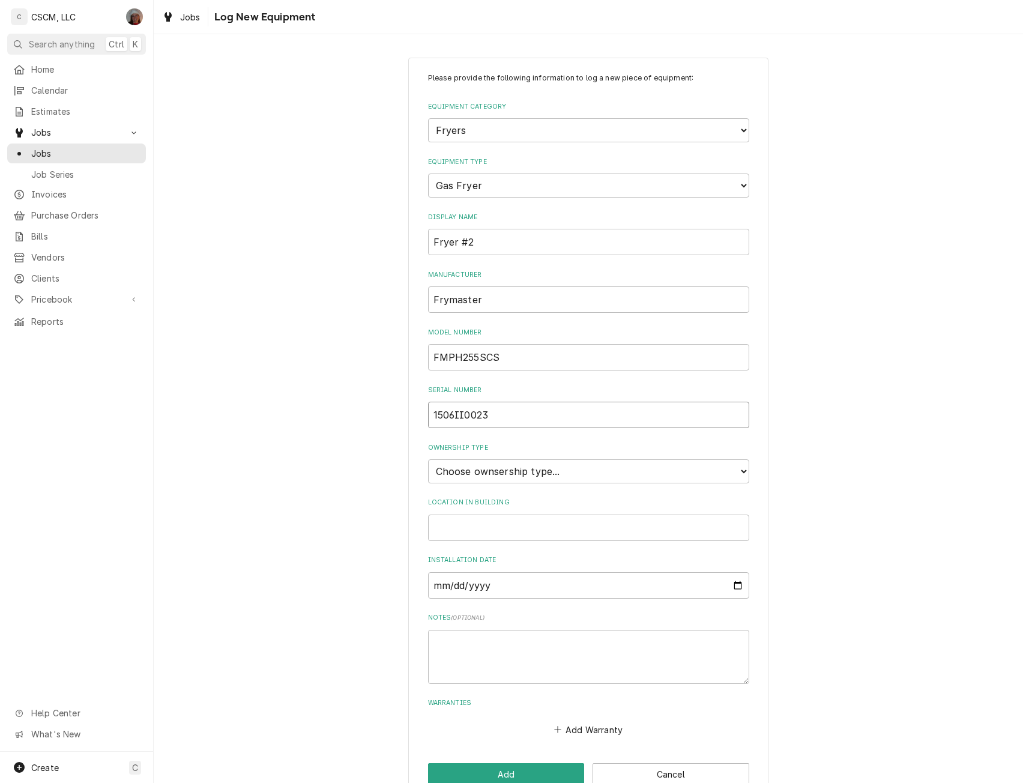
type input "1506II0023"
click at [562, 473] on select "Choose ownsership type... Unknown Owned Leased Rented" at bounding box center [588, 471] width 321 height 24
select select "1"
click at [428, 459] on select "Choose ownsership type... Unknown Owned Leased Rented" at bounding box center [588, 471] width 321 height 24
click at [538, 767] on button "Add" at bounding box center [506, 774] width 157 height 22
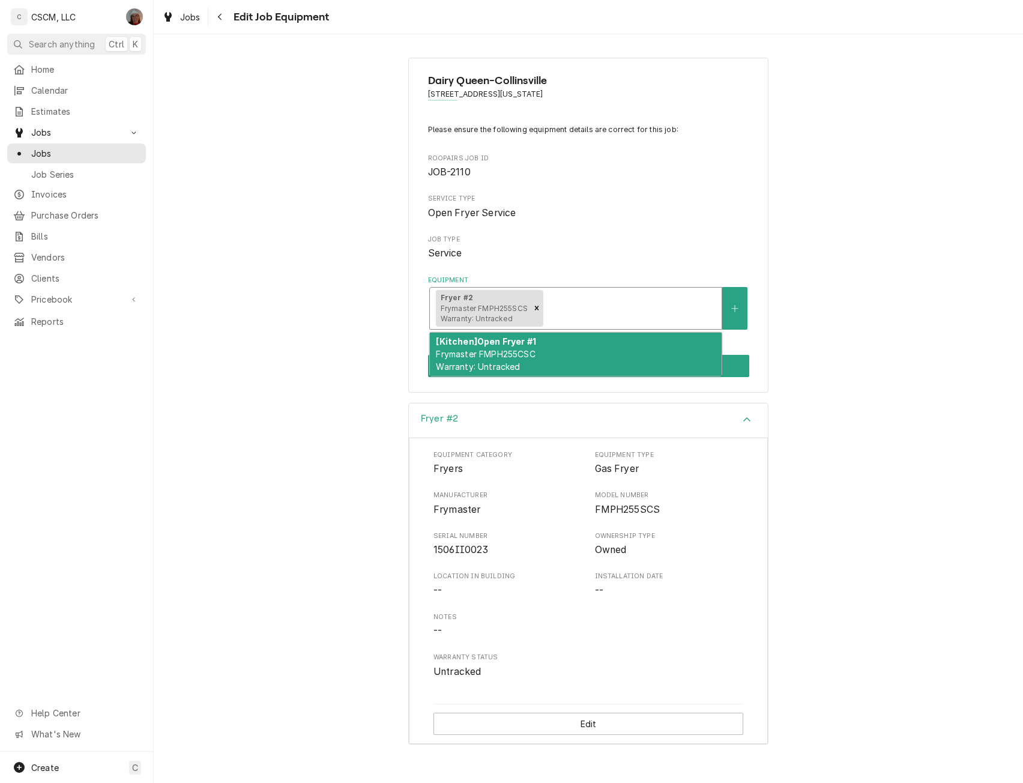
click at [617, 308] on div "Equipment" at bounding box center [631, 308] width 170 height 22
click at [511, 354] on span "Frymaster FMPH255CSC Warranty: Untracked" at bounding box center [485, 360] width 99 height 23
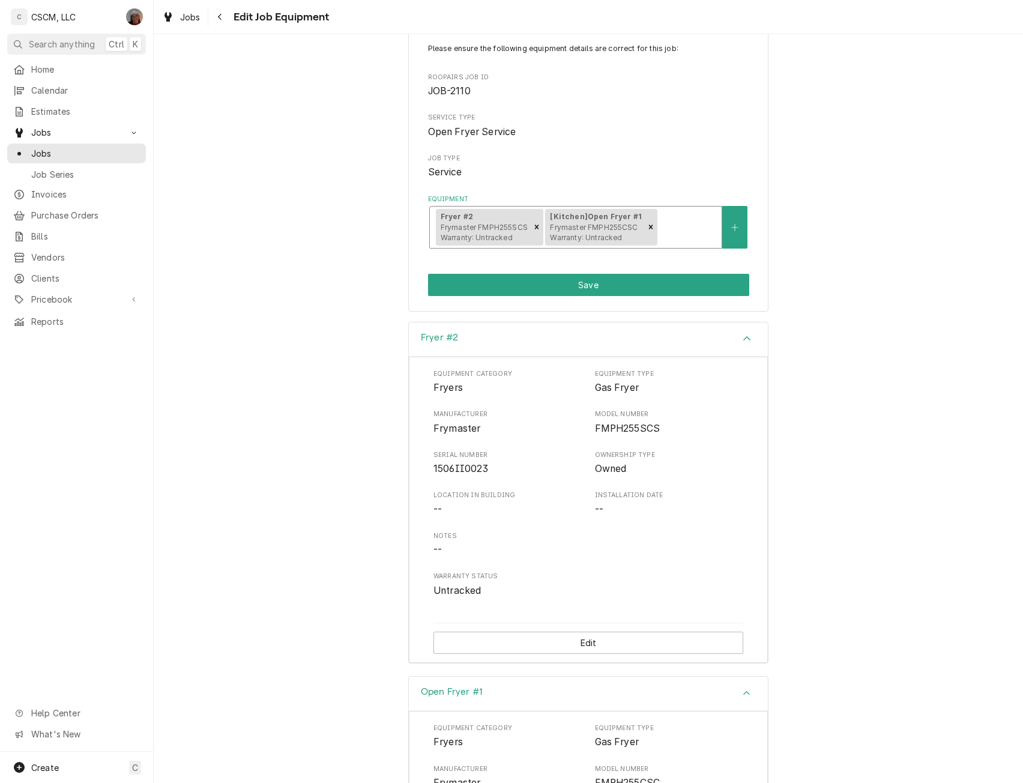
scroll to position [57, 0]
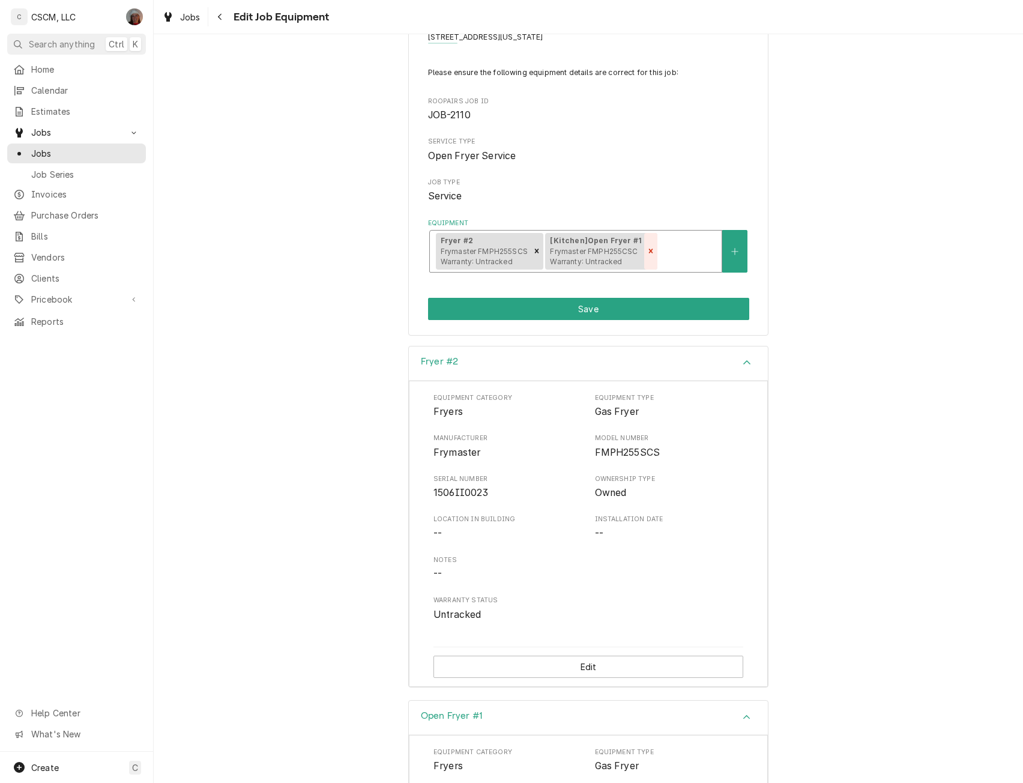
click at [647, 249] on icon "Remove [object Object]" at bounding box center [651, 251] width 8 height 8
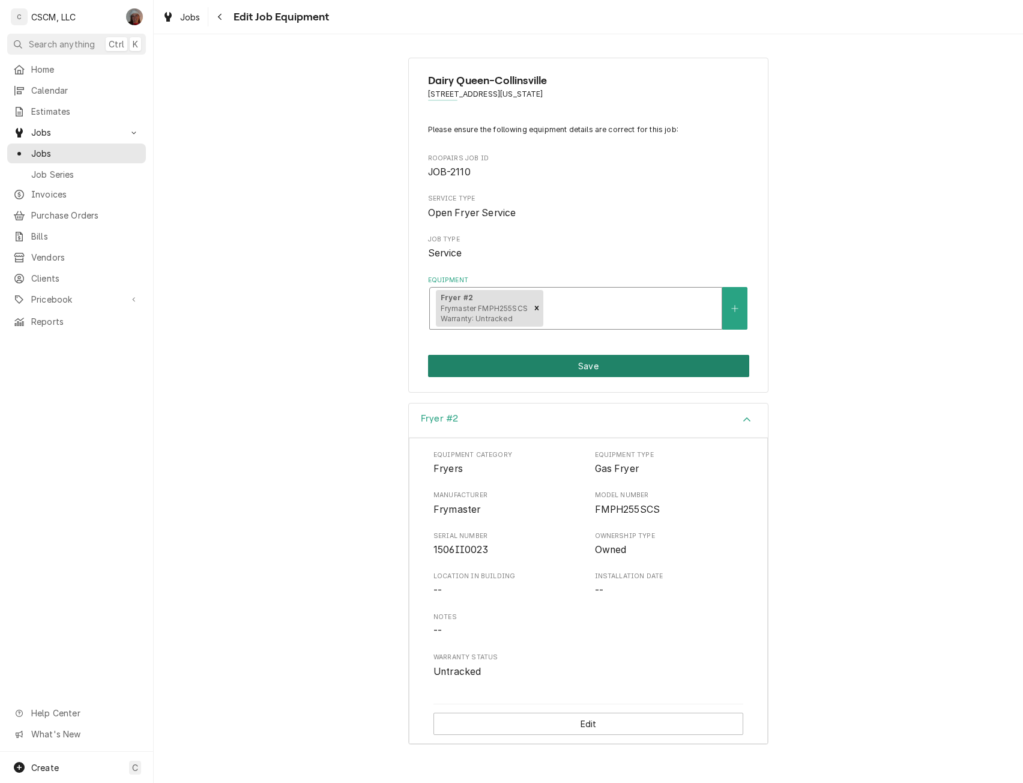
click at [581, 365] on button "Save" at bounding box center [588, 366] width 321 height 22
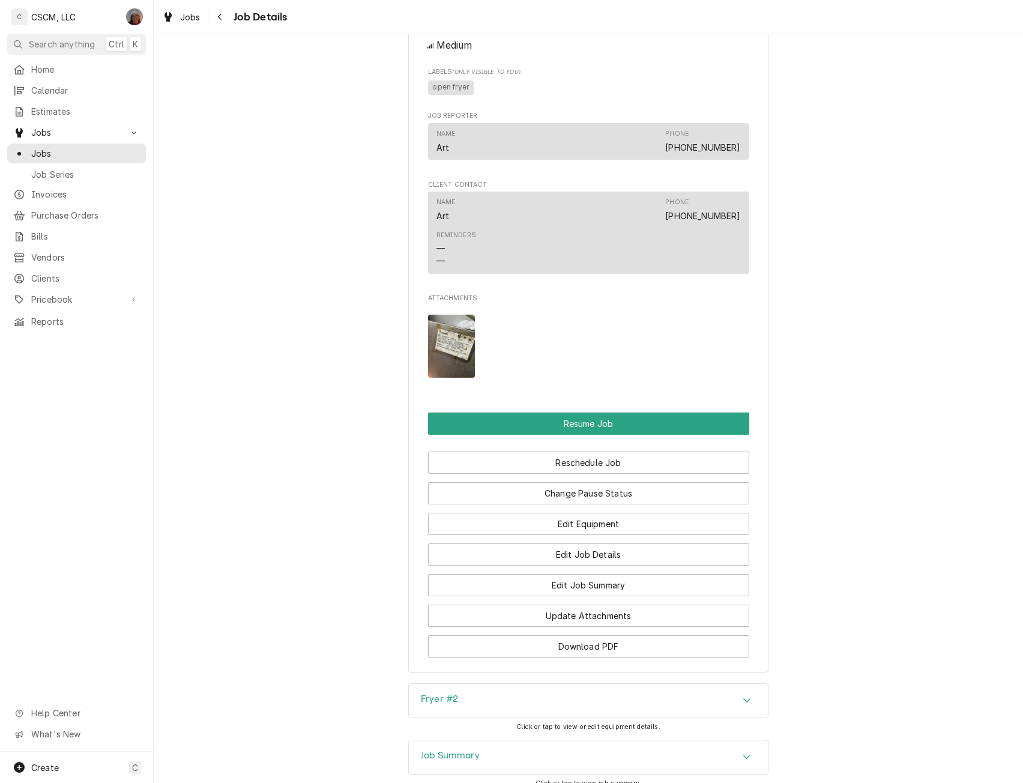
scroll to position [991, 0]
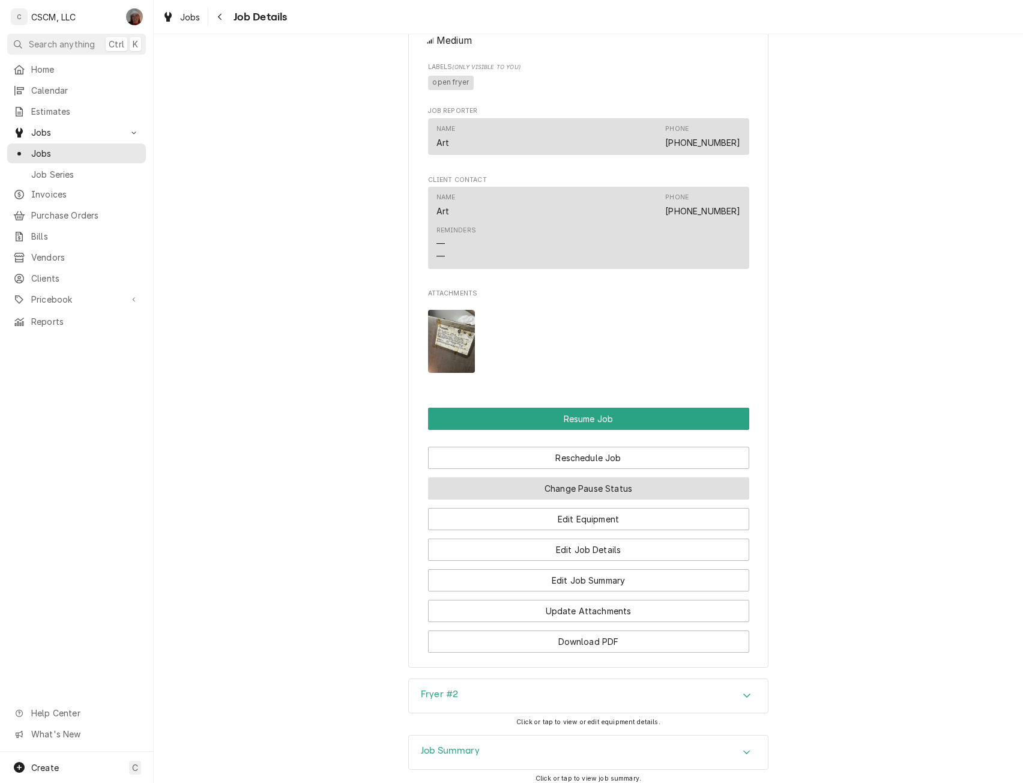
click at [598, 500] on button "Change Pause Status" at bounding box center [588, 488] width 321 height 22
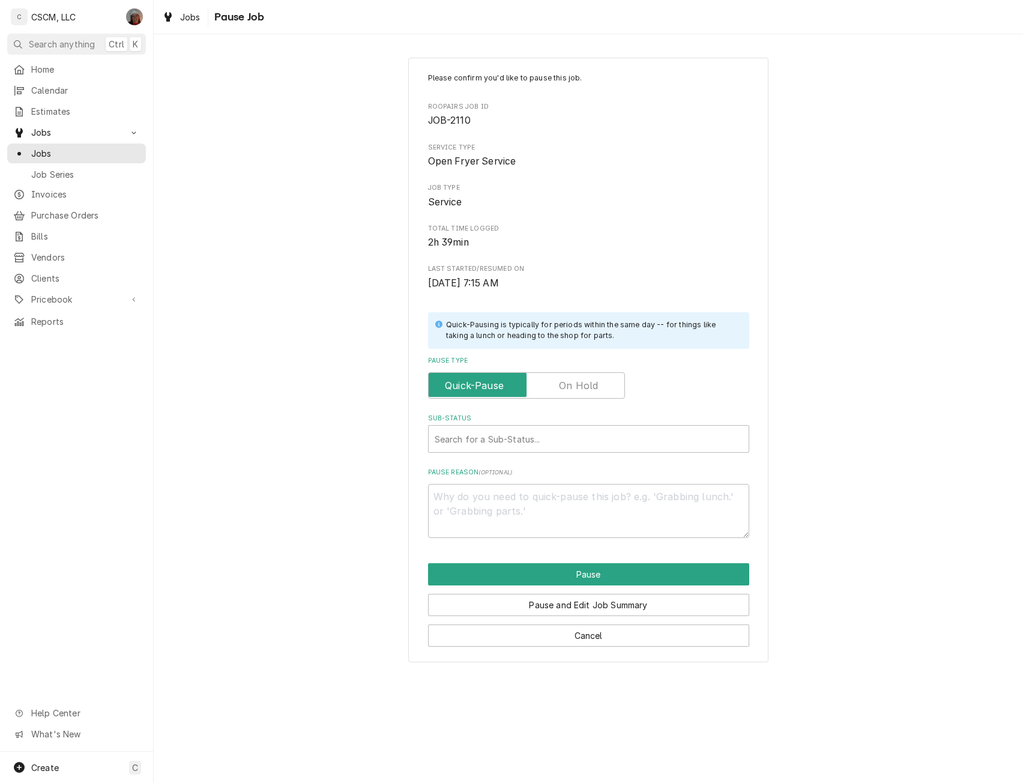
click at [572, 392] on label "Pause Type" at bounding box center [526, 385] width 197 height 26
click at [572, 392] on input "Pause Type" at bounding box center [527, 385] width 186 height 26
checkbox input "true"
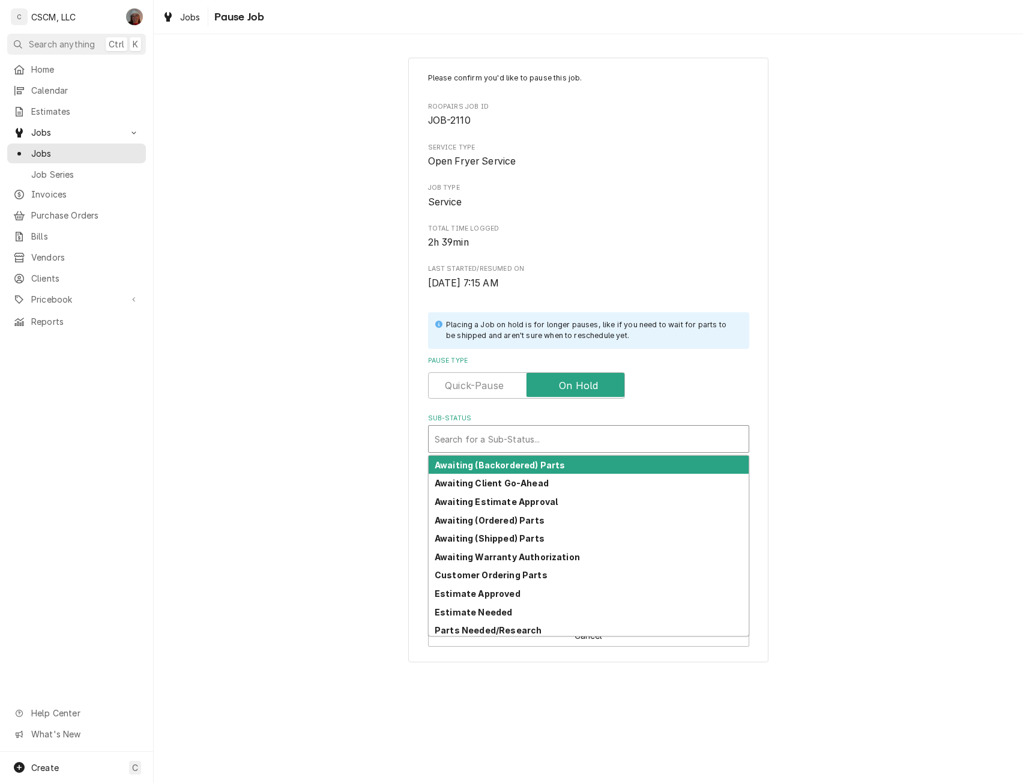
click at [512, 448] on div "Sub-Status" at bounding box center [589, 439] width 308 height 22
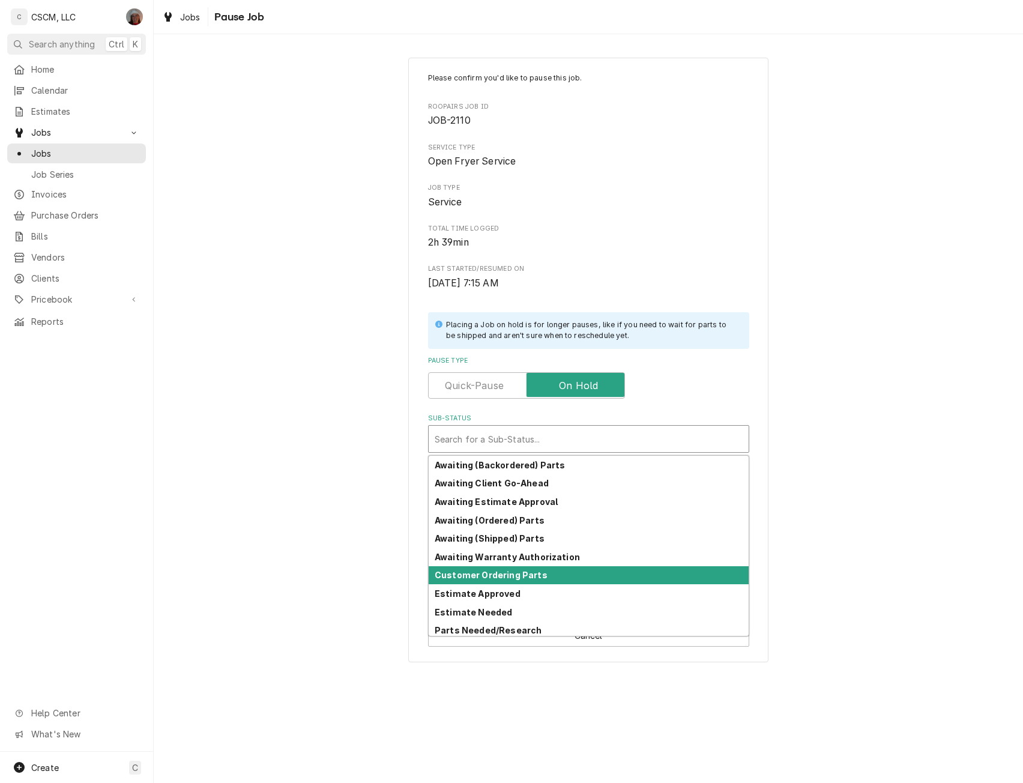
click at [481, 583] on div "Customer Ordering Parts" at bounding box center [589, 575] width 320 height 19
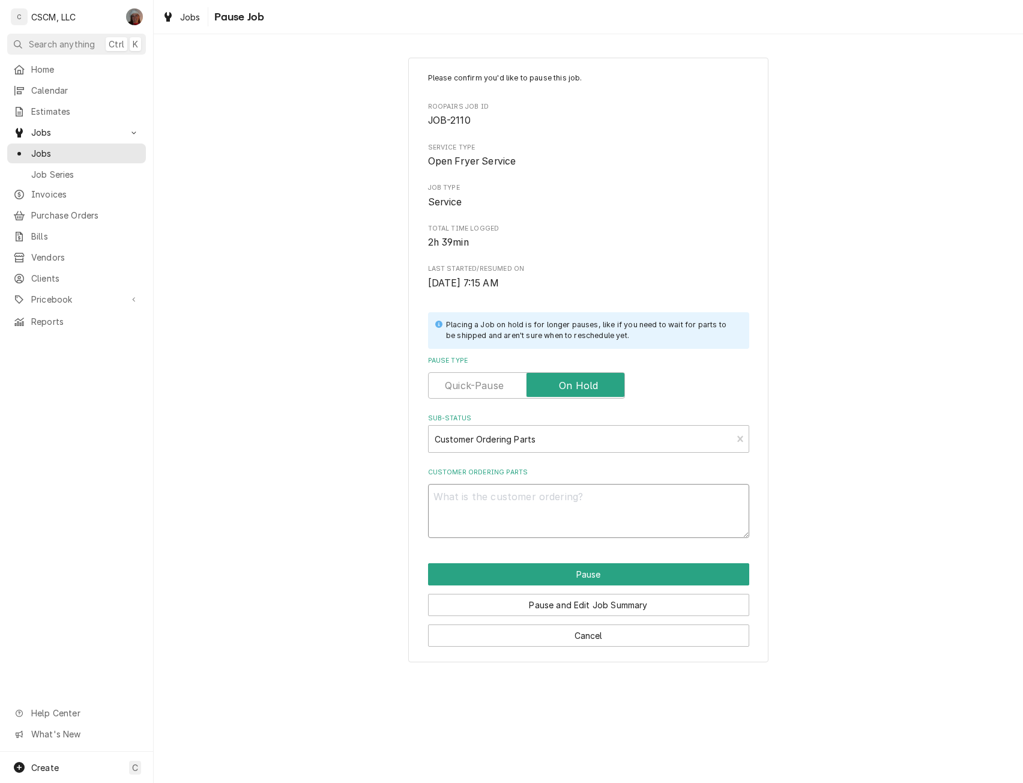
click at [453, 492] on textarea "Customer Ordering Parts" at bounding box center [588, 511] width 321 height 54
type textarea "x"
type textarea "9"
type textarea "x"
type textarea "9/"
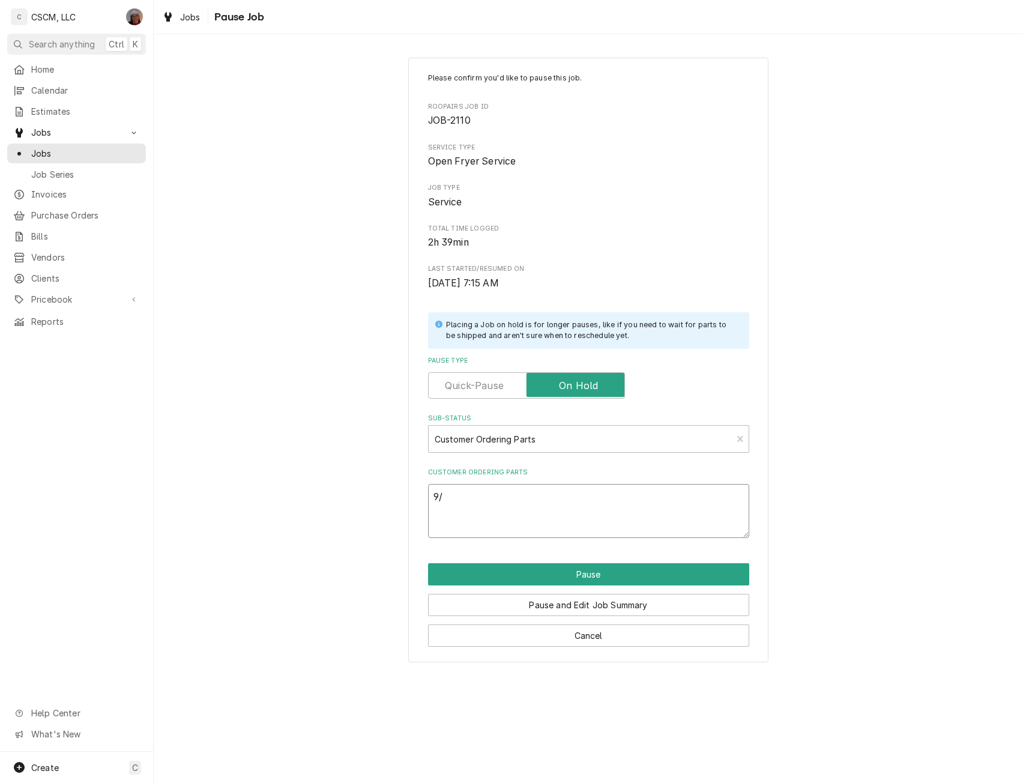
type textarea "x"
type textarea "9/4"
type textarea "x"
type textarea "9/4"
click at [455, 521] on textarea "9/4" at bounding box center [588, 511] width 321 height 54
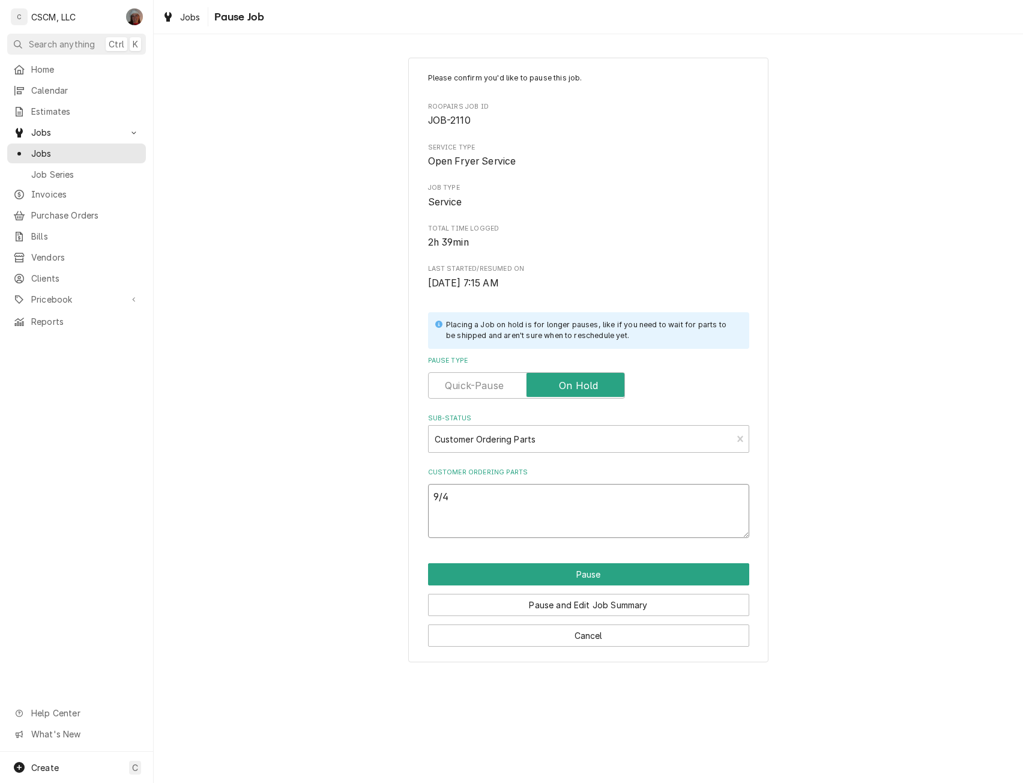
paste textarea "Frymaster 8261072 Universal Burner Kit, Infrared, Natural Gas and Propane"
type textarea "x"
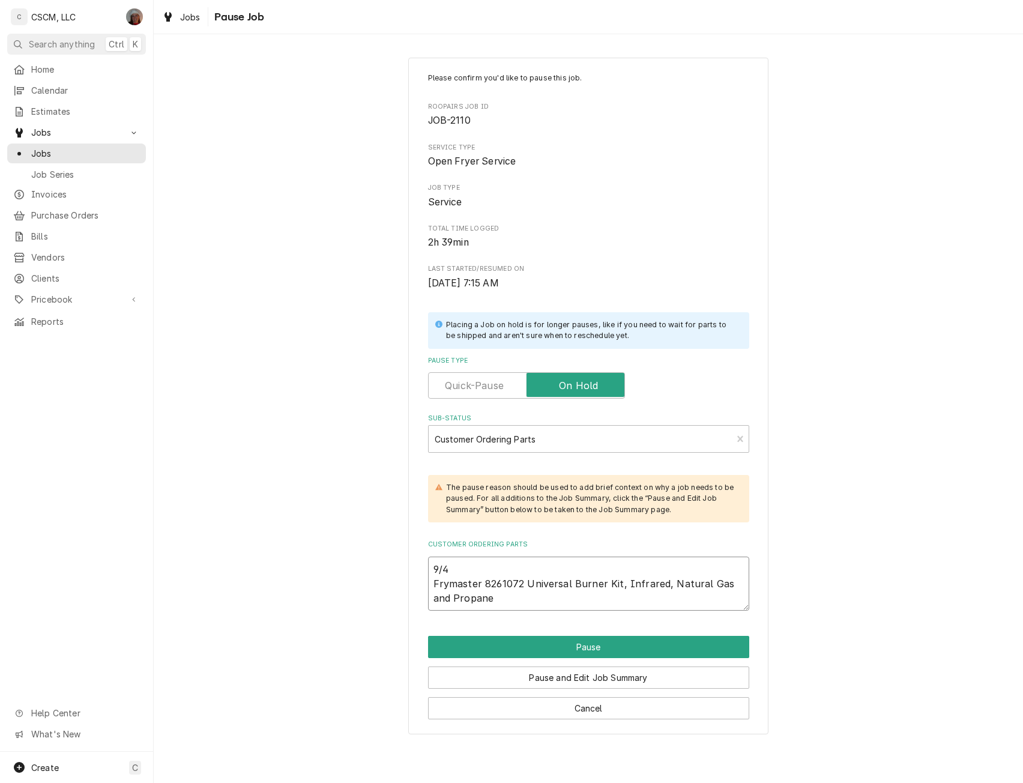
type textarea "9/4 Frymaster 8261072 Universal Burner Kit, Infrared, Natural Gas and Propane"
click at [488, 604] on textarea "9/4 Frymaster 8261072 Universal Burner Kit, Infrared, Natural Gas and Propane" at bounding box center [588, 584] width 321 height 54
type textarea "x"
type textarea "9/4 Frymaster 8261072 Universal Burner Kit, Infrared, Natural Gas and Propane"
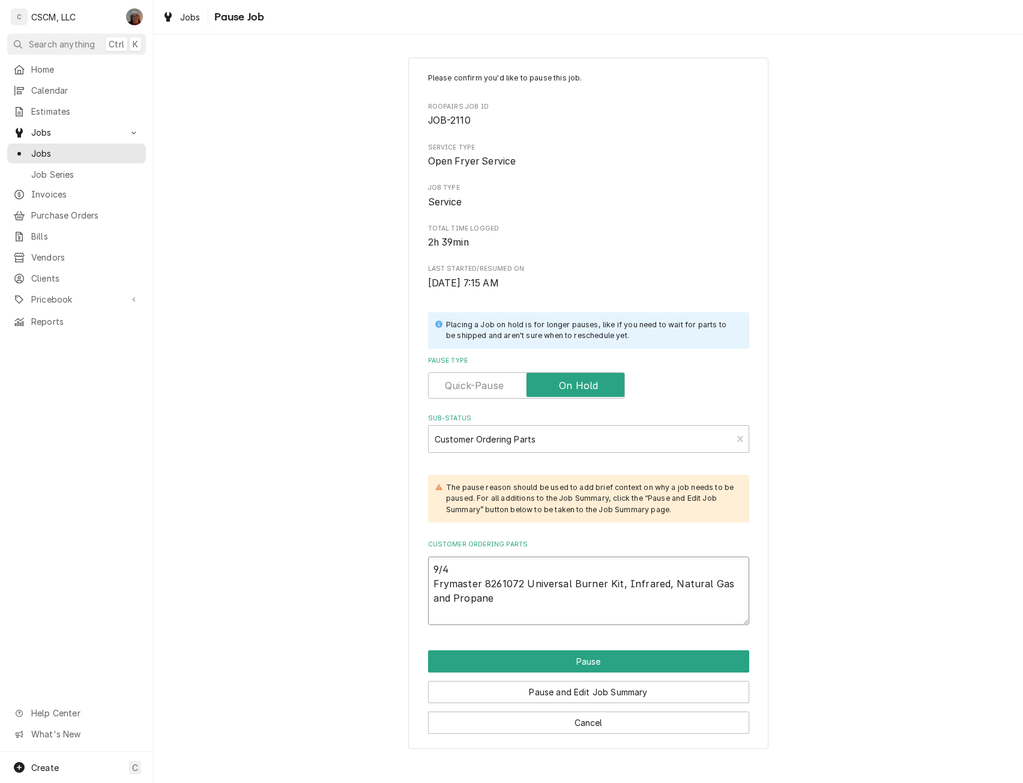
paste textarea "Frymaster 8260931 Burner Insulation Kit, Full Vat HE Gas"
type textarea "x"
type textarea "9/4 Frymaster 8261072 Universal Burner Kit, Infrared, Natural Gas and Propane F…"
type textarea "x"
type textarea "9/4 Frymaster 8261072 Universal Burner Kit, Infrared, Natural Gas and Propane F…"
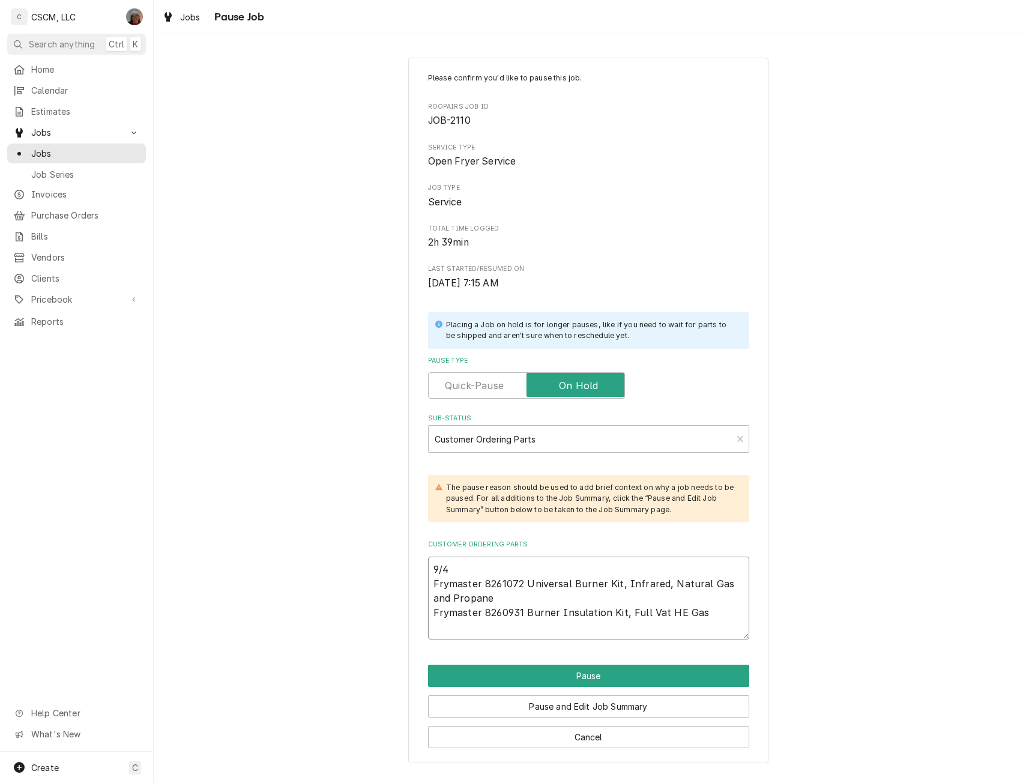
type textarea "x"
type textarea "9/4 Frymaster 8261072 Universal Burner Kit, Infrared, Natural Gas and Propane F…"
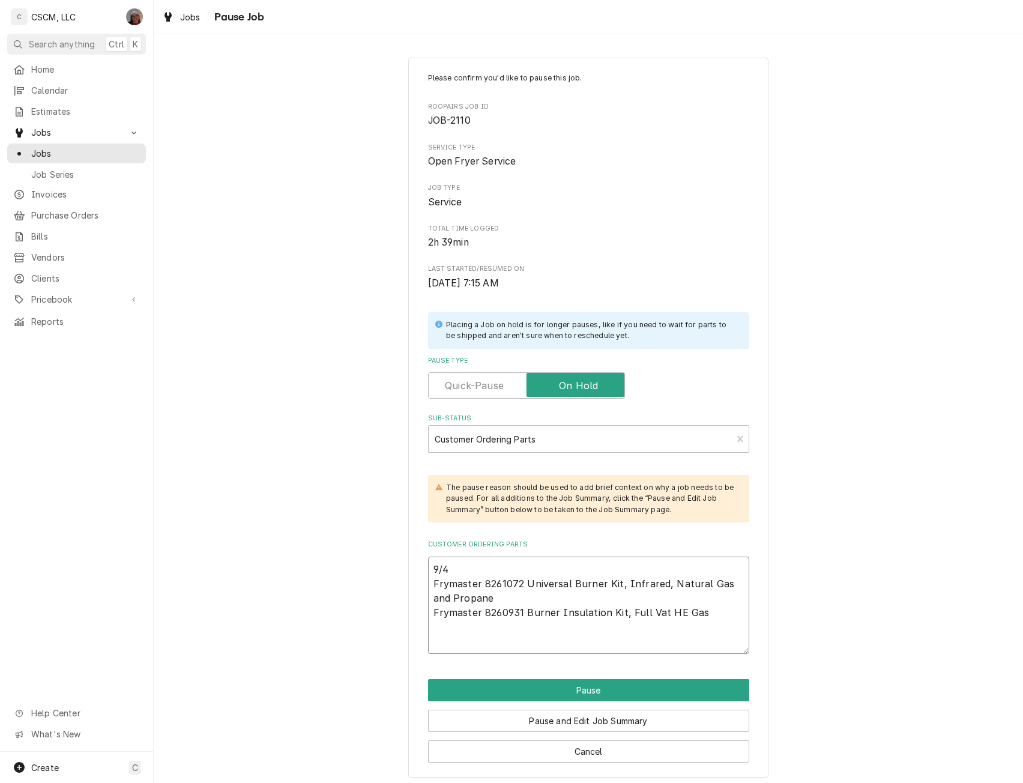
type textarea "x"
type textarea "9/4 Frymaster 8261072 Universal Burner Kit, Infrared, Natural Gas and Propane F…"
type textarea "x"
type textarea "9/4 Frymaster 8261072 Universal Burner Kit, Infrared, Natural Gas and Propane F…"
type textarea "x"
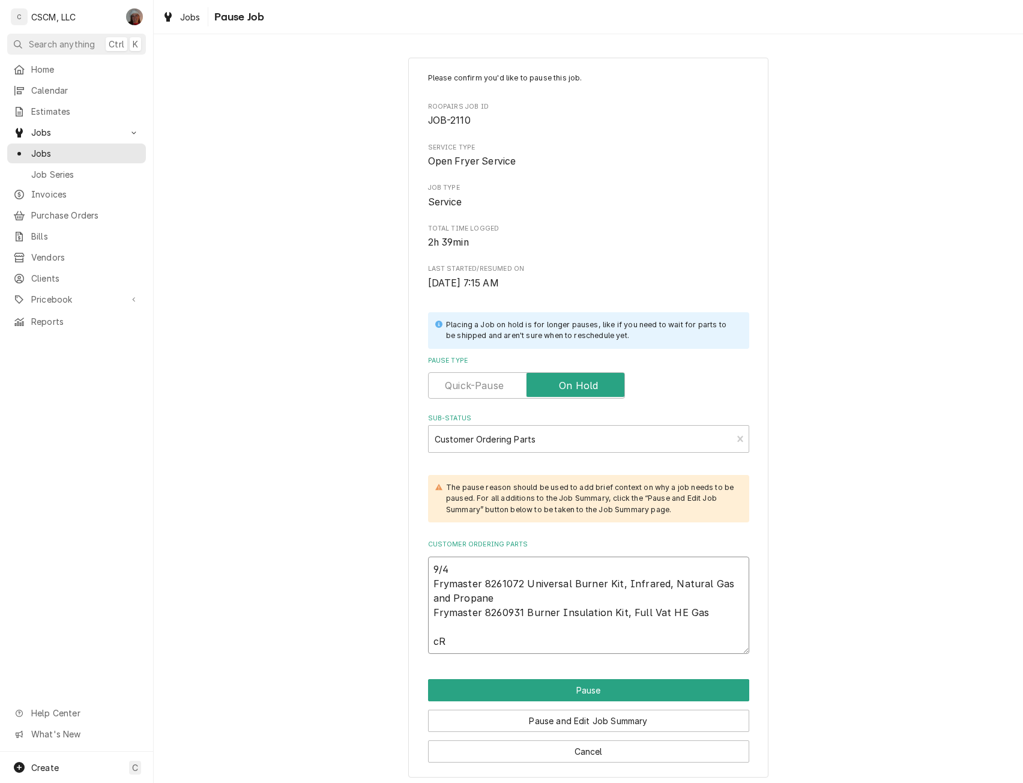
type textarea "9/4 Frymaster 8261072 Universal Burner Kit, Infrared, Natural Gas and Propane F…"
type textarea "x"
type textarea "9/4 Frymaster 8261072 Universal Burner Kit, Infrared, Natural Gas and Propane F…"
type textarea "x"
type textarea "9/4 Frymaster 8261072 Universal Burner Kit, Infrared, Natural Gas and Propane F…"
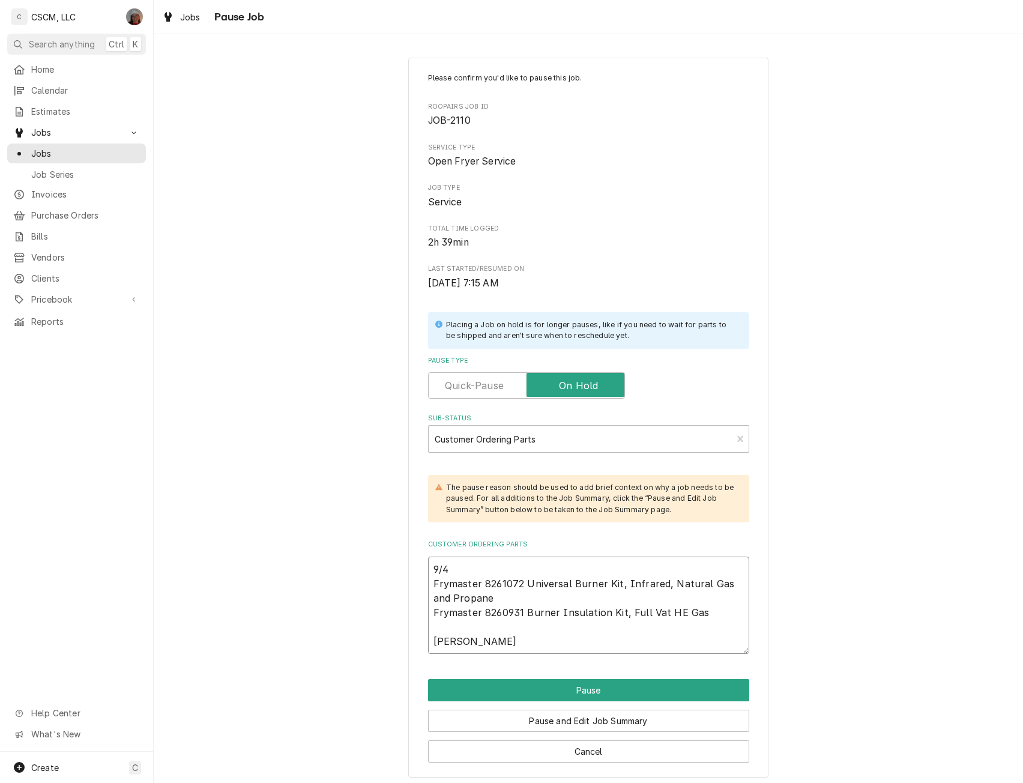
type textarea "x"
type textarea "9/4 Frymaster 8261072 Universal Burner Kit, Infrared, Natural Gas and Propane F…"
type textarea "x"
type textarea "9/4 Frymaster 8261072 Universal Burner Kit, Infrared, Natural Gas and Propane F…"
type textarea "x"
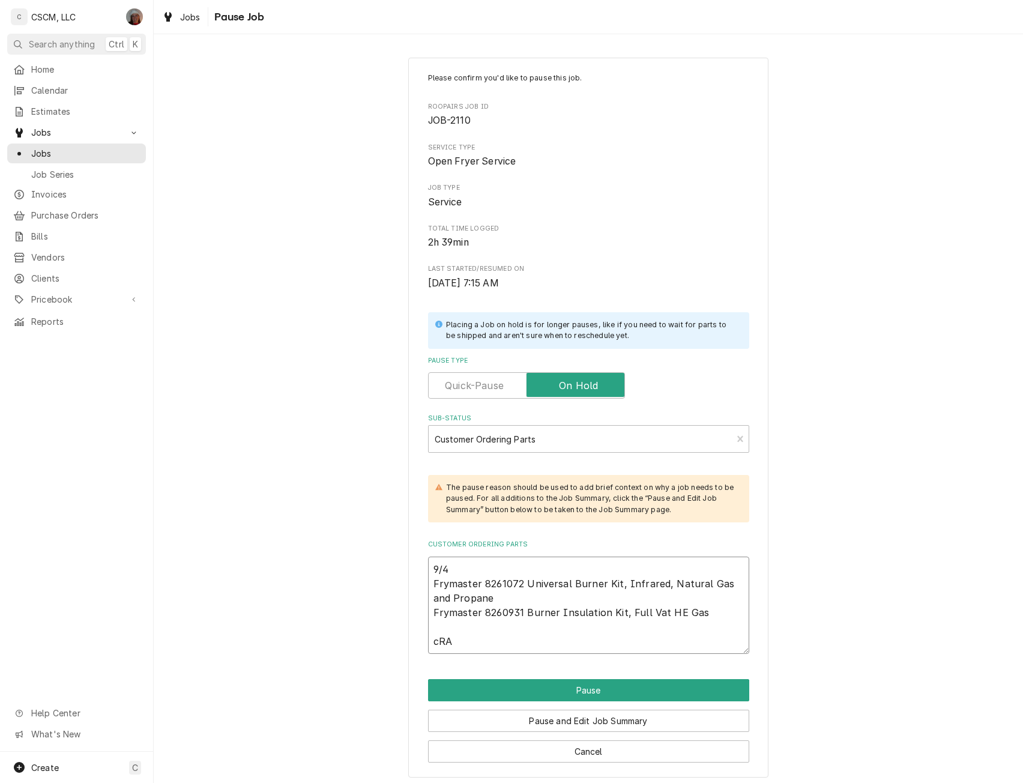
type textarea "9/4 Frymaster 8261072 Universal Burner Kit, Infrared, Natural Gas and Propane F…"
type textarea "x"
type textarea "9/4 Frymaster 8261072 Universal Burner Kit, Infrared, Natural Gas and Propane F…"
type textarea "x"
type textarea "9/4 Frymaster 8261072 Universal Burner Kit, Infrared, Natural Gas and Propane F…"
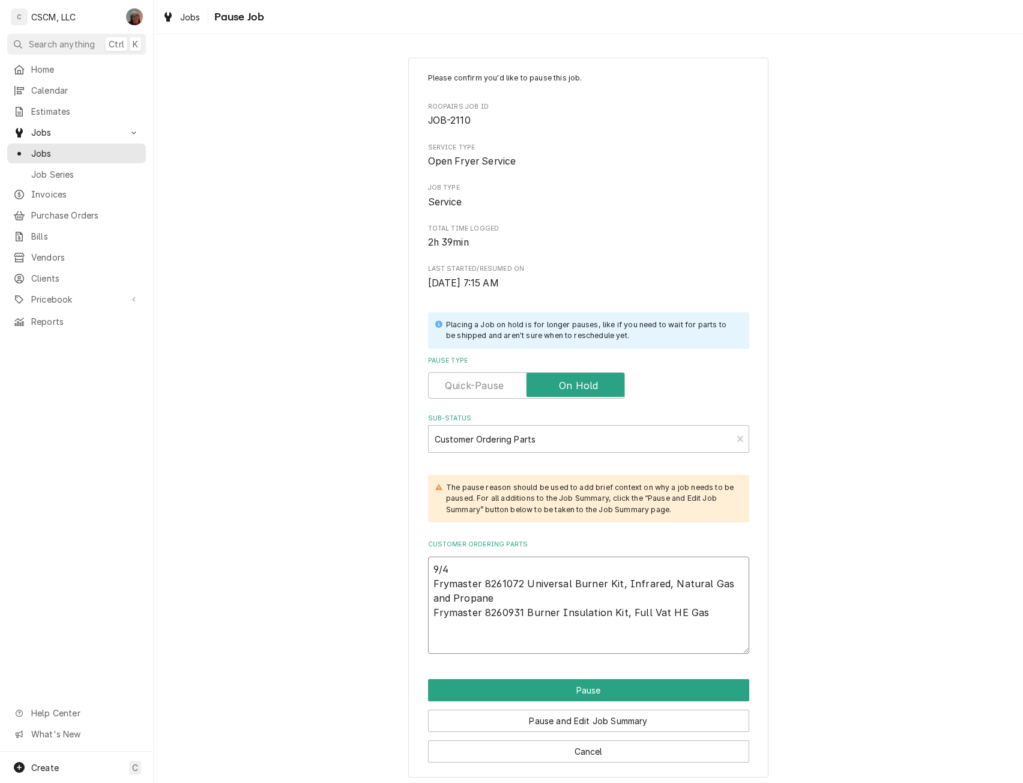
type textarea "x"
type textarea "9/4 Frymaster 8261072 Universal Burner Kit, Infrared, Natural Gas and Propane F…"
type textarea "x"
type textarea "9/4 Frymaster 8261072 Universal Burner Kit, Infrared, Natural Gas and Propane F…"
type textarea "x"
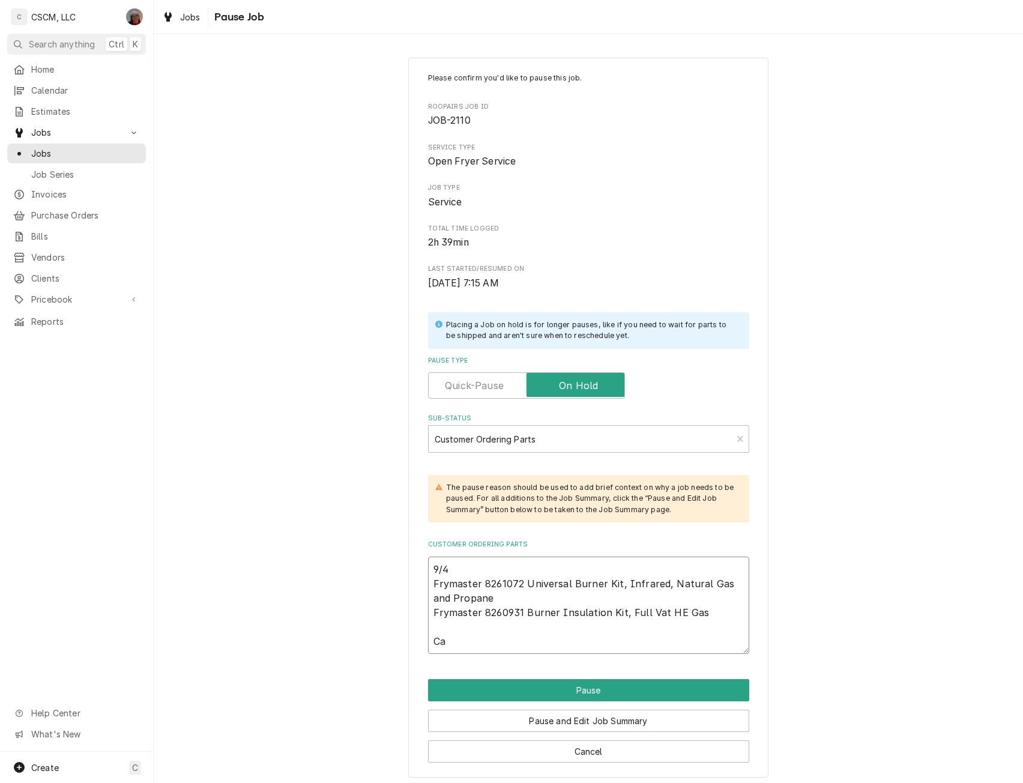
type textarea "9/4 Frymaster 8261072 Universal Burner Kit, Infrared, Natural Gas and Propane F…"
type textarea "x"
type textarea "9/4 Frymaster 8261072 Universal Burner Kit, Infrared, Natural Gas and Propane F…"
type textarea "x"
type textarea "9/4 Frymaster 8261072 Universal Burner Kit, Infrared, Natural Gas and Propane F…"
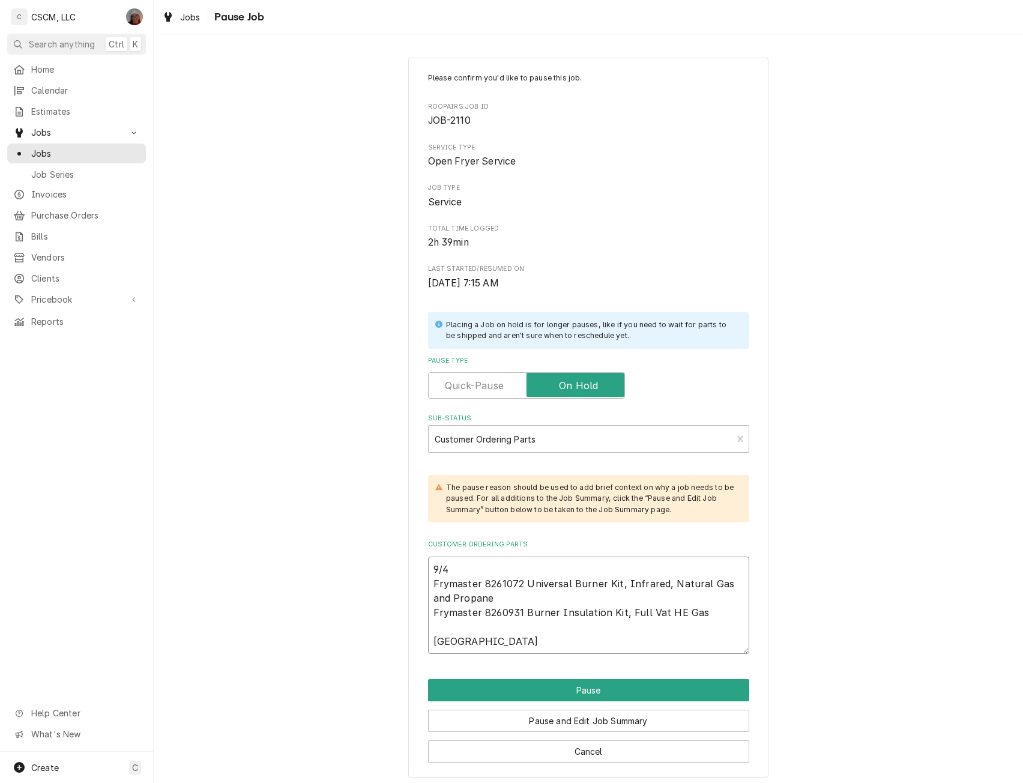
type textarea "x"
type textarea "9/4 Frymaster 8261072 Universal Burner Kit, Infrared, Natural Gas and Propane F…"
type textarea "x"
type textarea "9/4 Frymaster 8261072 Universal Burner Kit, Infrared, Natural Gas and Propane F…"
type textarea "x"
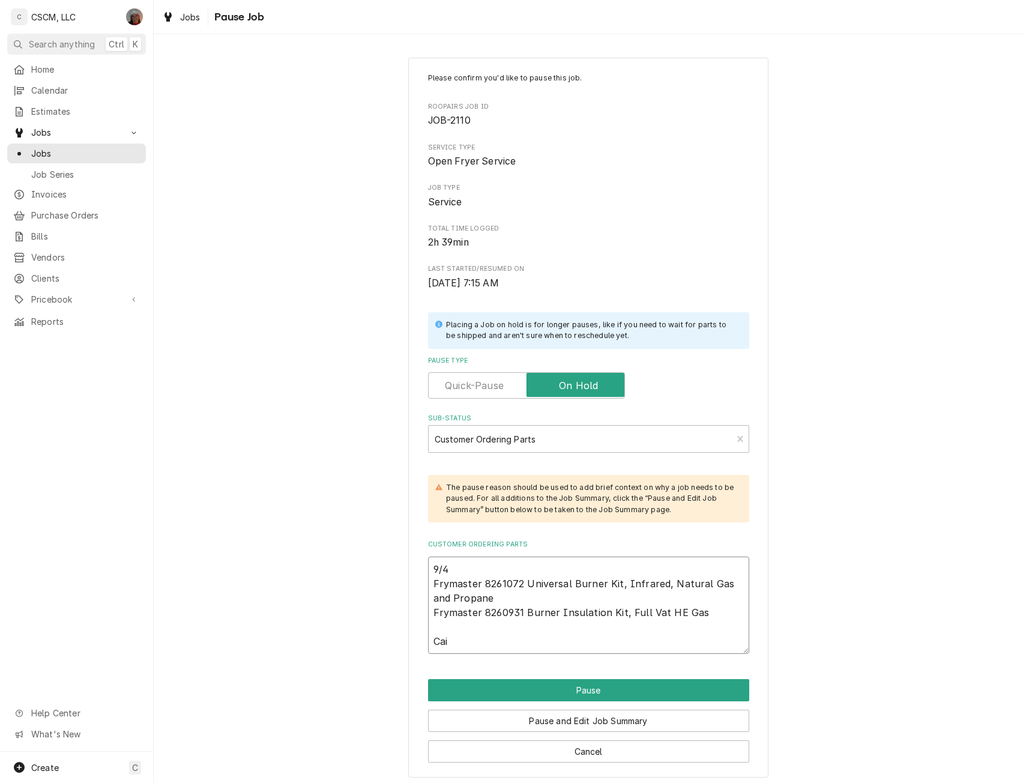
type textarea "9/4 Frymaster 8261072 Universal Burner Kit, Infrared, Natural Gas and Propane F…"
type textarea "x"
type textarea "9/4 Frymaster 8261072 Universal Burner Kit, Infrared, Natural Gas and Propane F…"
type textarea "x"
type textarea "9/4 Frymaster 8261072 Universal Burner Kit, Infrared, Natural Gas and Propane F…"
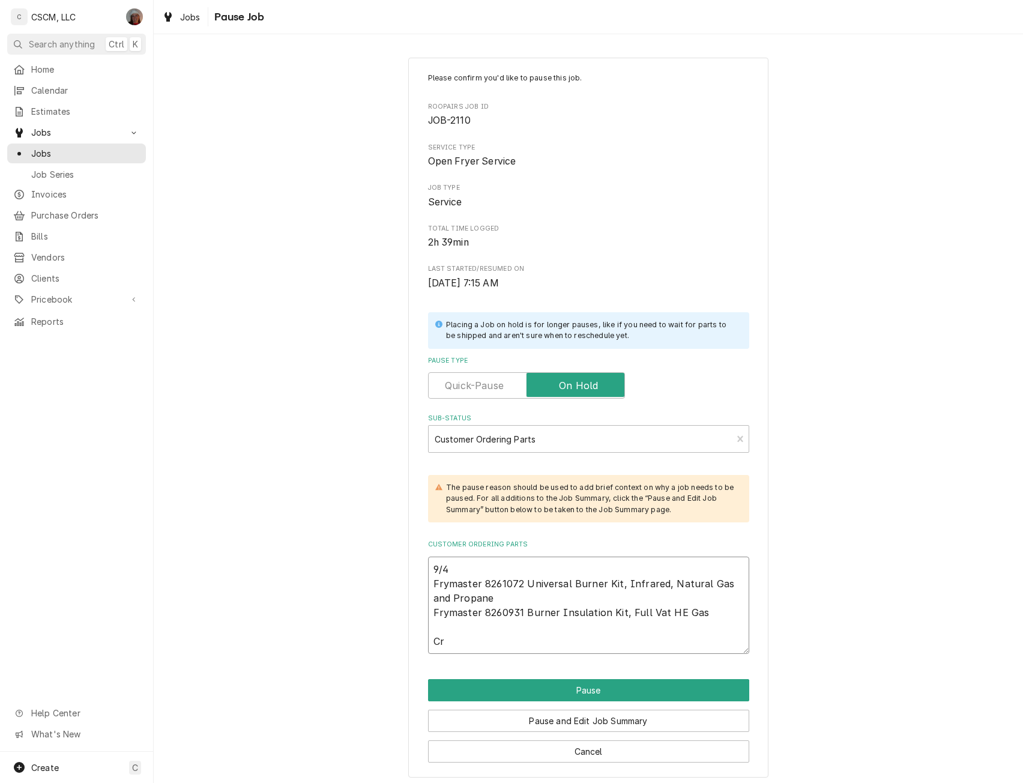
type textarea "x"
type textarea "9/4 Frymaster 8261072 Universal Burner Kit, Infrared, Natural Gas and Propane F…"
type textarea "x"
type textarea "9/4 Frymaster 8261072 Universal Burner Kit, Infrared, Natural Gas and Propane F…"
type textarea "x"
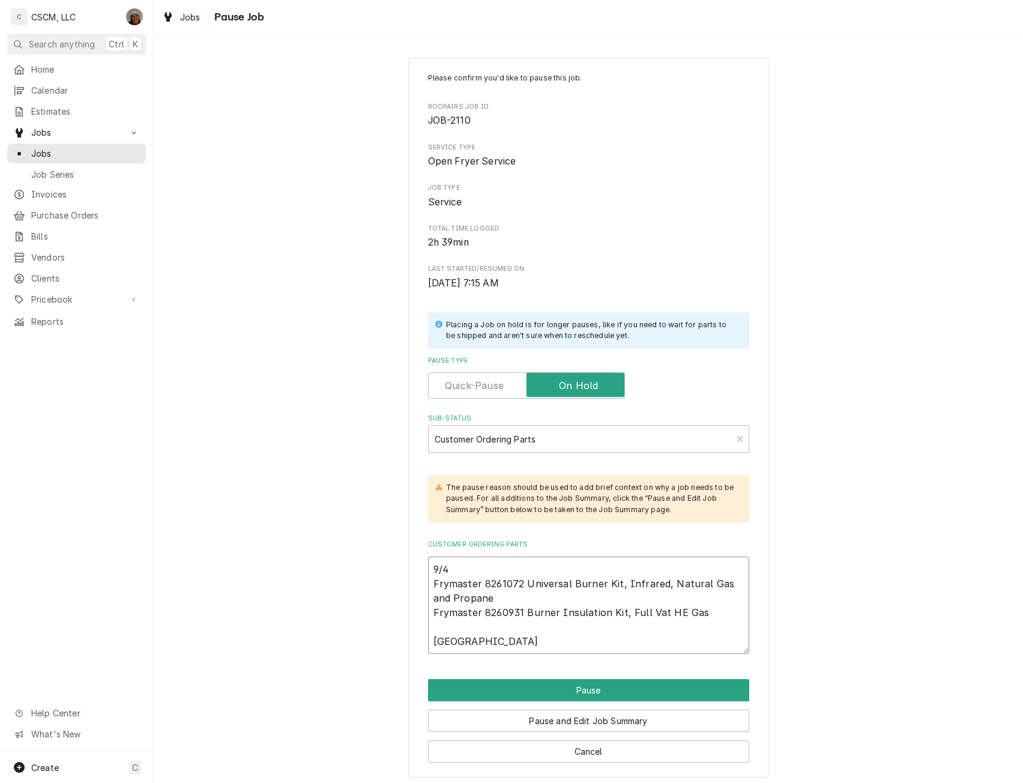
type textarea "9/4 Frymaster 8261072 Universal Burner Kit, Infrared, Natural Gas and Propane F…"
type textarea "x"
type textarea "9/4 Frymaster 8261072 Universal Burner Kit, Infrared, Natural Gas and Propane F…"
type textarea "x"
type textarea "9/4 Frymaster 8261072 Universal Burner Kit, Infrared, Natural Gas and Propane F…"
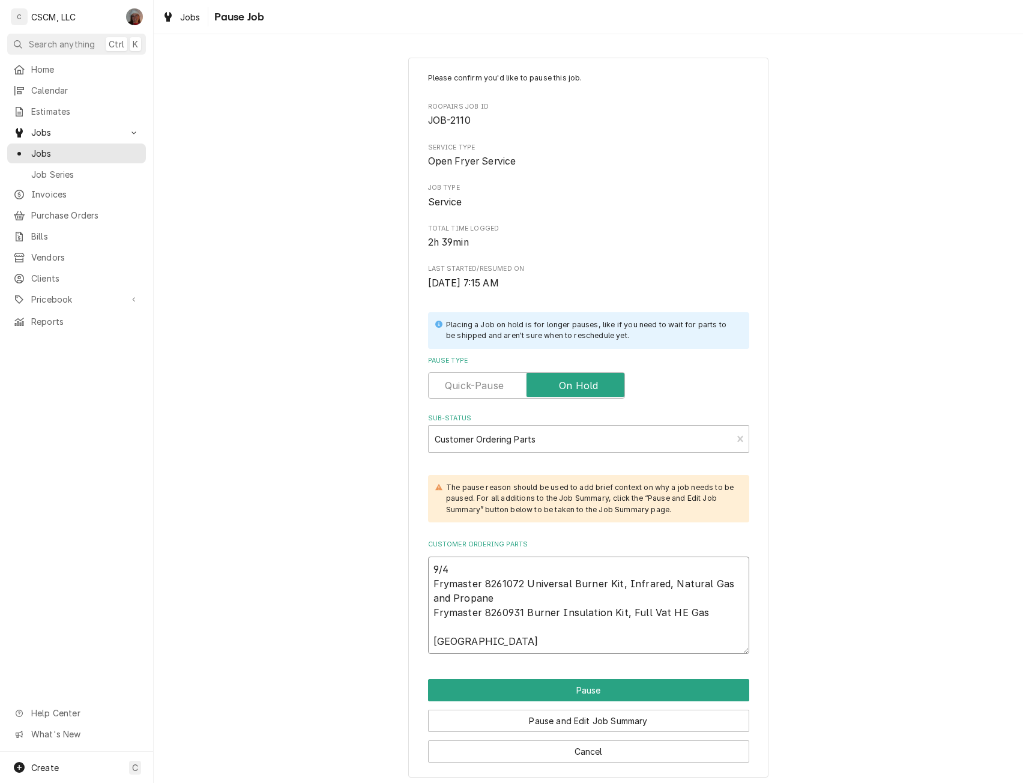
type textarea "x"
type textarea "9/4 Frymaster 8261072 Universal Burner Kit, Infrared, Natural Gas and Propane F…"
type textarea "x"
type textarea "9/4 Frymaster 8261072 Universal Burner Kit, Infrared, Natural Gas and Propane F…"
type textarea "x"
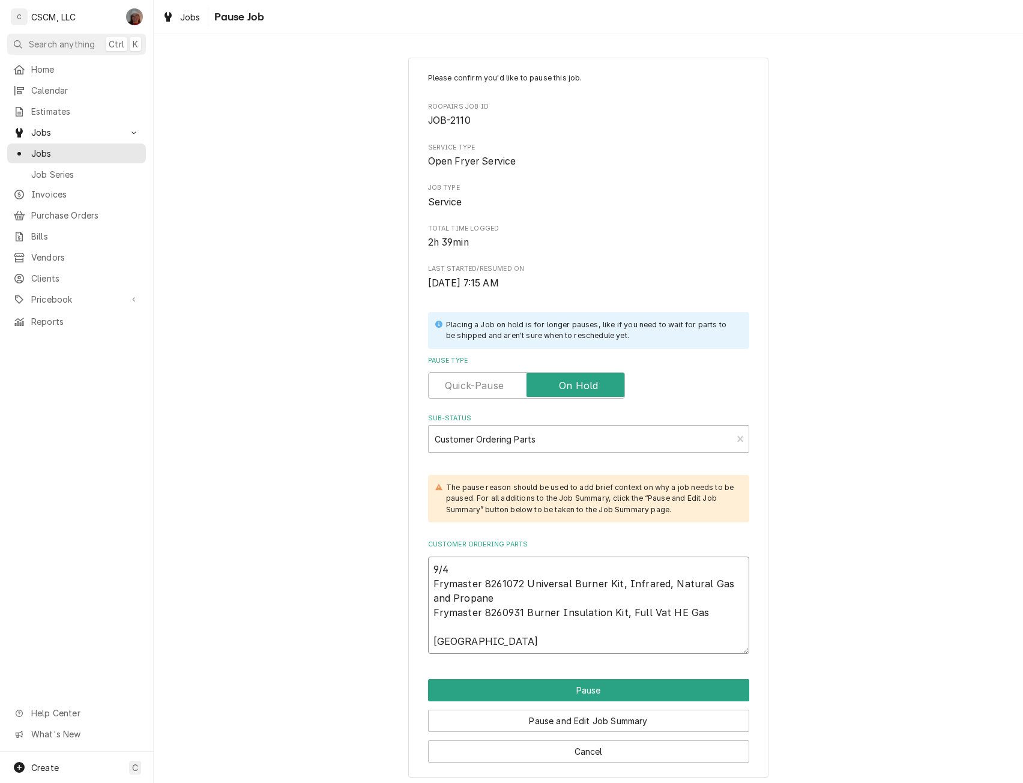
type textarea "9/4 Frymaster 8261072 Universal Burner Kit, Infrared, Natural Gas and Propane F…"
type textarea "x"
type textarea "9/4 Frymaster 8261072 Universal Burner Kit, Infrared, Natural Gas and Propane F…"
type textarea "x"
type textarea "9/4 Frymaster 8261072 Universal Burner Kit, Infrared, Natural Gas and Propane F…"
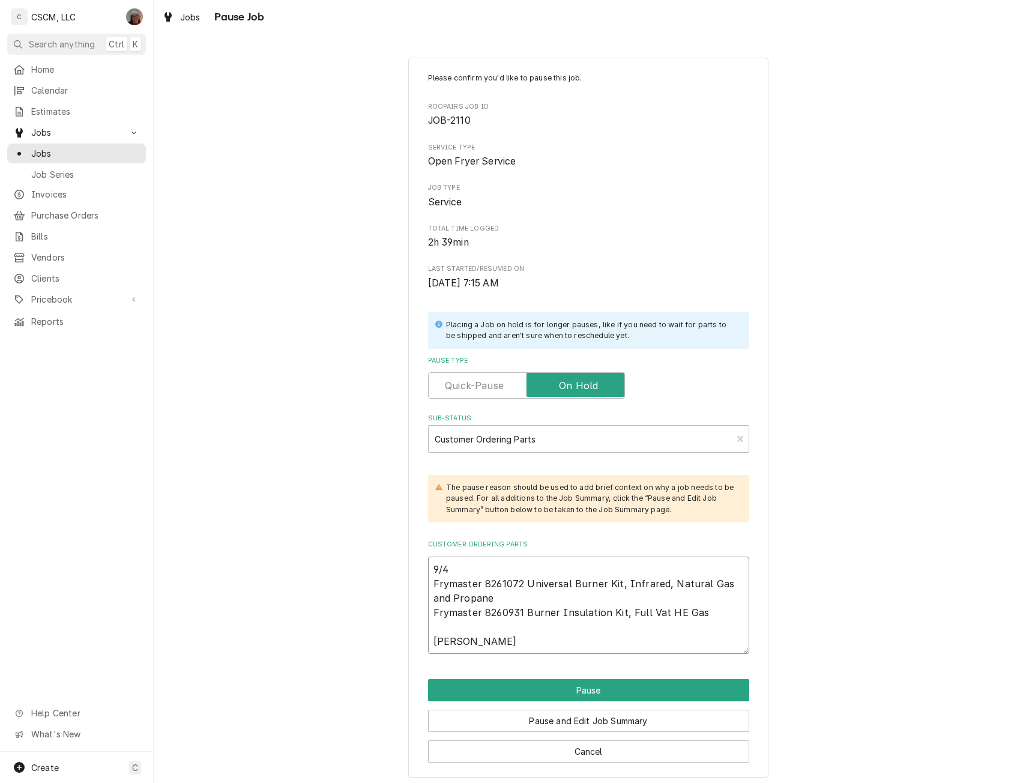
type textarea "x"
type textarea "9/4 Frymaster 8261072 Universal Burner Kit, Infrared, Natural Gas and Propane F…"
type textarea "x"
type textarea "9/4 Frymaster 8261072 Universal Burner Kit, Infrared, Natural Gas and Propane F…"
type textarea "x"
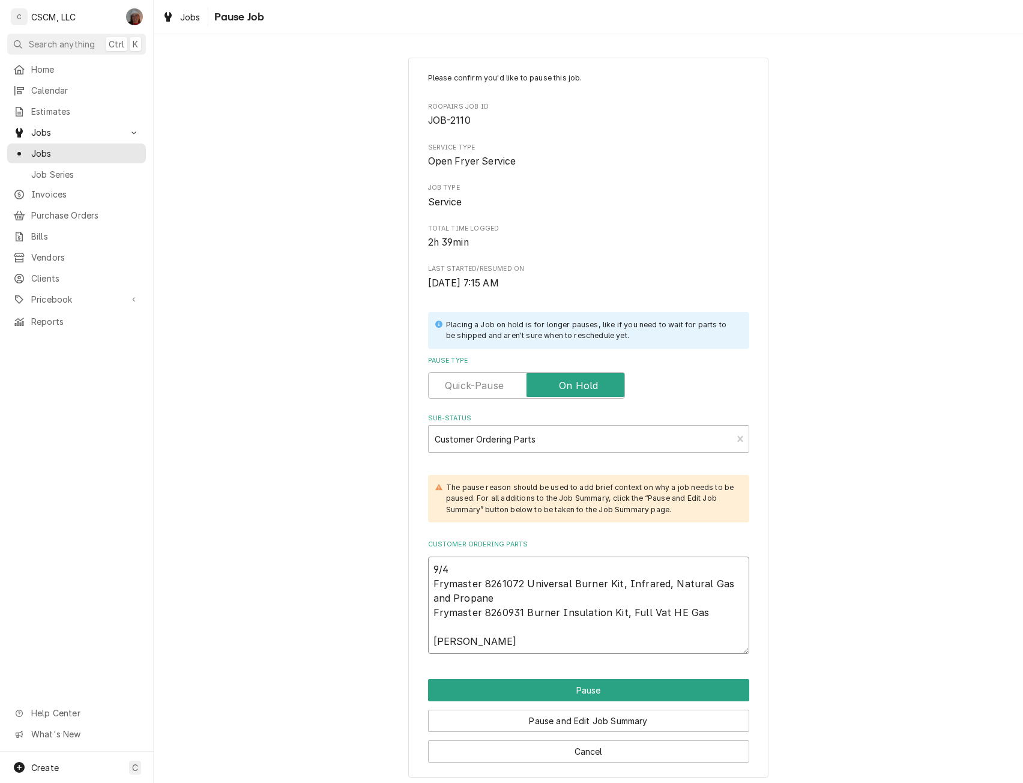
type textarea "9/4 Frymaster 8261072 Universal Burner Kit, Infrared, Natural Gas and Propane F…"
type textarea "x"
type textarea "9/4 Frymaster 8261072 Universal Burner Kit, Infrared, Natural Gas and Propane F…"
type textarea "x"
type textarea "9/4 Frymaster 8261072 Universal Burner Kit, Infrared, Natural Gas and Propane F…"
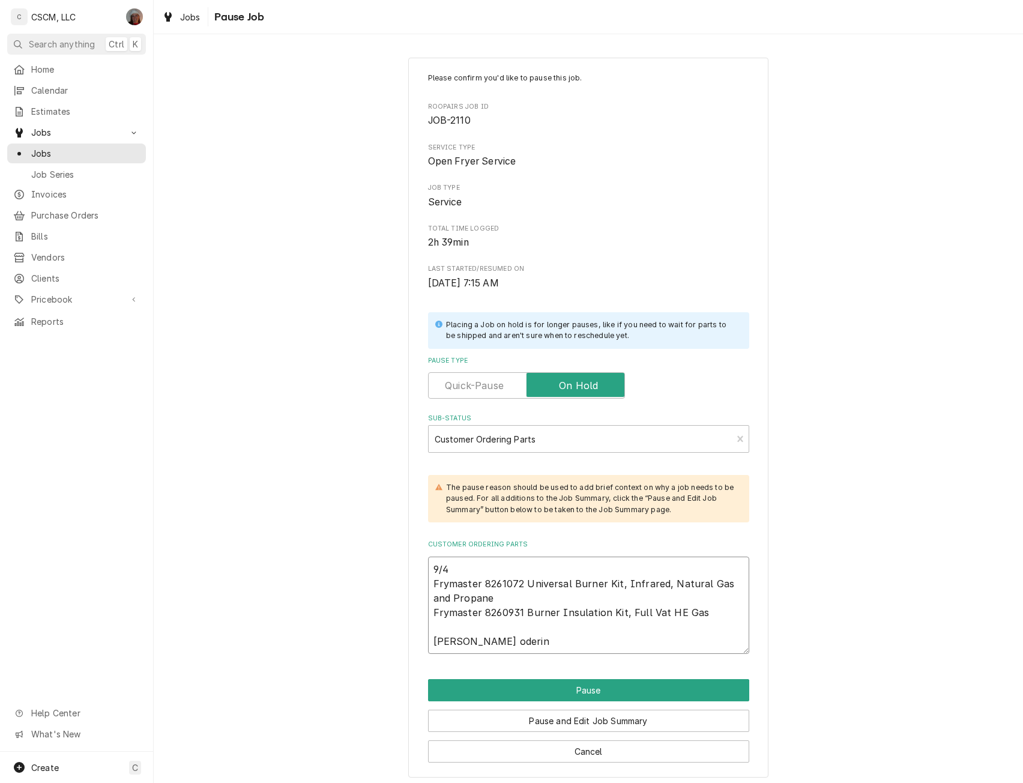
type textarea "x"
type textarea "9/4 Frymaster 8261072 Universal Burner Kit, Infrared, Natural Gas and Propane F…"
type textarea "x"
type textarea "9/4 Frymaster 8261072 Universal Burner Kit, Infrared, Natural Gas and Propane F…"
type textarea "x"
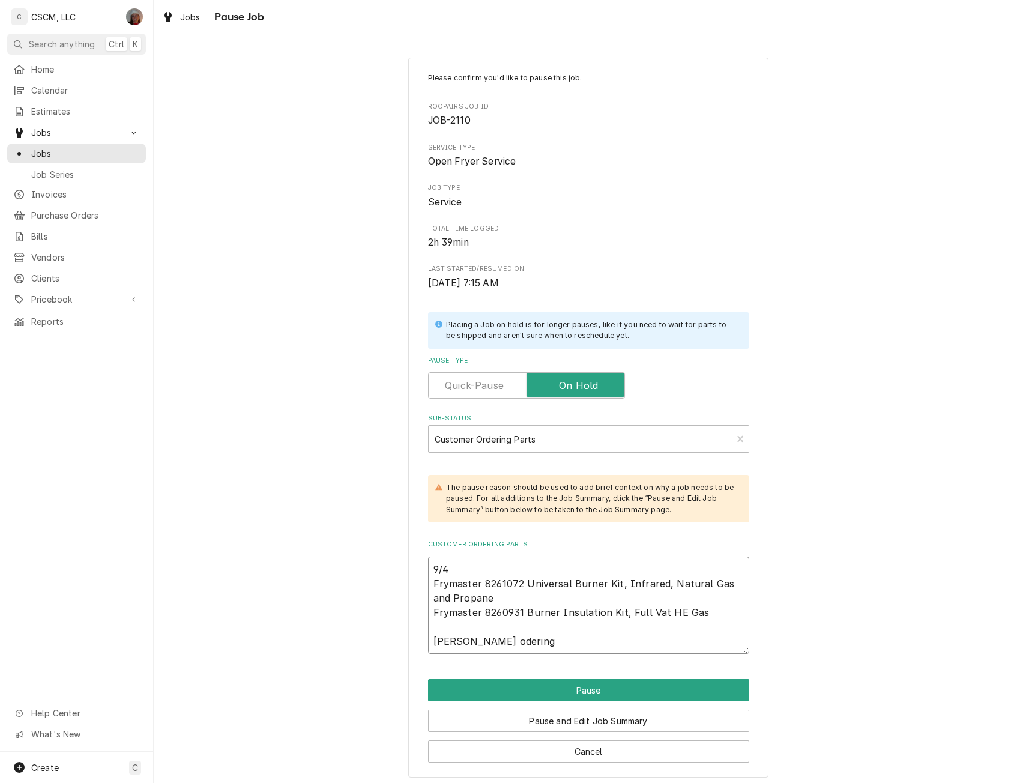
type textarea "9/4 Frymaster 8261072 Universal Burner Kit, Infrared, Natural Gas and Propane F…"
type textarea "x"
type textarea "9/4 Frymaster 8261072 Universal Burner Kit, Infrared, Natural Gas and Propane F…"
type textarea "x"
type textarea "9/4 Frymaster 8261072 Universal Burner Kit, Infrared, Natural Gas and Propane F…"
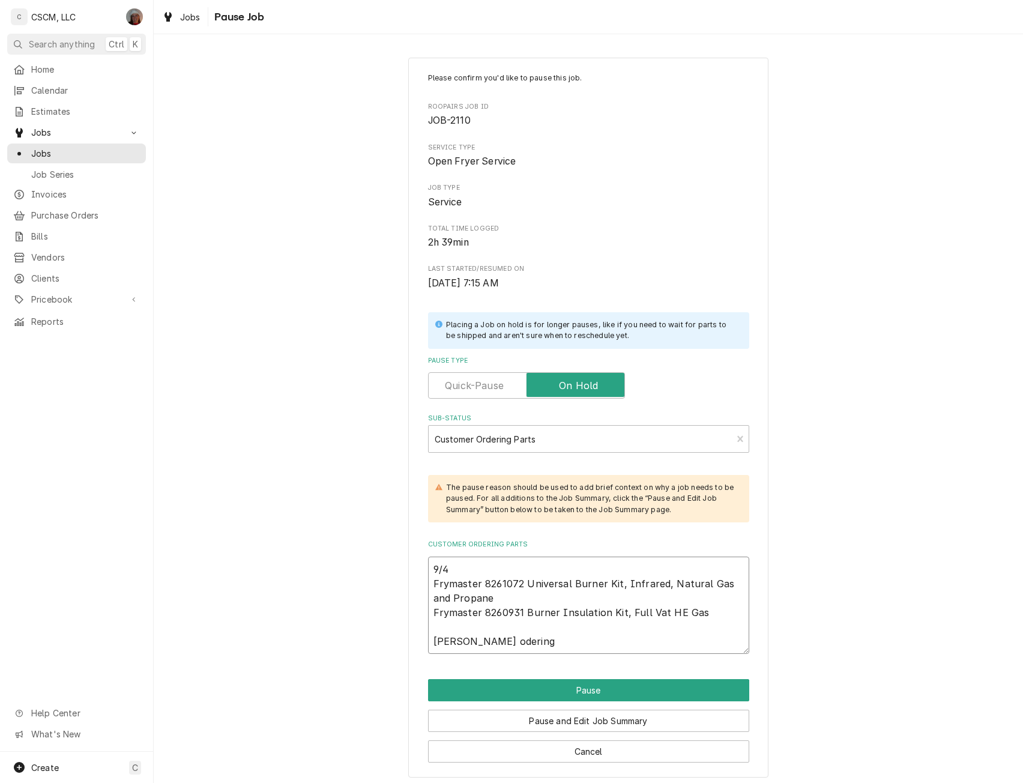
type textarea "x"
type textarea "9/4 Frymaster 8261072 Universal Burner Kit, Infrared, Natural Gas and Propane F…"
type textarea "x"
type textarea "9/4 Frymaster 8261072 Universal Burner Kit, Infrared, Natural Gas and Propane F…"
type textarea "x"
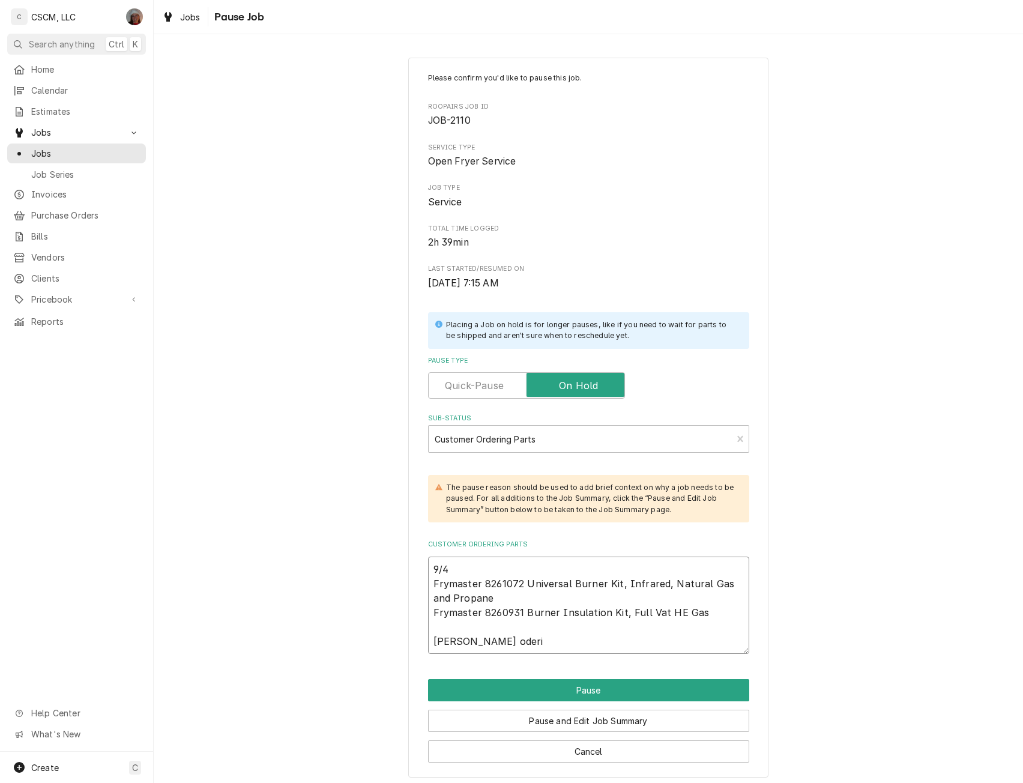
type textarea "9/4 Frymaster 8261072 Universal Burner Kit, Infrared, Natural Gas and Propane F…"
type textarea "x"
type textarea "9/4 Frymaster 8261072 Universal Burner Kit, Infrared, Natural Gas and Propane F…"
type textarea "x"
type textarea "9/4 Frymaster 8261072 Universal Burner Kit, Infrared, Natural Gas and Propane F…"
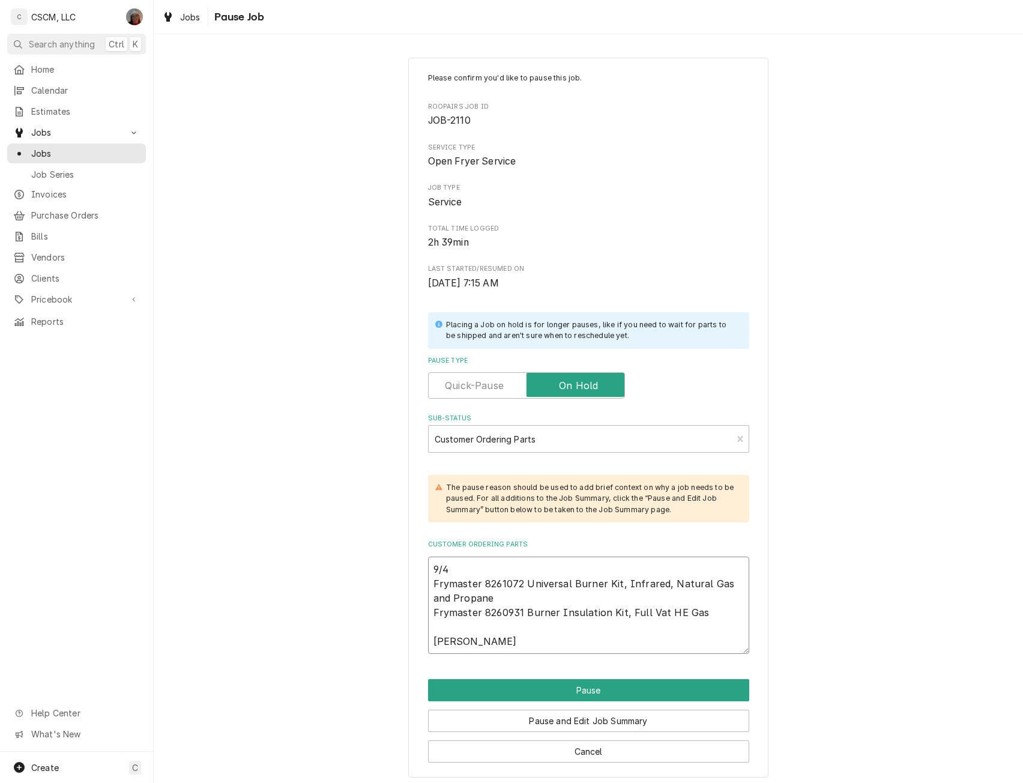
type textarea "x"
type textarea "9/4 Frymaster 8261072 Universal Burner Kit, Infrared, Natural Gas and Propane F…"
type textarea "x"
type textarea "9/4 Frymaster 8261072 Universal Burner Kit, Infrared, Natural Gas and Propane F…"
type textarea "x"
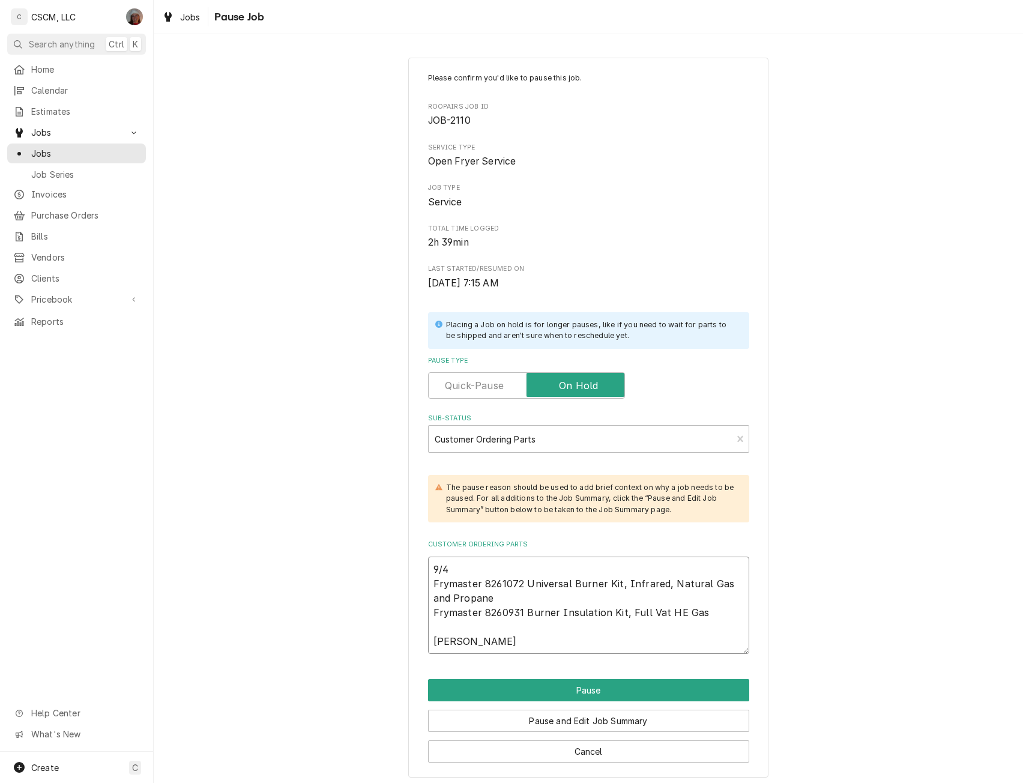
type textarea "9/4 Frymaster 8261072 Universal Burner Kit, Infrared, Natural Gas and Propane F…"
type textarea "x"
type textarea "9/4 Frymaster 8261072 Universal Burner Kit, Infrared, Natural Gas and Propane F…"
type textarea "x"
type textarea "9/4 Frymaster 8261072 Universal Burner Kit, Infrared, Natural Gas and Propane F…"
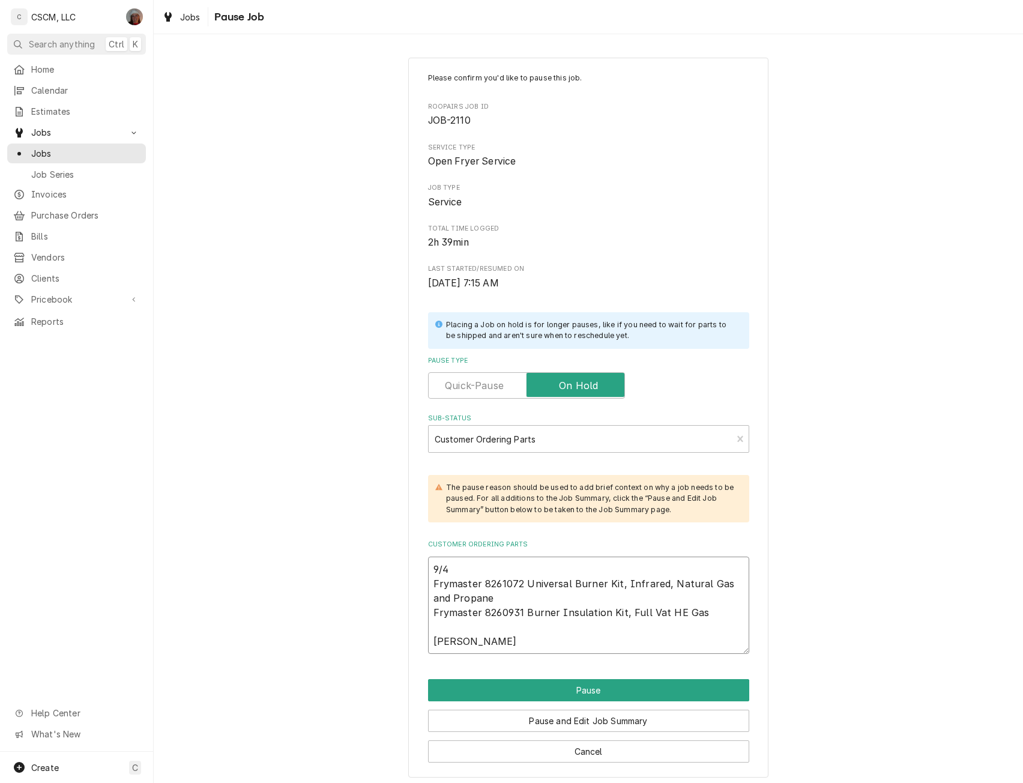
type textarea "x"
type textarea "9/4 Frymaster 8261072 Universal Burner Kit, Infrared, Natural Gas and Propane F…"
type textarea "x"
type textarea "9/4 Frymaster 8261072 Universal Burner Kit, Infrared, Natural Gas and Propane F…"
type textarea "x"
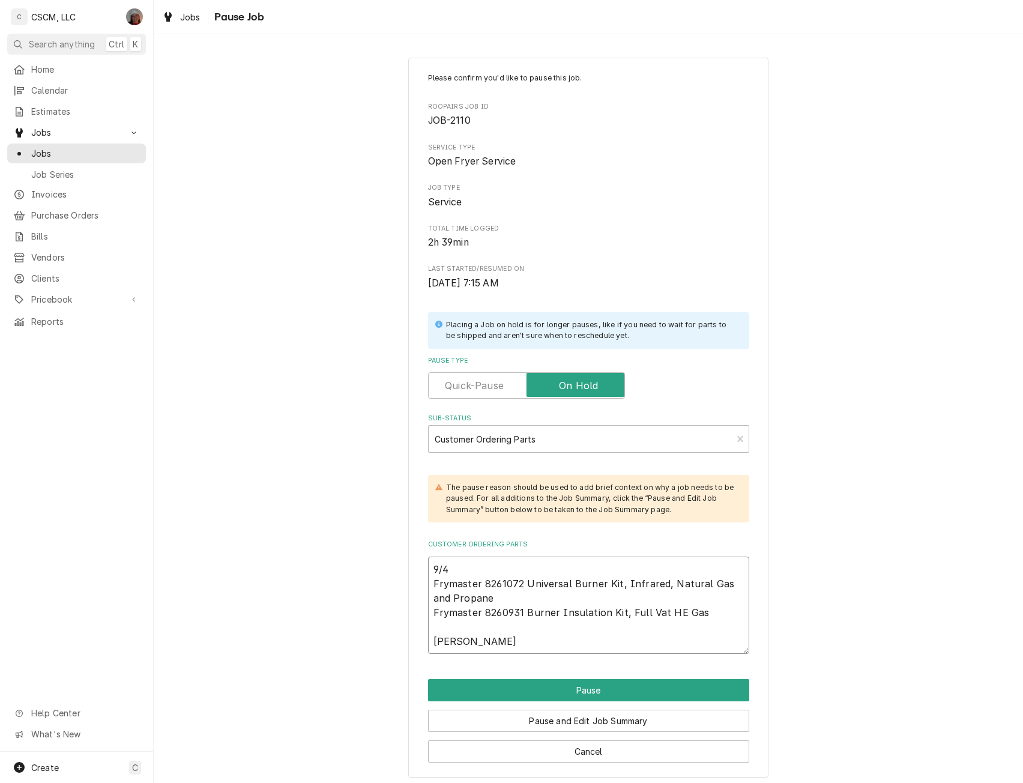
type textarea "9/4 Frymaster 8261072 Universal Burner Kit, Infrared, Natural Gas and Propane F…"
type textarea "x"
type textarea "9/4 Frymaster 8261072 Universal Burner Kit, Infrared, Natural Gas and Propane F…"
type textarea "x"
type textarea "9/4 Frymaster 8261072 Universal Burner Kit, Infrared, Natural Gas and Propane F…"
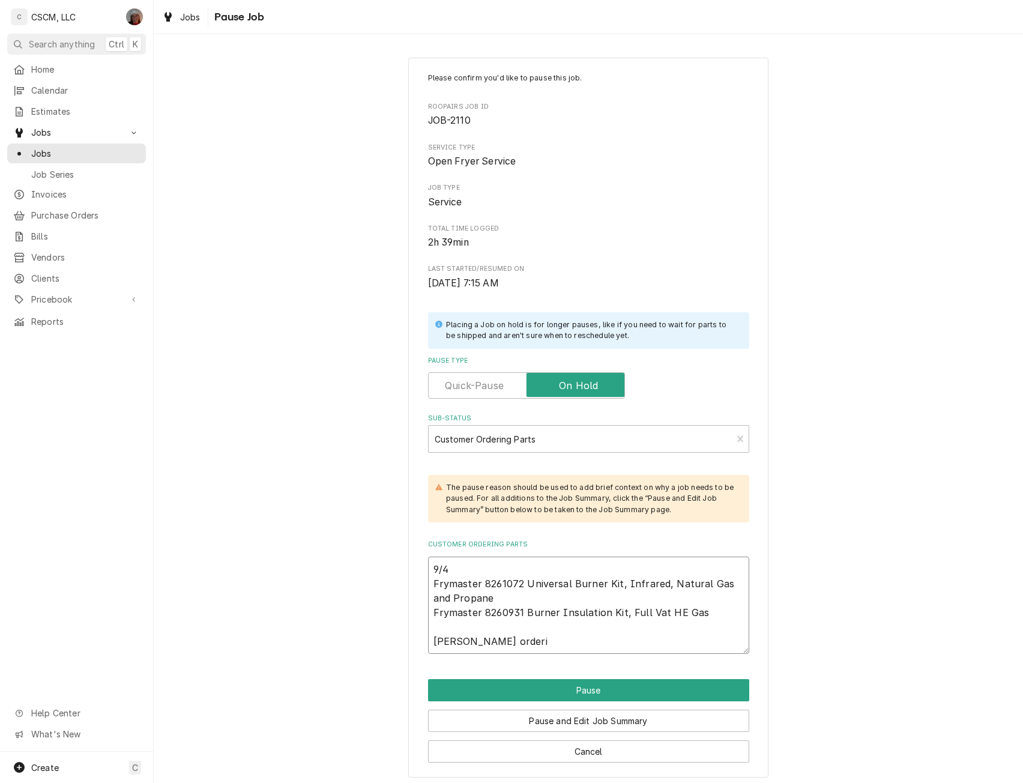
type textarea "x"
type textarea "9/4 Frymaster 8261072 Universal Burner Kit, Infrared, Natural Gas and Propane F…"
type textarea "x"
type textarea "9/4 Frymaster 8261072 Universal Burner Kit, Infrared, Natural Gas and Propane F…"
type textarea "x"
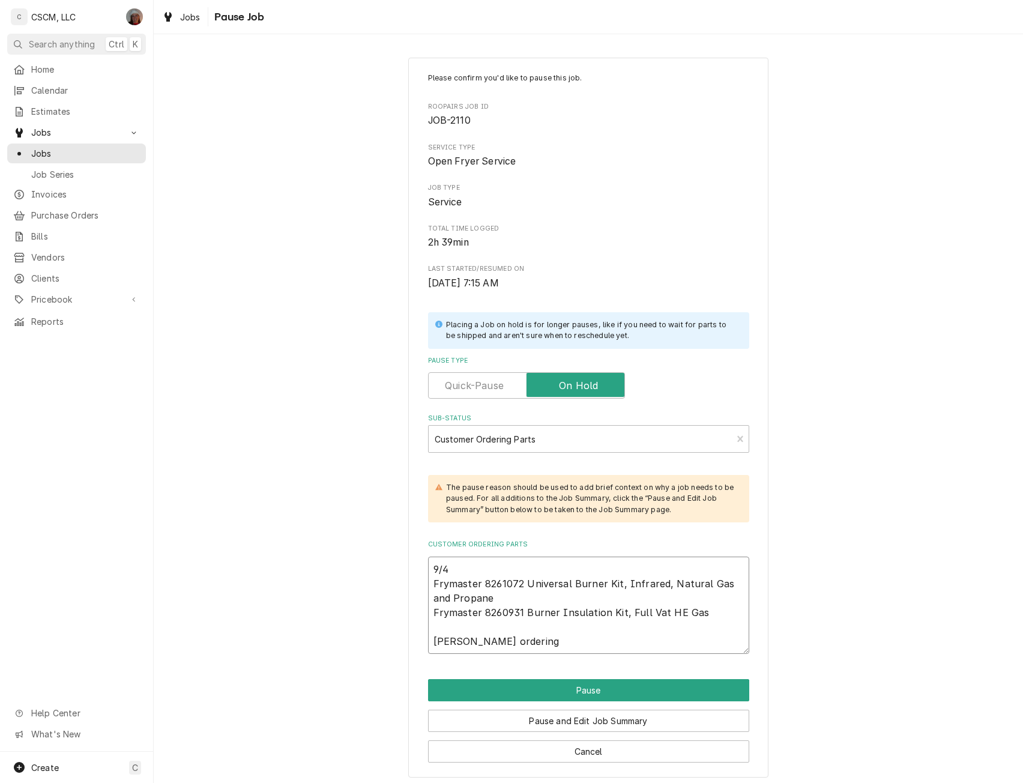
type textarea "9/4 Frymaster 8261072 Universal Burner Kit, Infrared, Natural Gas and Propane F…"
type textarea "x"
type textarea "9/4 Frymaster 8261072 Universal Burner Kit, Infrared, Natural Gas and Propane F…"
type textarea "x"
type textarea "9/4 Frymaster 8261072 Universal Burner Kit, Infrared, Natural Gas and Propane F…"
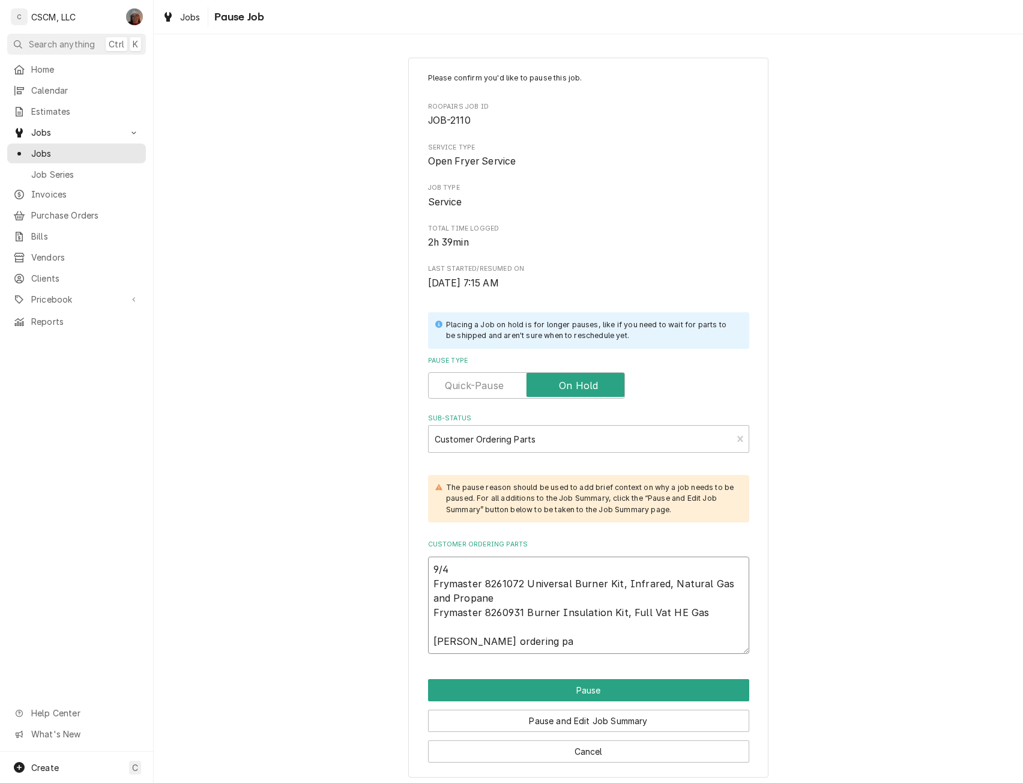
type textarea "x"
type textarea "9/4 Frymaster 8261072 Universal Burner Kit, Infrared, Natural Gas and Propane F…"
type textarea "x"
type textarea "9/4 Frymaster 8261072 Universal Burner Kit, Infrared, Natural Gas and Propane F…"
type textarea "x"
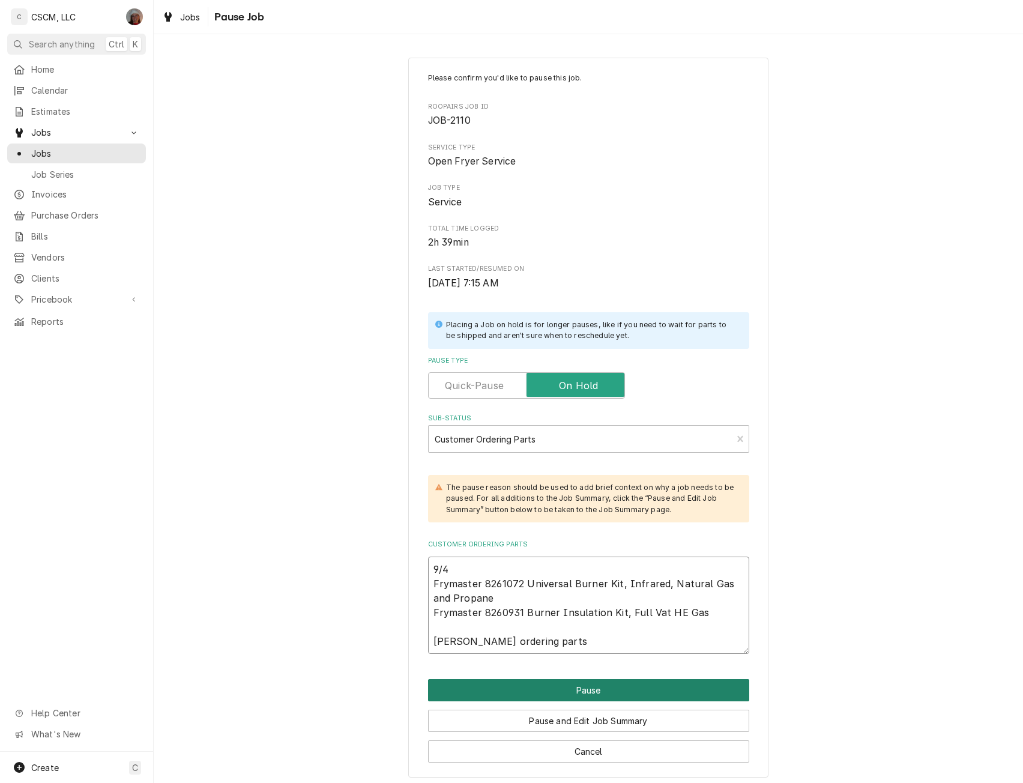
type textarea "9/4 Frymaster 8261072 Universal Burner Kit, Infrared, Natural Gas and Propane F…"
click at [560, 687] on button "Pause" at bounding box center [588, 690] width 321 height 22
type textarea "x"
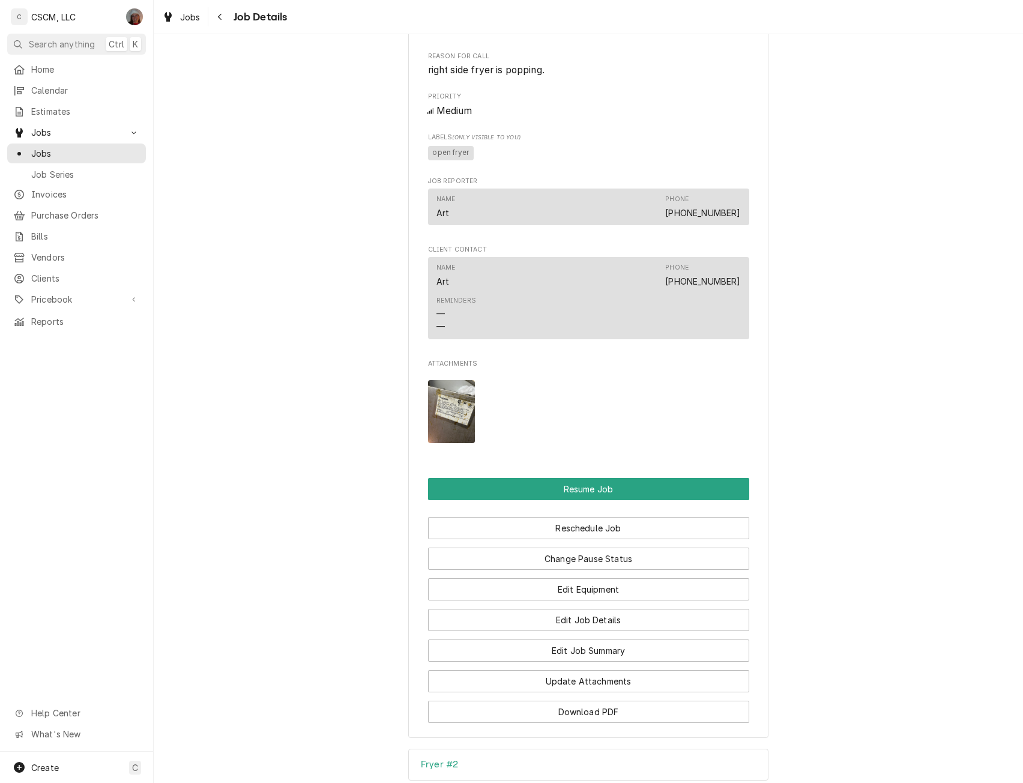
scroll to position [1159, 0]
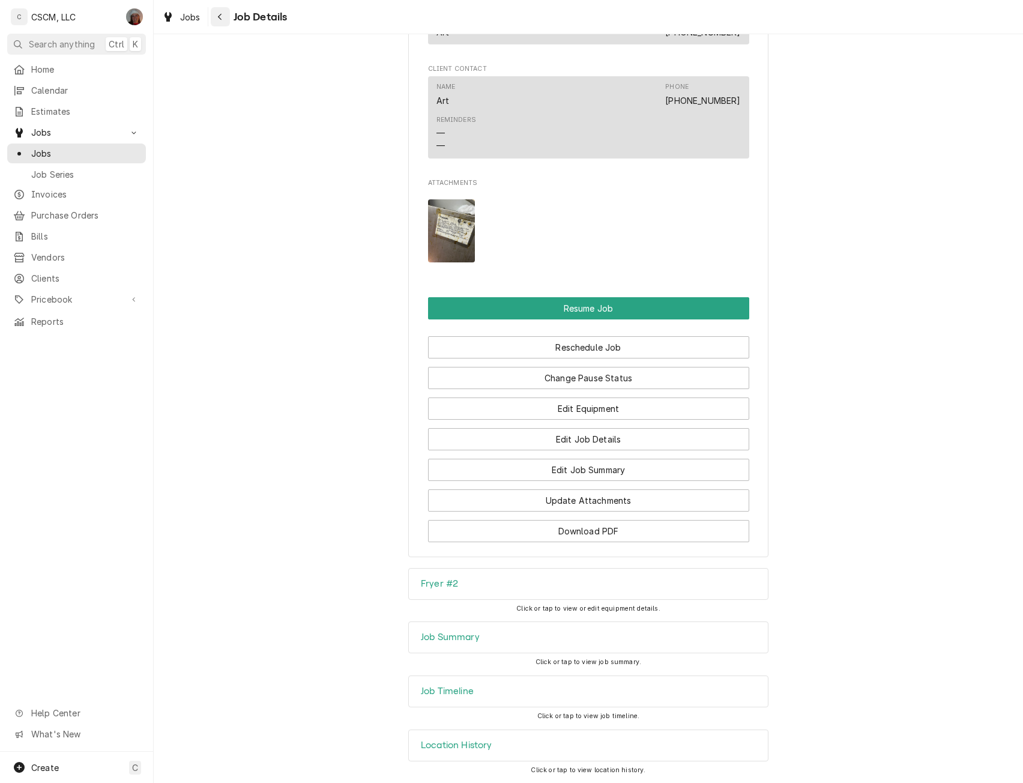
click at [217, 16] on icon "Navigate back" at bounding box center [219, 17] width 5 height 8
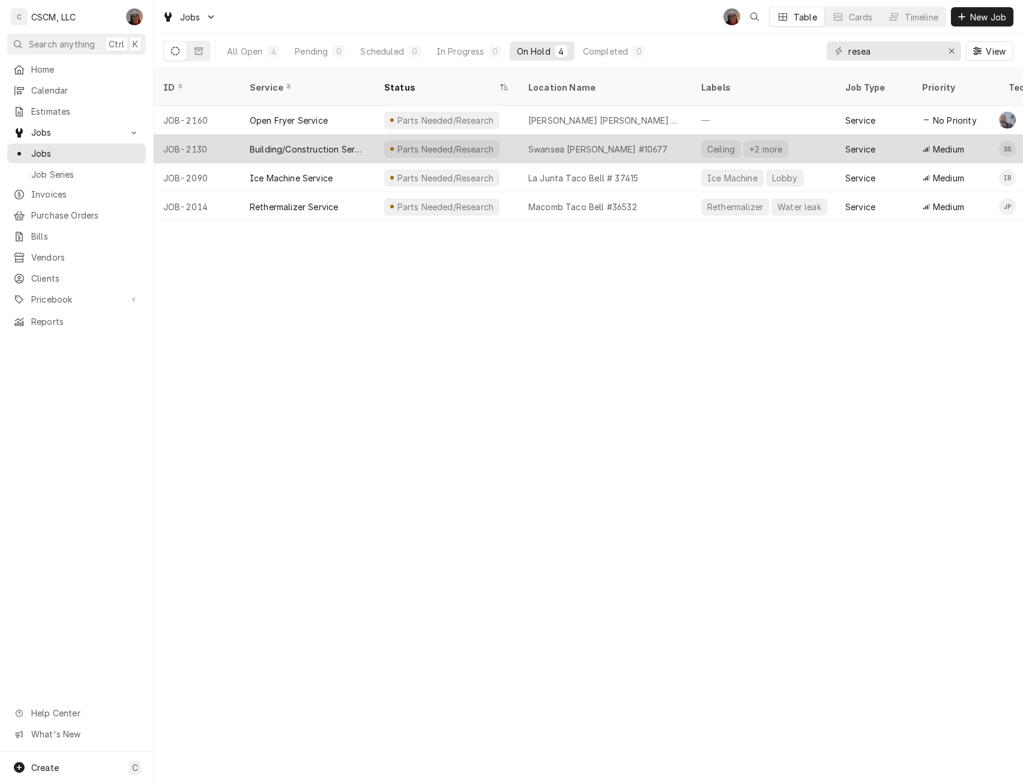
click at [342, 143] on div "Building/Construction Service" at bounding box center [307, 149] width 115 height 13
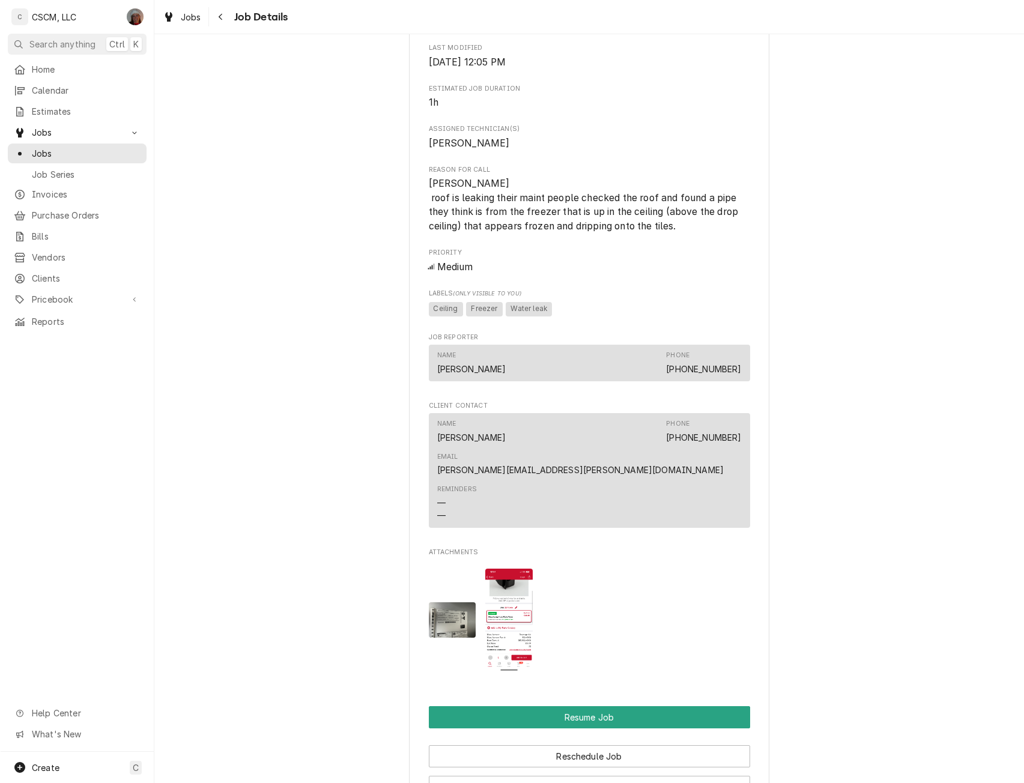
scroll to position [888, 0]
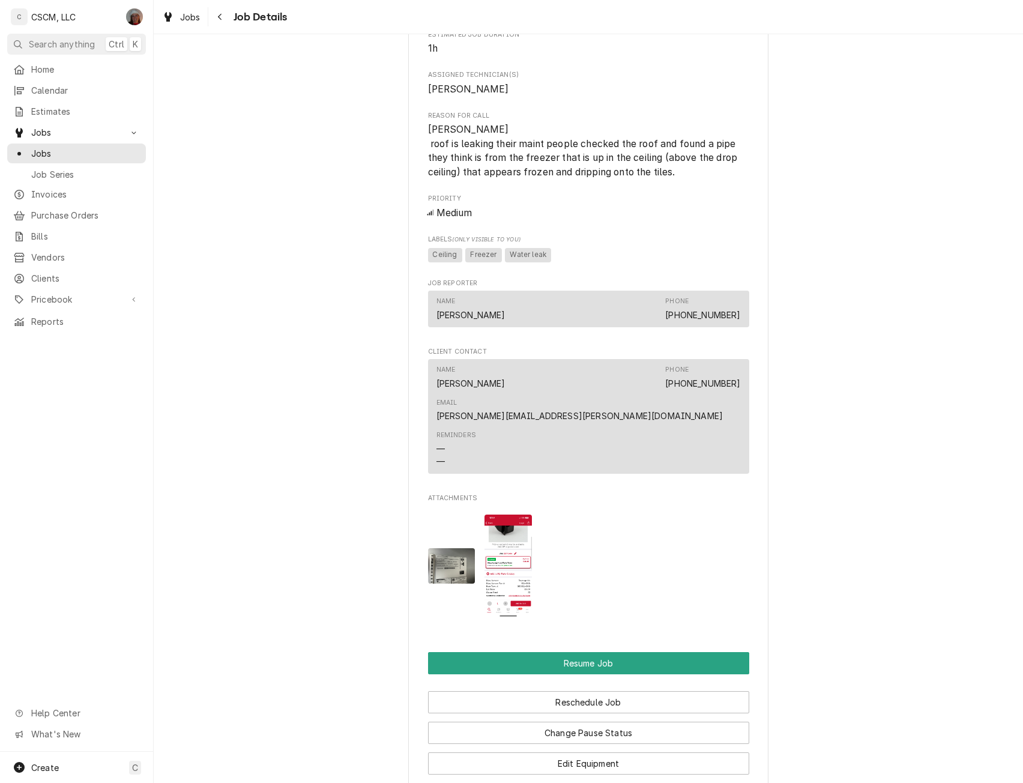
click at [449, 550] on img "Attachments" at bounding box center [451, 565] width 47 height 35
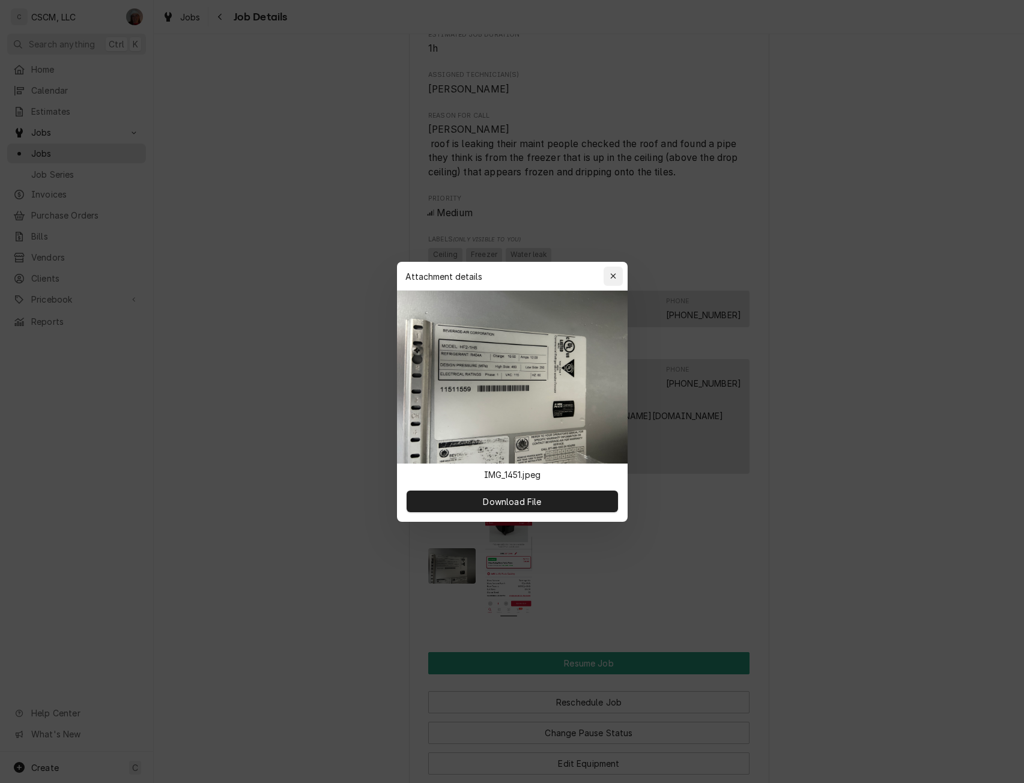
click at [613, 273] on icon "button" at bounding box center [613, 276] width 7 height 8
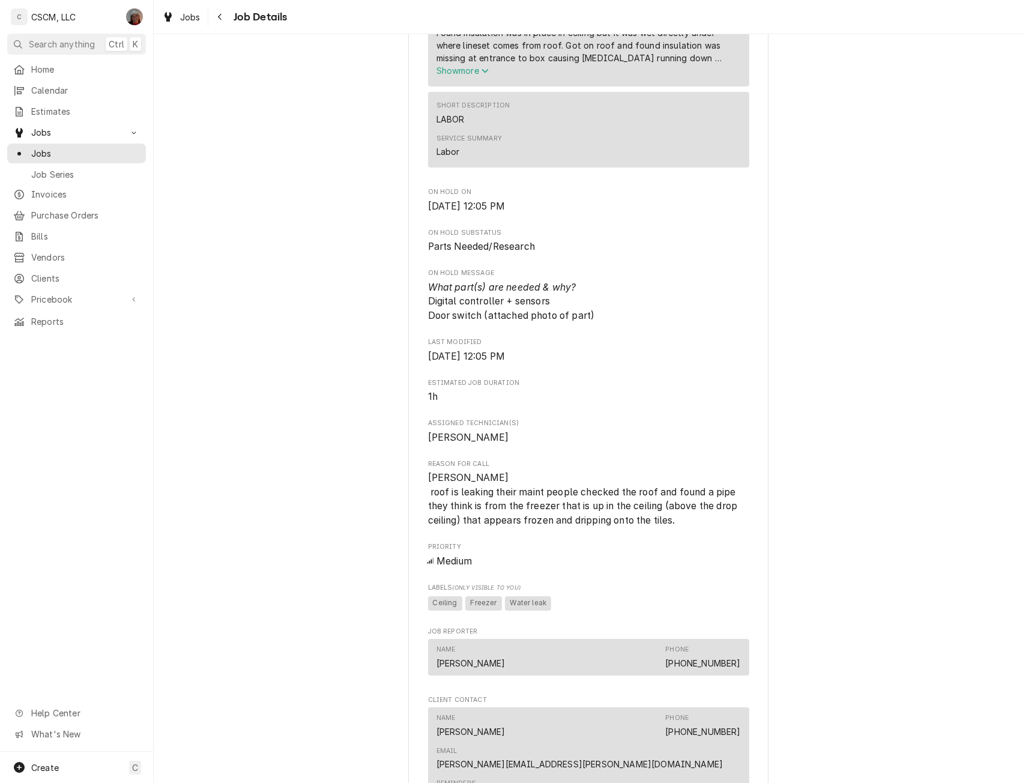
scroll to position [0, 0]
